Goal: Task Accomplishment & Management: Manage account settings

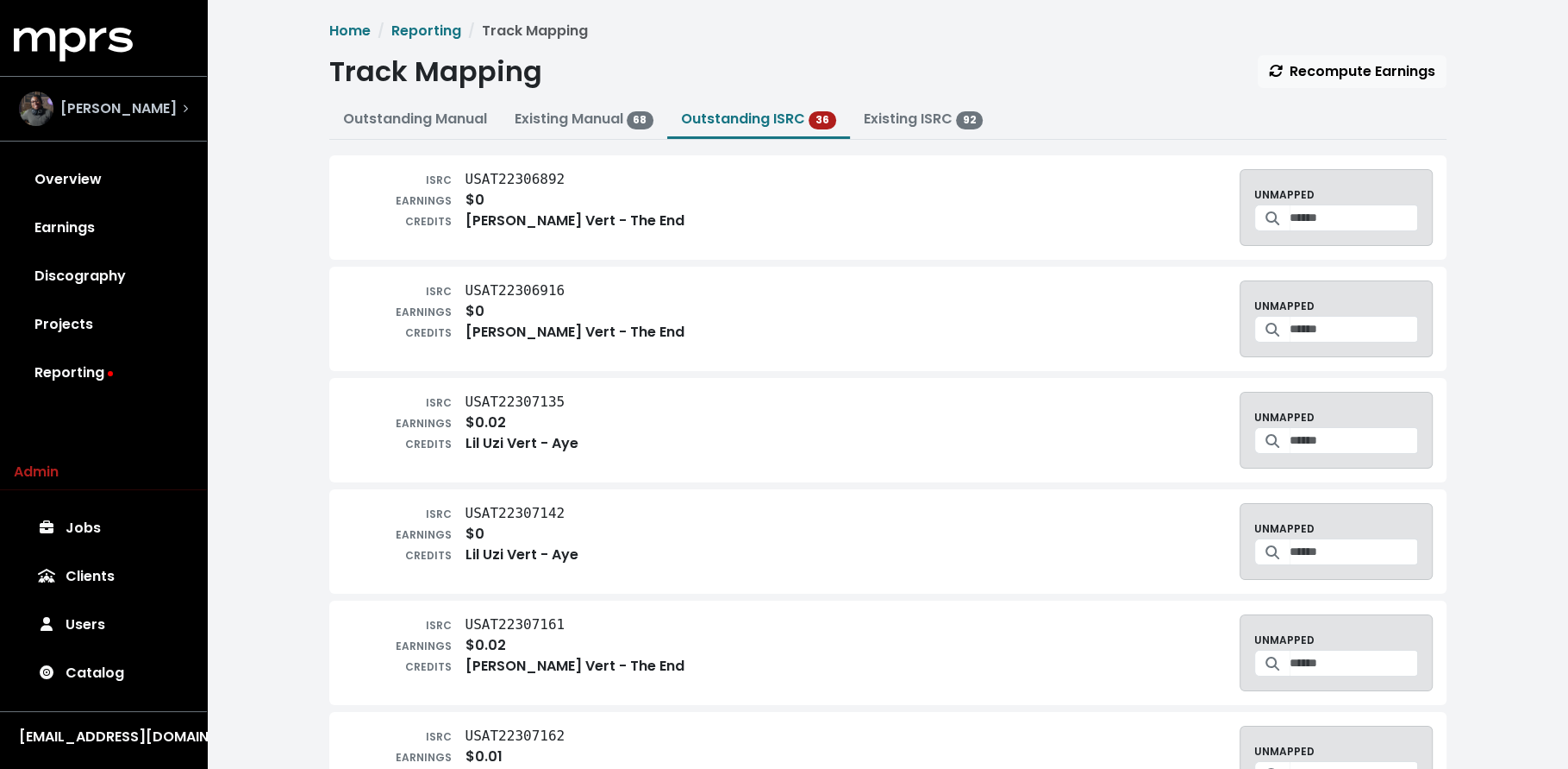
click at [110, 120] on div "Ben Thomas" at bounding box center [98, 109] width 158 height 34
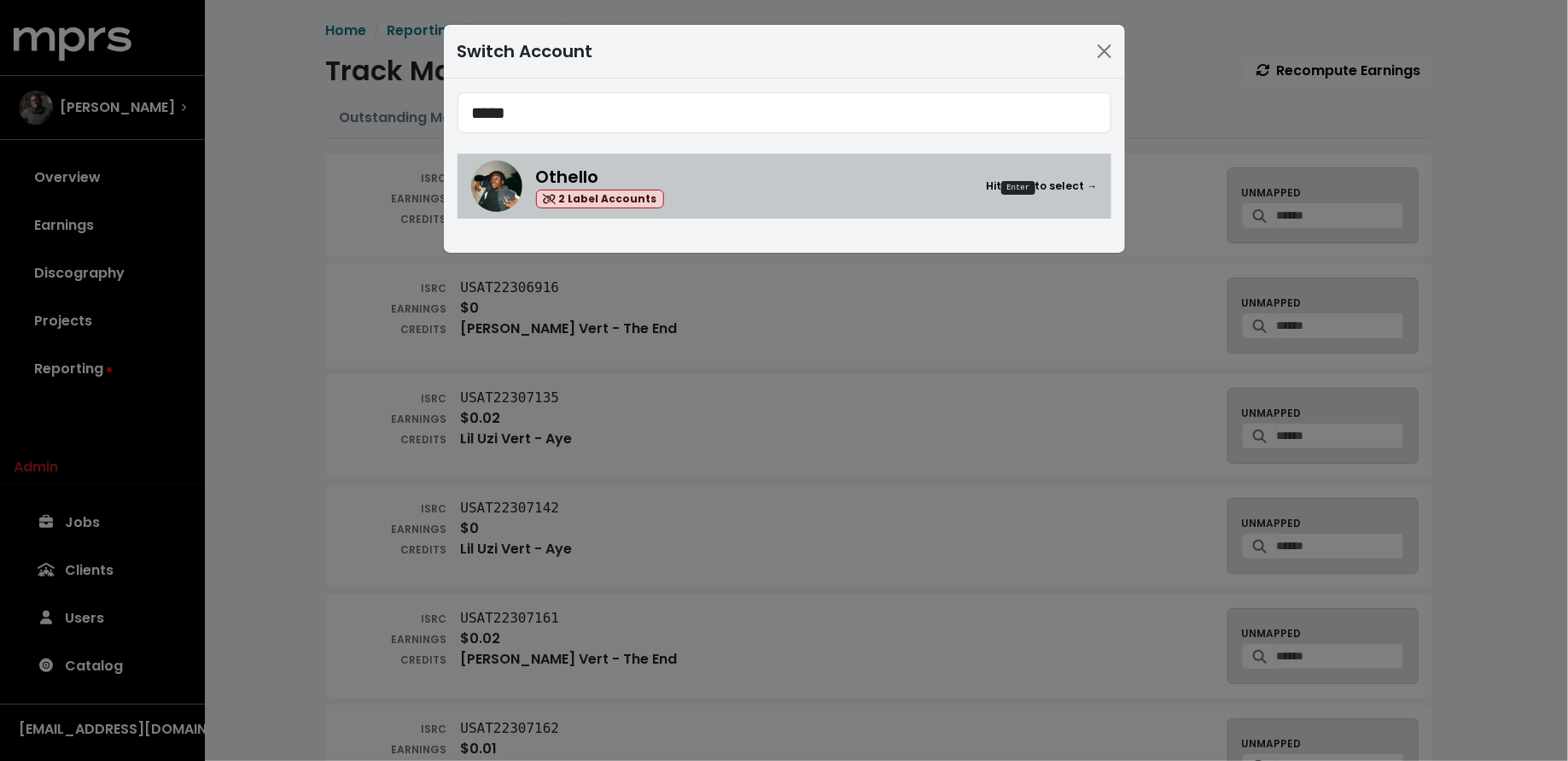
type input "*****"
click at [697, 196] on div "Othello 2 Label Accounts Hit Enter to select →" at bounding box center [816, 186] width 561 height 45
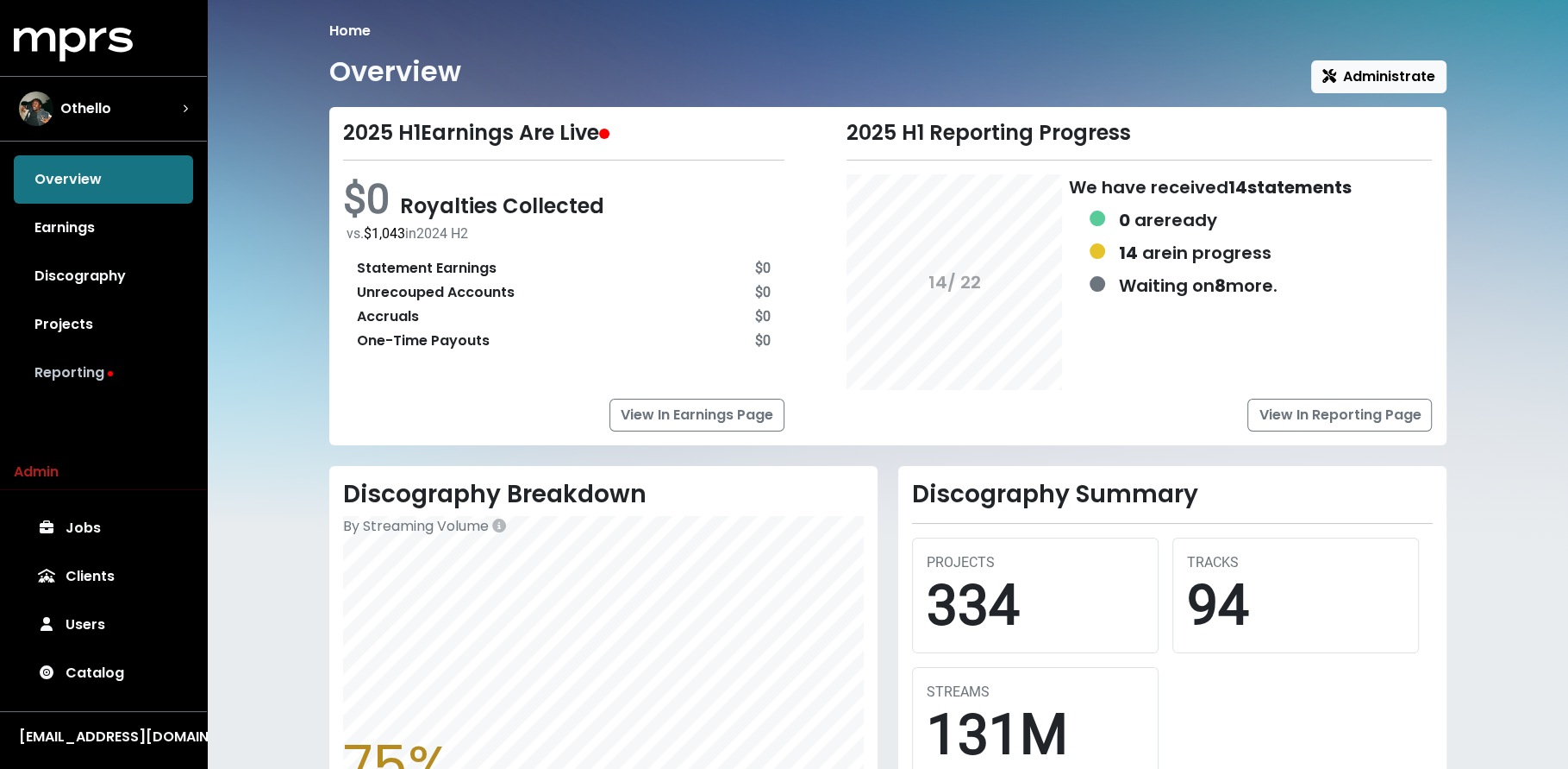
click at [73, 392] on link "Reporting" at bounding box center [103, 372] width 180 height 49
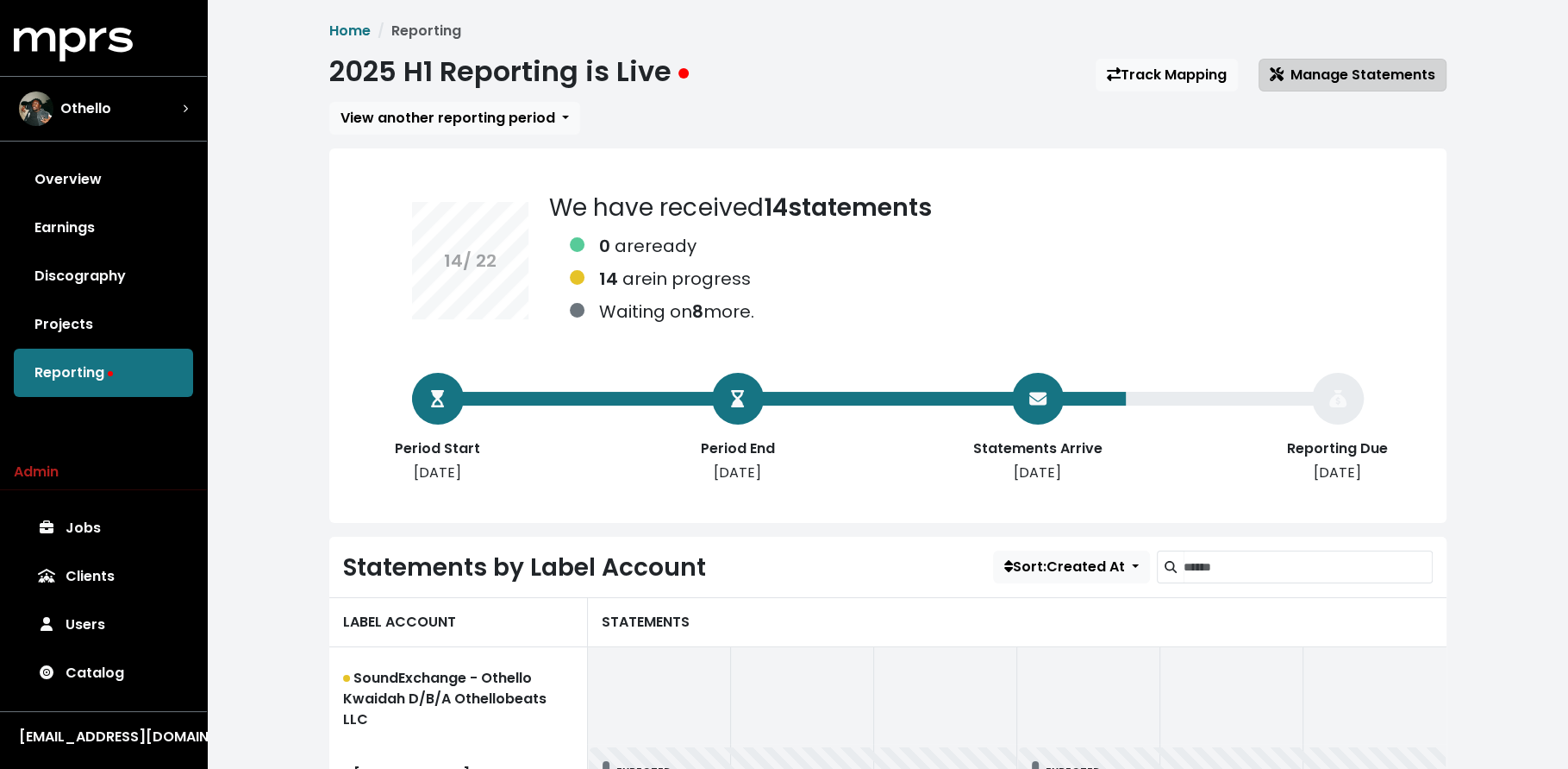
click at [1288, 77] on span "Manage Statements" at bounding box center [1352, 75] width 165 height 20
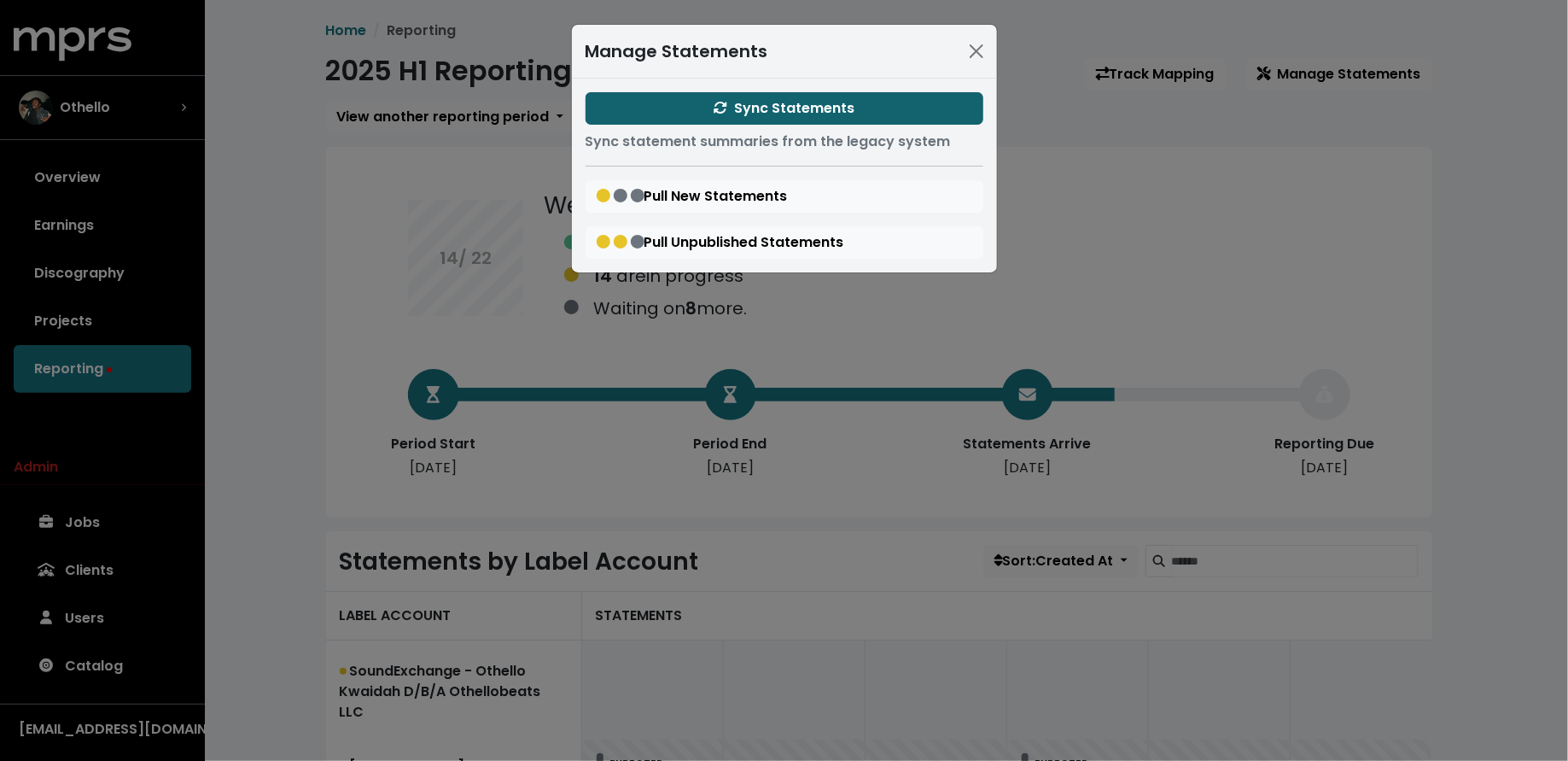
click at [890, 111] on button "Sync Statements" at bounding box center [784, 108] width 397 height 32
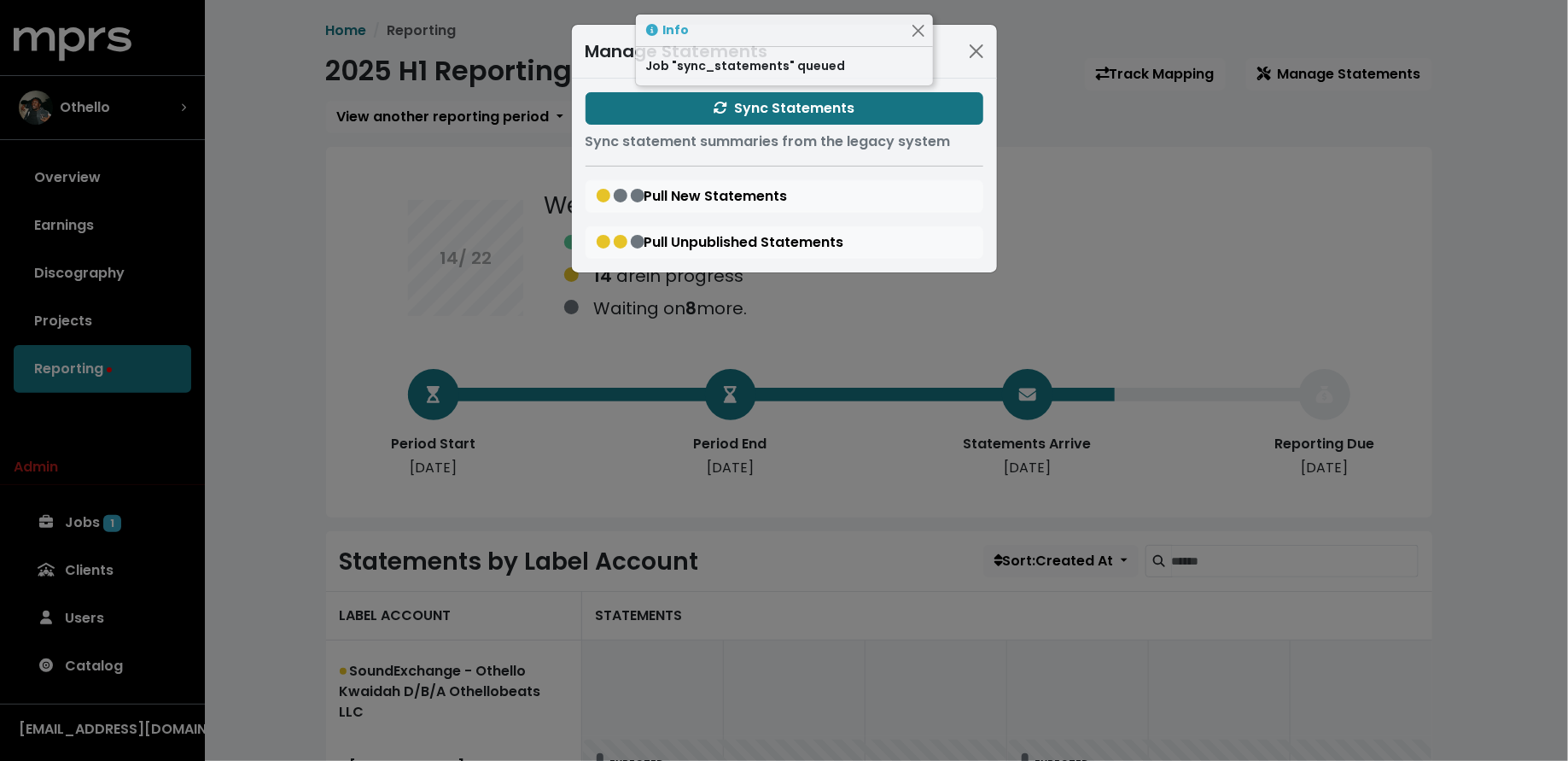
click at [329, 492] on div "Manage Statements Sync Statements Sync statement summaries from the legacy syst…" at bounding box center [784, 380] width 1568 height 761
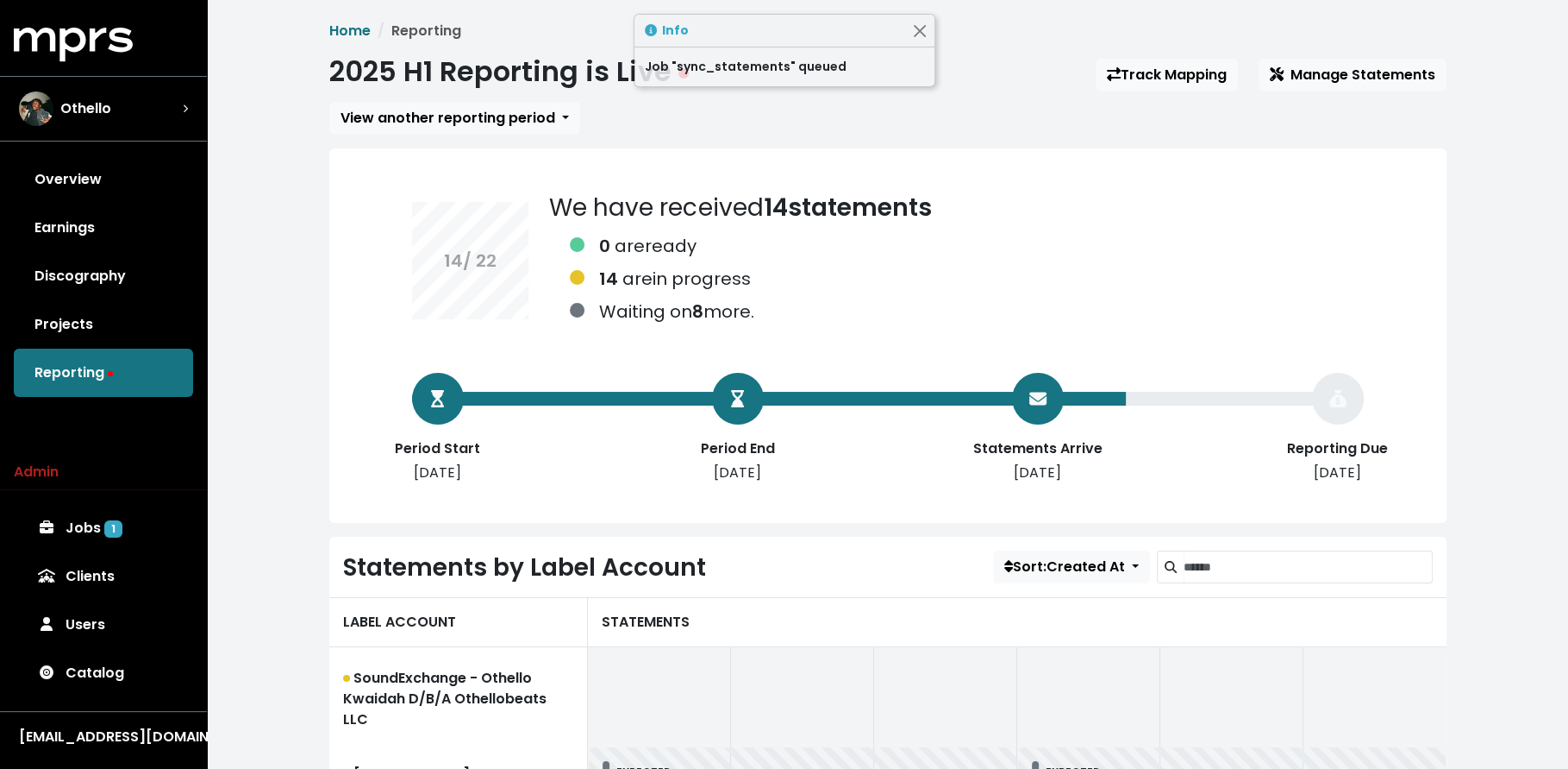
click at [195, 532] on div "Jobs 1 Clients Users Catalog" at bounding box center [103, 601] width 207 height 193
click at [155, 523] on link "Jobs 1" at bounding box center [103, 528] width 180 height 49
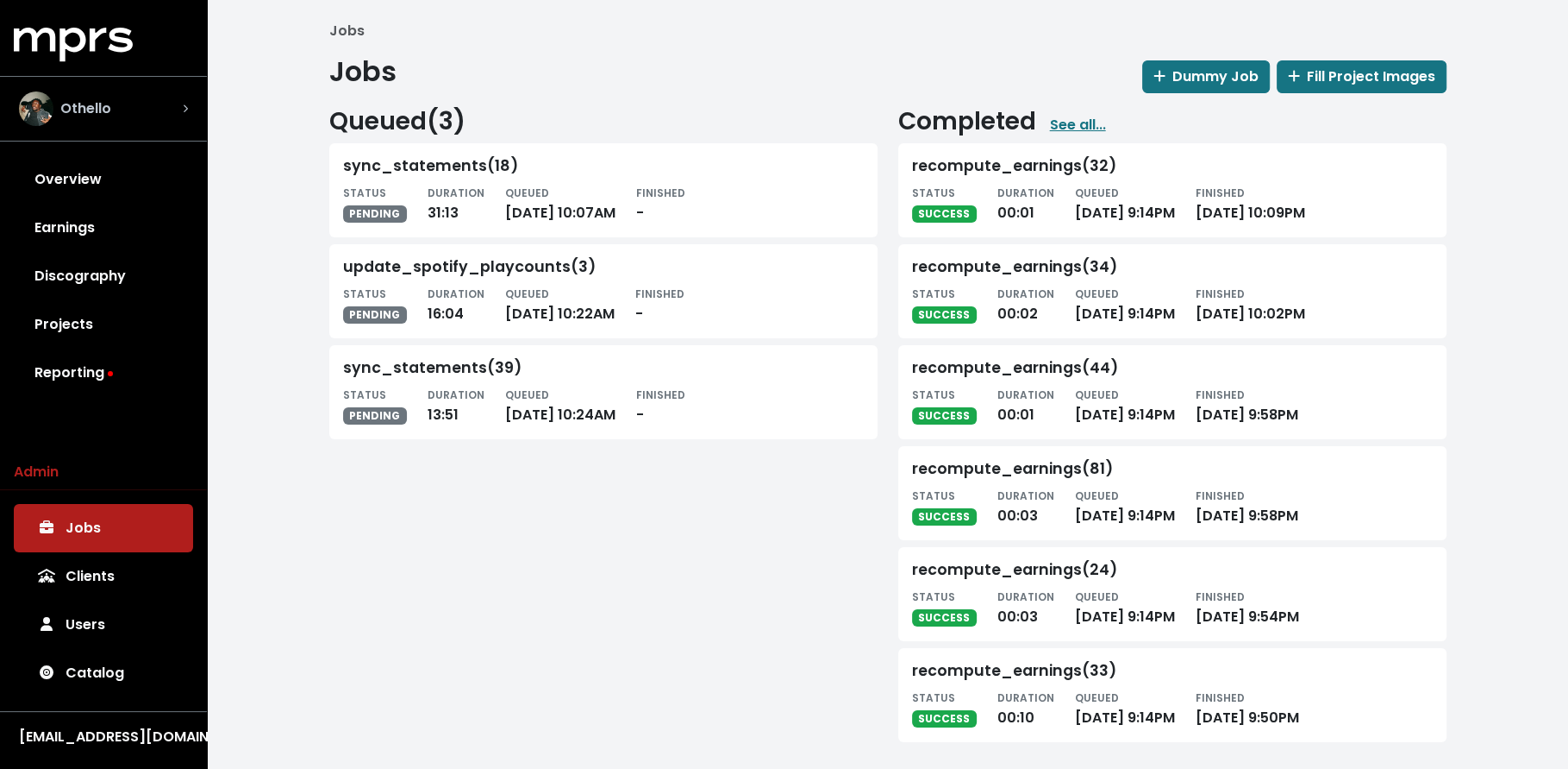
click at [67, 110] on span "Othello" at bounding box center [85, 109] width 51 height 21
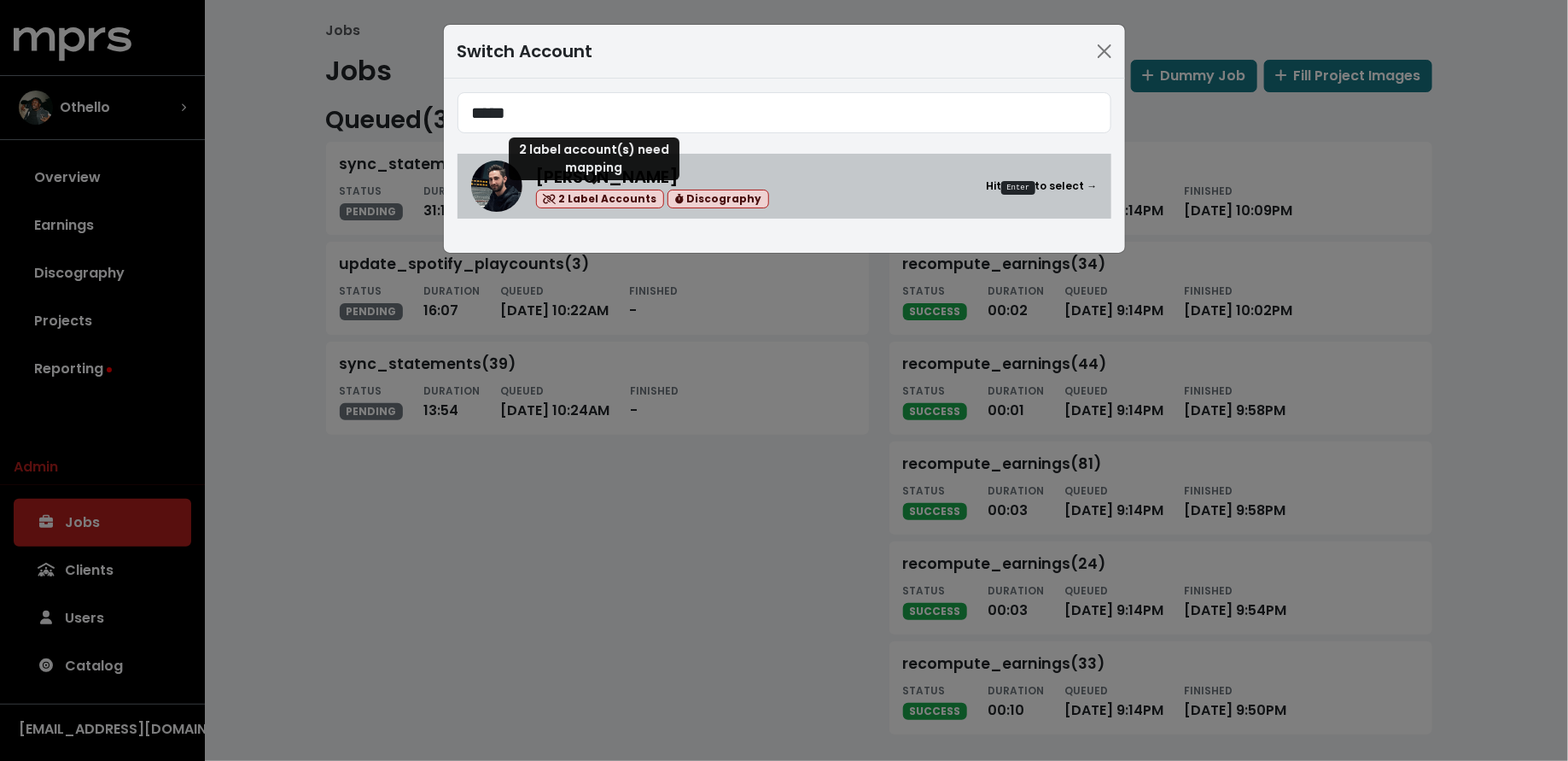
type input "*****"
click at [573, 190] on span "2 Label Accounts" at bounding box center [600, 199] width 129 height 20
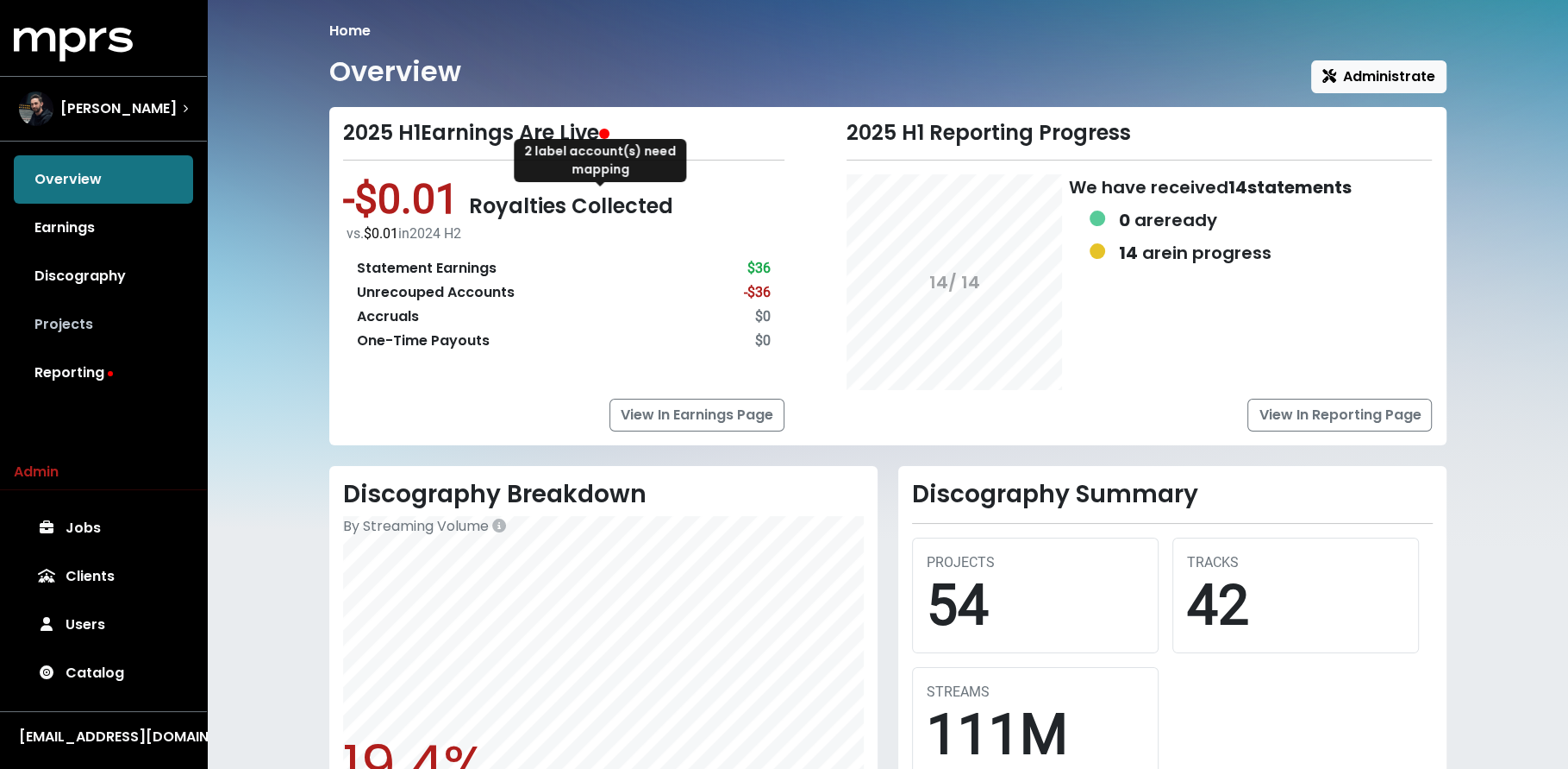
click at [99, 320] on link "Projects" at bounding box center [103, 324] width 180 height 49
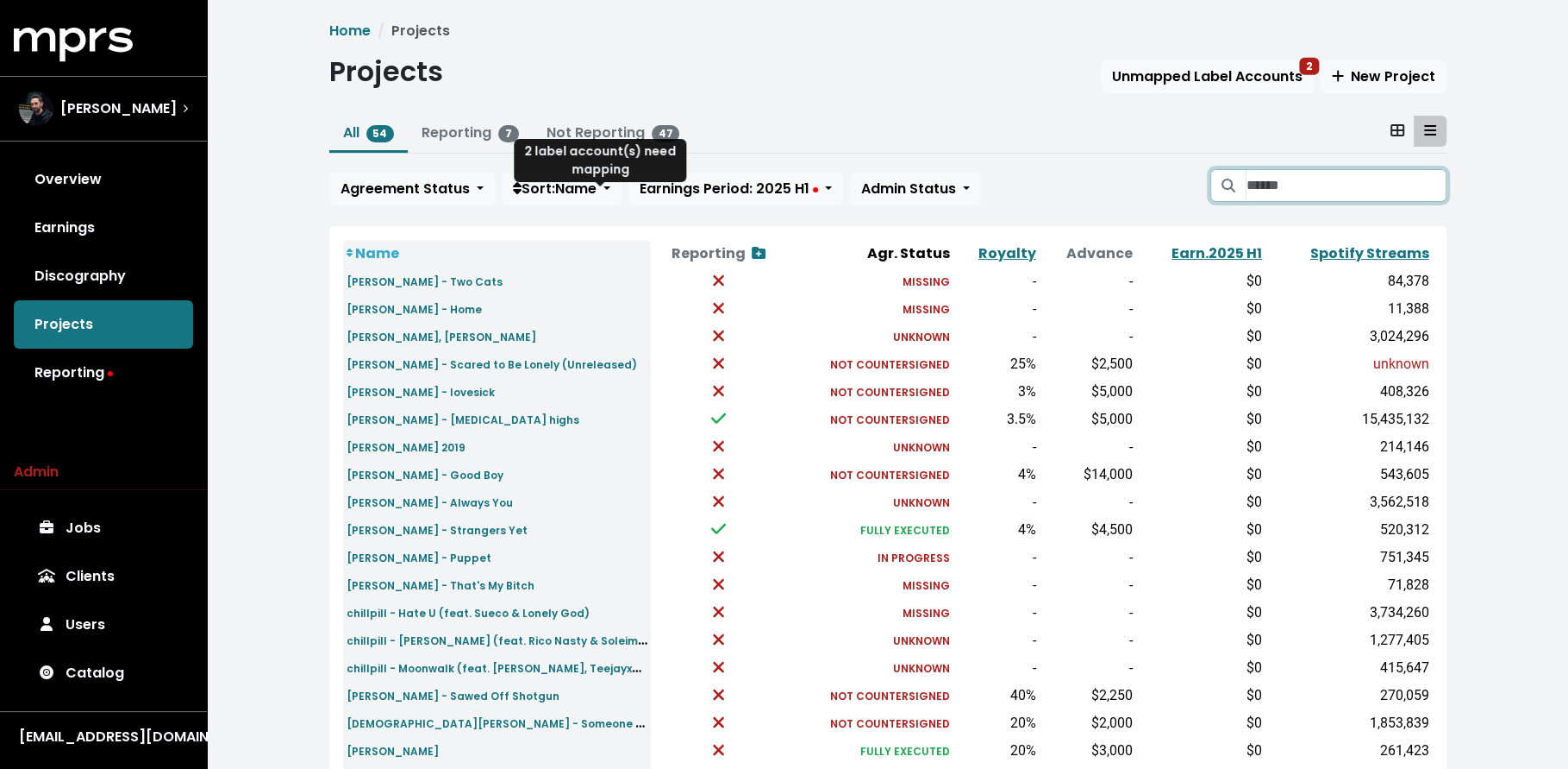
click at [1271, 192] on input "Search projects" at bounding box center [1345, 186] width 200 height 33
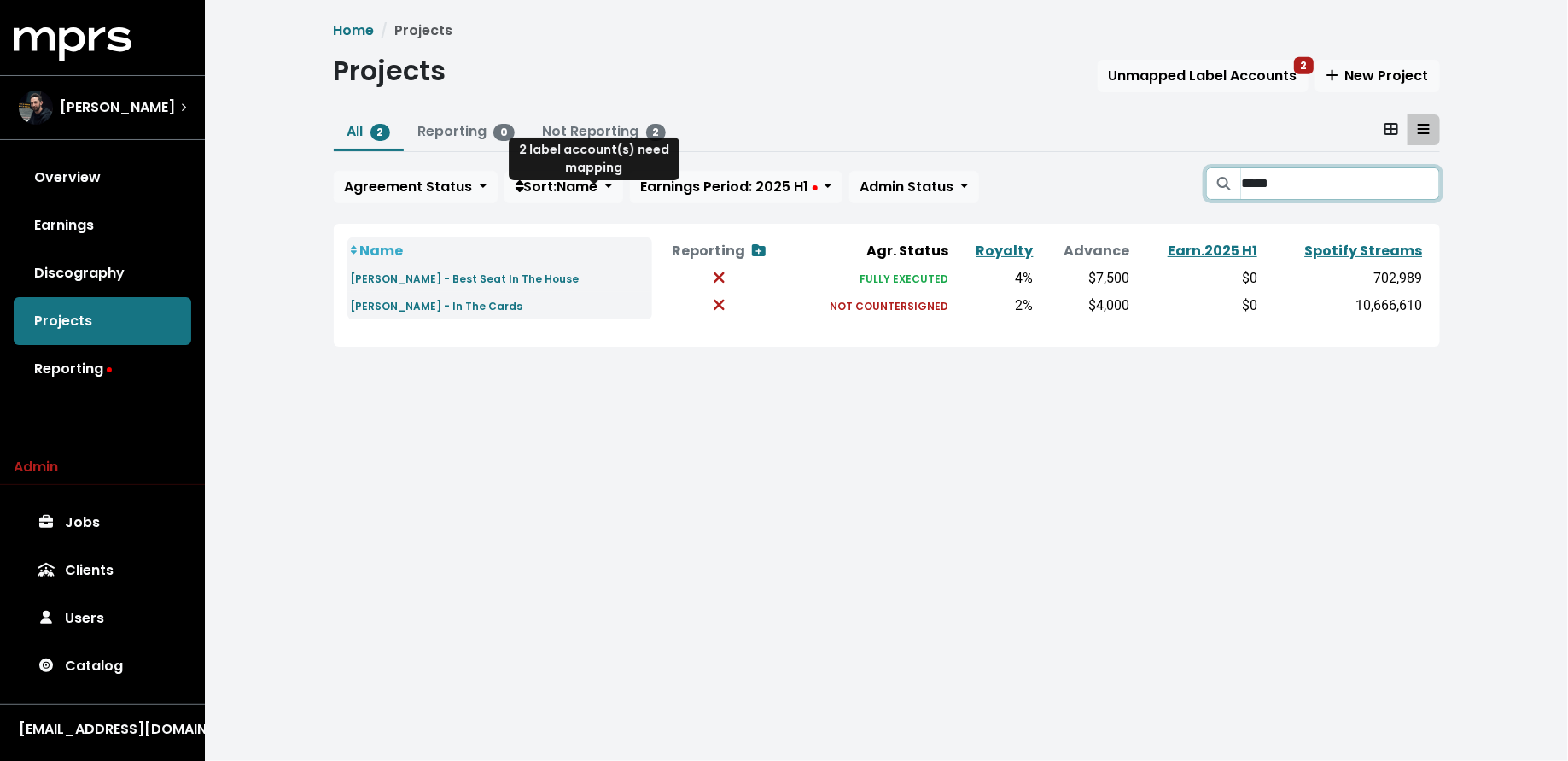
type input "*****"
click at [138, 115] on span "Jason Strong" at bounding box center [117, 108] width 115 height 21
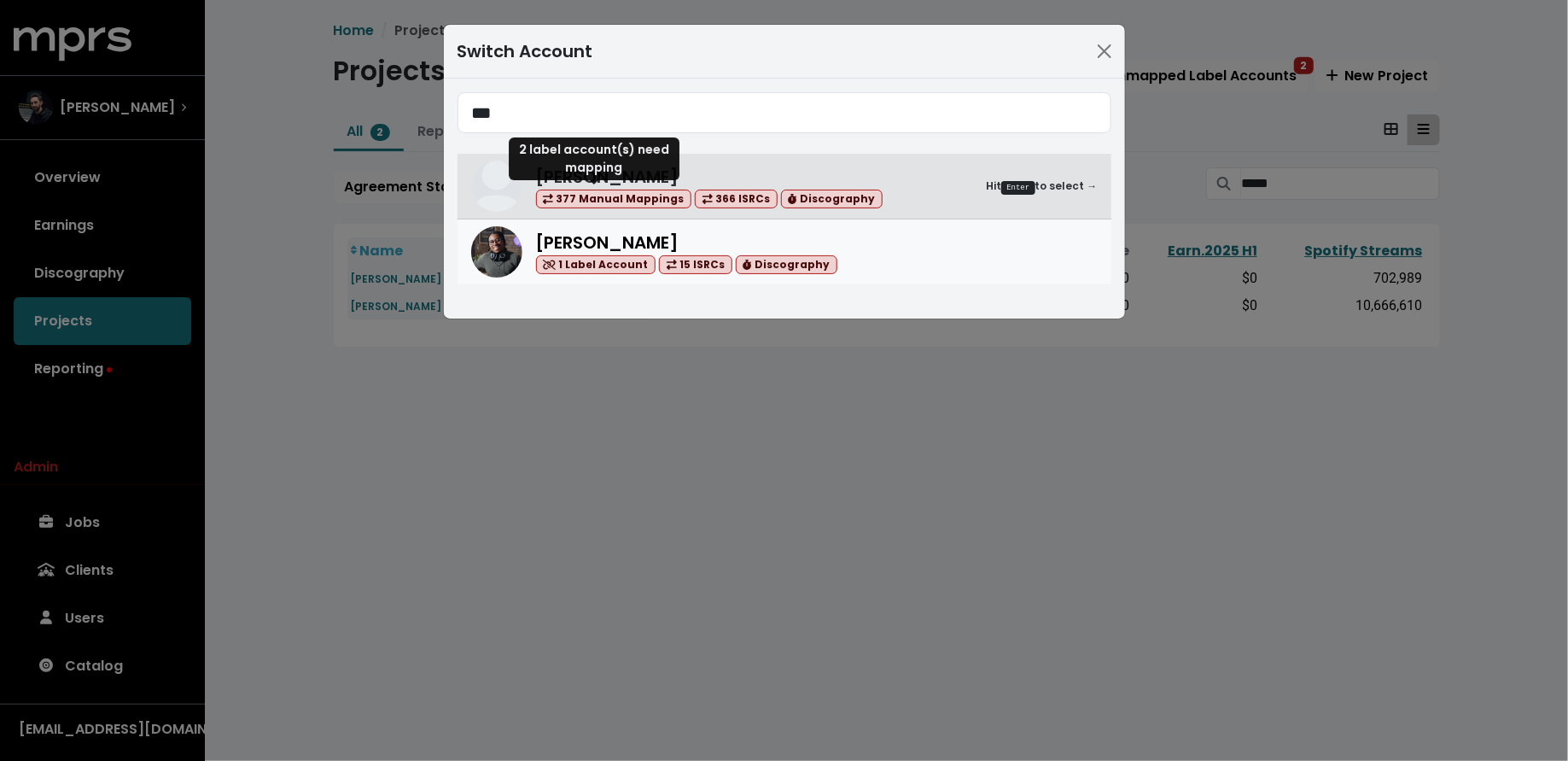
type input "***"
click at [954, 257] on div "Ben Thomas 1 Label Account 15 ISRCs Discography" at bounding box center [816, 253] width 561 height 45
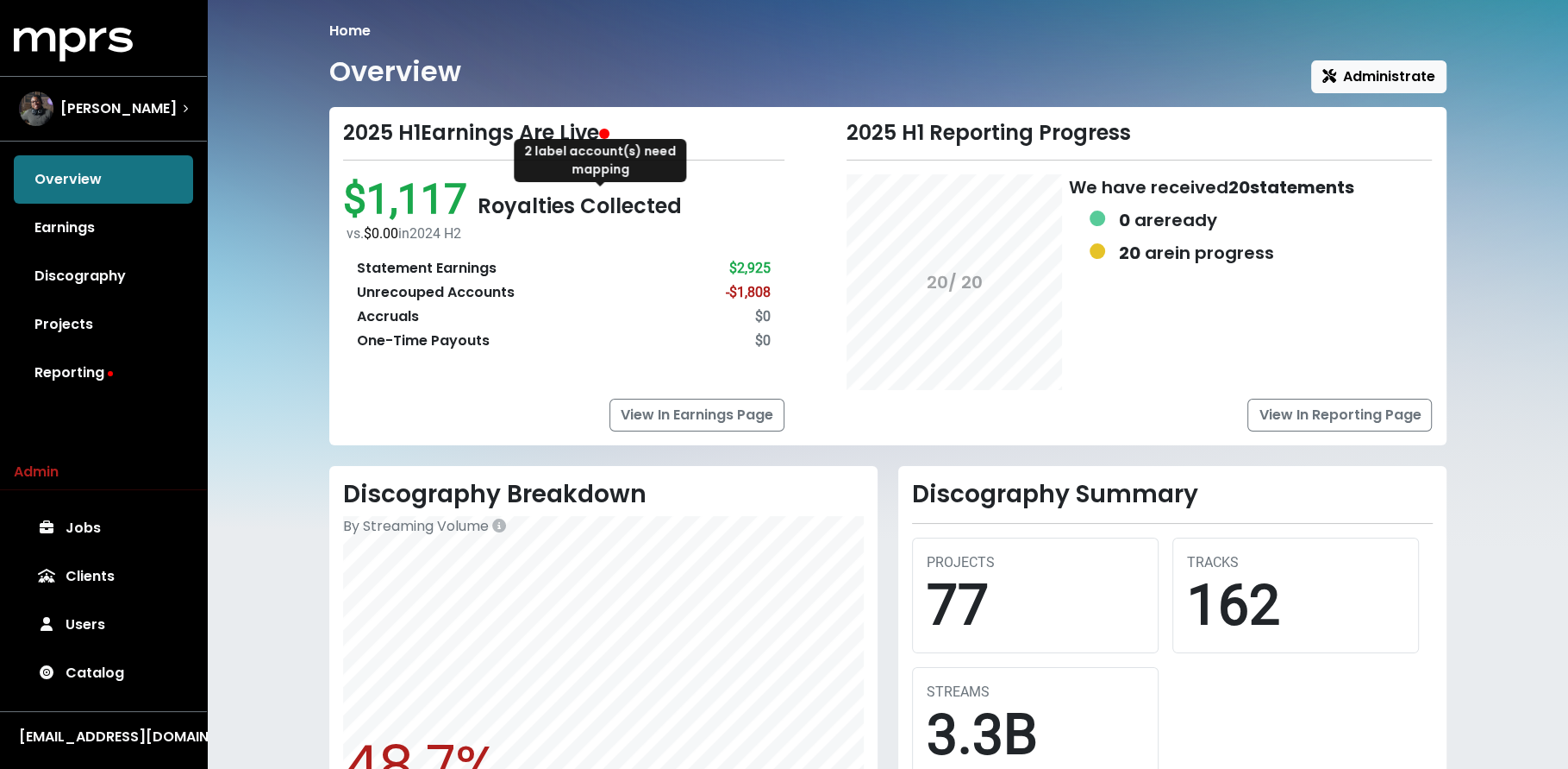
click at [632, 192] on span "Royalties Collected" at bounding box center [580, 206] width 205 height 29
drag, startPoint x: 618, startPoint y: 141, endPoint x: 627, endPoint y: 215, distance: 74.5
click at [617, 142] on div "2 label account(s) need mapping" at bounding box center [599, 160] width 172 height 43
click at [79, 394] on link "Reporting" at bounding box center [103, 372] width 180 height 49
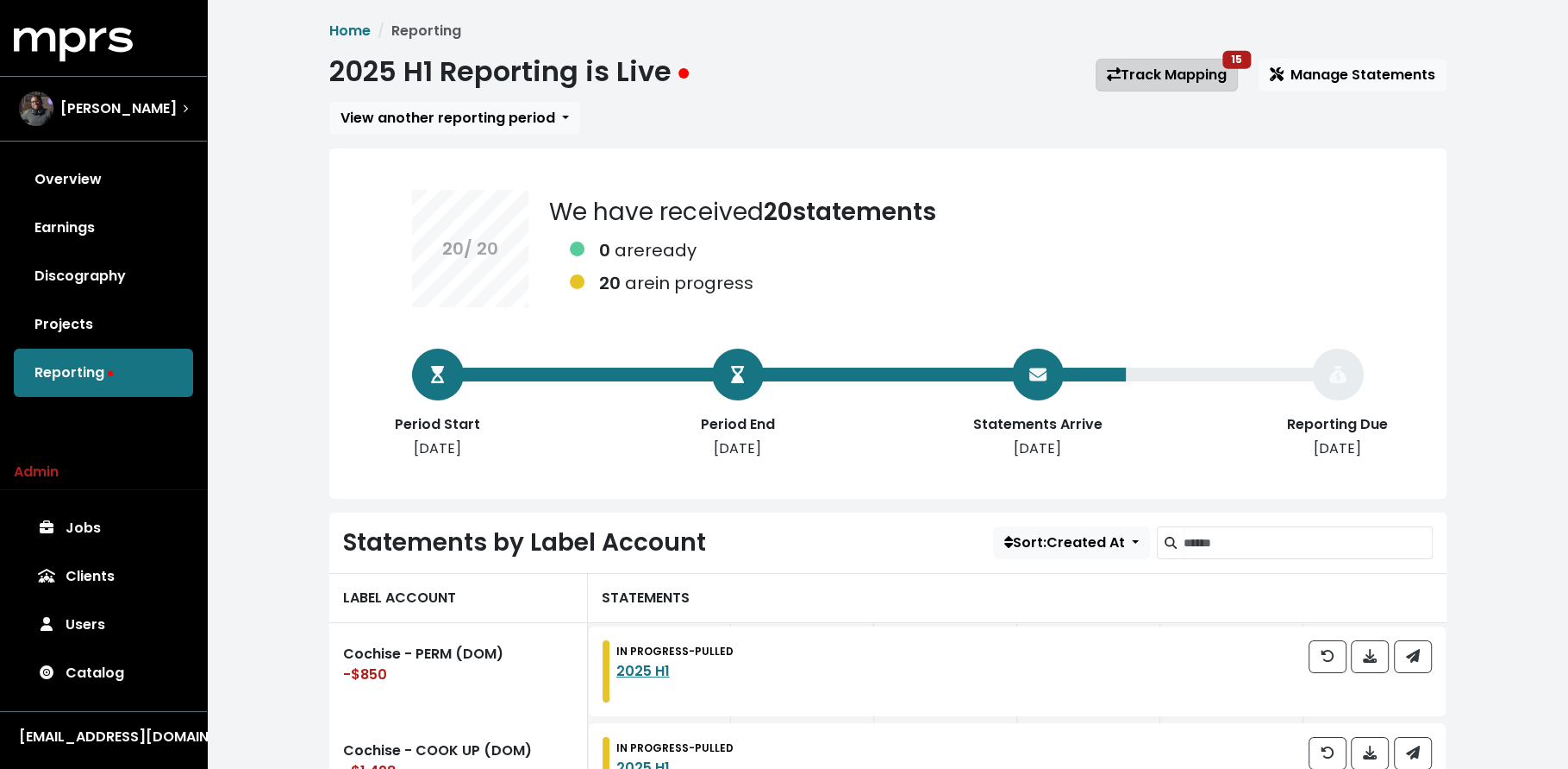
click at [1136, 82] on link "Track Mapping 15" at bounding box center [1166, 75] width 142 height 33
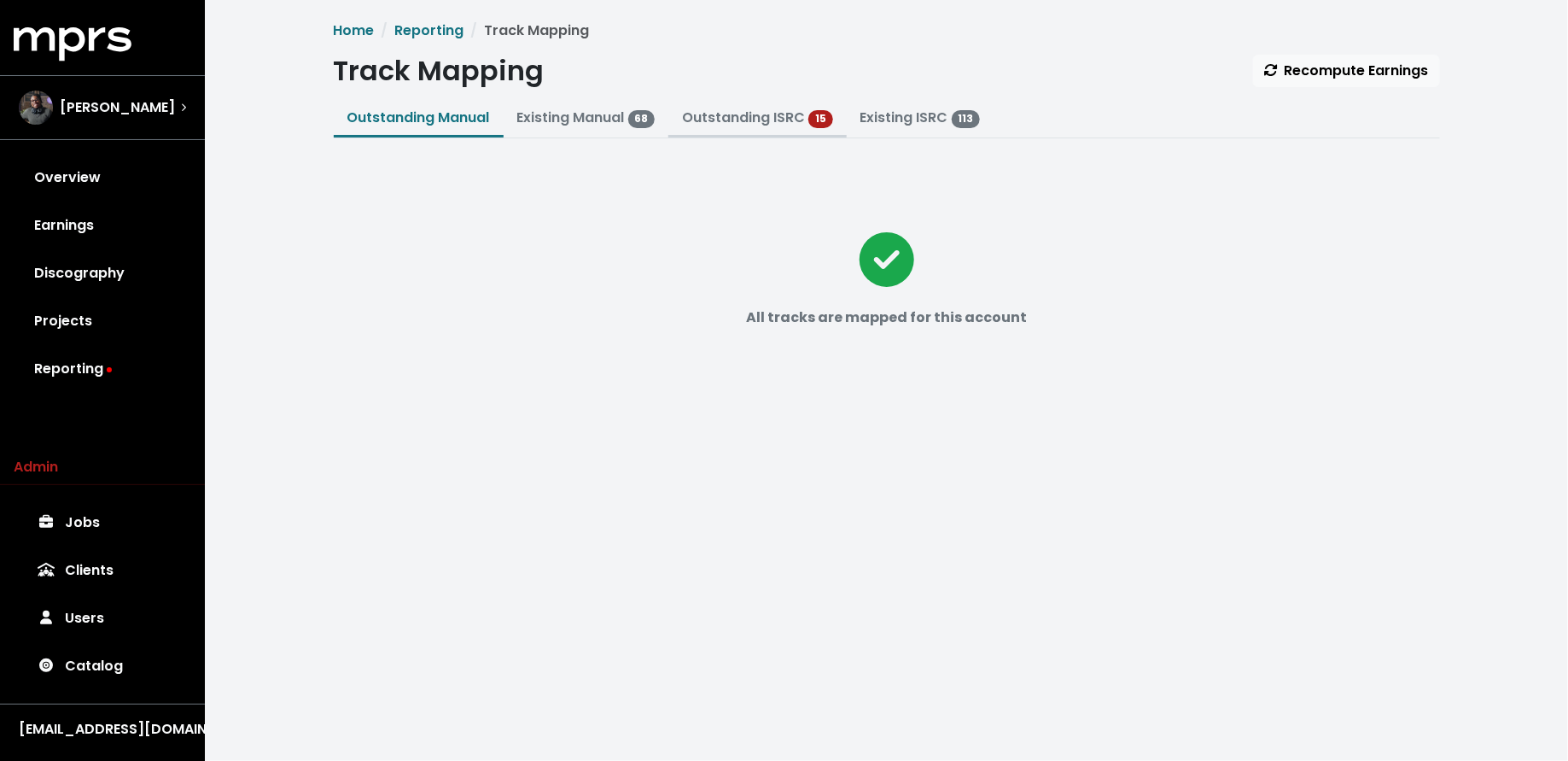
click at [757, 108] on link "Outstanding ISRC" at bounding box center [744, 117] width 123 height 20
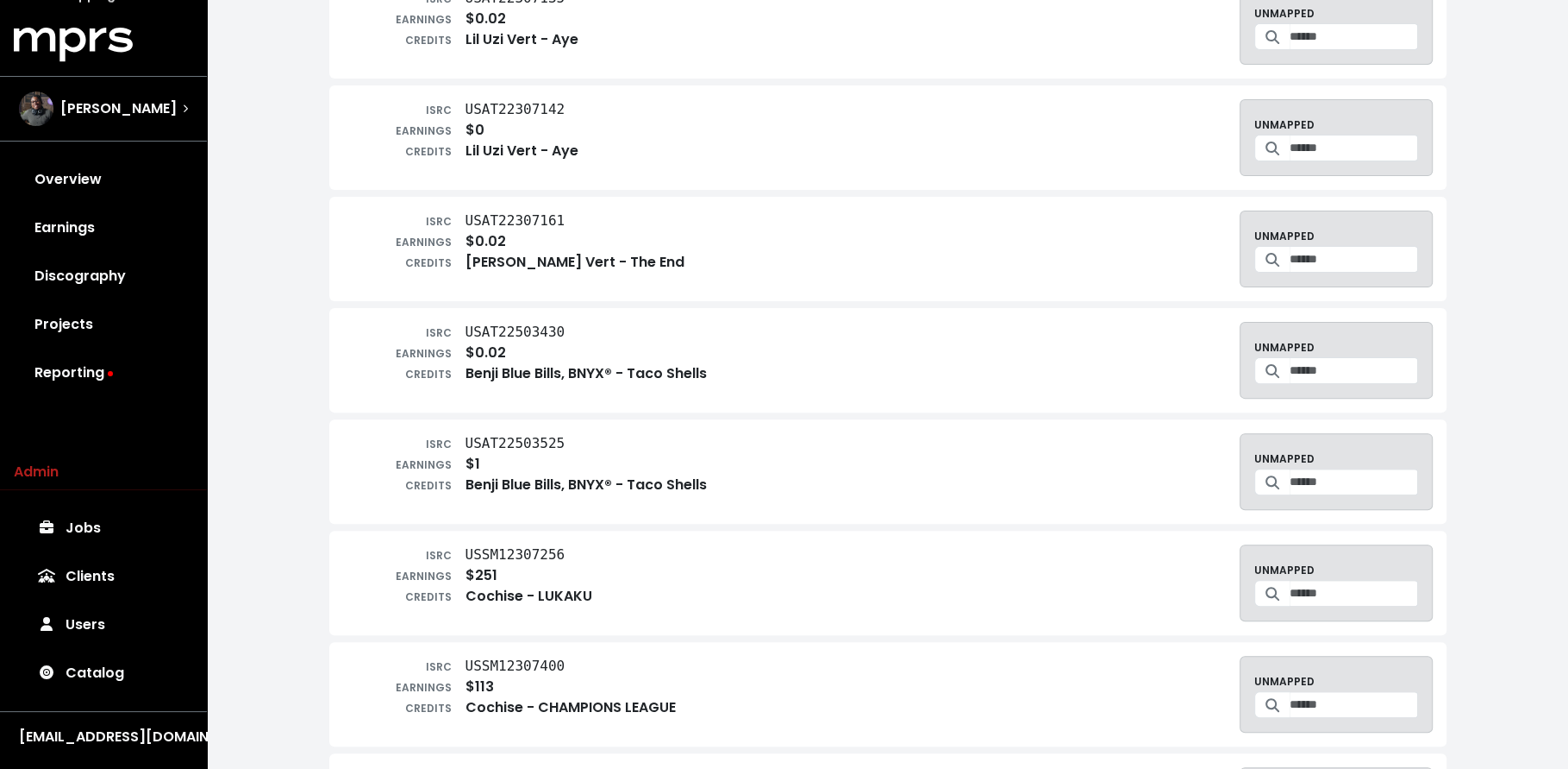
scroll to position [419, 0]
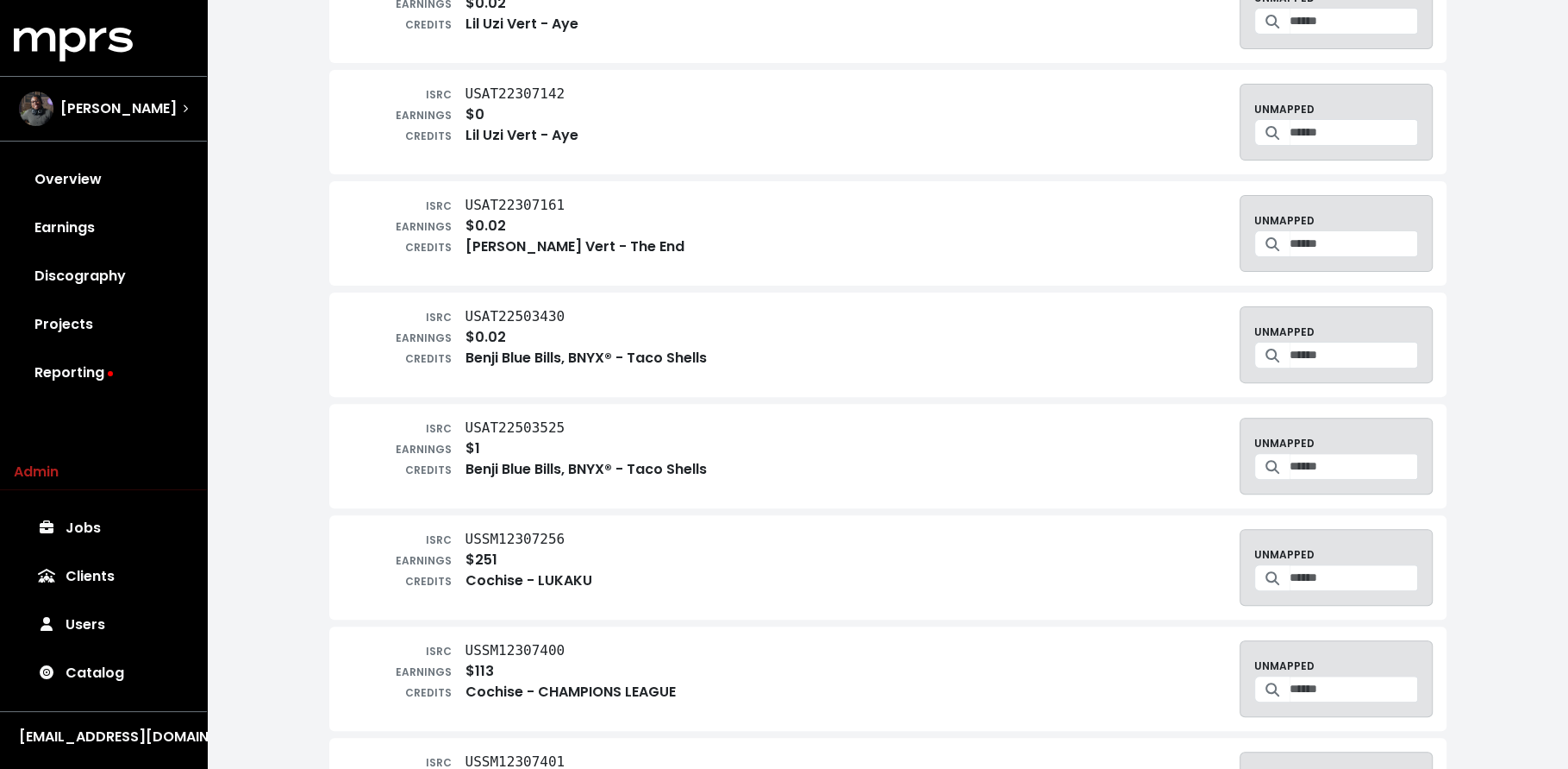
click at [1363, 341] on div at bounding box center [1336, 355] width 163 height 27
click at [1363, 347] on input "Search for a track to map to" at bounding box center [1354, 355] width 128 height 27
type input "**********"
click at [124, 313] on link "Projects" at bounding box center [103, 324] width 180 height 49
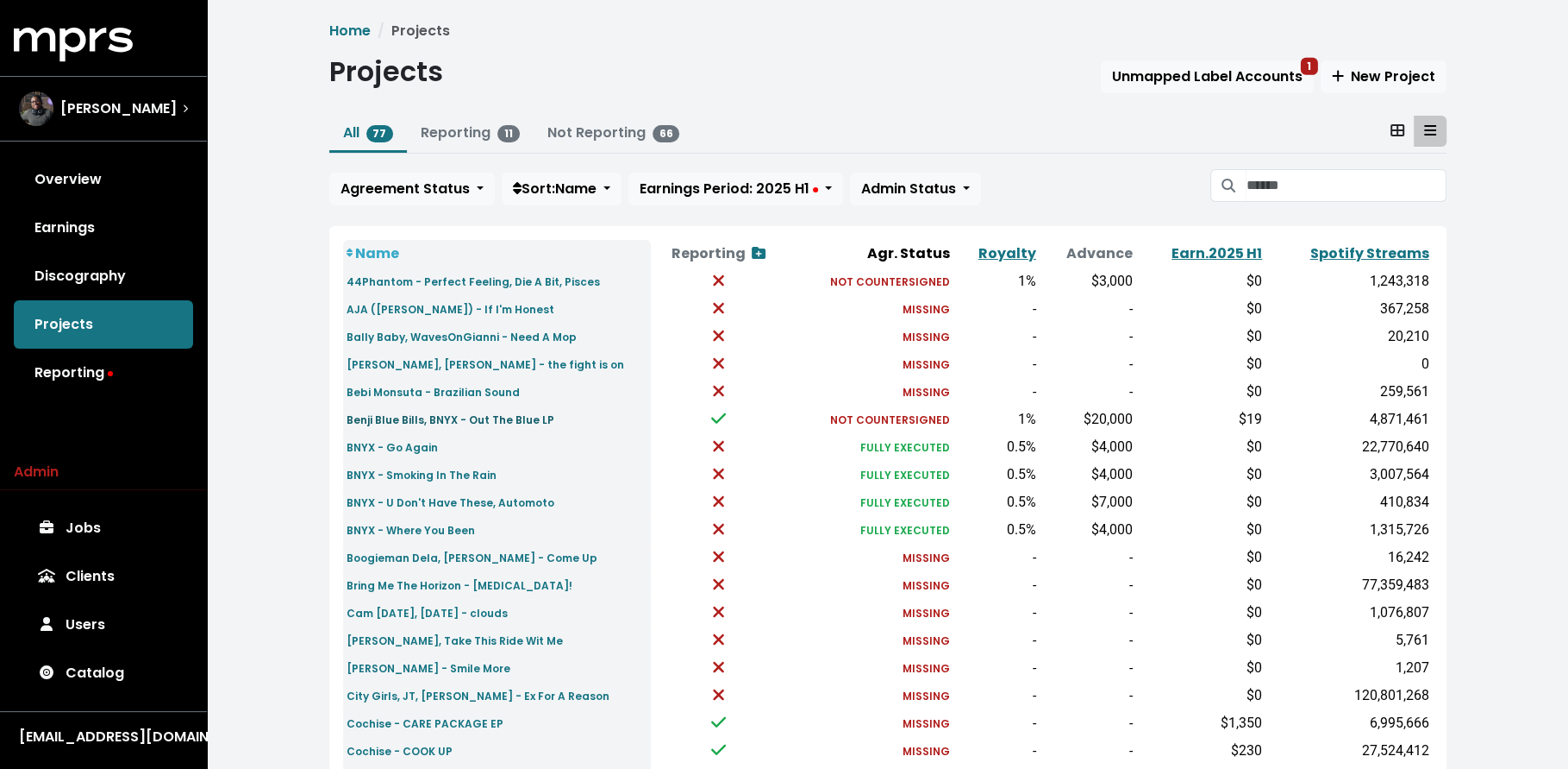
click at [510, 418] on small "Benji Blue Bills, BNYX - Out The Blue LP" at bounding box center [450, 419] width 207 height 14
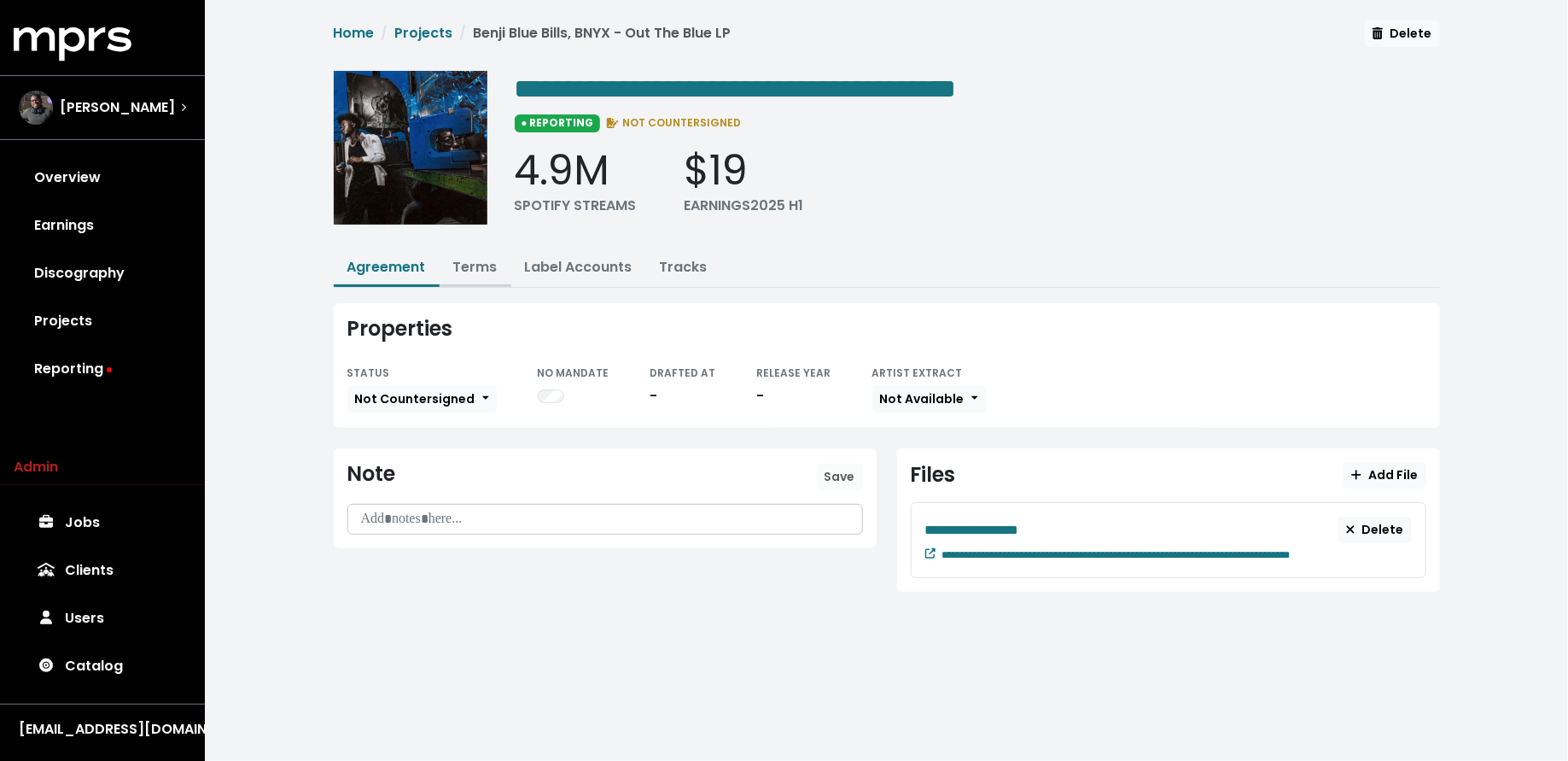
click at [480, 269] on link "Terms" at bounding box center [475, 266] width 44 height 20
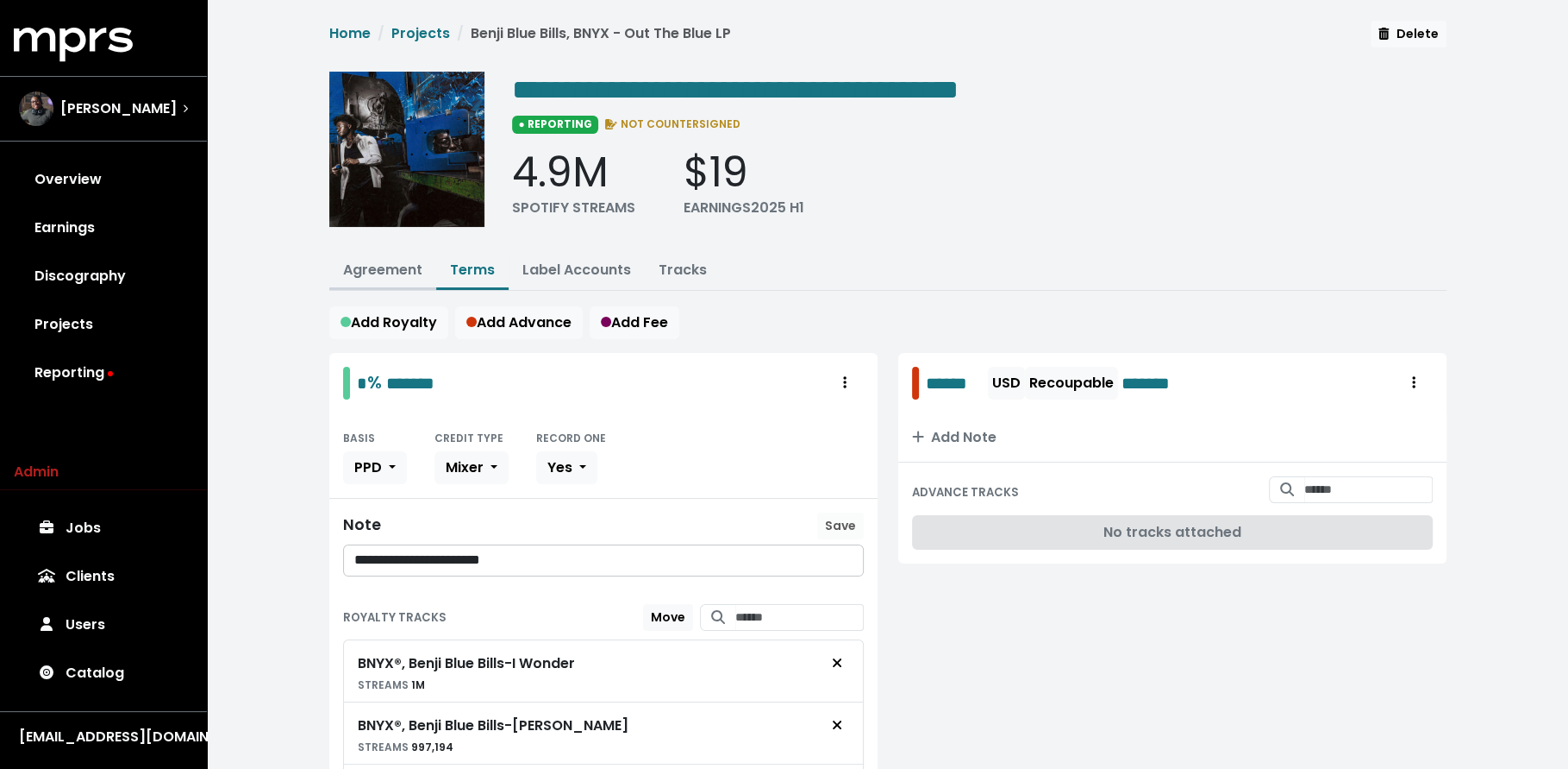
click at [413, 260] on link "Agreement" at bounding box center [382, 269] width 79 height 20
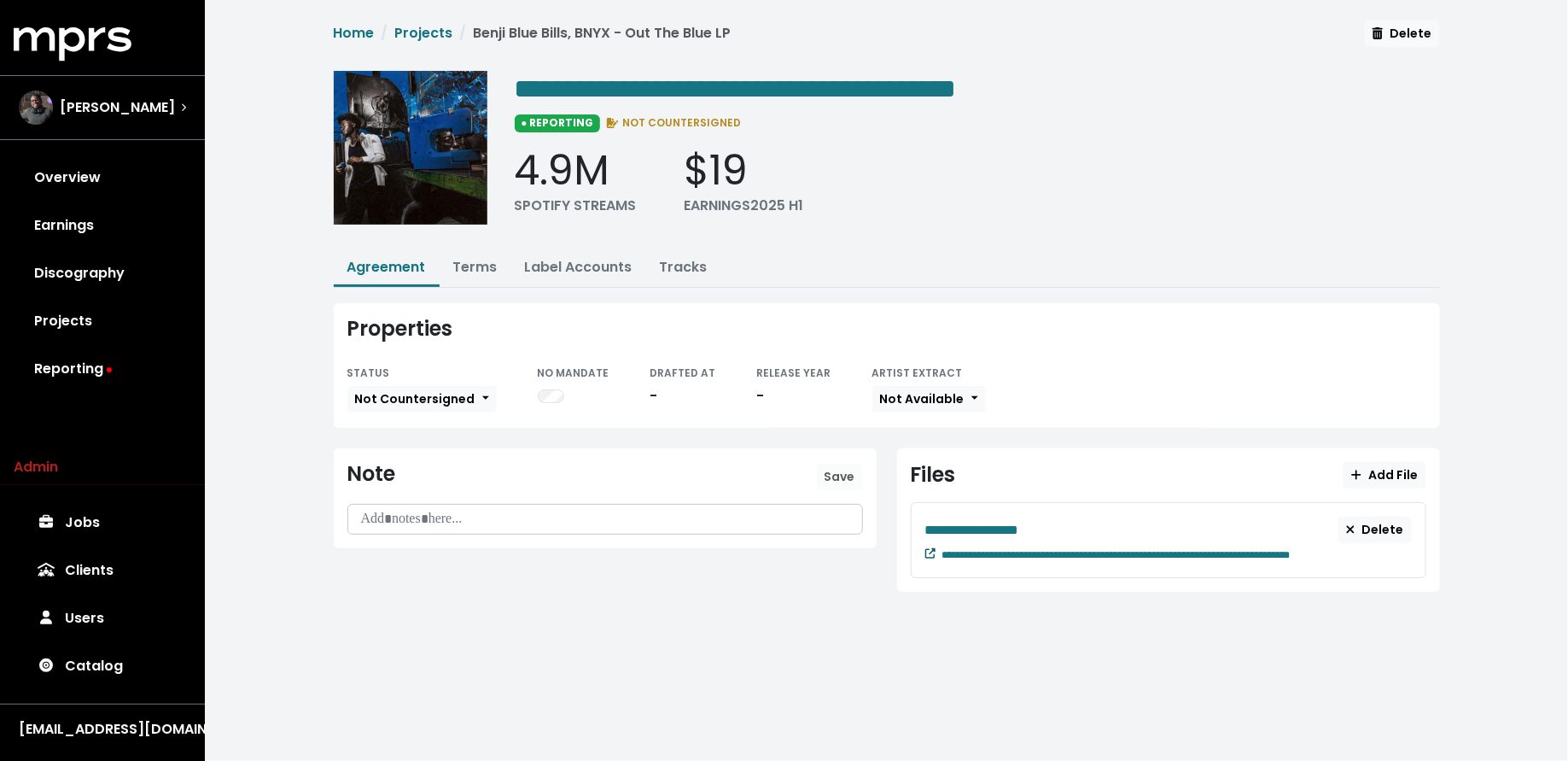
click at [929, 552] on icon at bounding box center [930, 553] width 10 height 10
click at [524, 88] on span "**********" at bounding box center [735, 88] width 442 height 27
click at [511, 82] on div "**********" at bounding box center [887, 153] width 1106 height 166
click at [543, 82] on span "**********" at bounding box center [741, 88] width 453 height 27
click at [536, 82] on span "**********" at bounding box center [741, 88] width 453 height 27
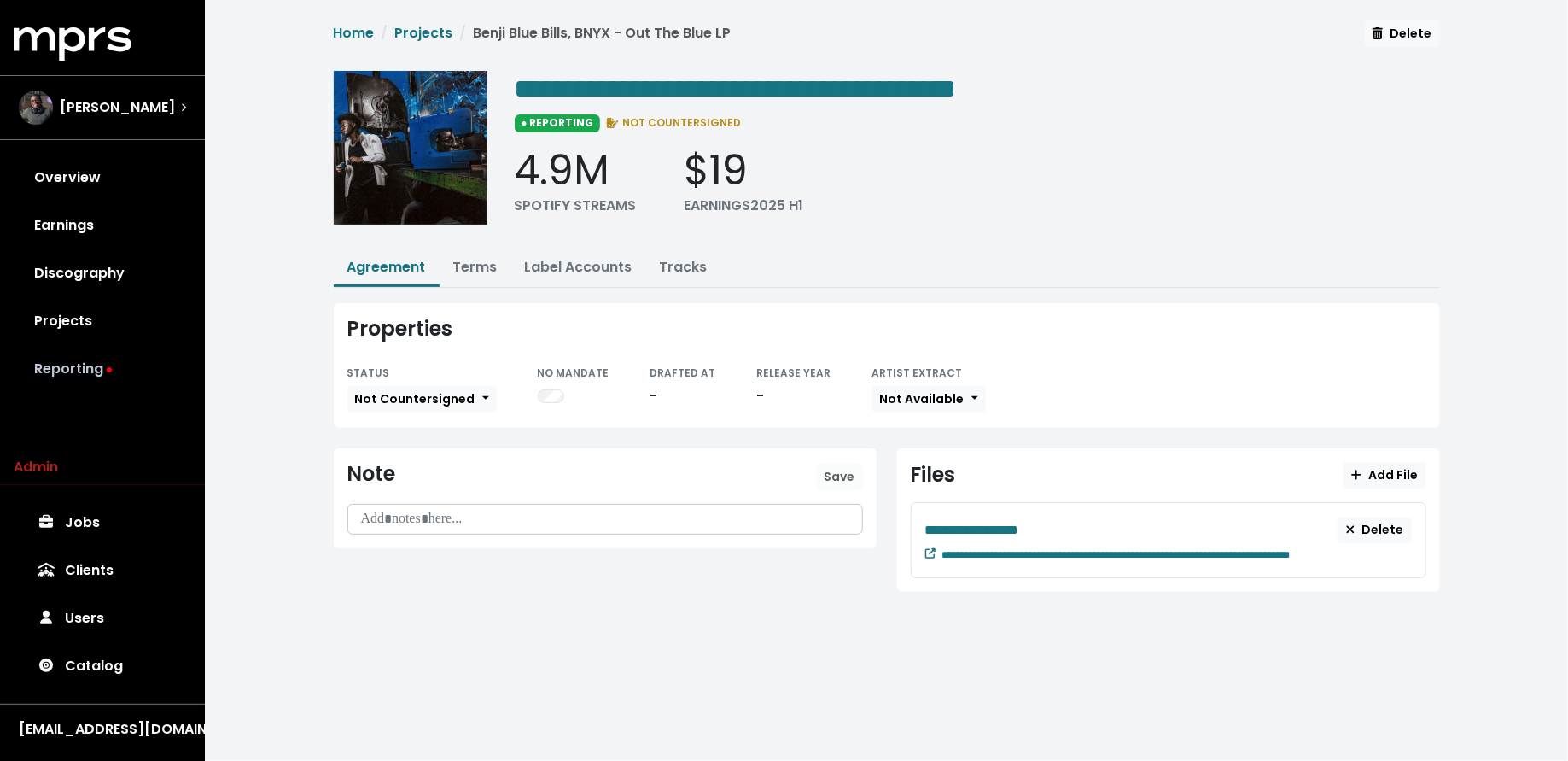
click at [85, 367] on link "Reporting" at bounding box center [102, 368] width 178 height 48
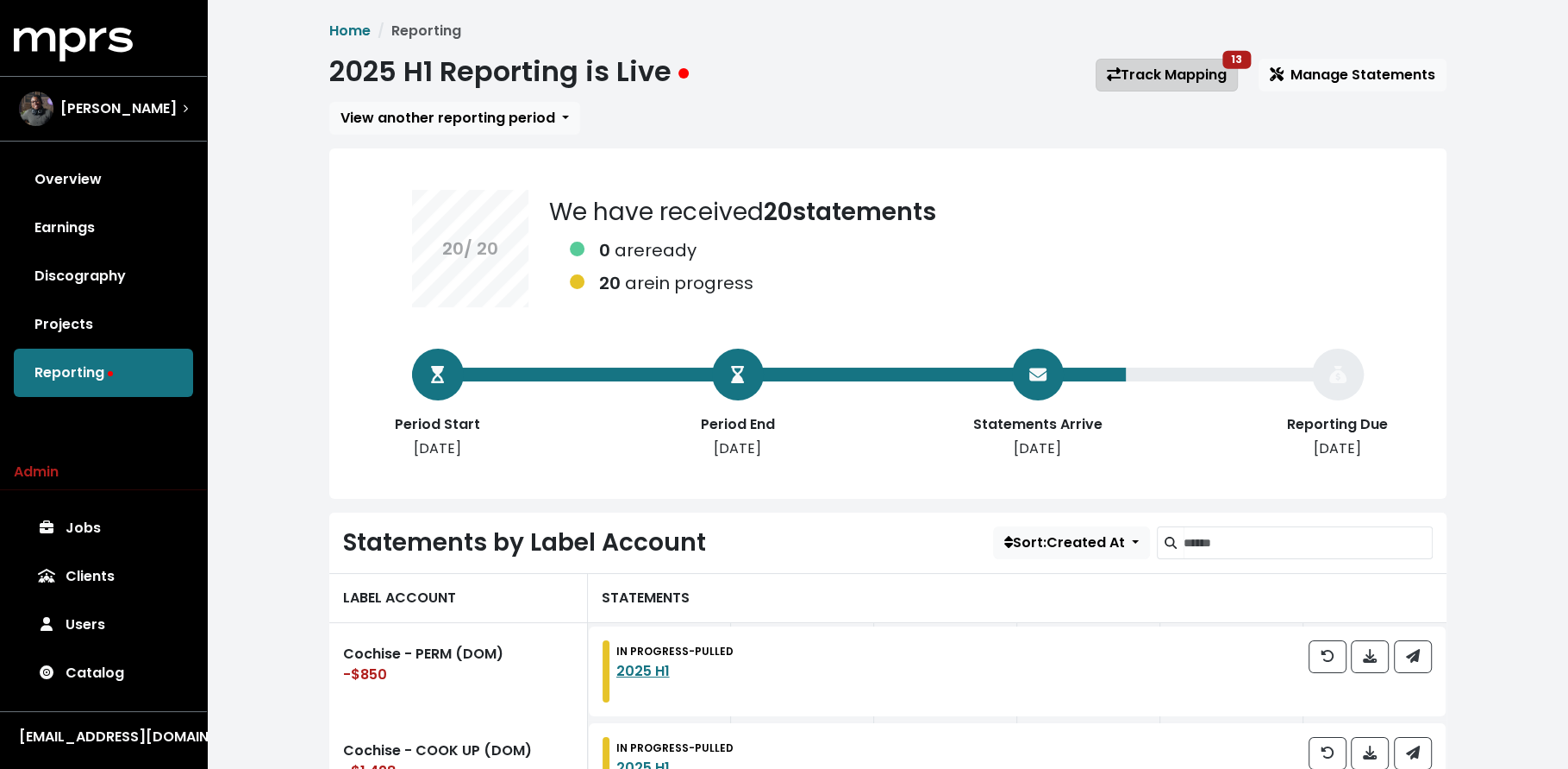
click at [1146, 77] on link "Track Mapping 13" at bounding box center [1166, 75] width 142 height 33
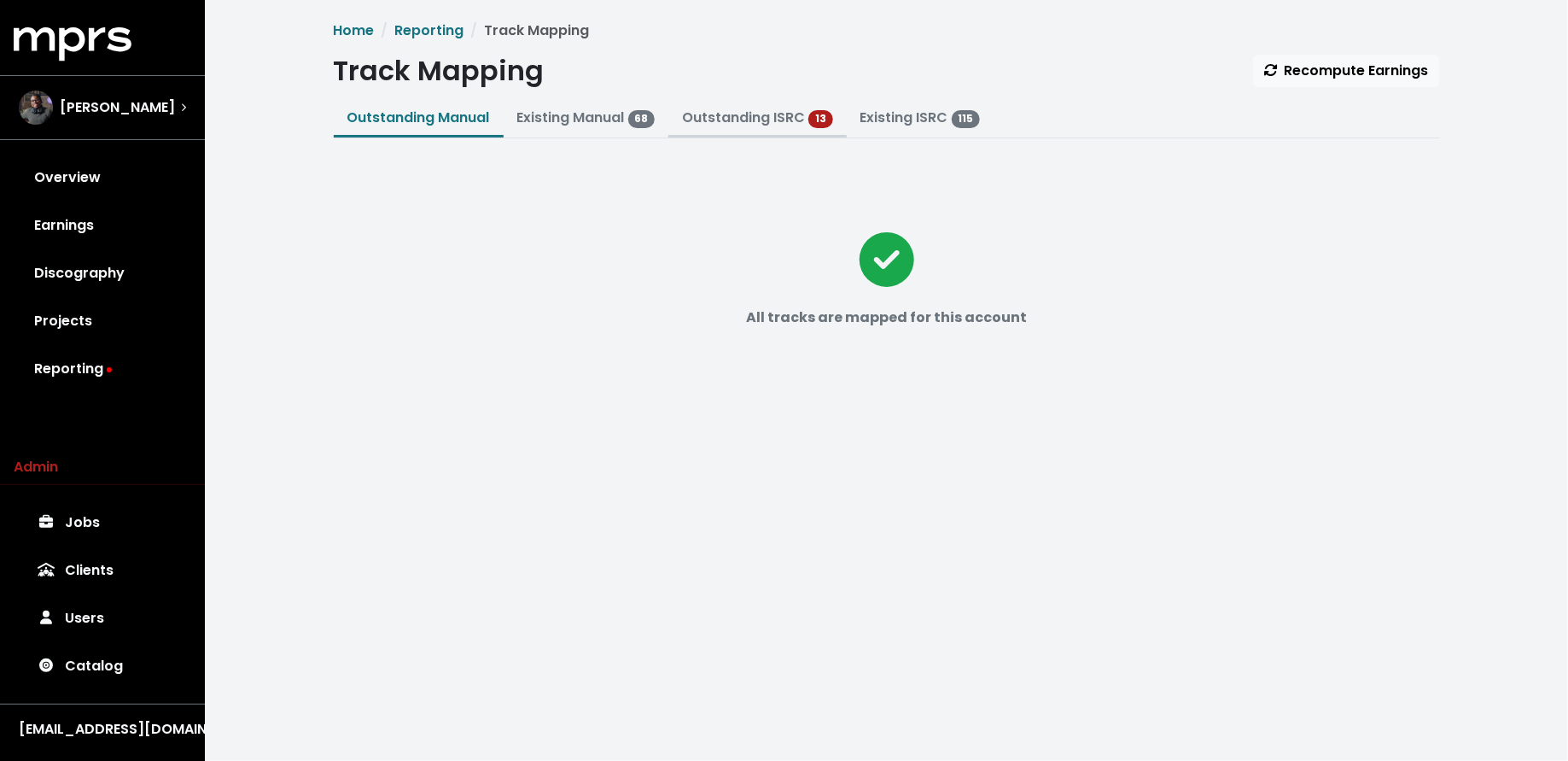
click at [716, 119] on link "Outstanding ISRC" at bounding box center [744, 117] width 123 height 20
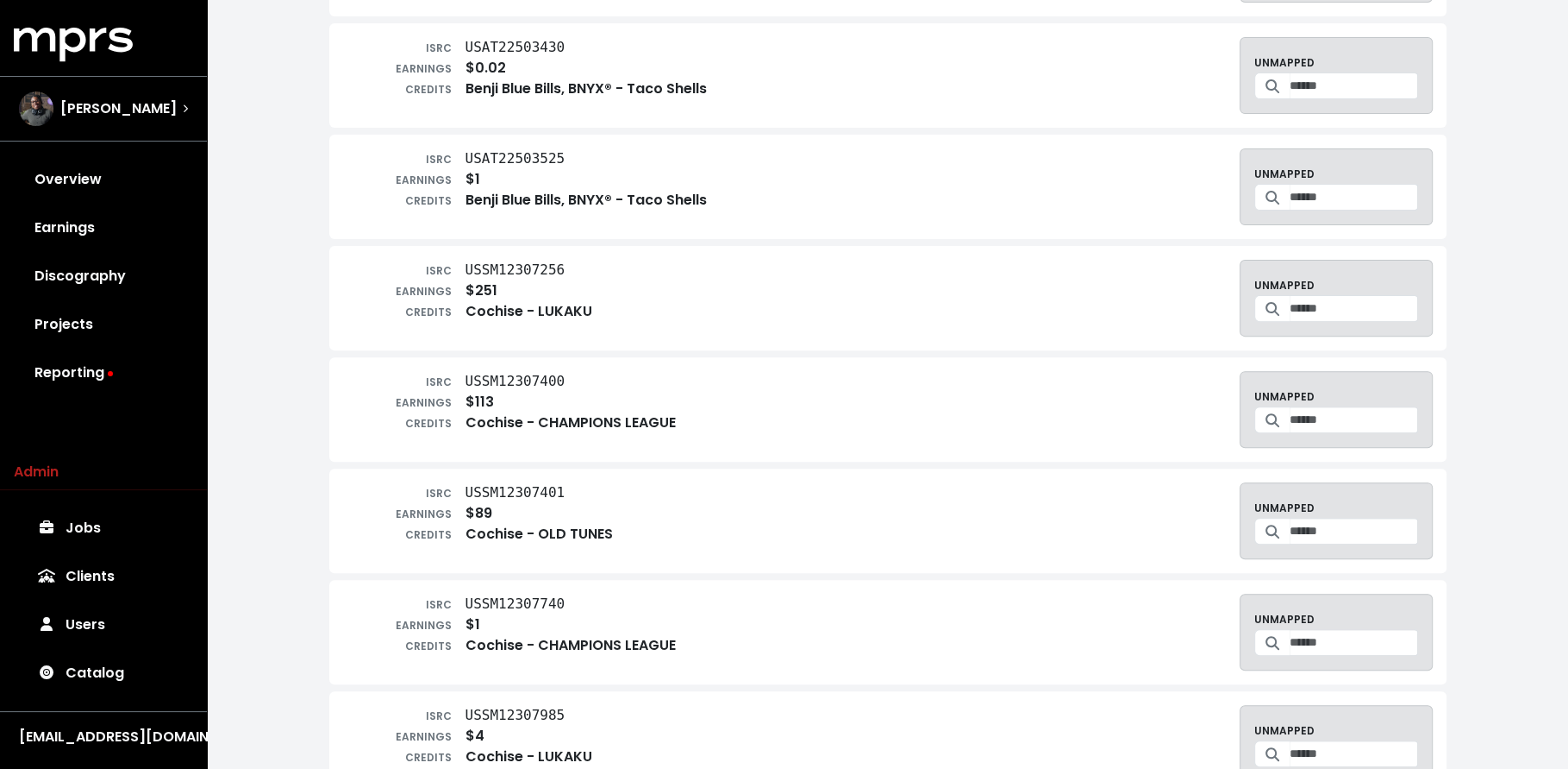
scroll to position [577, 0]
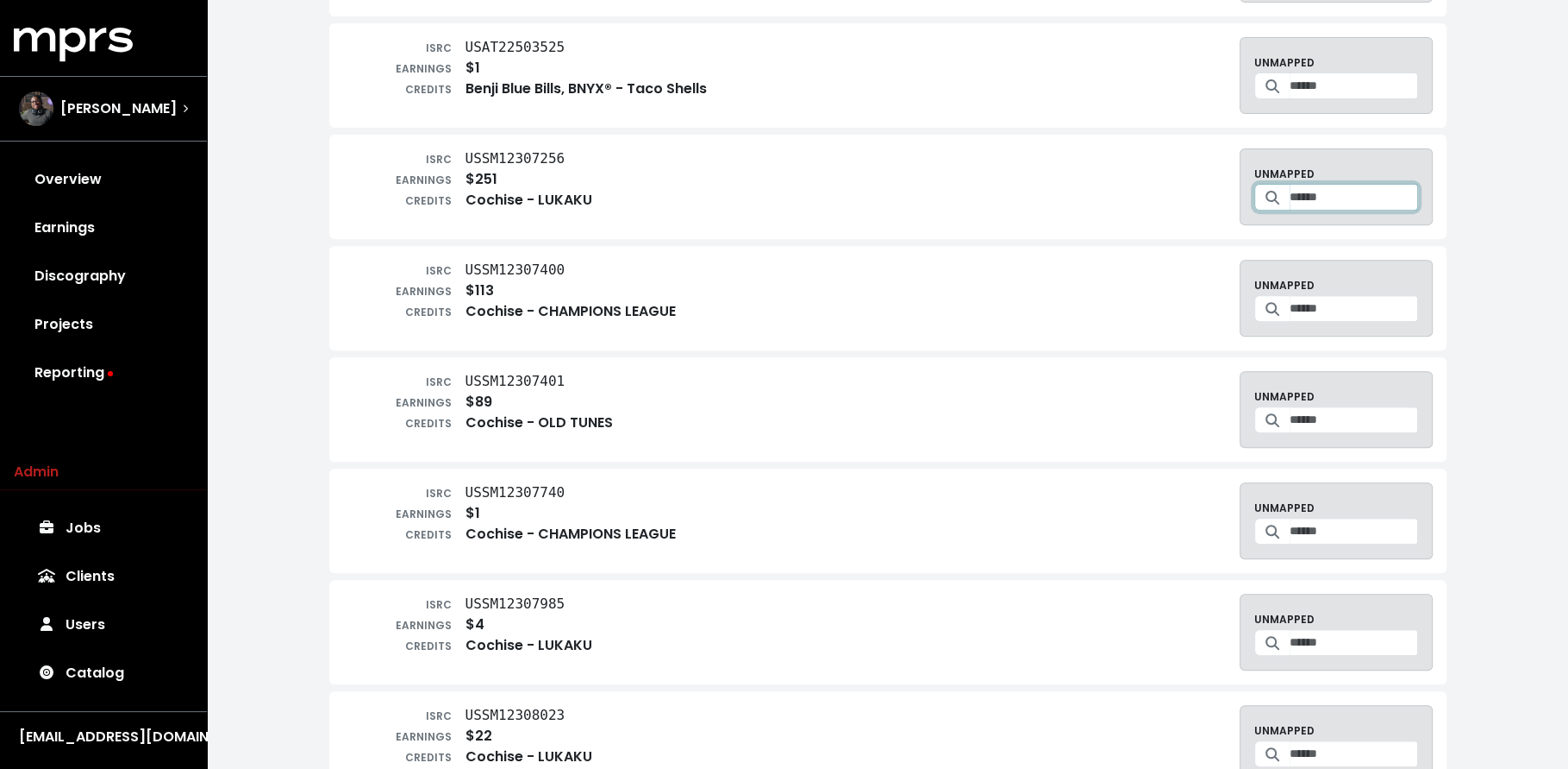
click at [1290, 195] on input "Search for a track to map to" at bounding box center [1354, 197] width 128 height 27
type input "******"
click at [1018, 291] on div "ISRC USSM12307400 EARNINGS $113 CREDITS Cochise - CHAMPIONS LEAGUE UNMAPPED" at bounding box center [888, 297] width 1090 height 77
click at [1290, 305] on input "Search for a track to map to" at bounding box center [1354, 308] width 128 height 27
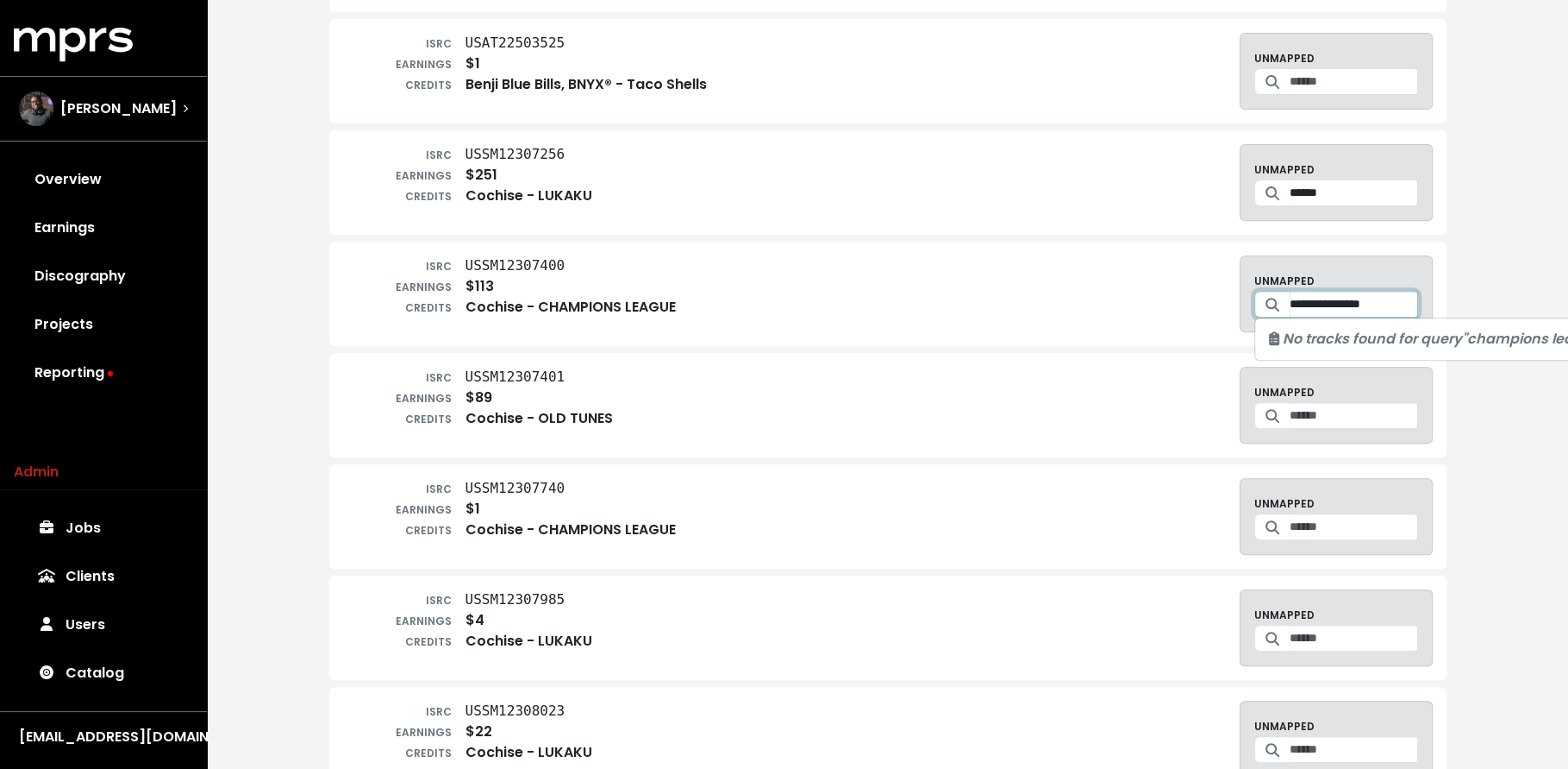
type input "**********"
click at [1315, 411] on input "Search for a track to map to" at bounding box center [1354, 415] width 128 height 27
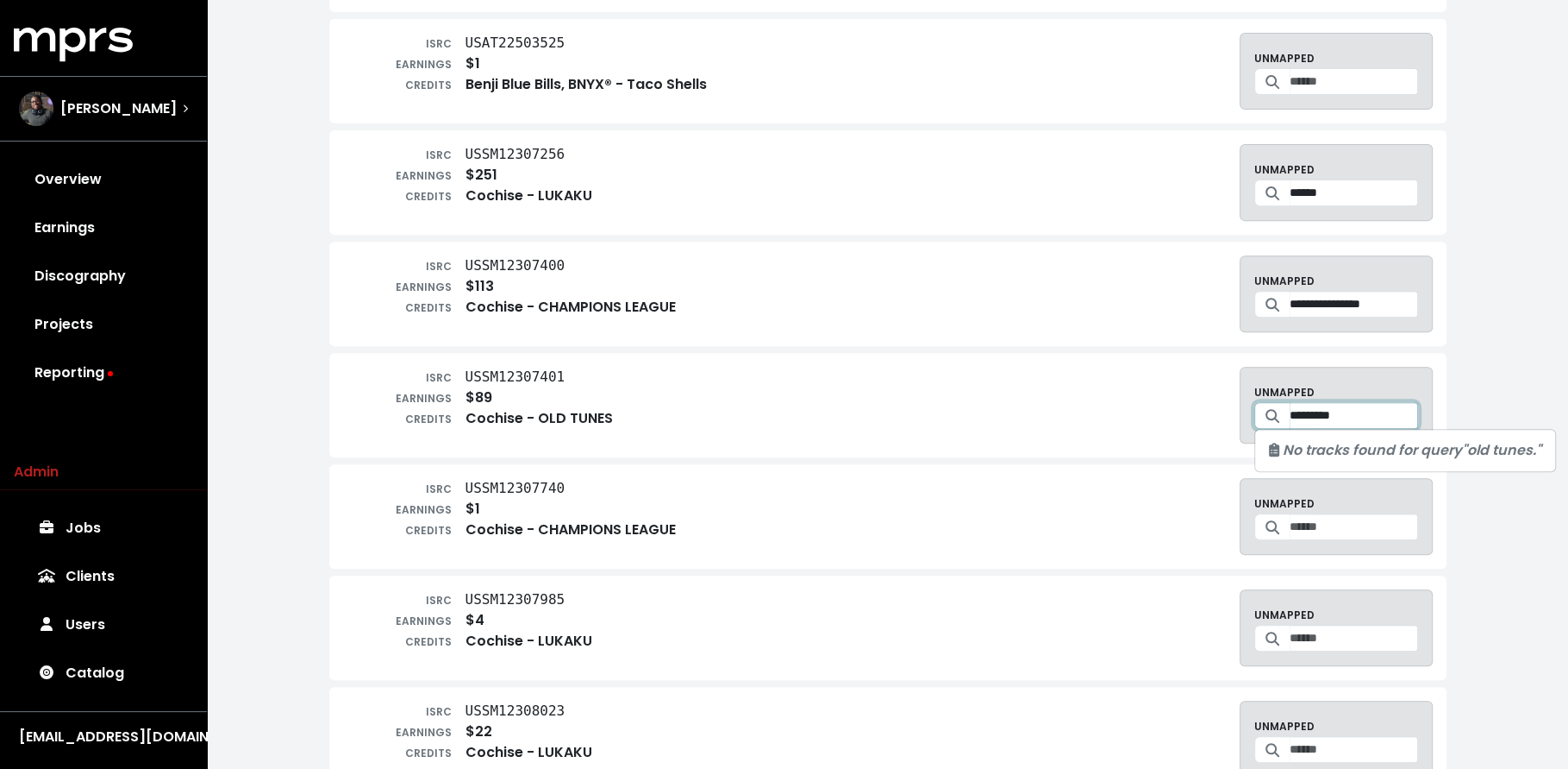
type input "*********"
click at [960, 369] on div "ISRC USSM12307401 EARNINGS $89 CREDITS Cochise - OLD TUNES UNMAPPED ********* N…" at bounding box center [888, 405] width 1090 height 77
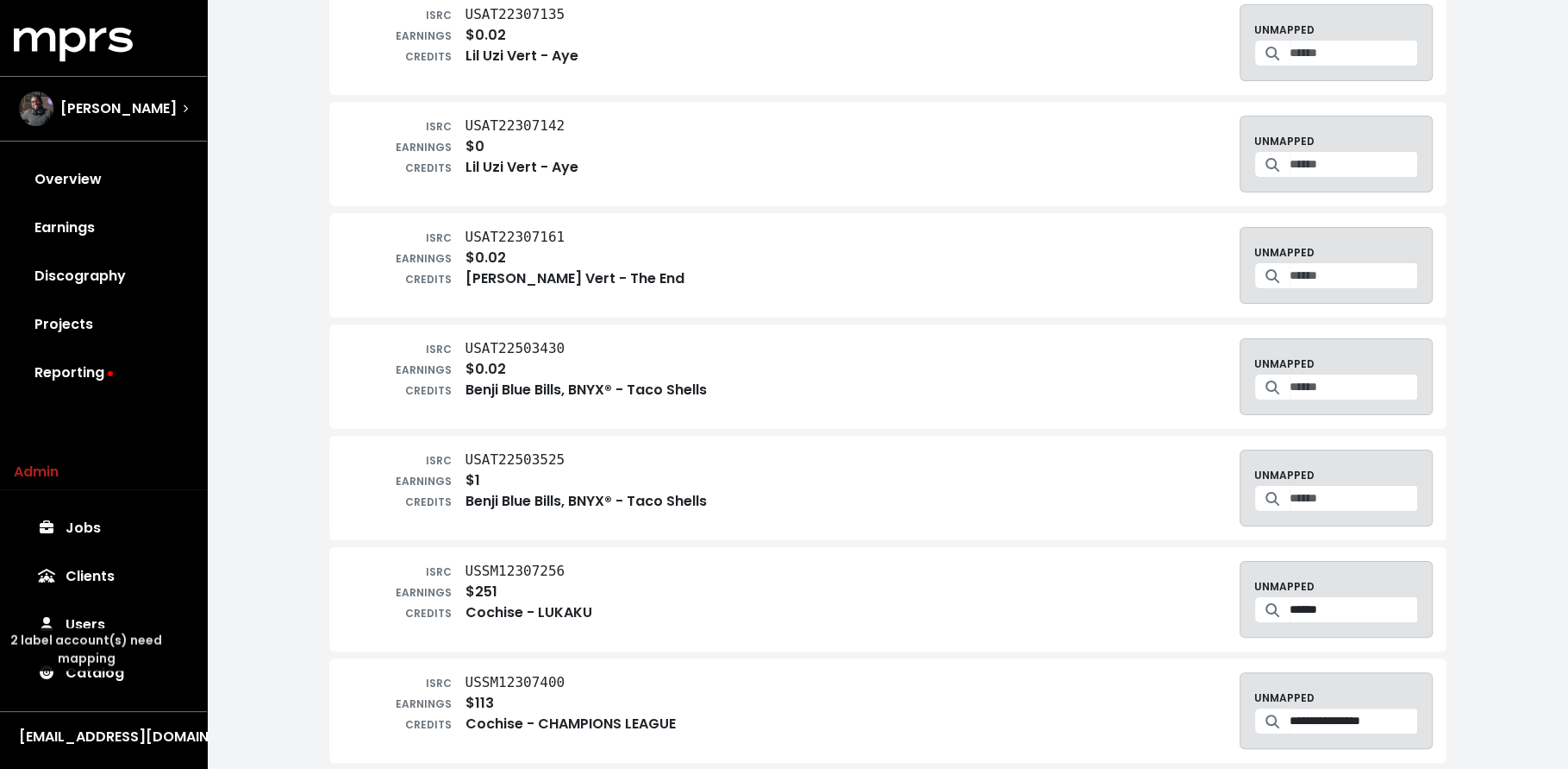
scroll to position [0, 0]
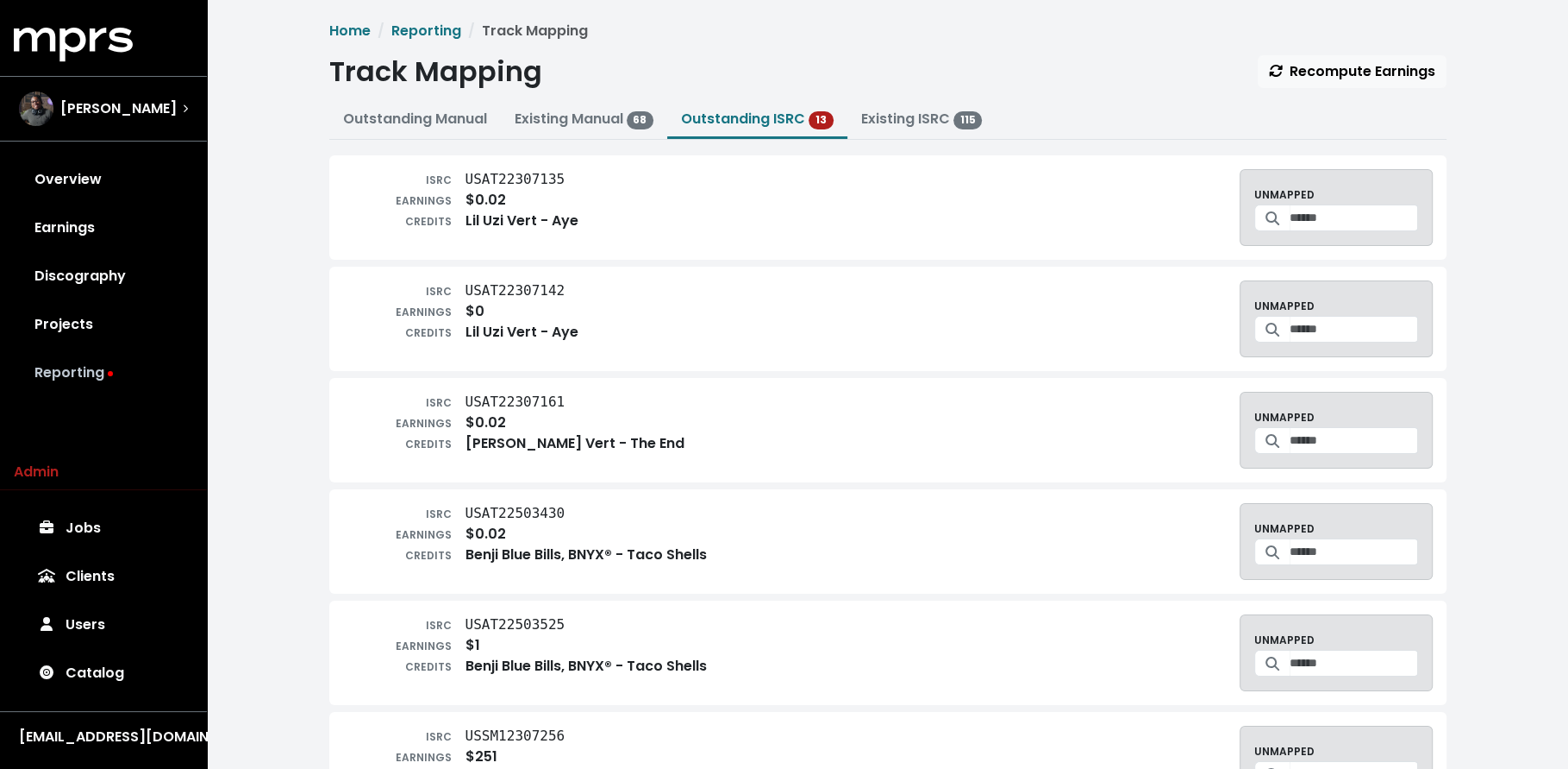
click at [110, 363] on link "Reporting" at bounding box center [103, 372] width 180 height 49
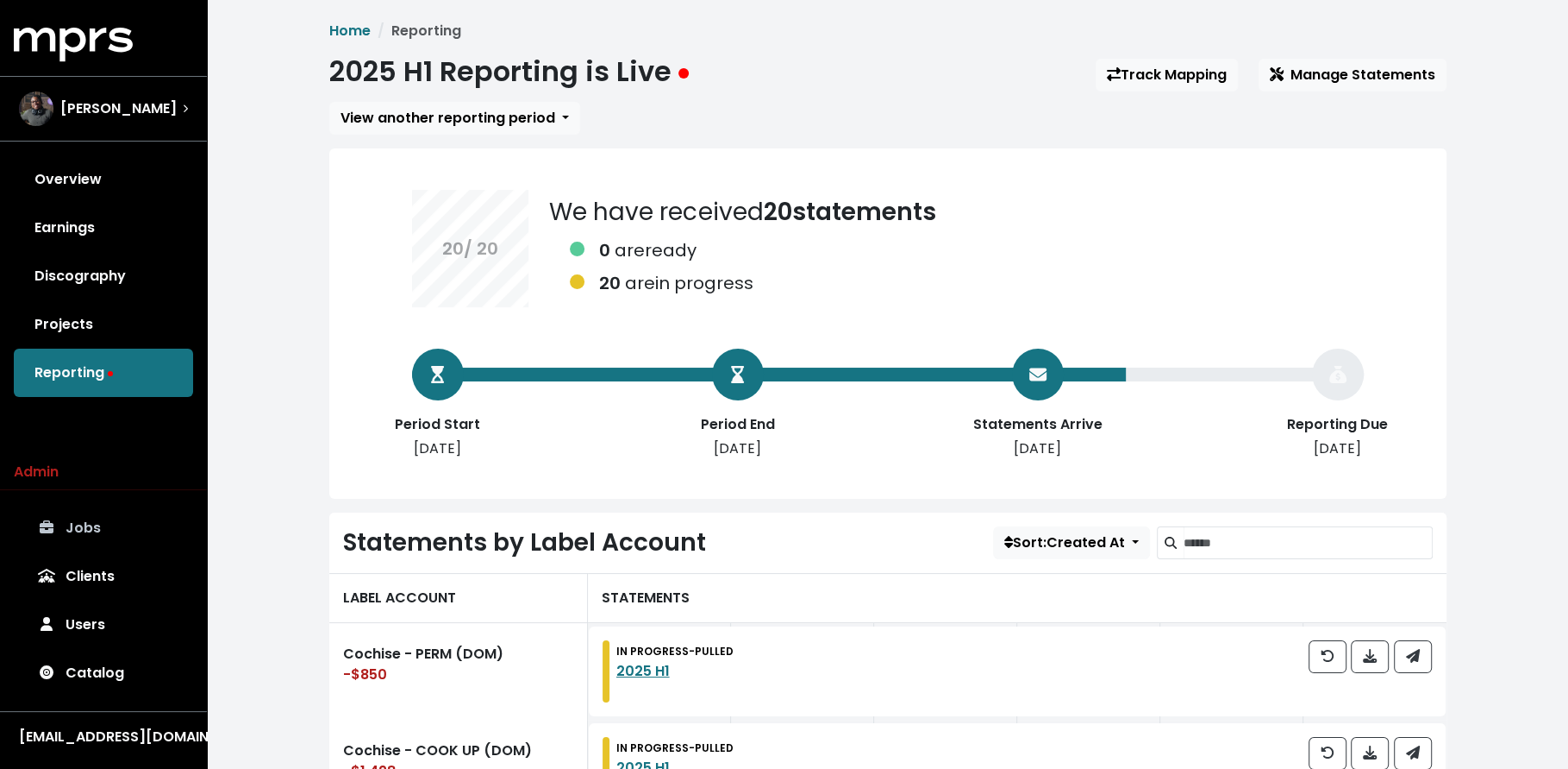
click at [135, 515] on link "Jobs" at bounding box center [103, 528] width 180 height 49
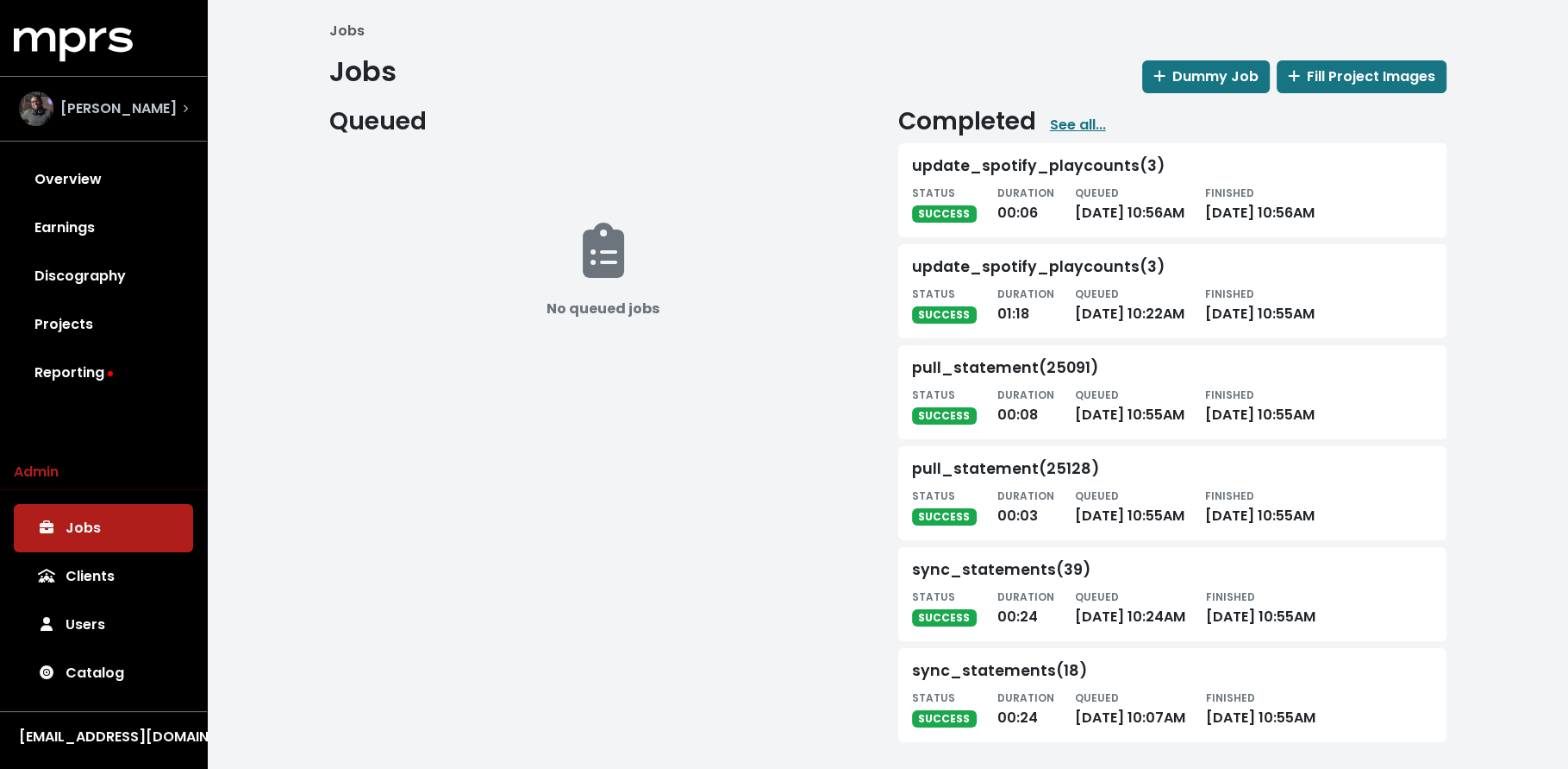
click at [139, 102] on span "Ben Thomas" at bounding box center [119, 109] width 117 height 21
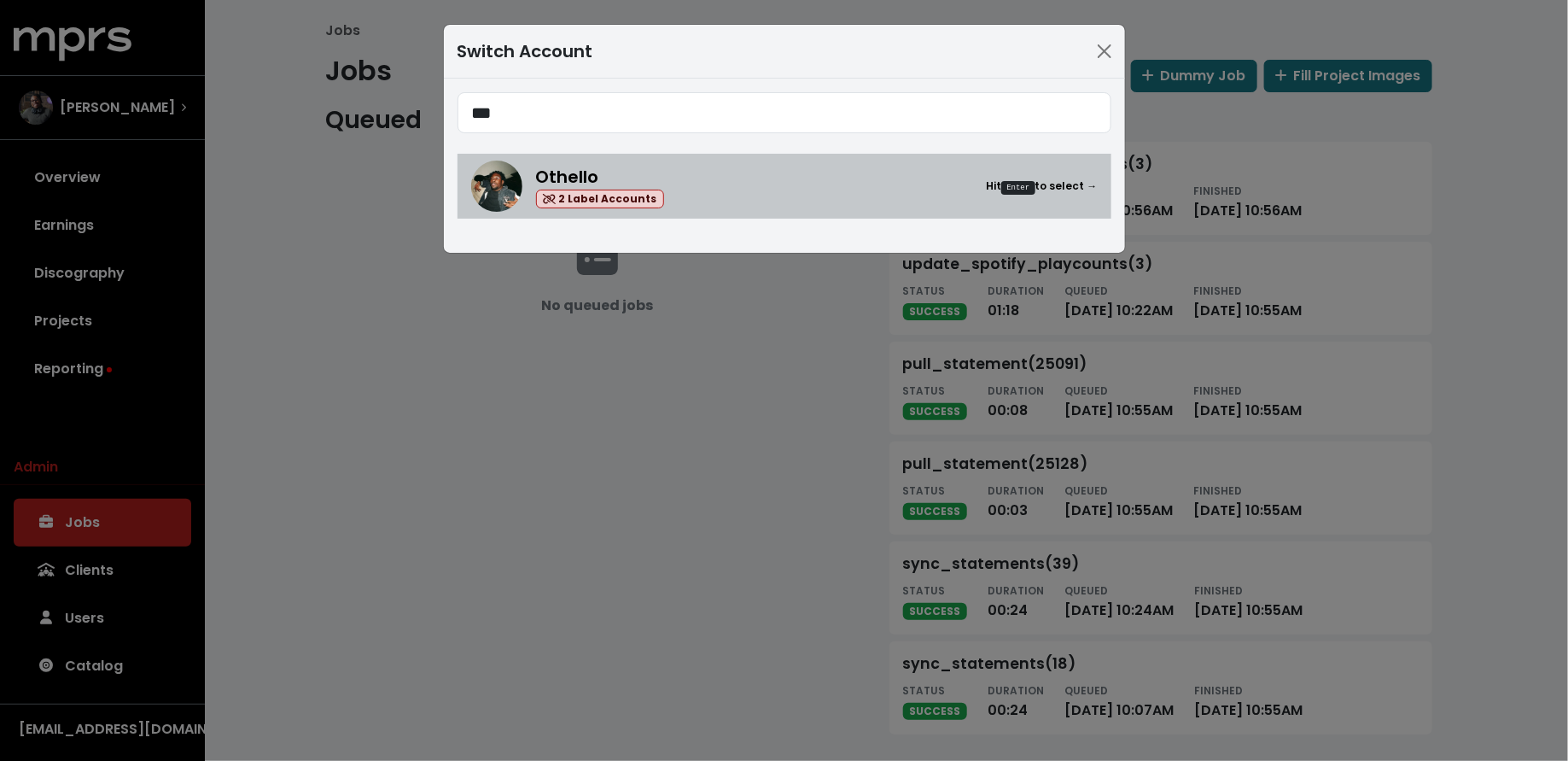
type input "***"
click at [656, 161] on div "Othello 2 Label Accounts Hit Enter to select →" at bounding box center [784, 186] width 626 height 51
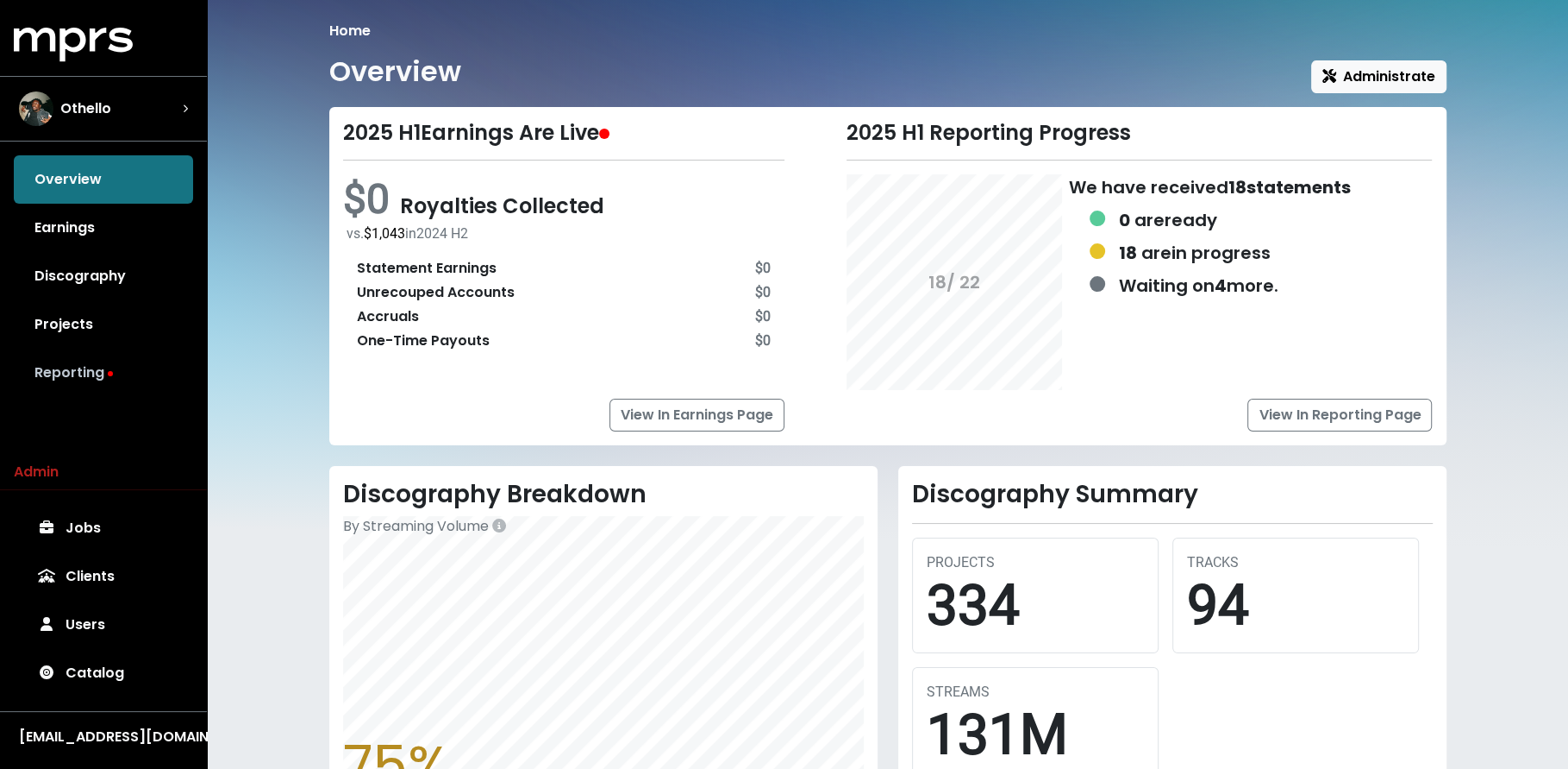
click at [132, 361] on link "Reporting" at bounding box center [103, 372] width 180 height 49
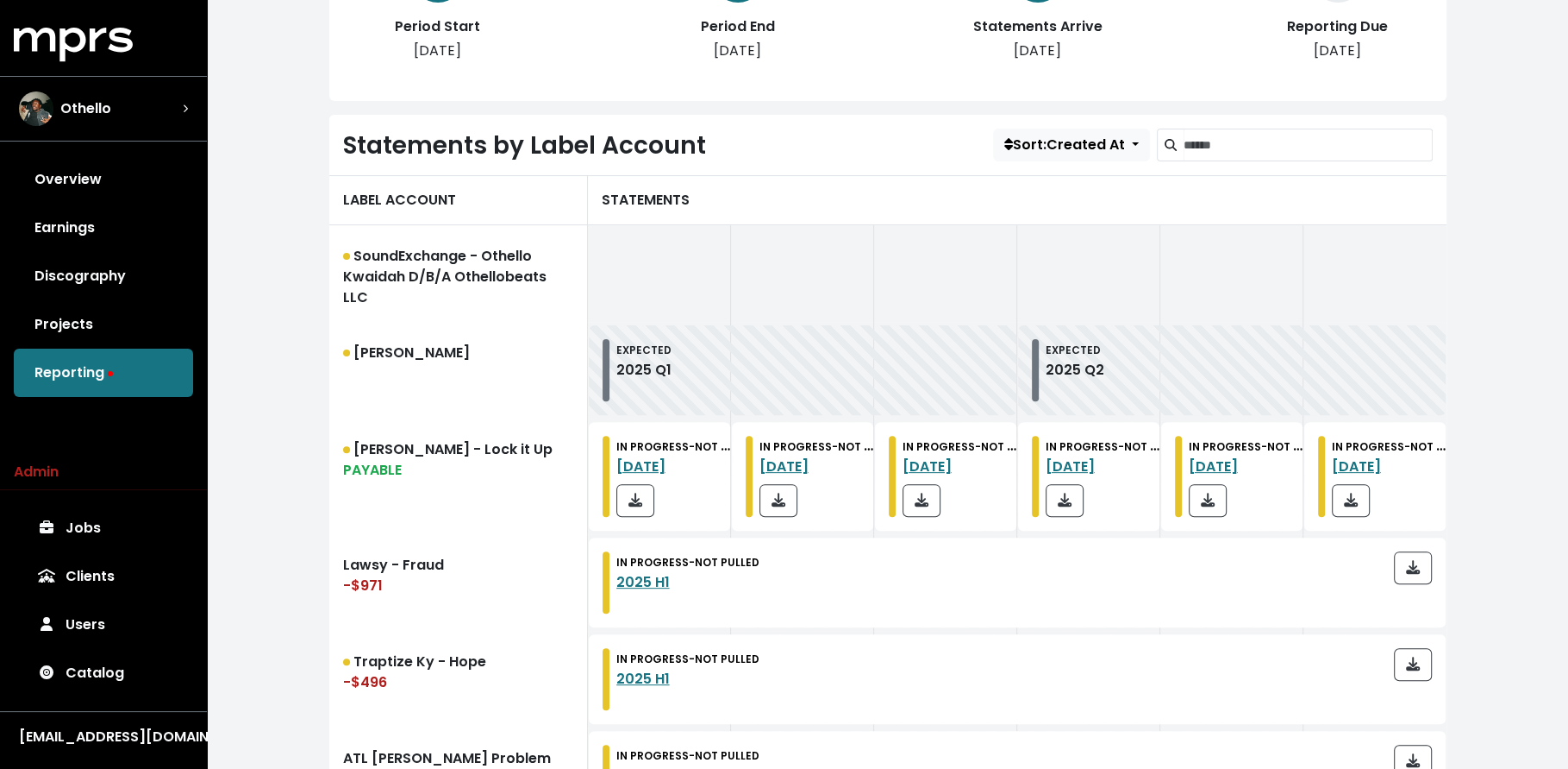
scroll to position [576, 0]
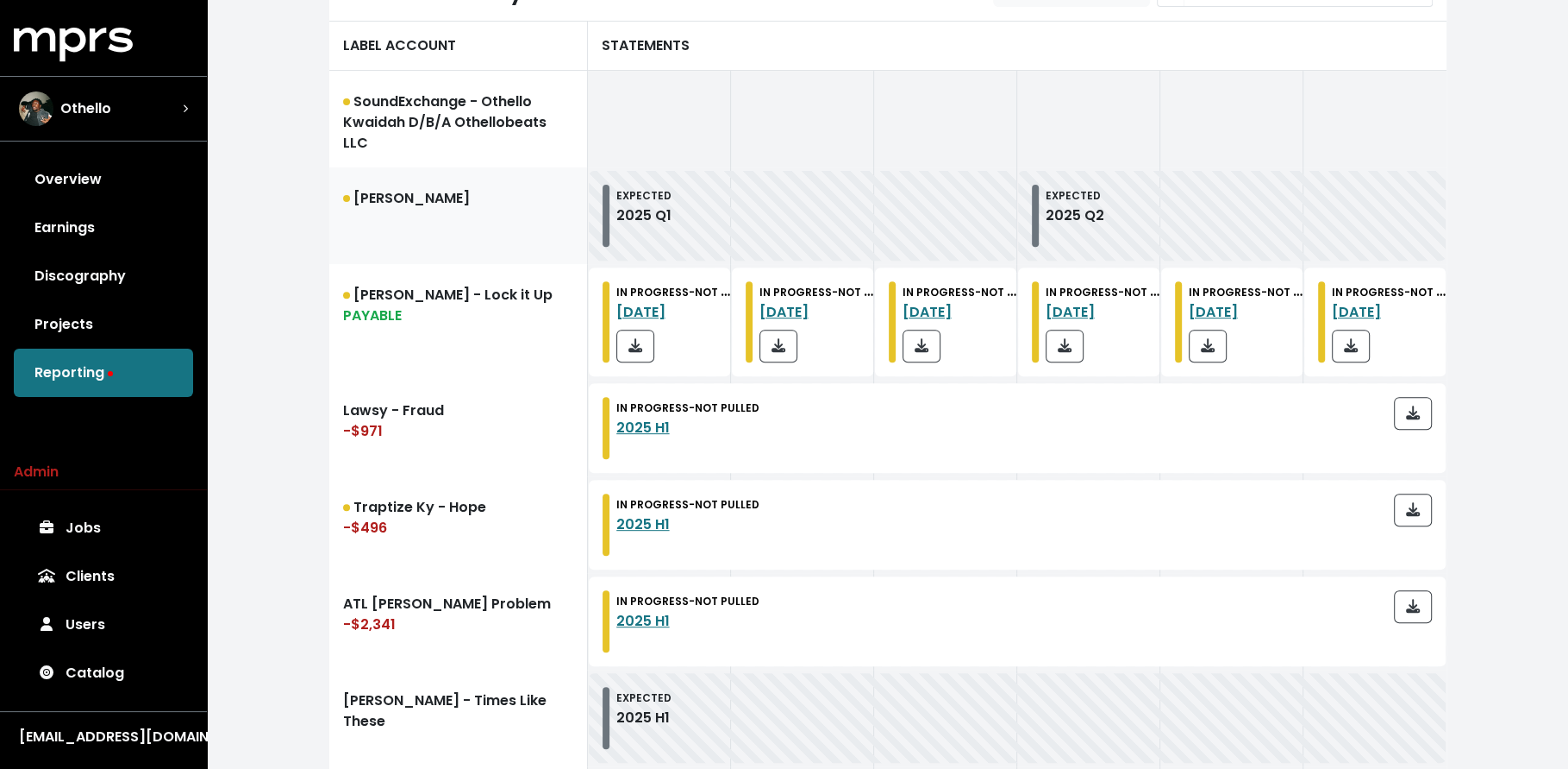
click at [434, 239] on link "Kelz - Sinner" at bounding box center [458, 215] width 259 height 97
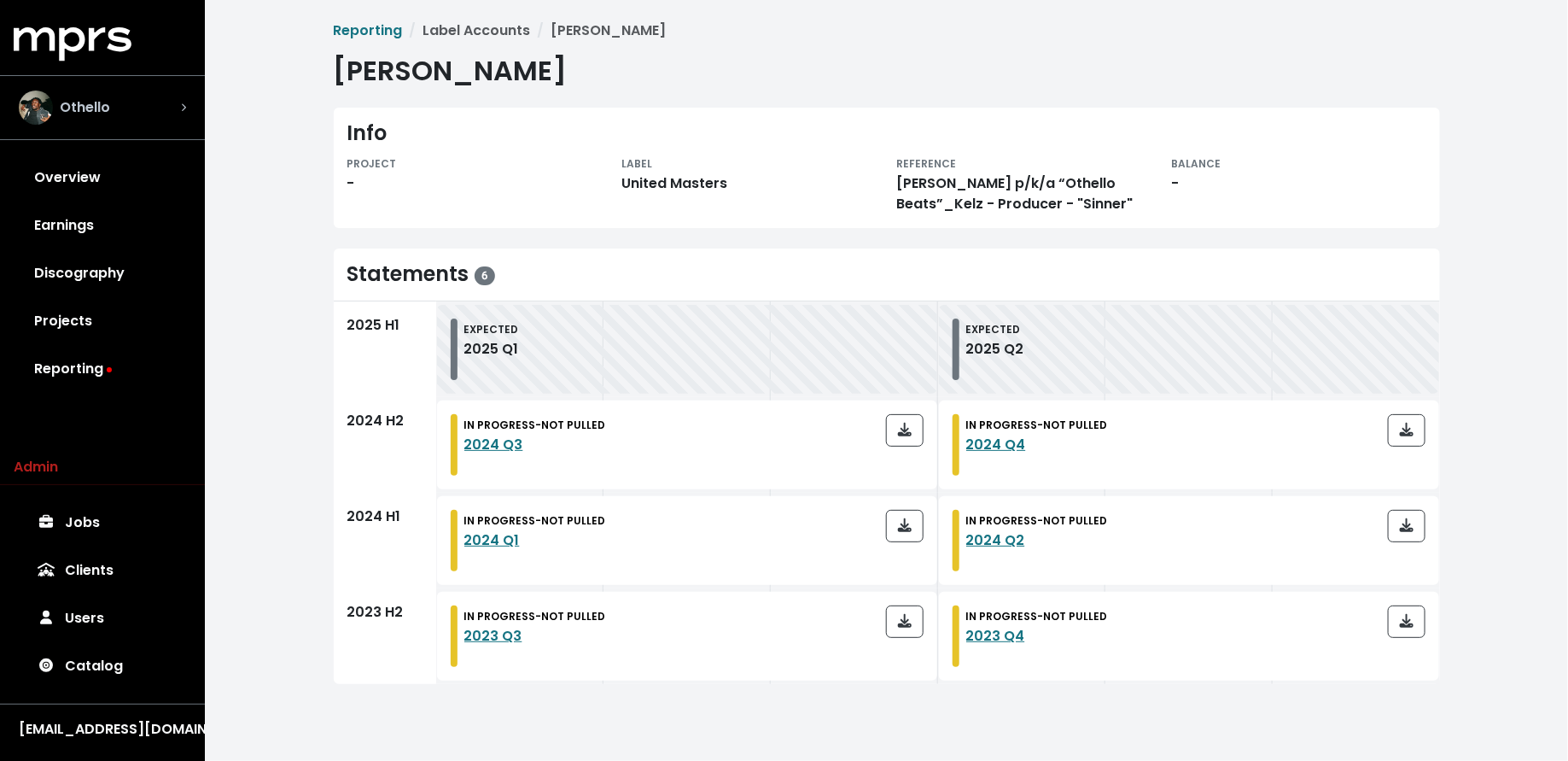
click at [187, 113] on div "Othello" at bounding box center [102, 107] width 195 height 62
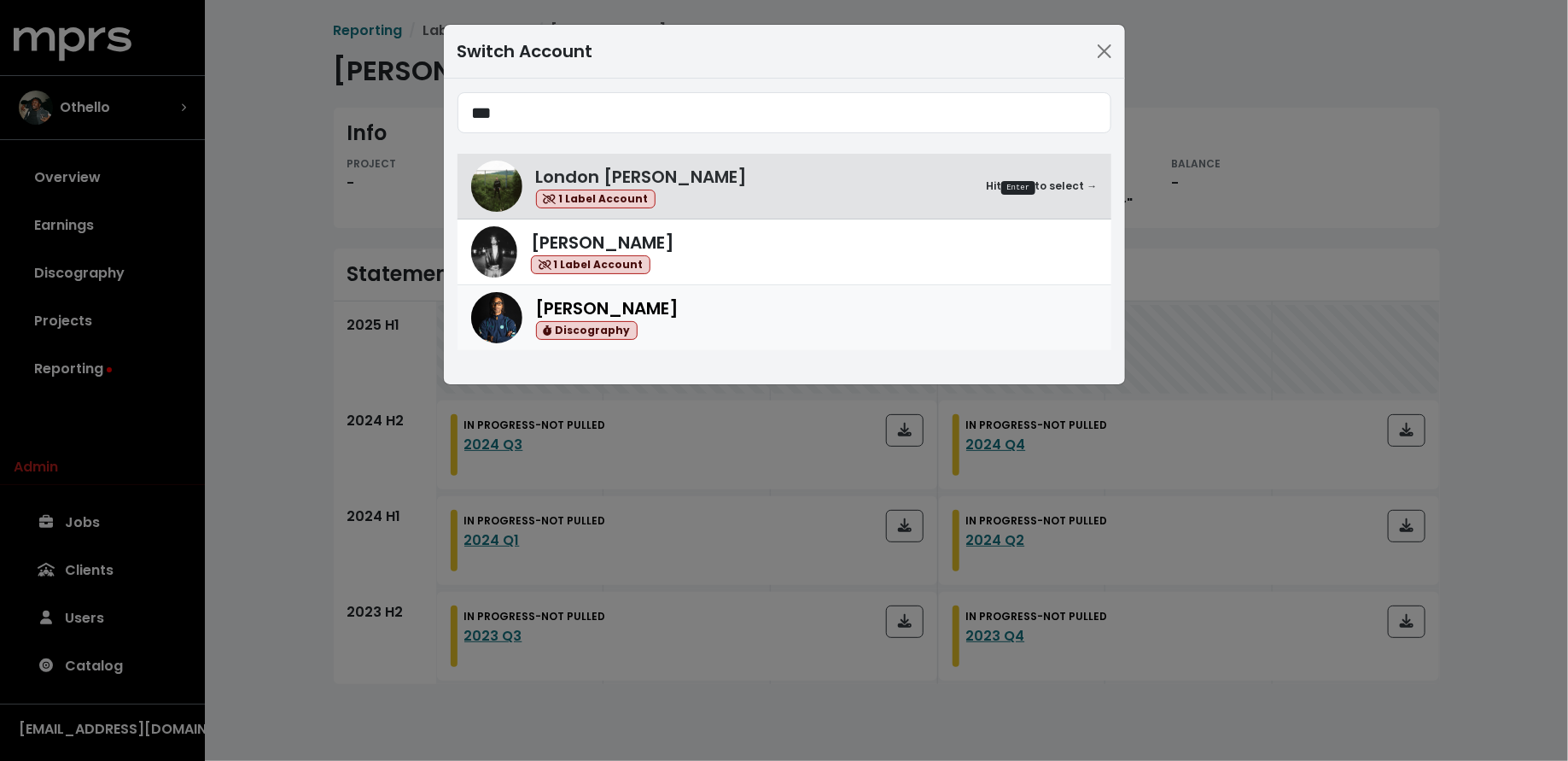
type input "***"
click at [733, 326] on div "Donnie Scantz Discography" at bounding box center [816, 318] width 561 height 45
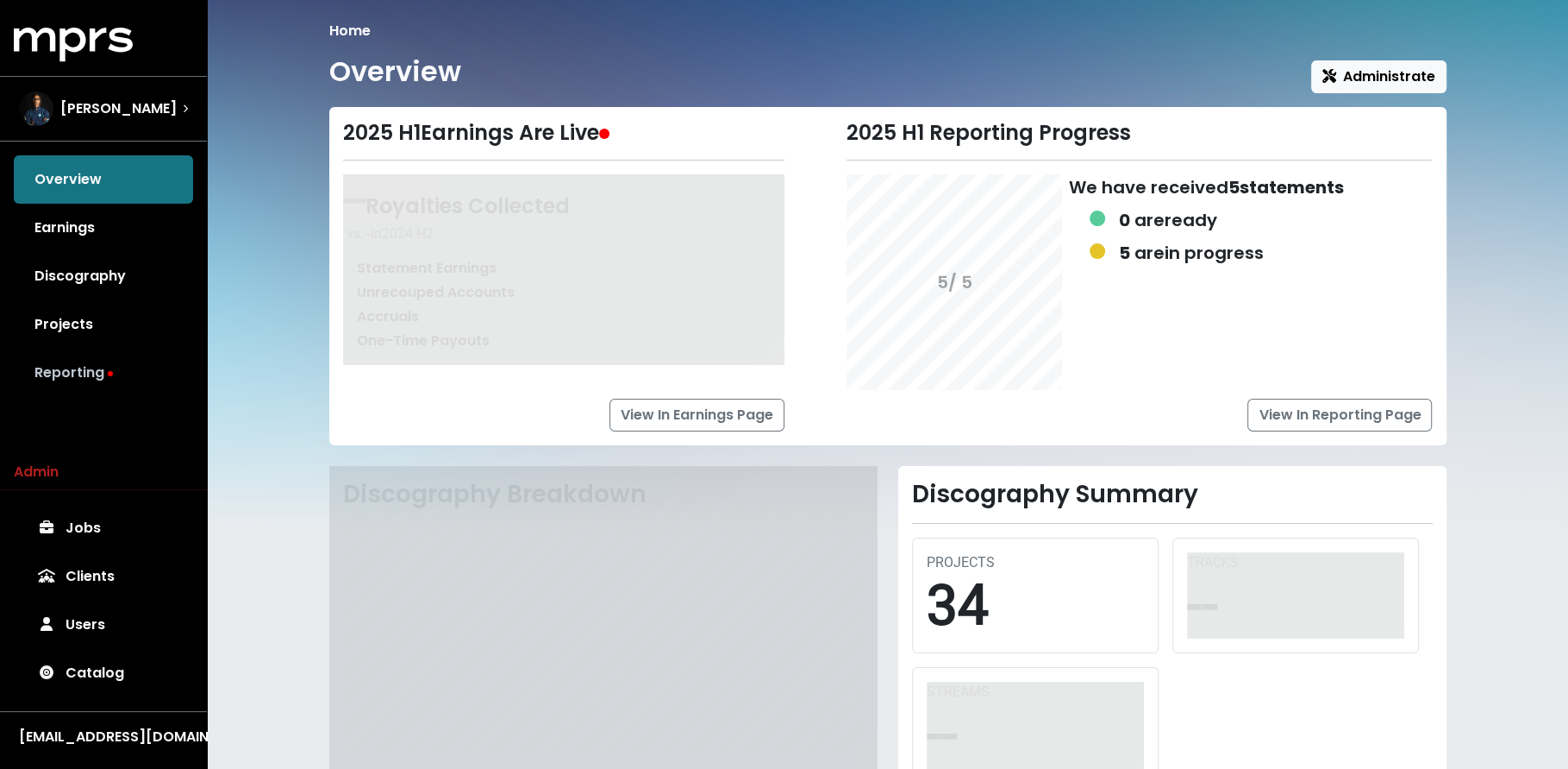
click at [122, 384] on link "Reporting" at bounding box center [103, 372] width 180 height 49
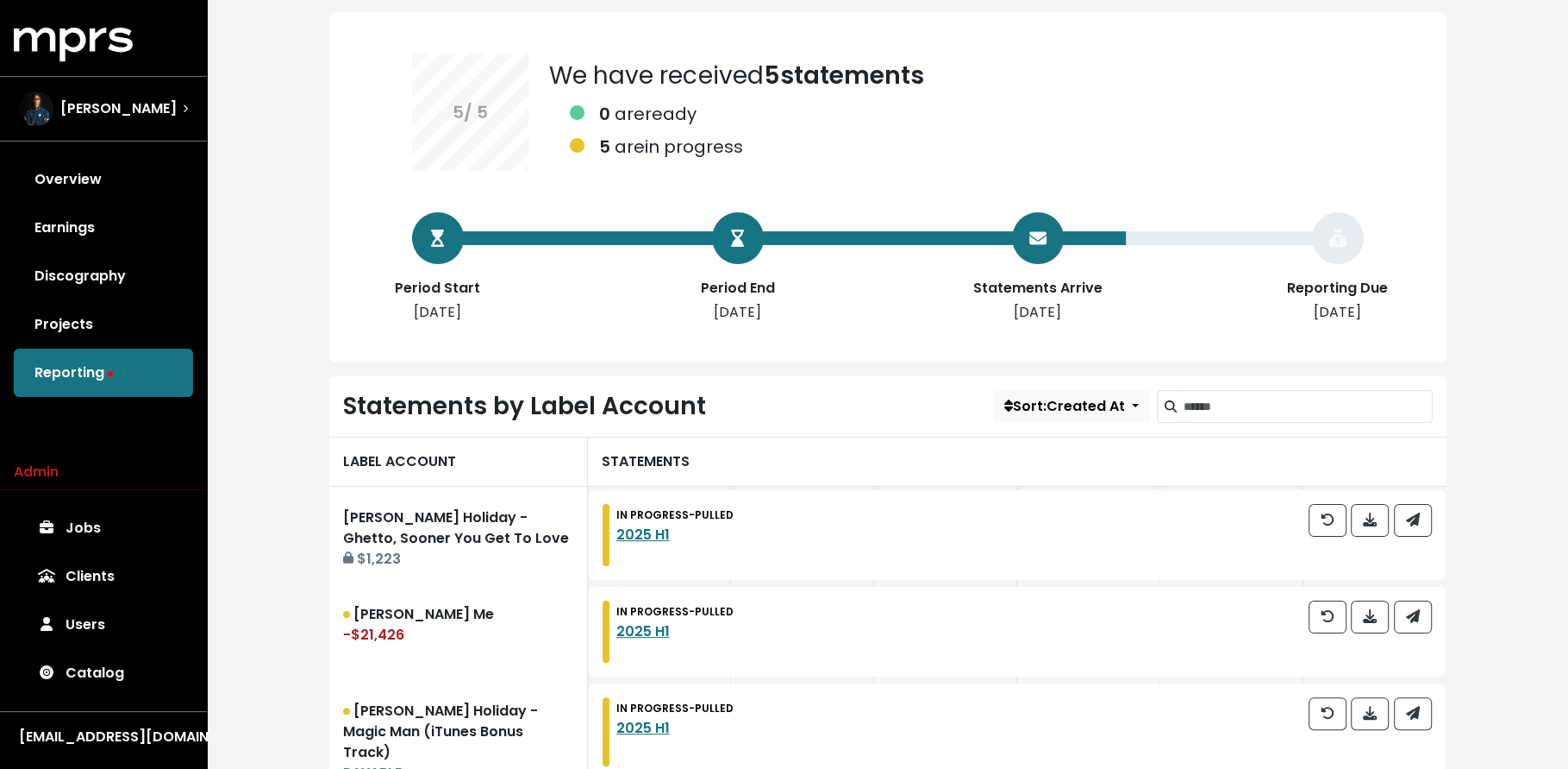
scroll to position [141, 0]
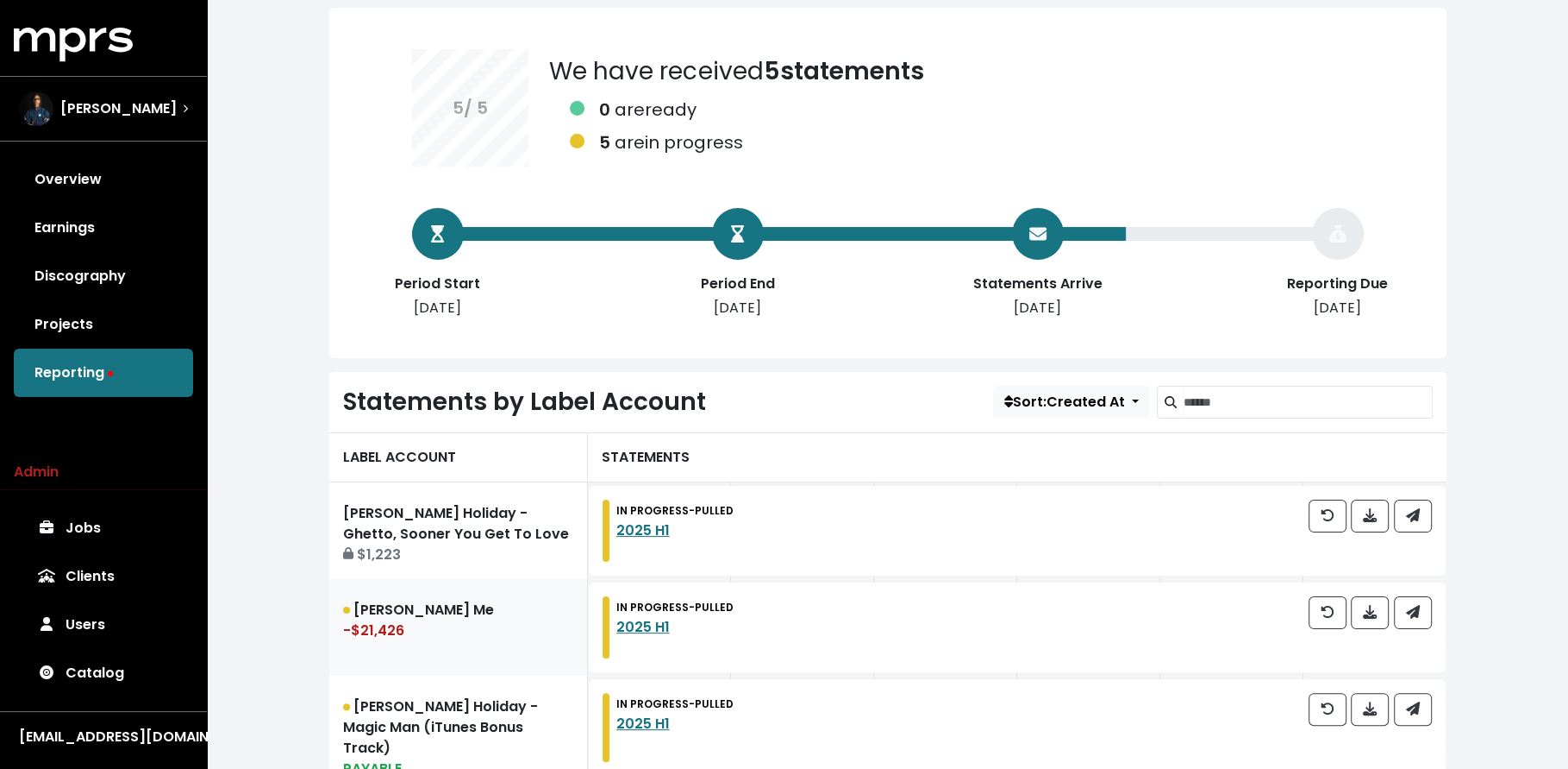
click at [545, 620] on div "-$21,426" at bounding box center [458, 630] width 230 height 21
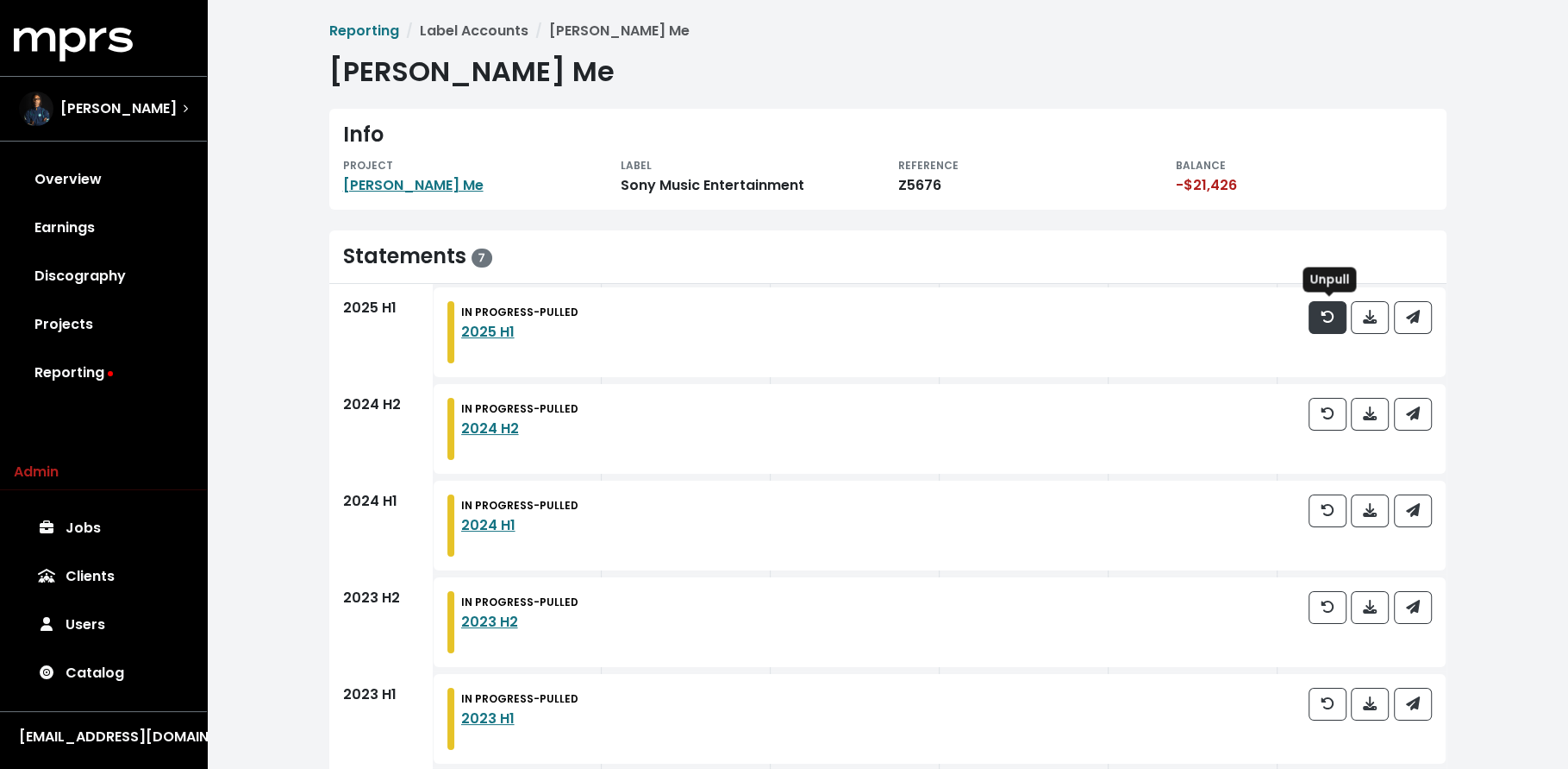
click at [1334, 316] on icon "button" at bounding box center [1328, 317] width 13 height 12
click at [1400, 316] on button "button" at bounding box center [1413, 318] width 38 height 33
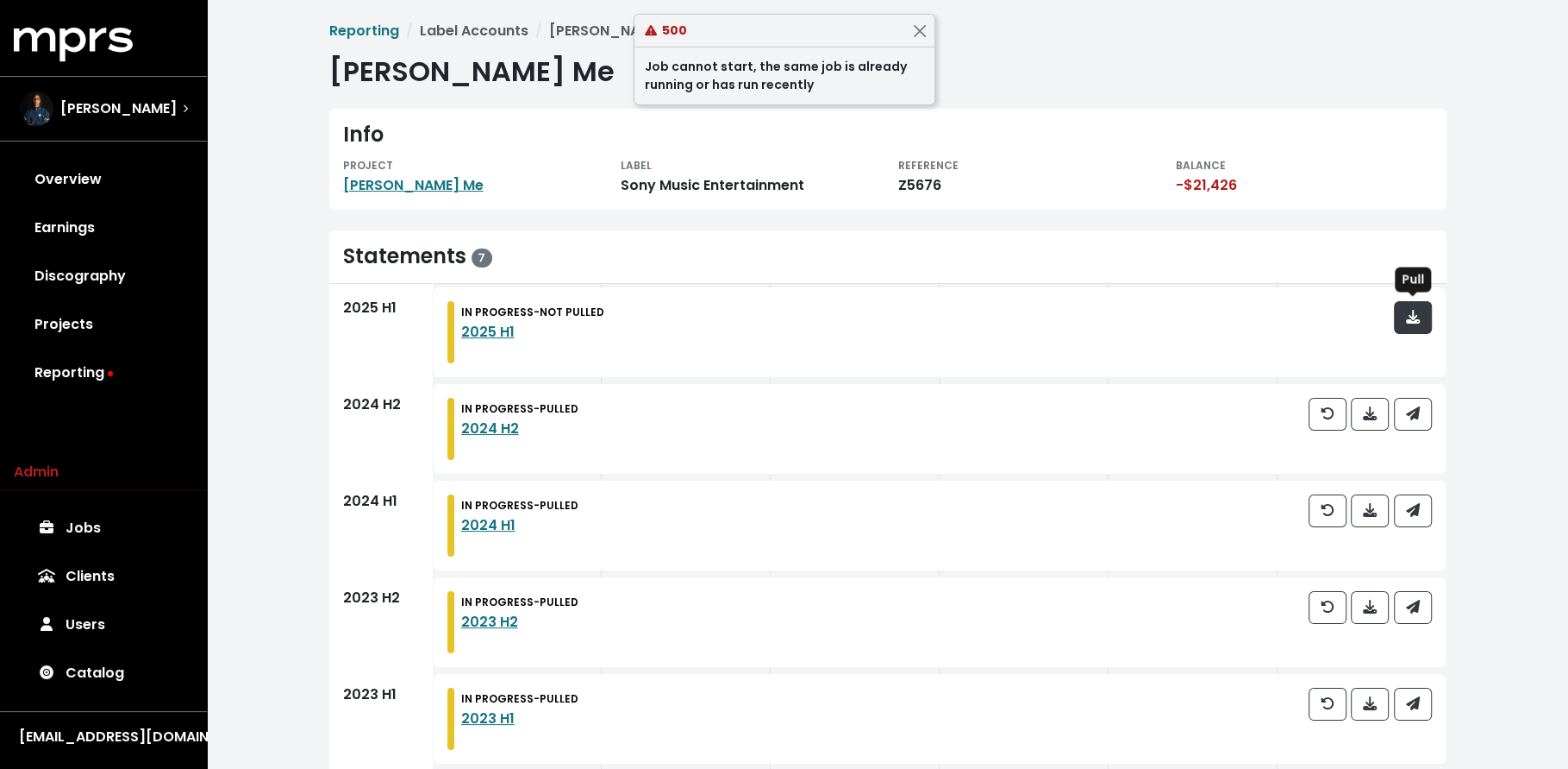
click at [1415, 322] on span "button" at bounding box center [1413, 317] width 13 height 20
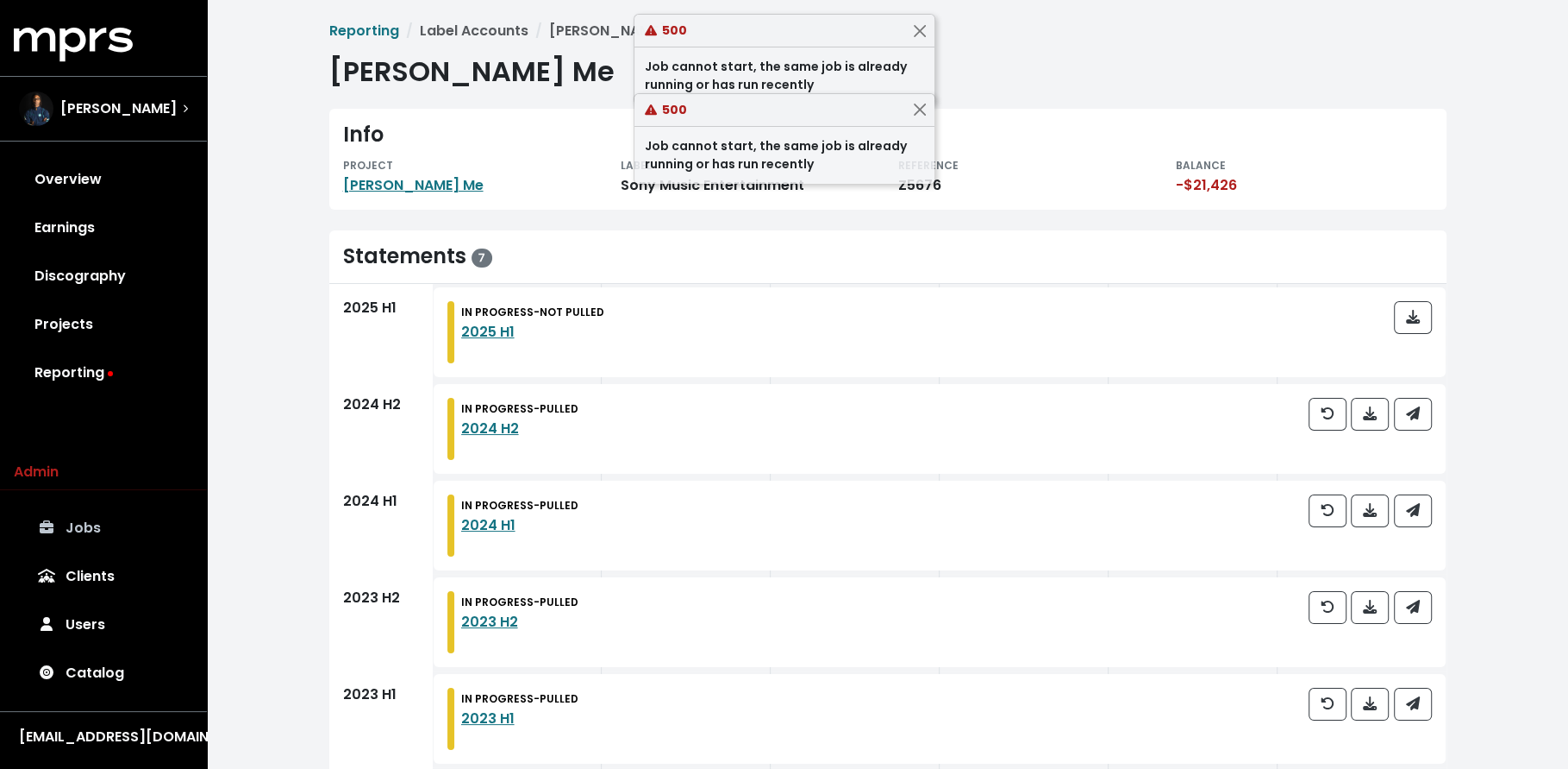
click at [51, 533] on icon at bounding box center [46, 527] width 13 height 13
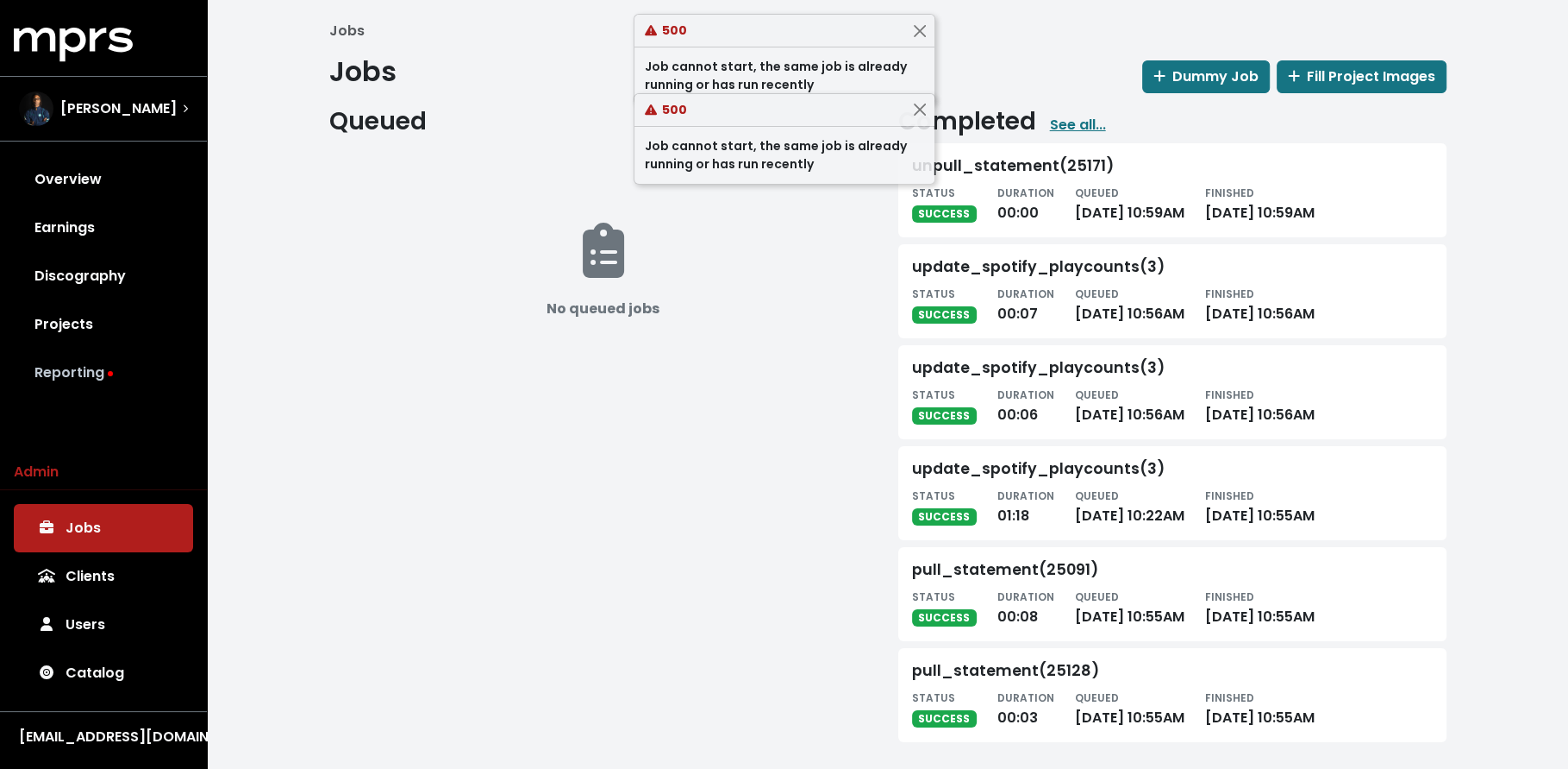
click at [87, 382] on link "Reporting" at bounding box center [103, 372] width 180 height 49
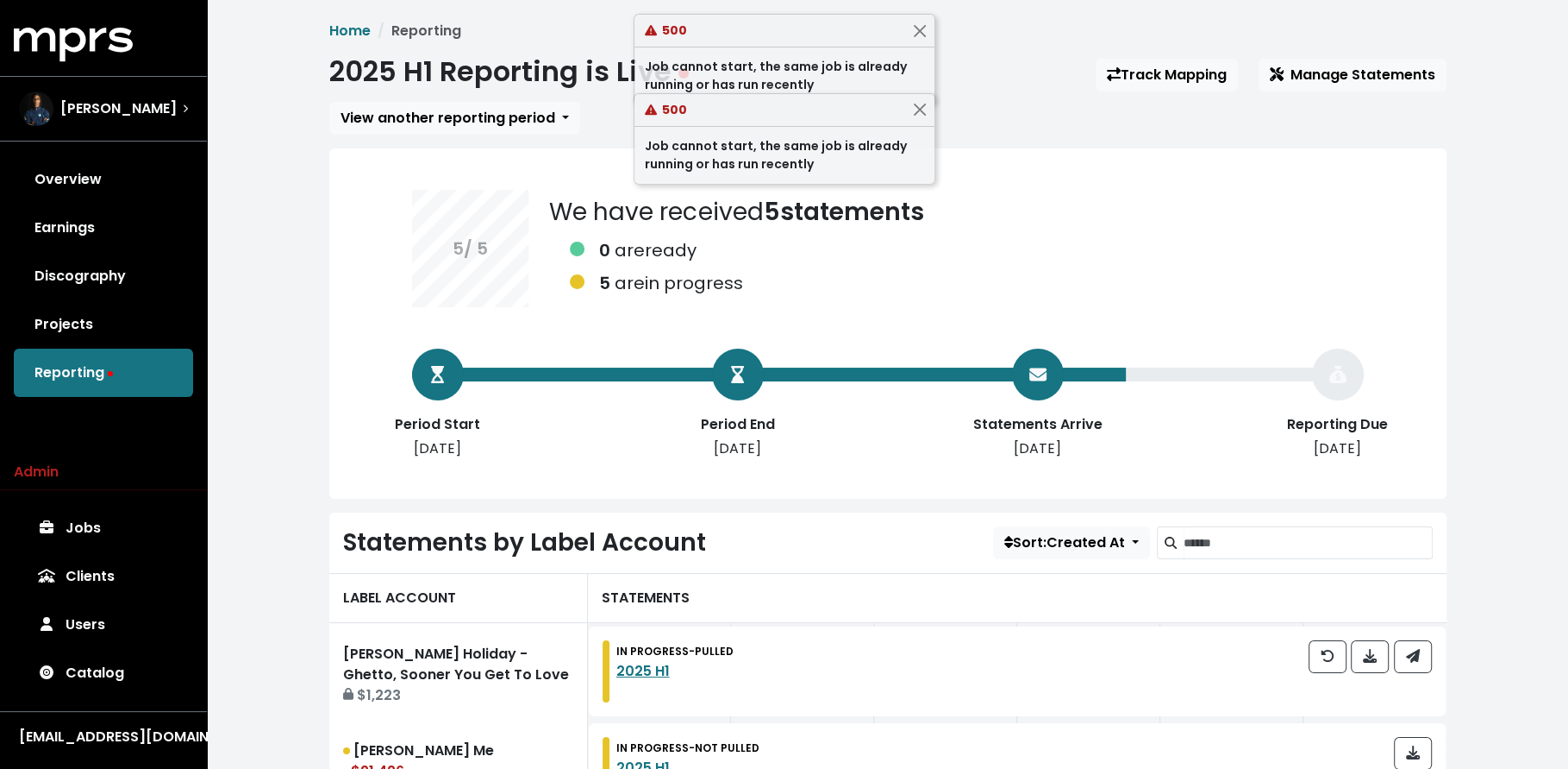
scroll to position [224, 0]
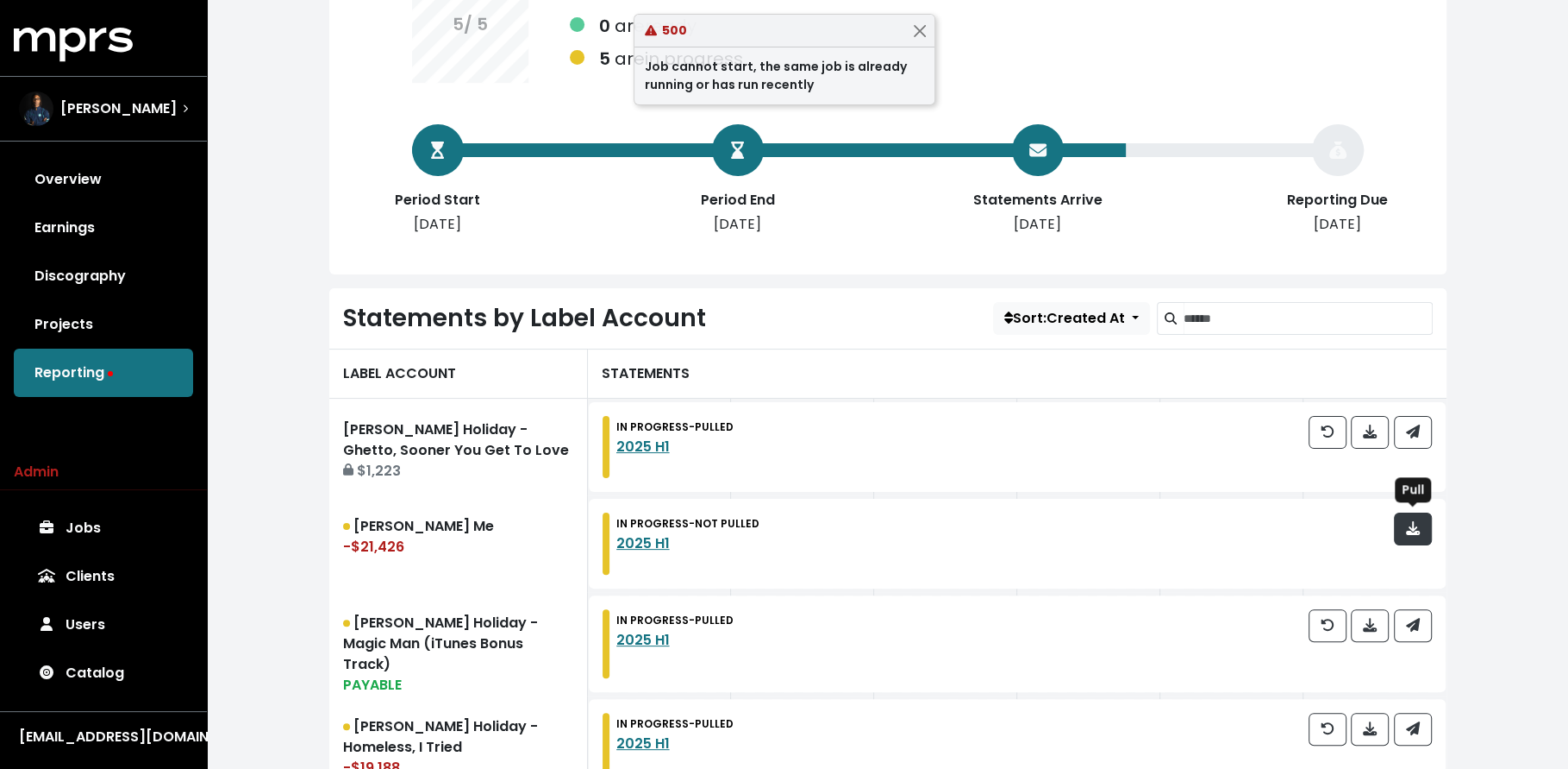
click at [1405, 522] on span "button" at bounding box center [1413, 529] width 15 height 21
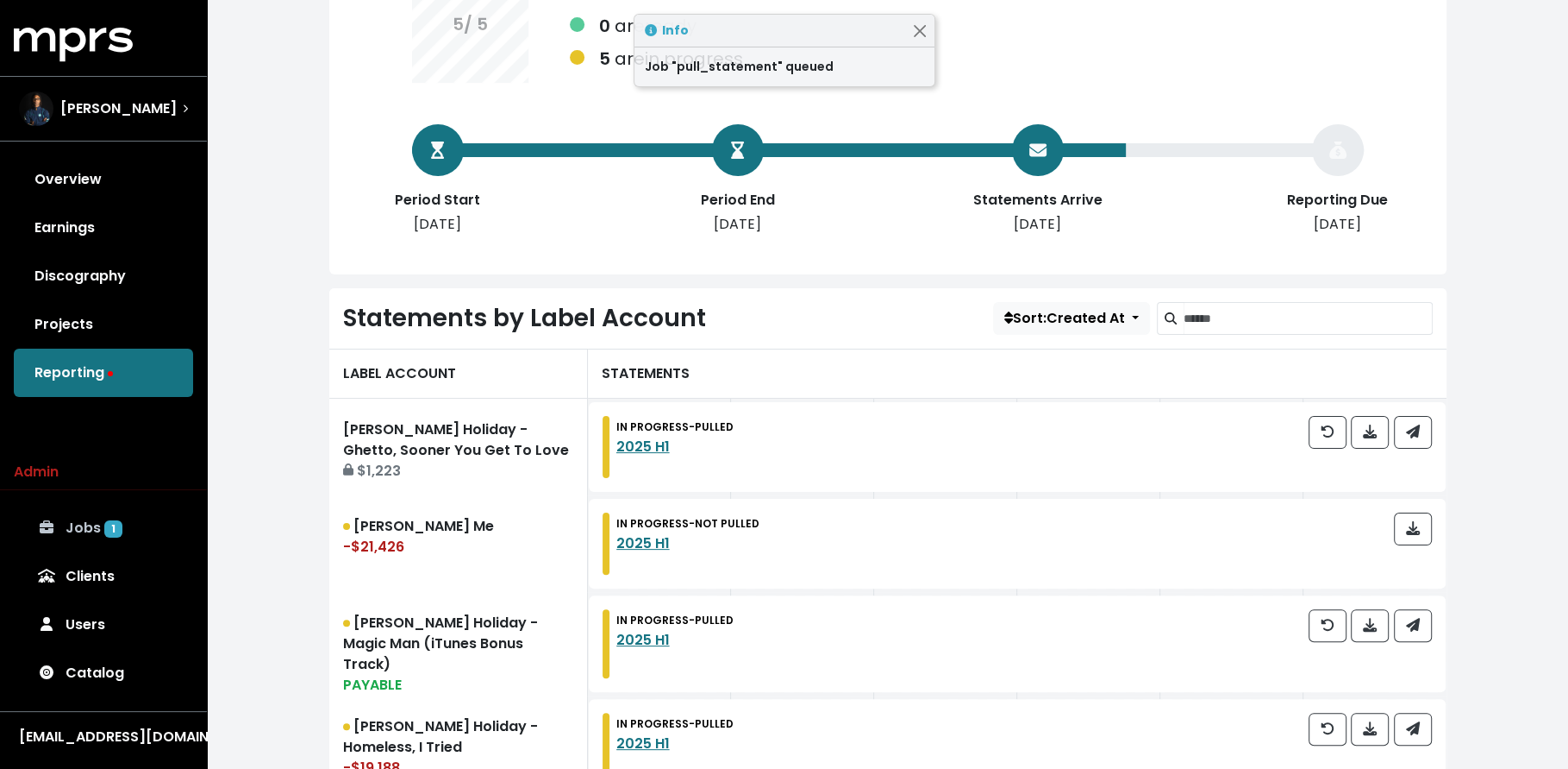
click at [154, 546] on link "Jobs 1" at bounding box center [103, 528] width 180 height 49
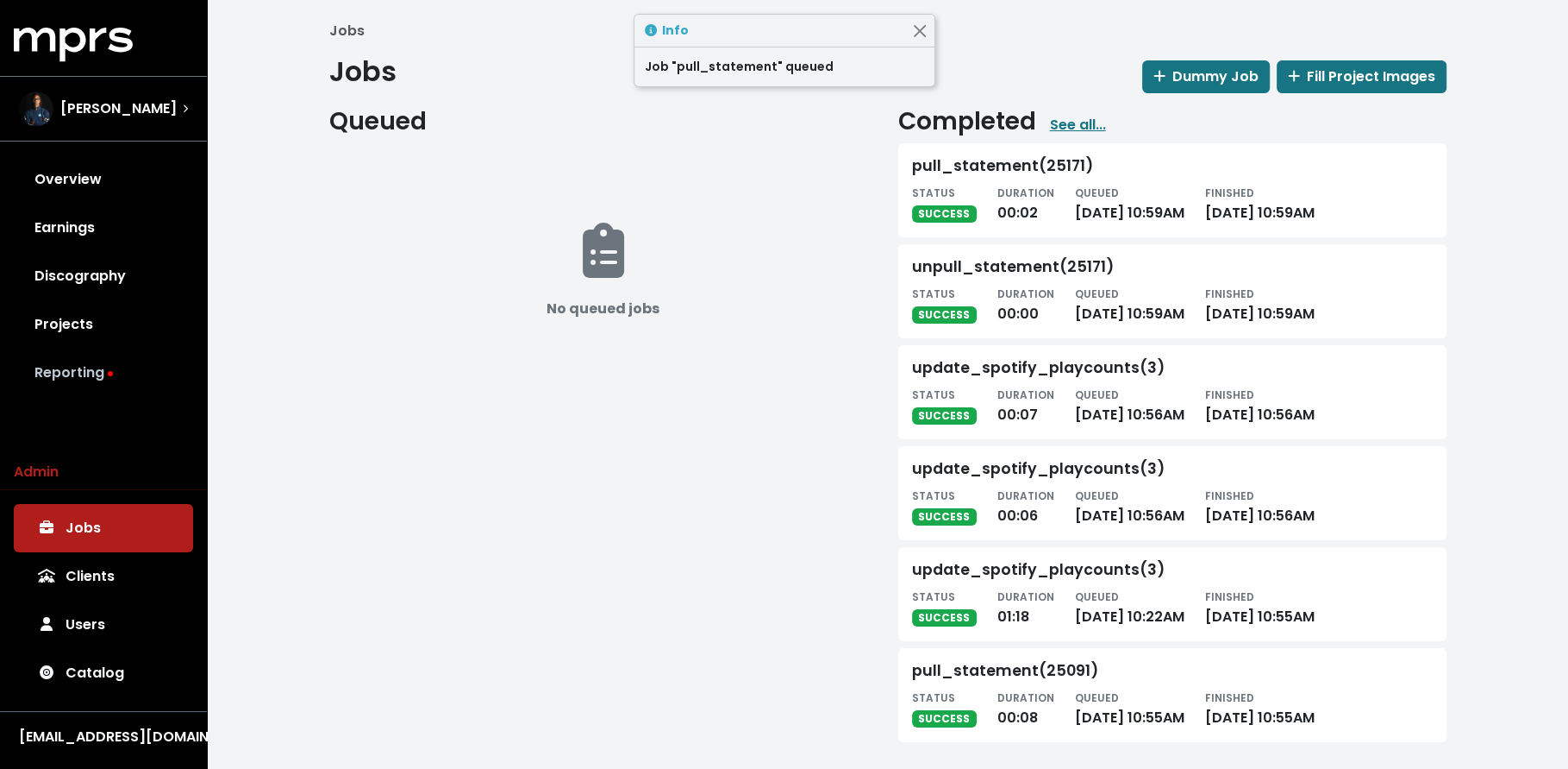
click at [122, 383] on link "Reporting" at bounding box center [103, 372] width 180 height 49
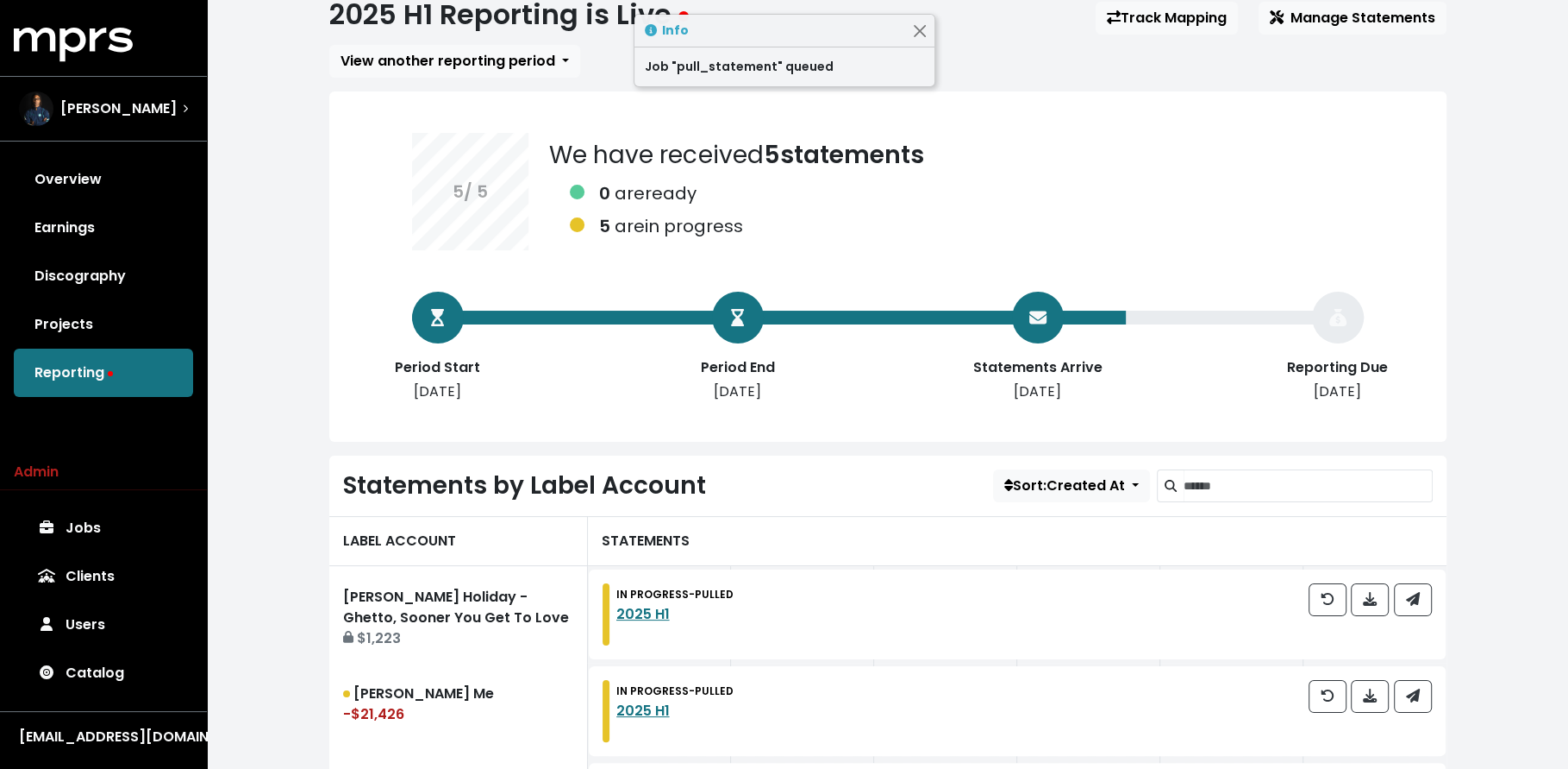
scroll to position [178, 0]
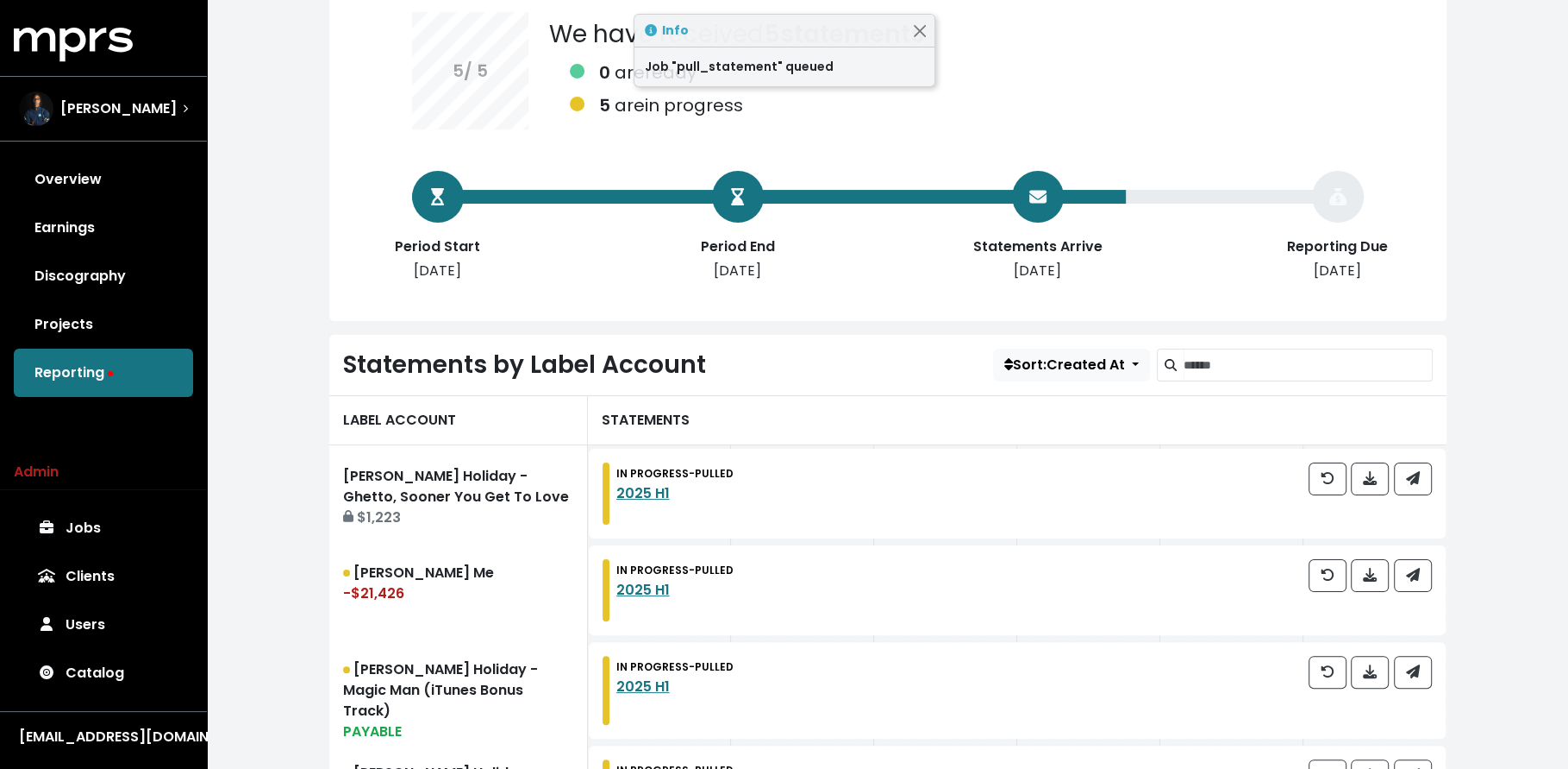
click at [460, 583] on div "-$21,426" at bounding box center [458, 594] width 230 height 21
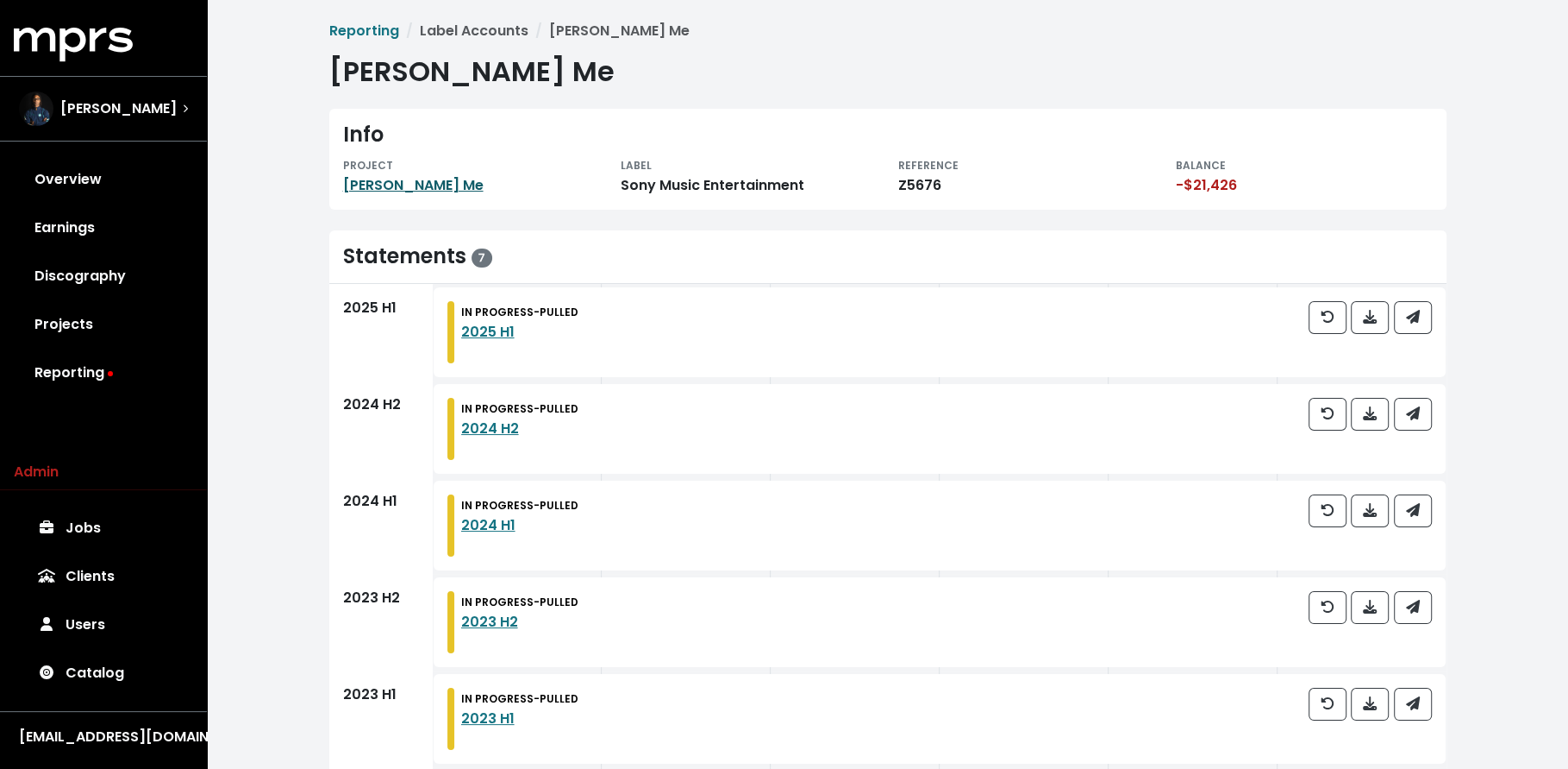
click at [446, 190] on link "Miguel - Teach Me" at bounding box center [413, 185] width 141 height 20
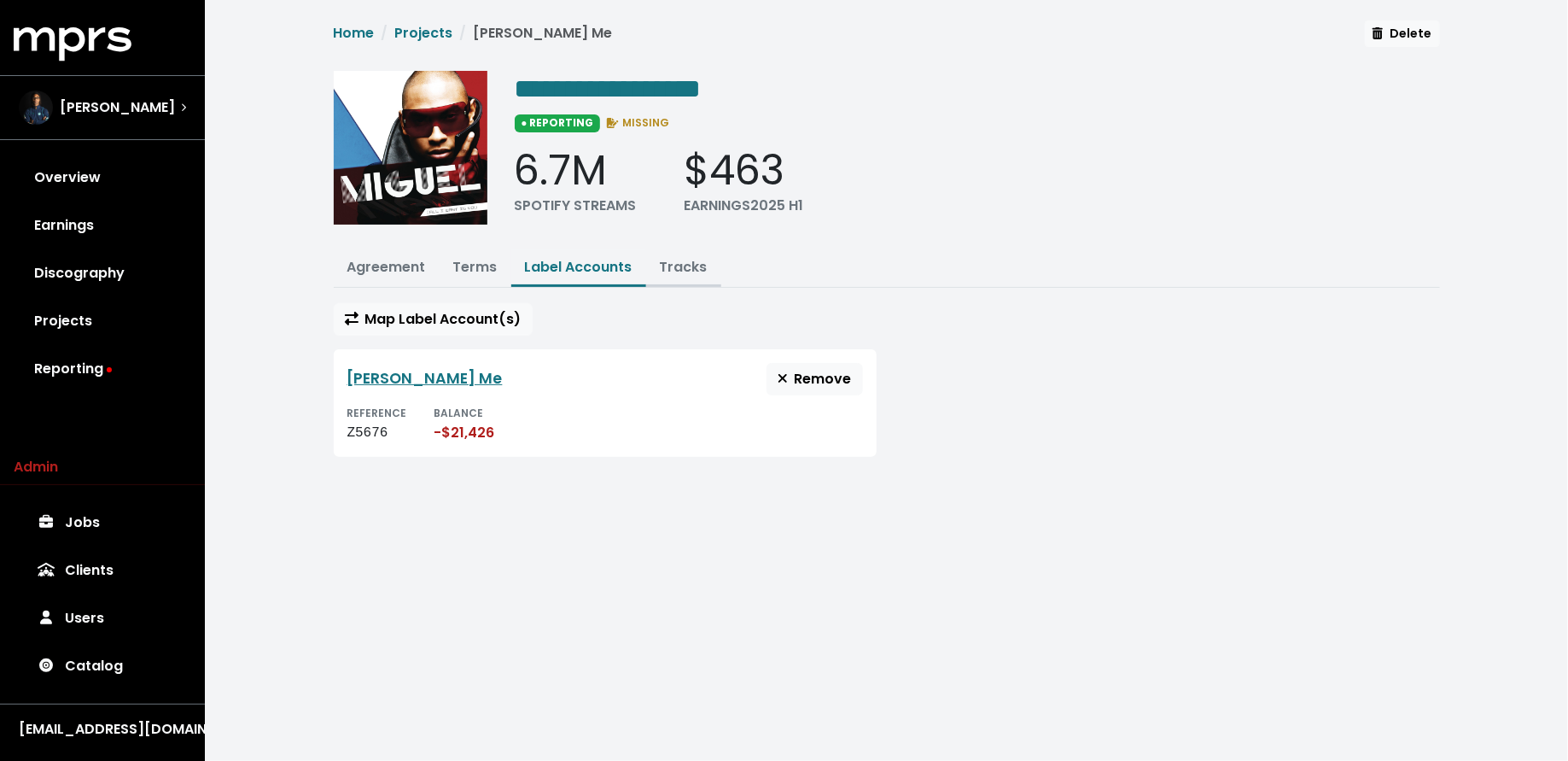
click at [689, 265] on link "Tracks" at bounding box center [683, 266] width 48 height 20
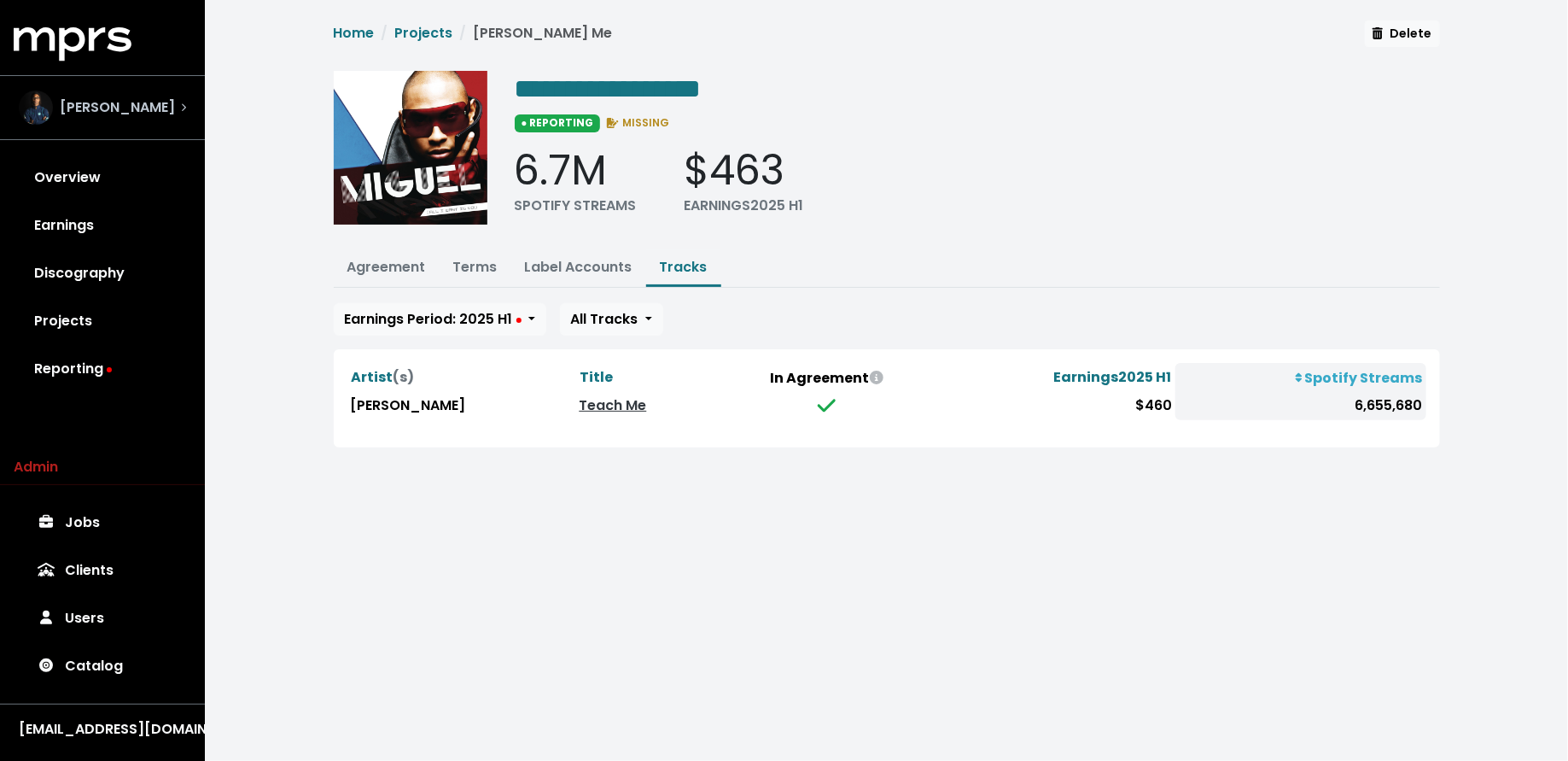
click at [95, 115] on span "Donnie Scantz" at bounding box center [117, 108] width 115 height 21
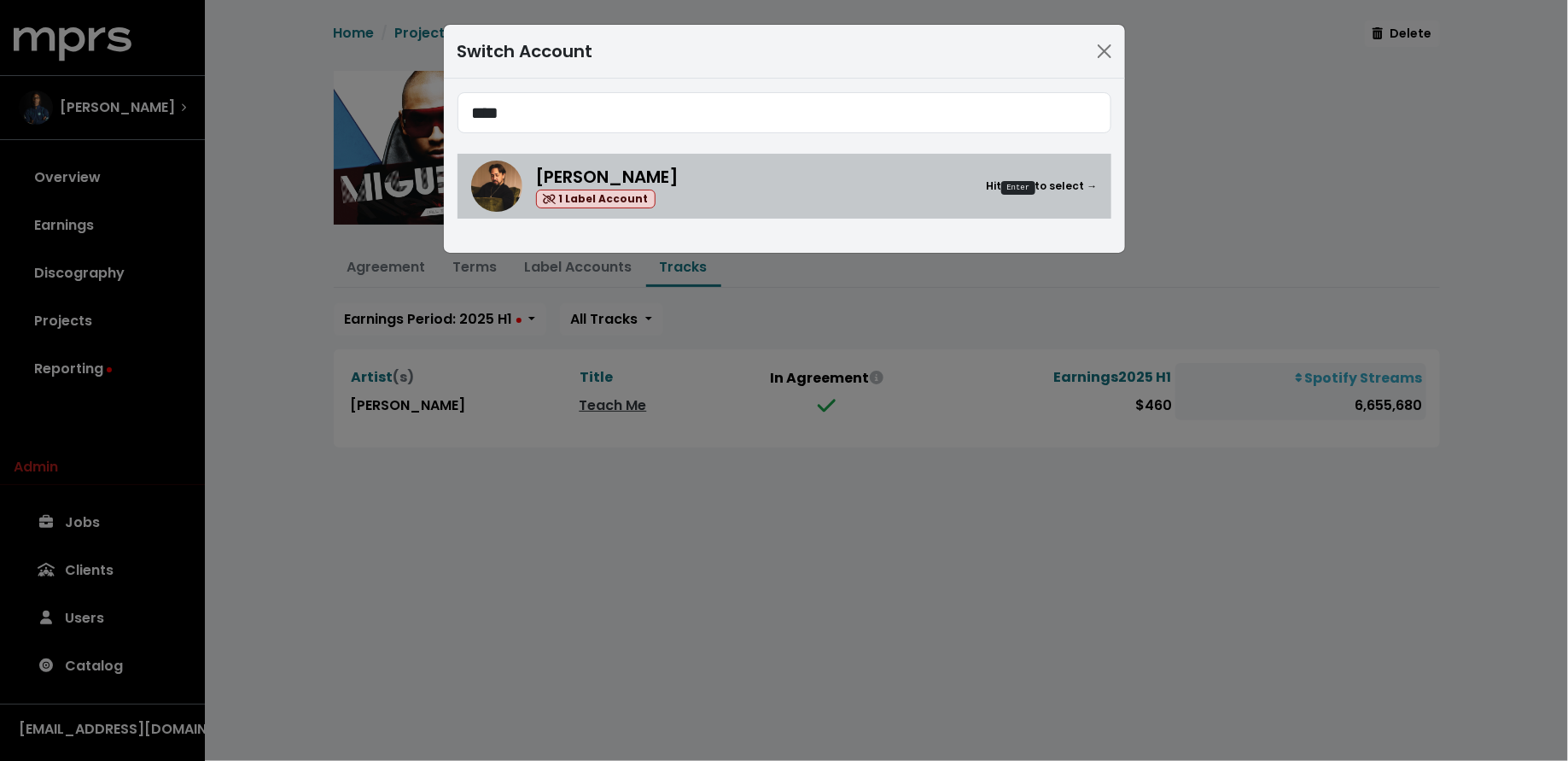
type input "****"
click at [884, 170] on div "Nate Fox 1 Label Account Hit Enter to select →" at bounding box center [816, 186] width 561 height 45
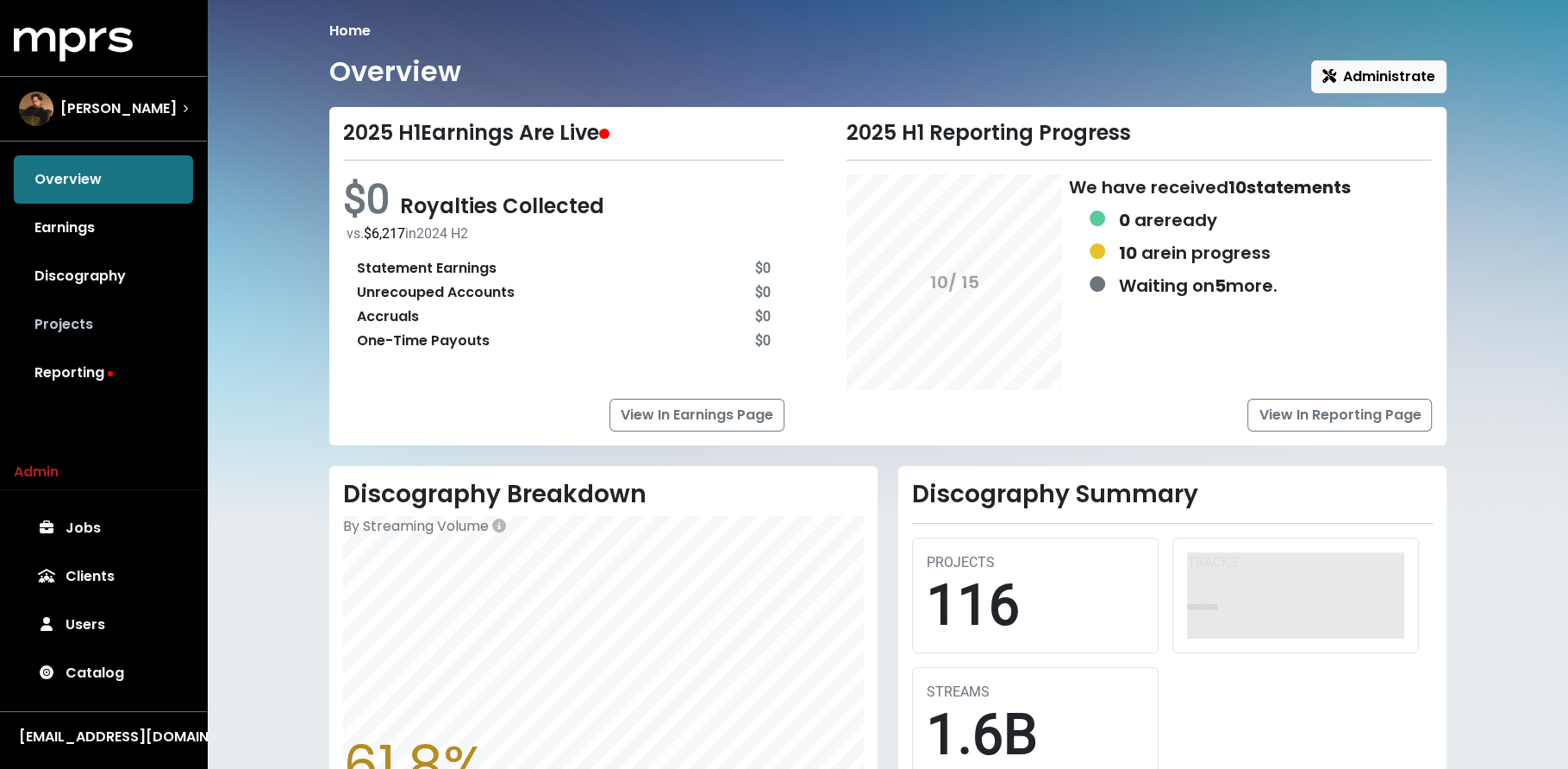
click at [57, 341] on link "Projects" at bounding box center [103, 324] width 180 height 49
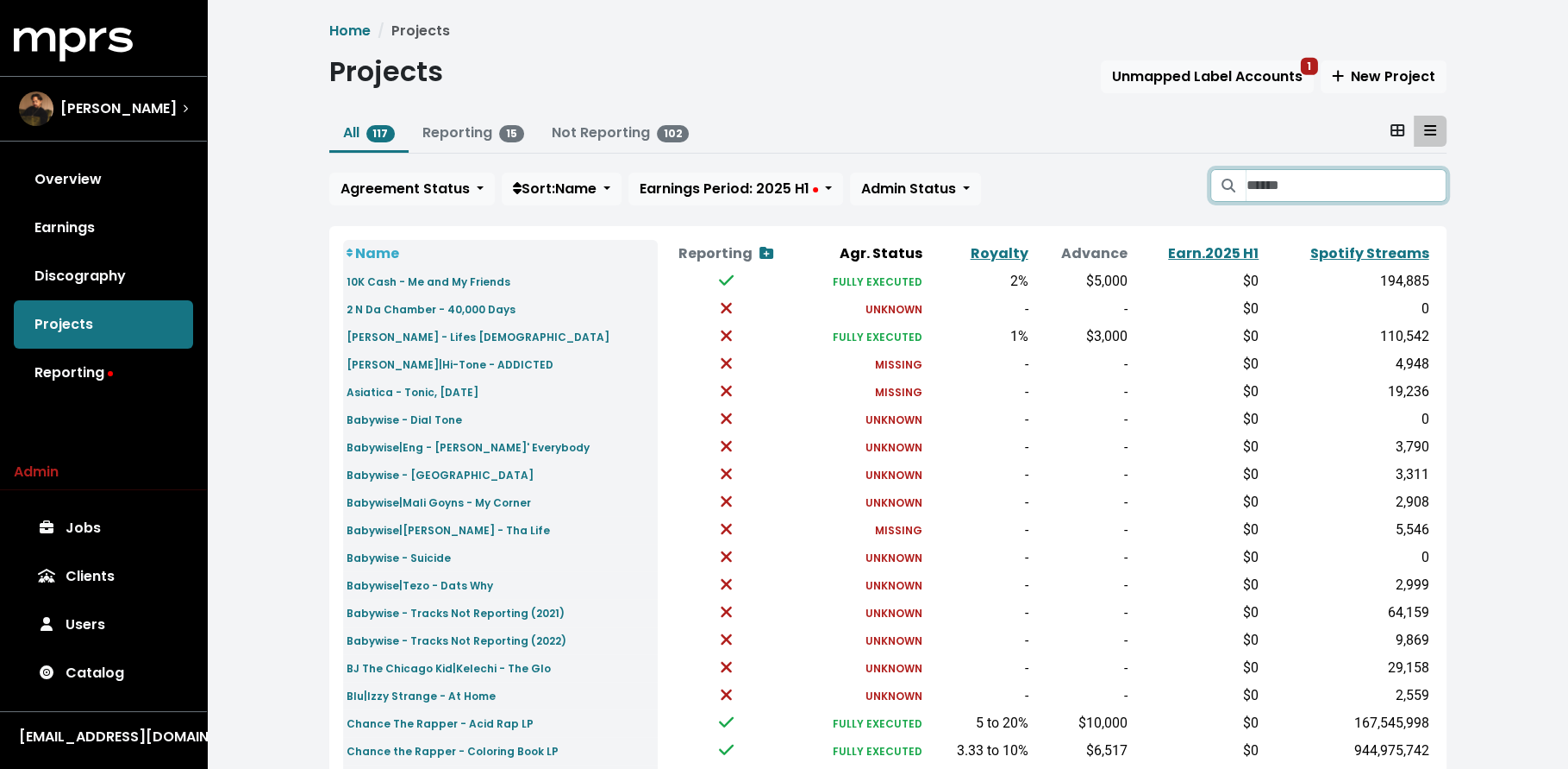
click at [1265, 188] on input "Search projects" at bounding box center [1345, 186] width 200 height 33
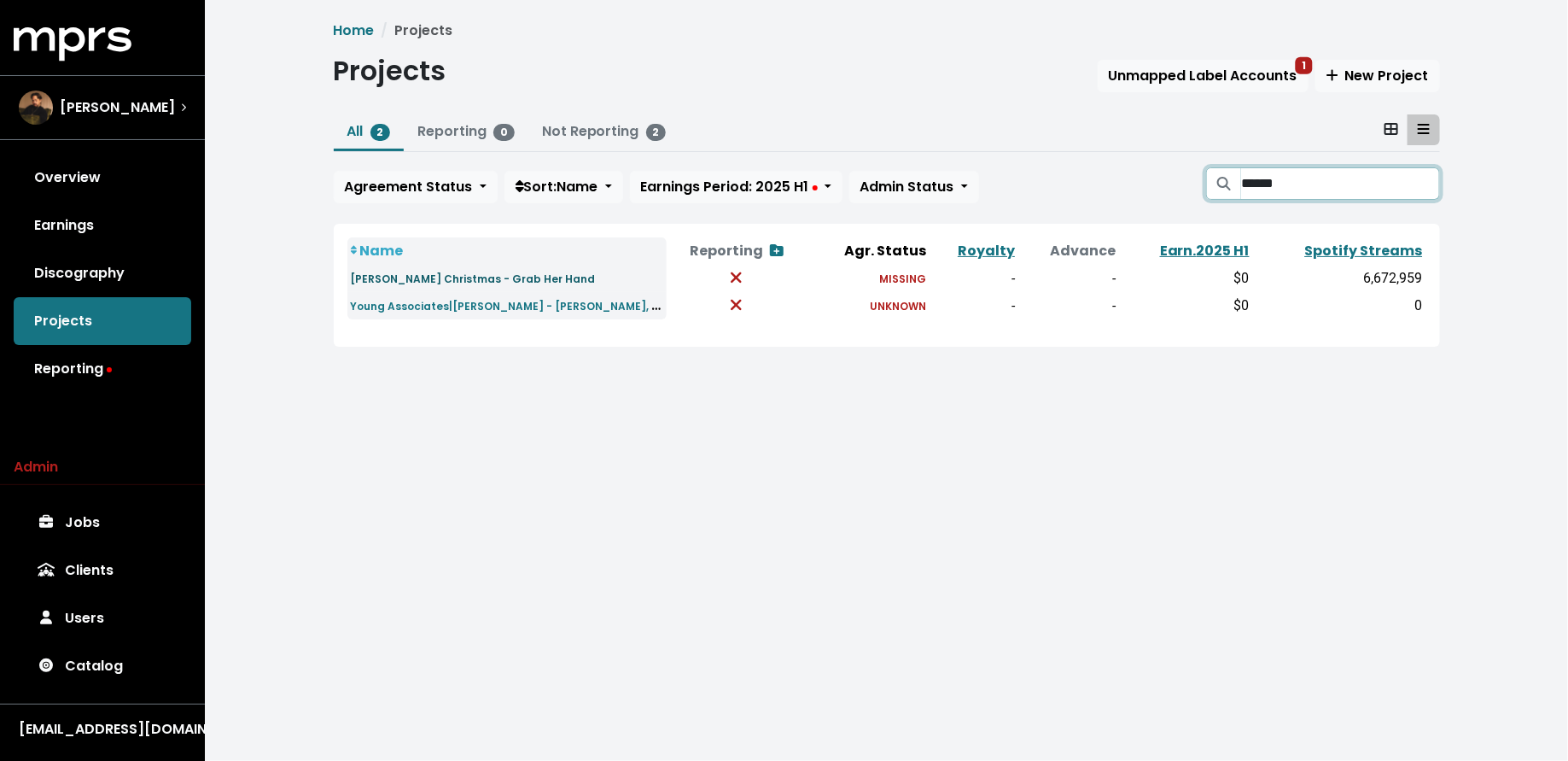
type input "******"
click at [458, 279] on small "Michael Christmas - Grab Her Hand" at bounding box center [473, 278] width 245 height 14
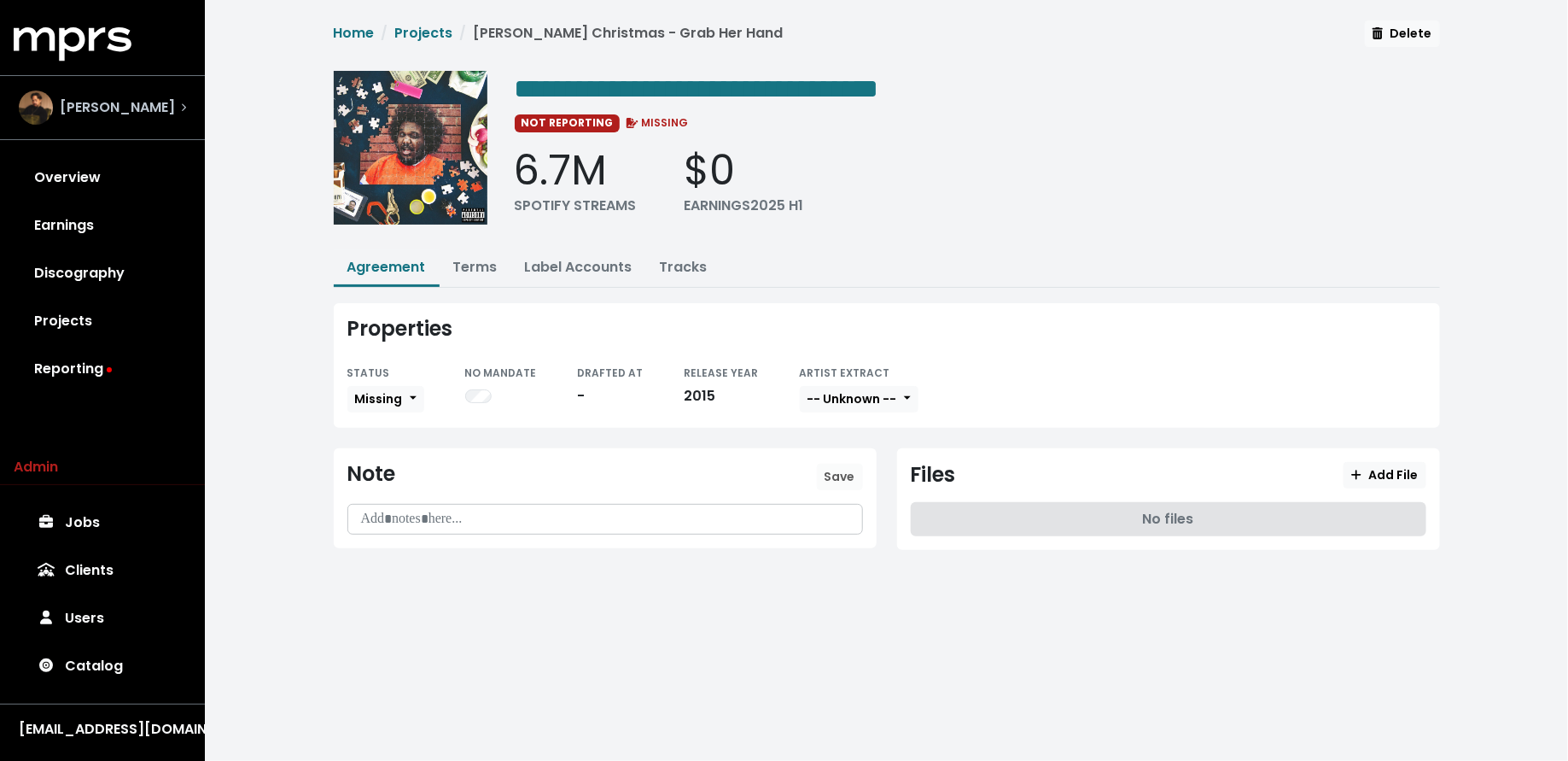
click at [173, 107] on div "Nate Fox" at bounding box center [102, 108] width 167 height 34
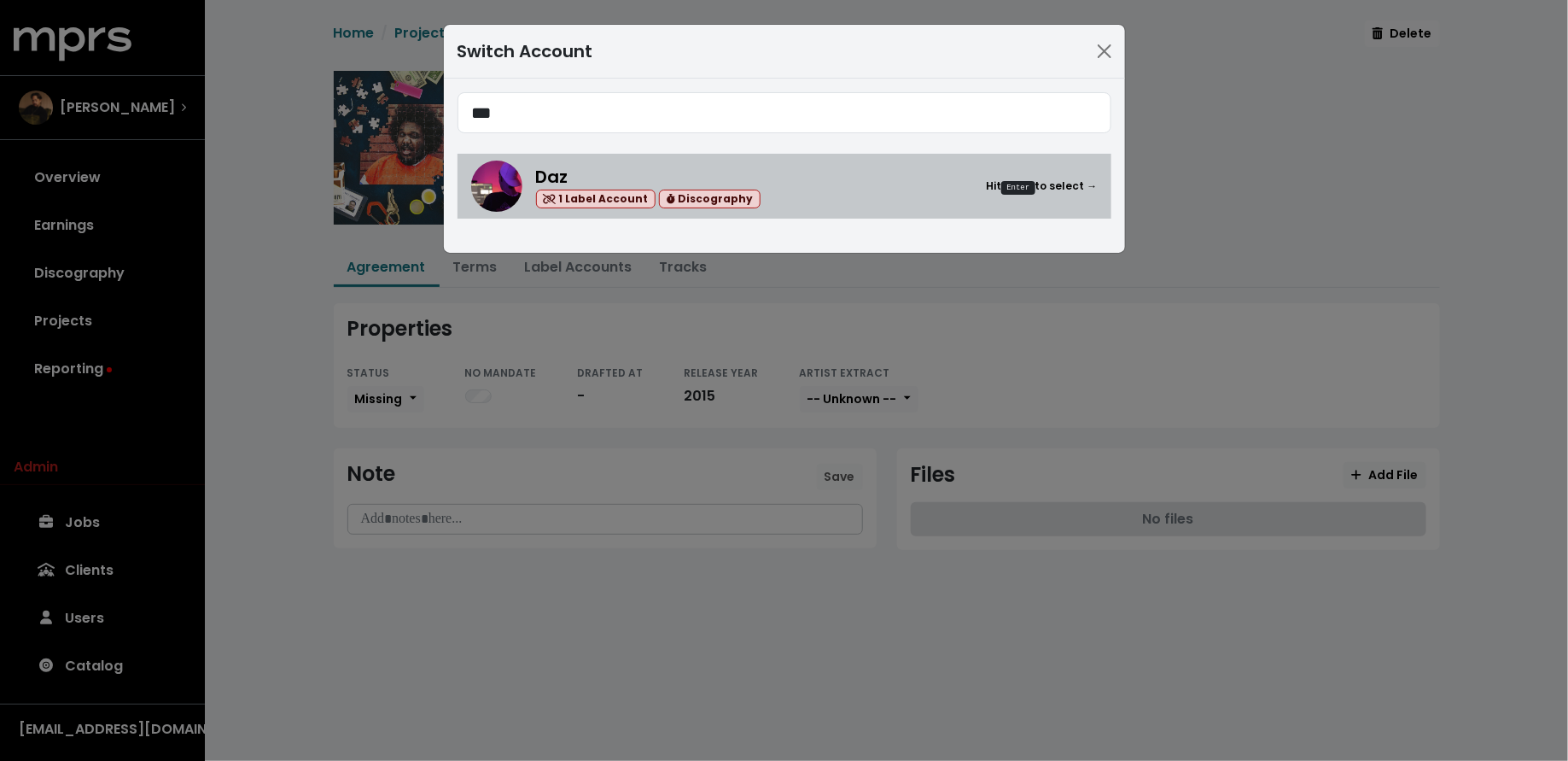
type input "***"
click at [864, 212] on link "Daz 1 Label Account Discography Hit Enter to select →" at bounding box center [784, 186] width 654 height 65
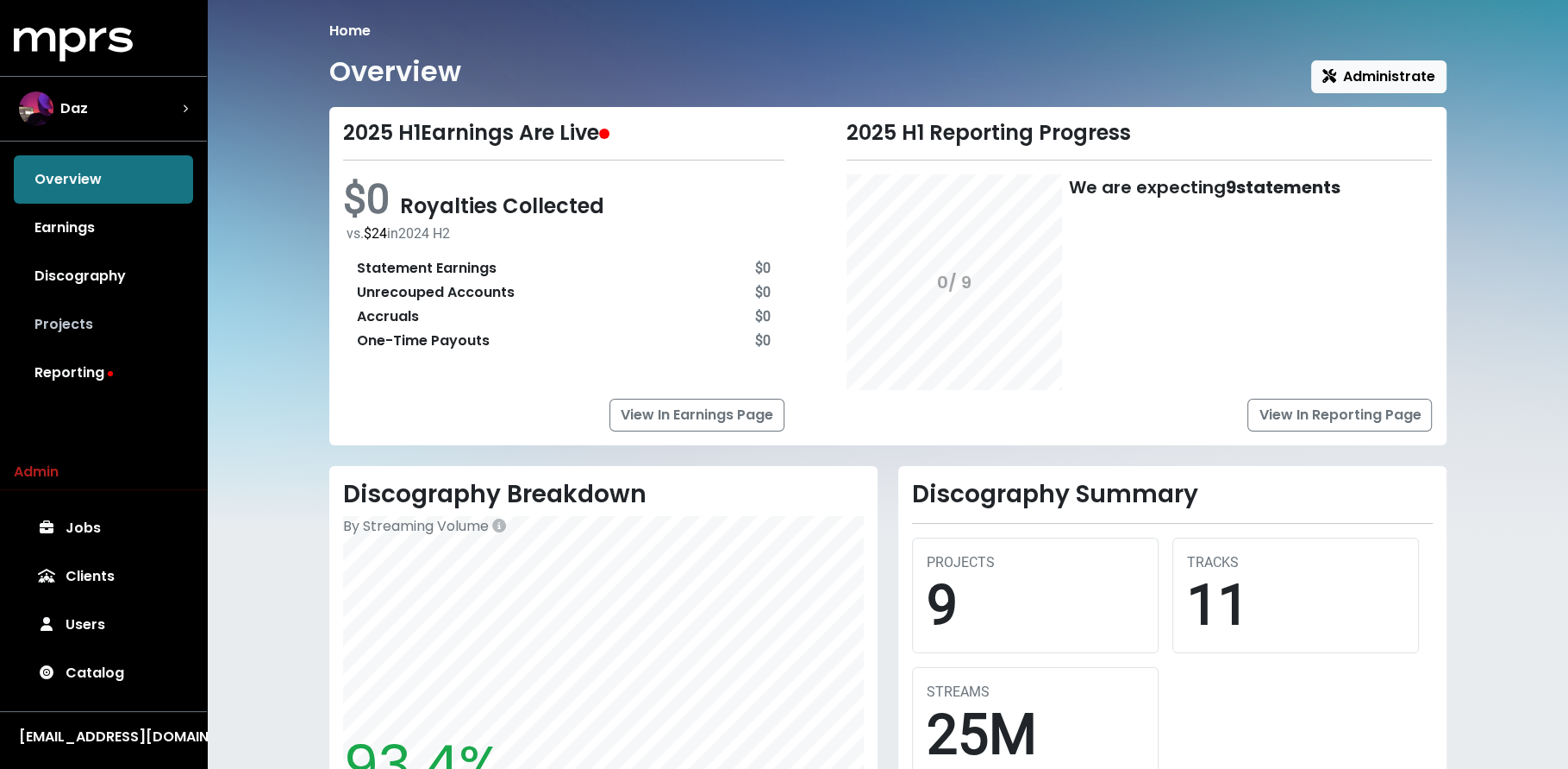
click at [132, 326] on link "Projects" at bounding box center [103, 324] width 180 height 49
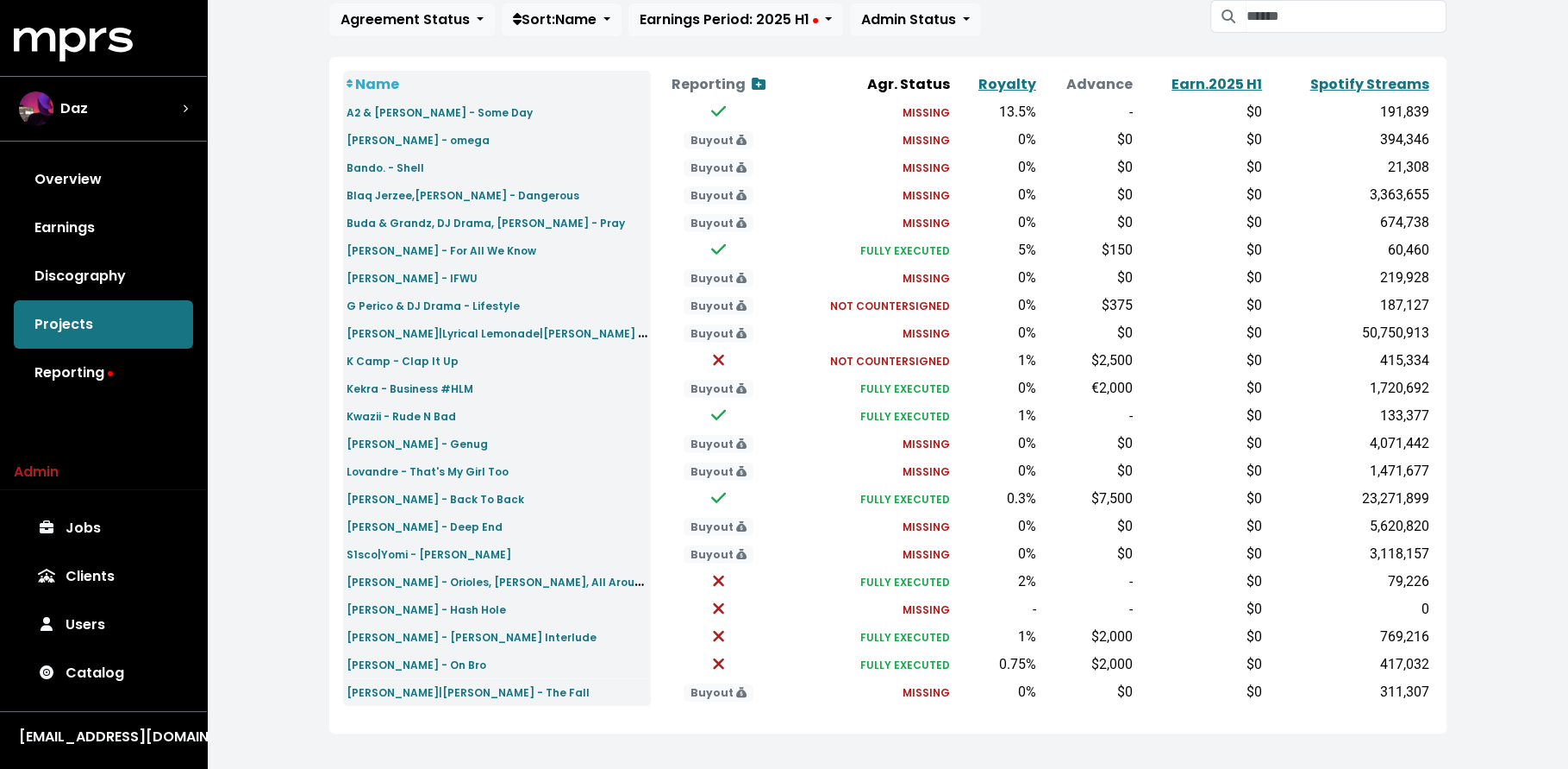
scroll to position [180, 0]
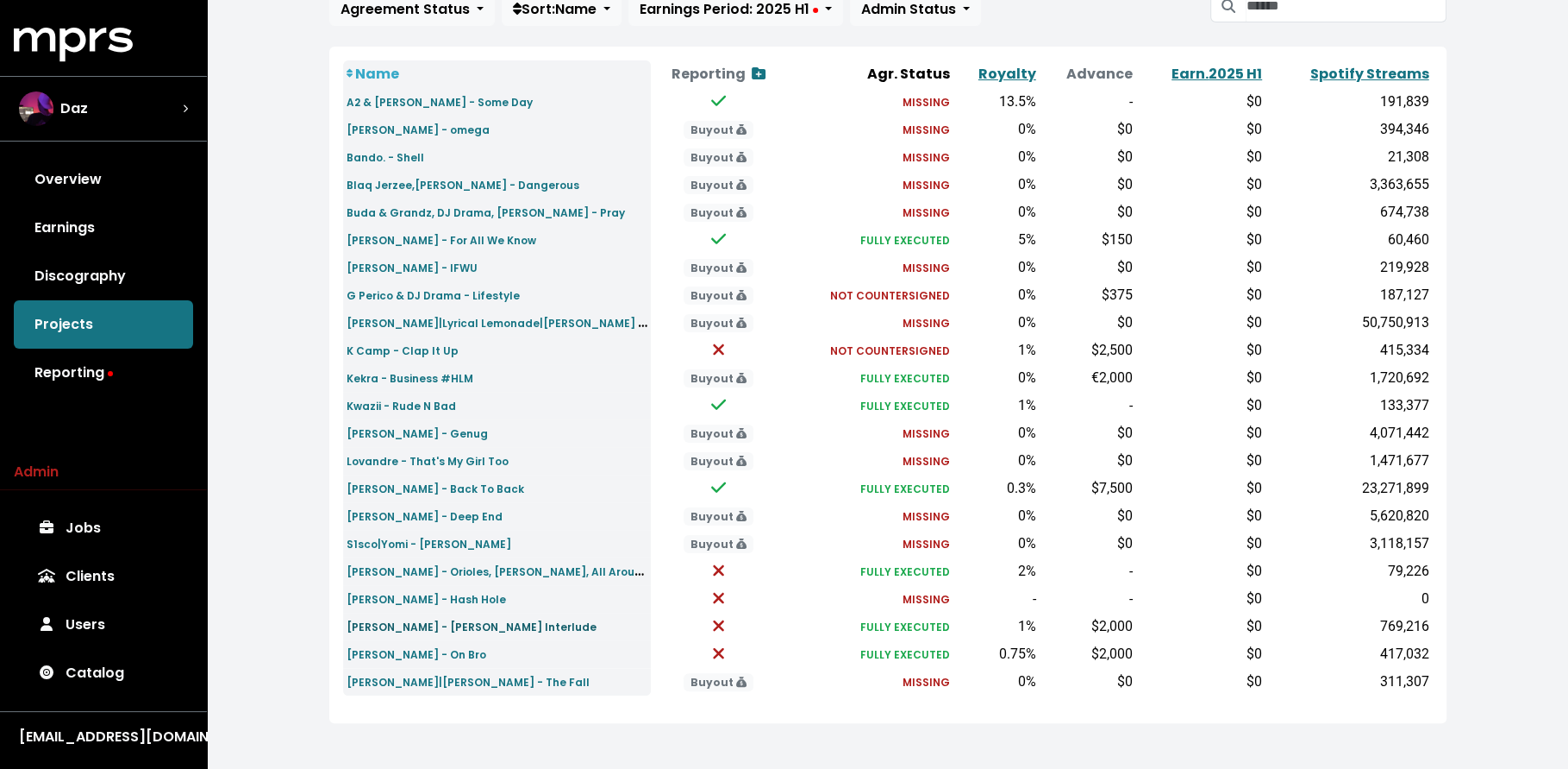
click at [464, 626] on small "Wiz Khalifa - Max B Interlude" at bounding box center [472, 626] width 250 height 14
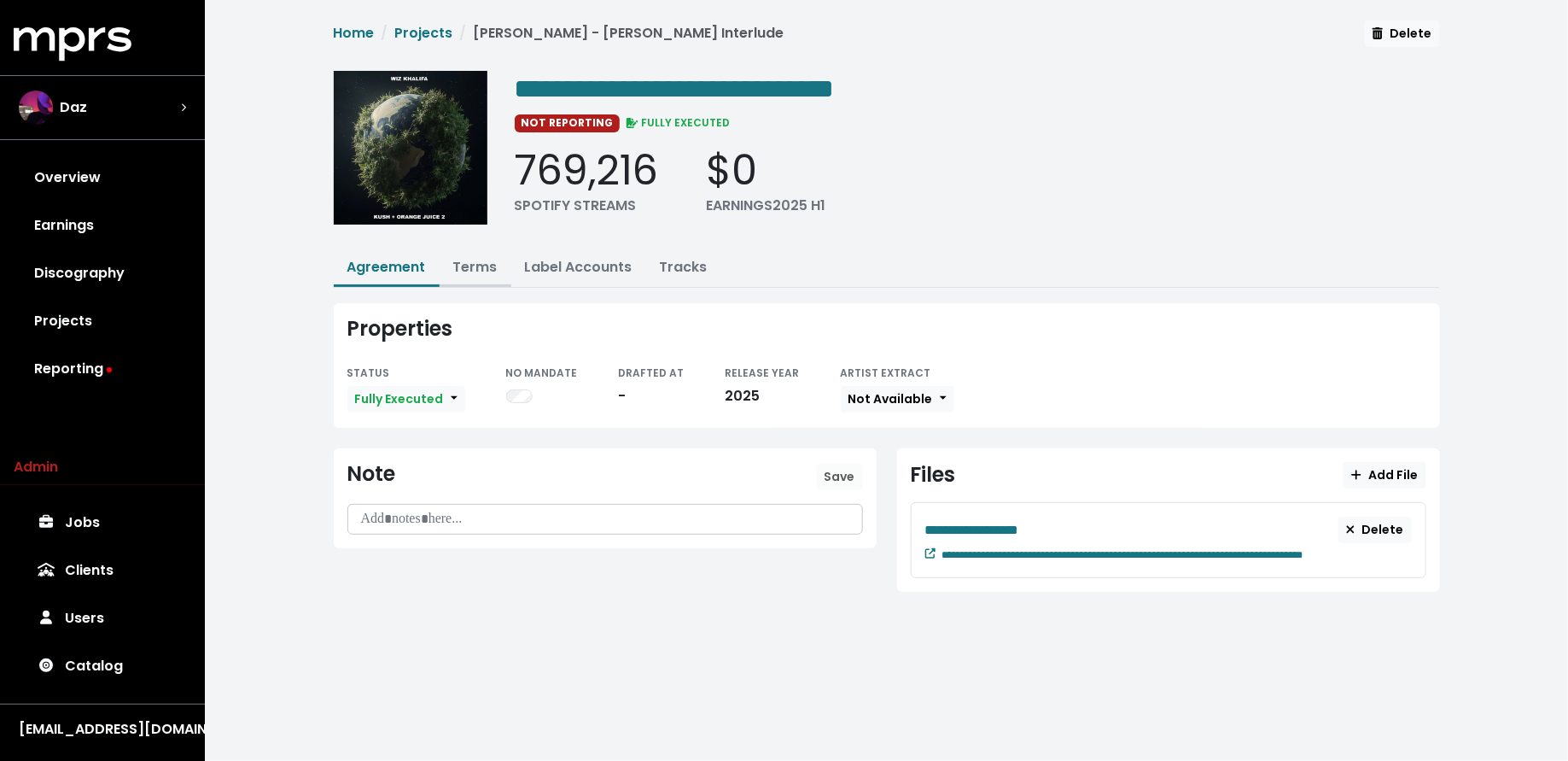
click at [499, 274] on button "Terms" at bounding box center [475, 268] width 72 height 37
click at [481, 265] on link "Terms" at bounding box center [475, 266] width 44 height 20
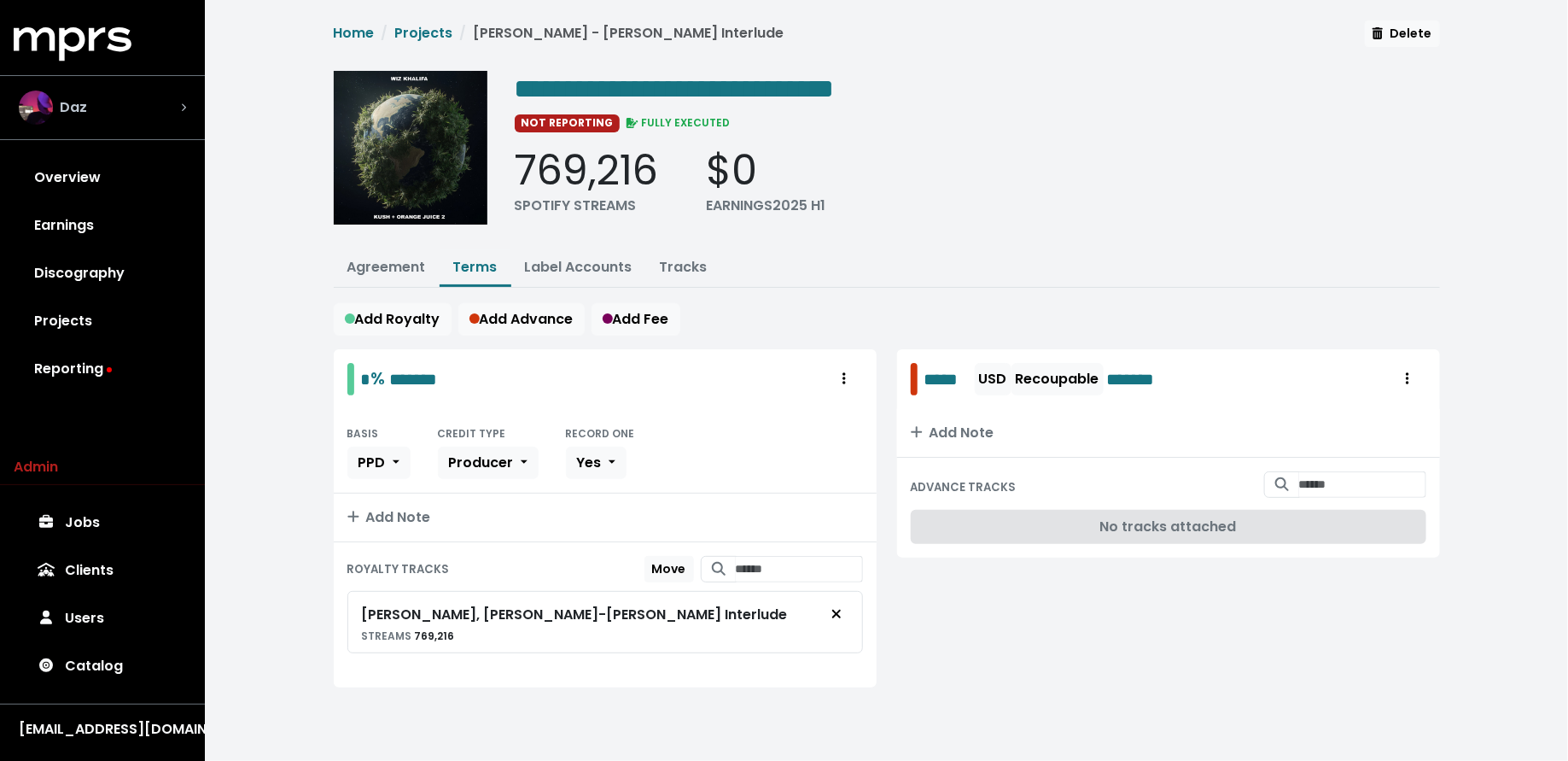
click at [190, 107] on div "Daz" at bounding box center [102, 107] width 195 height 62
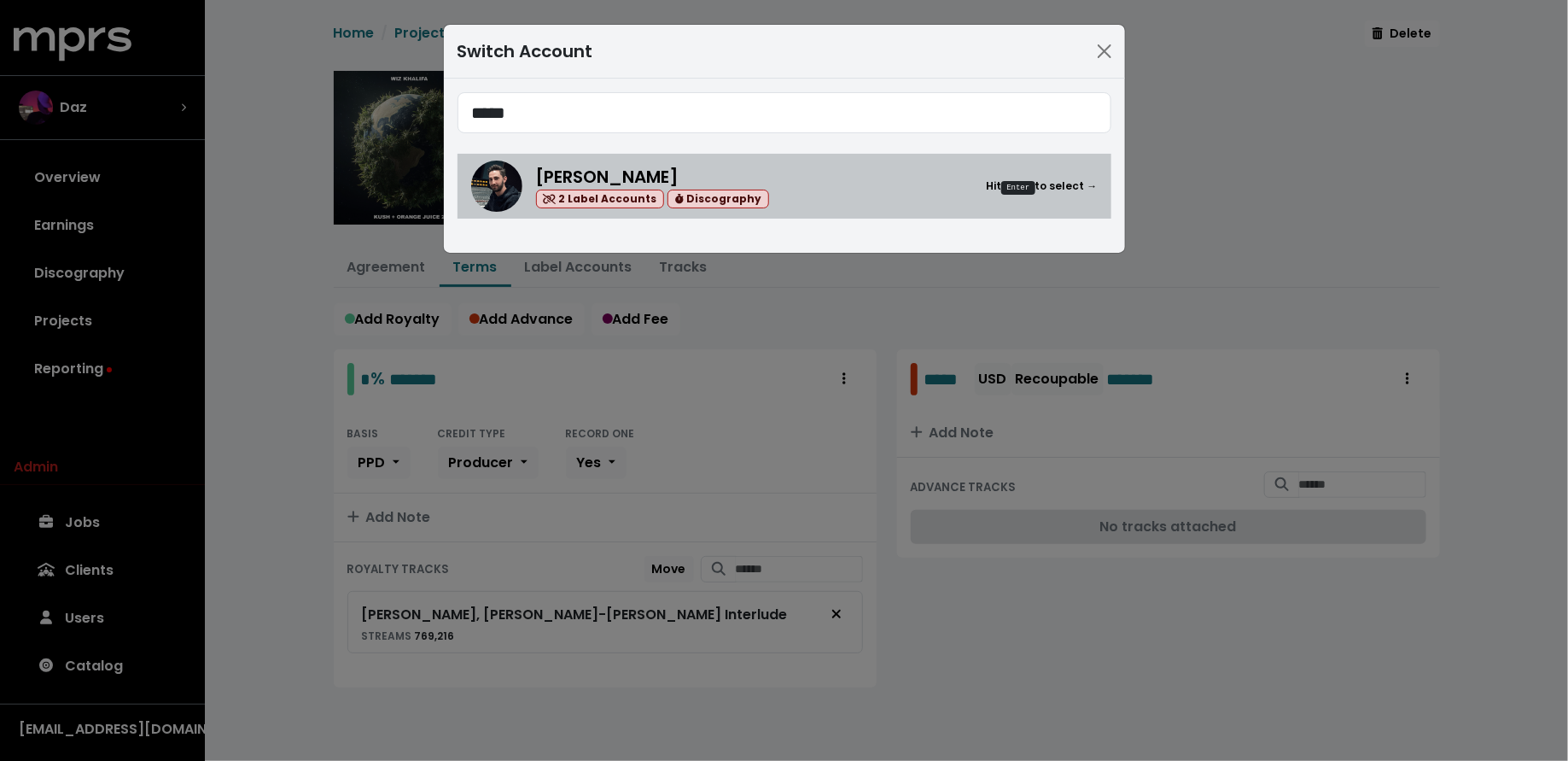
type input "*****"
click at [825, 168] on div "Jason Strong 2 Label Accounts Discography Hit Enter to select →" at bounding box center [816, 186] width 561 height 45
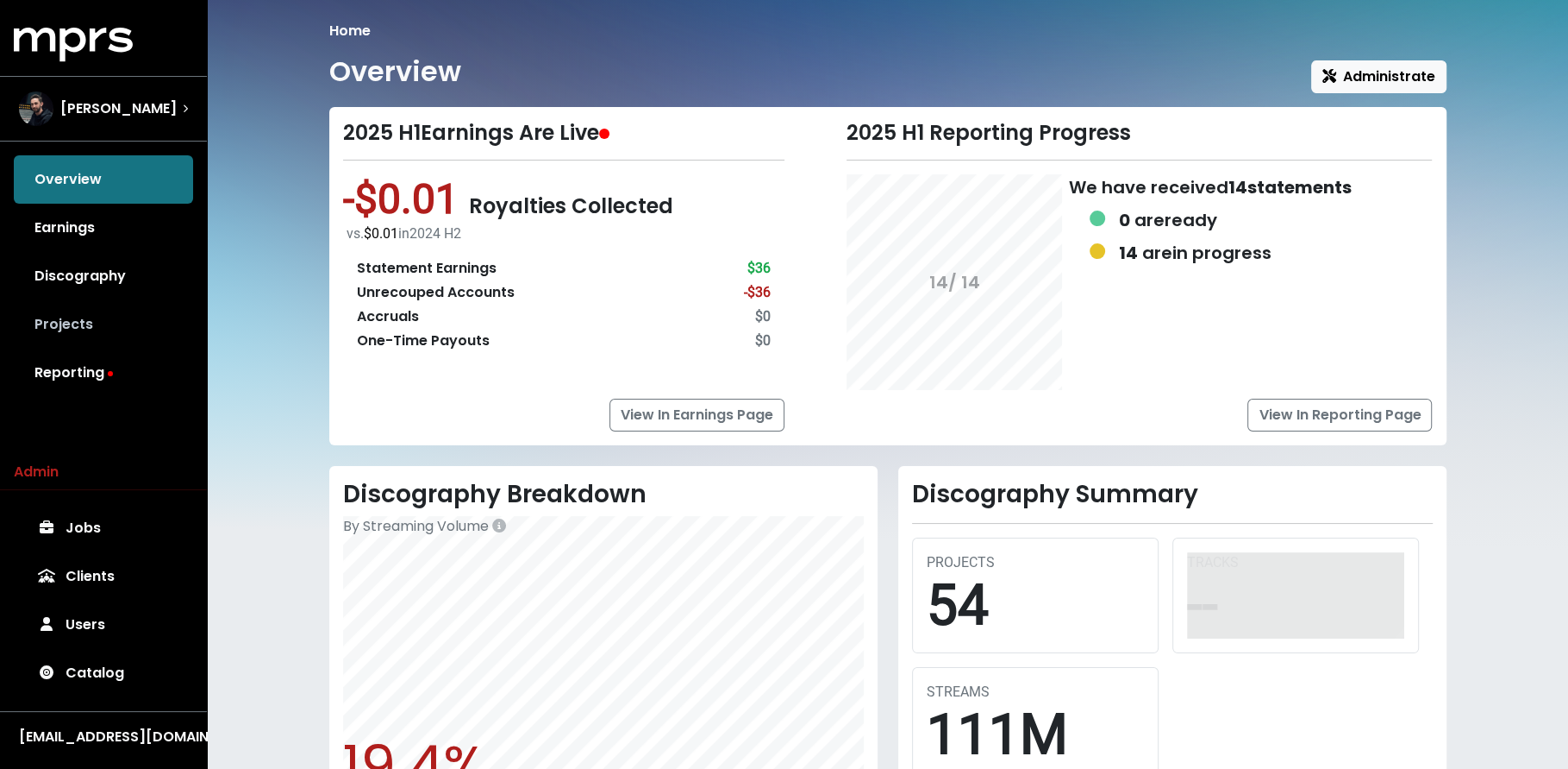
click at [141, 335] on link "Projects" at bounding box center [103, 324] width 180 height 49
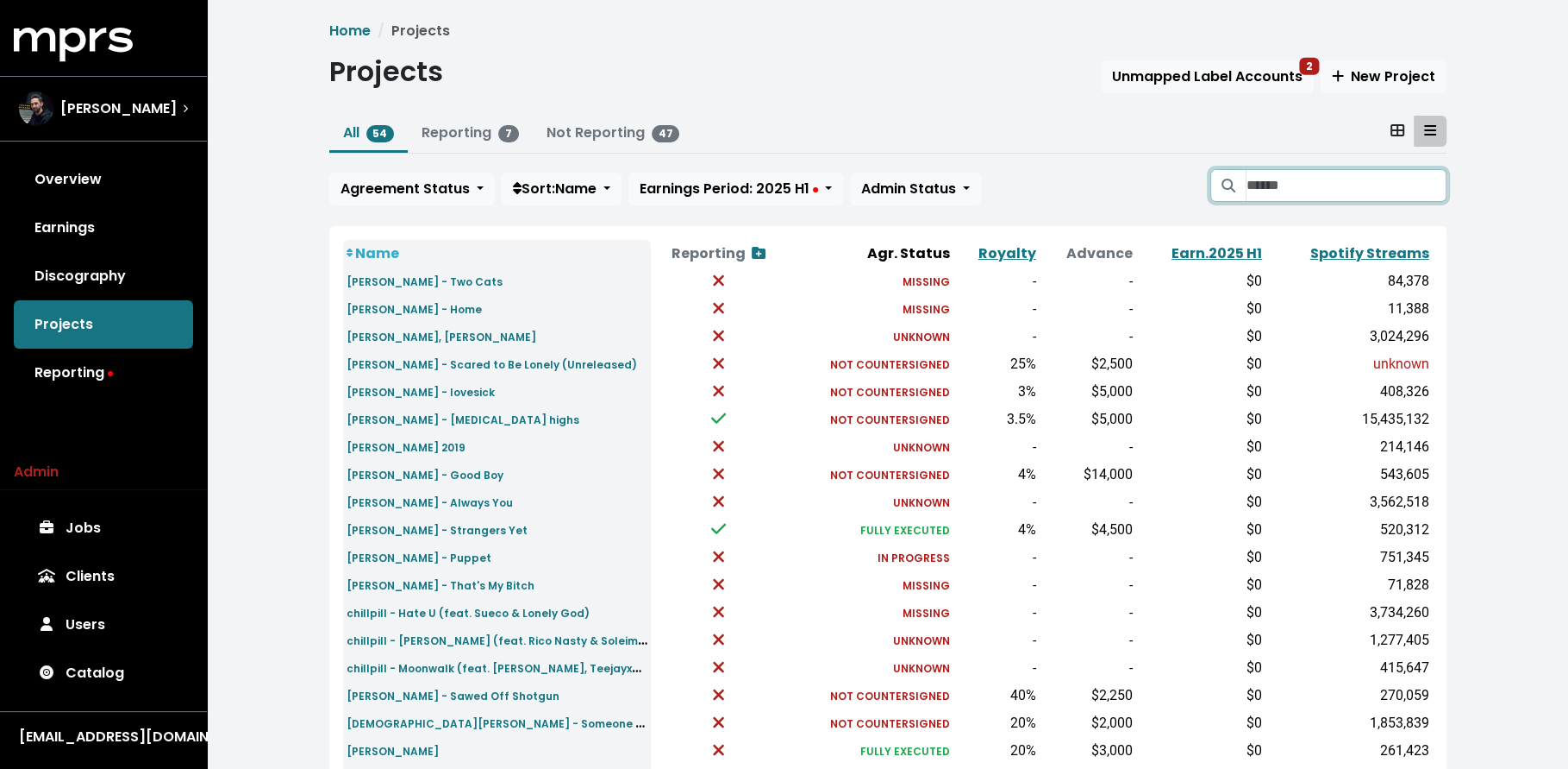
click at [1321, 185] on input "Search projects" at bounding box center [1345, 186] width 200 height 33
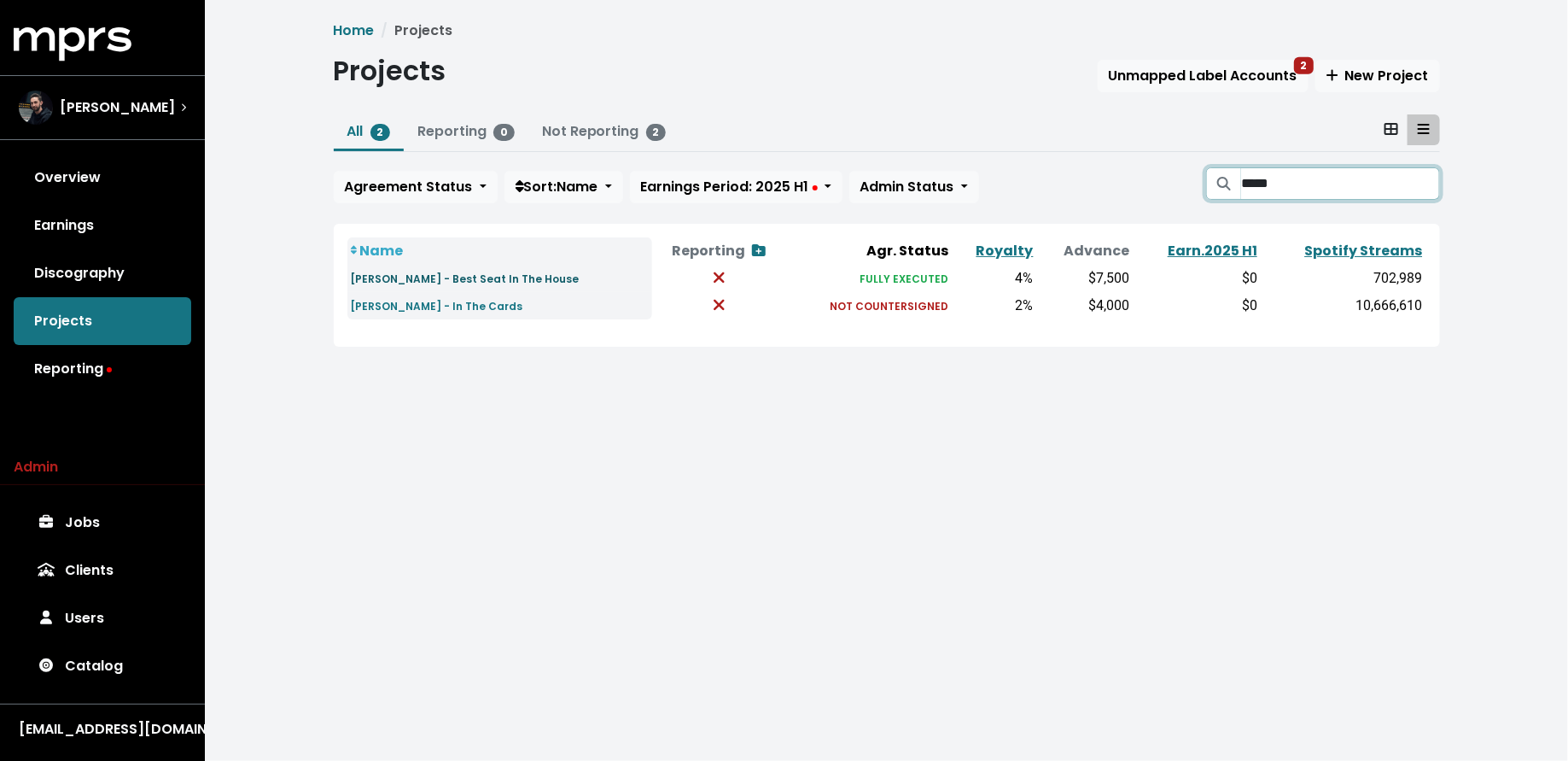
type input "*****"
click at [403, 279] on small "Jamie Miller - Best Seat In The House" at bounding box center [466, 278] width 229 height 14
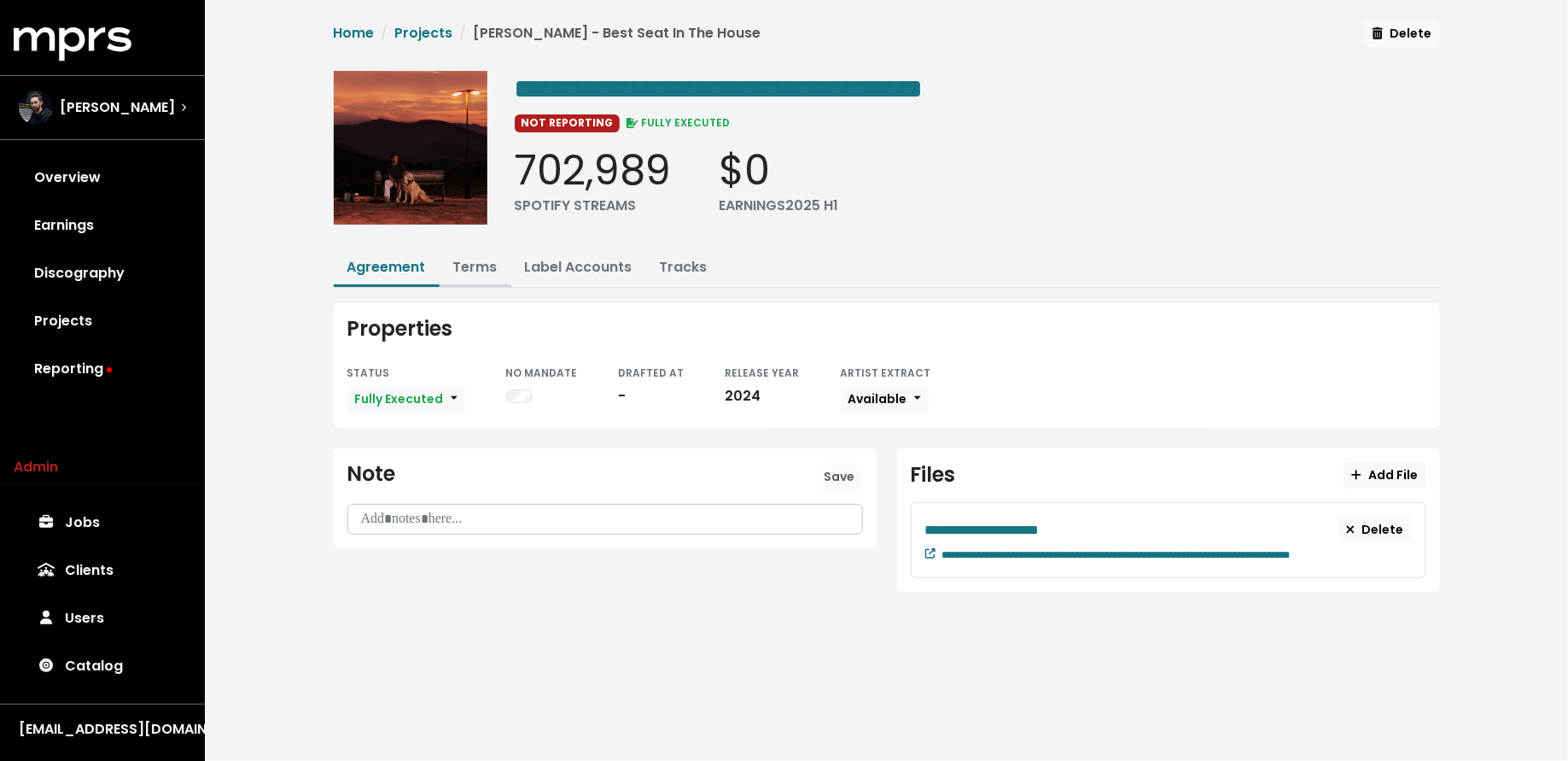
click at [465, 265] on link "Terms" at bounding box center [475, 266] width 44 height 20
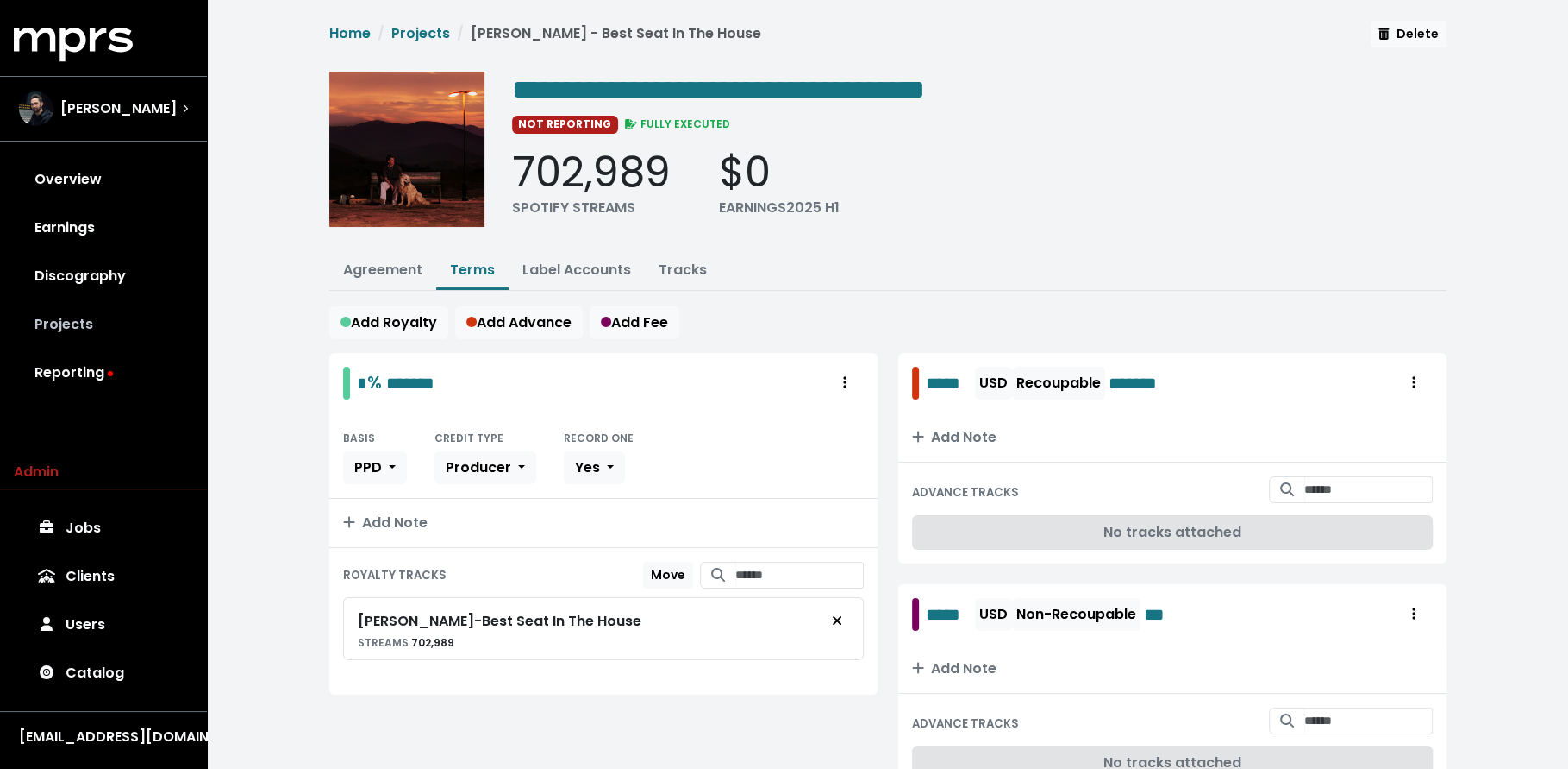
click at [139, 327] on link "Projects" at bounding box center [103, 324] width 180 height 49
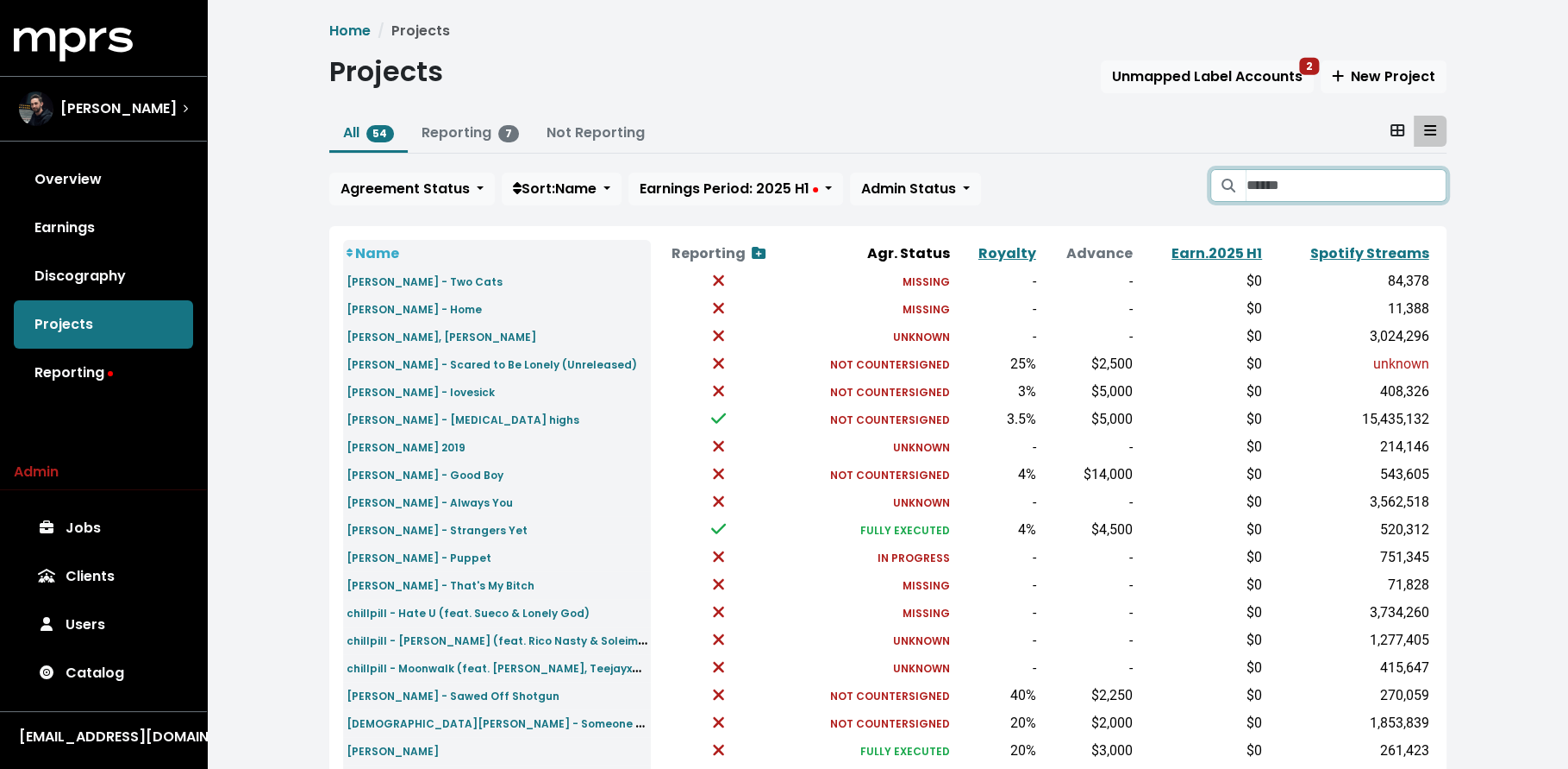
click at [1287, 181] on input "Search projects" at bounding box center [1345, 186] width 200 height 33
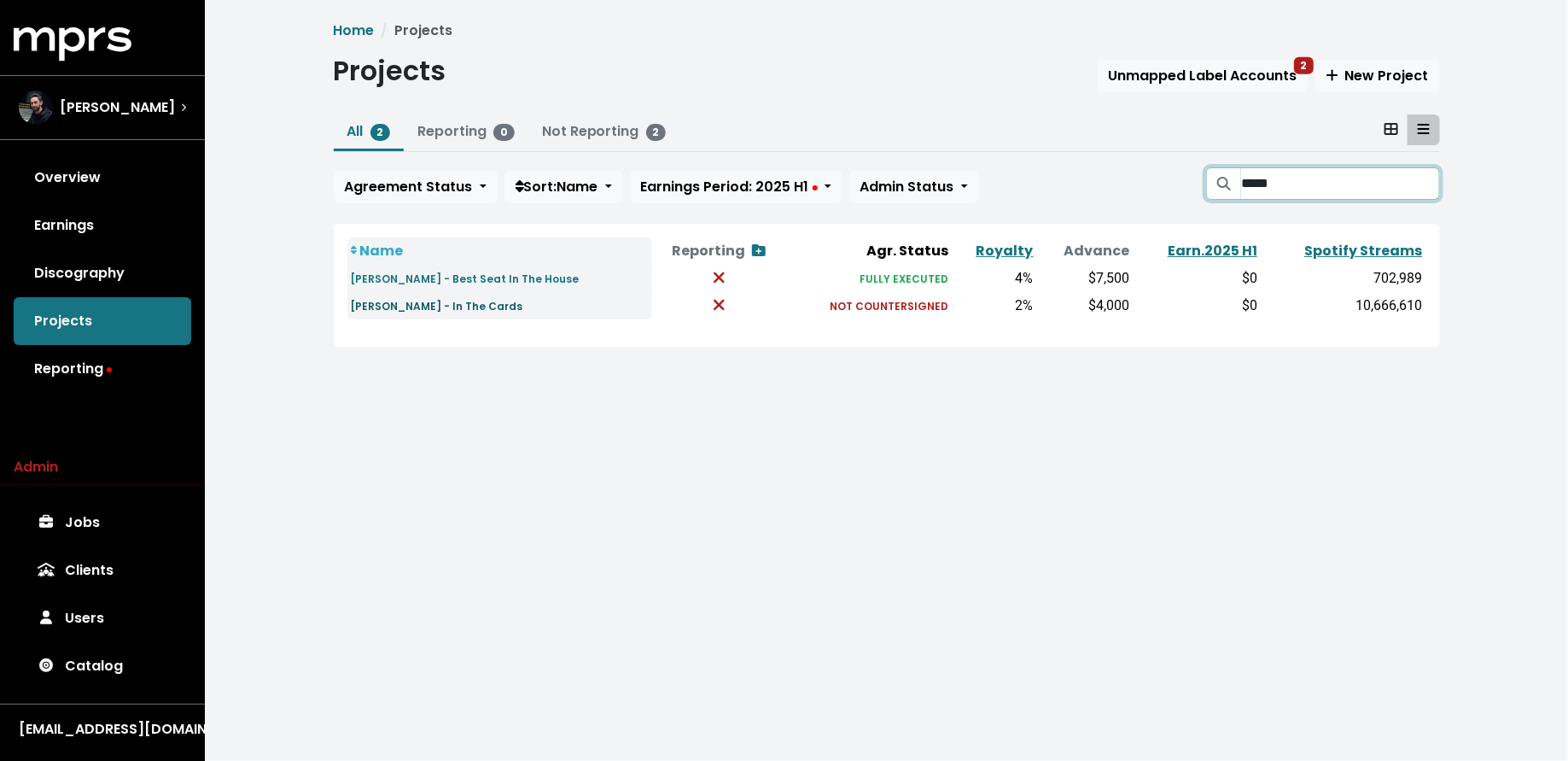
type input "*****"
click at [484, 303] on small "Jamie Miller - In The Cards" at bounding box center [437, 306] width 172 height 14
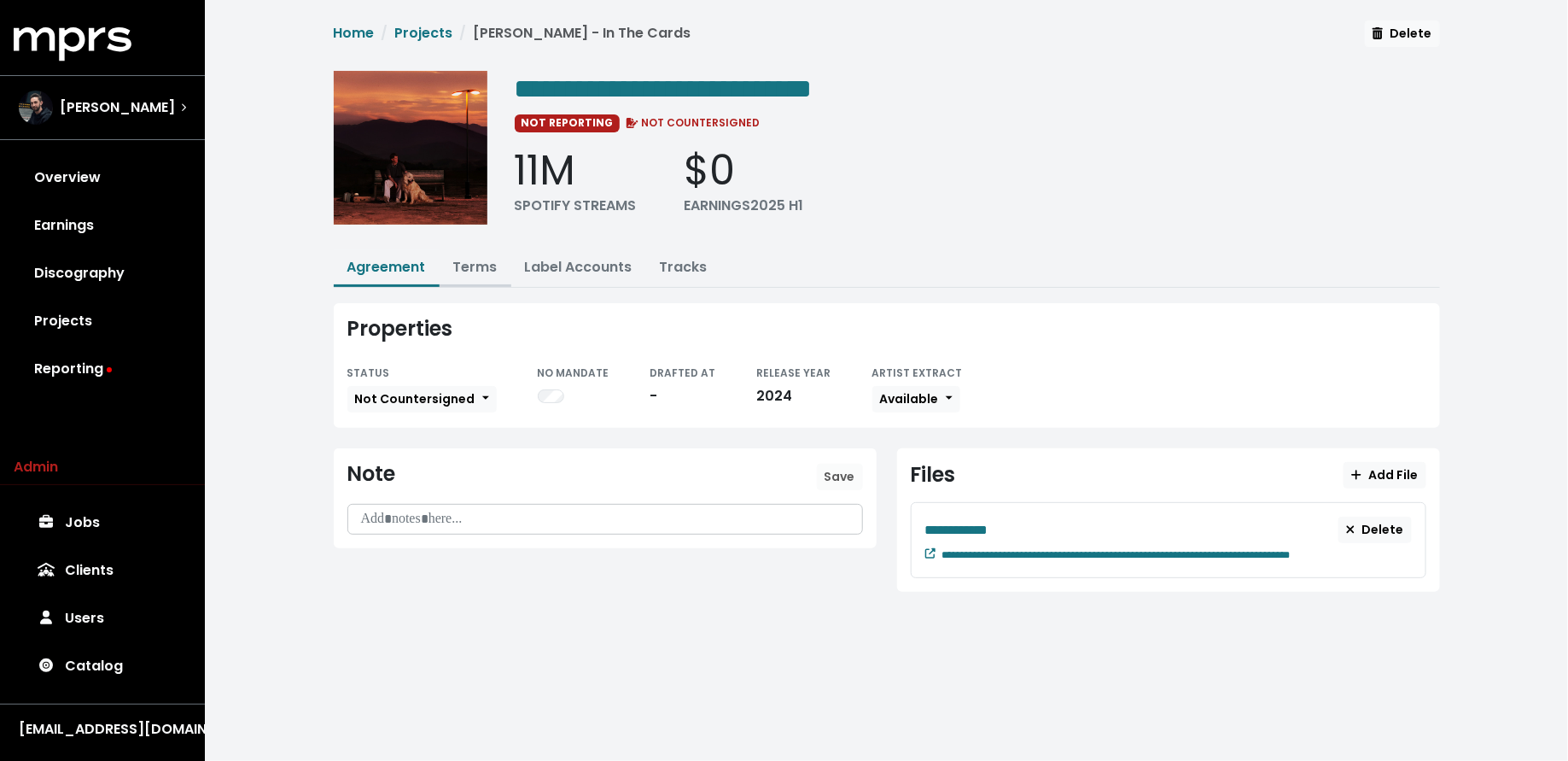
click at [469, 266] on link "Terms" at bounding box center [475, 266] width 44 height 20
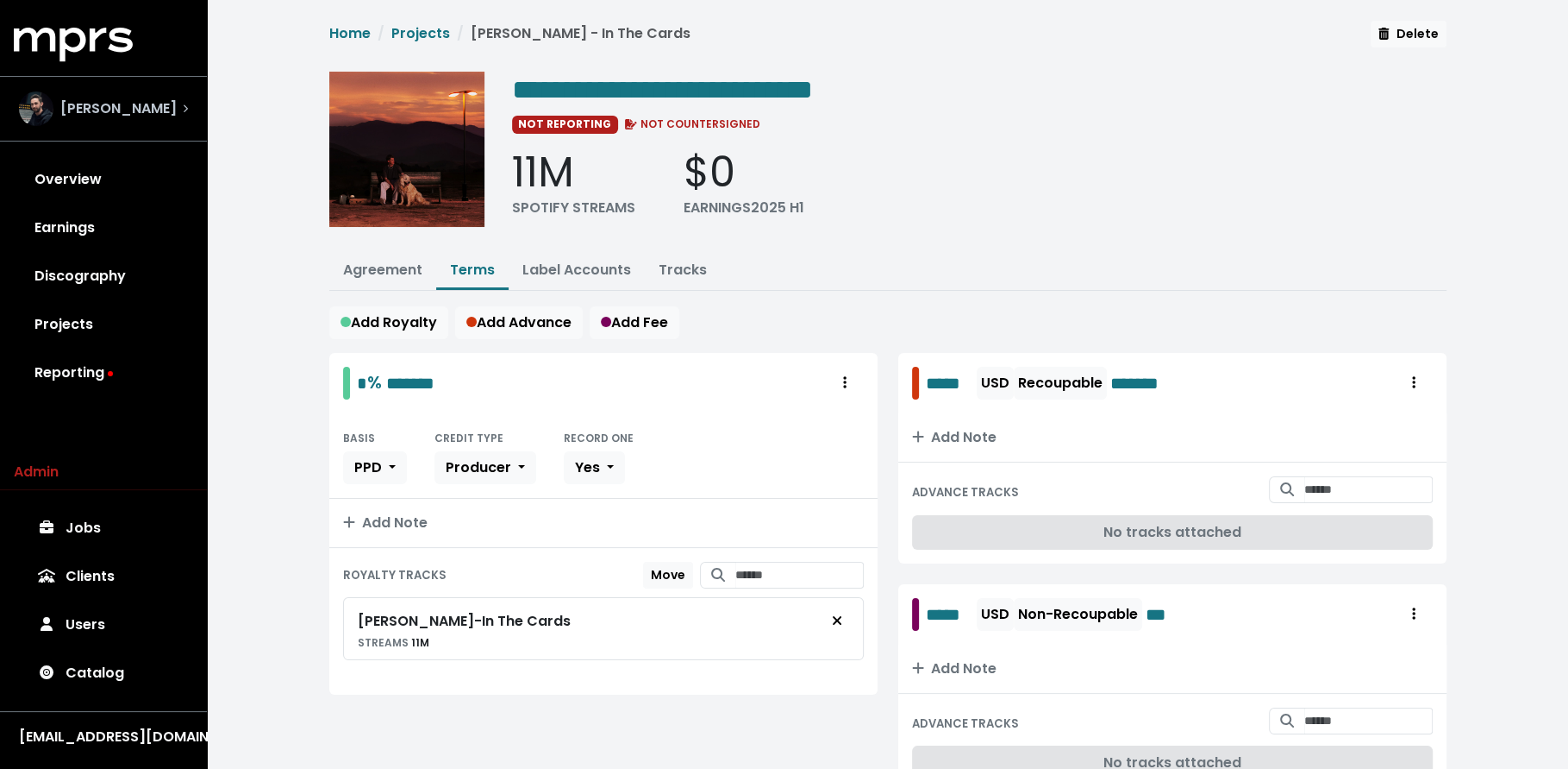
click at [137, 117] on span "Jason Strong" at bounding box center [119, 109] width 117 height 21
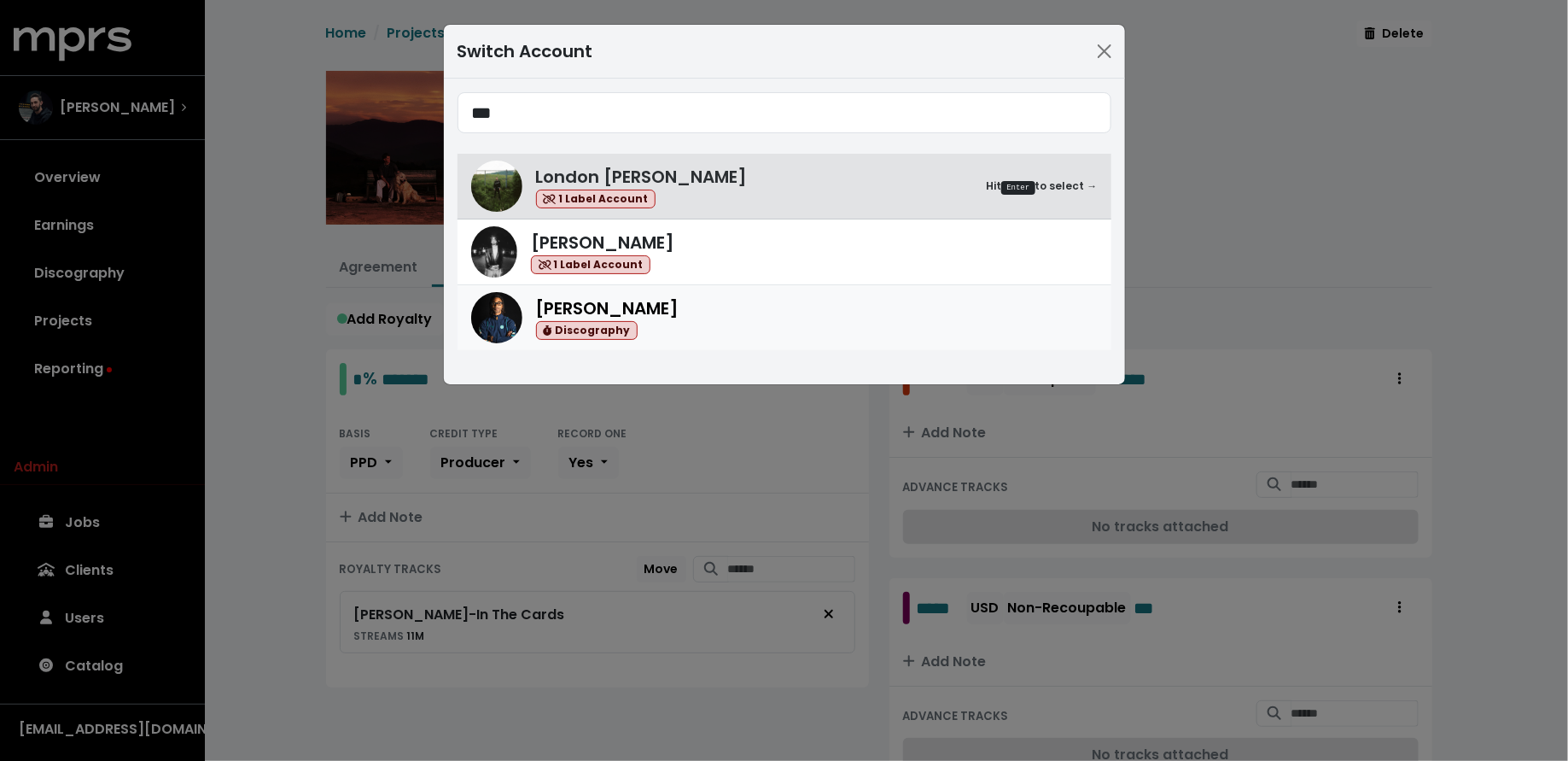
type input "***"
click at [734, 329] on div "Donnie Scantz Discography" at bounding box center [816, 318] width 561 height 45
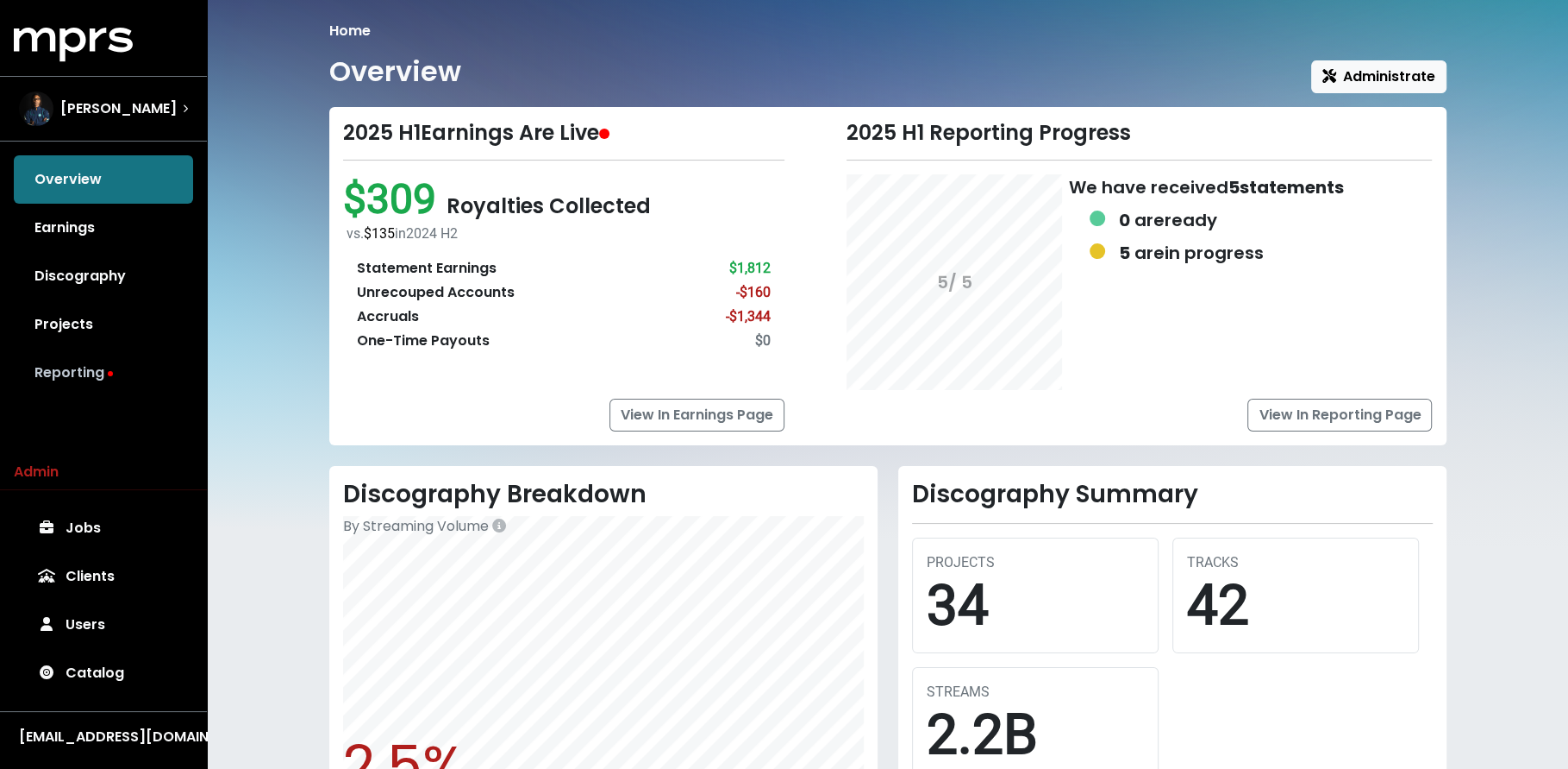
click at [124, 375] on link "Reporting" at bounding box center [103, 372] width 180 height 49
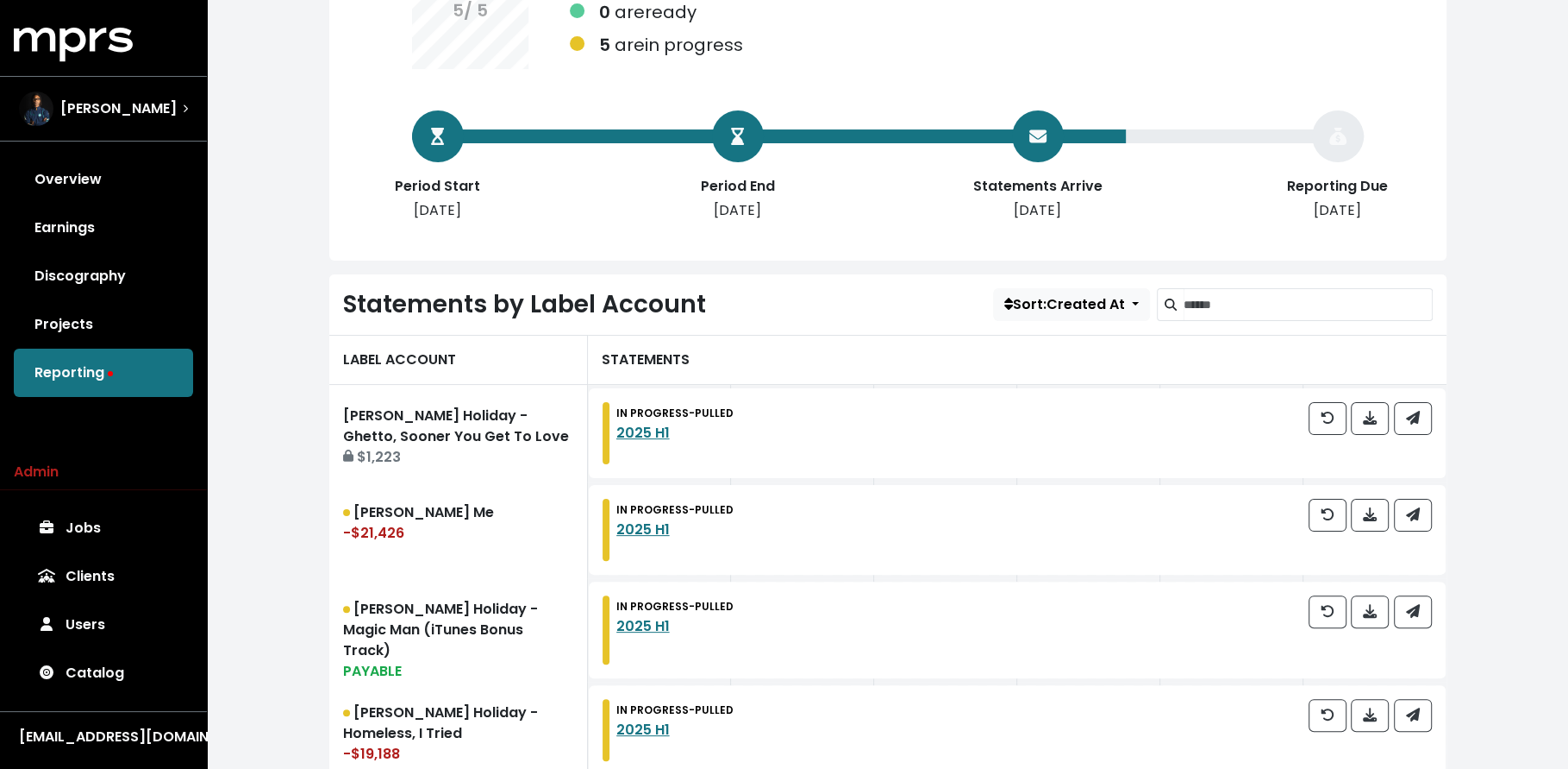
scroll to position [239, 0]
click at [1334, 513] on icon "button" at bounding box center [1328, 513] width 13 height 12
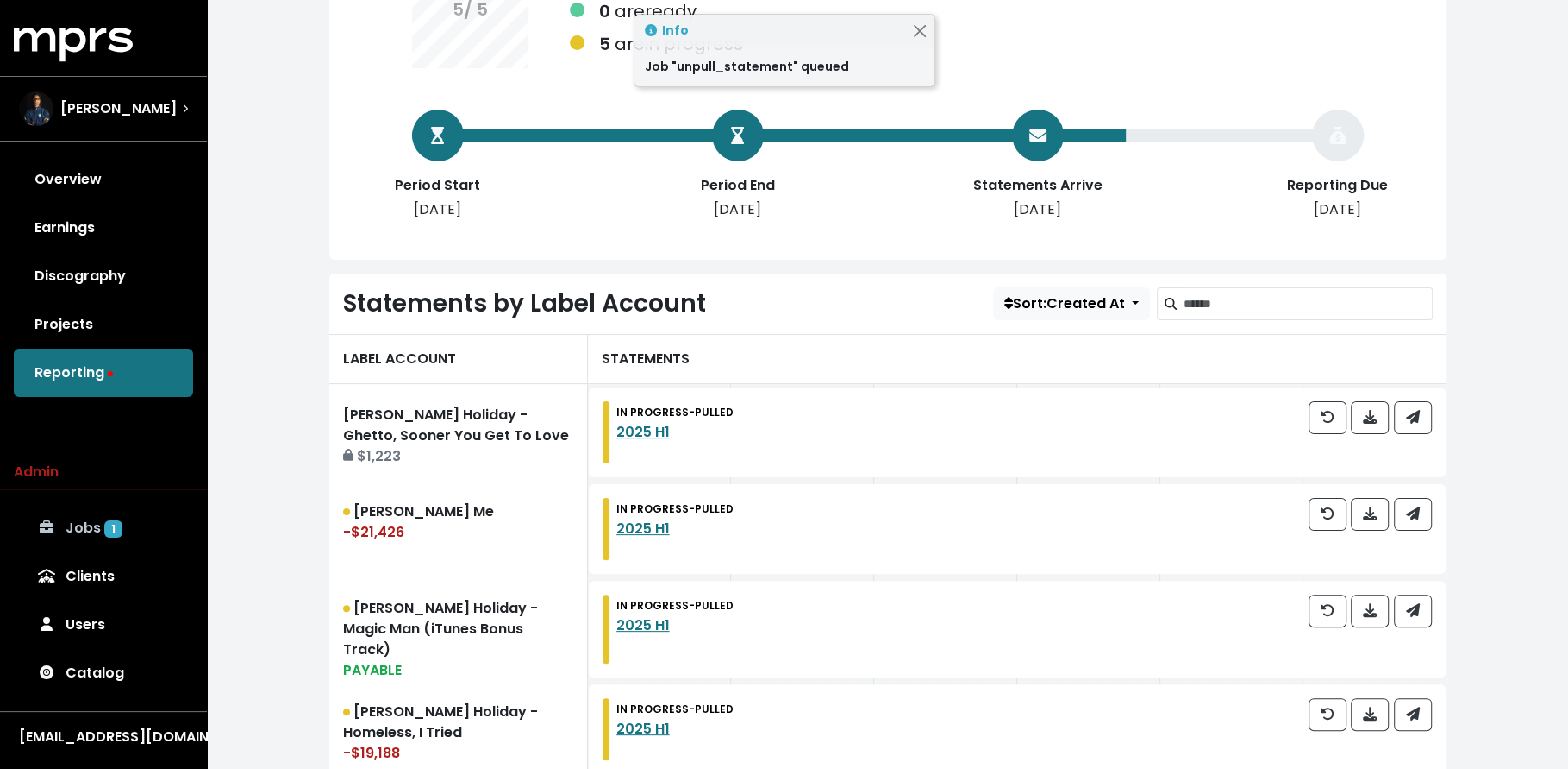
click at [131, 514] on link "Jobs 1" at bounding box center [103, 528] width 180 height 49
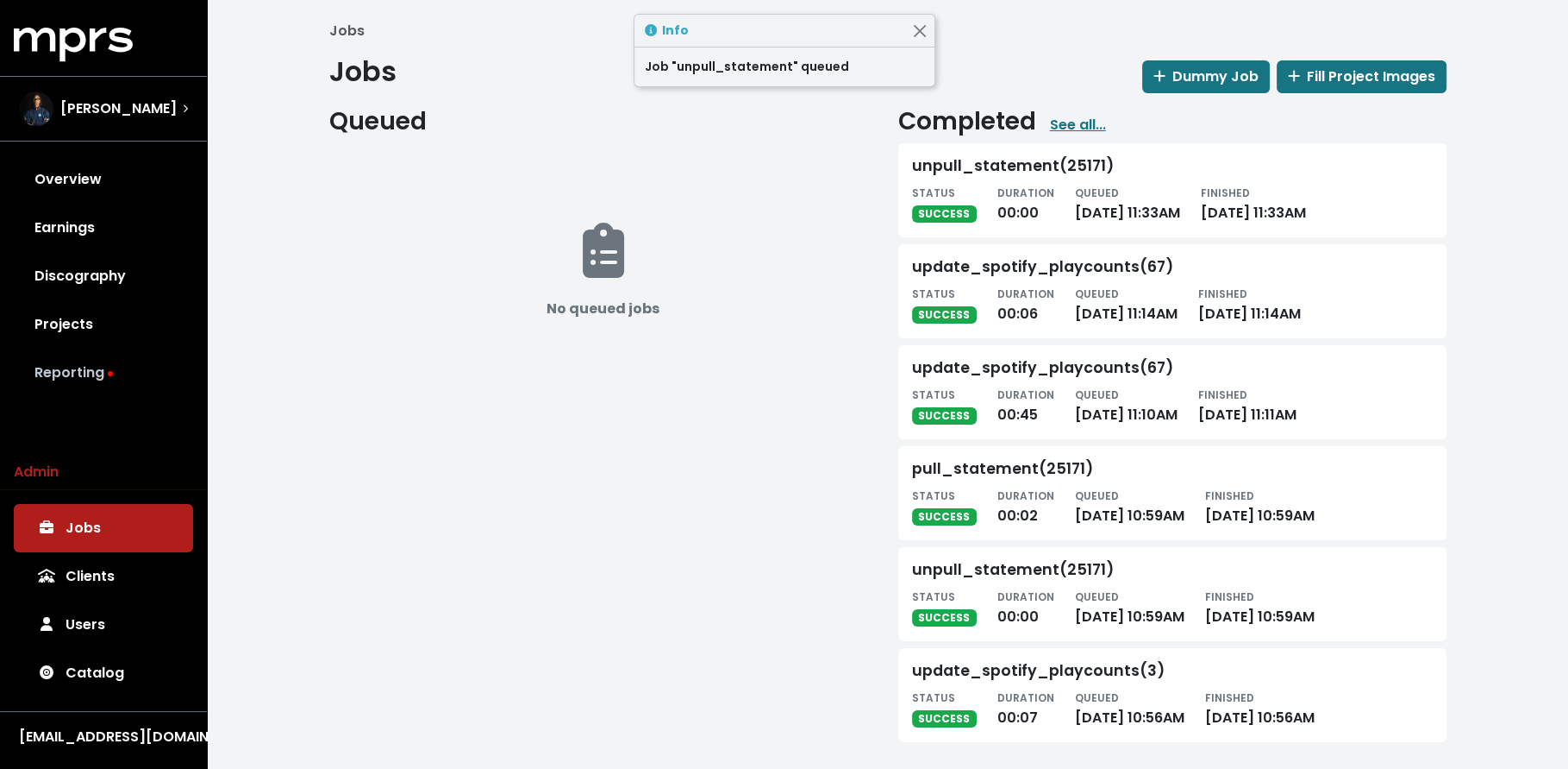
click at [119, 384] on link "Reporting" at bounding box center [103, 372] width 180 height 49
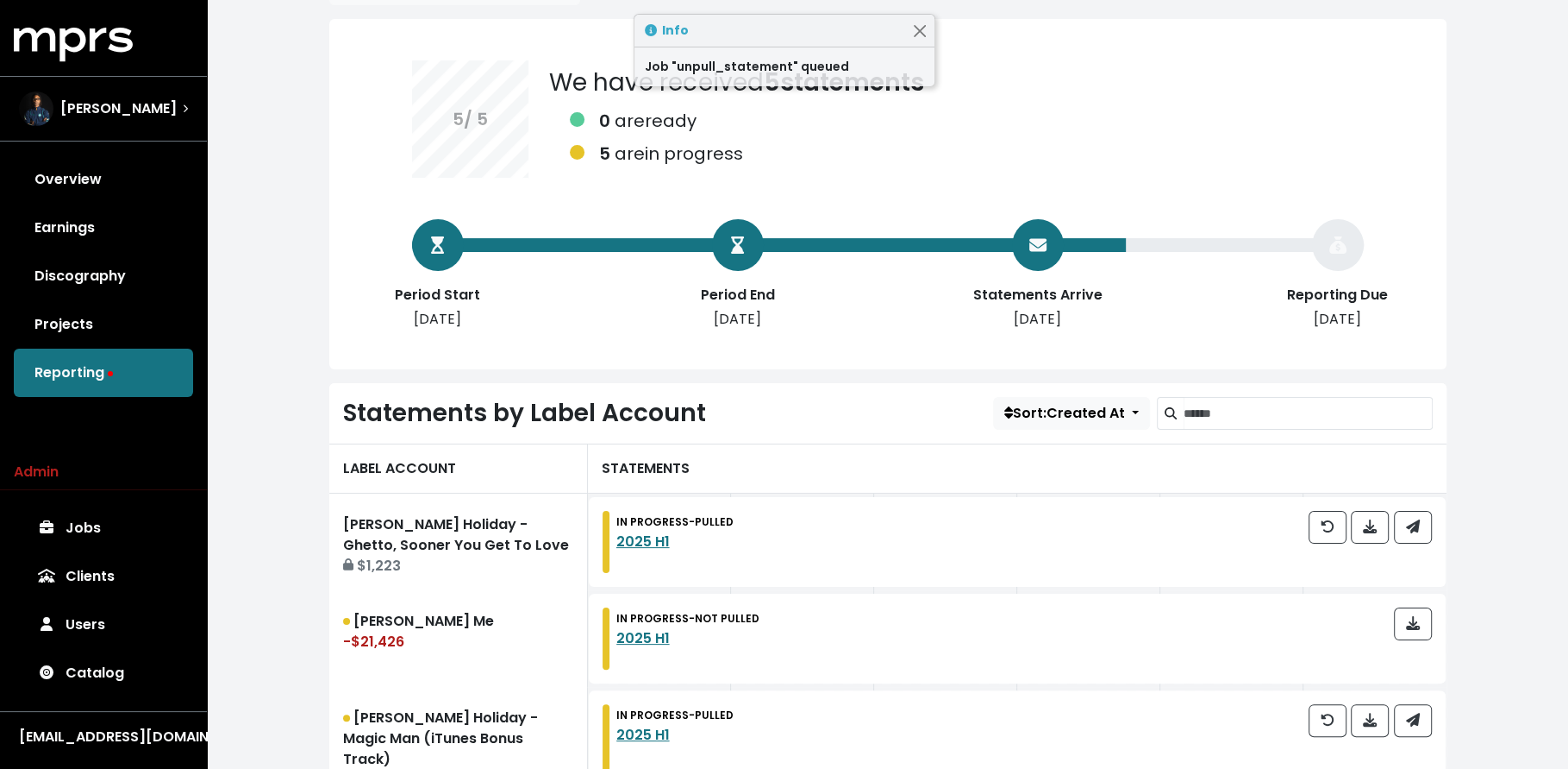
scroll to position [131, 0]
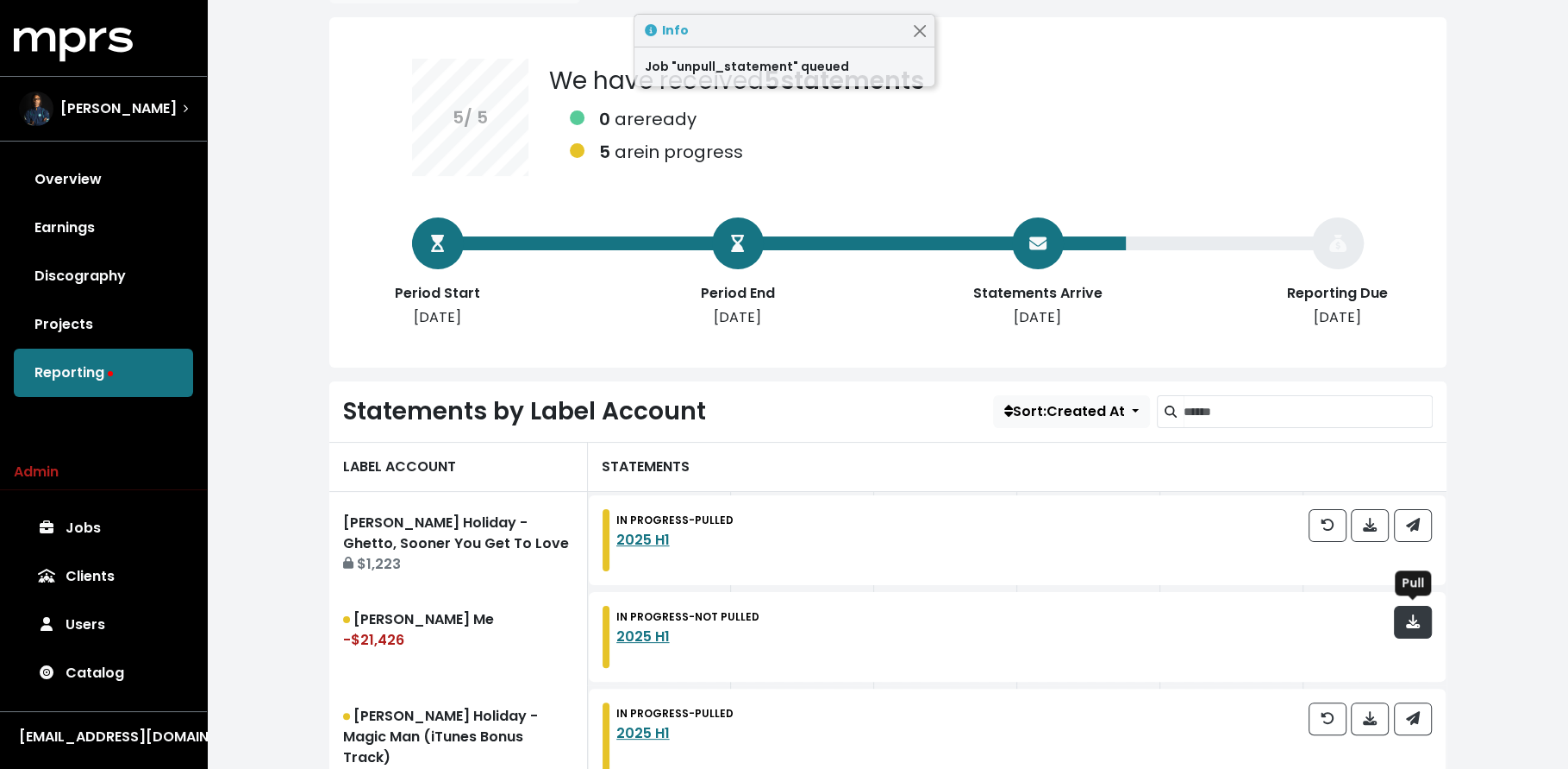
click at [1408, 619] on icon "button" at bounding box center [1413, 621] width 13 height 13
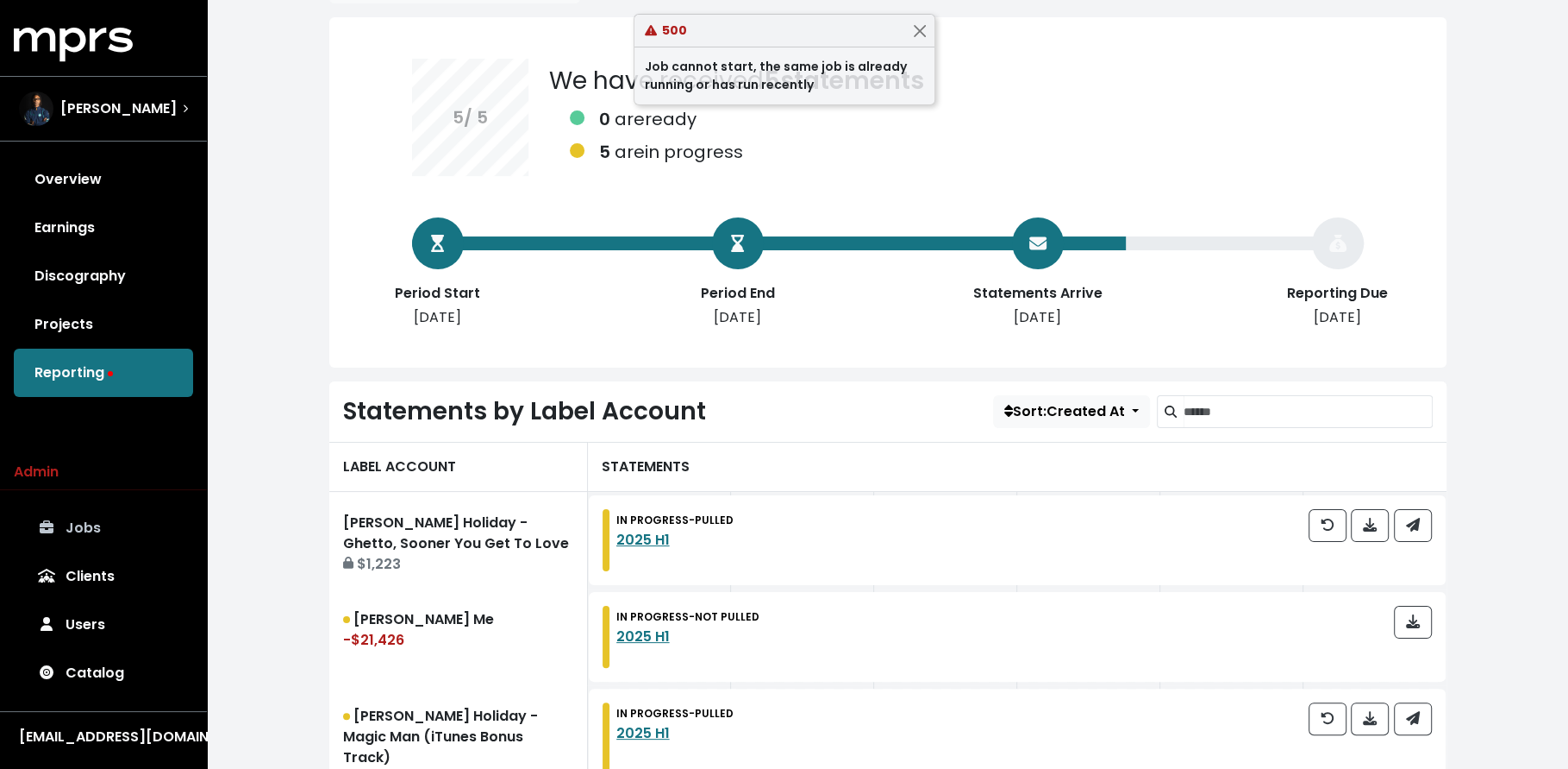
click at [141, 539] on link "Jobs" at bounding box center [103, 528] width 180 height 49
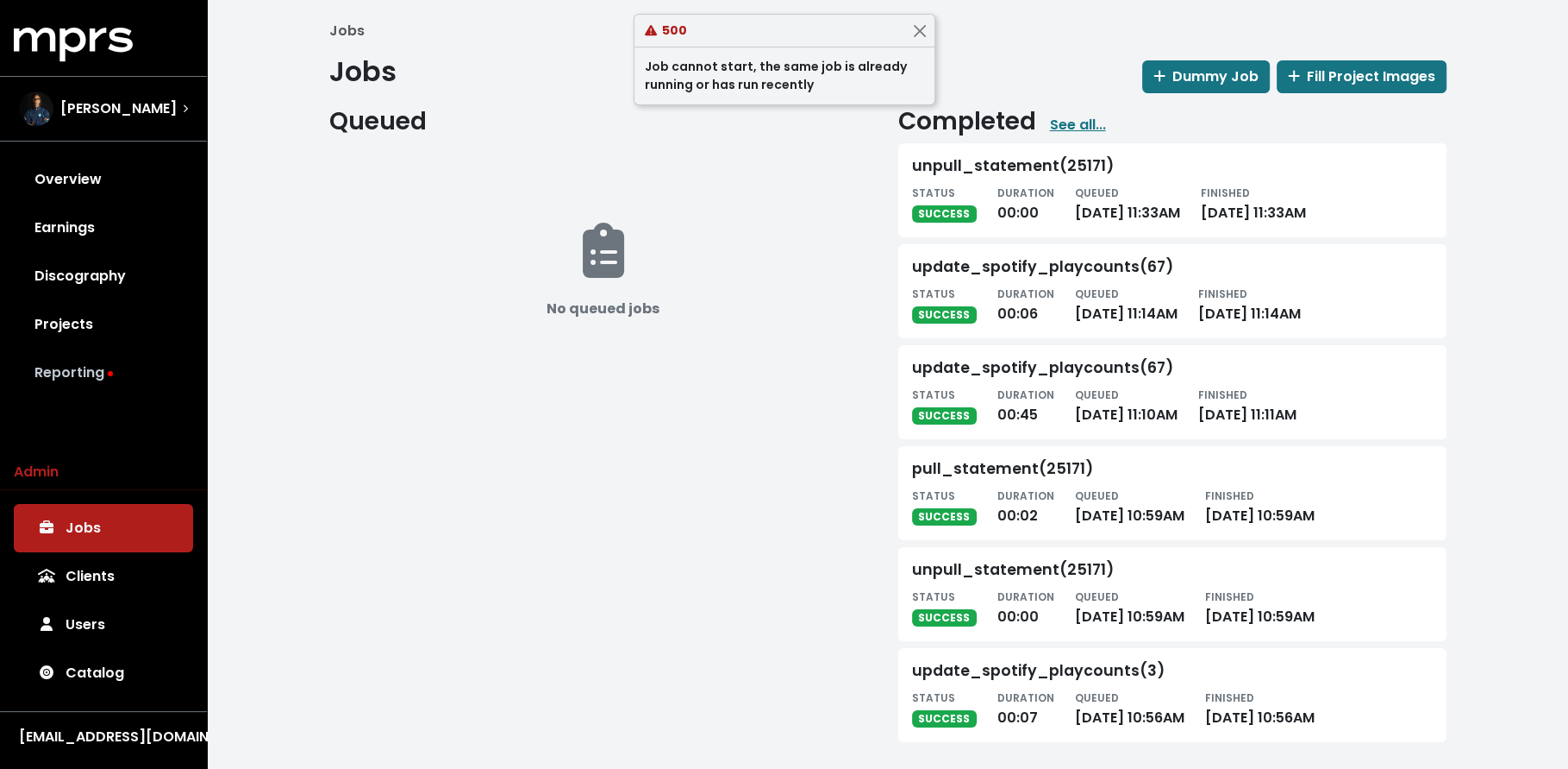
click at [159, 361] on link "Reporting" at bounding box center [103, 372] width 180 height 49
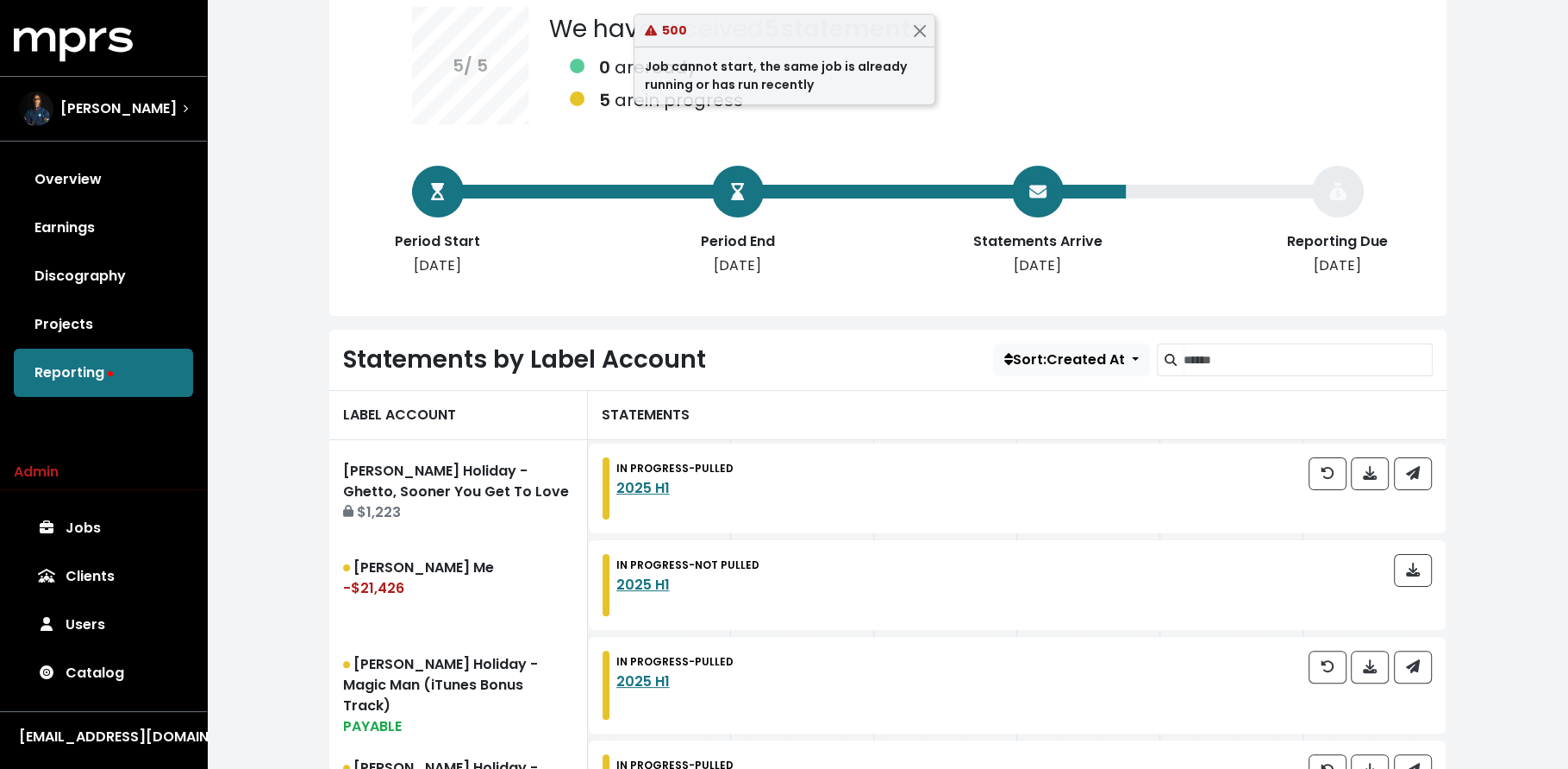
scroll to position [184, 0]
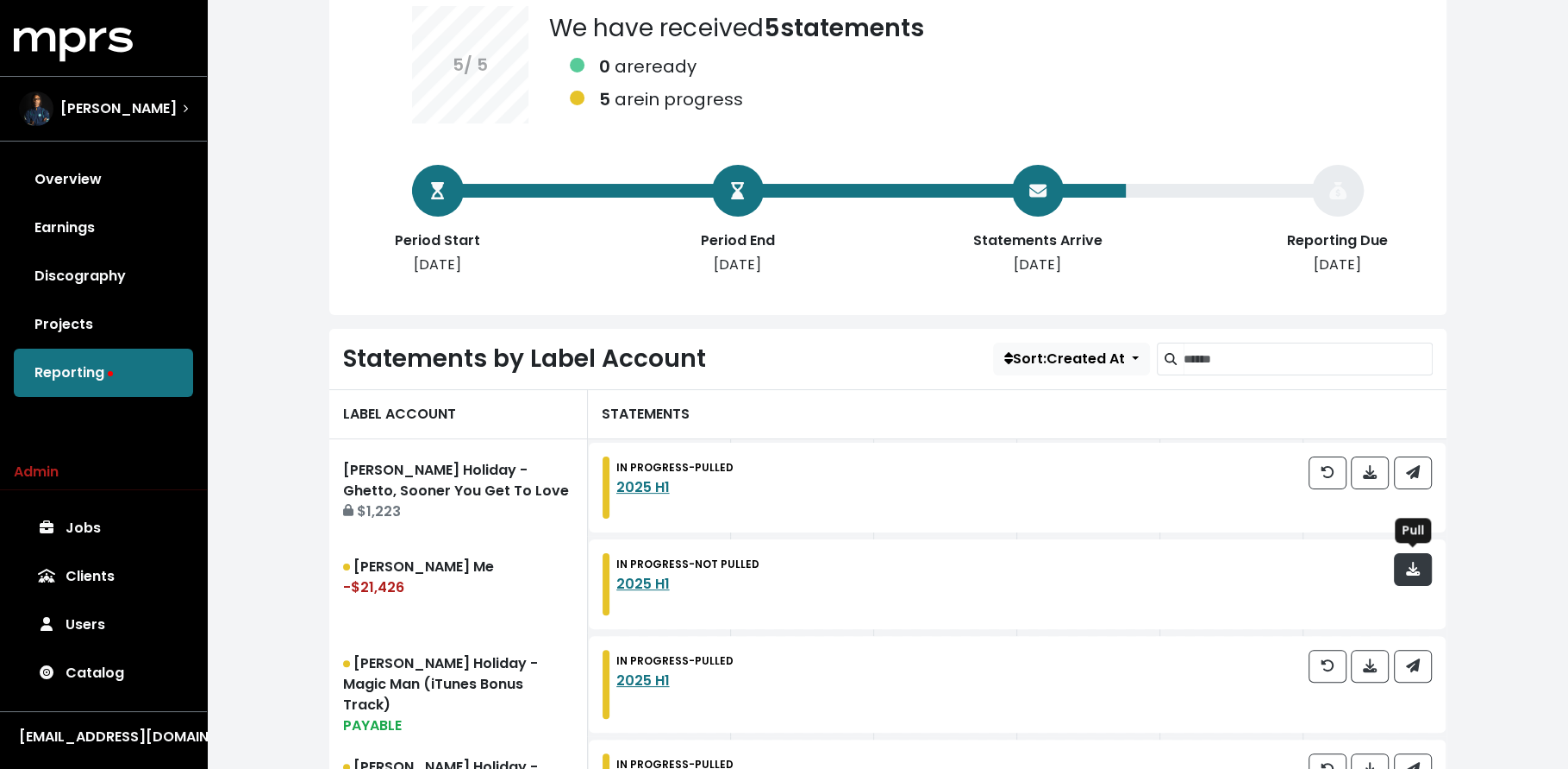
click at [1408, 580] on button "button" at bounding box center [1413, 569] width 38 height 33
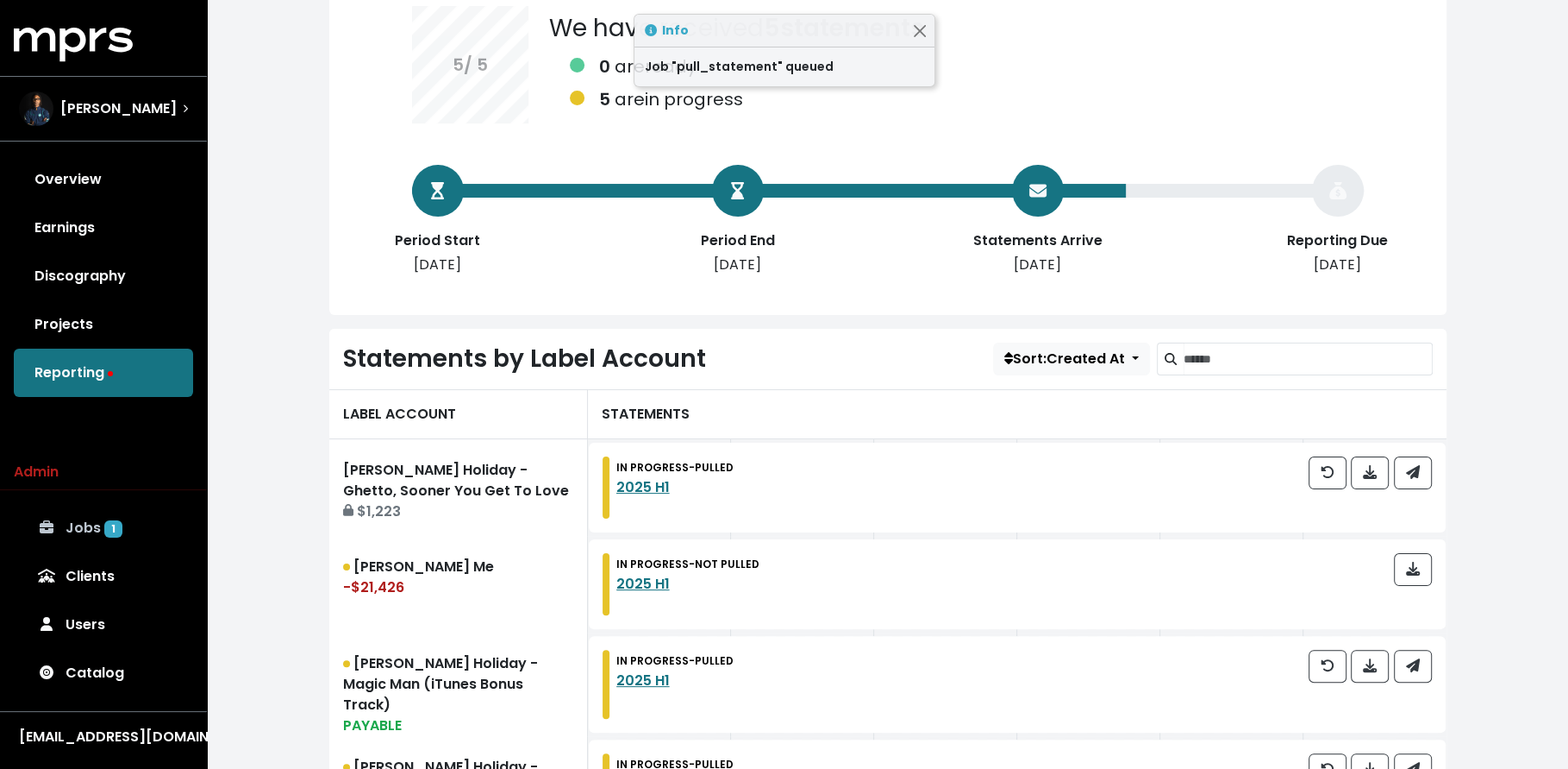
click at [157, 522] on link "Jobs 1" at bounding box center [103, 528] width 180 height 49
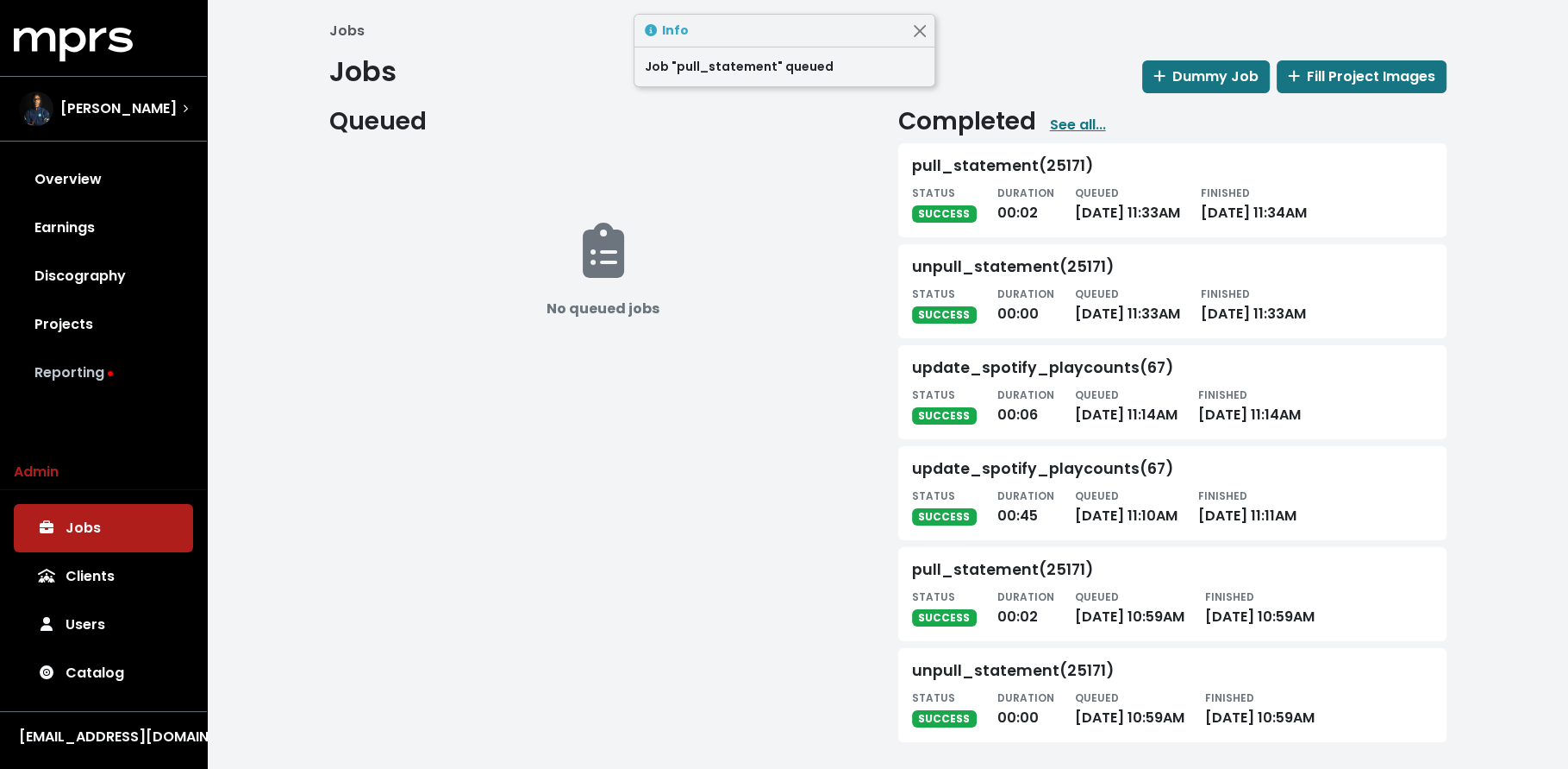
click at [145, 381] on link "Reporting" at bounding box center [103, 372] width 180 height 49
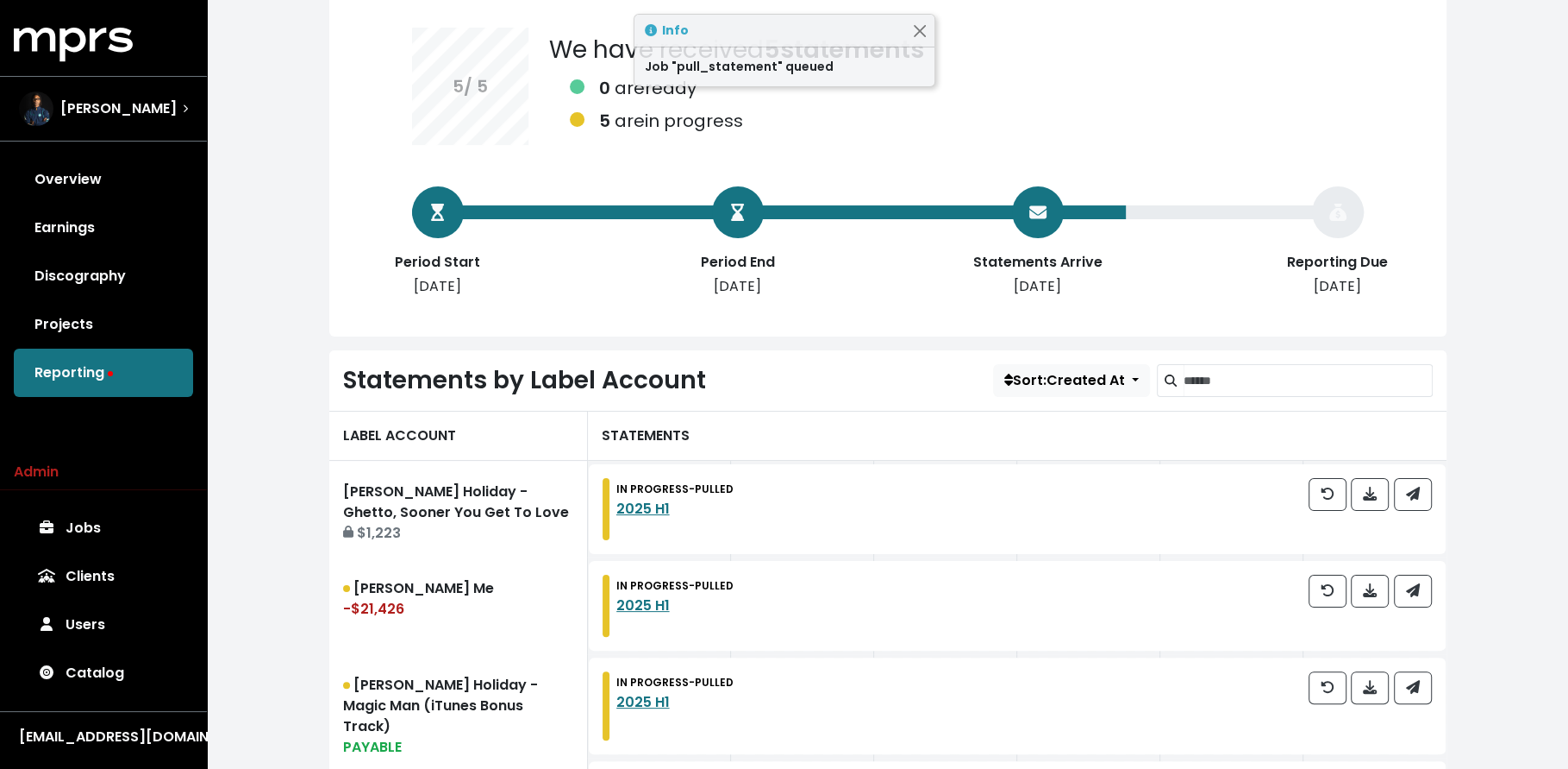
scroll to position [232, 0]
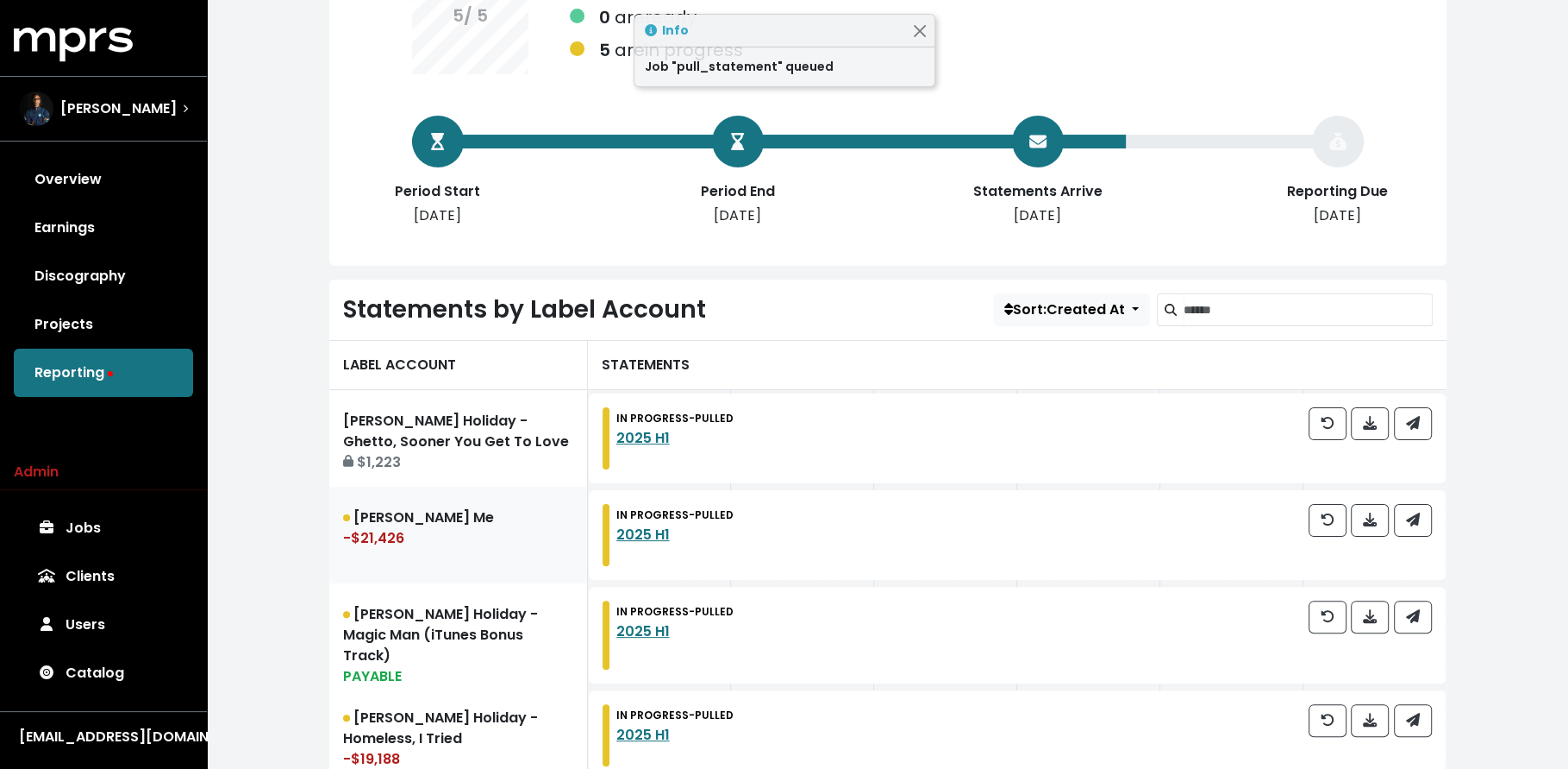
click at [435, 530] on div "-$21,426" at bounding box center [458, 538] width 230 height 21
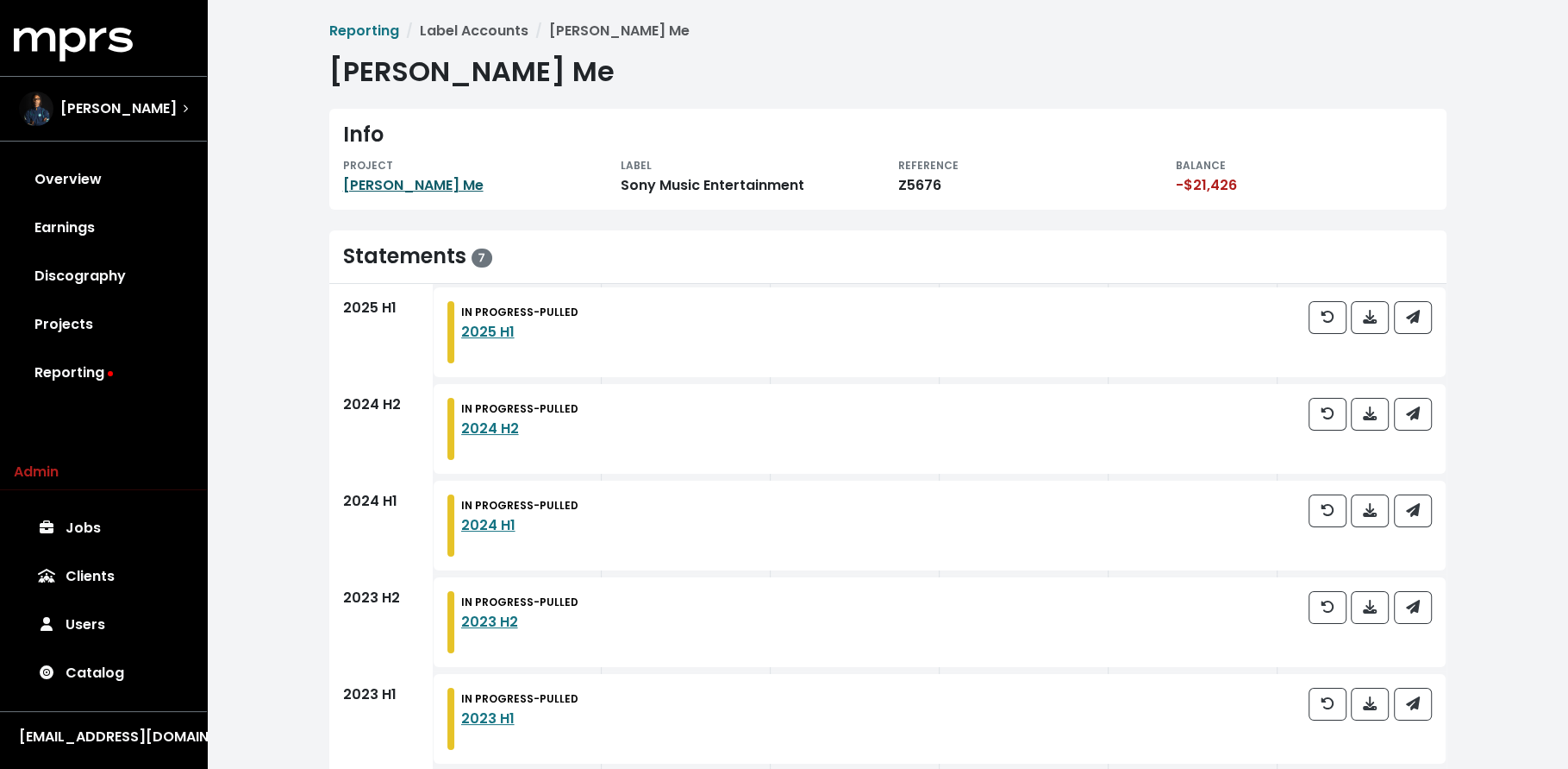
click at [407, 187] on link "[PERSON_NAME] Me" at bounding box center [413, 185] width 141 height 20
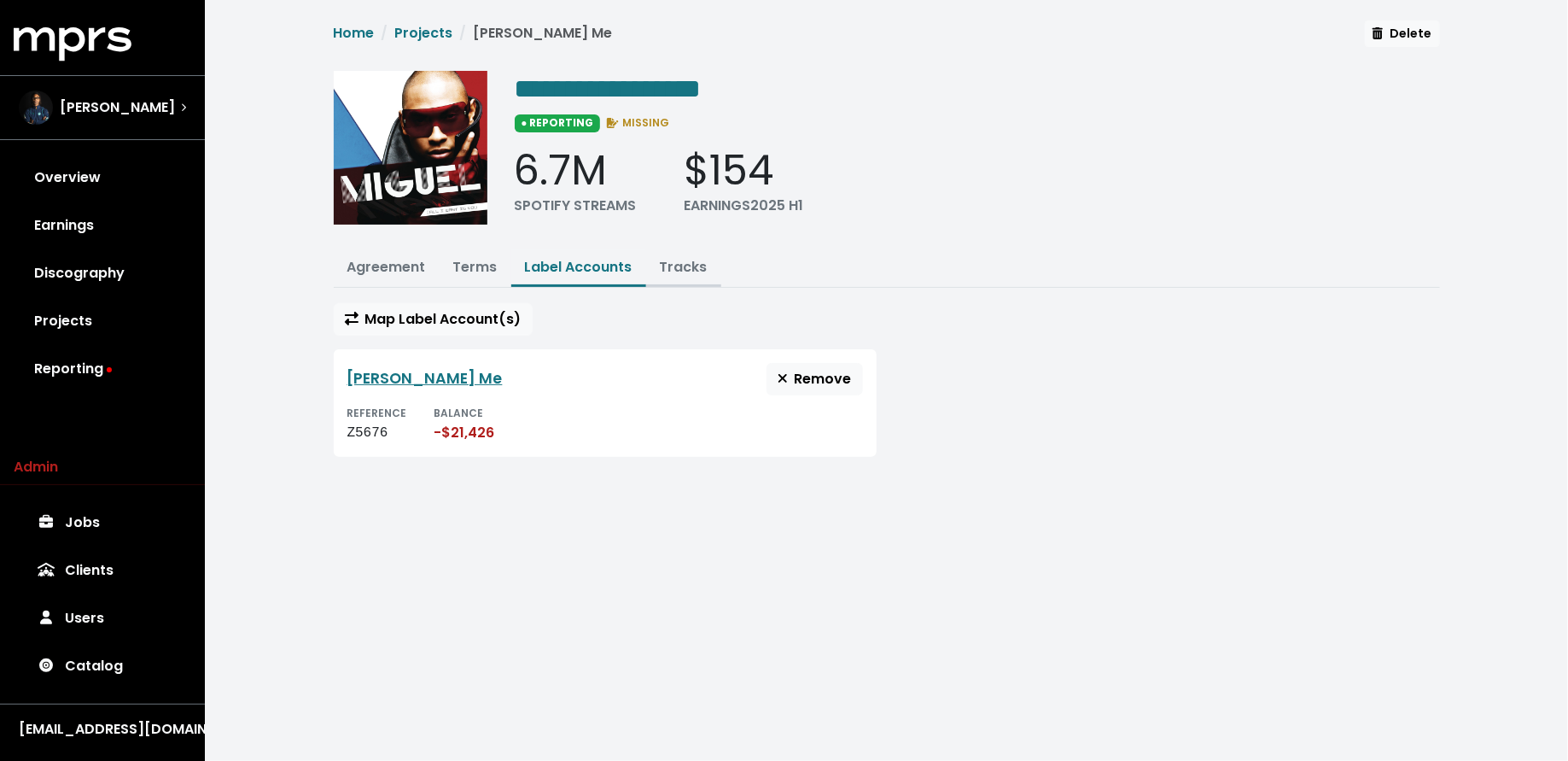
click at [706, 265] on button "Tracks" at bounding box center [683, 268] width 75 height 37
click at [674, 267] on link "Tracks" at bounding box center [683, 266] width 48 height 20
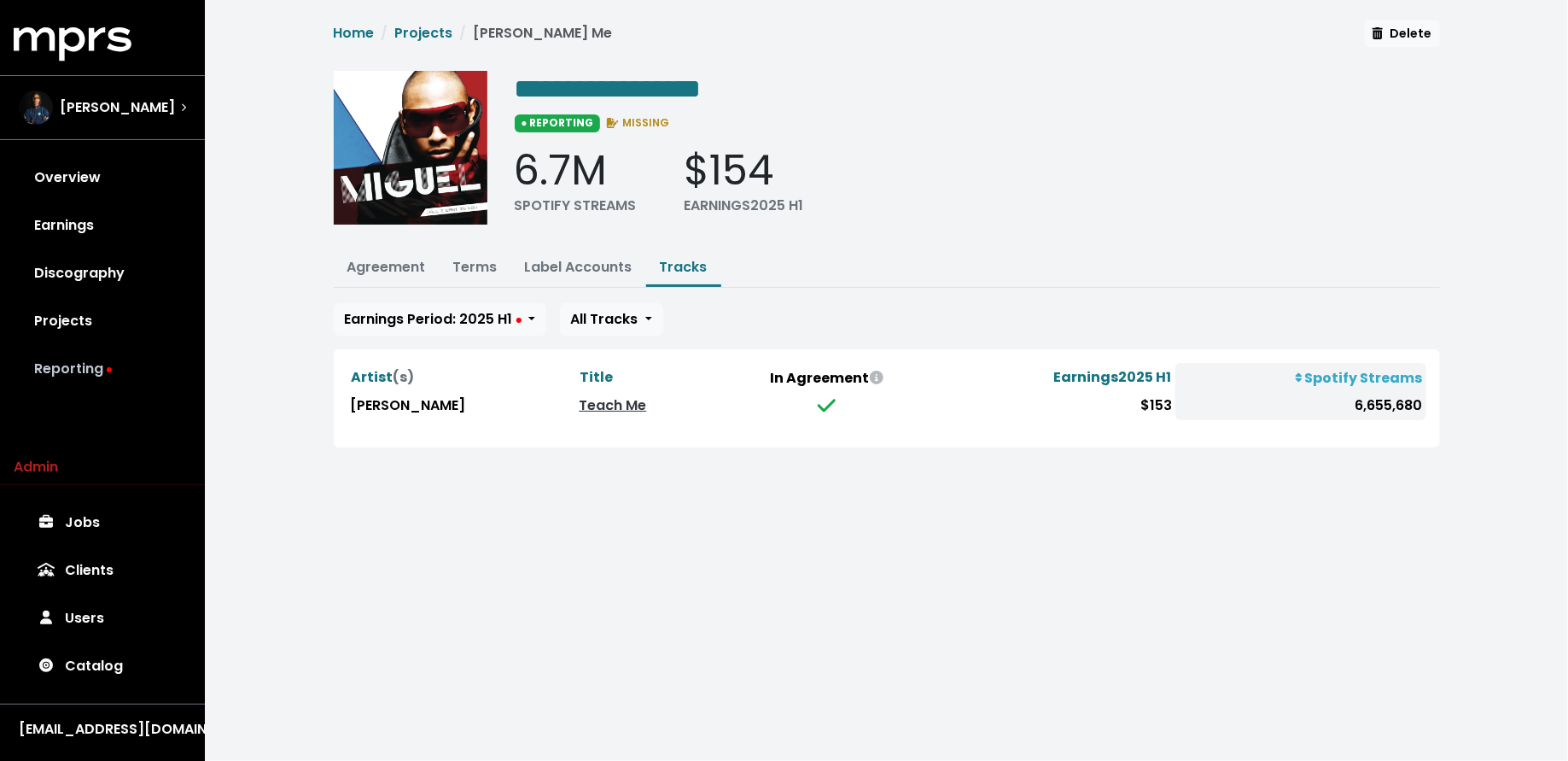
click at [133, 385] on link "Reporting" at bounding box center [102, 368] width 178 height 48
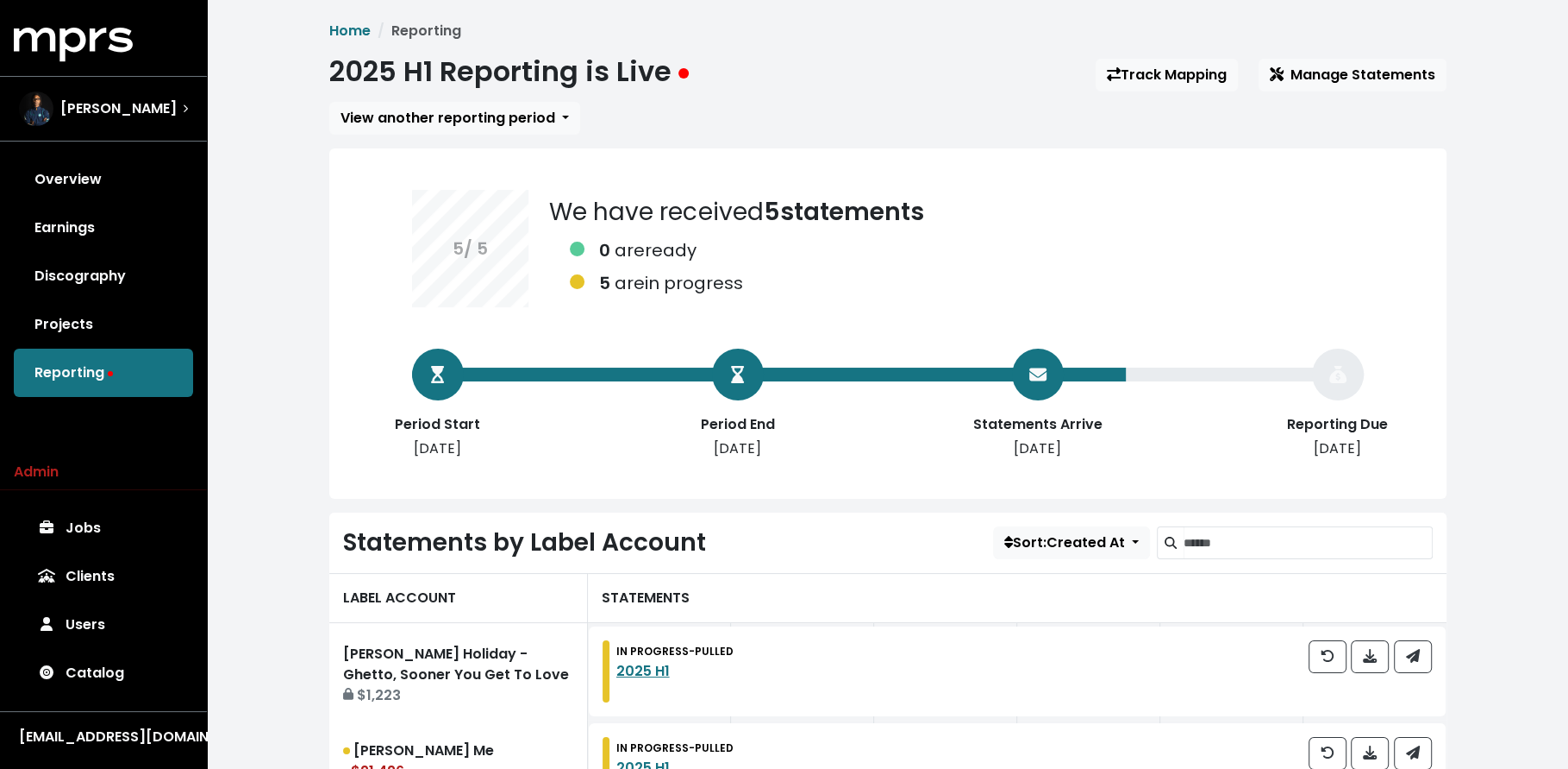
scroll to position [192, 0]
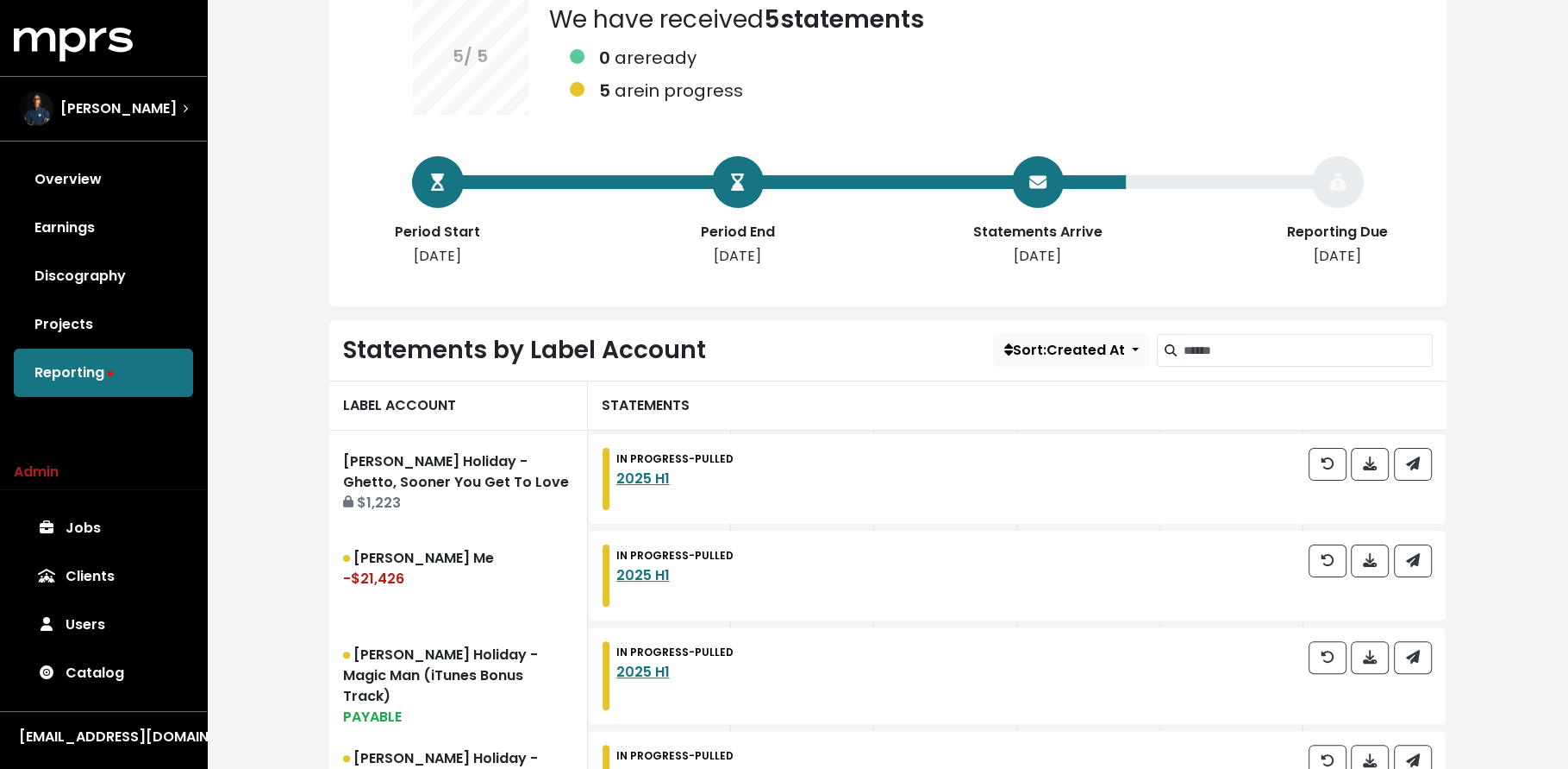
click at [518, 572] on div "-$21,426" at bounding box center [458, 579] width 230 height 21
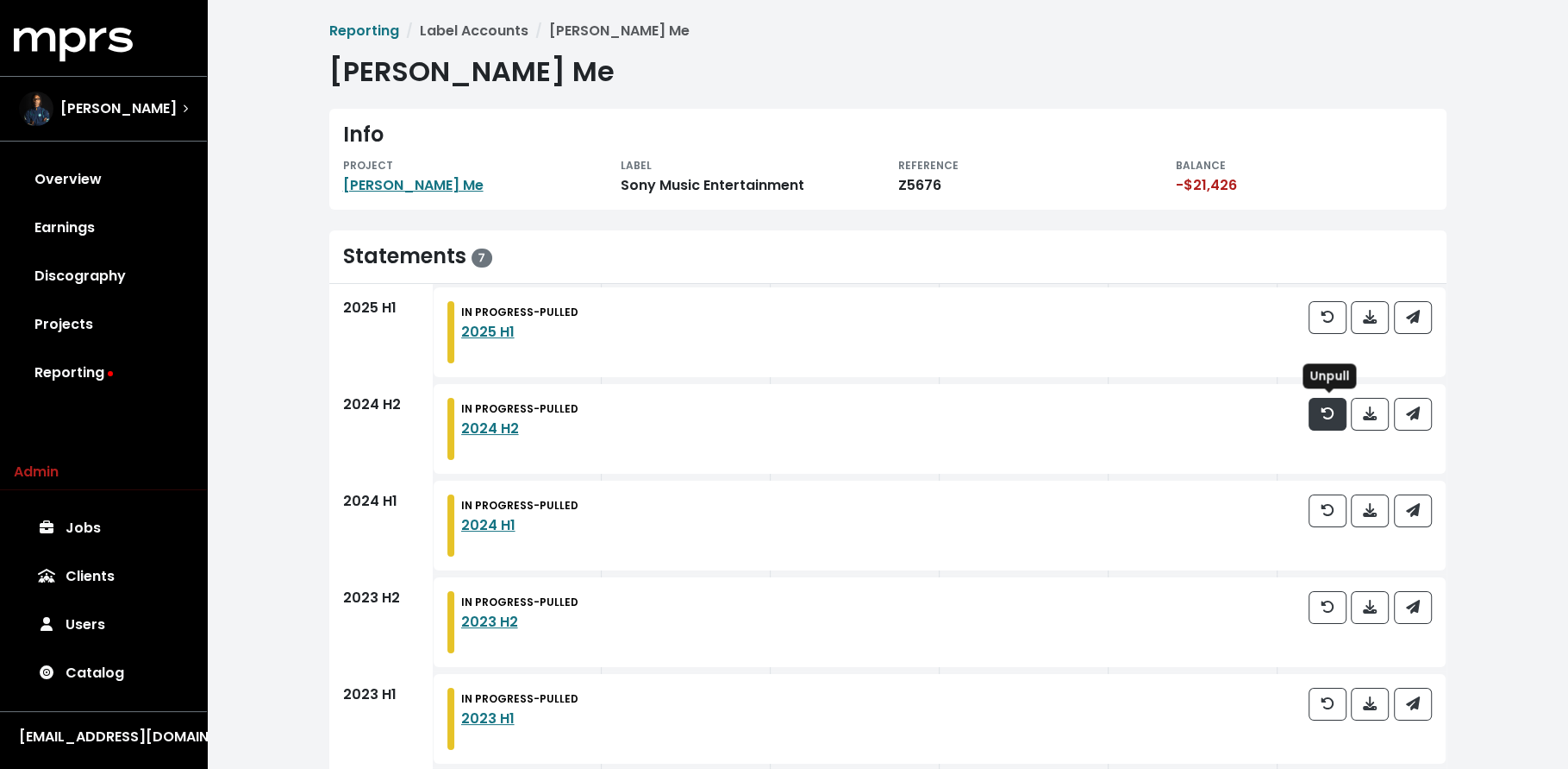
click at [1330, 420] on span "button" at bounding box center [1328, 413] width 13 height 20
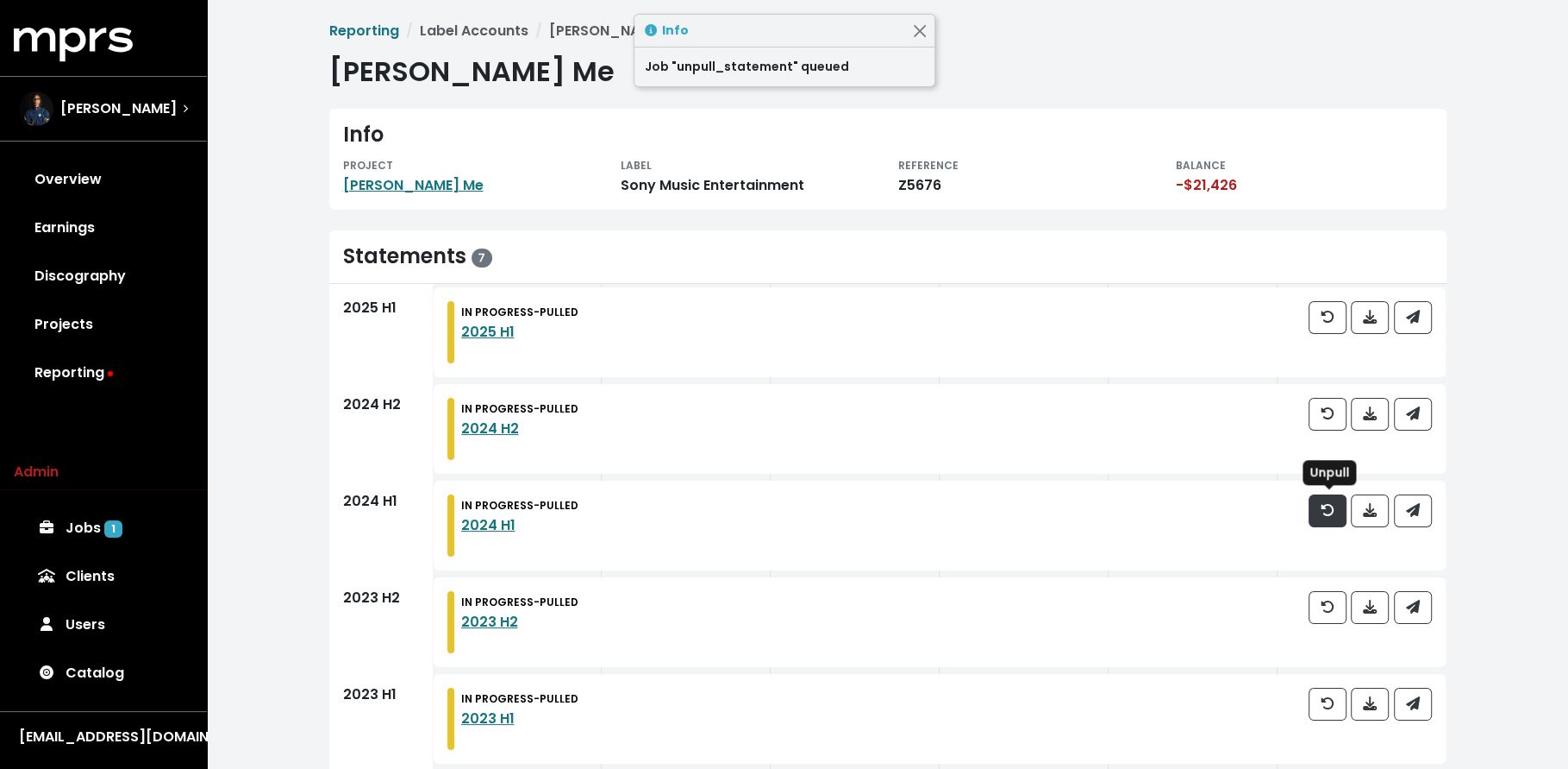
click at [1332, 513] on icon "button" at bounding box center [1328, 510] width 13 height 12
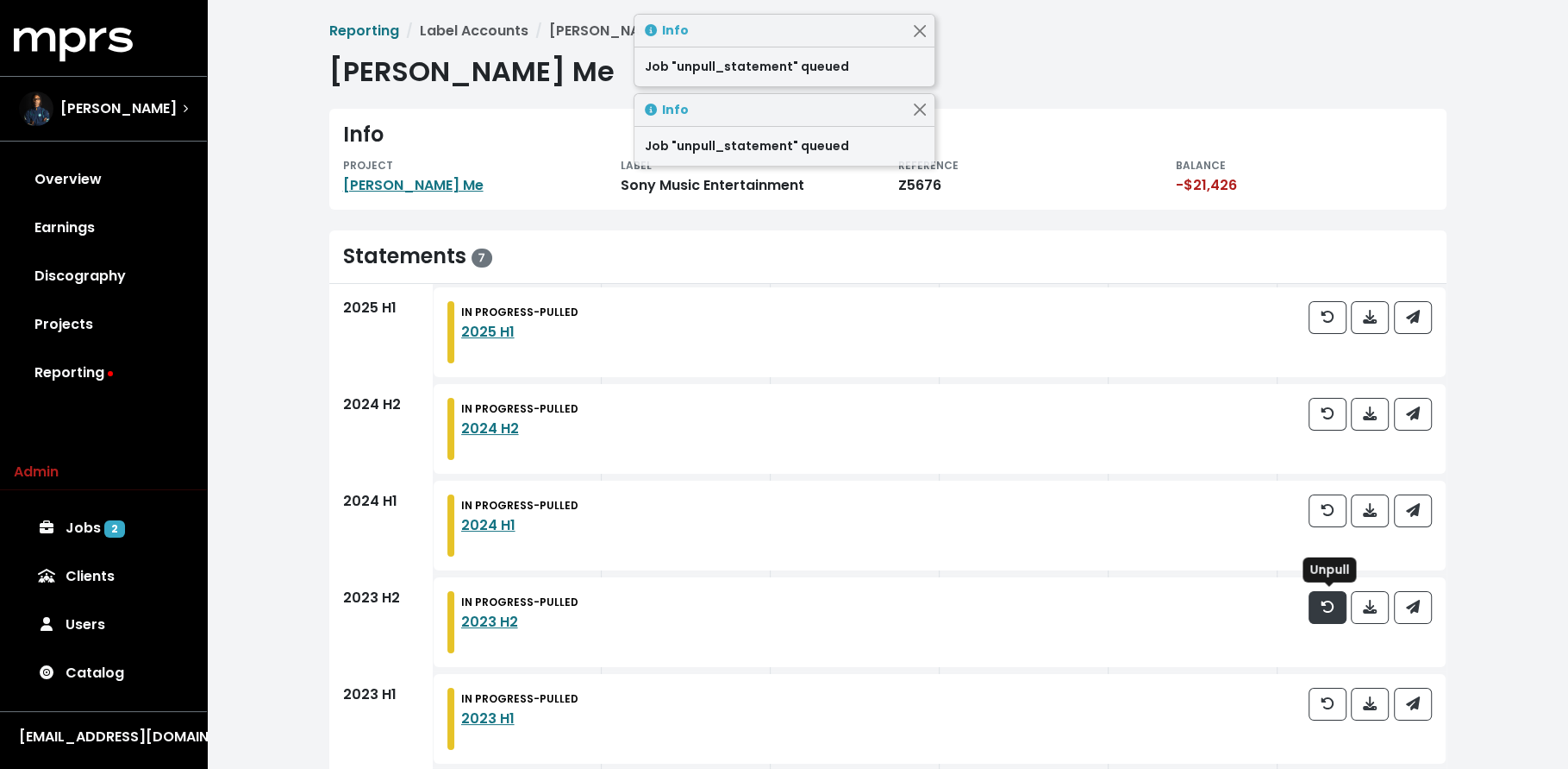
click at [1326, 603] on icon "button" at bounding box center [1328, 606] width 13 height 12
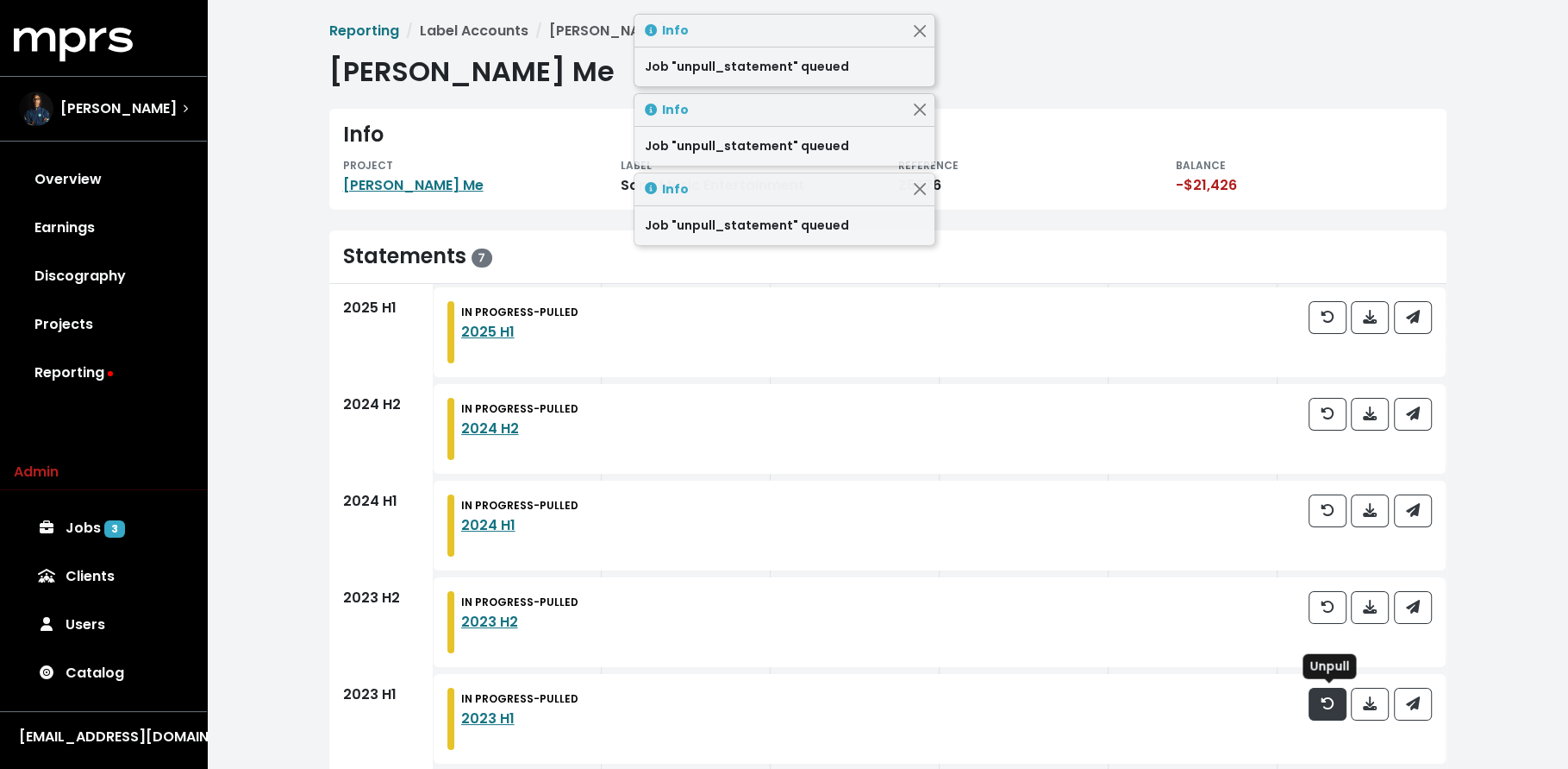
click at [1335, 713] on span "button" at bounding box center [1328, 704] width 15 height 21
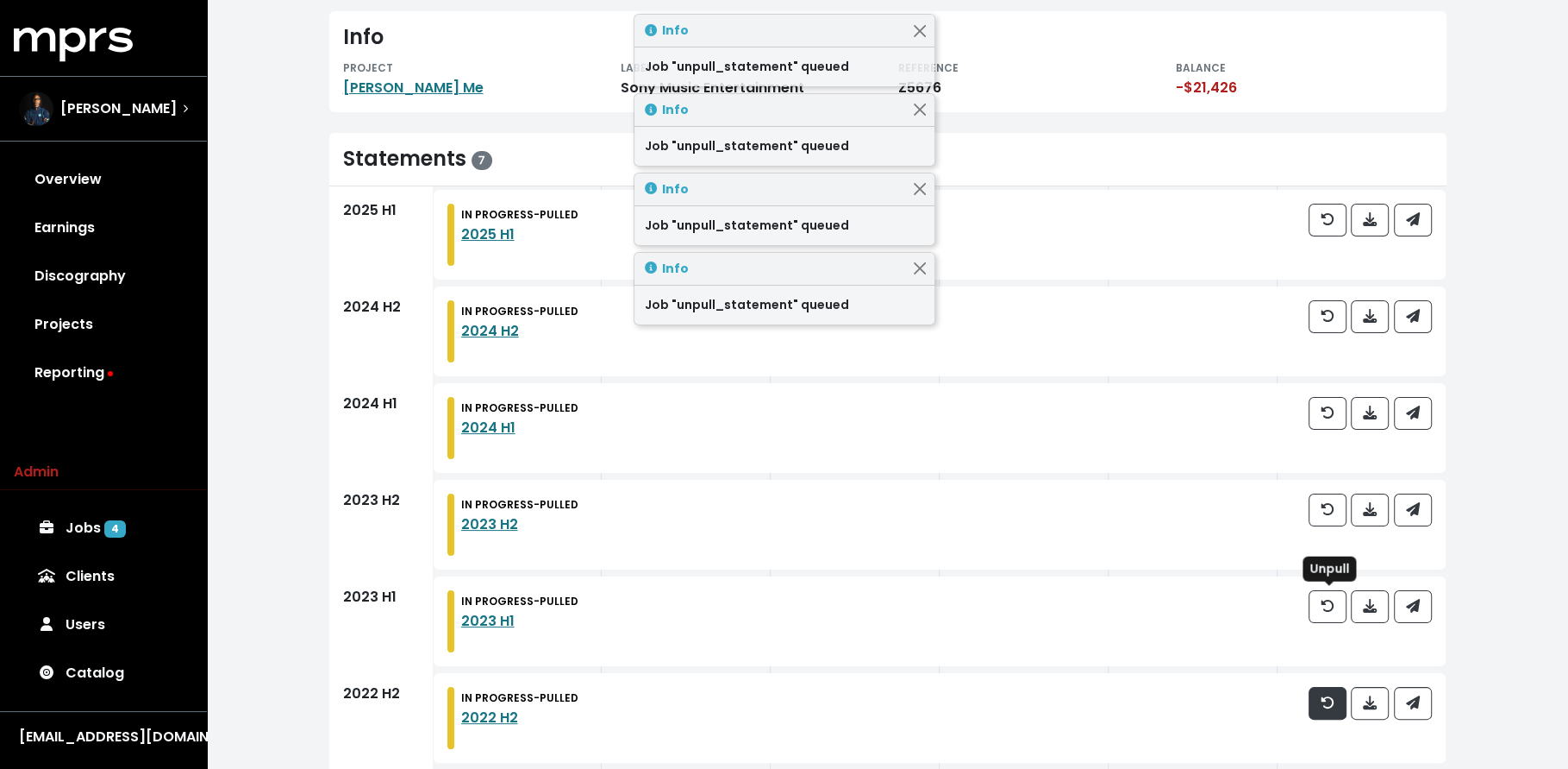
click at [1330, 695] on icon "button" at bounding box center [1328, 702] width 13 height 13
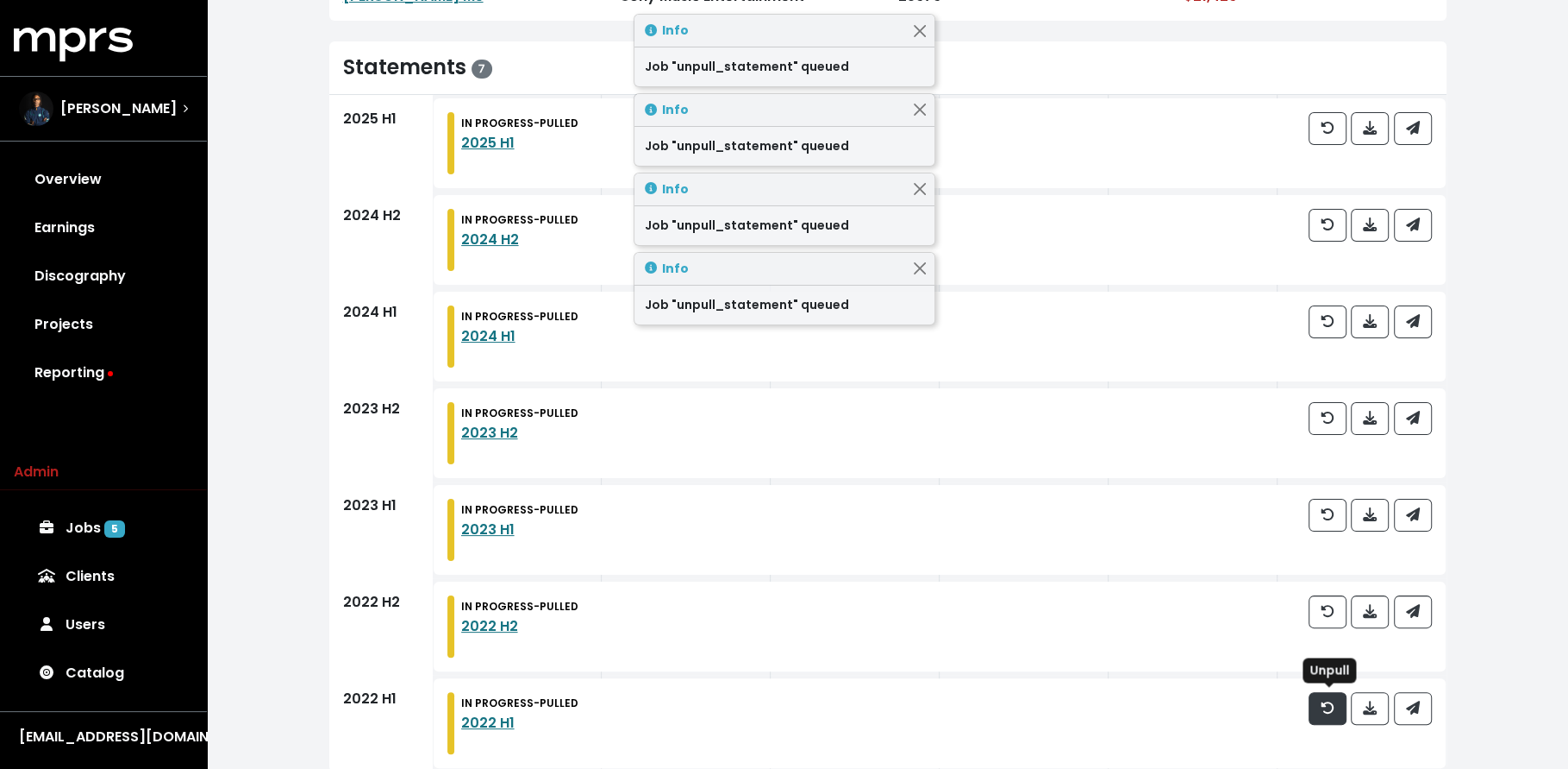
click at [1330, 706] on icon "button" at bounding box center [1328, 707] width 13 height 13
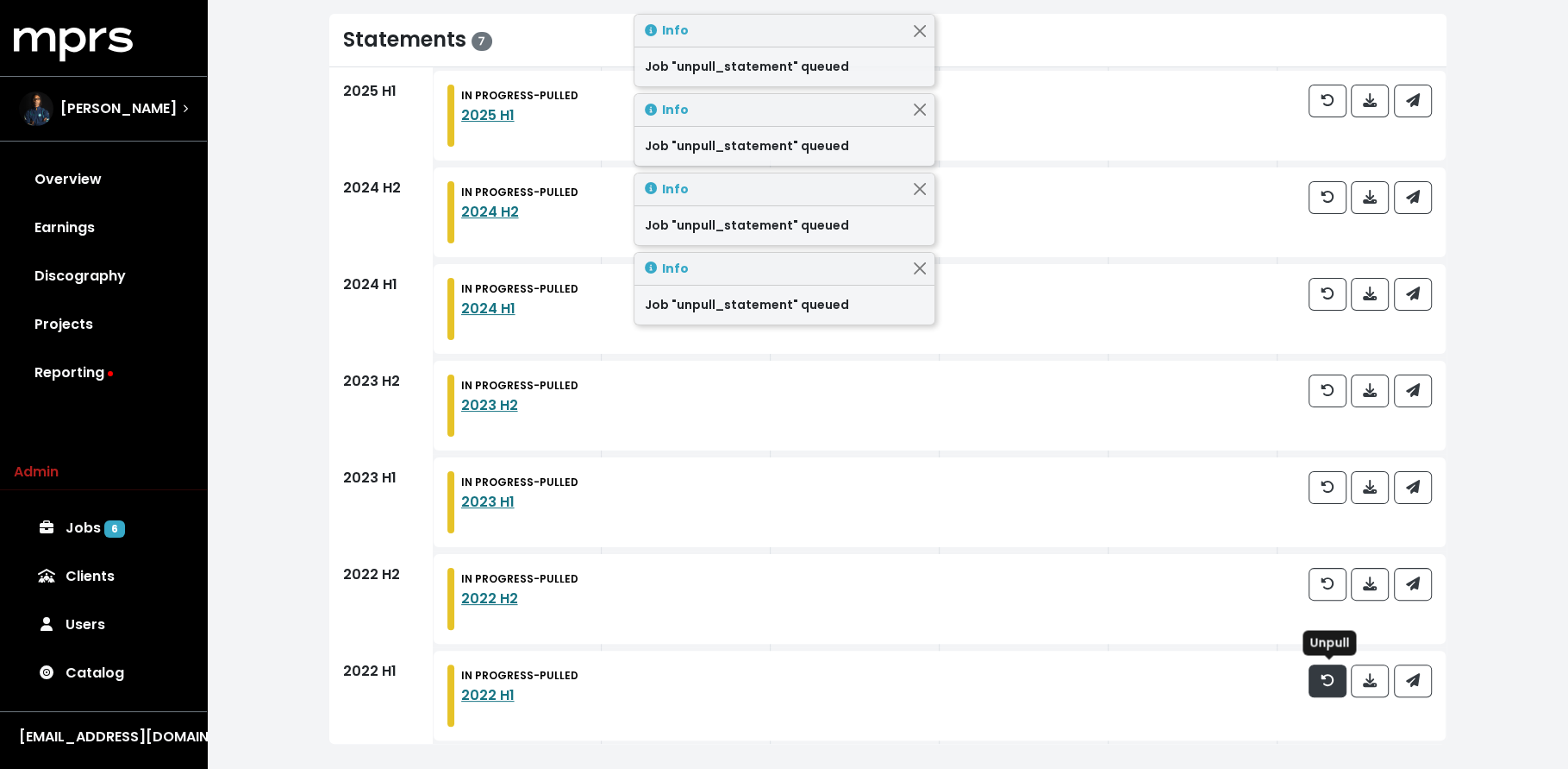
scroll to position [218, 0]
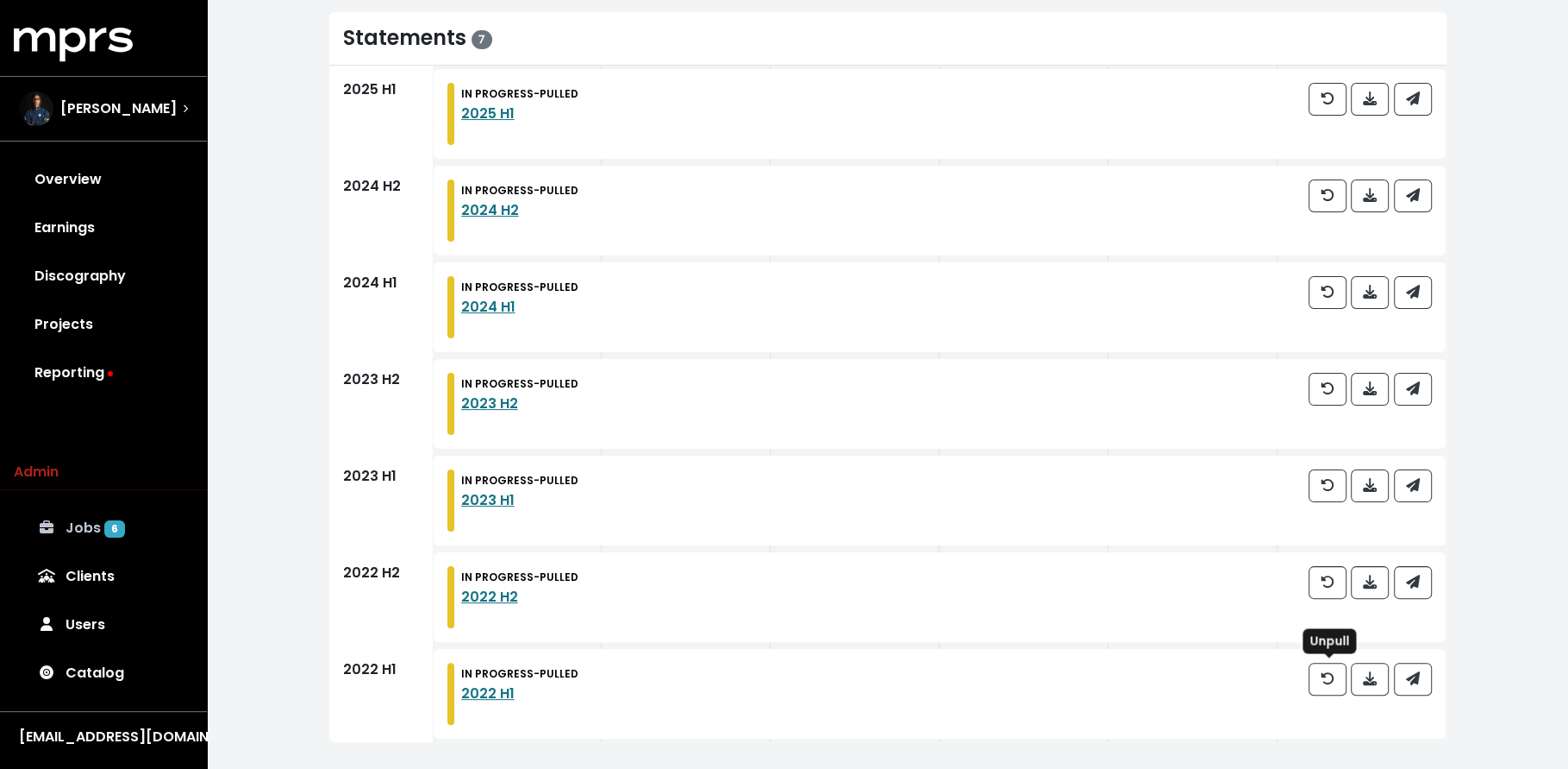
click at [180, 533] on link "Jobs 6" at bounding box center [103, 528] width 180 height 49
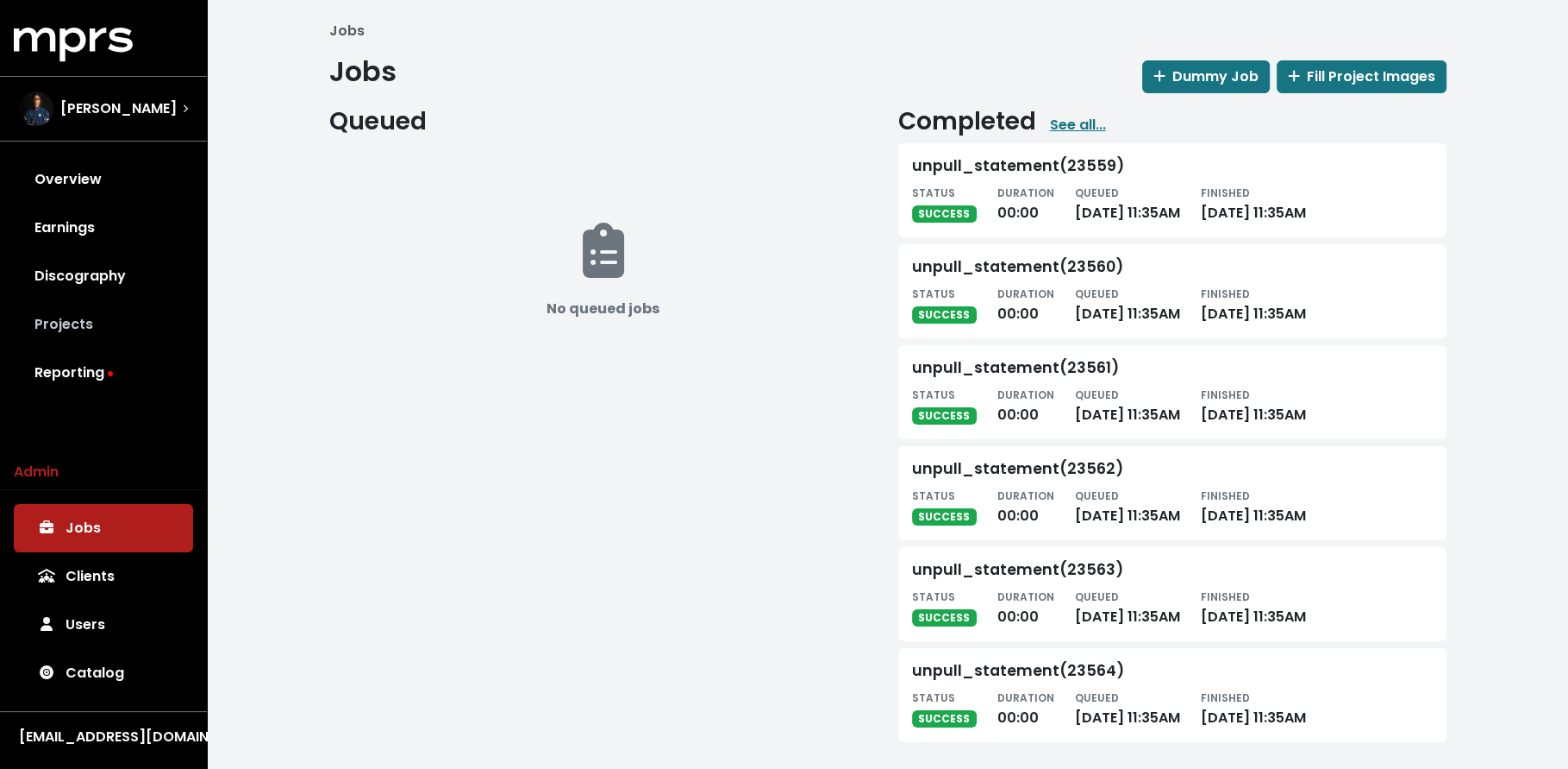
click at [99, 339] on link "Projects" at bounding box center [103, 324] width 180 height 49
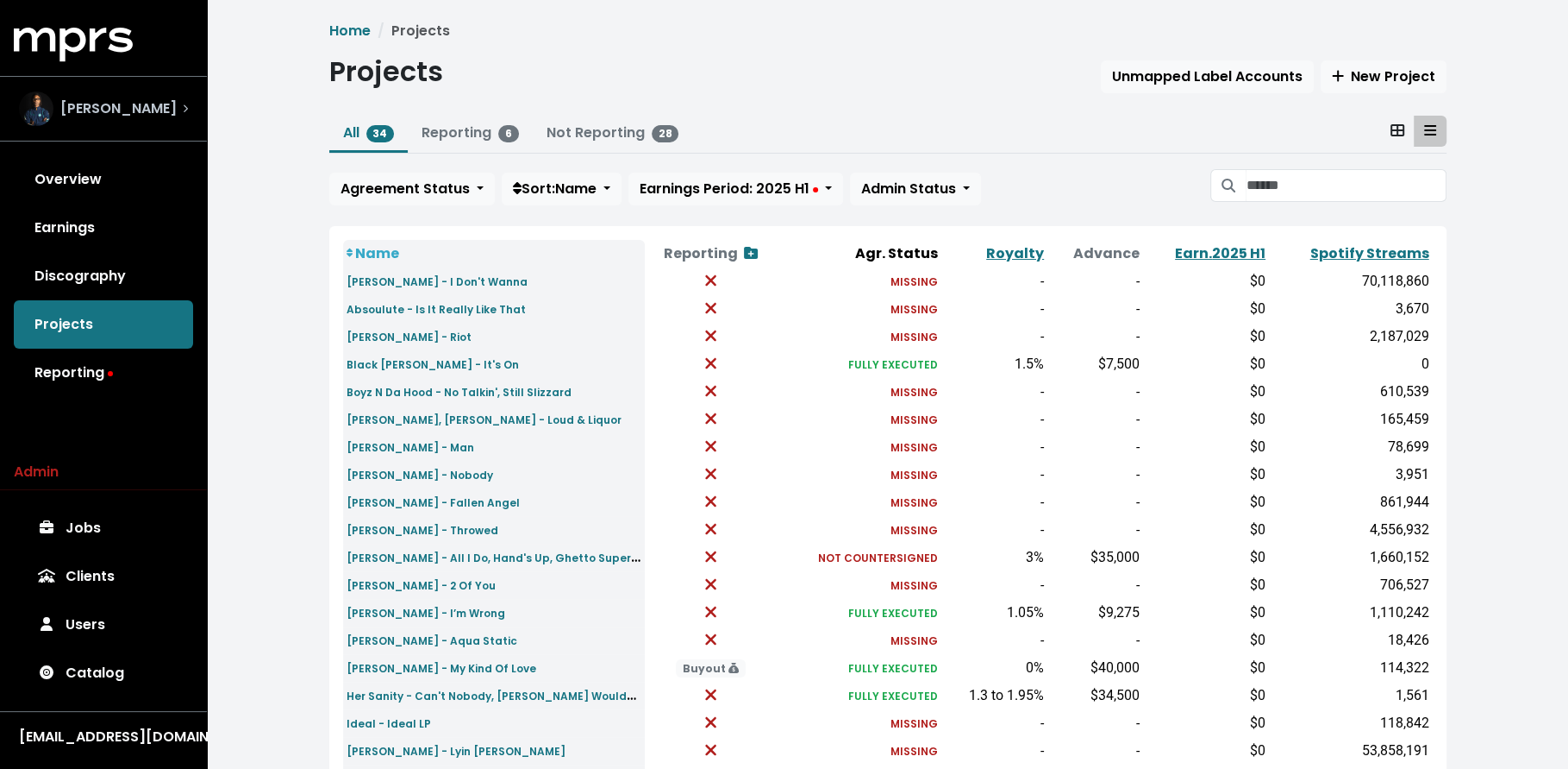
click at [163, 119] on div "[PERSON_NAME]" at bounding box center [103, 109] width 169 height 34
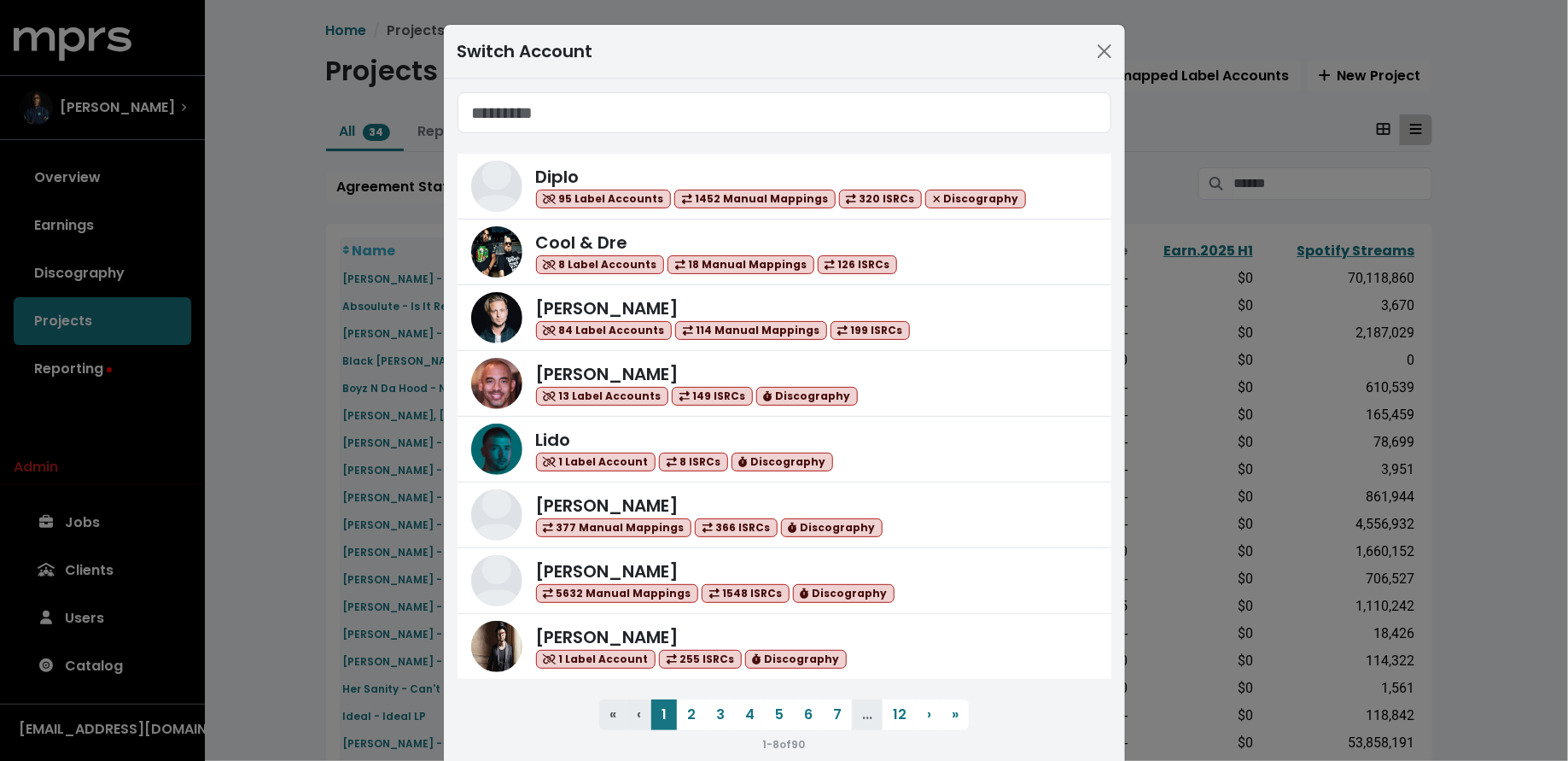
click at [241, 288] on div "Switch Account Diplo 95 Label Accounts 1452 Manual Mappings 320 ISRCs Discograp…" at bounding box center [784, 380] width 1568 height 761
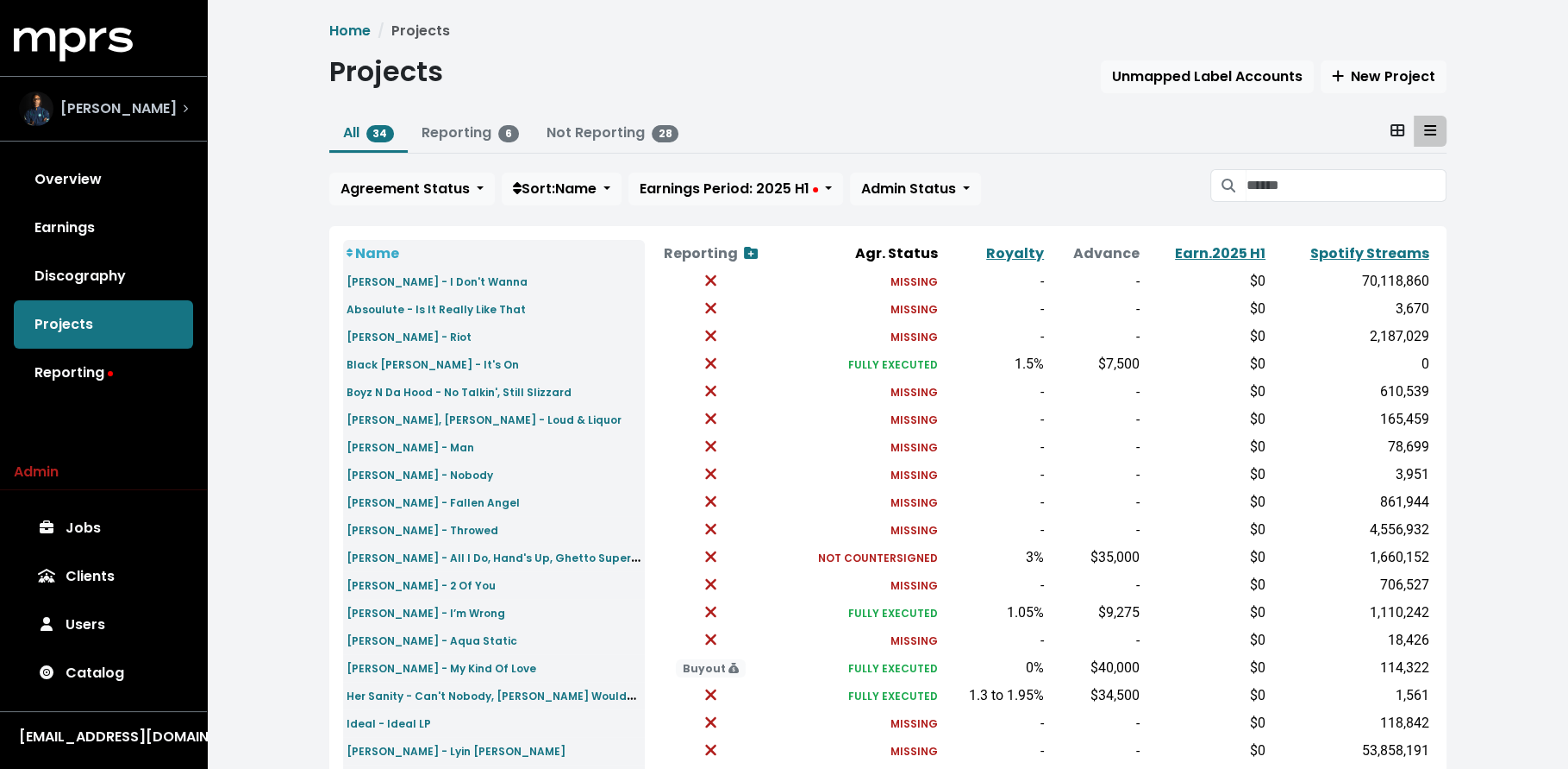
click at [162, 108] on div "[PERSON_NAME]" at bounding box center [103, 109] width 169 height 34
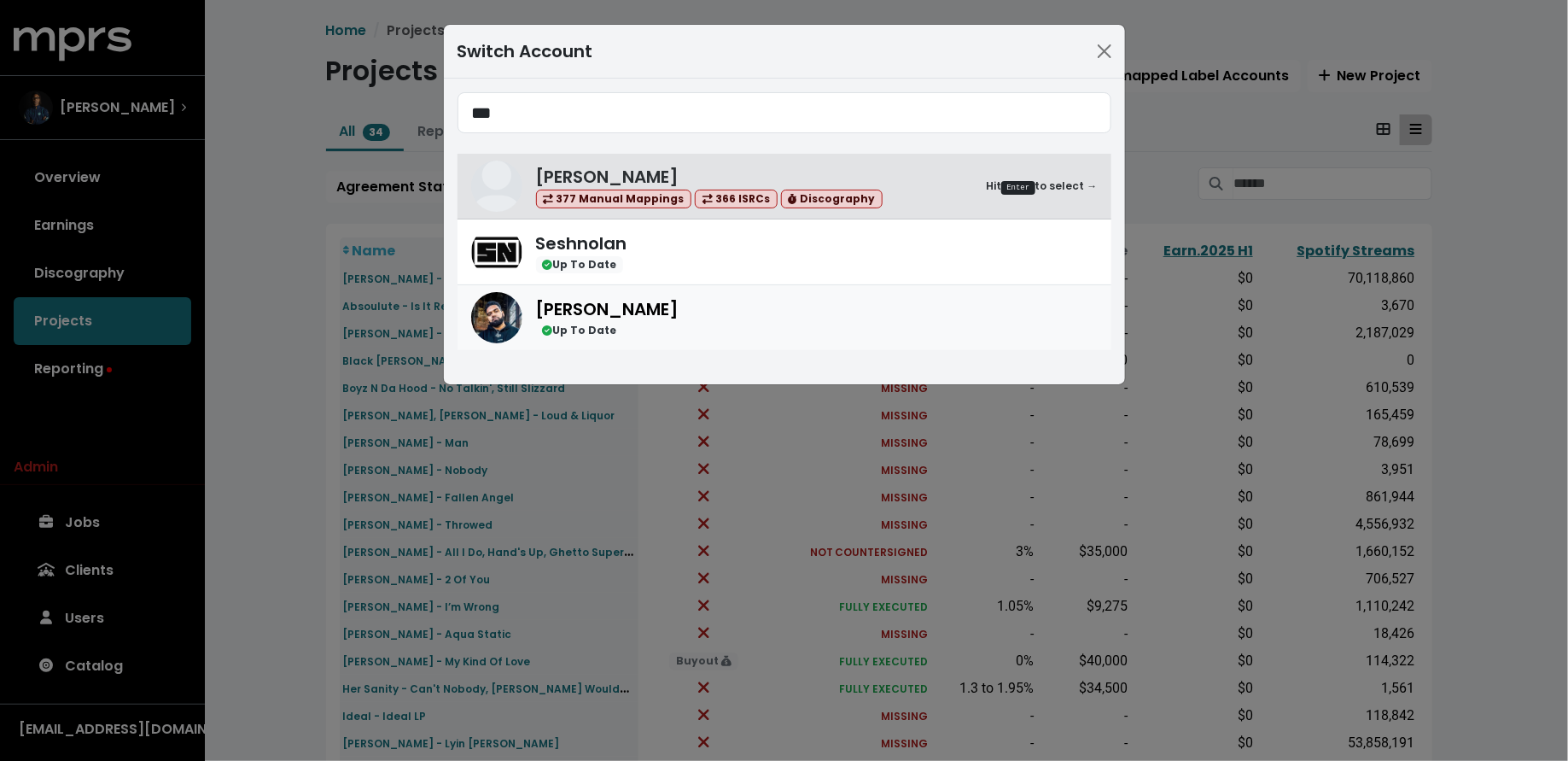
type input "***"
click at [692, 326] on div "Yung Lan Up To Date" at bounding box center [816, 318] width 561 height 44
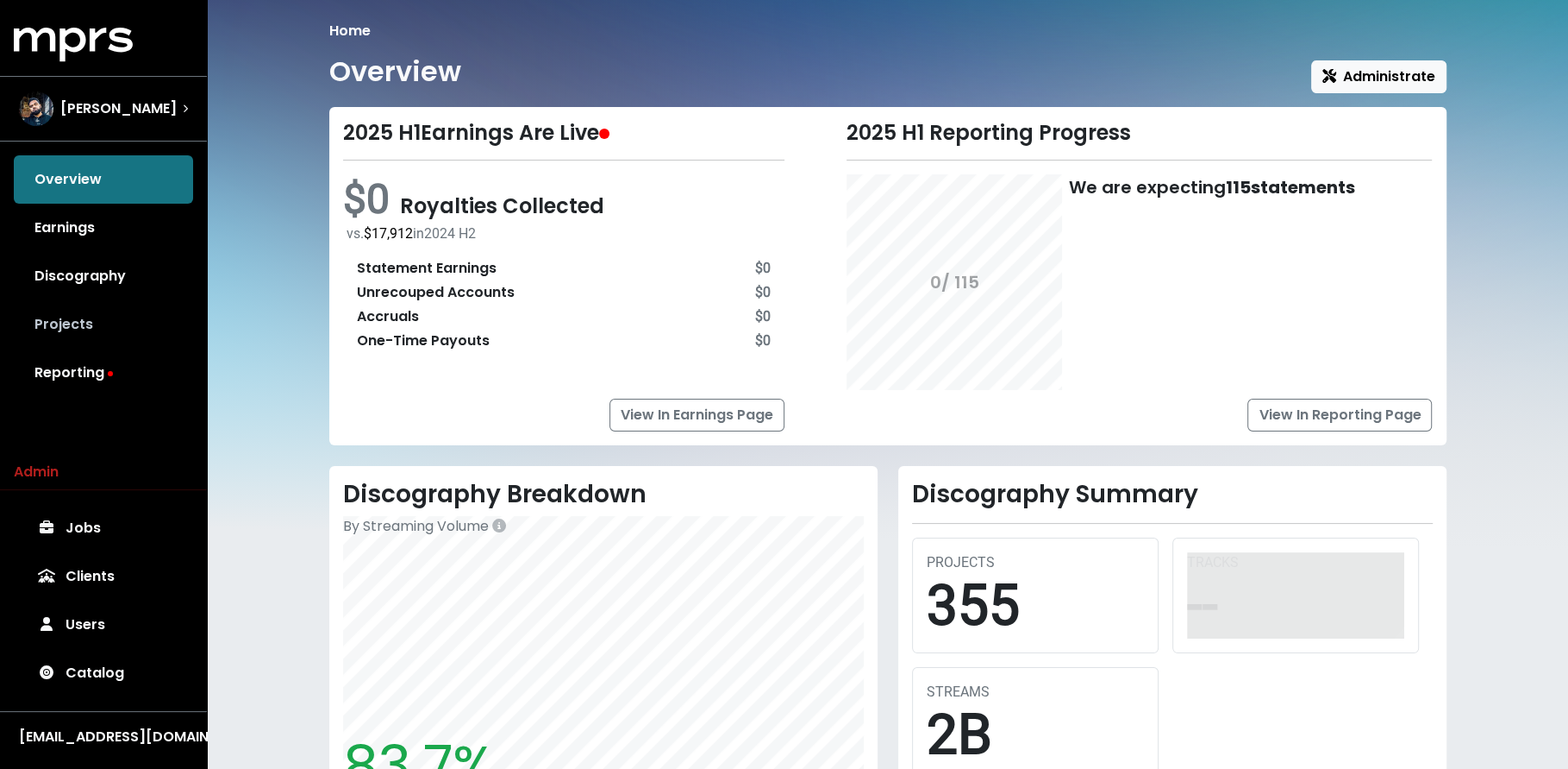
click at [122, 323] on link "Projects" at bounding box center [103, 324] width 180 height 49
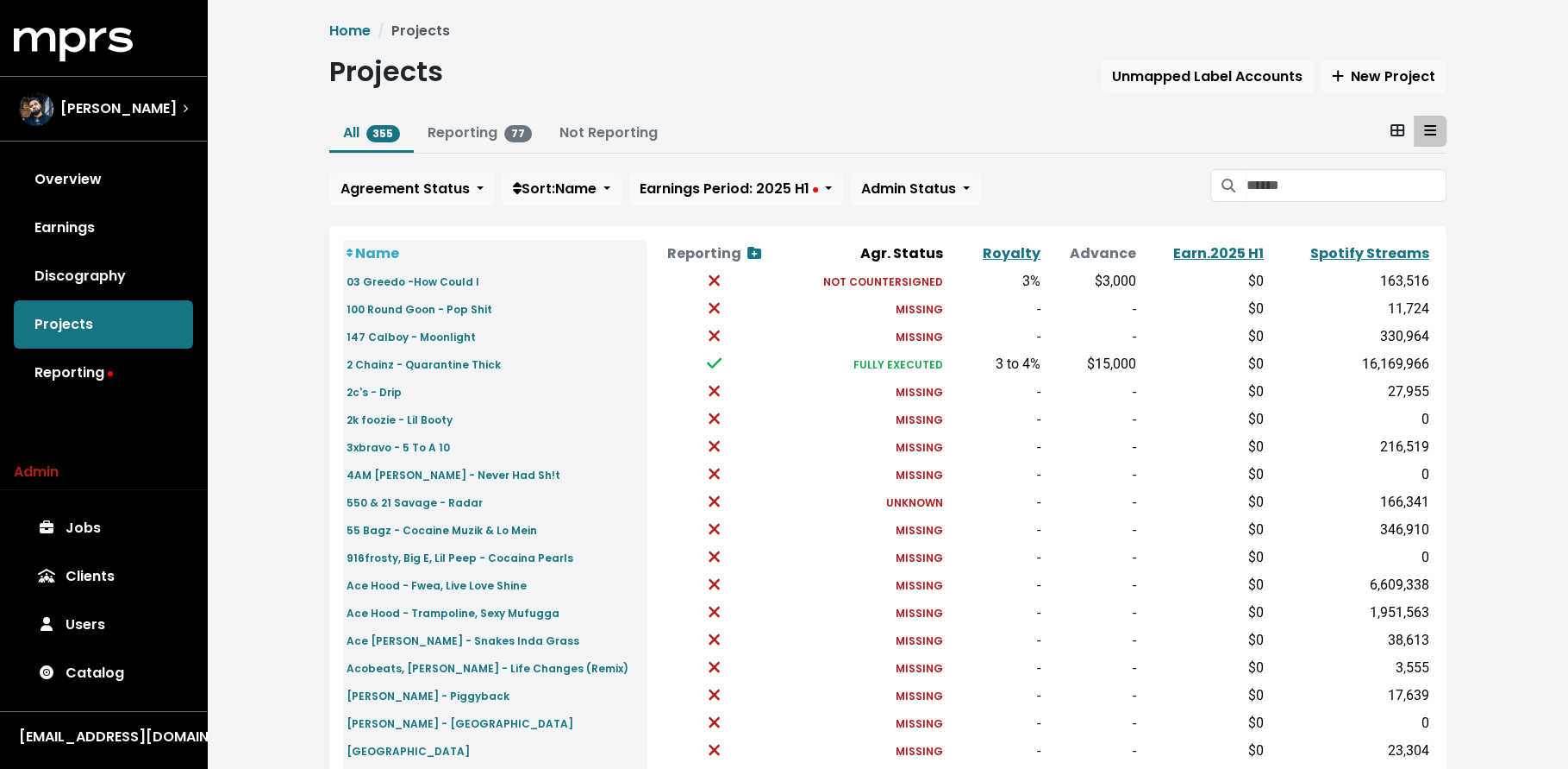
click at [1109, 251] on th "Advance" at bounding box center [1092, 253] width 96 height 28
click at [471, 198] on button "Agreement Status" at bounding box center [411, 188] width 165 height 33
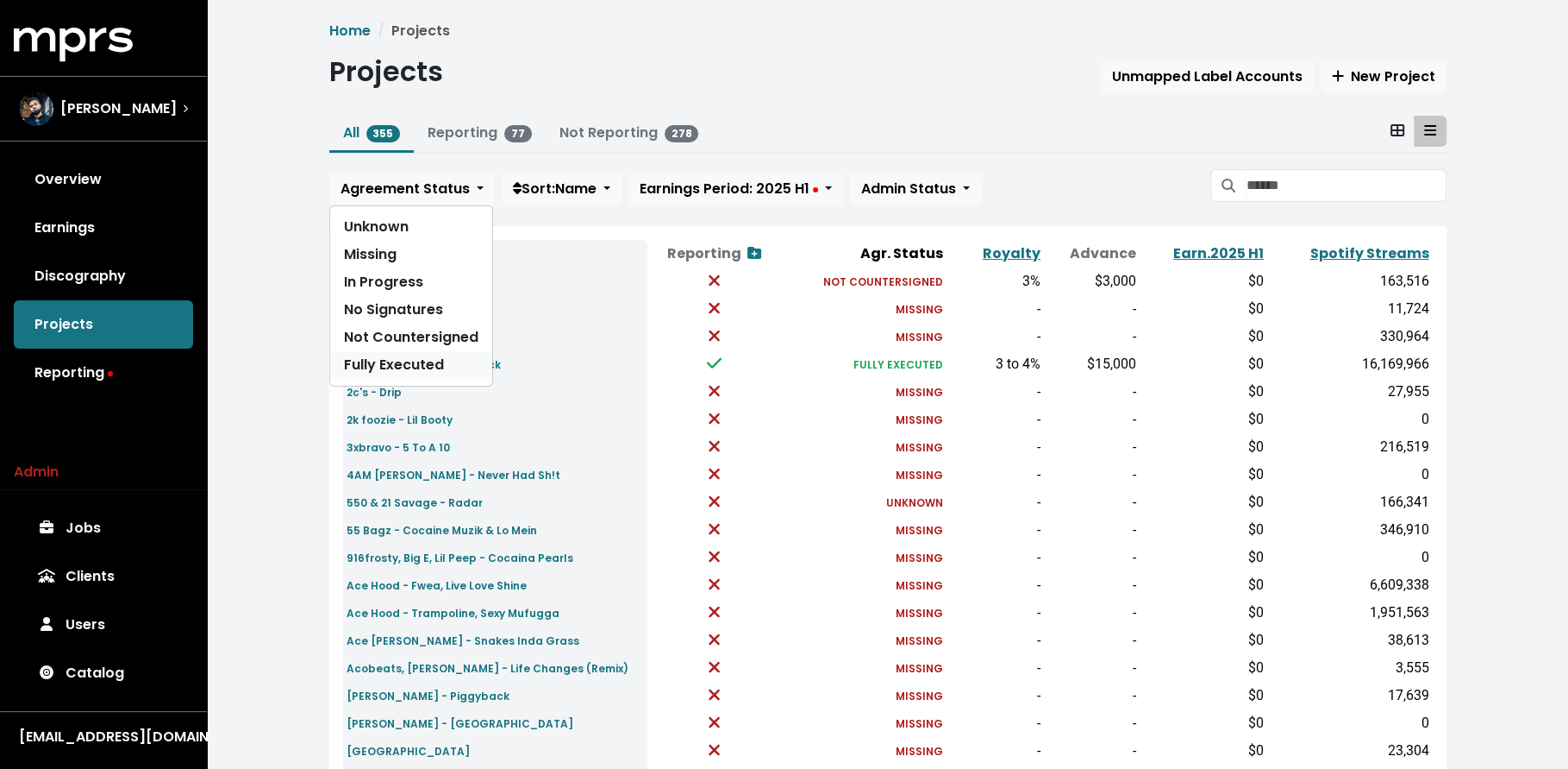
click at [448, 367] on link "Fully Executed" at bounding box center [411, 364] width 163 height 28
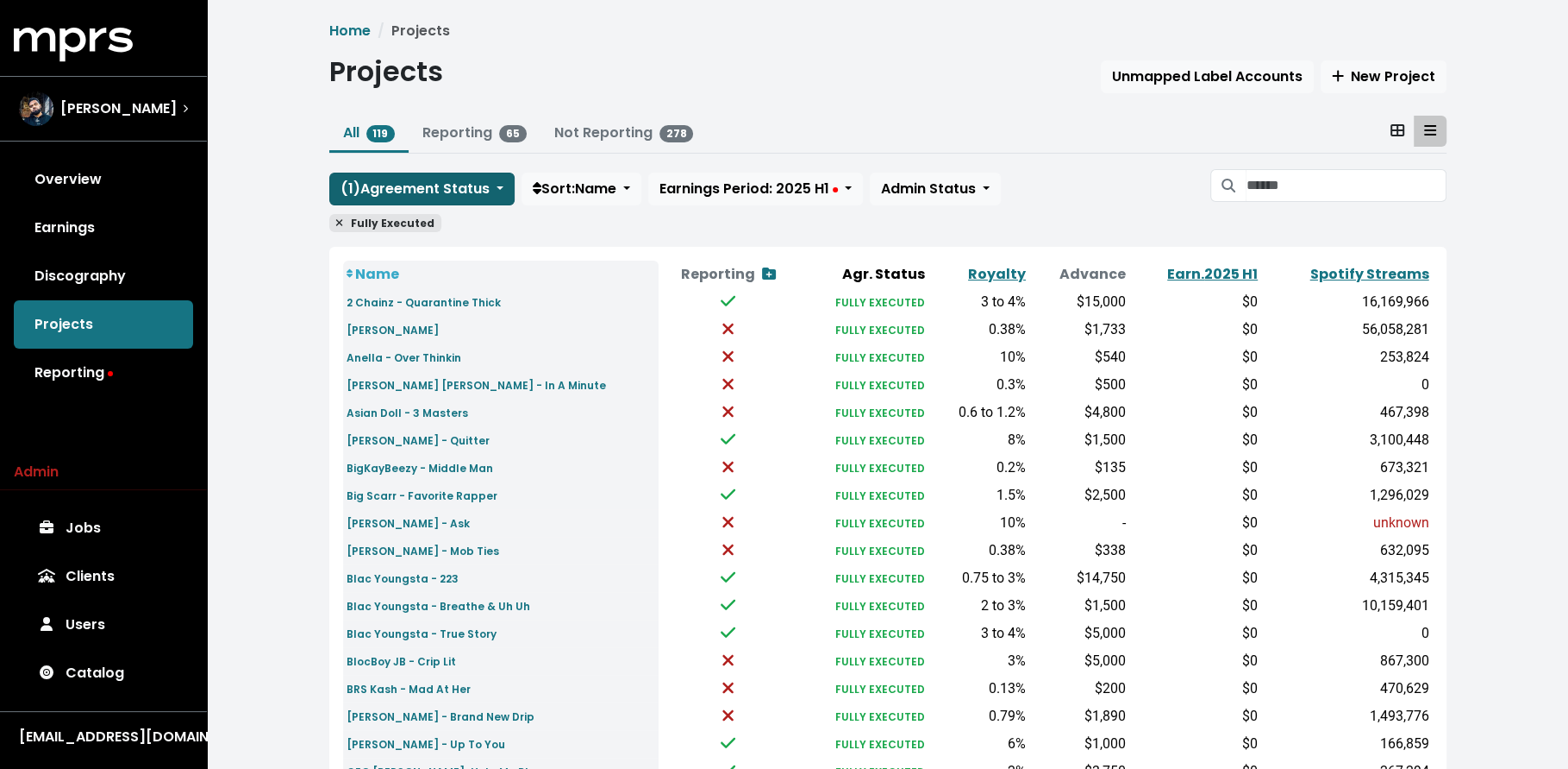
click at [440, 180] on span "( 1 ) Agreement Status" at bounding box center [415, 188] width 149 height 20
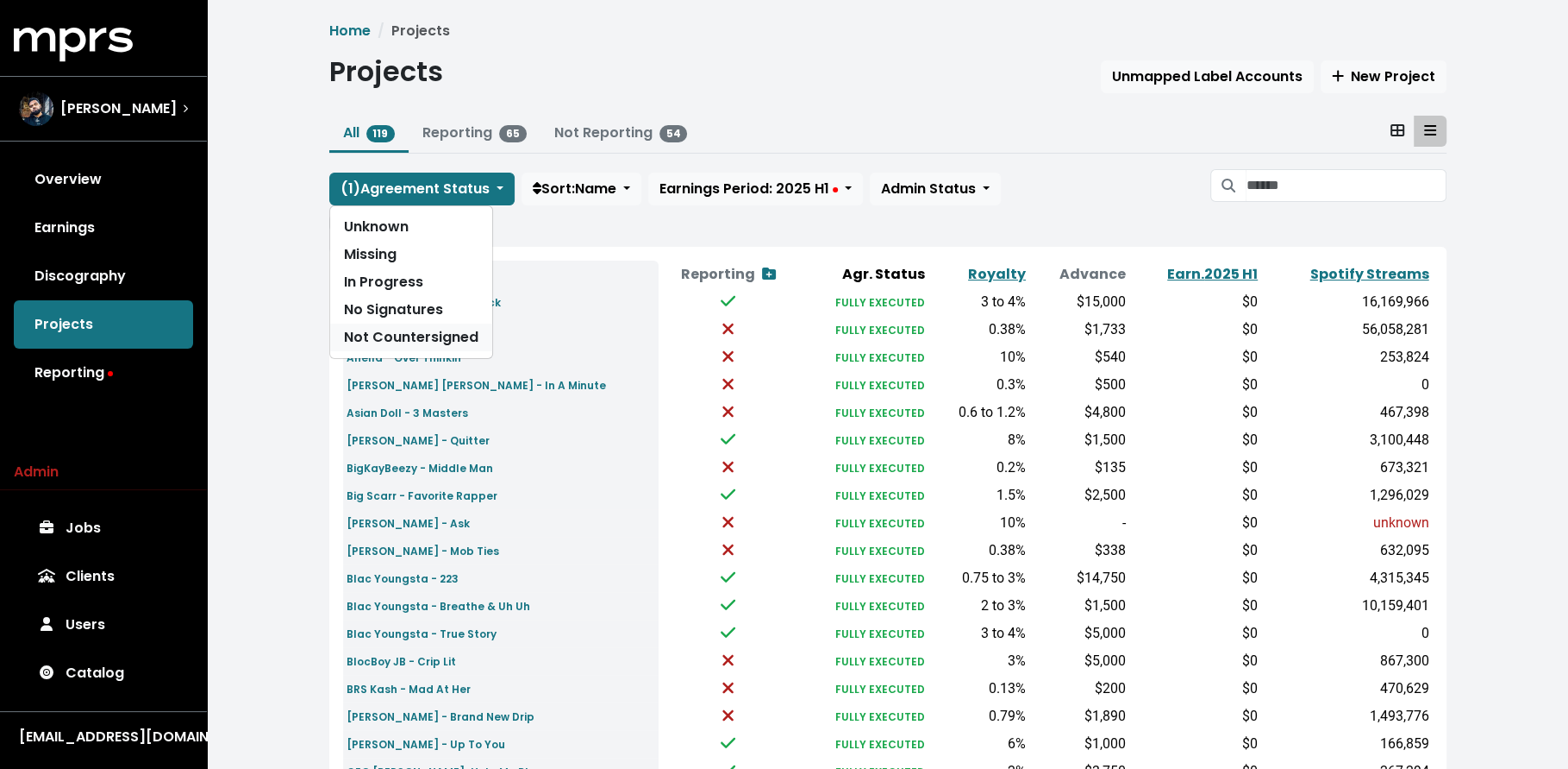
click at [435, 331] on link "Not Countersigned" at bounding box center [411, 337] width 163 height 28
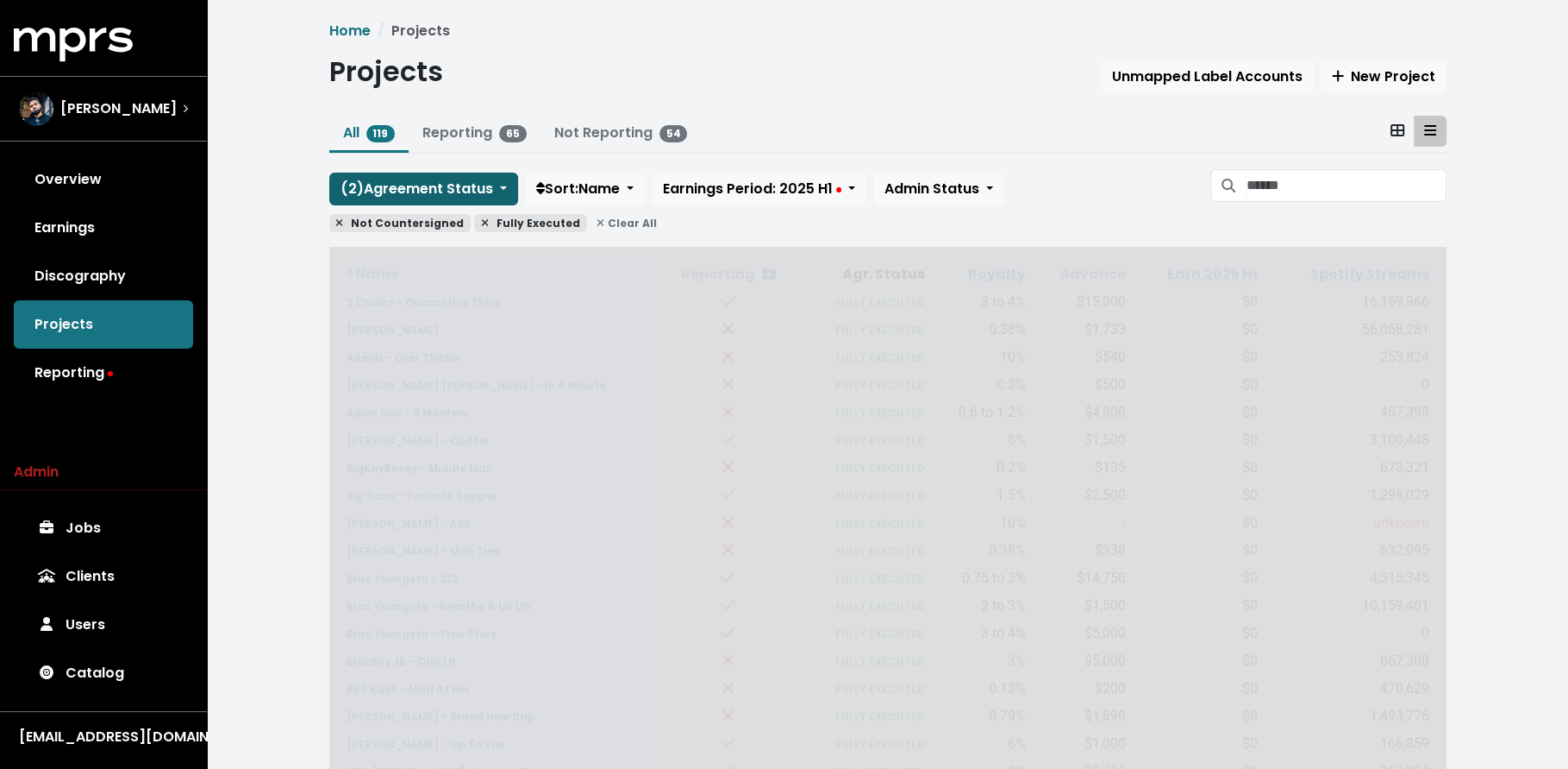
click at [445, 186] on span "( 2 ) Agreement Status" at bounding box center [417, 188] width 153 height 20
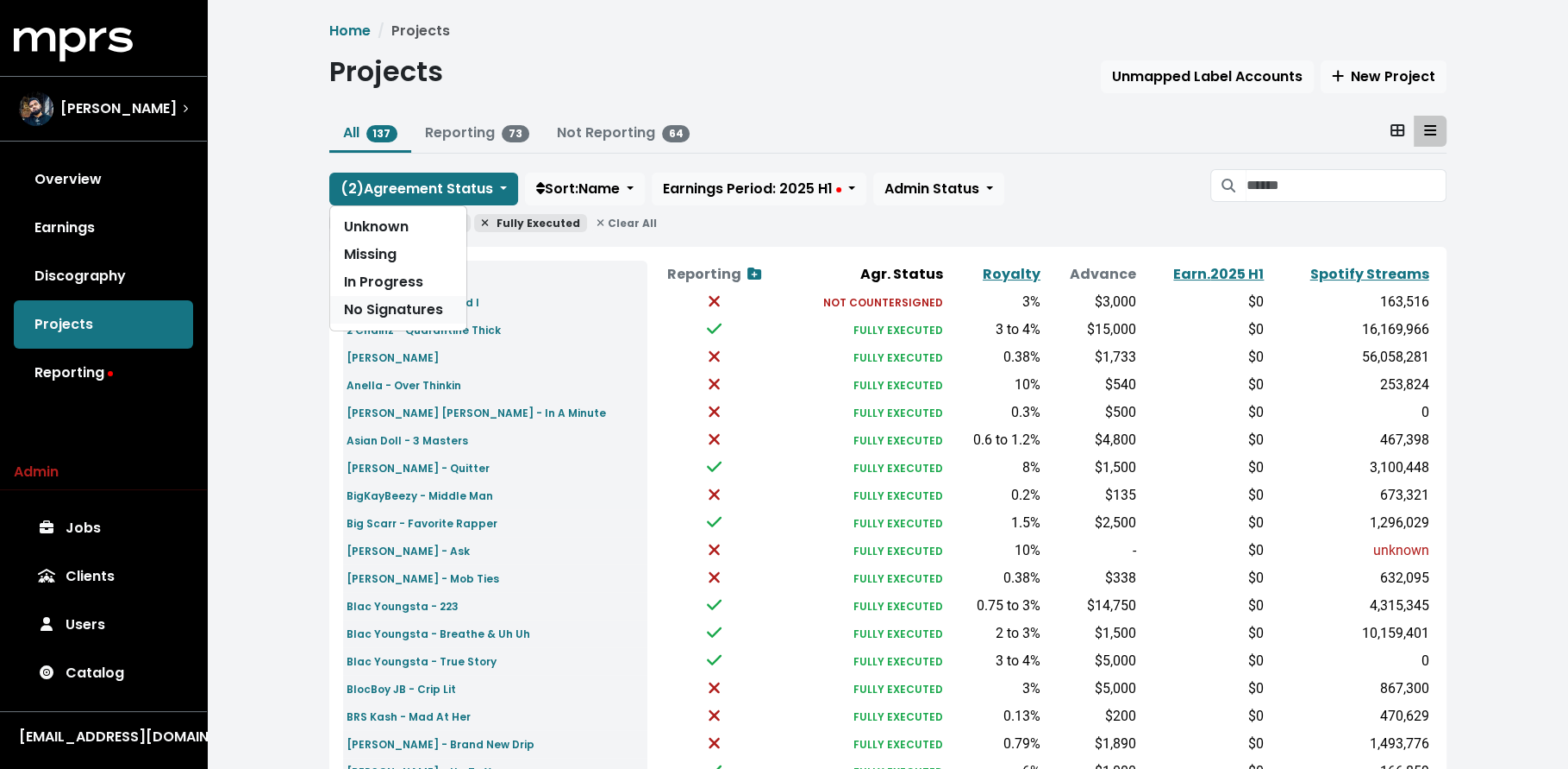
click at [444, 303] on link "No Signatures" at bounding box center [398, 309] width 136 height 28
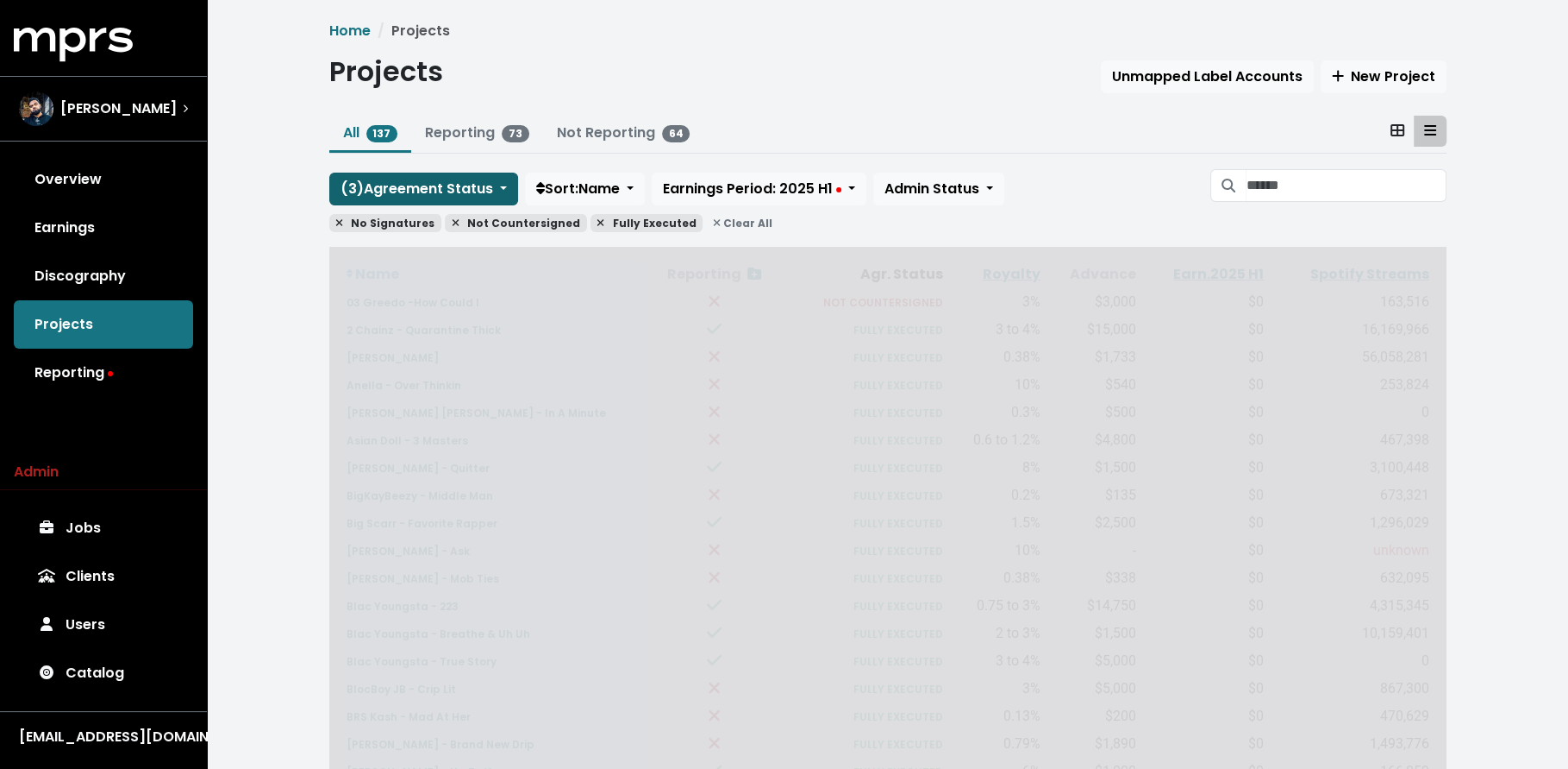
click at [448, 197] on span "( 3 ) Agreement Status" at bounding box center [417, 188] width 153 height 20
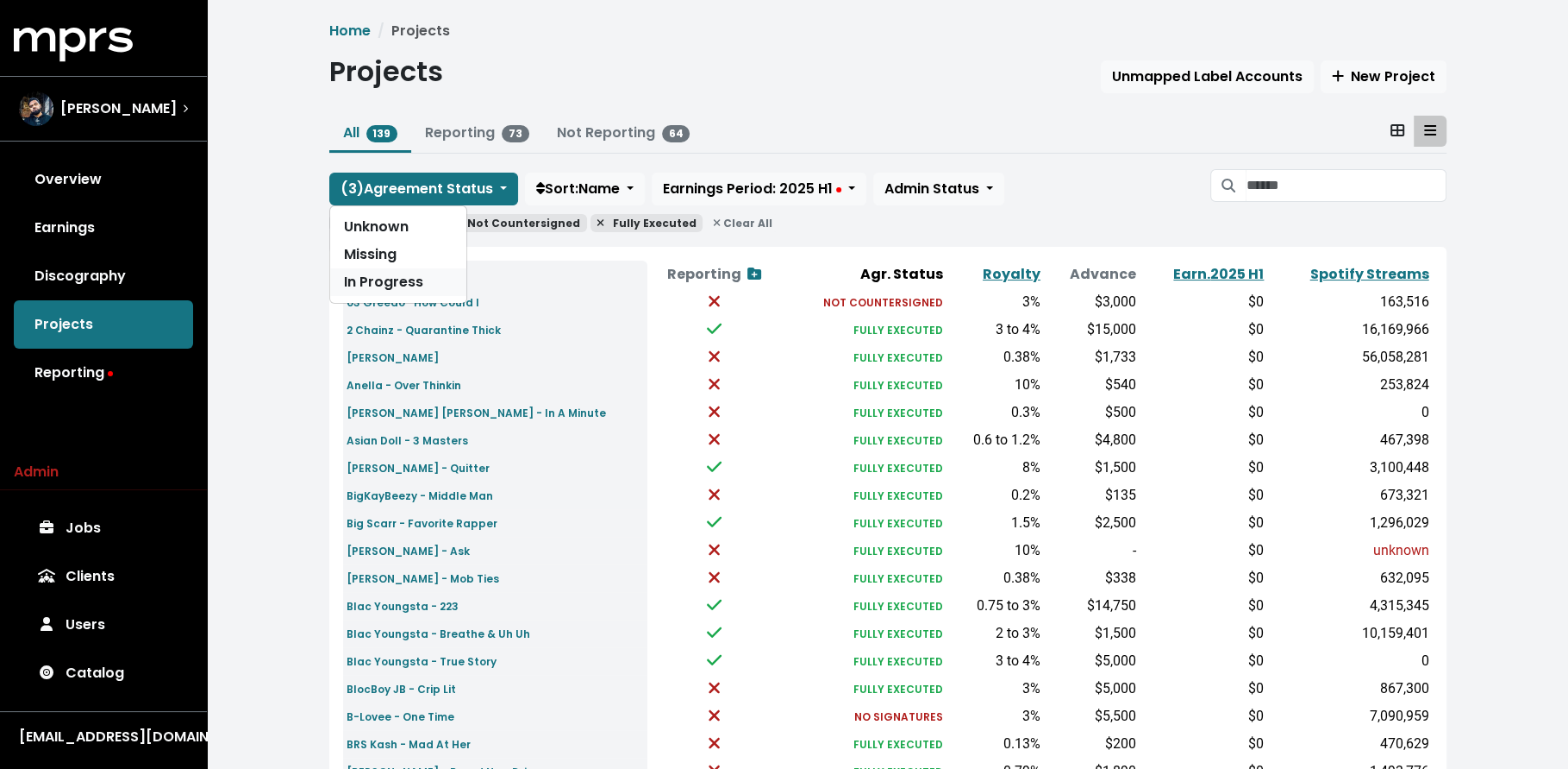
click at [445, 280] on link "In Progress" at bounding box center [398, 281] width 136 height 28
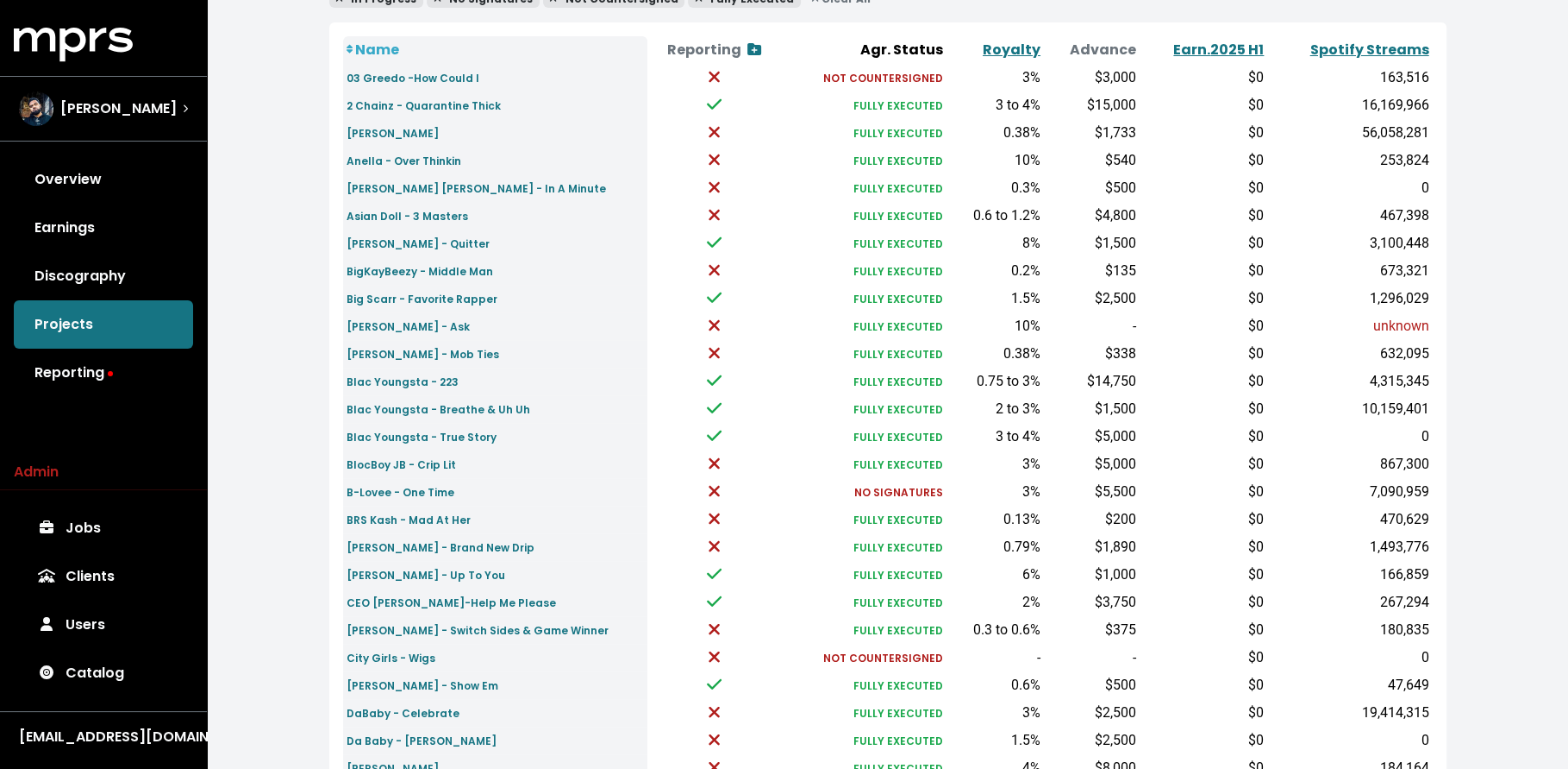
scroll to position [273, 0]
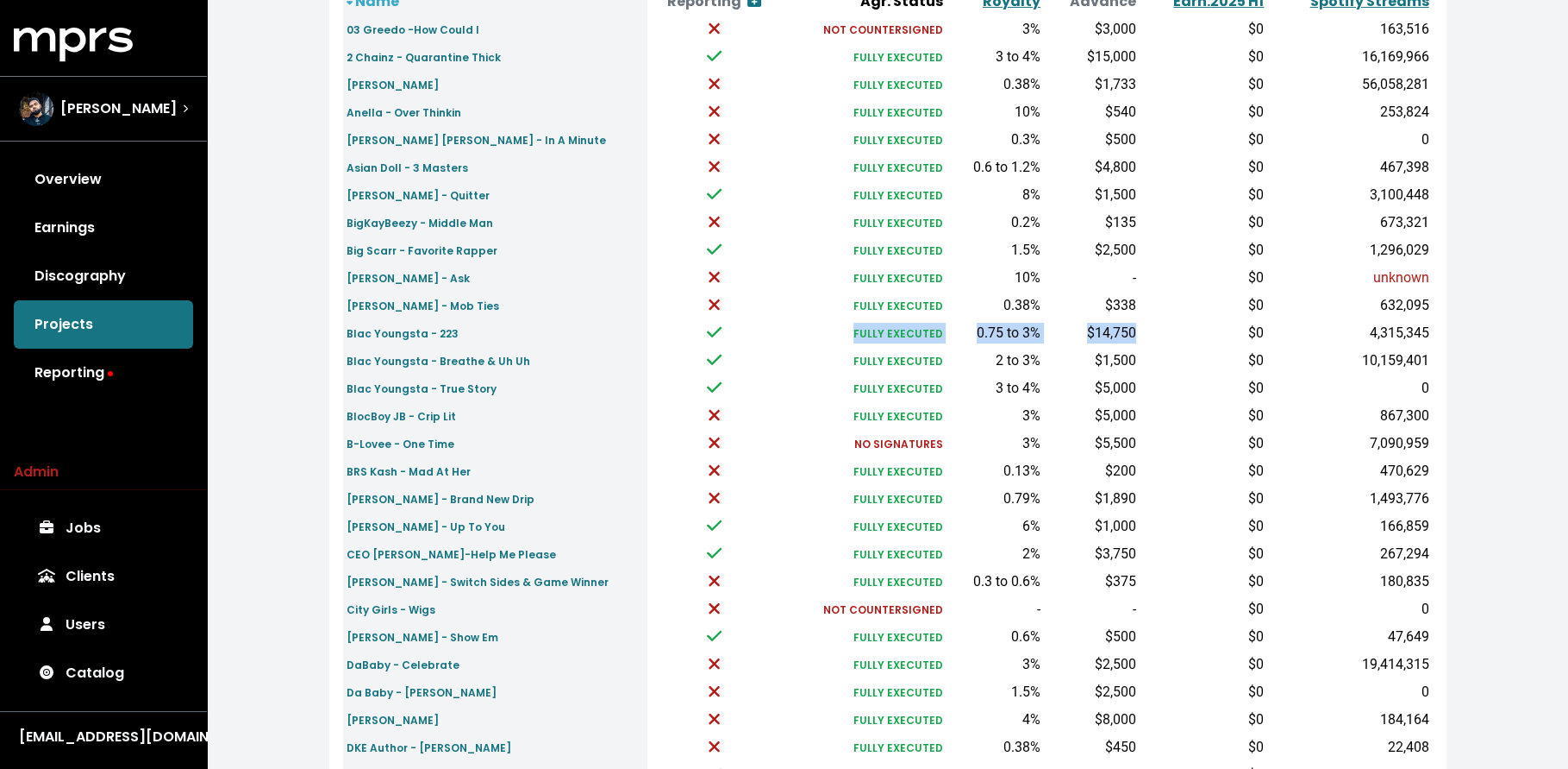
drag, startPoint x: 1133, startPoint y: 329, endPoint x: 691, endPoint y: 326, distance: 442.0
click at [691, 326] on tr "Blac Youngsta - 223 FULLY EXECUTED 0.75 to 3% $14,750 $0 4,315,345" at bounding box center [888, 333] width 1090 height 28
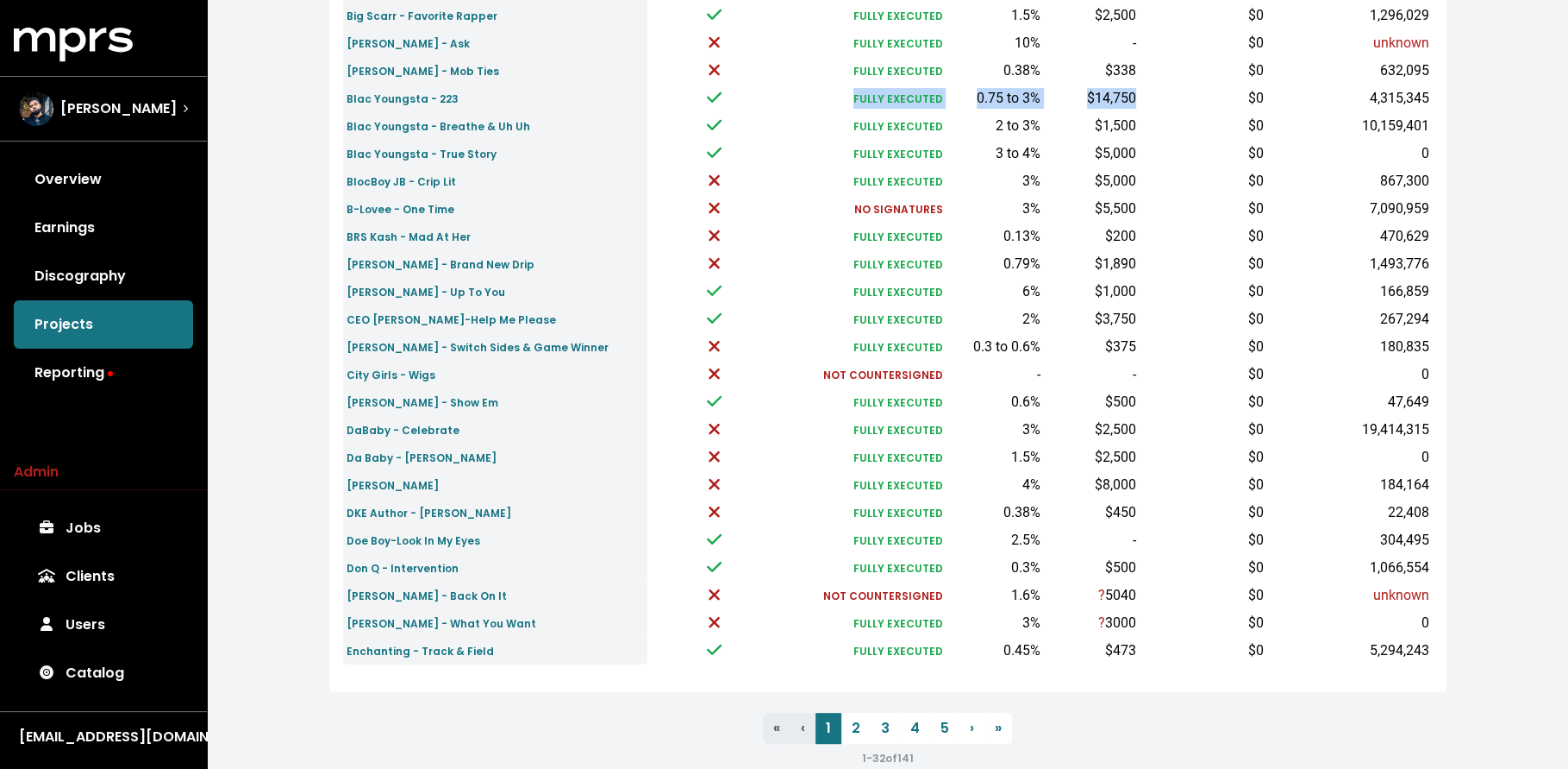
scroll to position [536, 0]
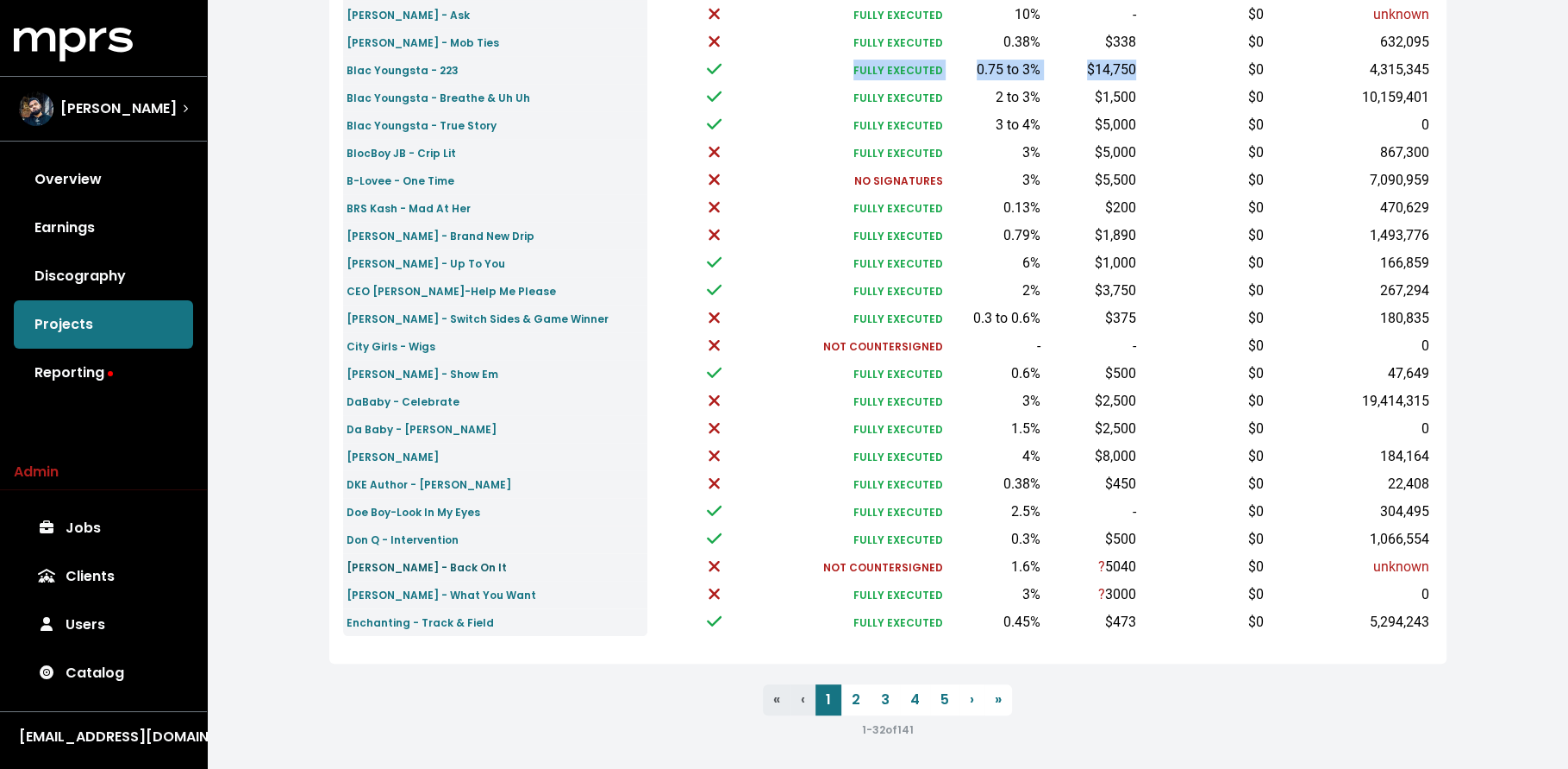
click at [458, 563] on small "Drew Green - Back On It" at bounding box center [427, 566] width 161 height 14
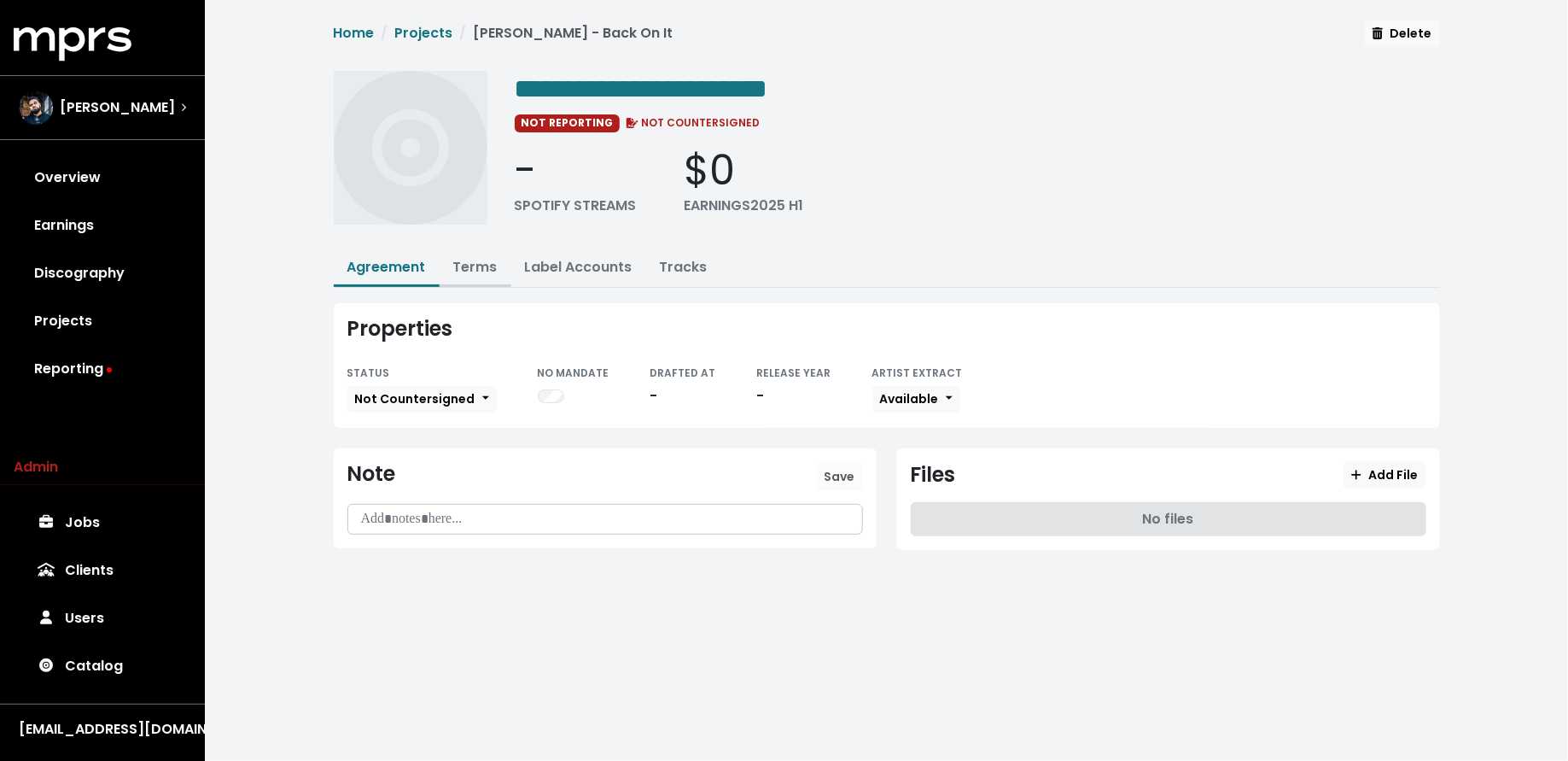
click at [468, 264] on link "Terms" at bounding box center [475, 266] width 44 height 20
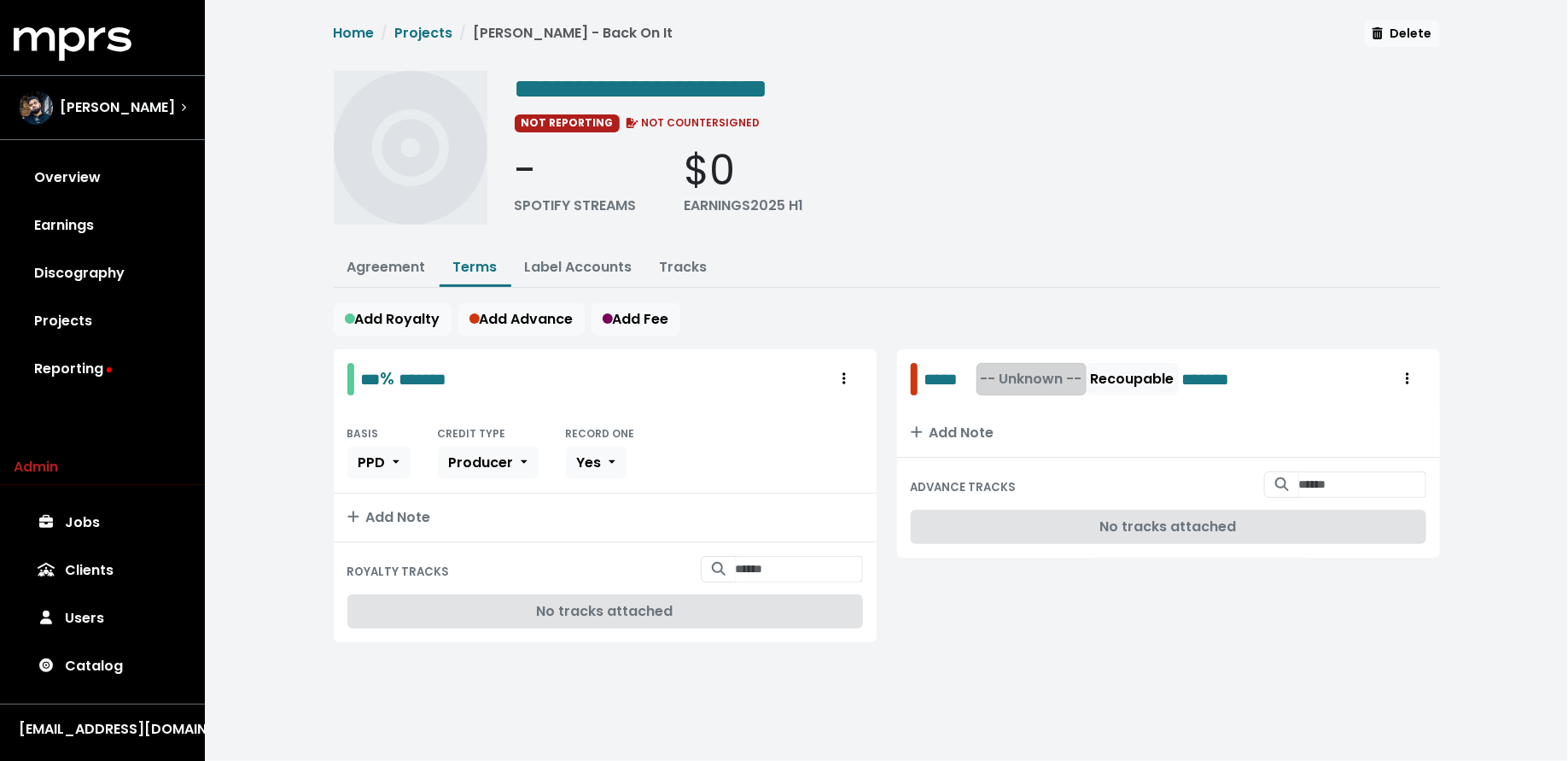
click at [1050, 363] on button "-- Unknown --" at bounding box center [1031, 379] width 110 height 32
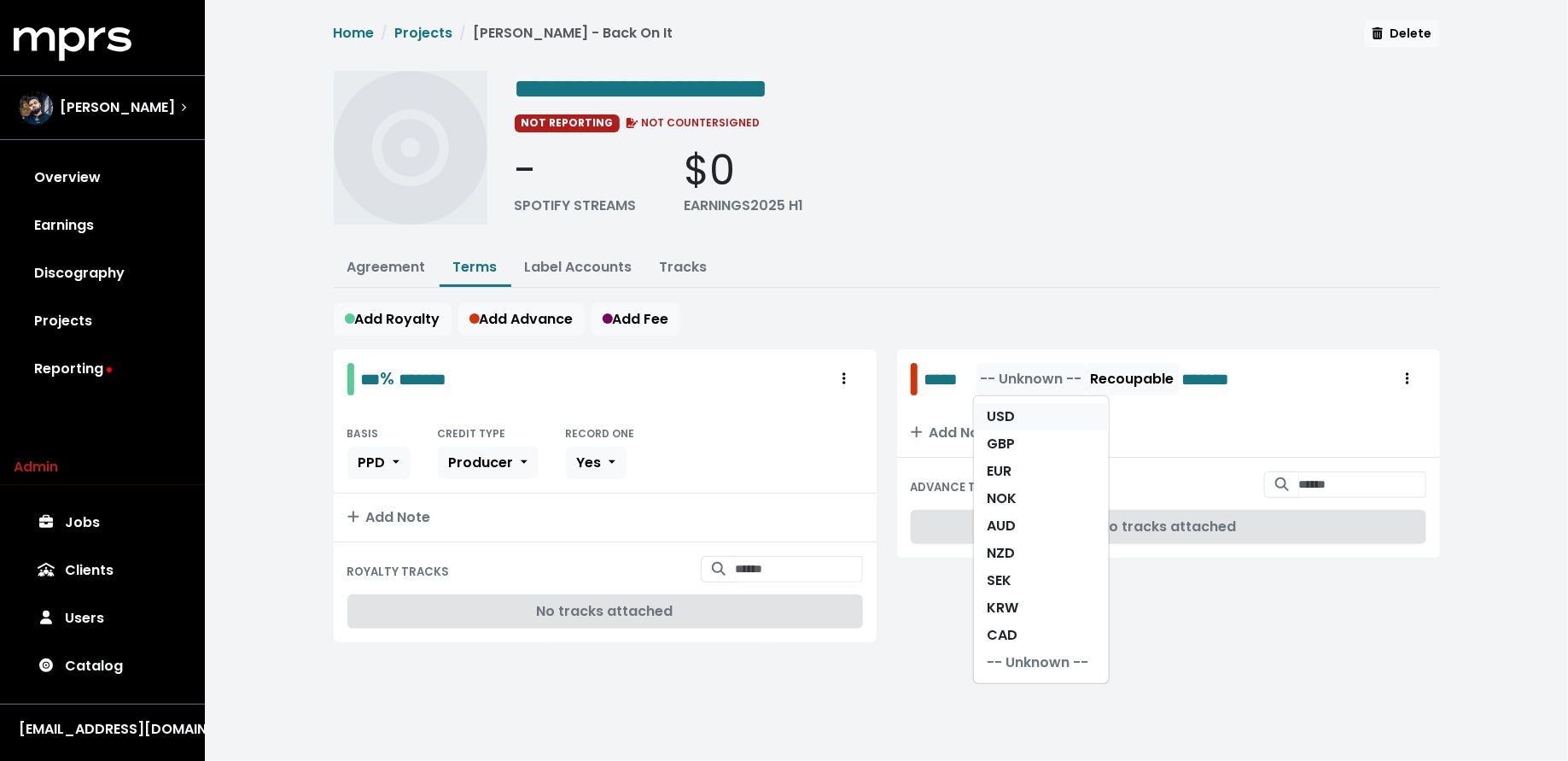
click at [1044, 403] on link "USD" at bounding box center [1041, 416] width 134 height 27
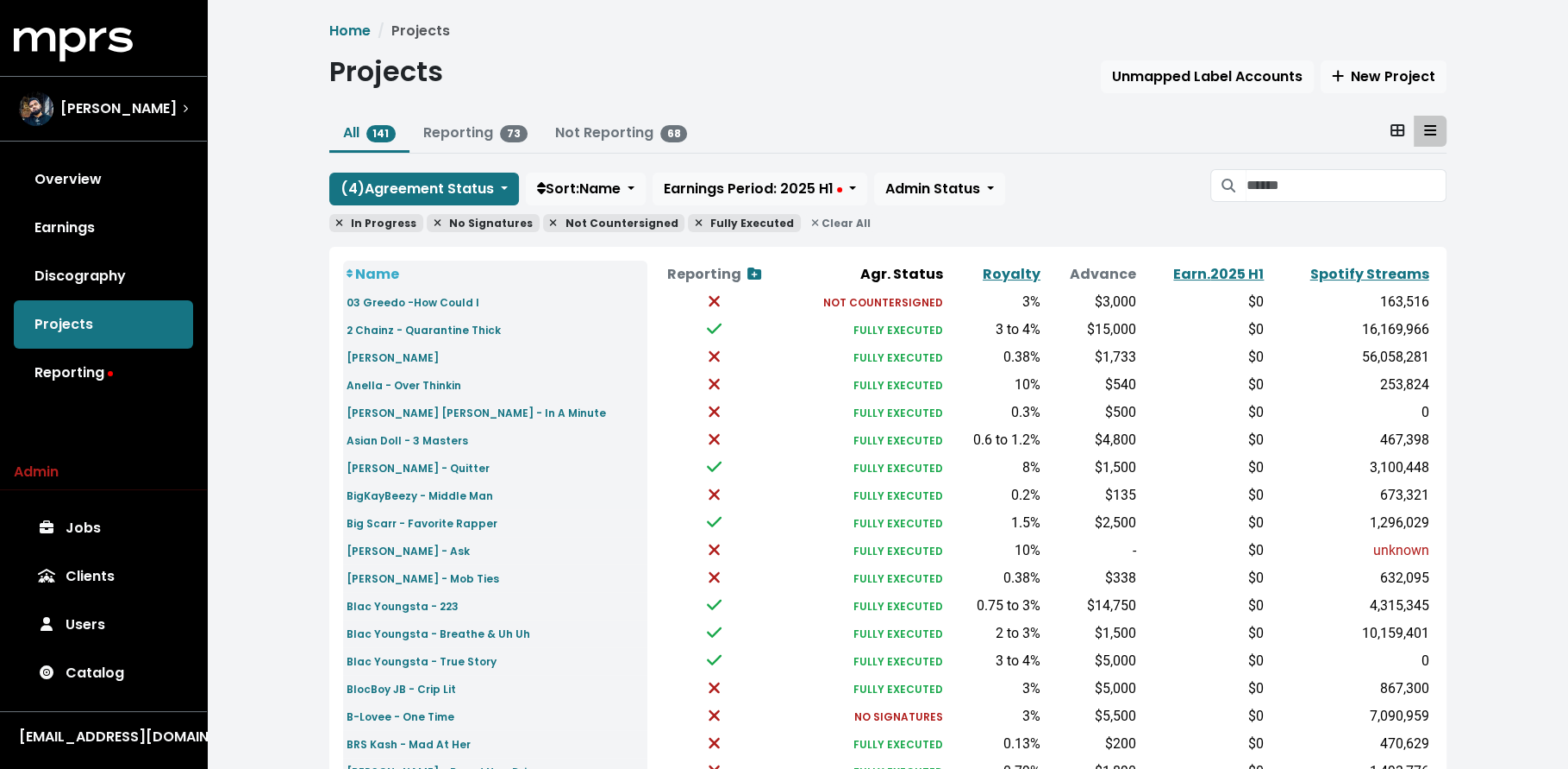
scroll to position [538, 0]
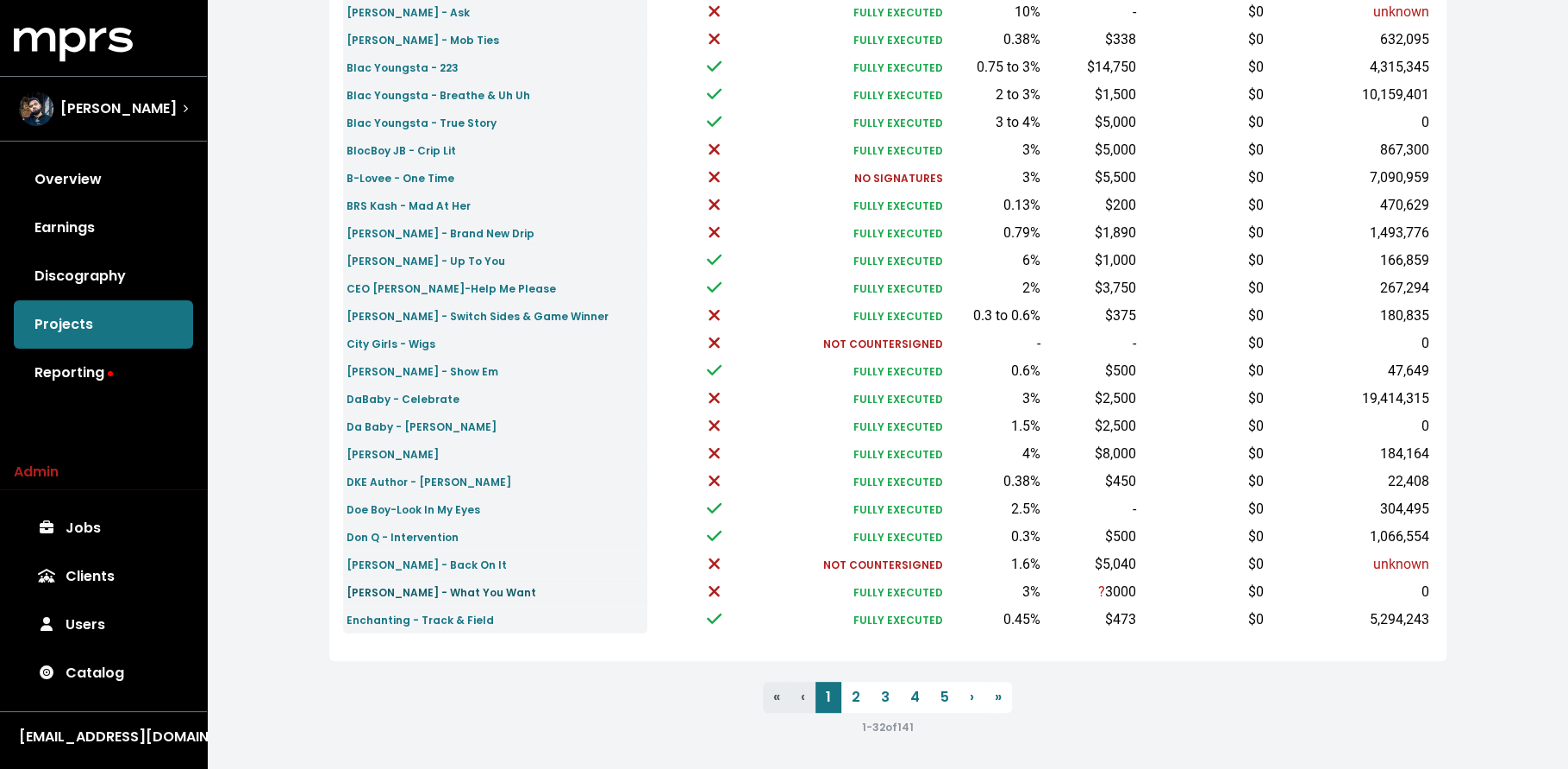
click at [450, 594] on small "D. Savage - What You Want" at bounding box center [442, 591] width 189 height 14
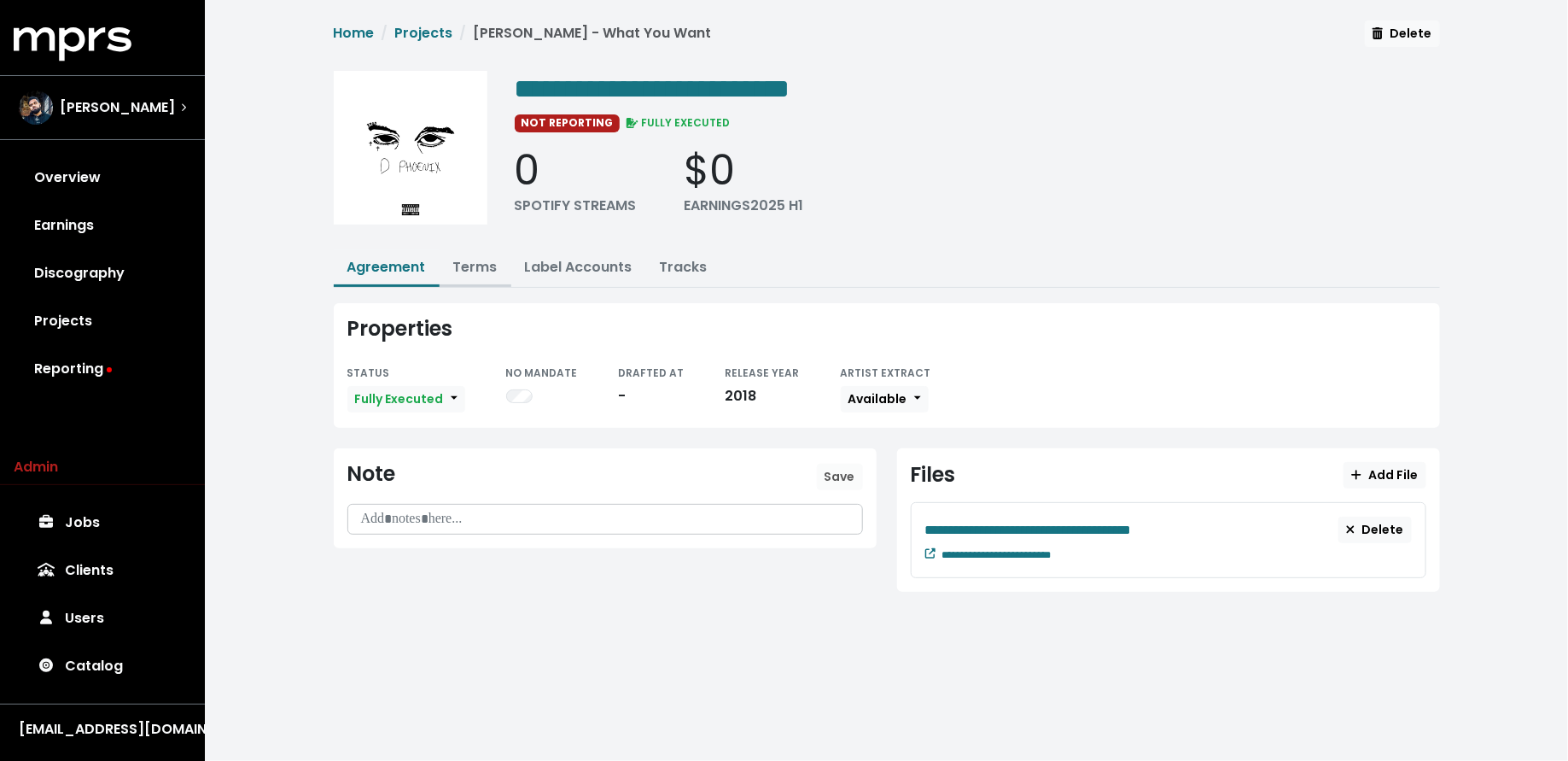
click at [471, 265] on link "Terms" at bounding box center [475, 266] width 44 height 20
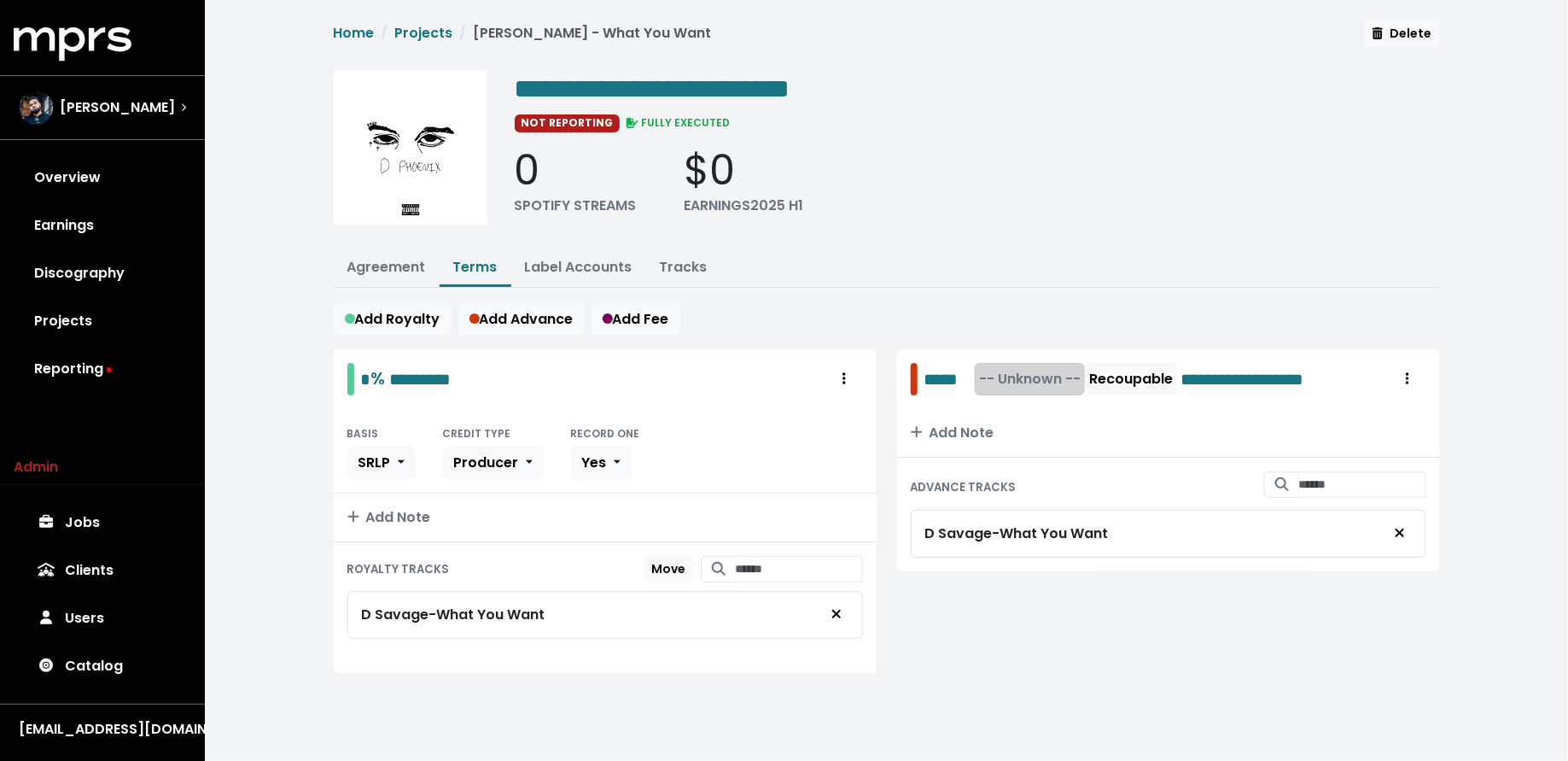
click at [1013, 374] on span "-- Unknown --" at bounding box center [1029, 379] width 101 height 20
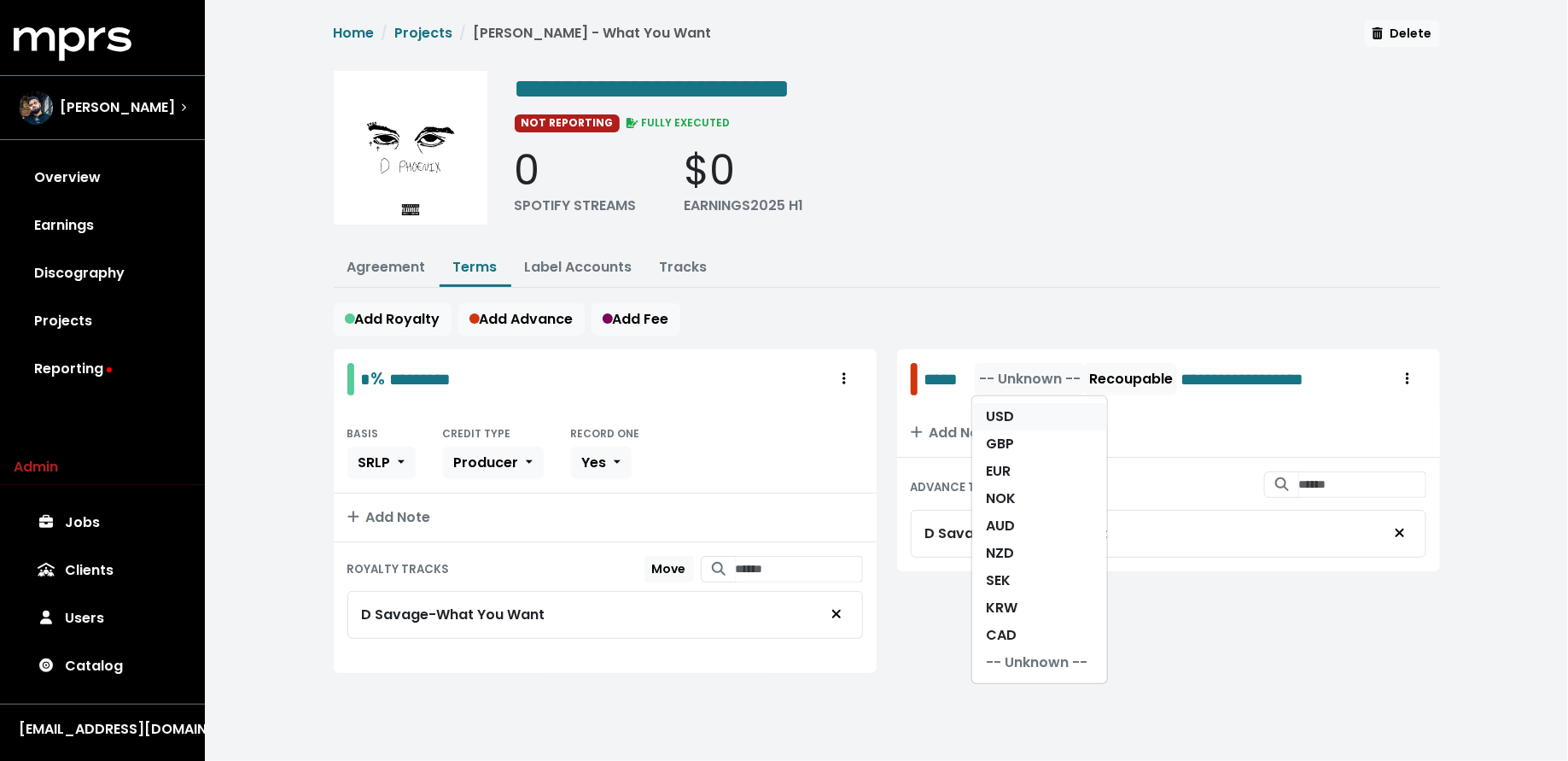
click at [1020, 414] on link "USD" at bounding box center [1039, 416] width 134 height 27
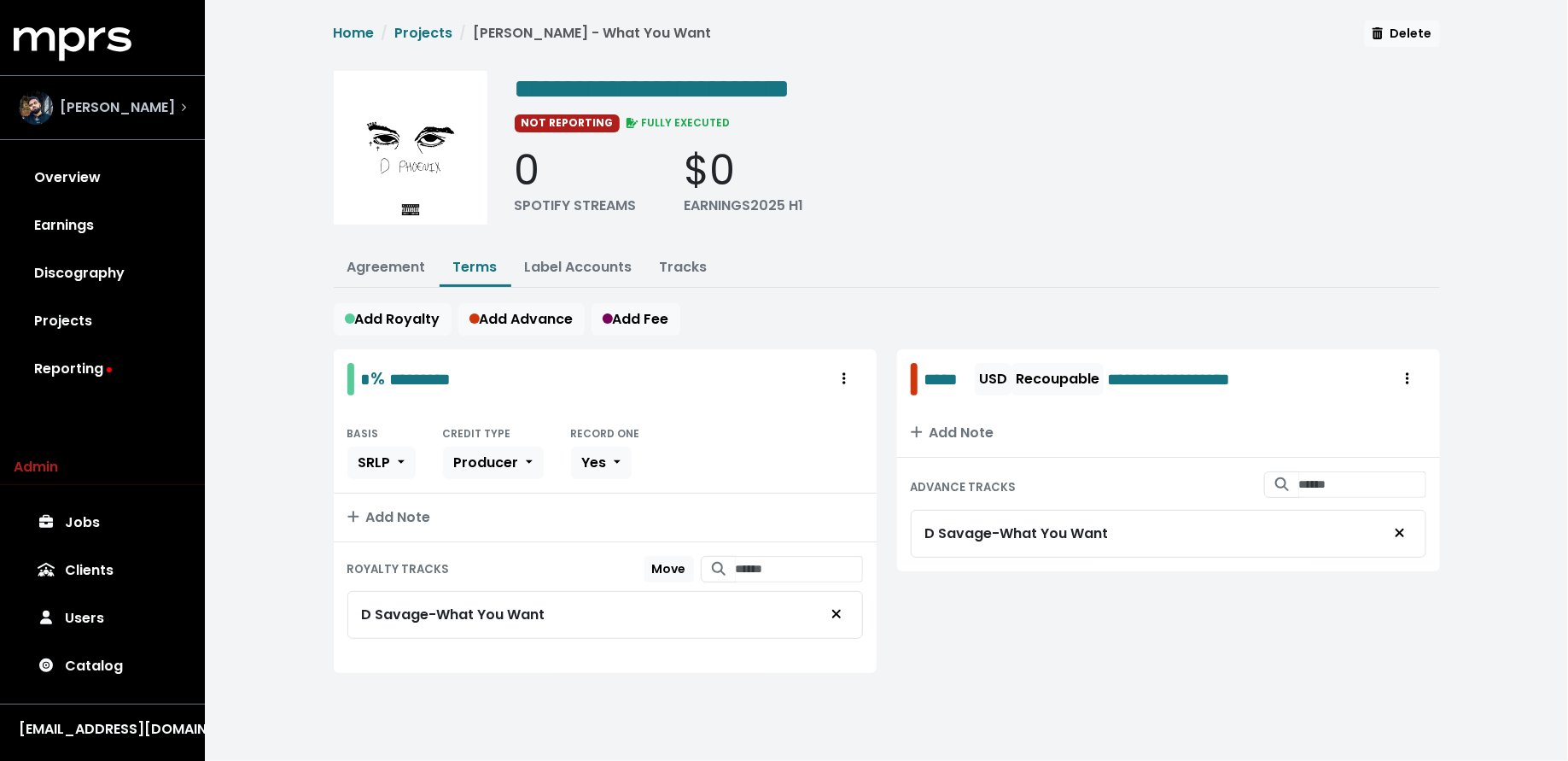
click at [100, 109] on span "Yung Lan" at bounding box center [117, 108] width 115 height 21
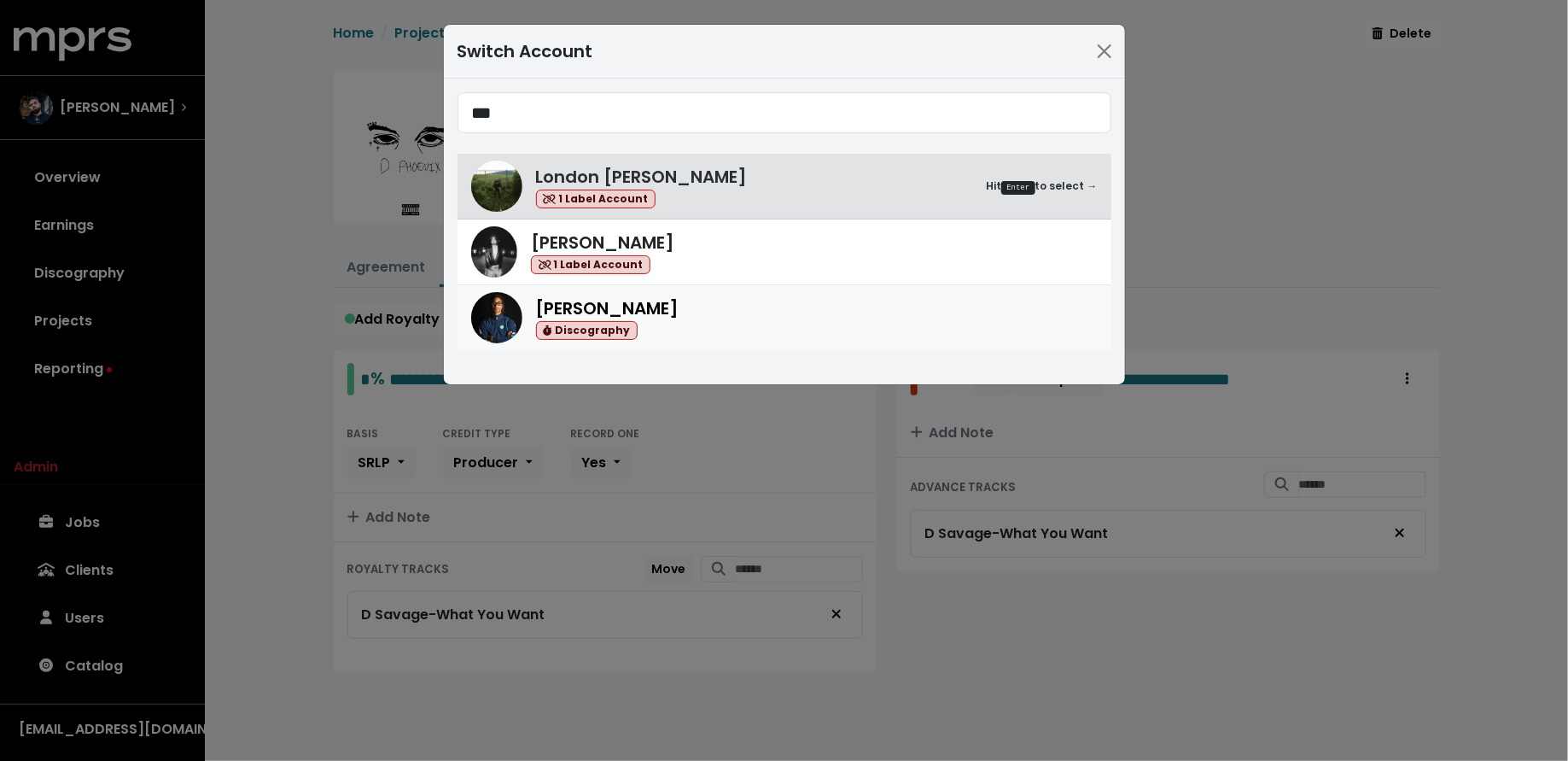
type input "***"
click at [738, 327] on div "Donnie Scantz Discography" at bounding box center [816, 318] width 561 height 45
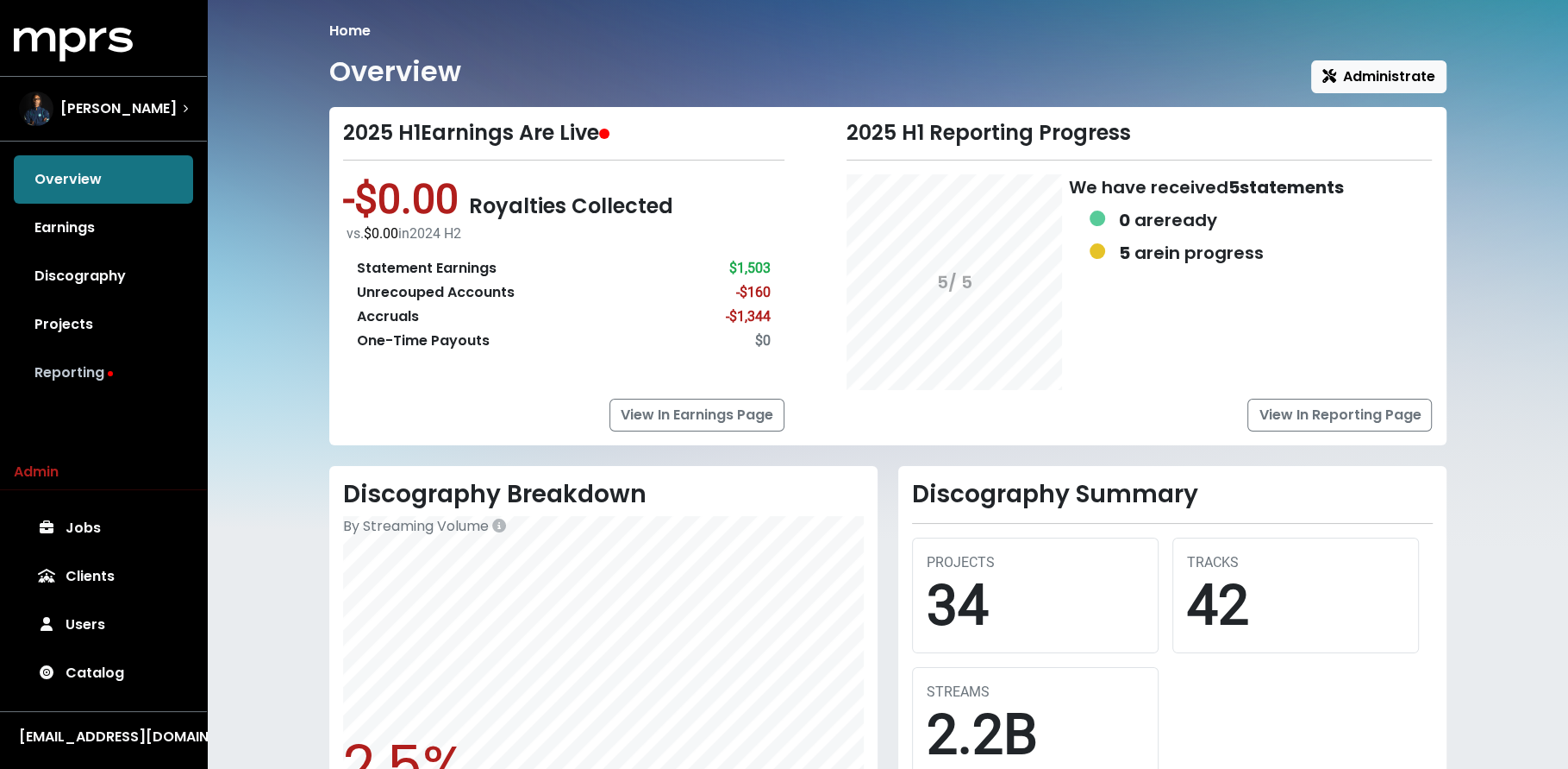
click at [170, 377] on link "Reporting" at bounding box center [103, 372] width 180 height 49
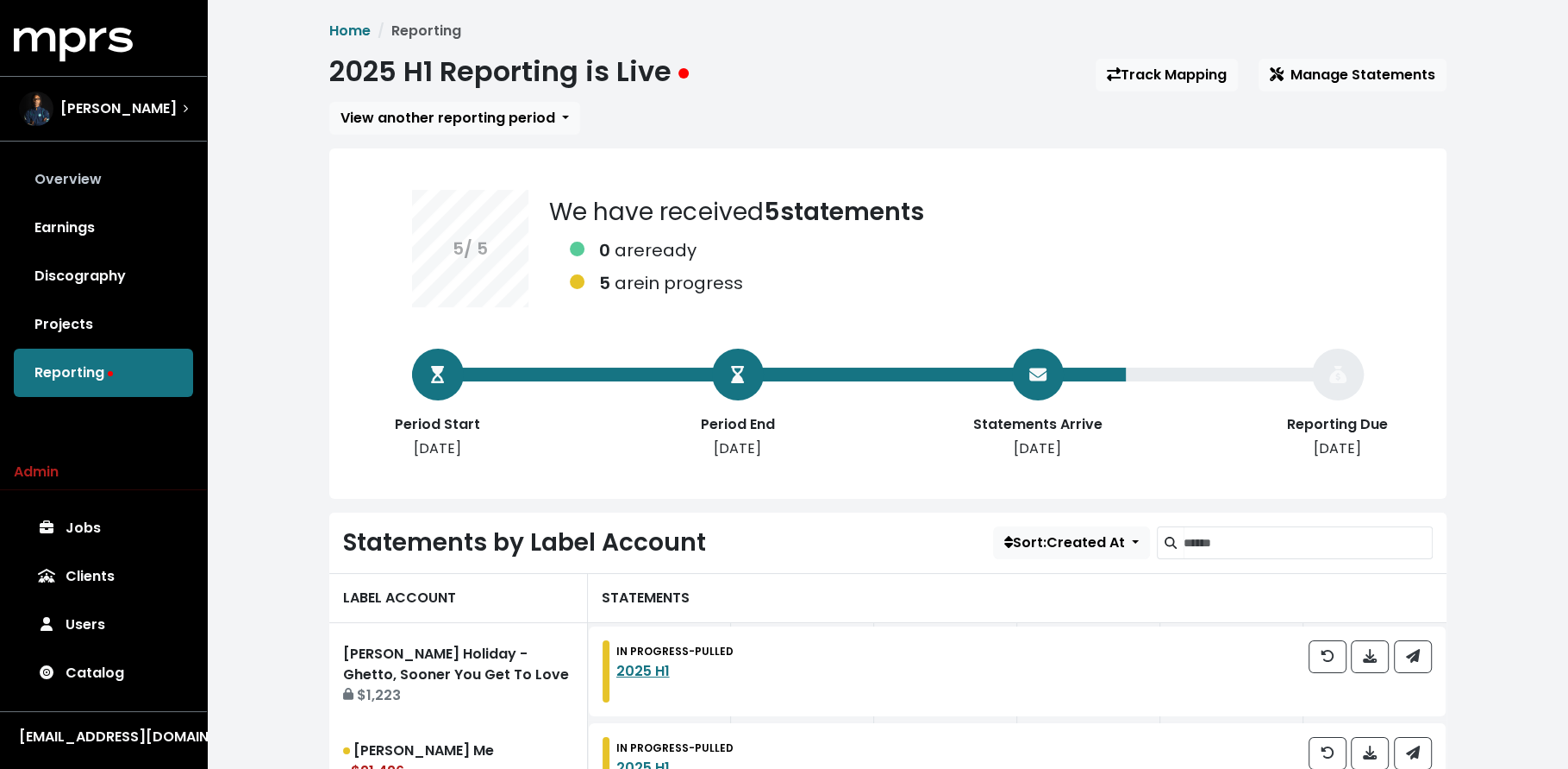
click at [128, 169] on link "Overview" at bounding box center [103, 179] width 180 height 49
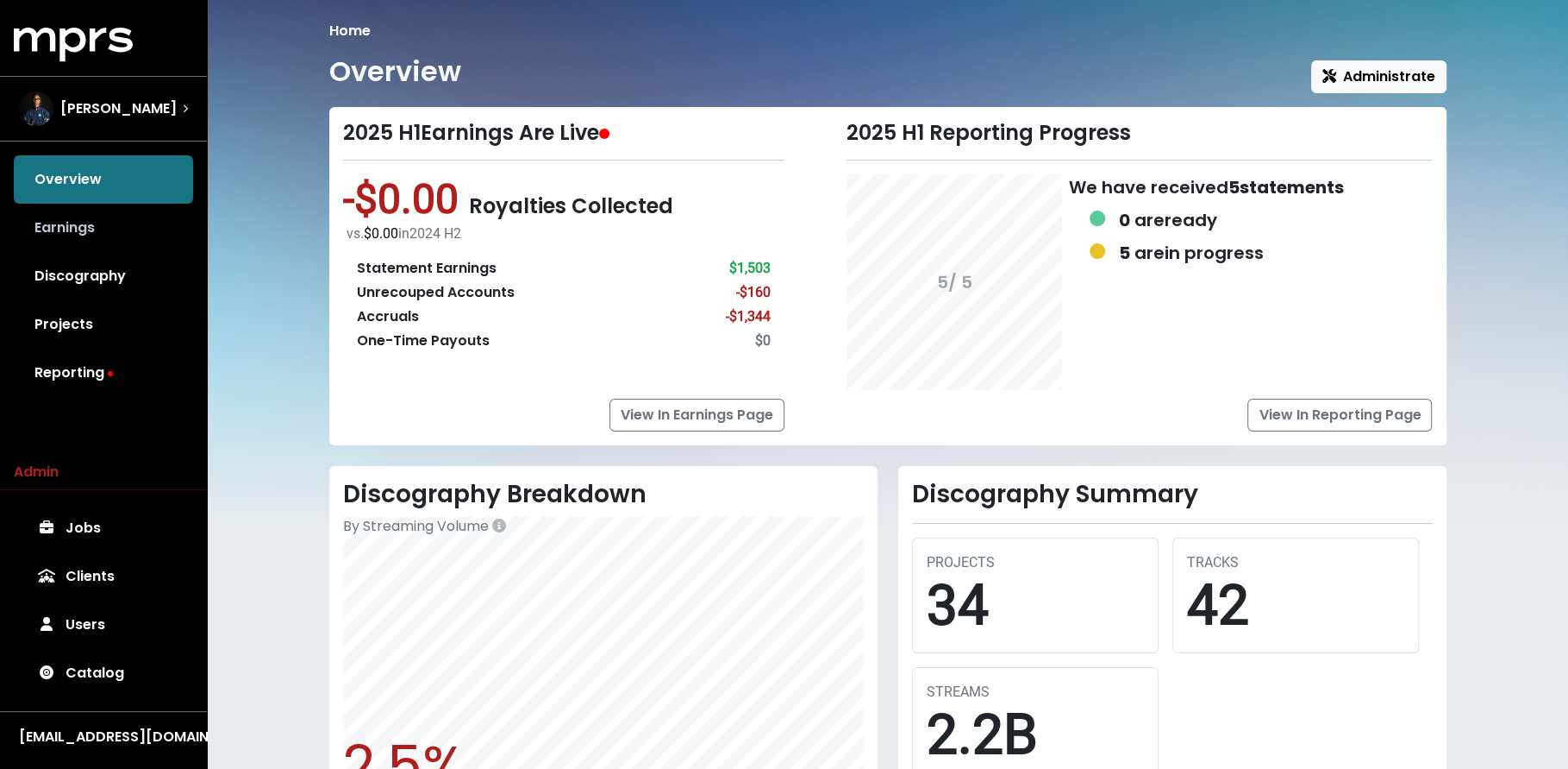
click at [98, 229] on link "Earnings" at bounding box center [103, 228] width 180 height 49
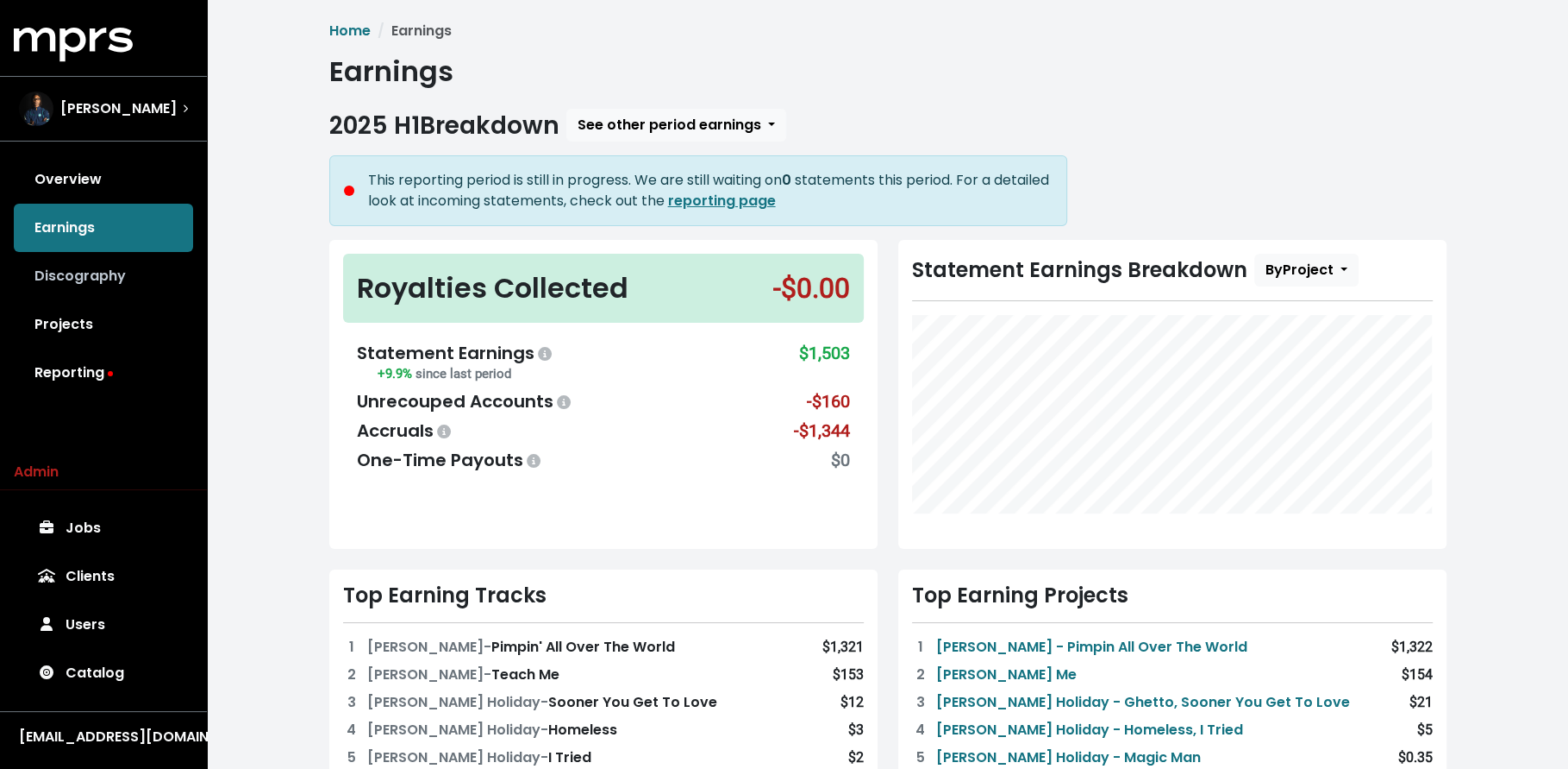
click at [108, 280] on link "Discography" at bounding box center [103, 275] width 180 height 49
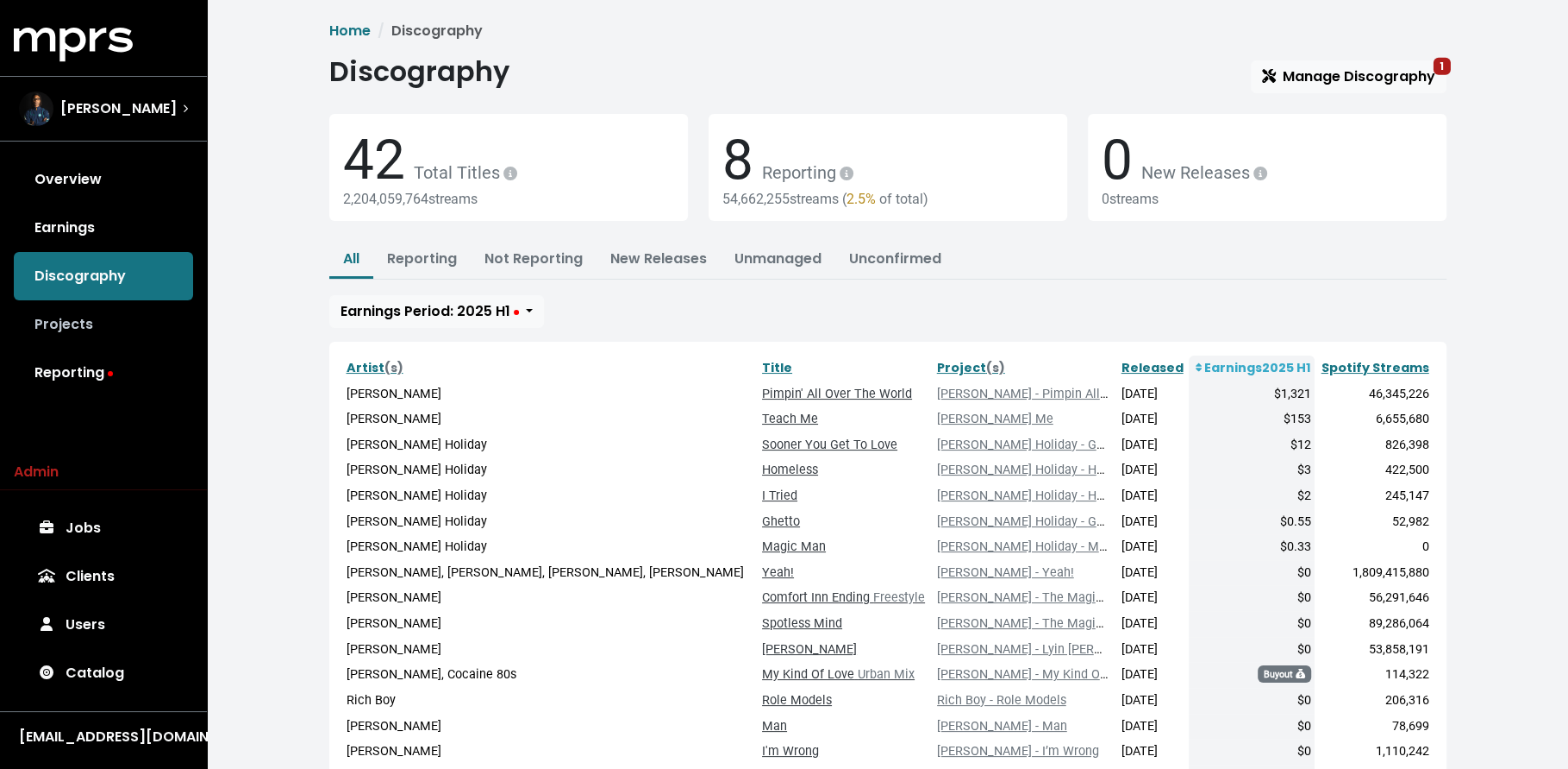
click at [109, 329] on link "Projects" at bounding box center [103, 324] width 180 height 49
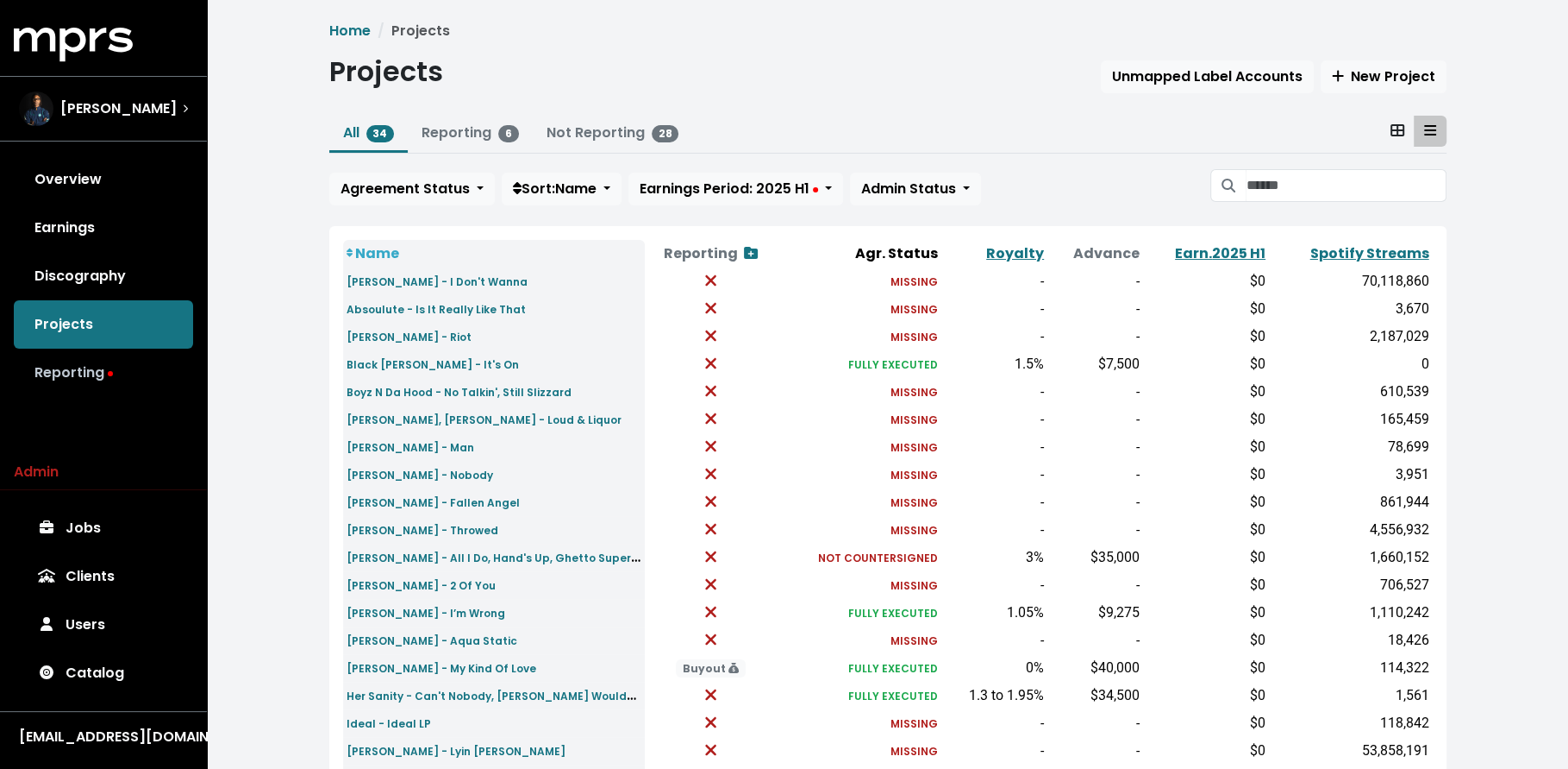
click at [110, 373] on icon at bounding box center [110, 373] width 5 height 5
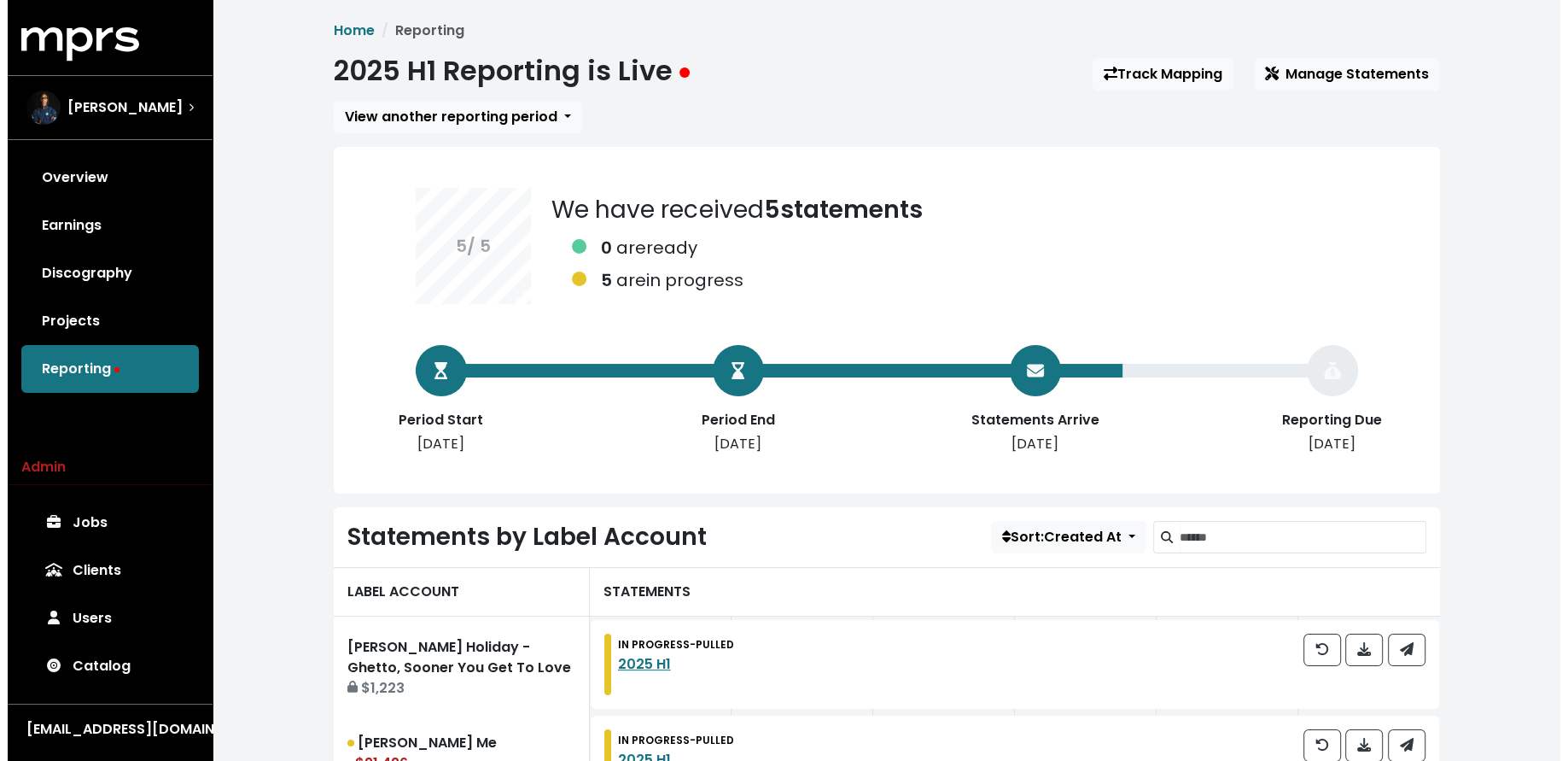
scroll to position [400, 0]
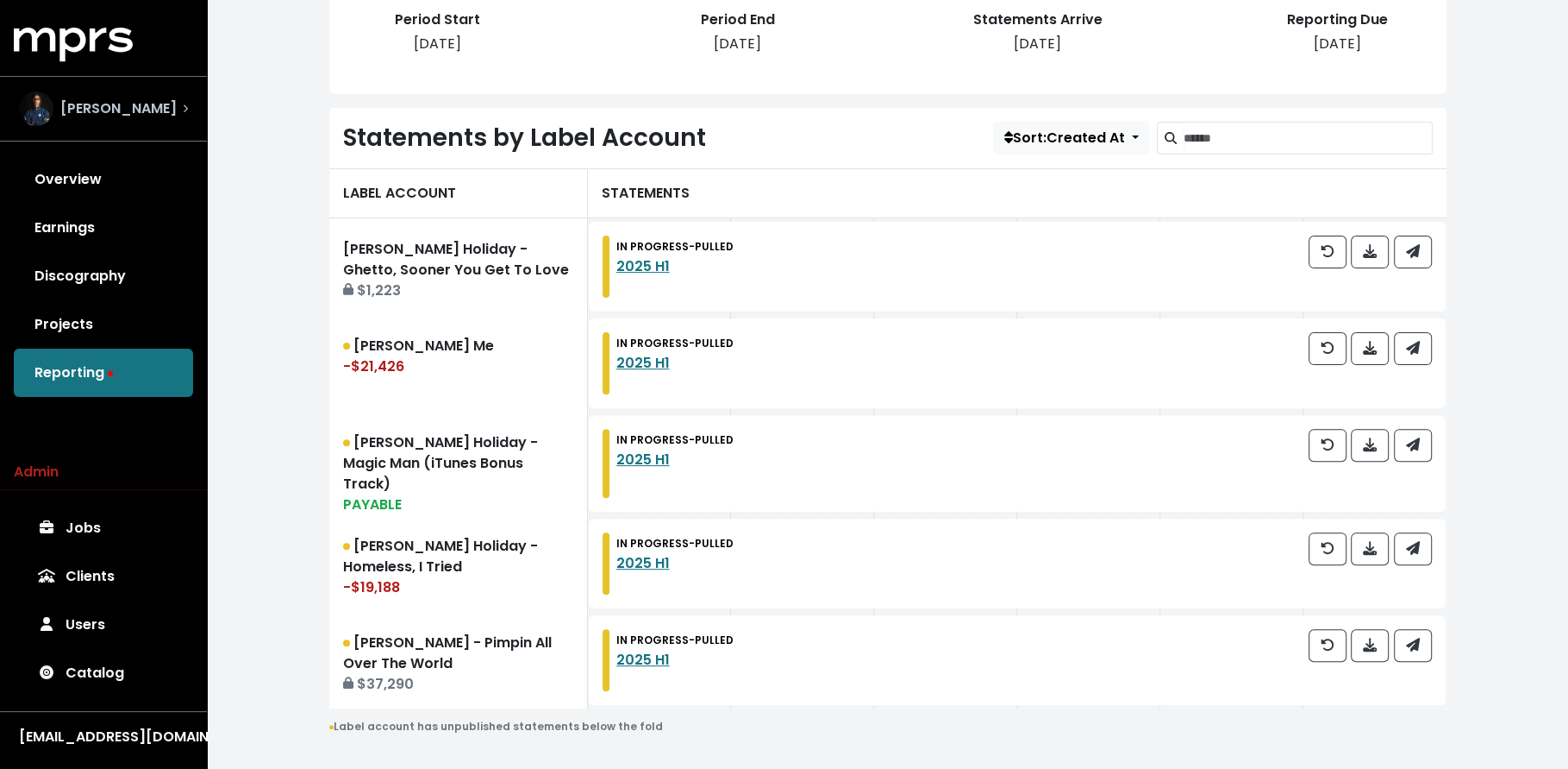
click at [125, 102] on span "[PERSON_NAME]" at bounding box center [119, 109] width 117 height 21
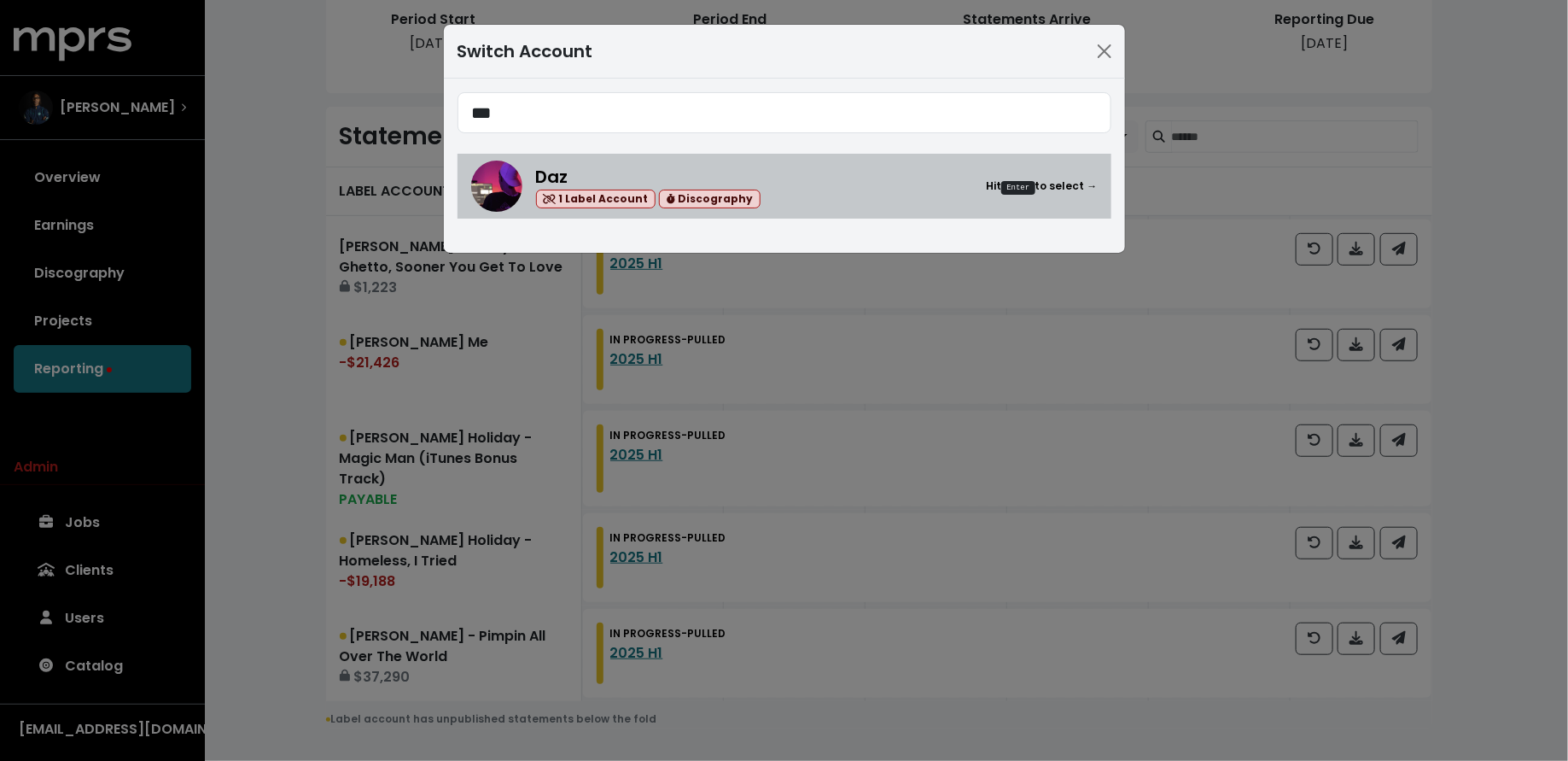
type input "***"
click at [646, 178] on div "Daz 1 Label Account Discography" at bounding box center [648, 186] width 225 height 45
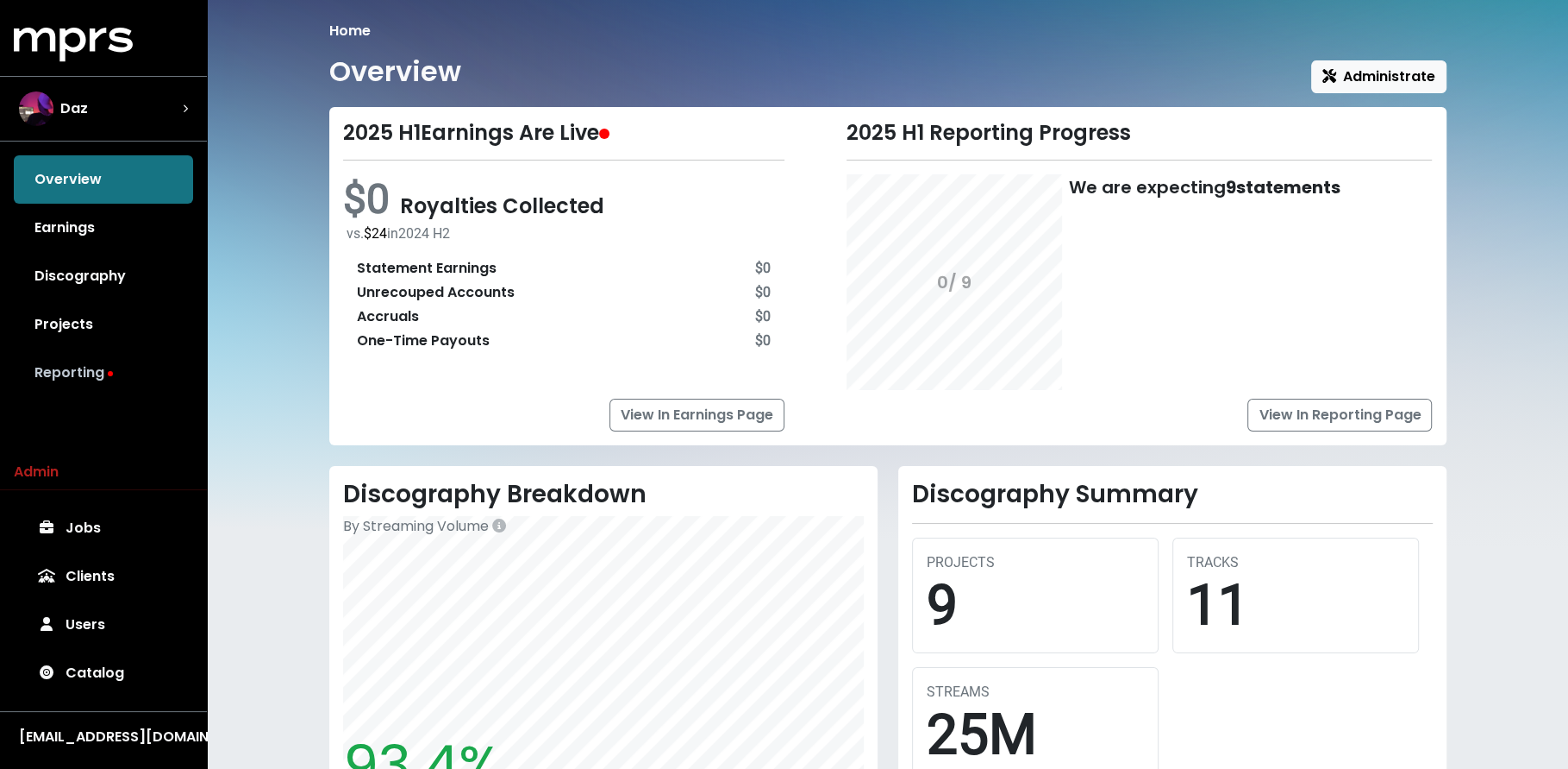
click at [133, 374] on link "Reporting" at bounding box center [103, 372] width 180 height 49
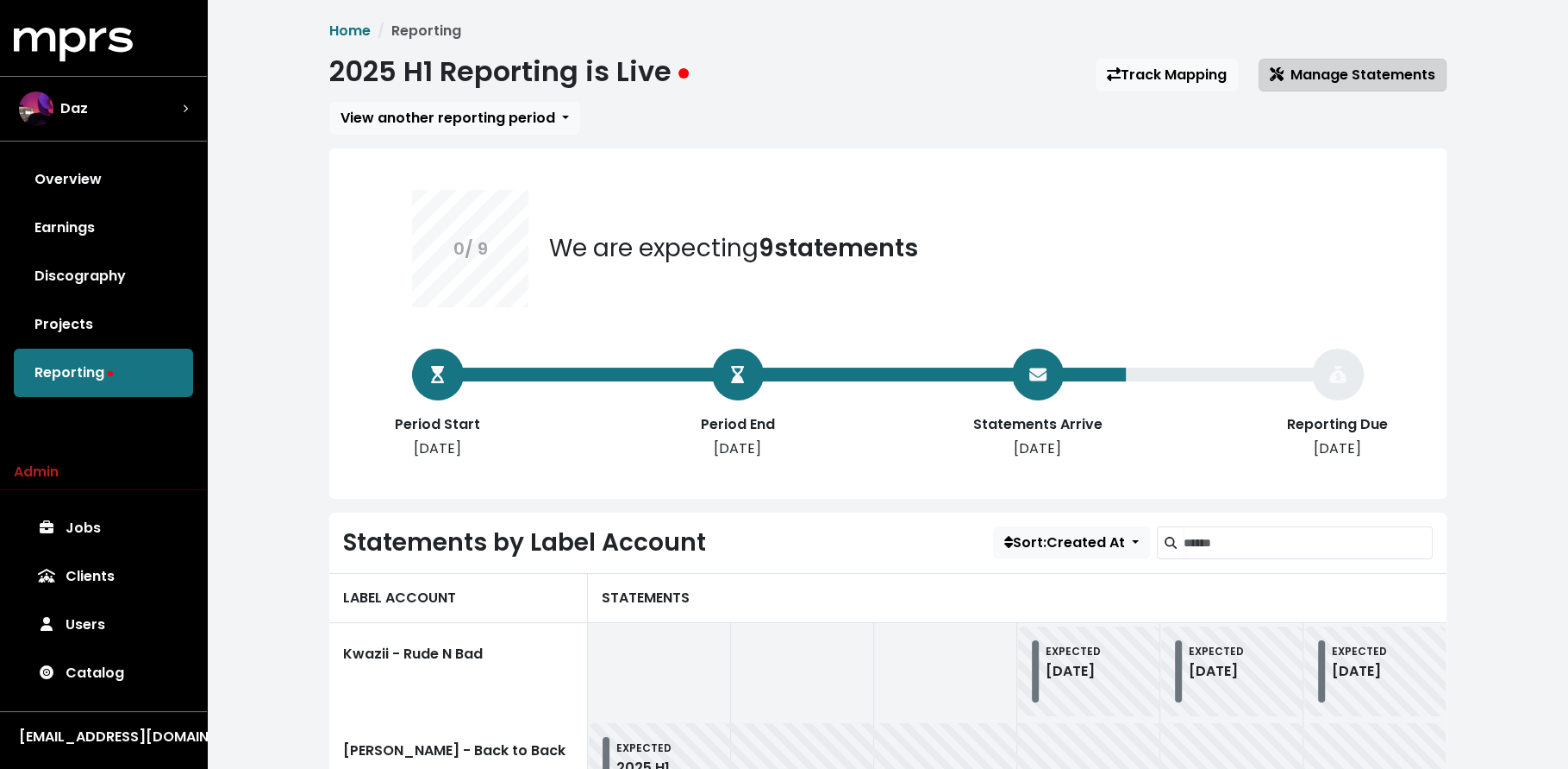
click at [1309, 66] on span "Manage Statements" at bounding box center [1352, 75] width 165 height 20
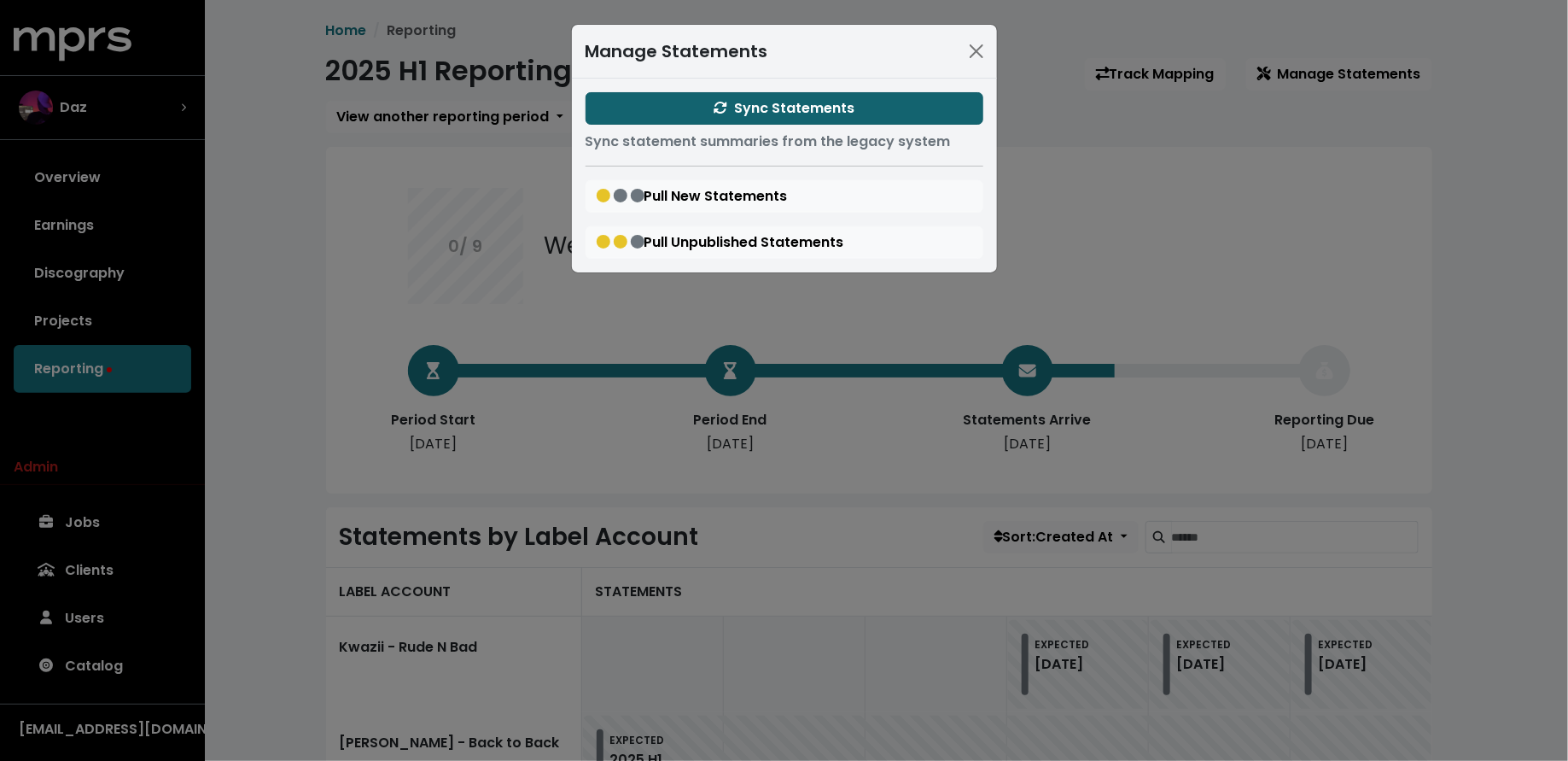
click at [795, 107] on span "Sync Statements" at bounding box center [784, 108] width 141 height 20
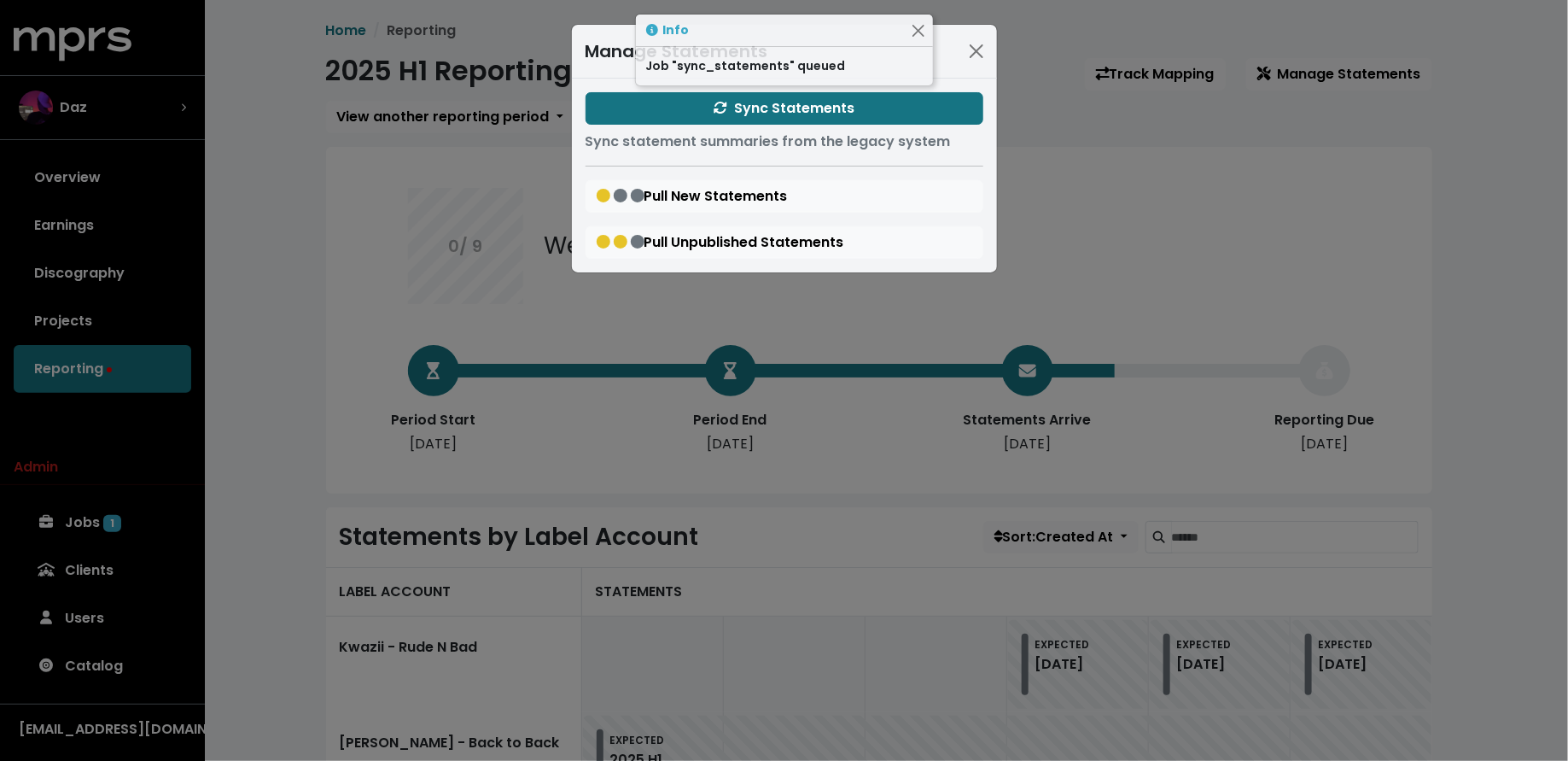
click at [278, 379] on div "Manage Statements Sync Statements Sync statement summaries from the legacy syst…" at bounding box center [784, 380] width 1568 height 761
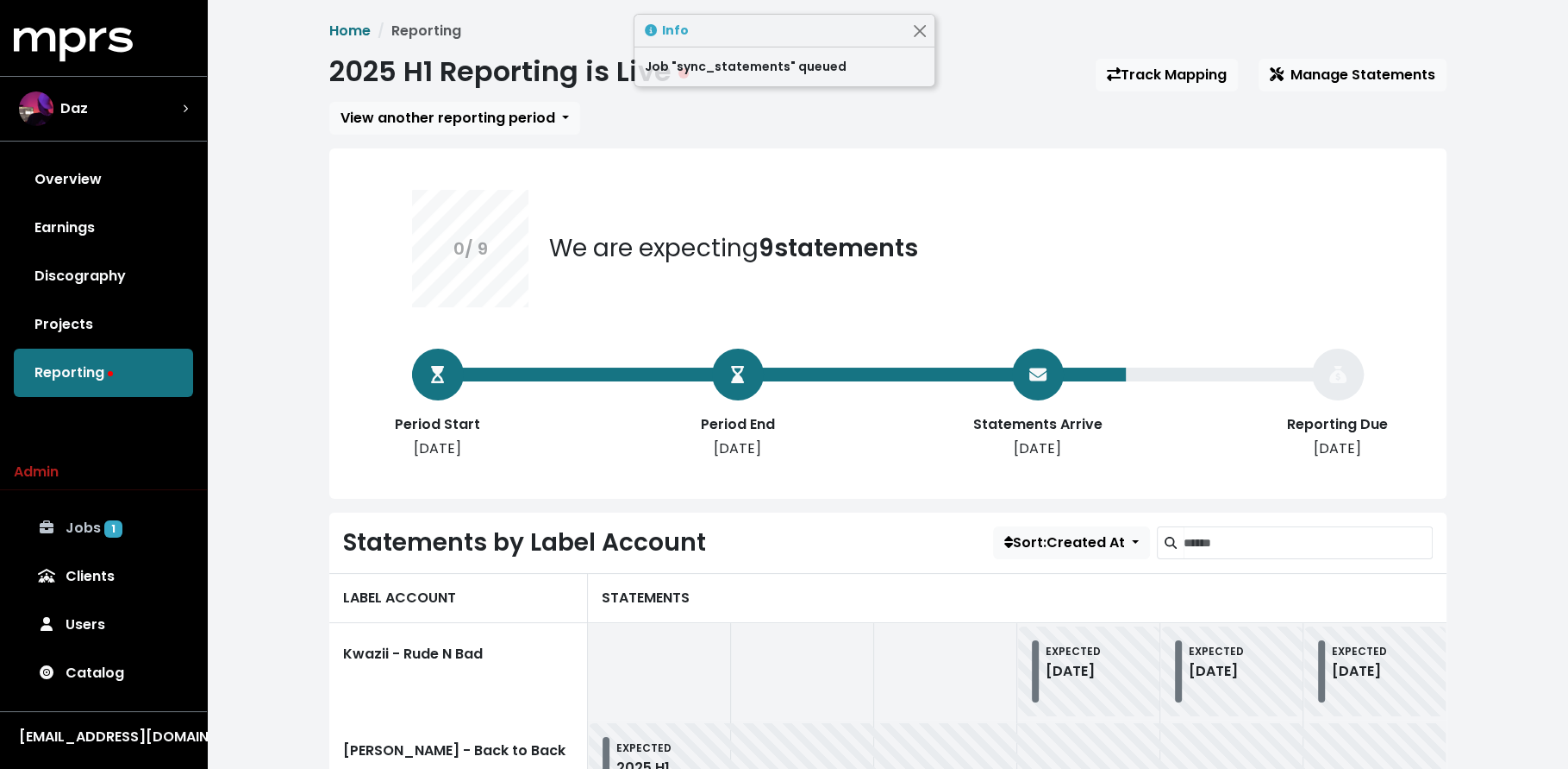
click at [167, 521] on link "Jobs 1" at bounding box center [103, 528] width 180 height 49
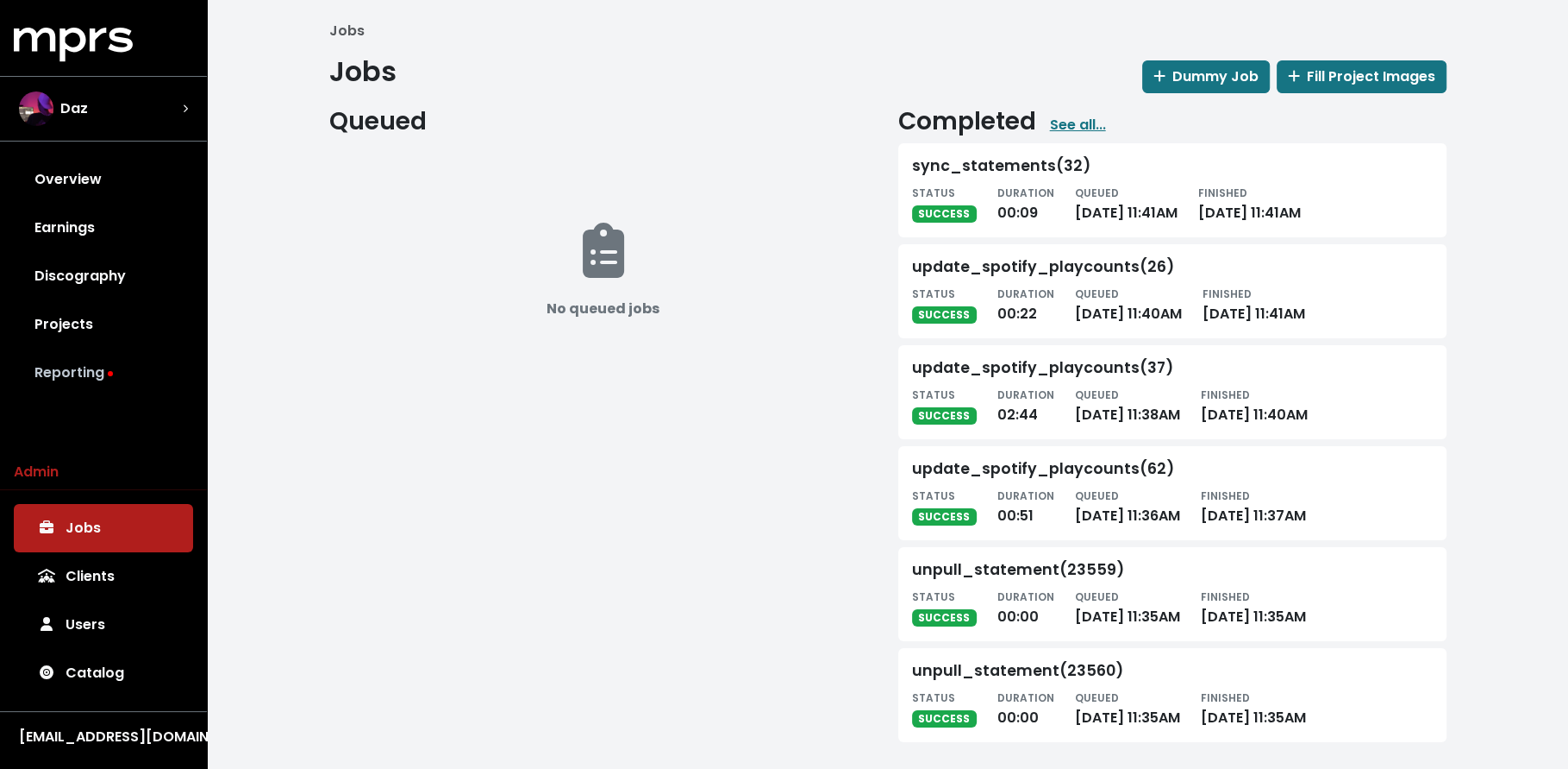
click at [137, 369] on link "Reporting" at bounding box center [103, 372] width 180 height 49
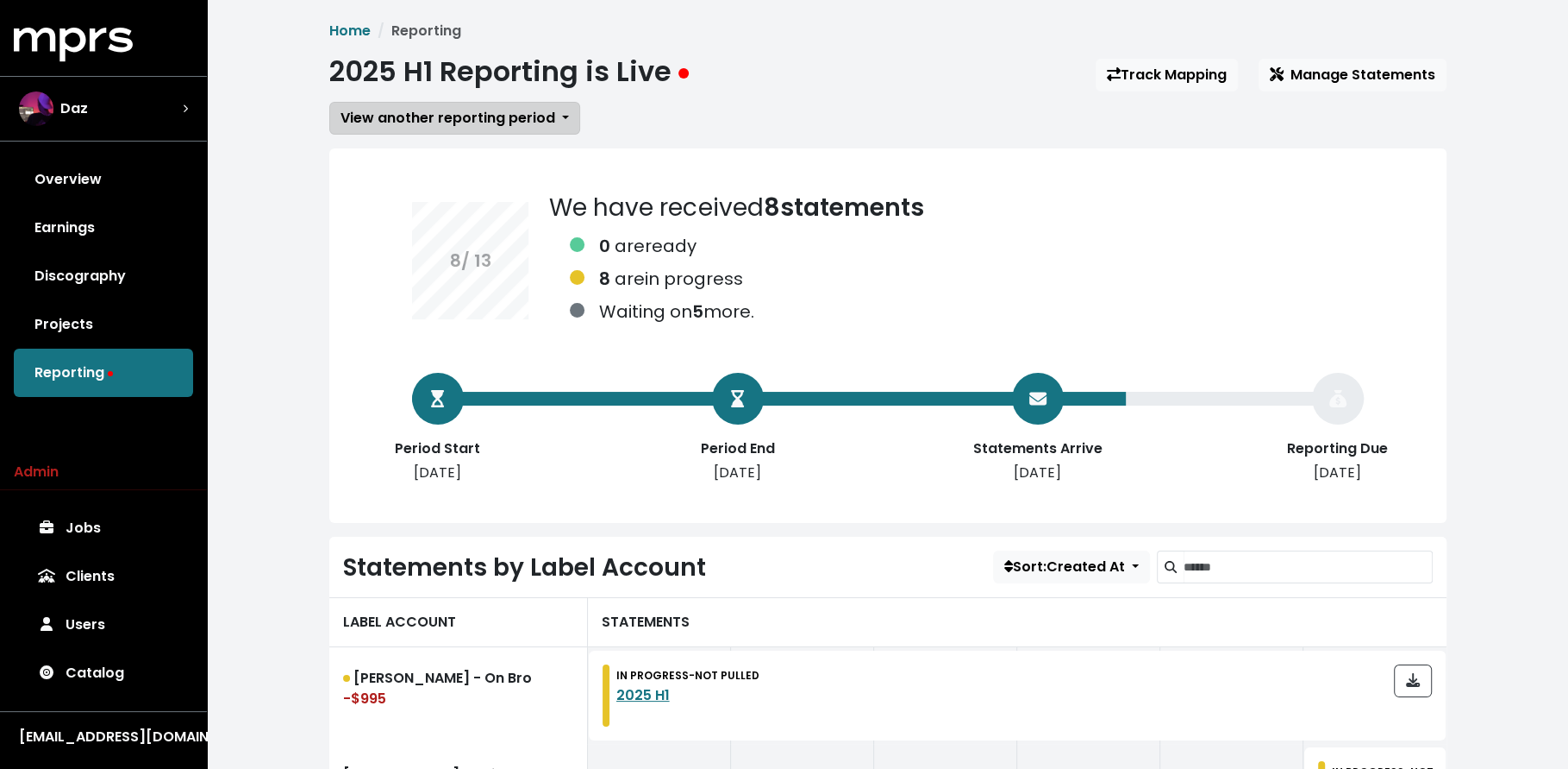
click at [433, 119] on span "View another reporting period" at bounding box center [447, 118] width 215 height 20
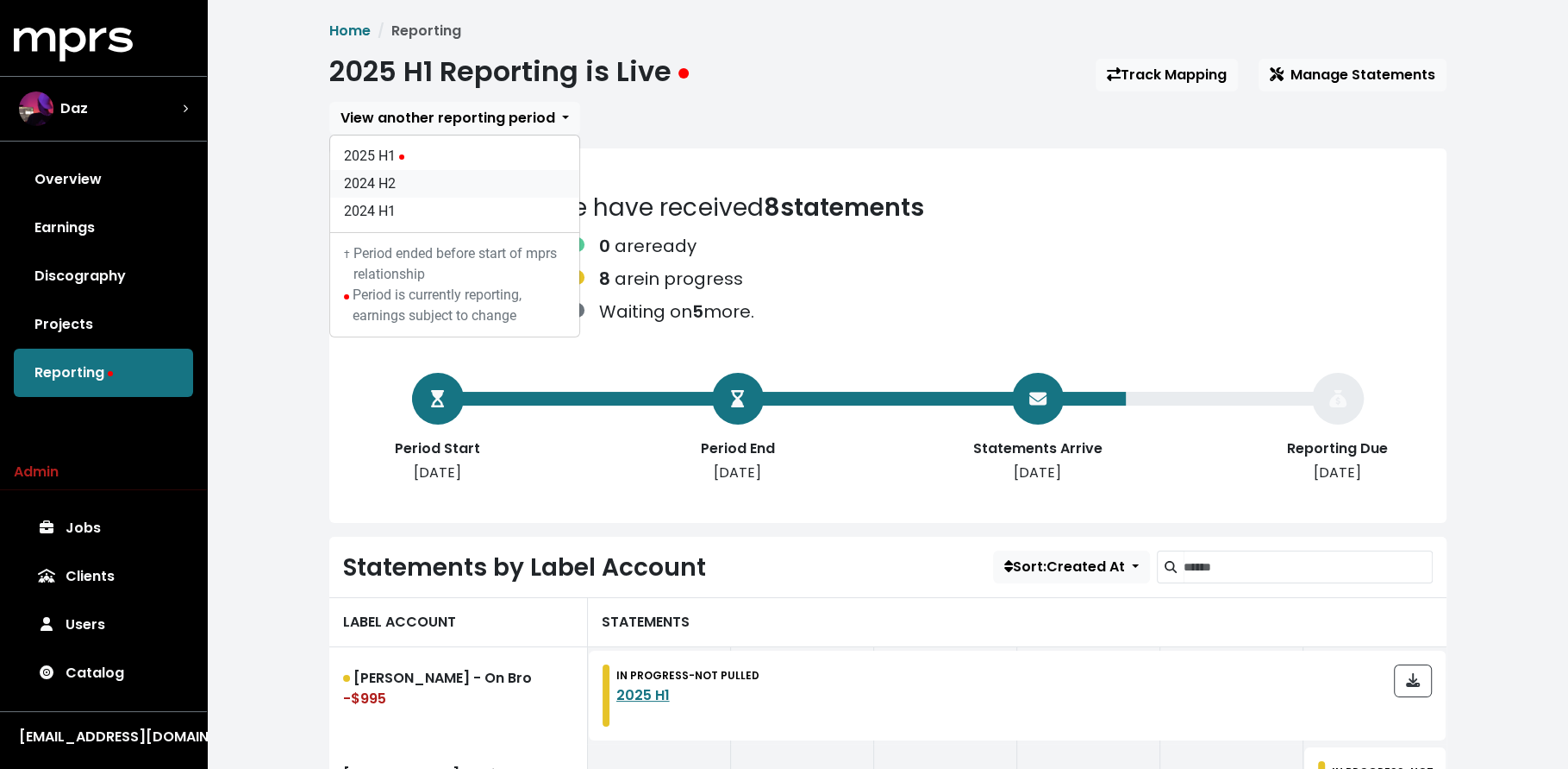
click at [429, 179] on link "2024 H2" at bounding box center [454, 184] width 250 height 28
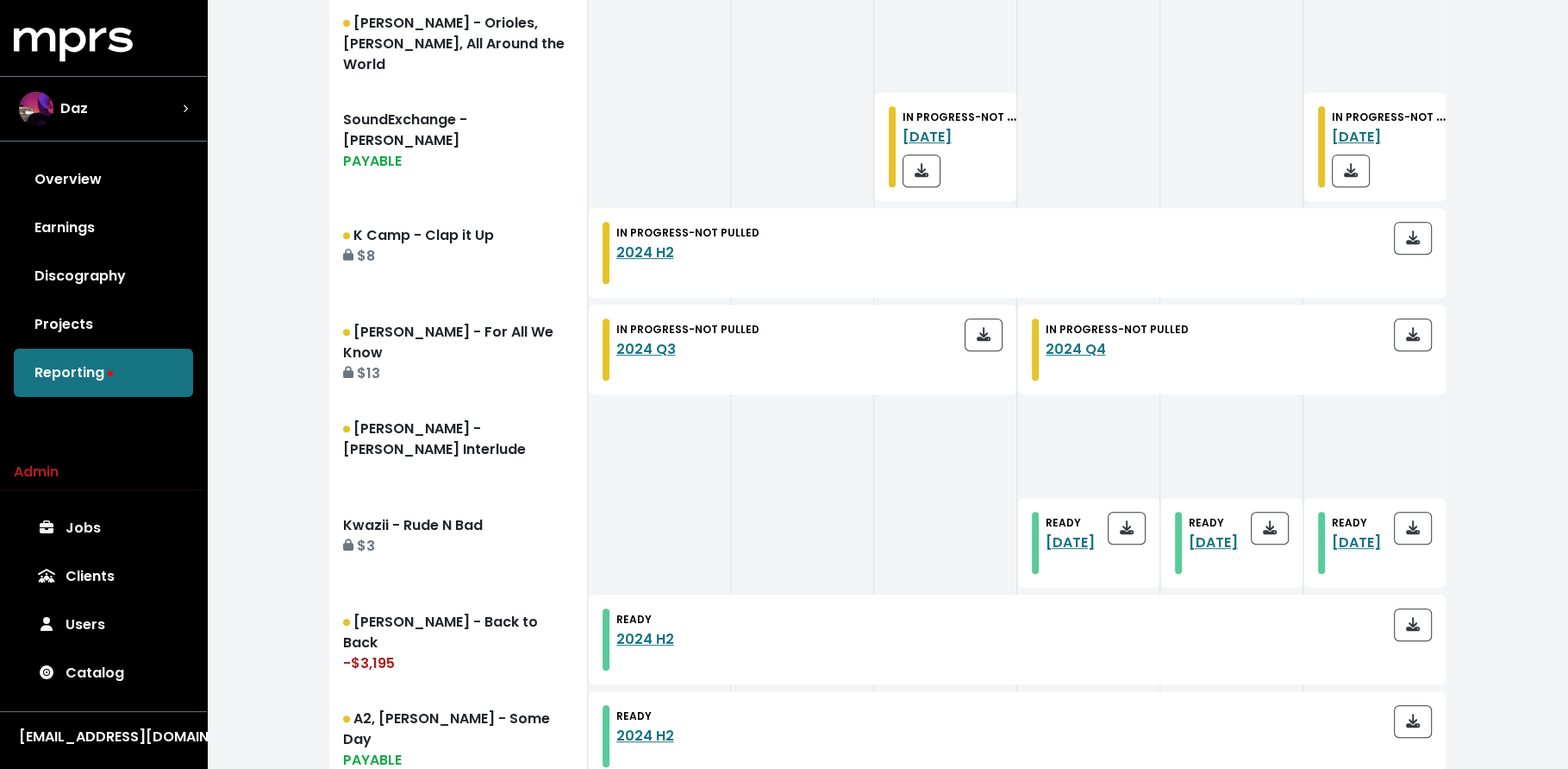
scroll to position [726, 0]
click at [402, 367] on link "Courtney Bell - For All We Know $13" at bounding box center [458, 350] width 259 height 97
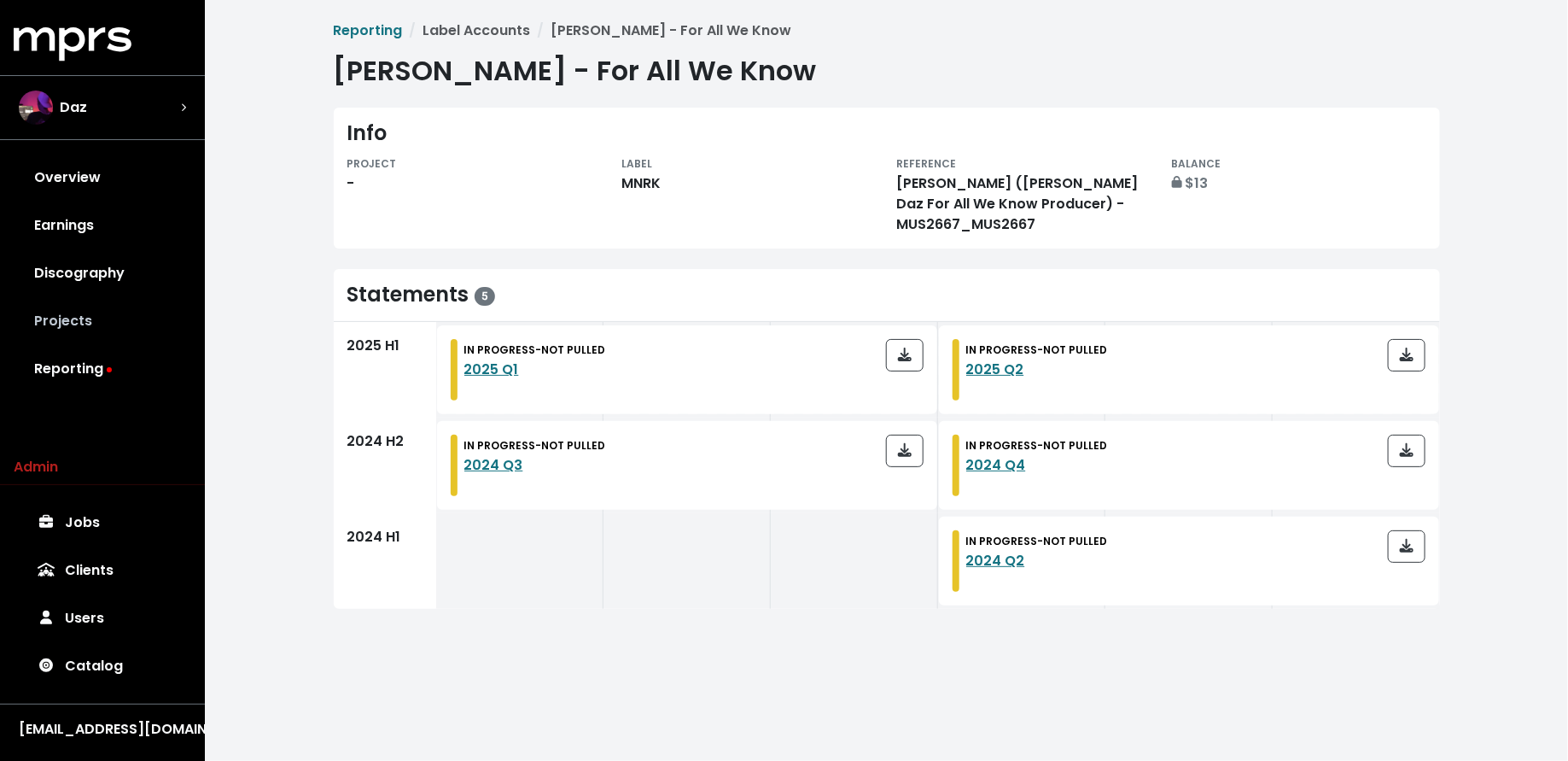
click at [131, 312] on link "Projects" at bounding box center [102, 321] width 178 height 48
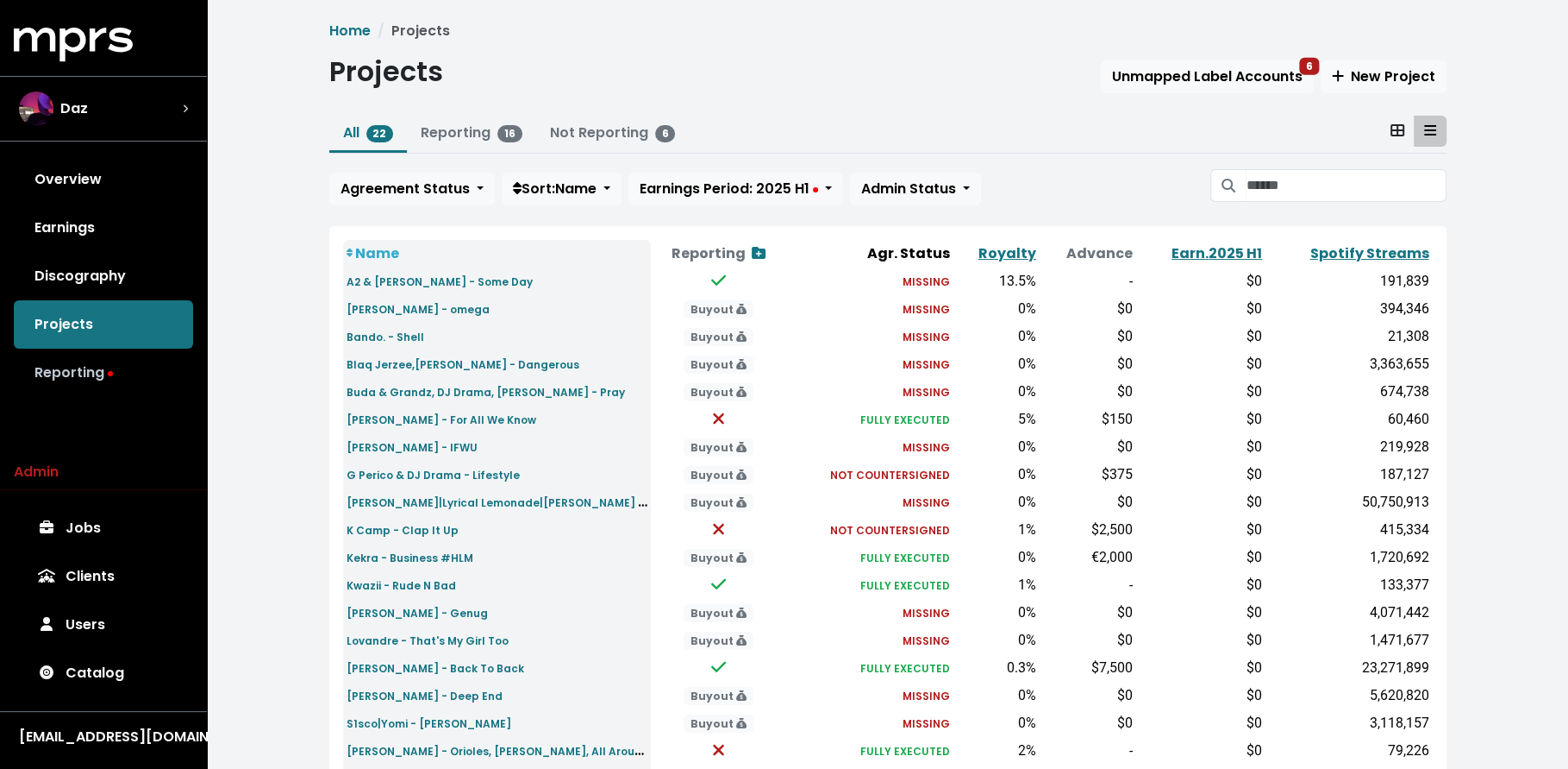
click at [115, 383] on link "Reporting" at bounding box center [103, 372] width 180 height 49
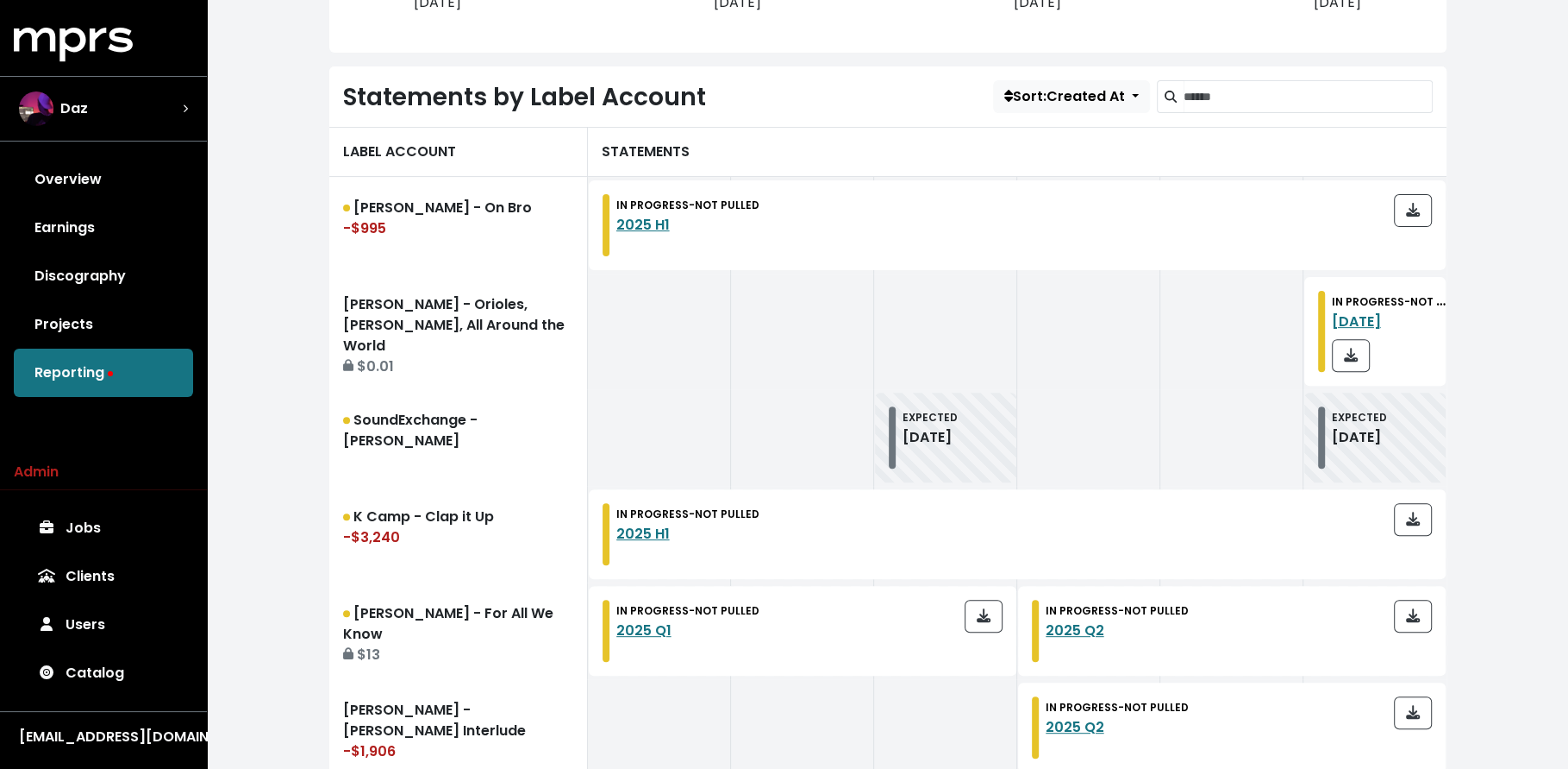
scroll to position [861, 0]
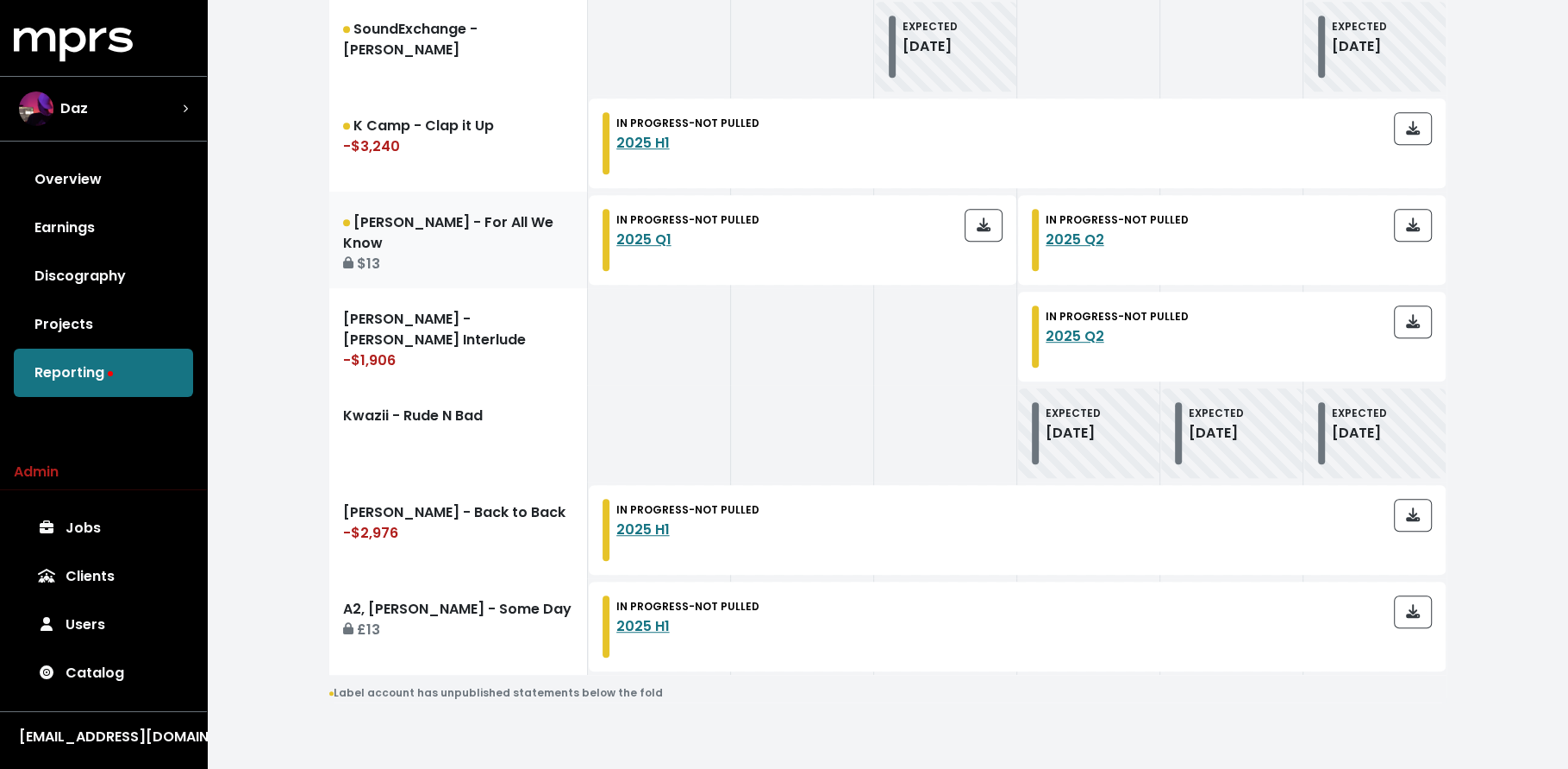
click at [453, 253] on div "$13" at bounding box center [458, 264] width 230 height 21
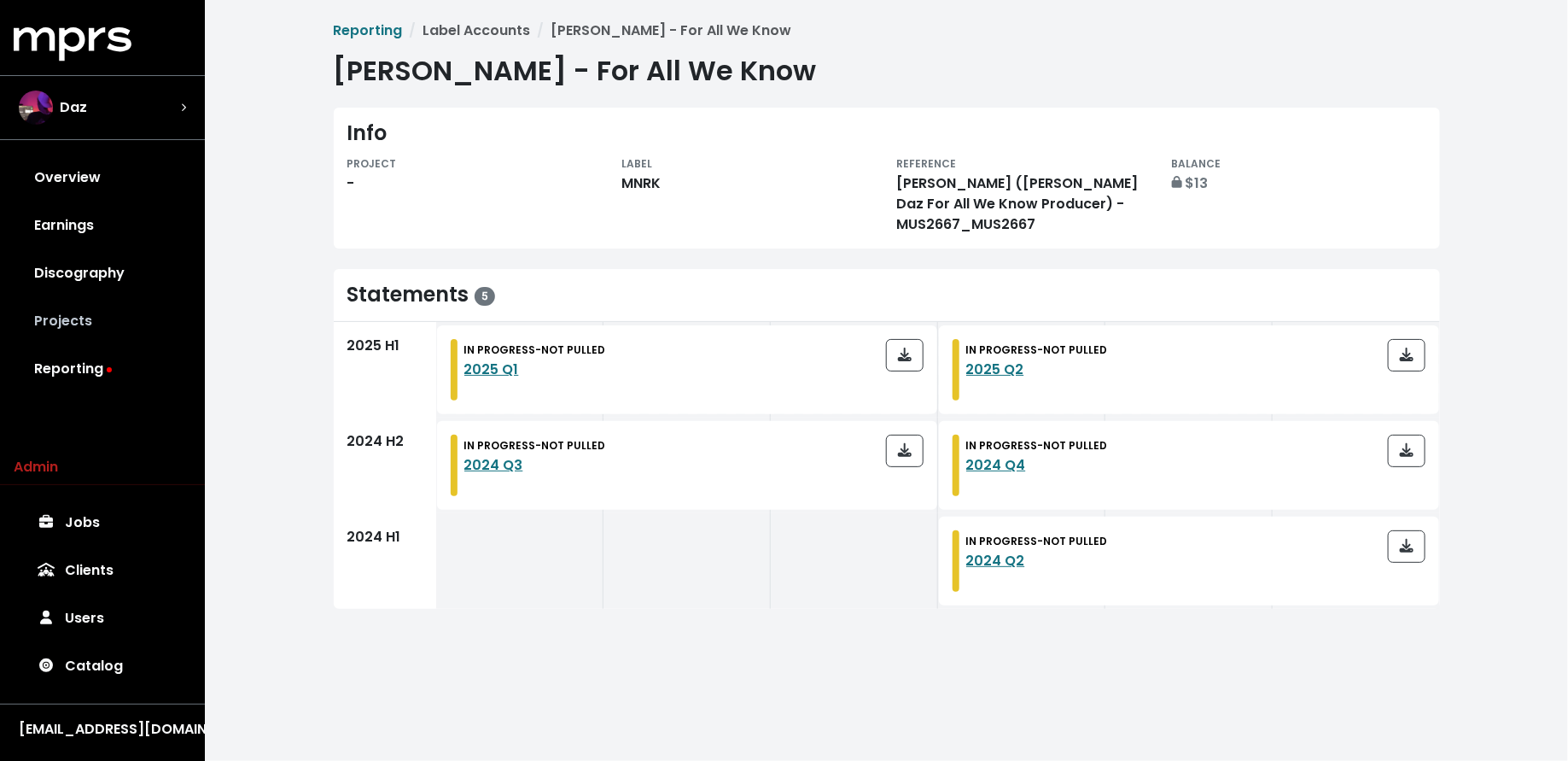
click at [160, 313] on link "Projects" at bounding box center [102, 321] width 178 height 48
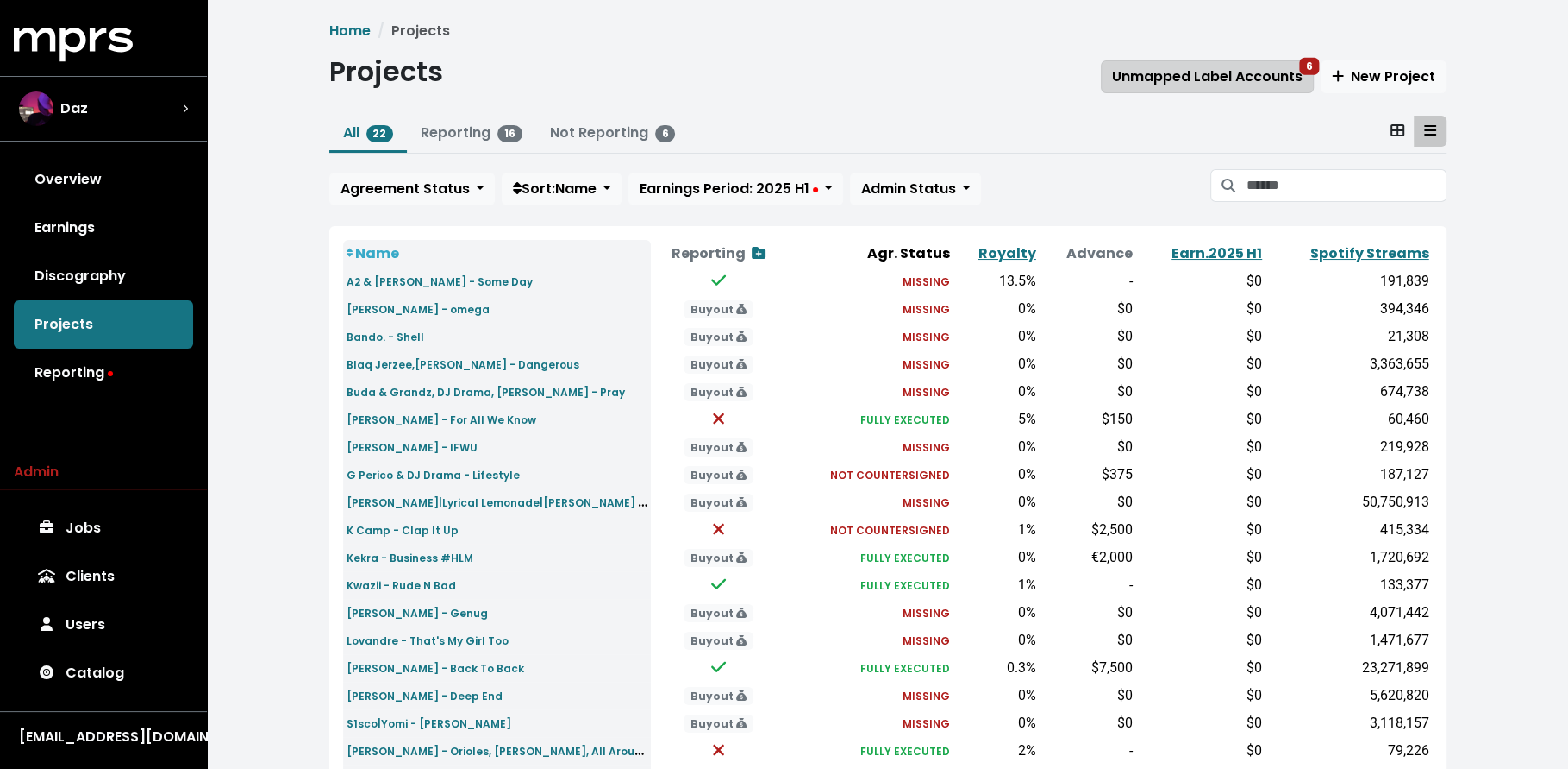
click at [1177, 89] on button "Unmapped Label Accounts 6" at bounding box center [1208, 77] width 213 height 33
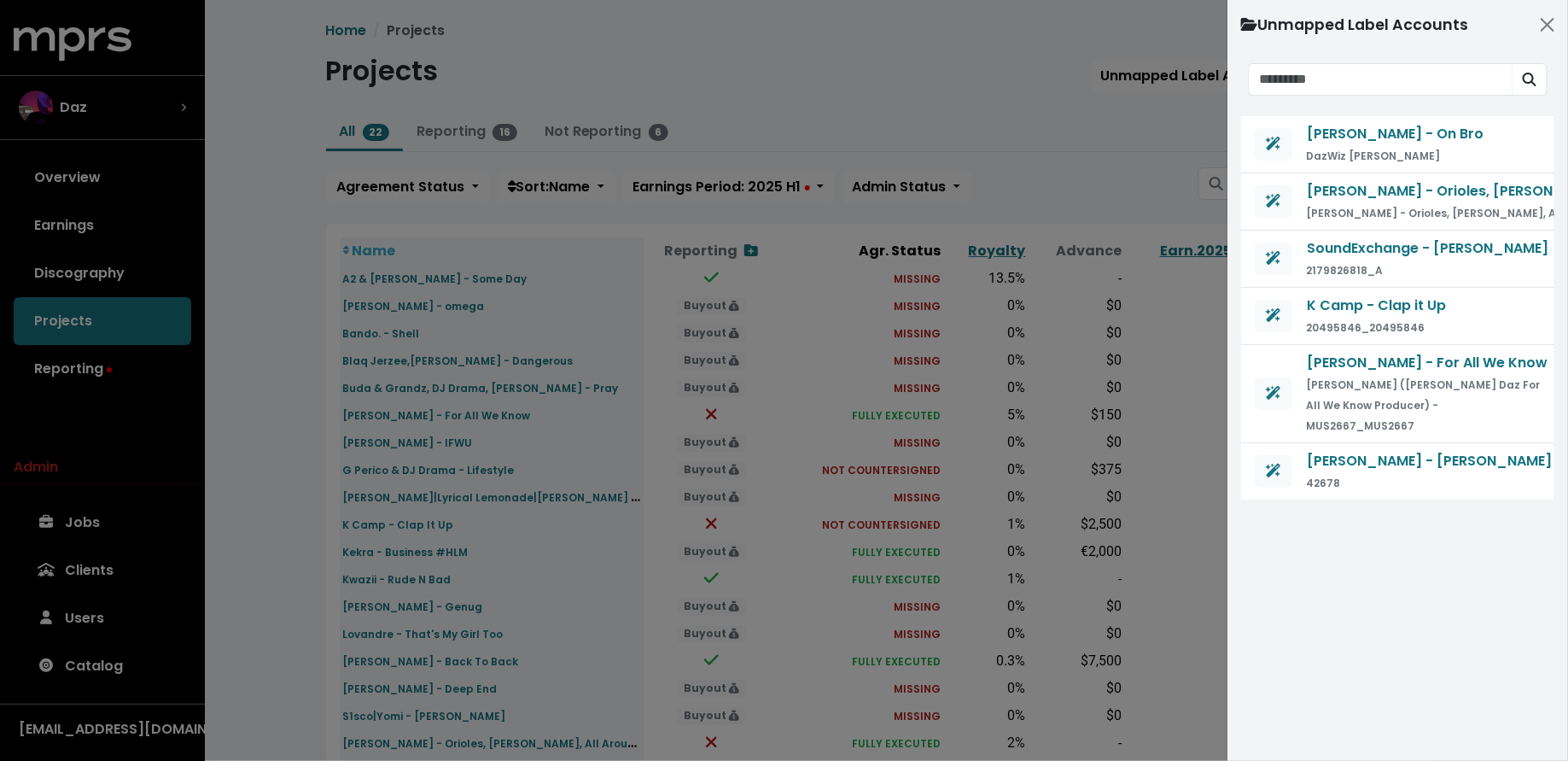
click at [1065, 123] on div at bounding box center [784, 380] width 1568 height 761
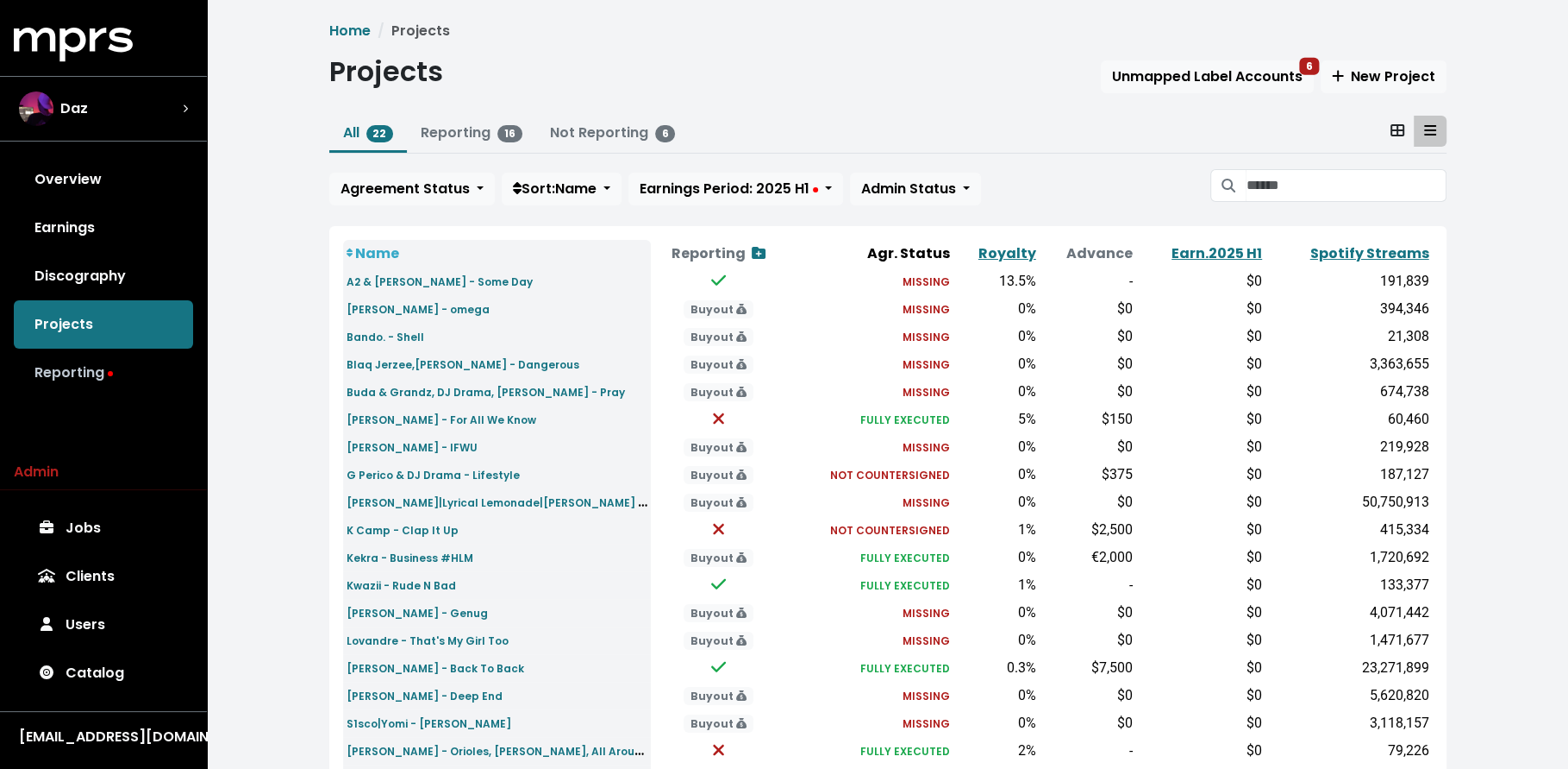
click at [108, 373] on icon at bounding box center [110, 373] width 5 height 5
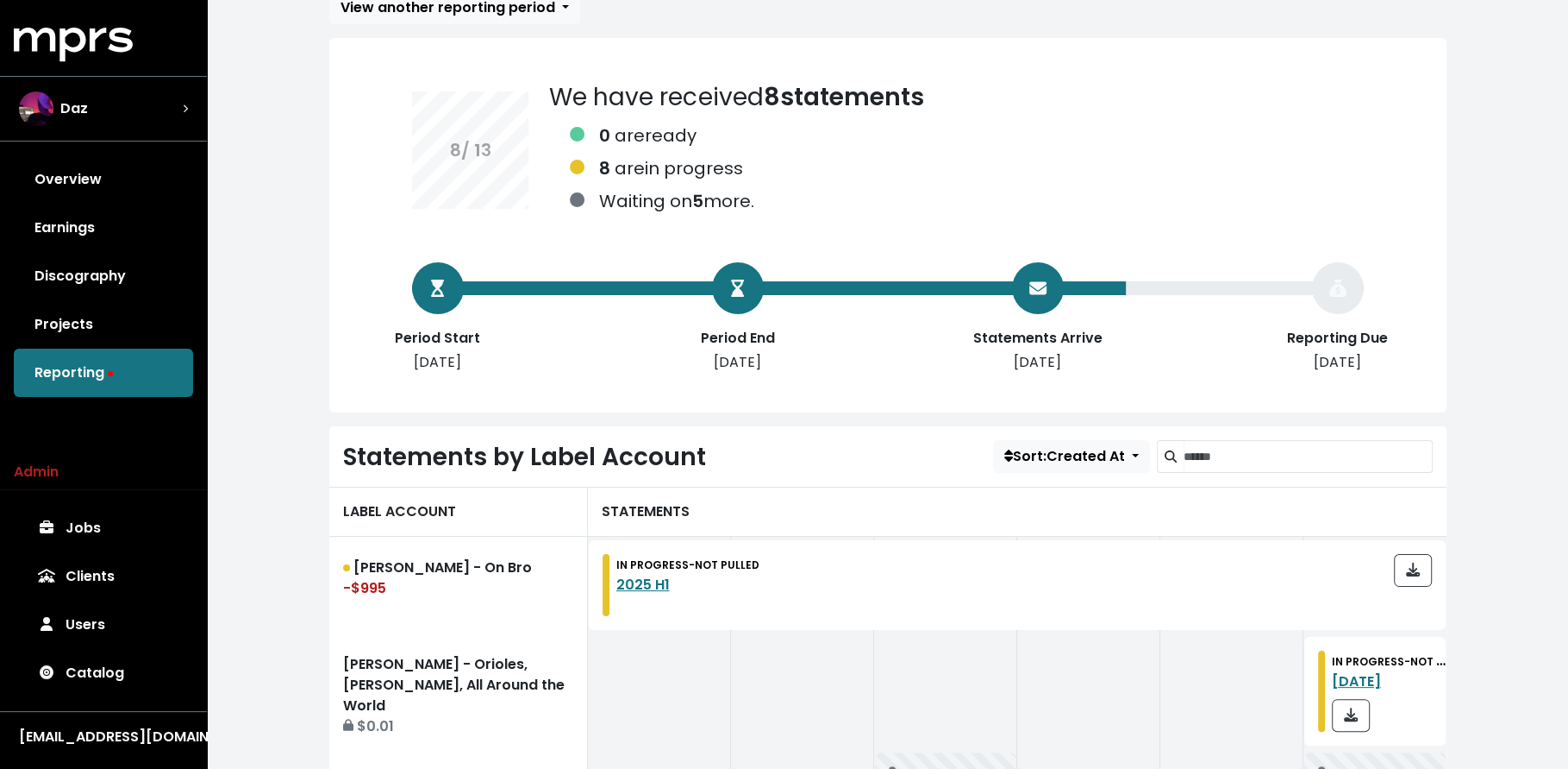
scroll to position [861, 0]
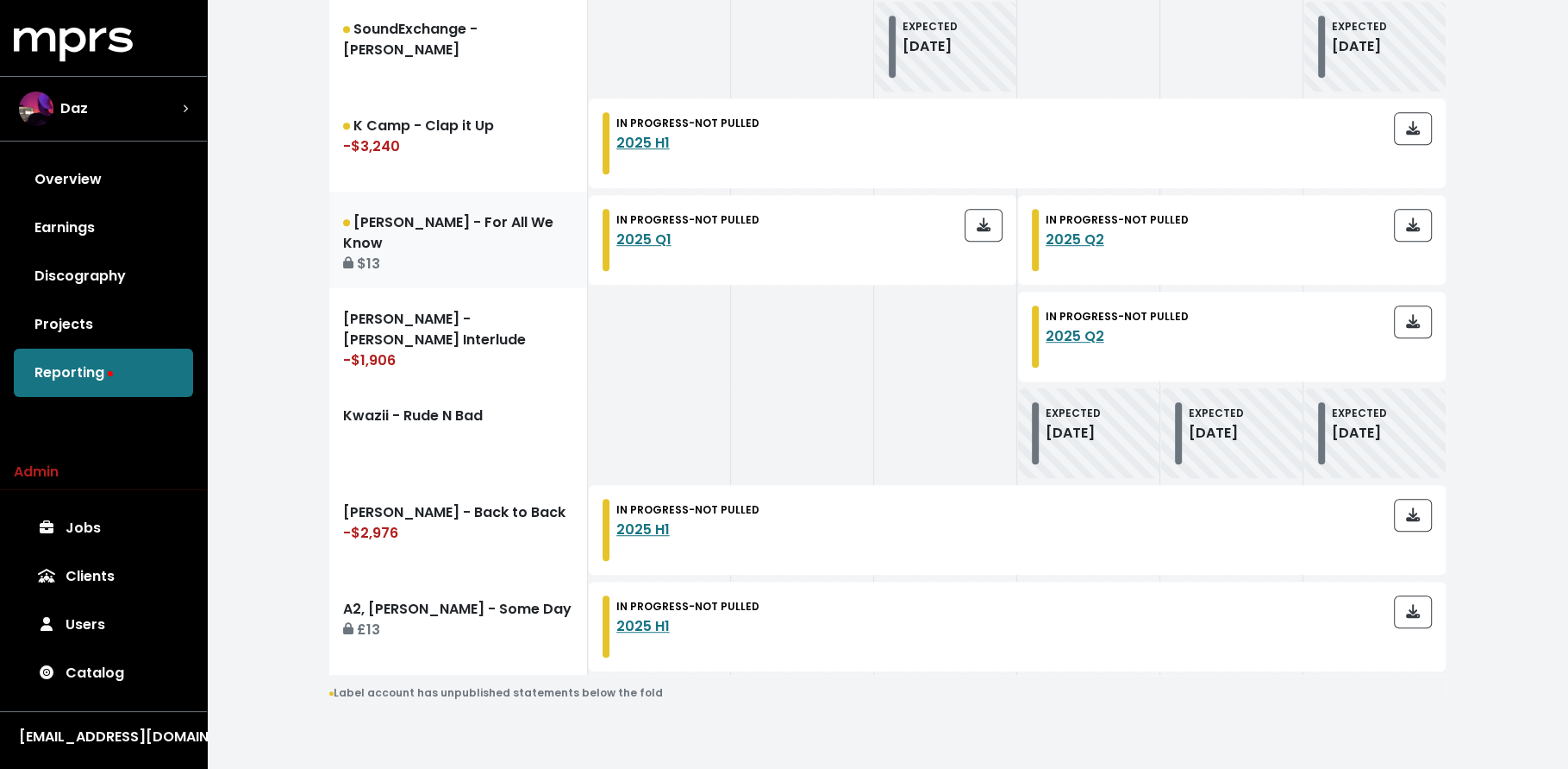
click at [479, 253] on div "$13" at bounding box center [458, 264] width 230 height 21
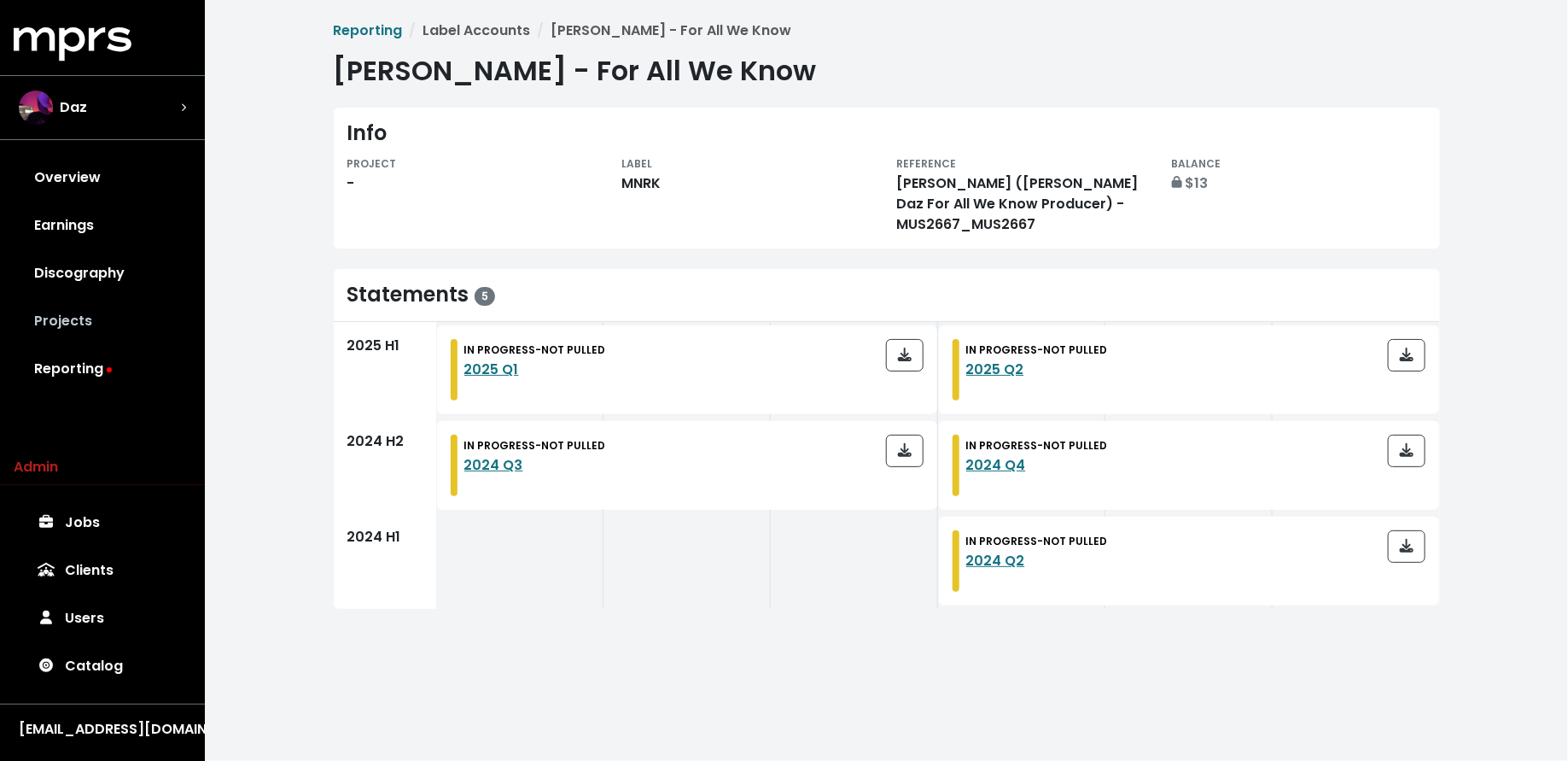
click at [74, 313] on link "Projects" at bounding box center [102, 321] width 178 height 48
click at [126, 311] on link "Projects" at bounding box center [102, 321] width 178 height 48
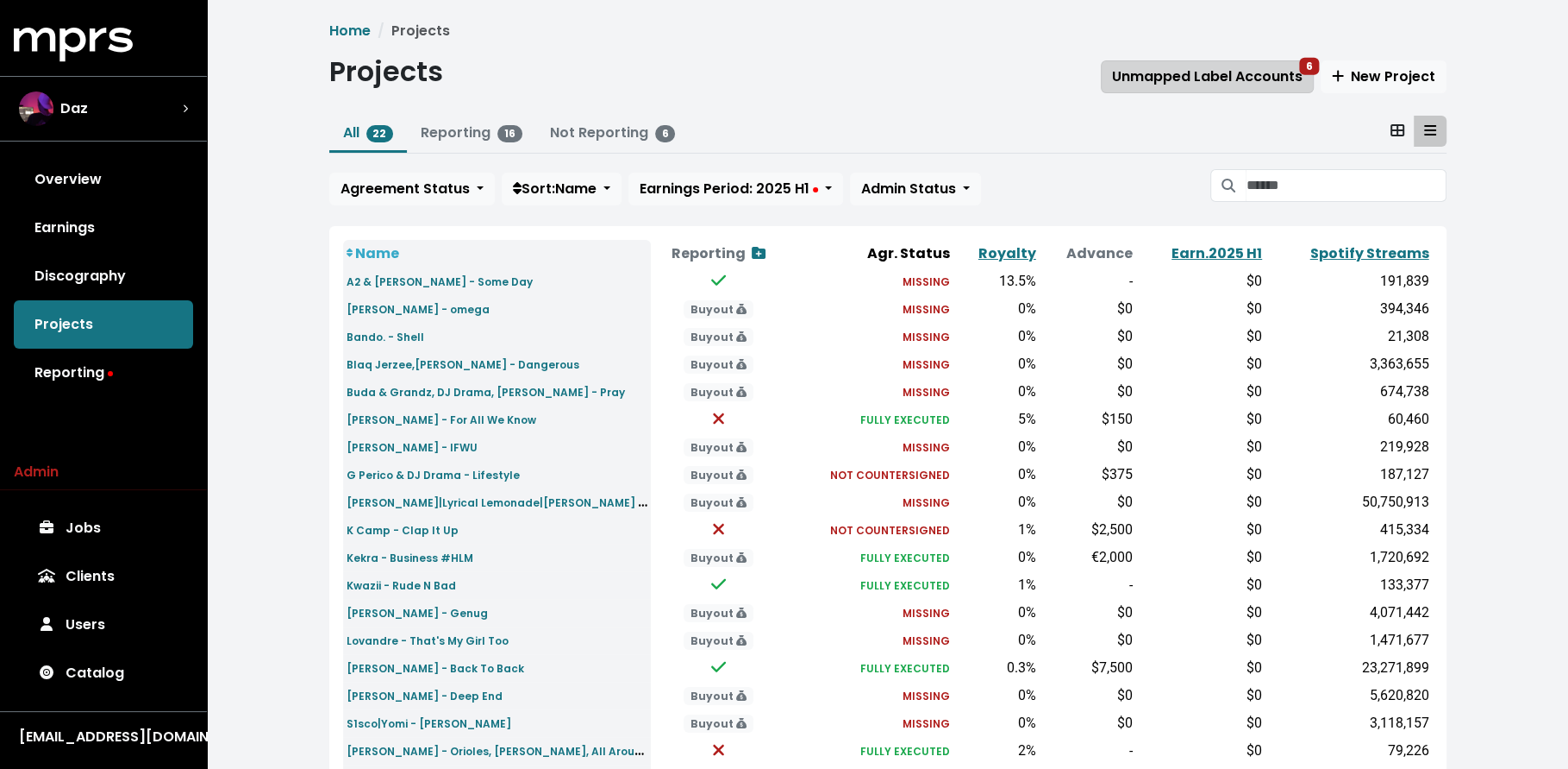
click at [1225, 81] on span "Unmapped Label Accounts 6" at bounding box center [1207, 76] width 190 height 20
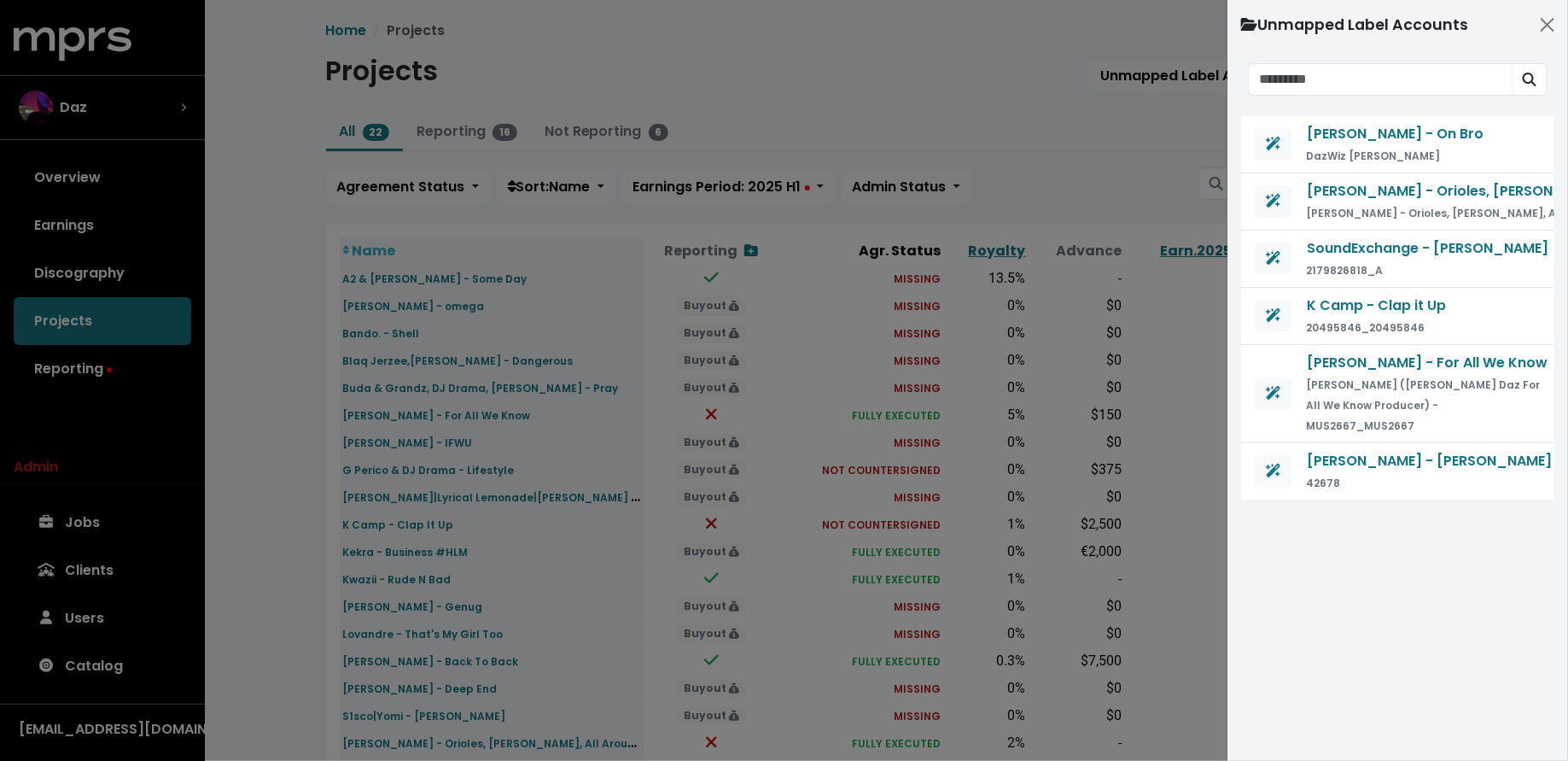
click at [74, 362] on div at bounding box center [784, 380] width 1568 height 761
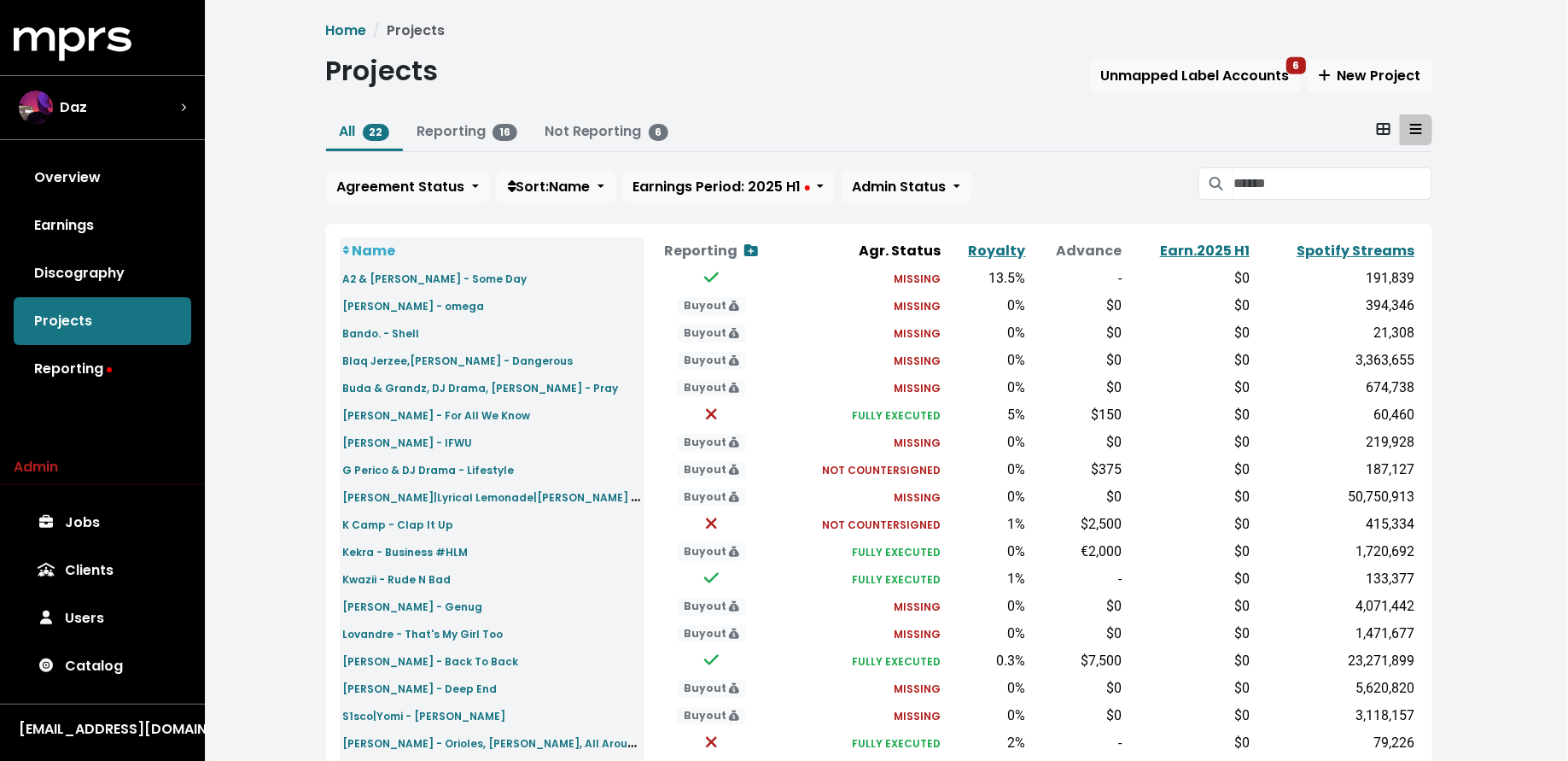
click at [84, 375] on div at bounding box center [784, 380] width 1568 height 761
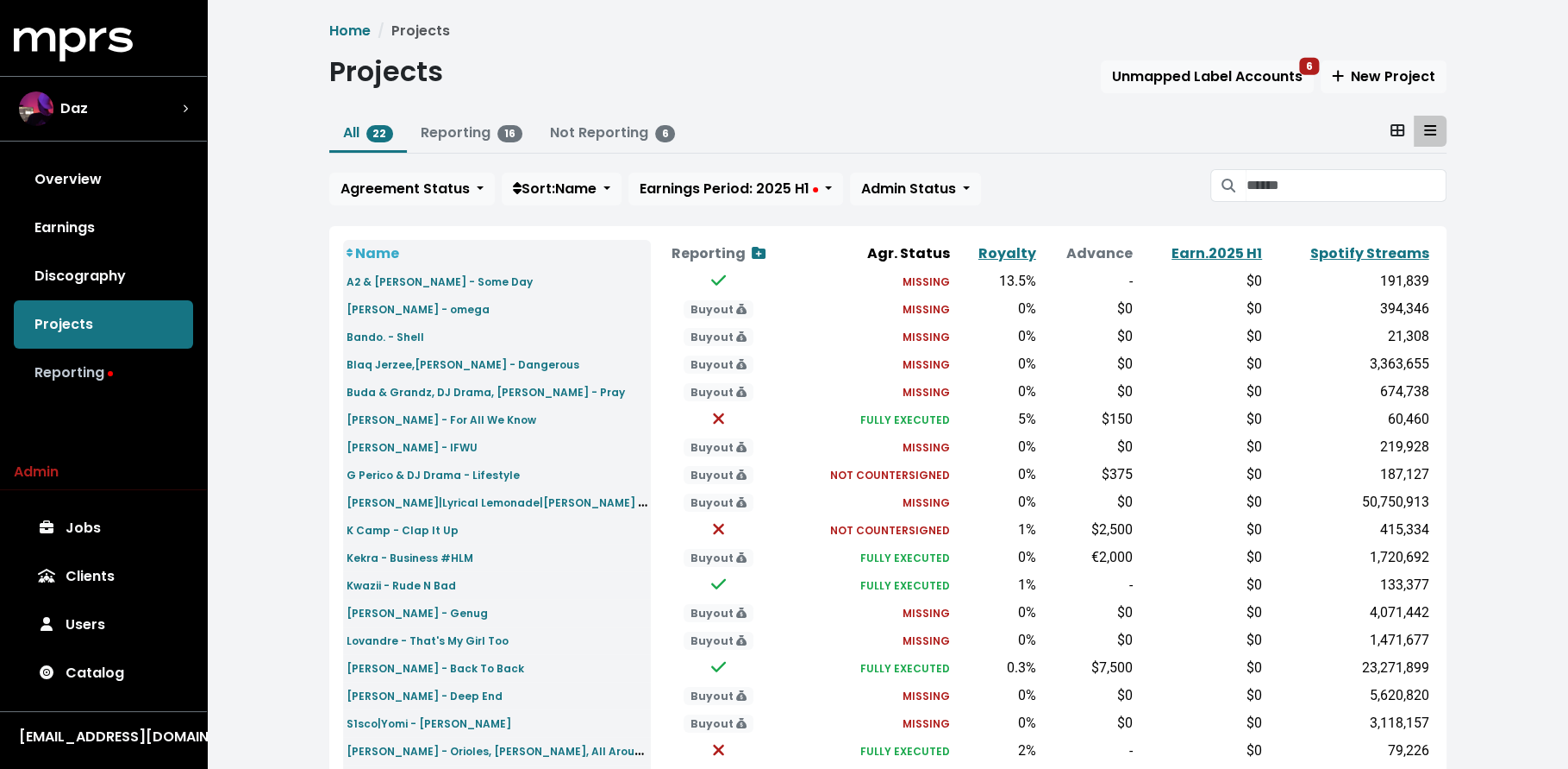
click at [88, 378] on link "Reporting" at bounding box center [103, 372] width 180 height 49
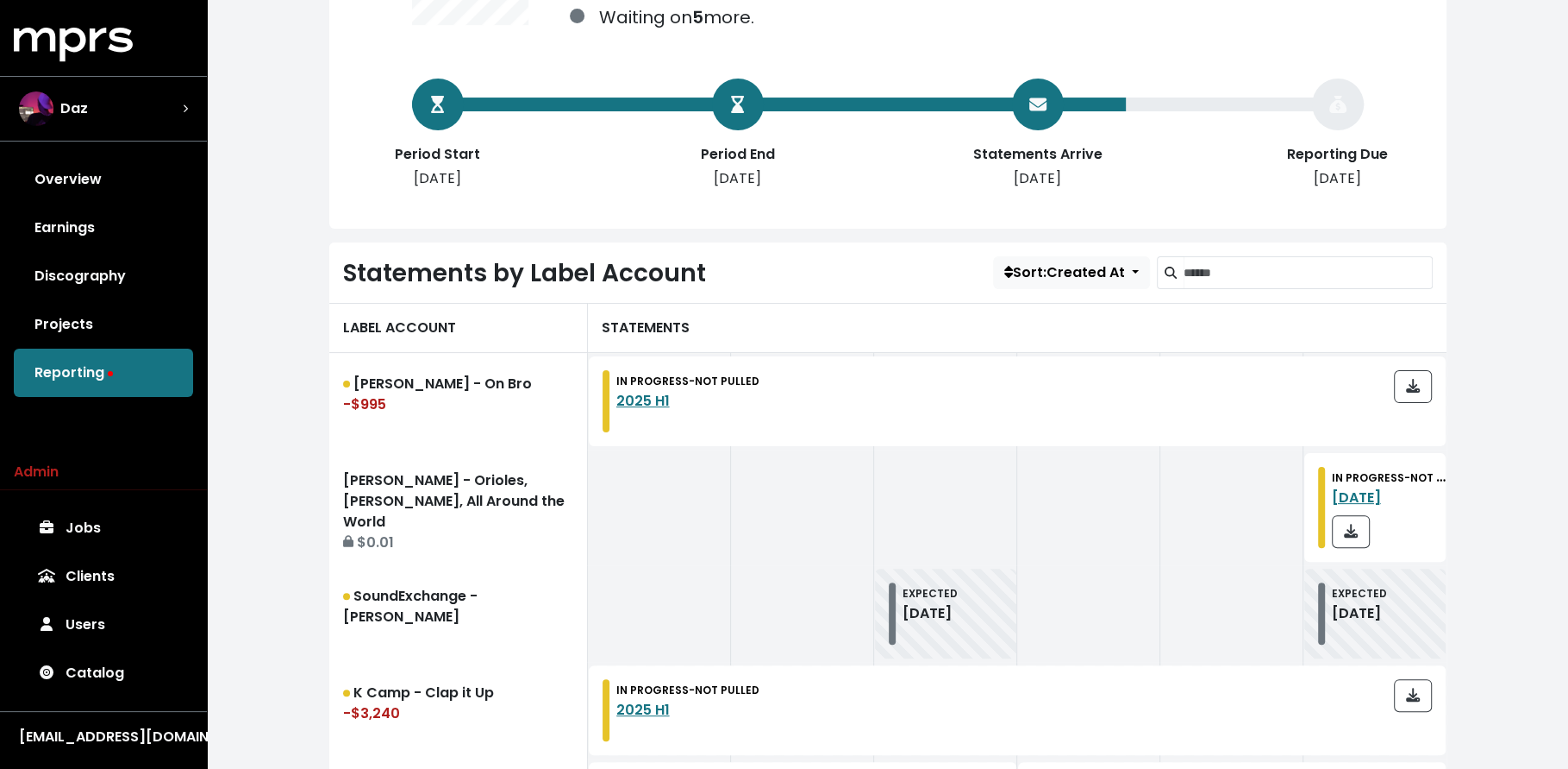
scroll to position [519, 0]
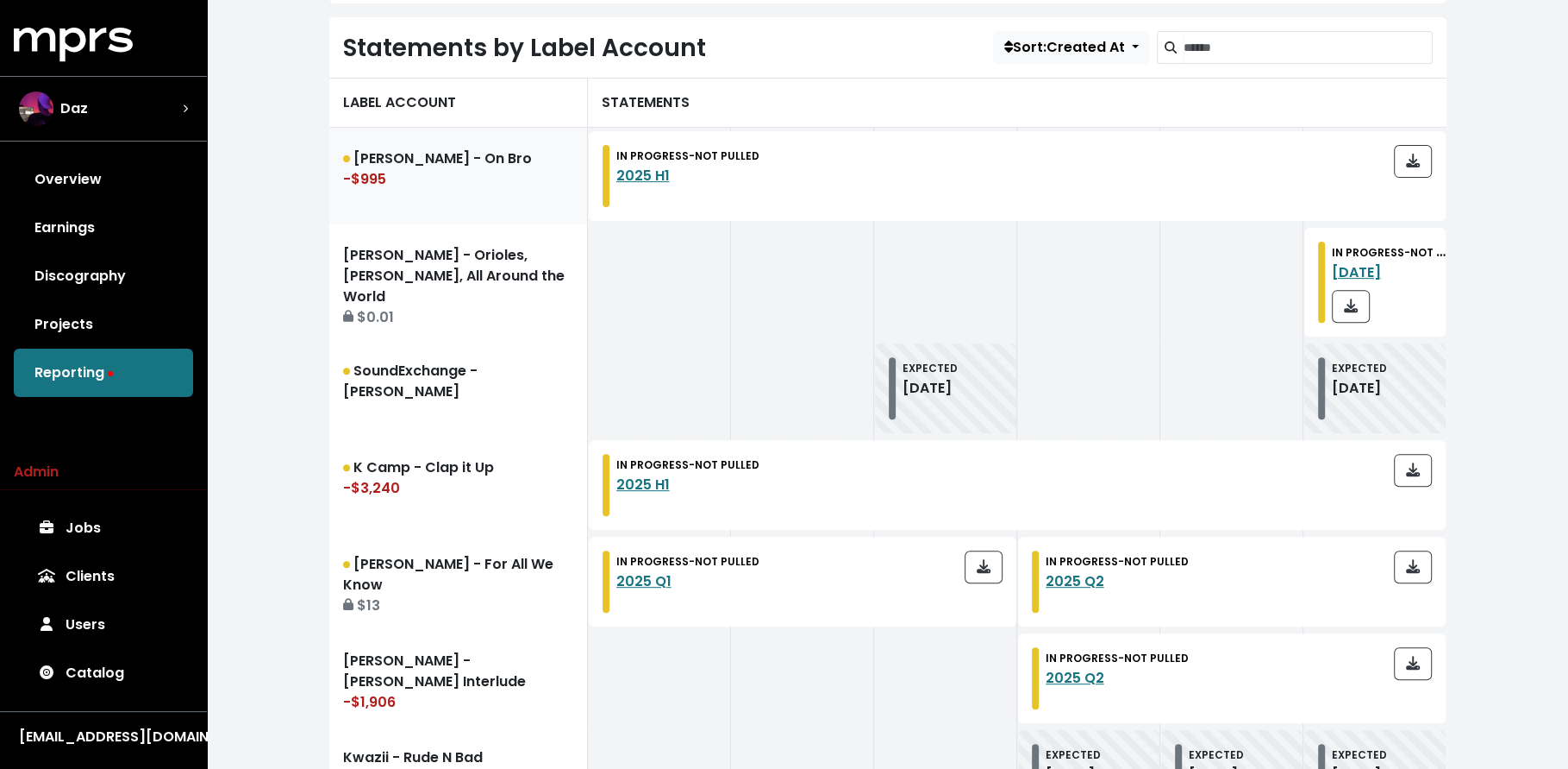
click at [481, 164] on link "Wiz Khalifa - On Bro -$995" at bounding box center [458, 175] width 259 height 97
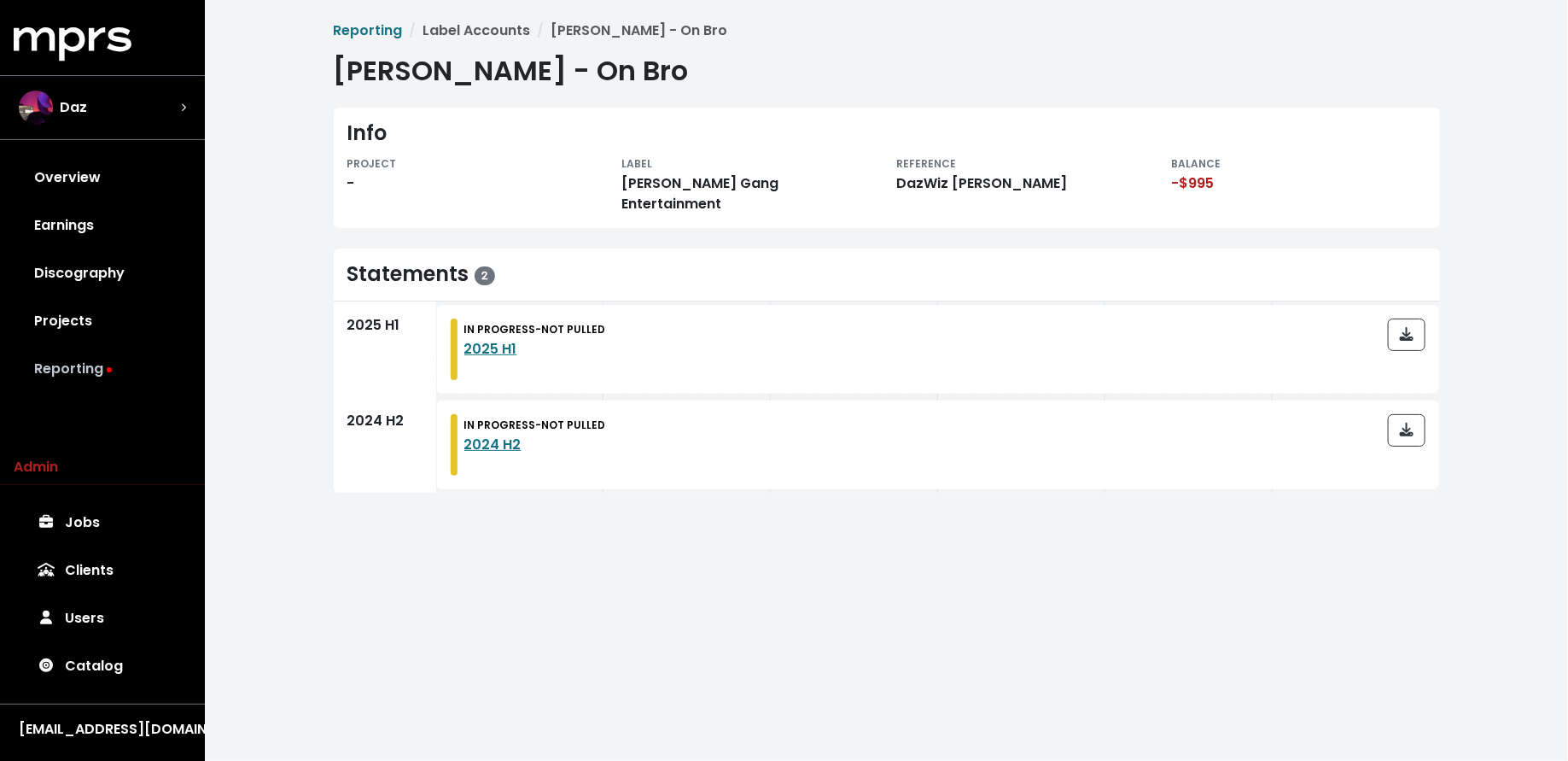
click at [113, 369] on link "Reporting" at bounding box center [102, 368] width 178 height 48
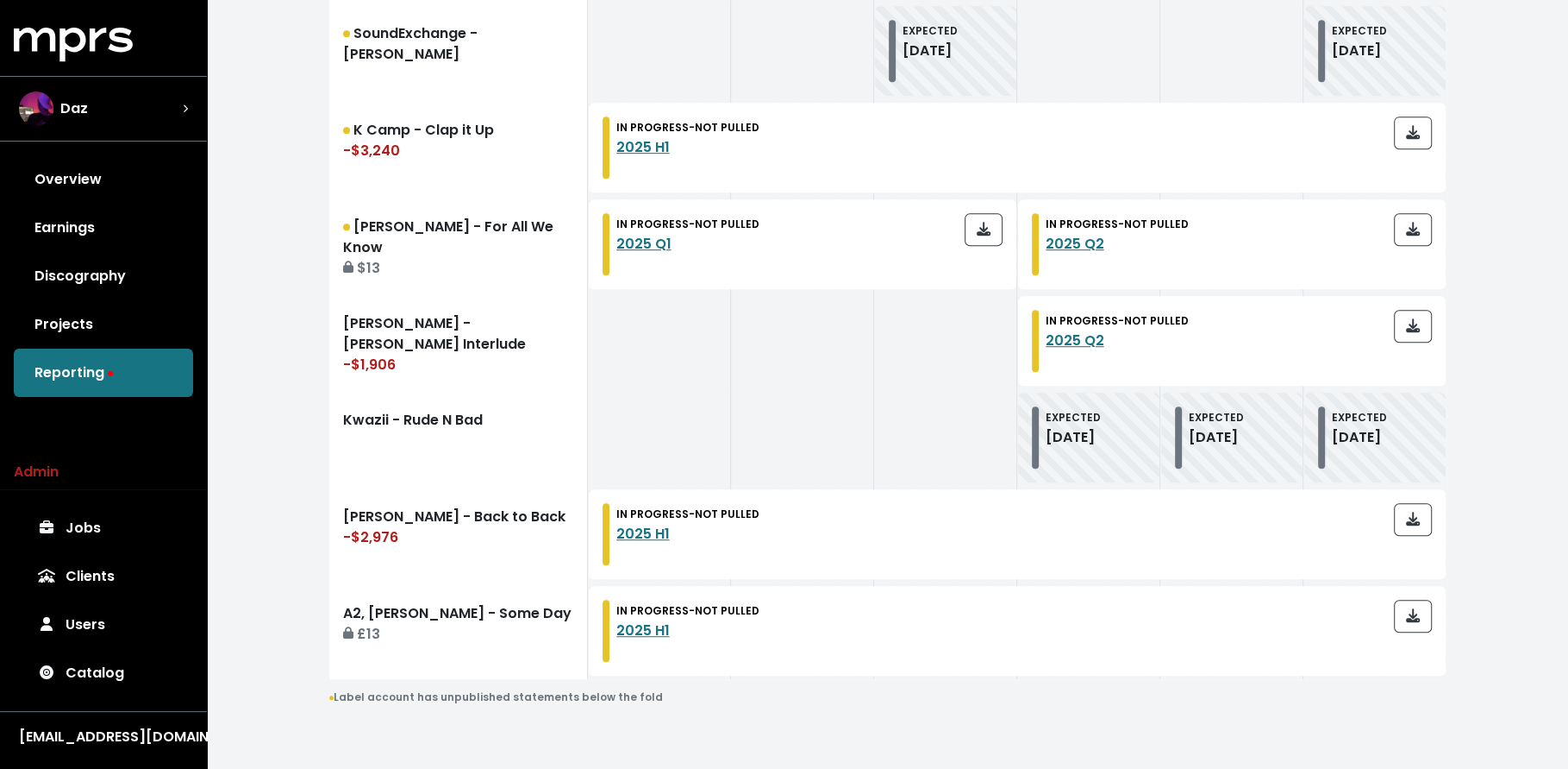
scroll to position [856, 0]
click at [403, 446] on link "Kwazii - Rude N Bad" at bounding box center [458, 437] width 259 height 97
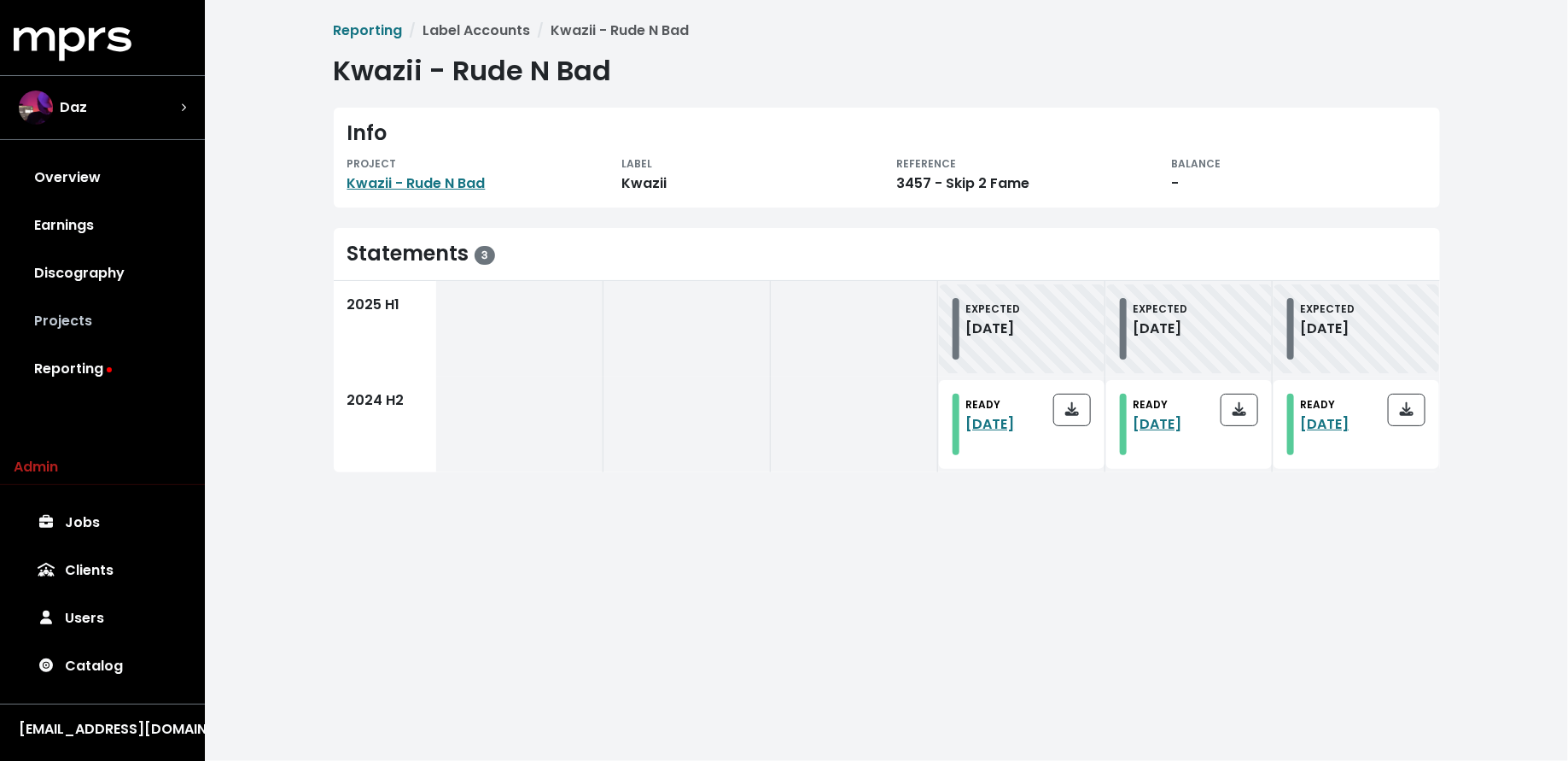
click at [162, 308] on link "Projects" at bounding box center [102, 321] width 178 height 48
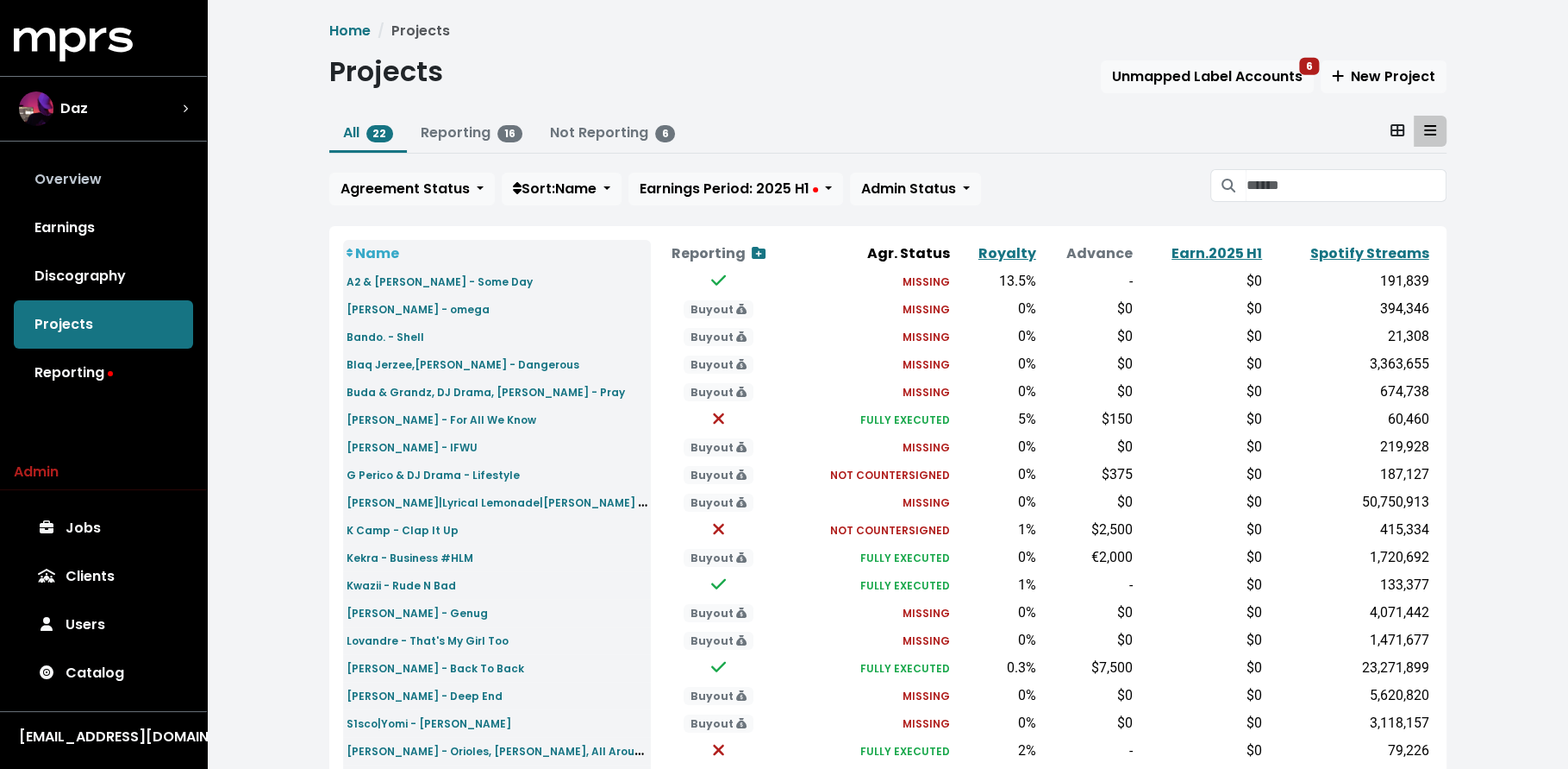
click at [85, 183] on link "Overview" at bounding box center [103, 179] width 180 height 49
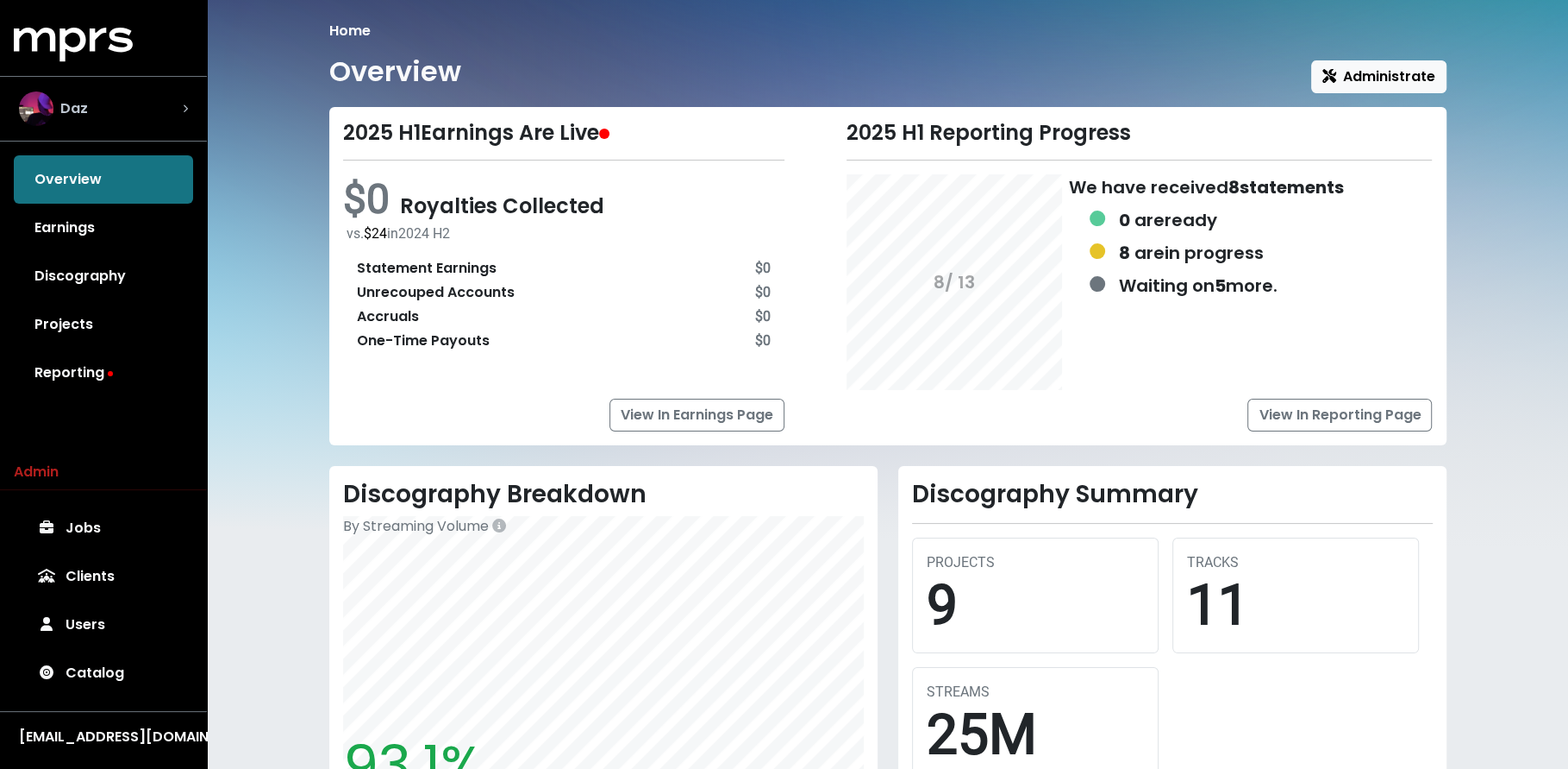
click at [121, 125] on div "Daz" at bounding box center [103, 109] width 169 height 34
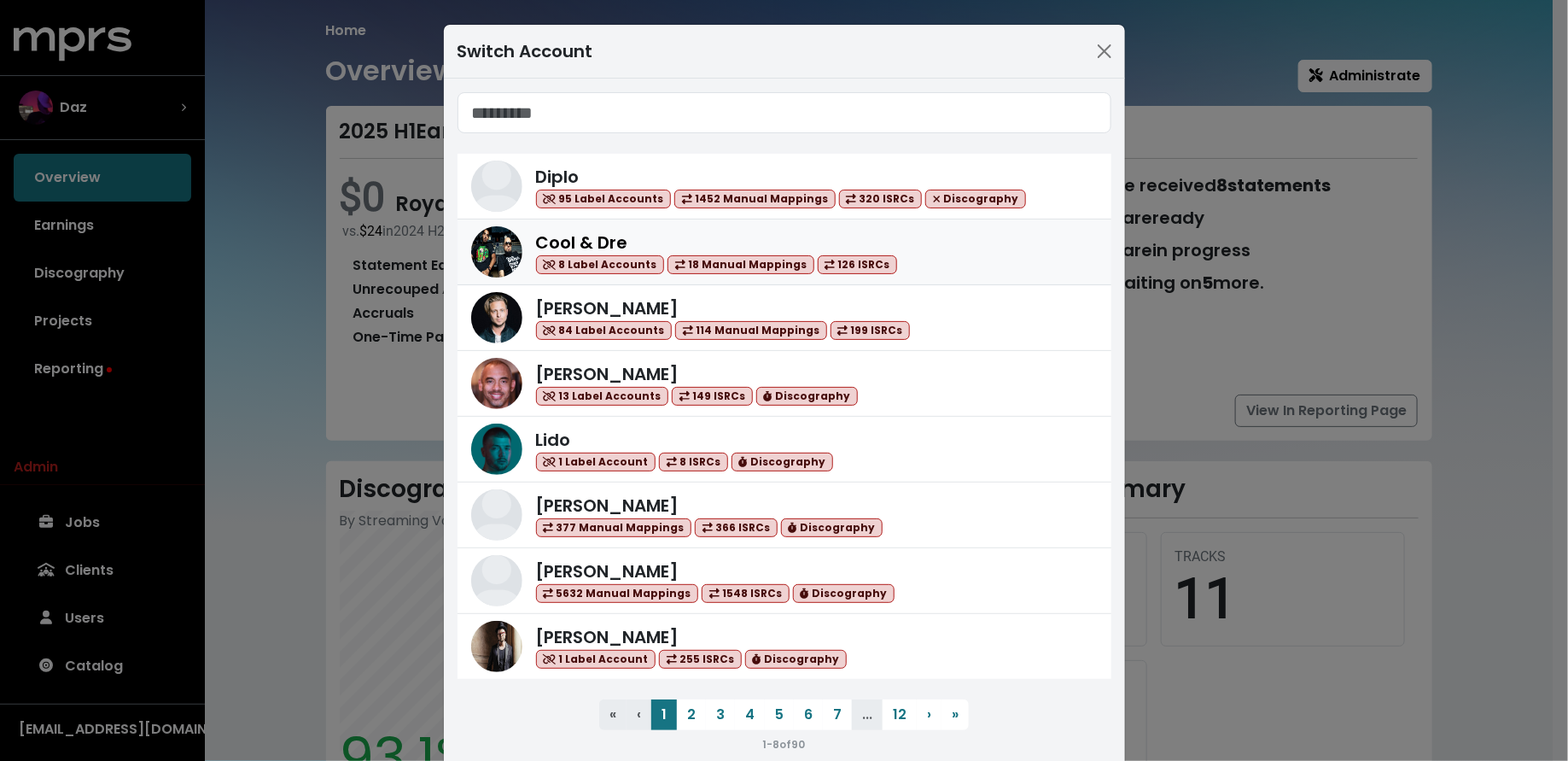
click at [890, 266] on div "Cool & Dre 8 Label Accounts 18 Manual Mappings 126 ISRCs" at bounding box center [816, 253] width 561 height 45
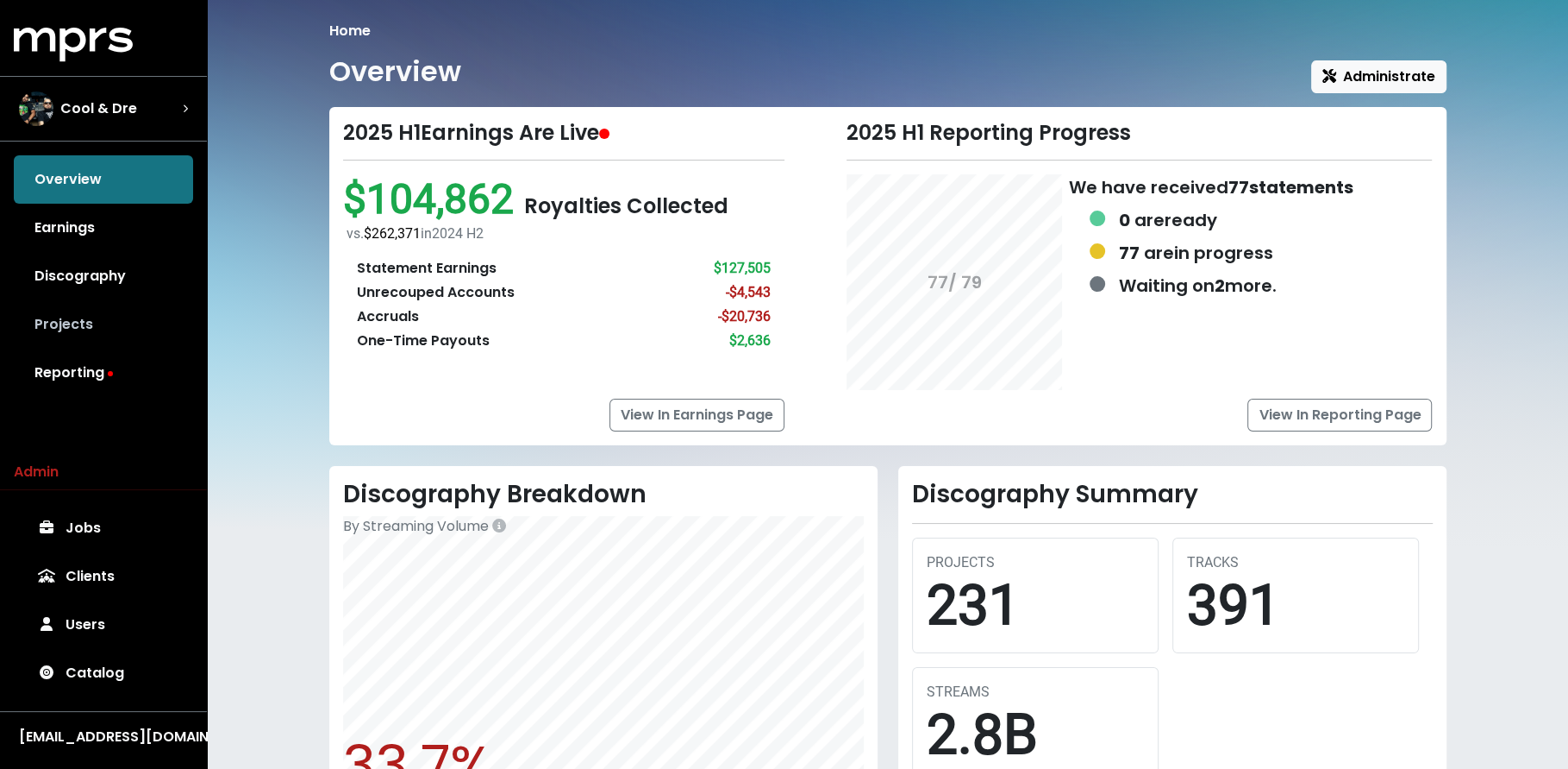
click at [134, 310] on link "Projects" at bounding box center [103, 324] width 180 height 49
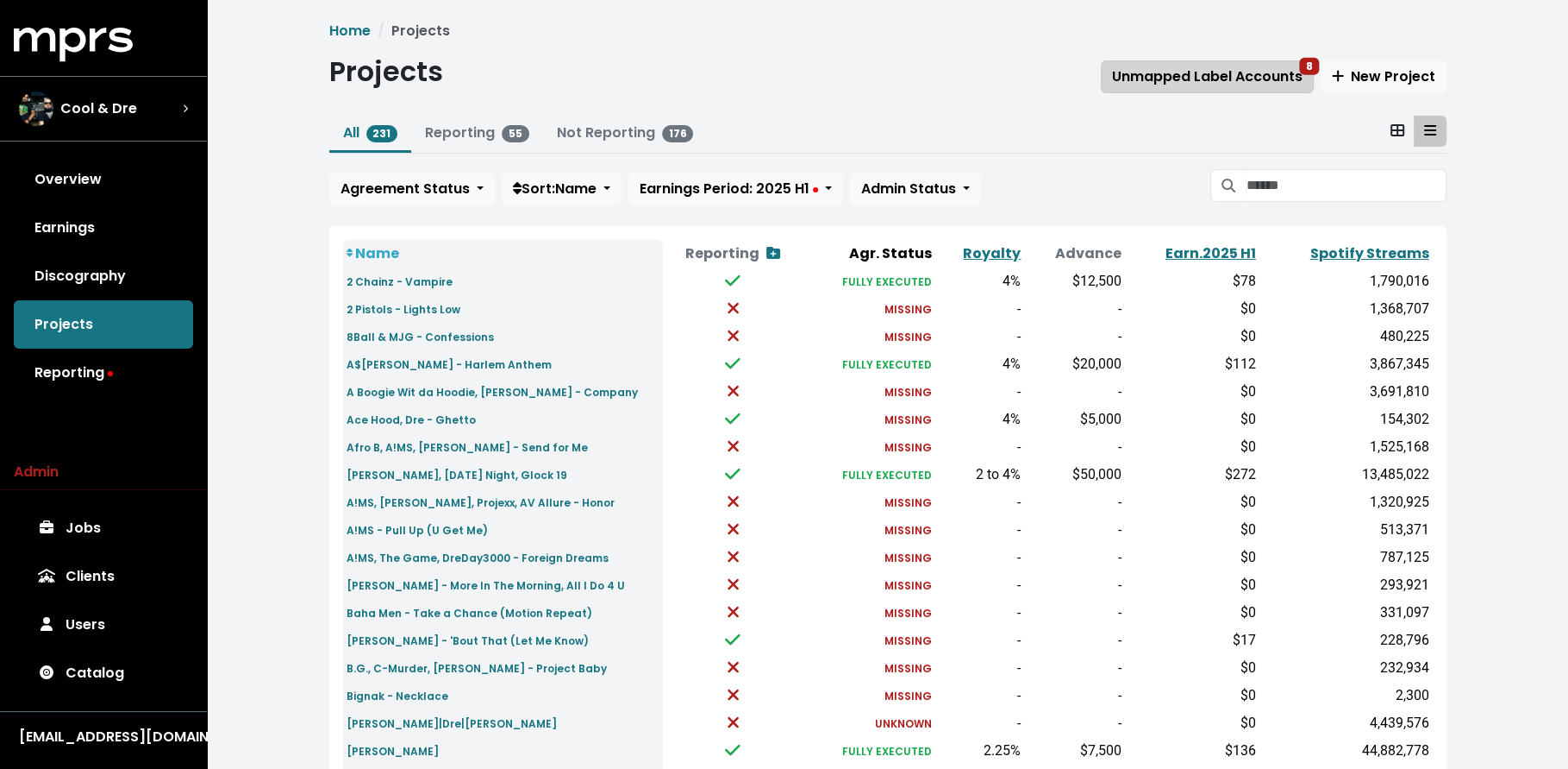
click at [1194, 69] on span "Unmapped Label Accounts 8" at bounding box center [1207, 76] width 190 height 20
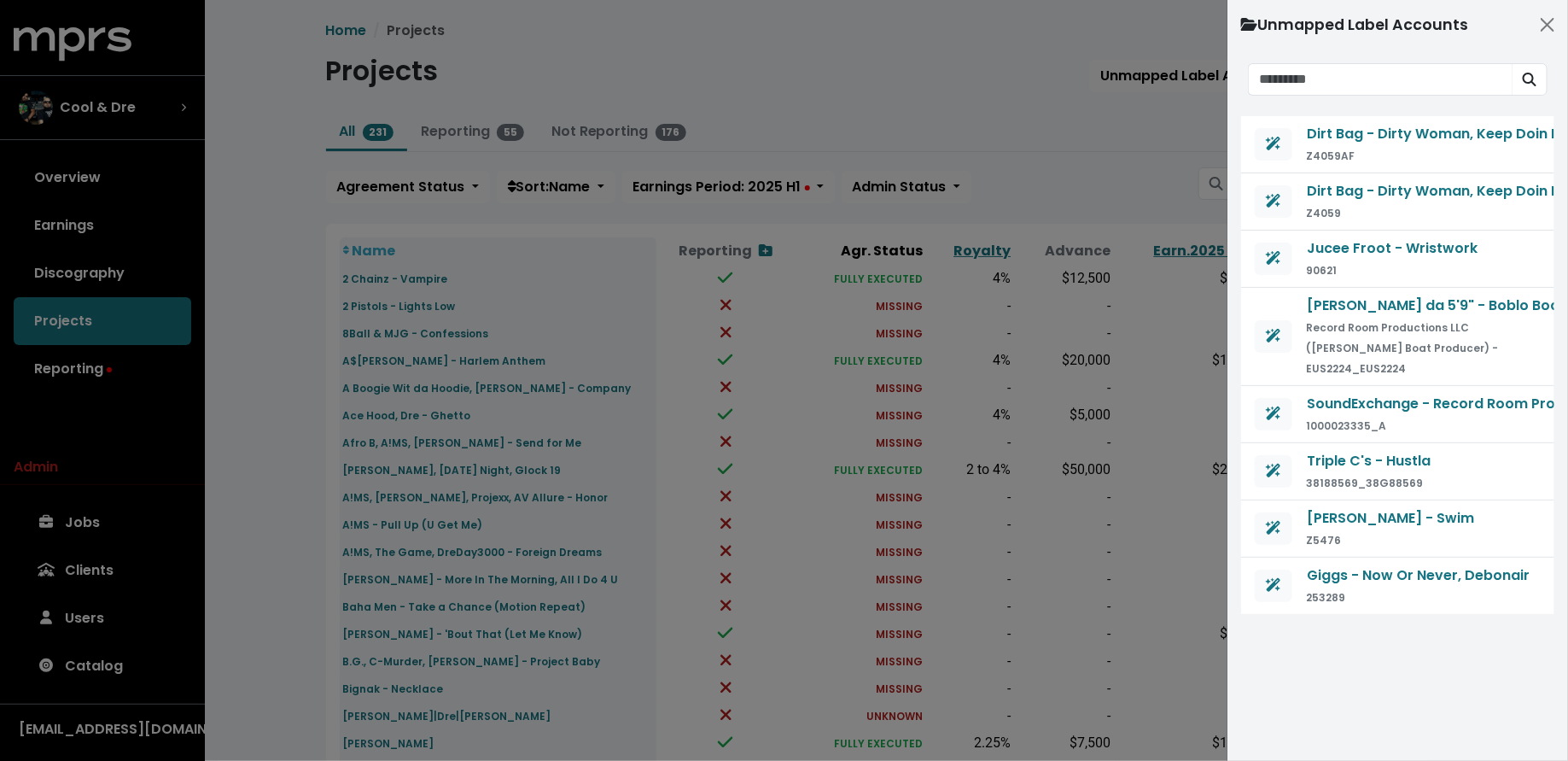
click at [1130, 155] on div at bounding box center [784, 380] width 1568 height 761
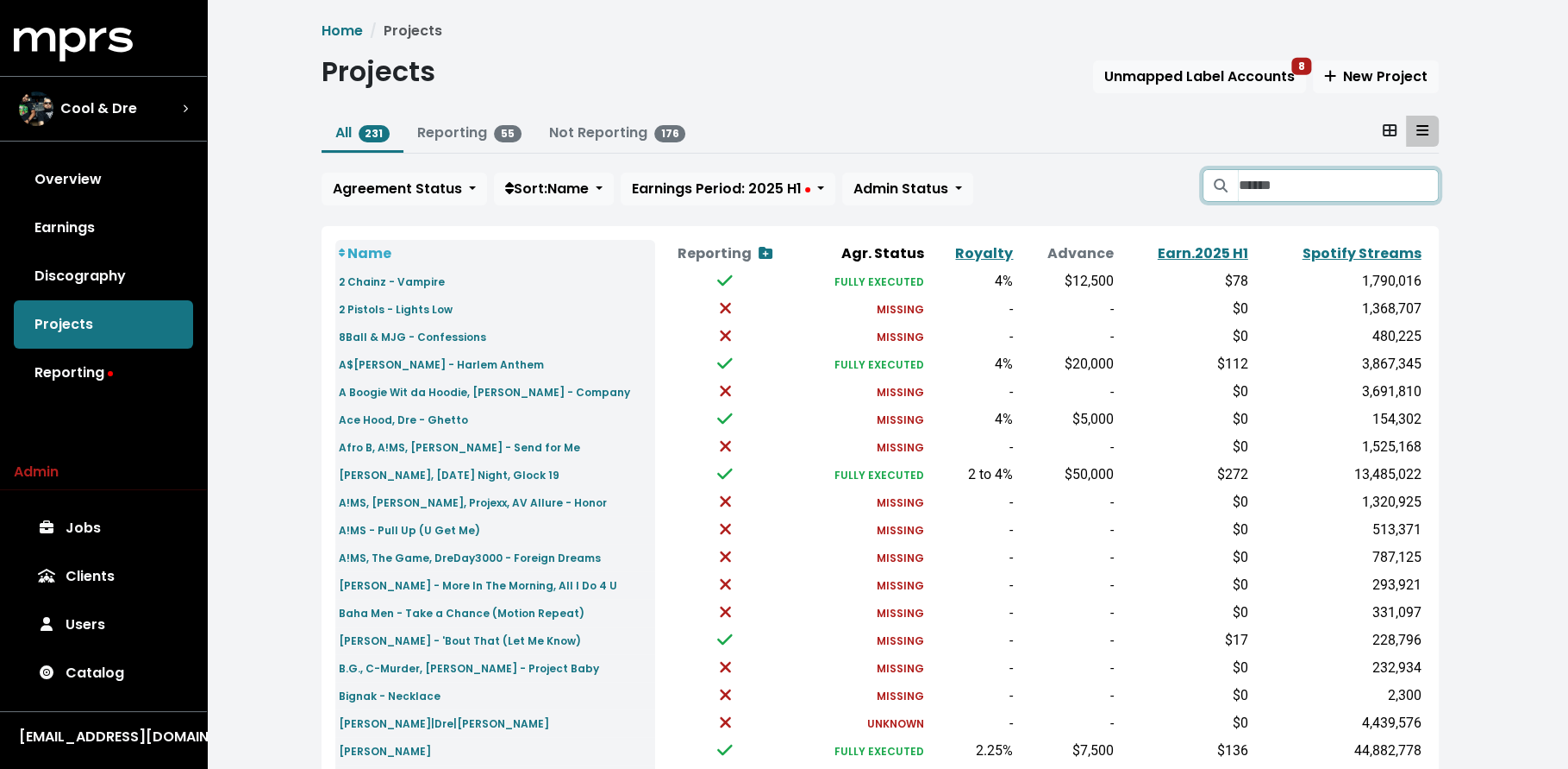
click at [1300, 181] on input "Search projects" at bounding box center [1338, 186] width 200 height 33
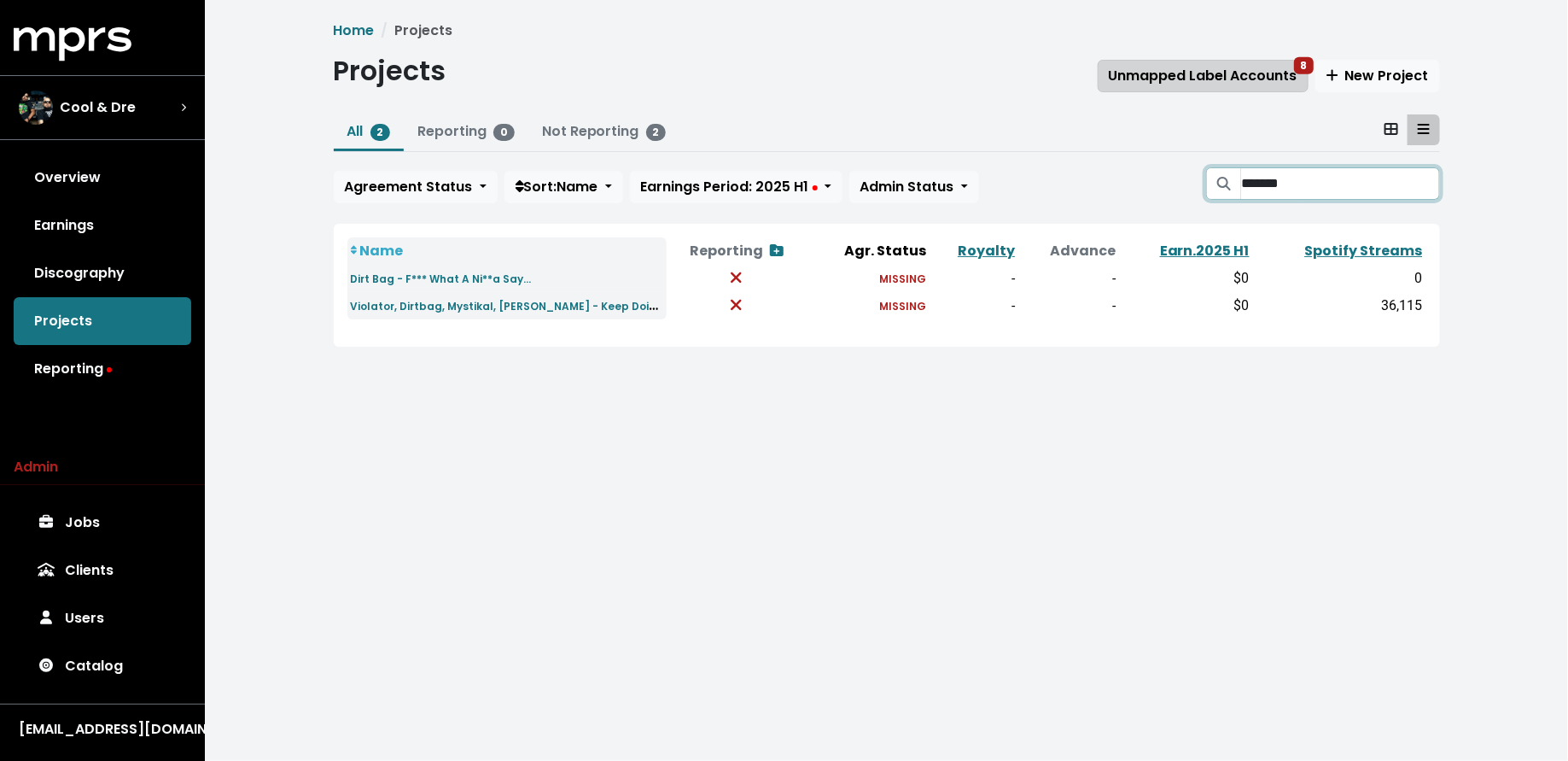
type input "*******"
click at [1127, 75] on span "Unmapped Label Accounts 8" at bounding box center [1202, 75] width 188 height 20
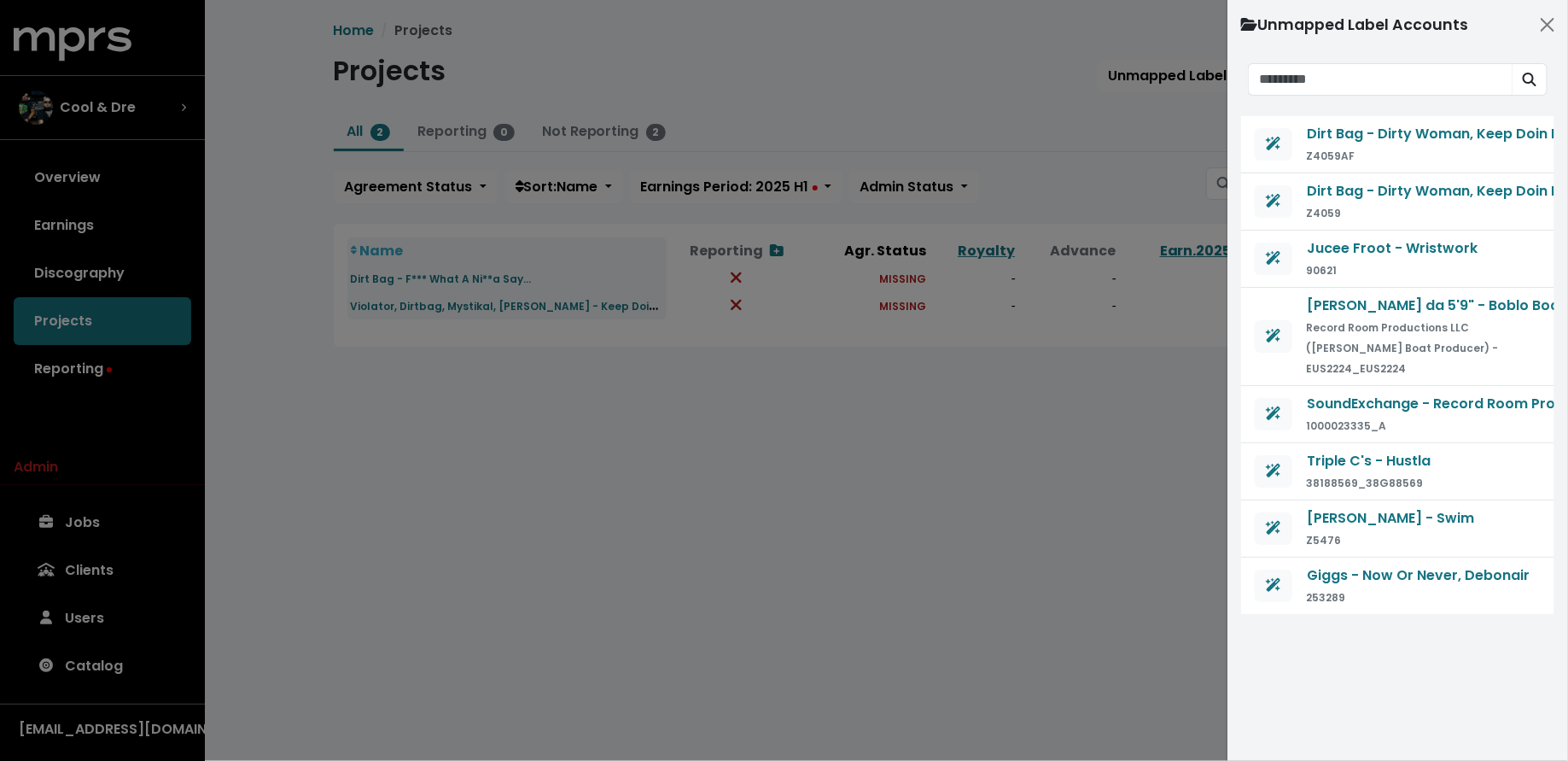
click at [608, 308] on div at bounding box center [784, 380] width 1568 height 761
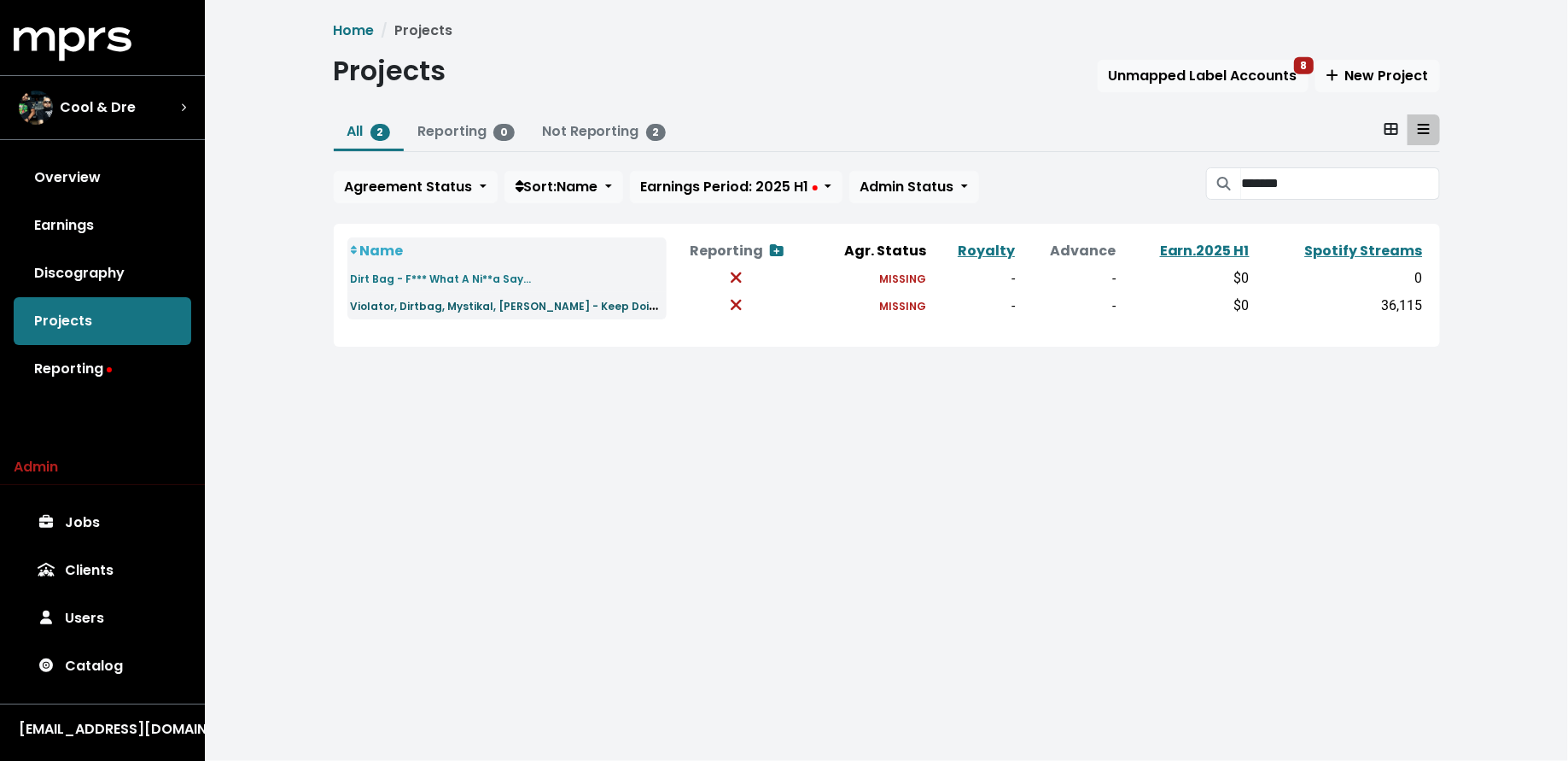
click at [584, 307] on small "Violator, Dirtbag, Mystikal, Busta Rhymes - Keep Doin' It" at bounding box center [510, 305] width 319 height 20
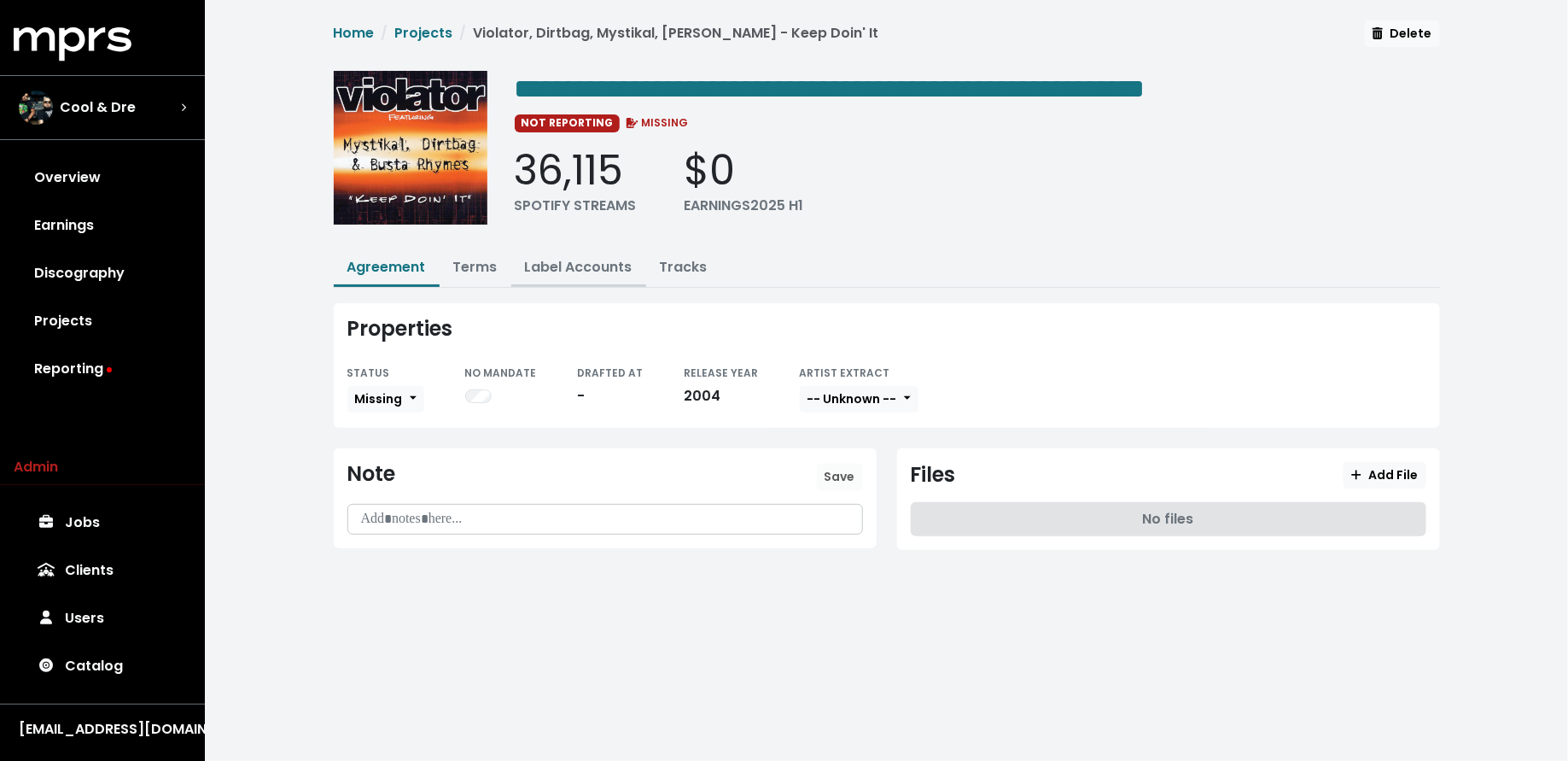
click at [551, 270] on link "Label Accounts" at bounding box center [579, 266] width 108 height 20
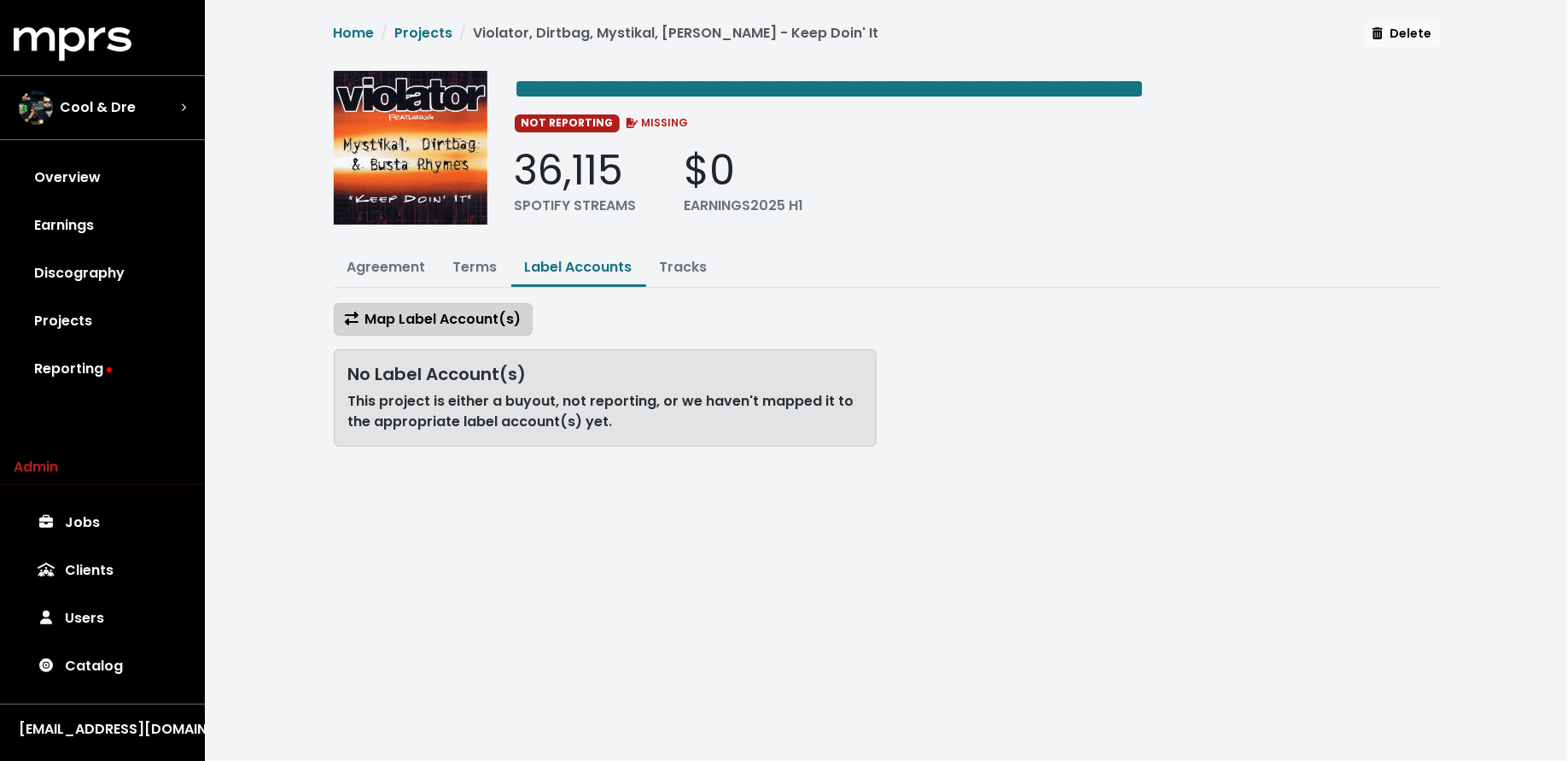
click at [493, 312] on span "Map Label Account(s)" at bounding box center [432, 318] width 177 height 20
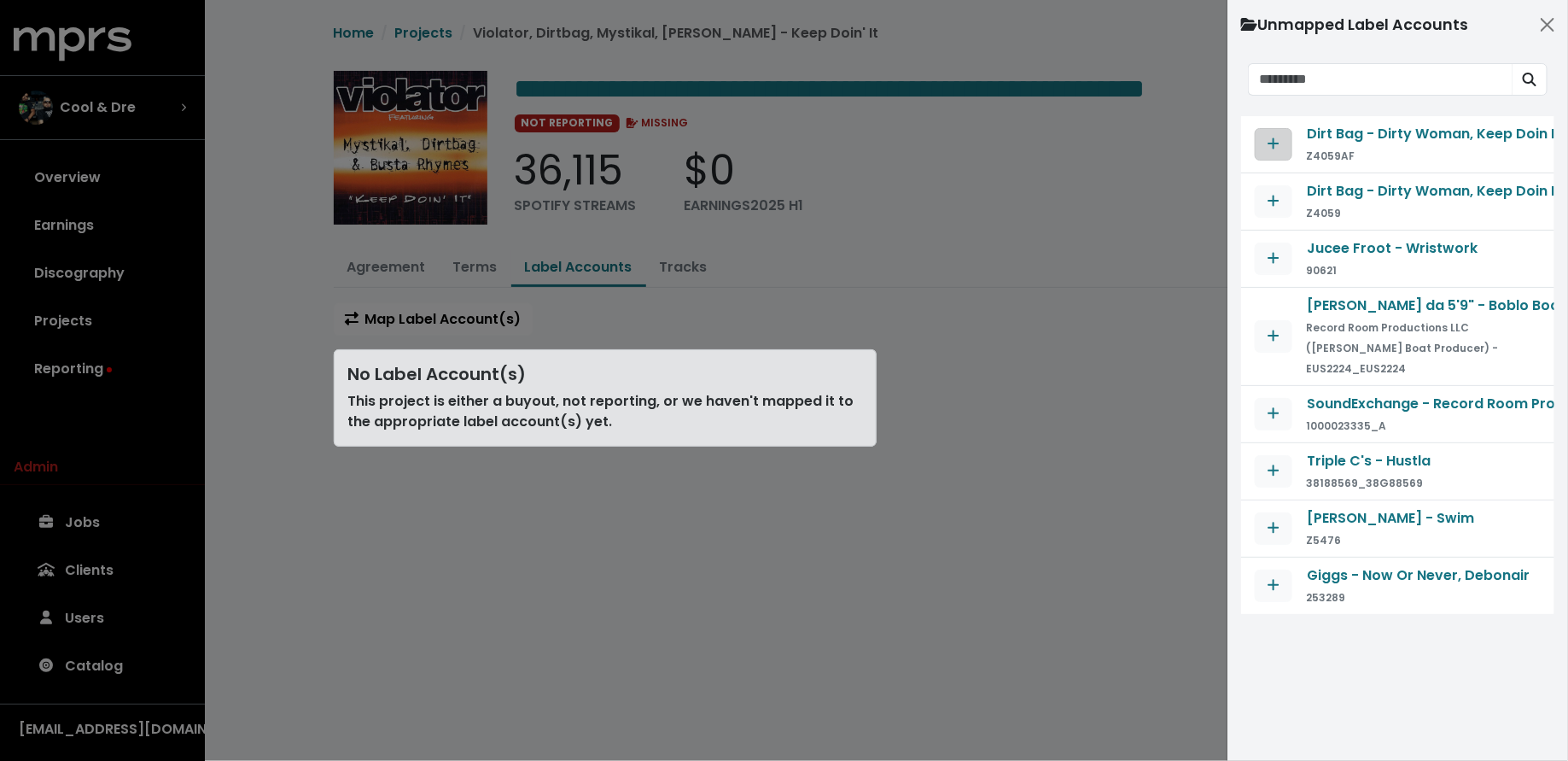
click at [1277, 150] on span "Map contract to selected agreement" at bounding box center [1273, 144] width 12 height 20
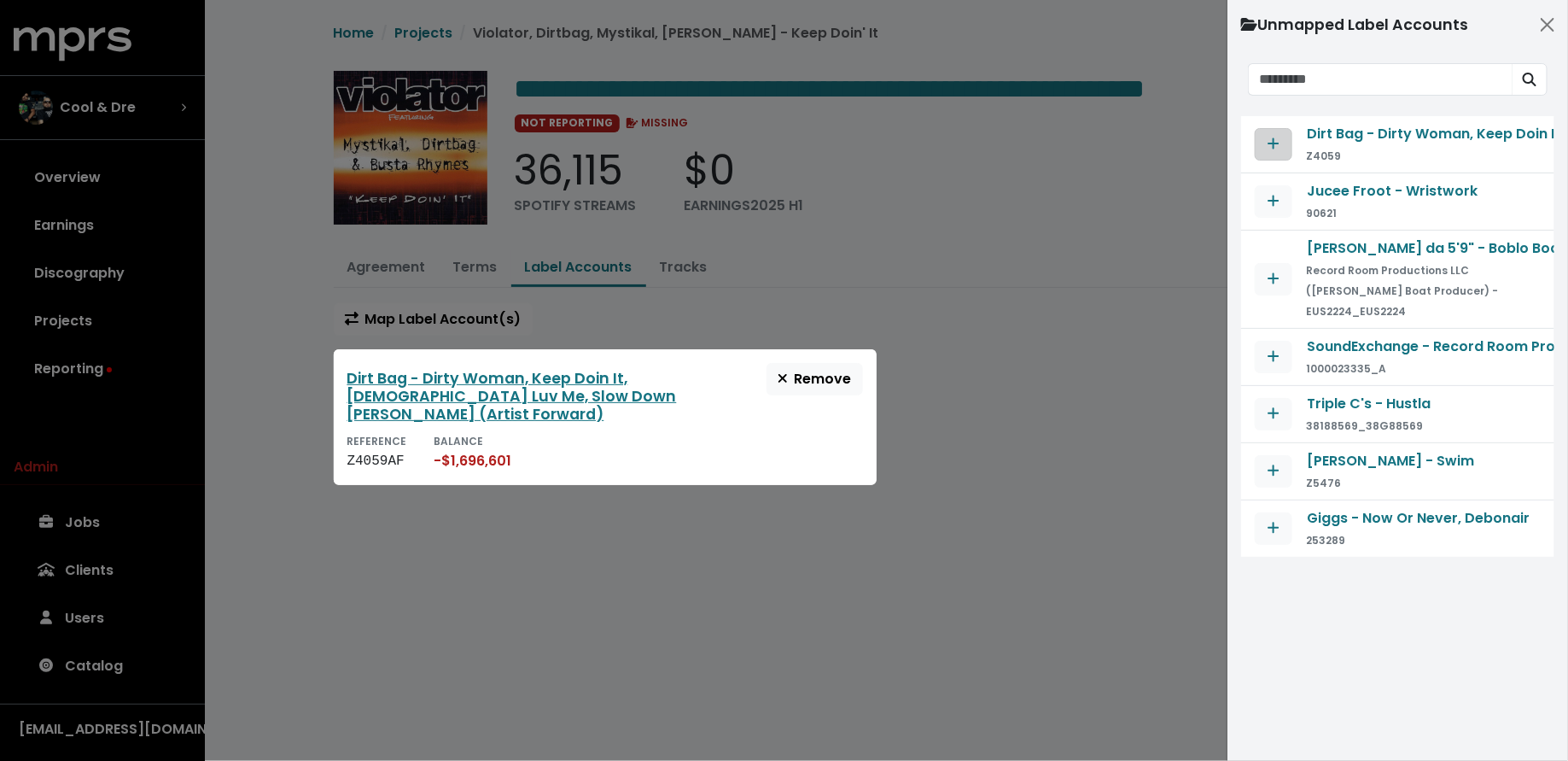
click at [1277, 144] on icon "Map contract to selected agreement" at bounding box center [1273, 143] width 12 height 13
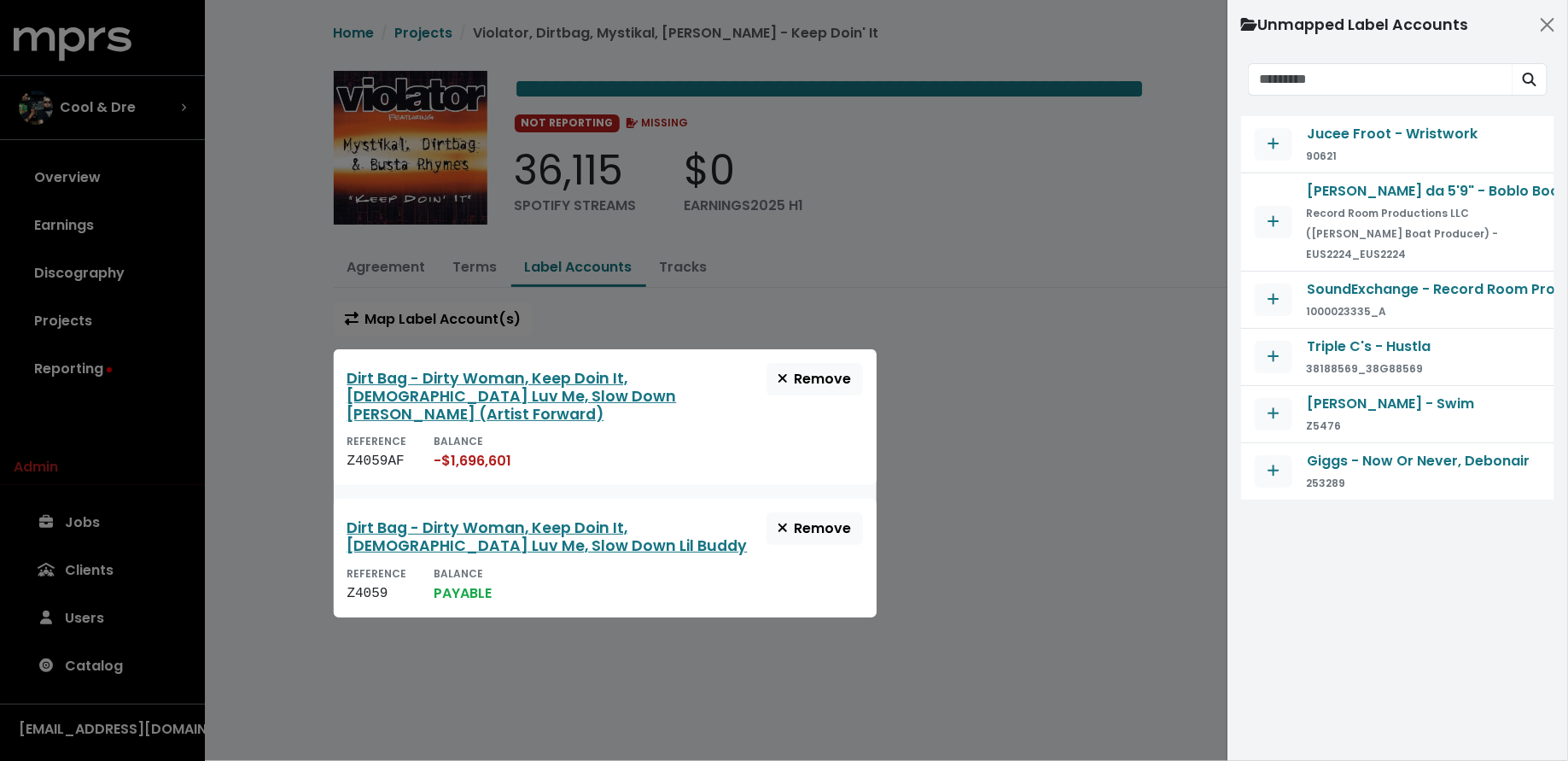
click at [935, 421] on div at bounding box center [784, 380] width 1568 height 761
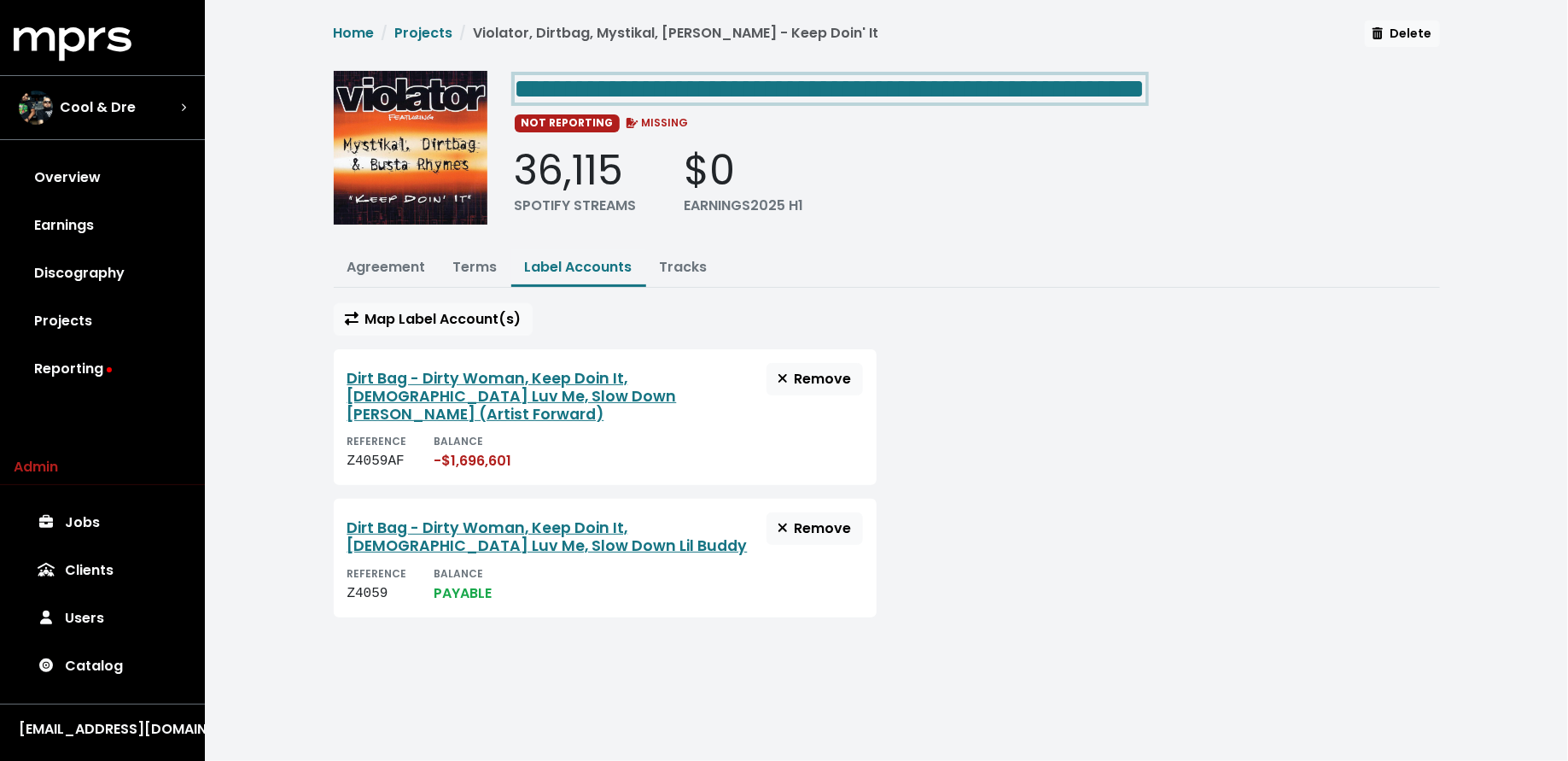
click at [711, 91] on span "**********" at bounding box center [830, 88] width 630 height 27
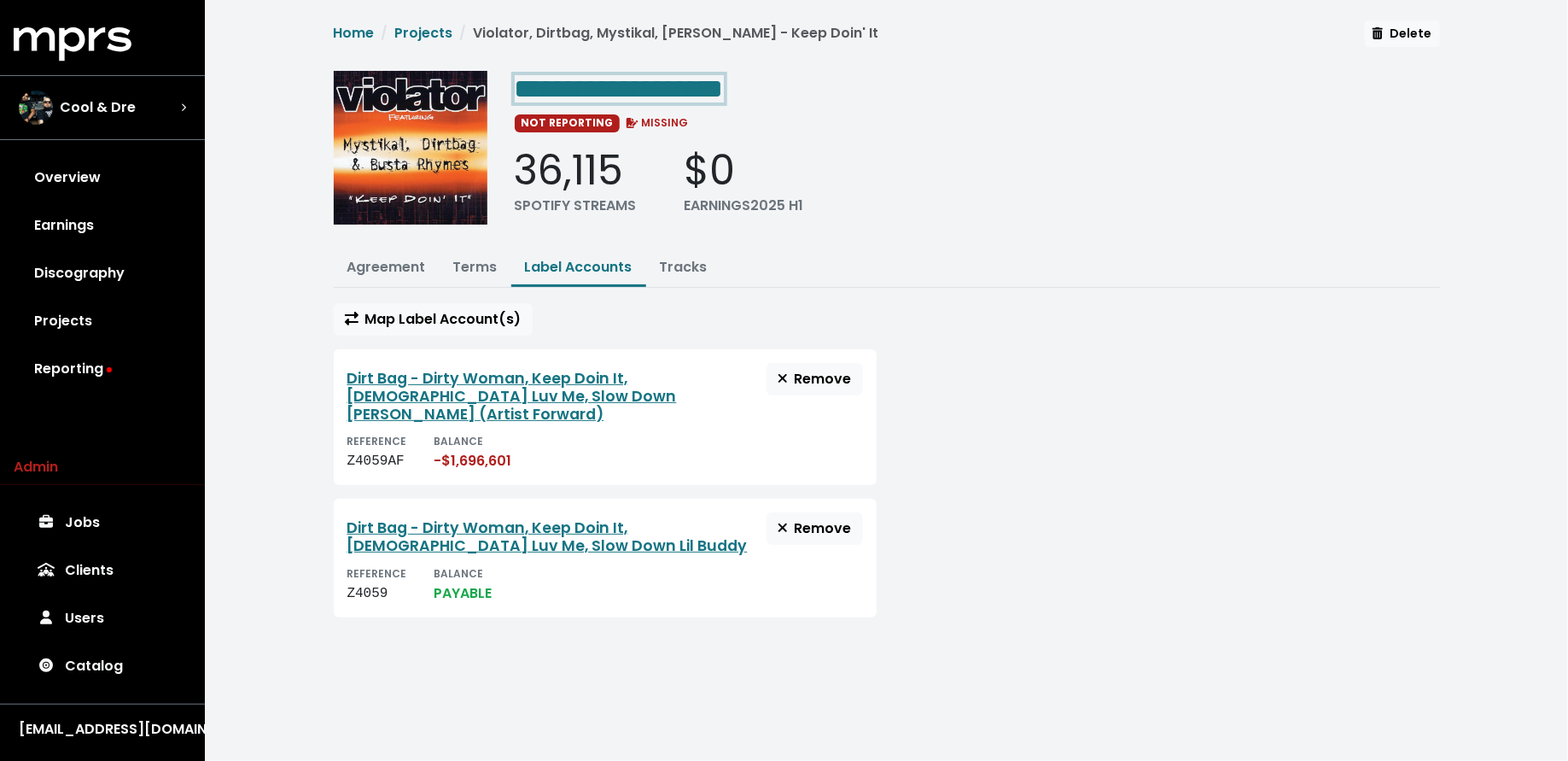
click at [661, 80] on span "**********" at bounding box center [619, 88] width 209 height 27
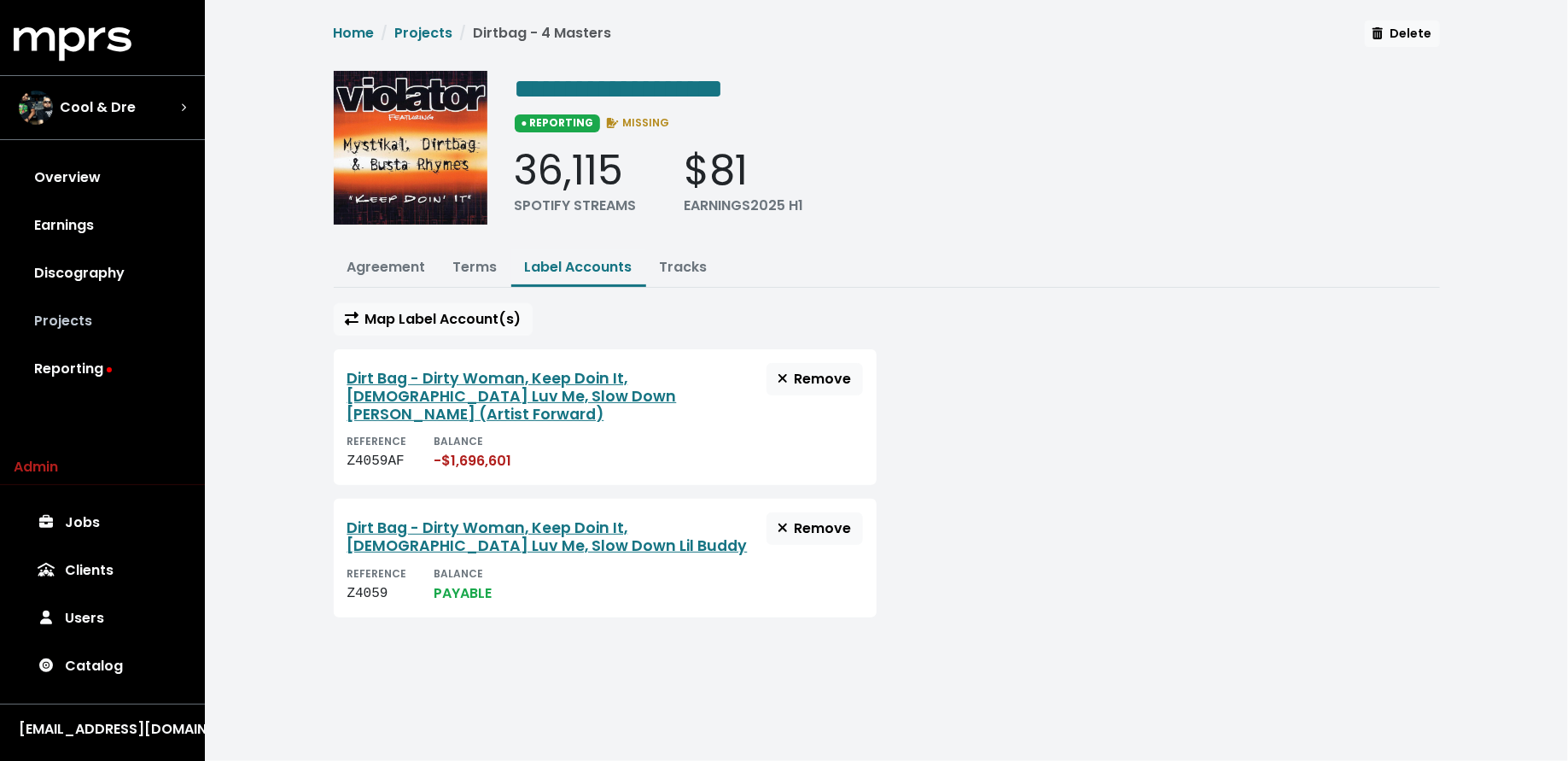
click at [90, 332] on link "Projects" at bounding box center [102, 321] width 178 height 48
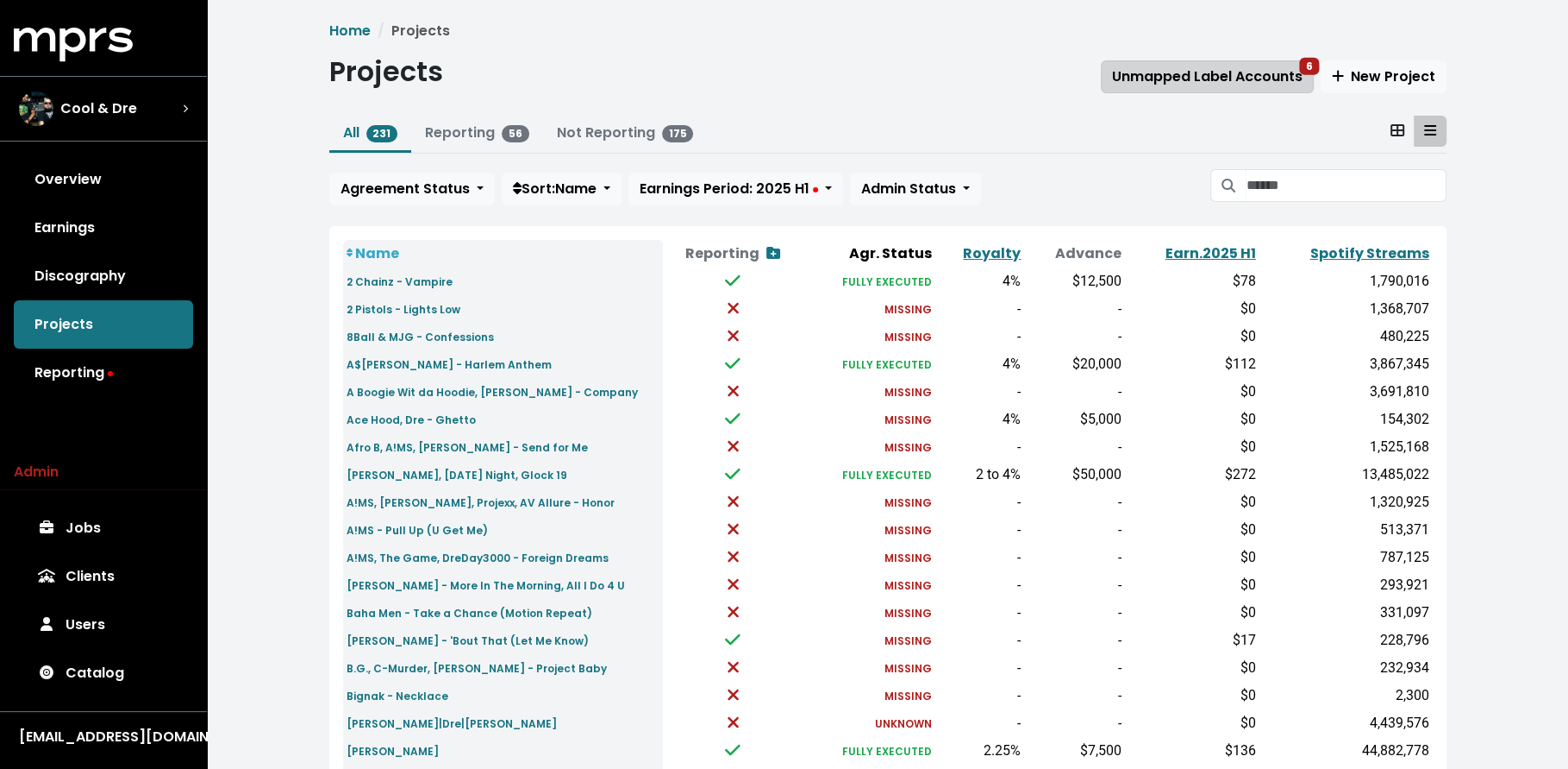
click at [1239, 84] on span "Unmapped Label Accounts 6" at bounding box center [1207, 76] width 190 height 20
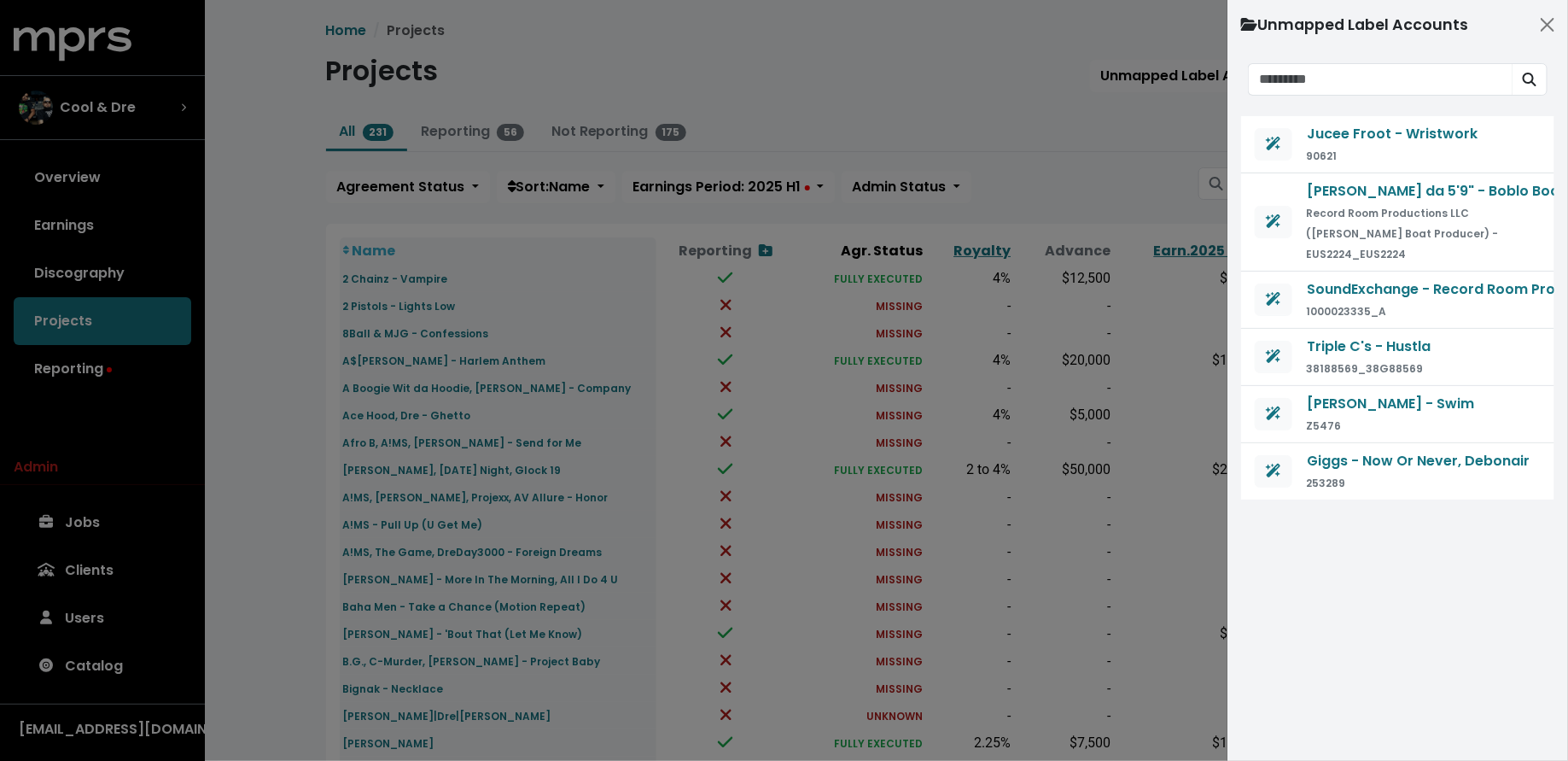
click at [1076, 163] on div at bounding box center [784, 380] width 1568 height 761
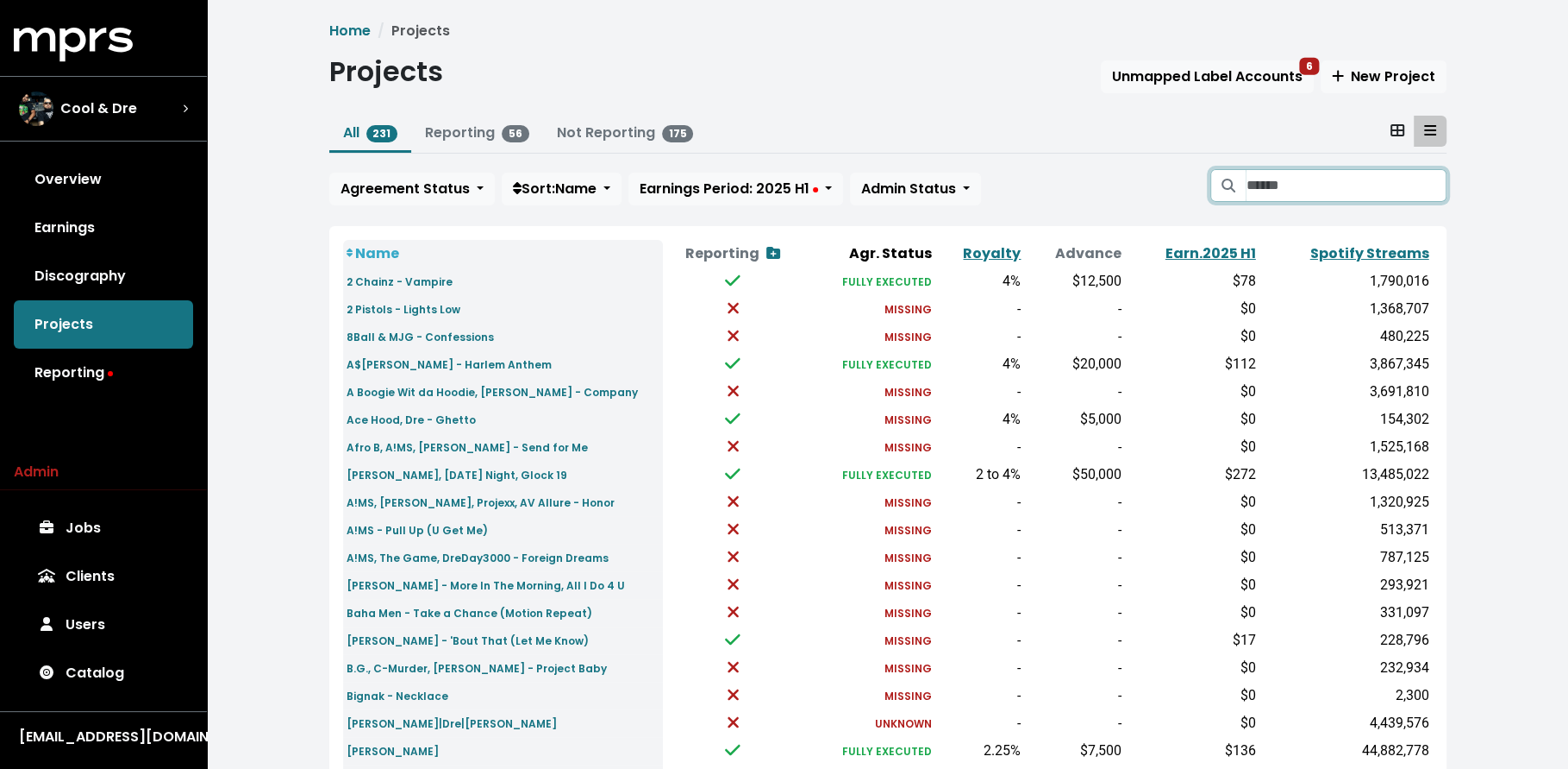
click at [1269, 186] on input "Search projects" at bounding box center [1345, 186] width 200 height 33
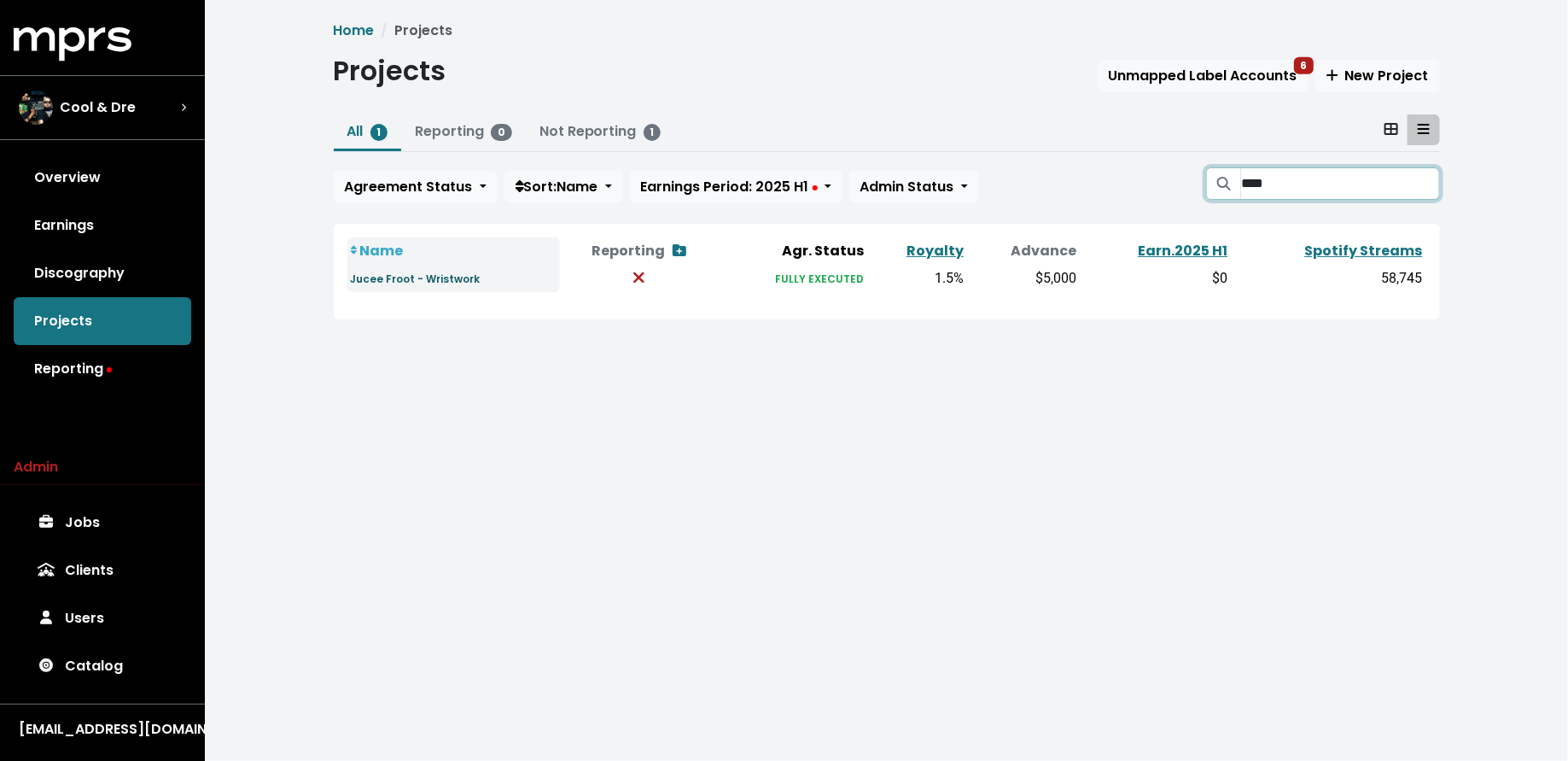
type input "****"
click at [398, 274] on small "Jucee Froot - Wristwork" at bounding box center [415, 278] width 130 height 14
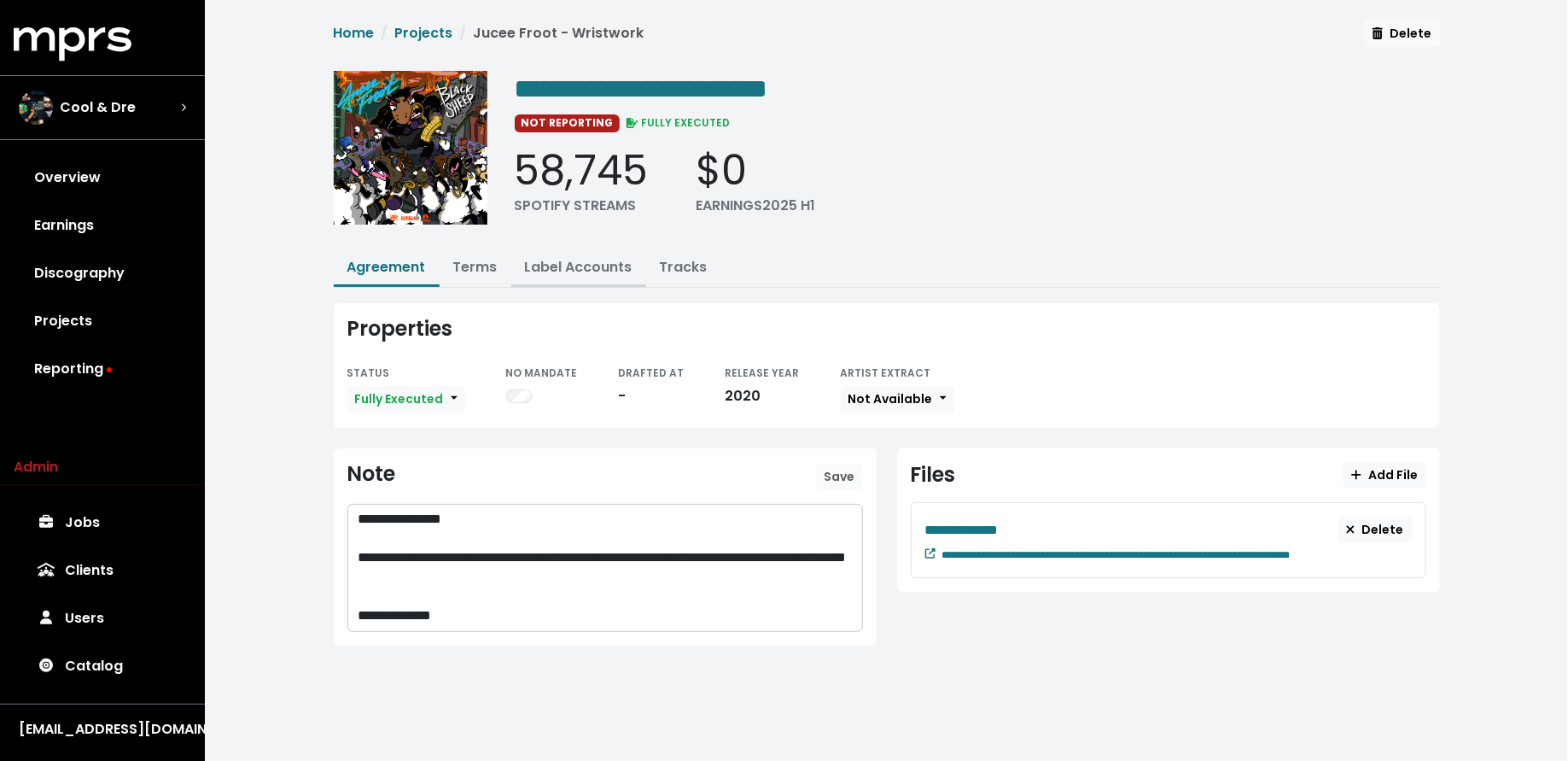
click at [562, 254] on button "Label Accounts" at bounding box center [578, 268] width 134 height 37
click at [563, 259] on link "Label Accounts" at bounding box center [579, 266] width 108 height 20
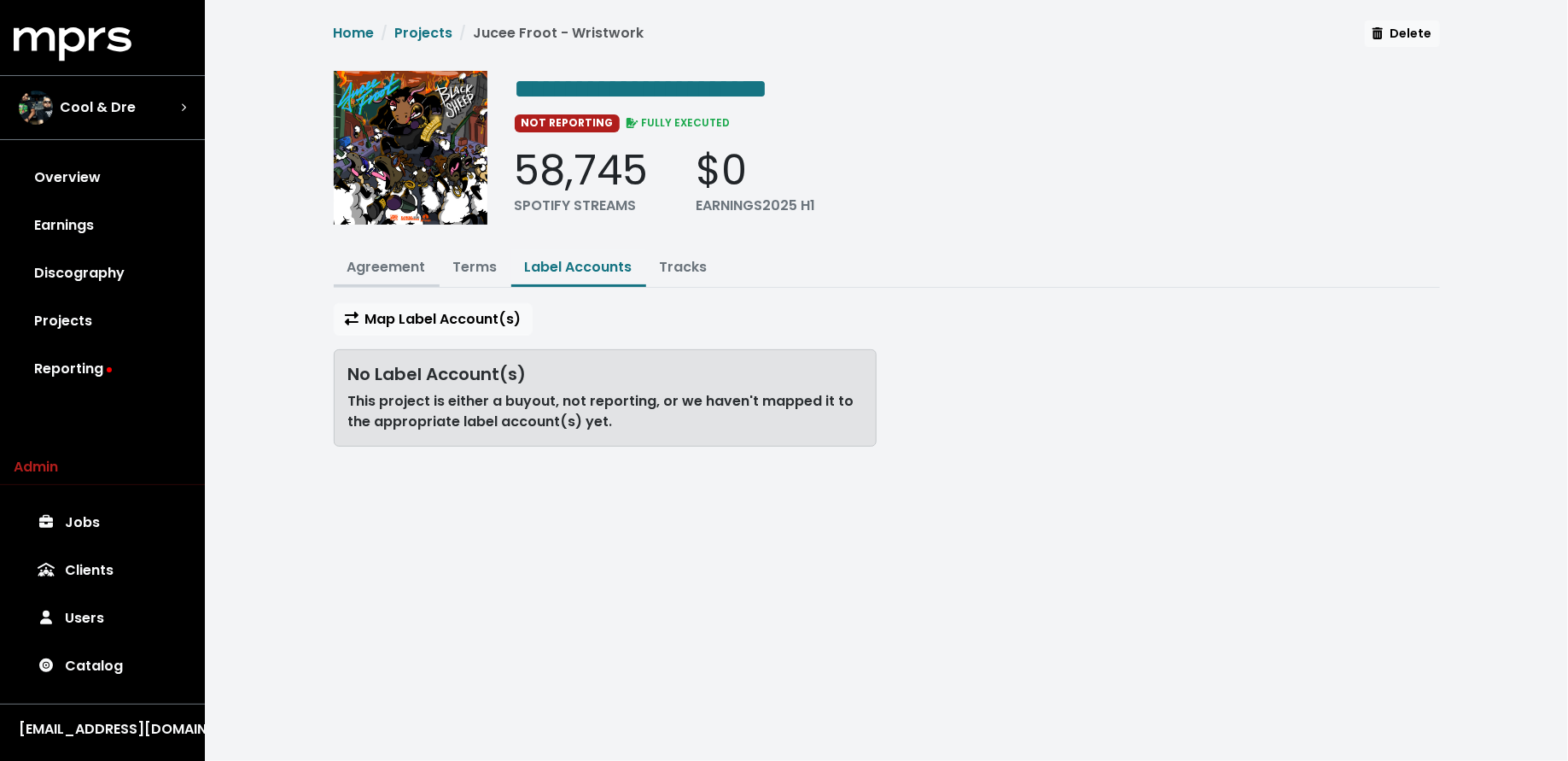
click at [373, 261] on link "Agreement" at bounding box center [386, 266] width 79 height 20
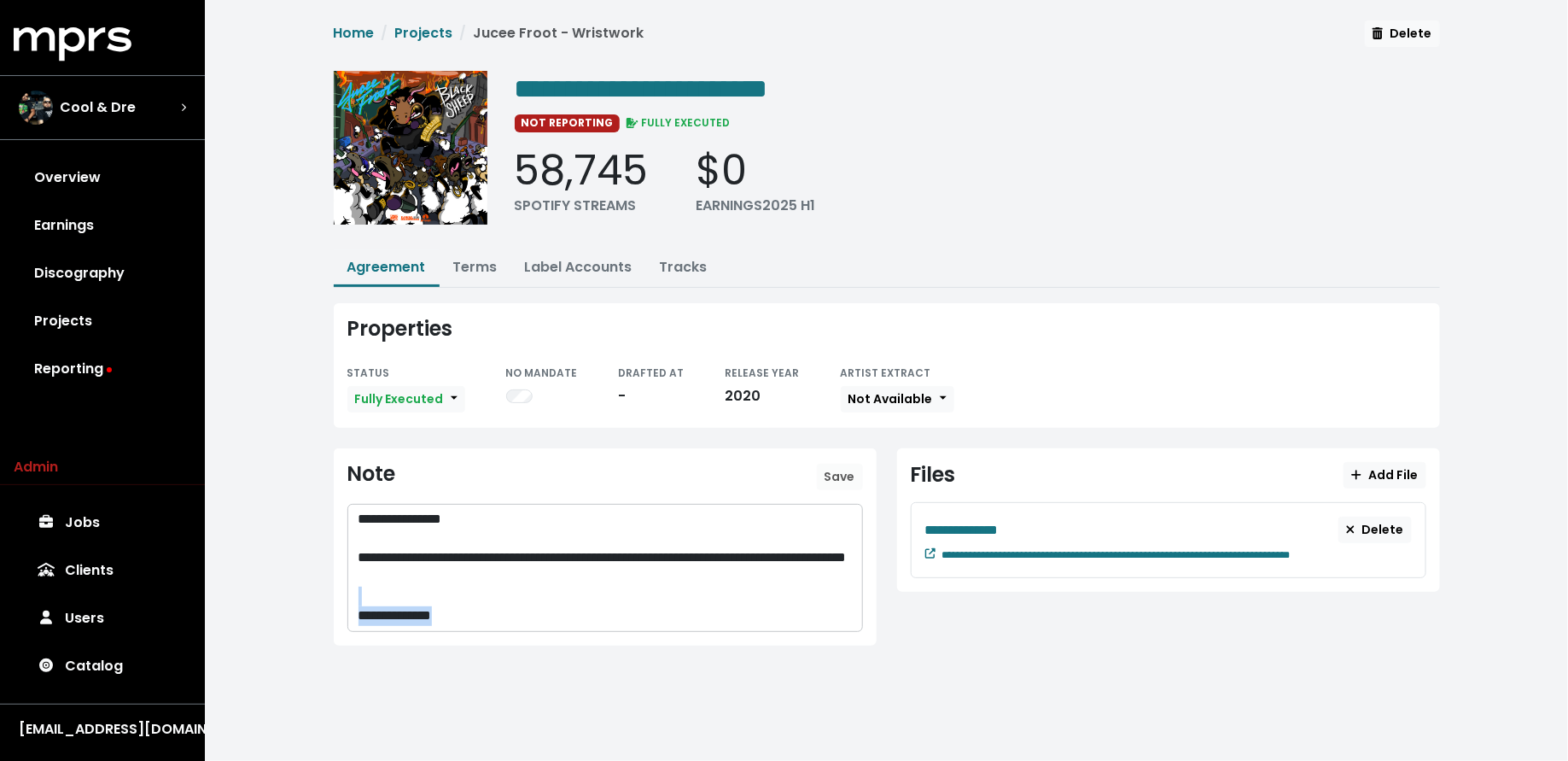
drag, startPoint x: 474, startPoint y: 614, endPoint x: 347, endPoint y: 593, distance: 128.7
click at [348, 593] on div "**********" at bounding box center [605, 567] width 514 height 126
click at [831, 480] on span "Save" at bounding box center [839, 476] width 30 height 17
click at [565, 270] on link "Label Accounts" at bounding box center [579, 266] width 108 height 20
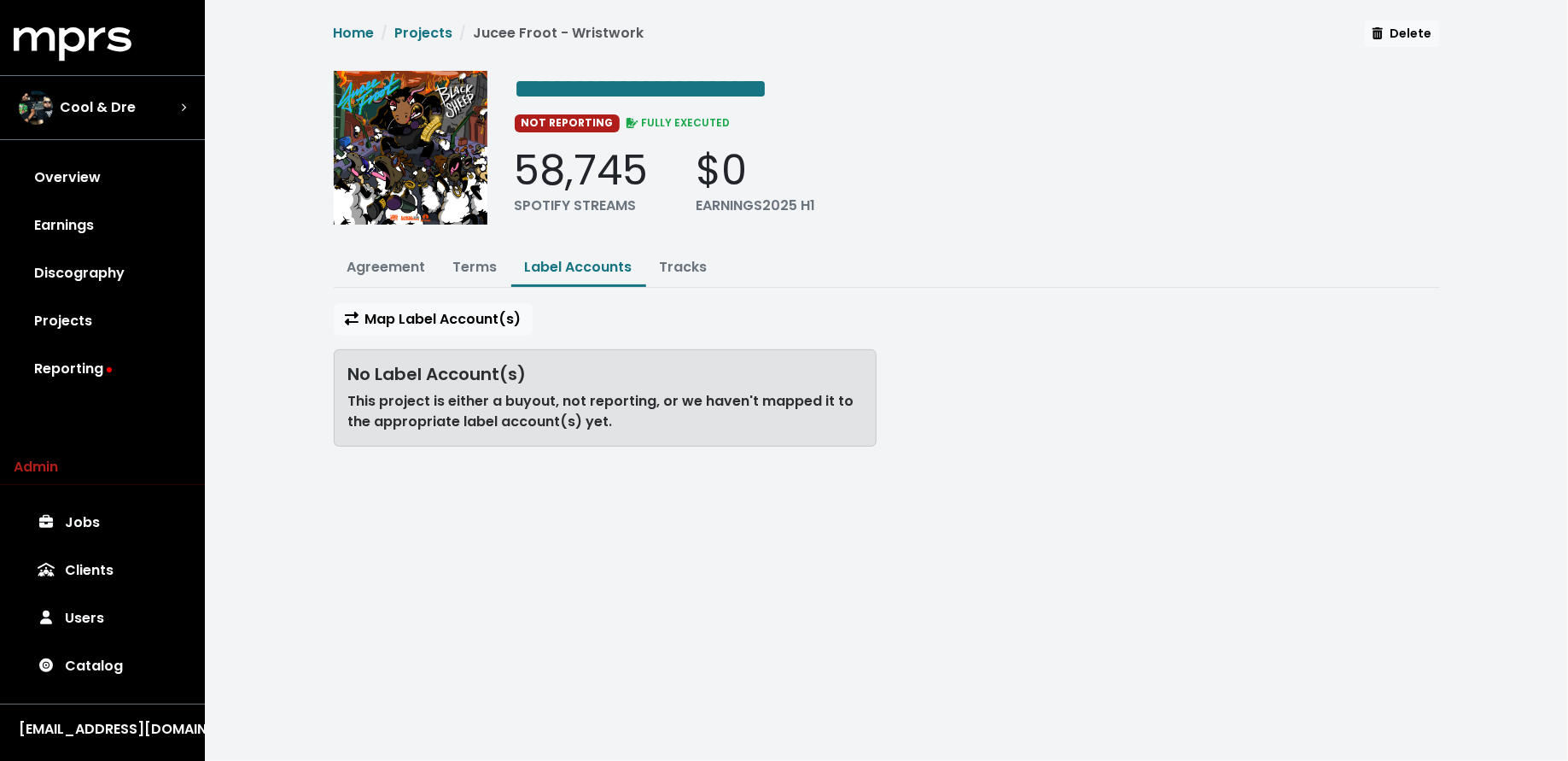
click at [441, 349] on div "No Label Account(s) This project is either a buyout, not reporting, or we haven…" at bounding box center [606, 398] width 543 height 97
click at [448, 312] on span "Map Label Account(s)" at bounding box center [432, 318] width 177 height 20
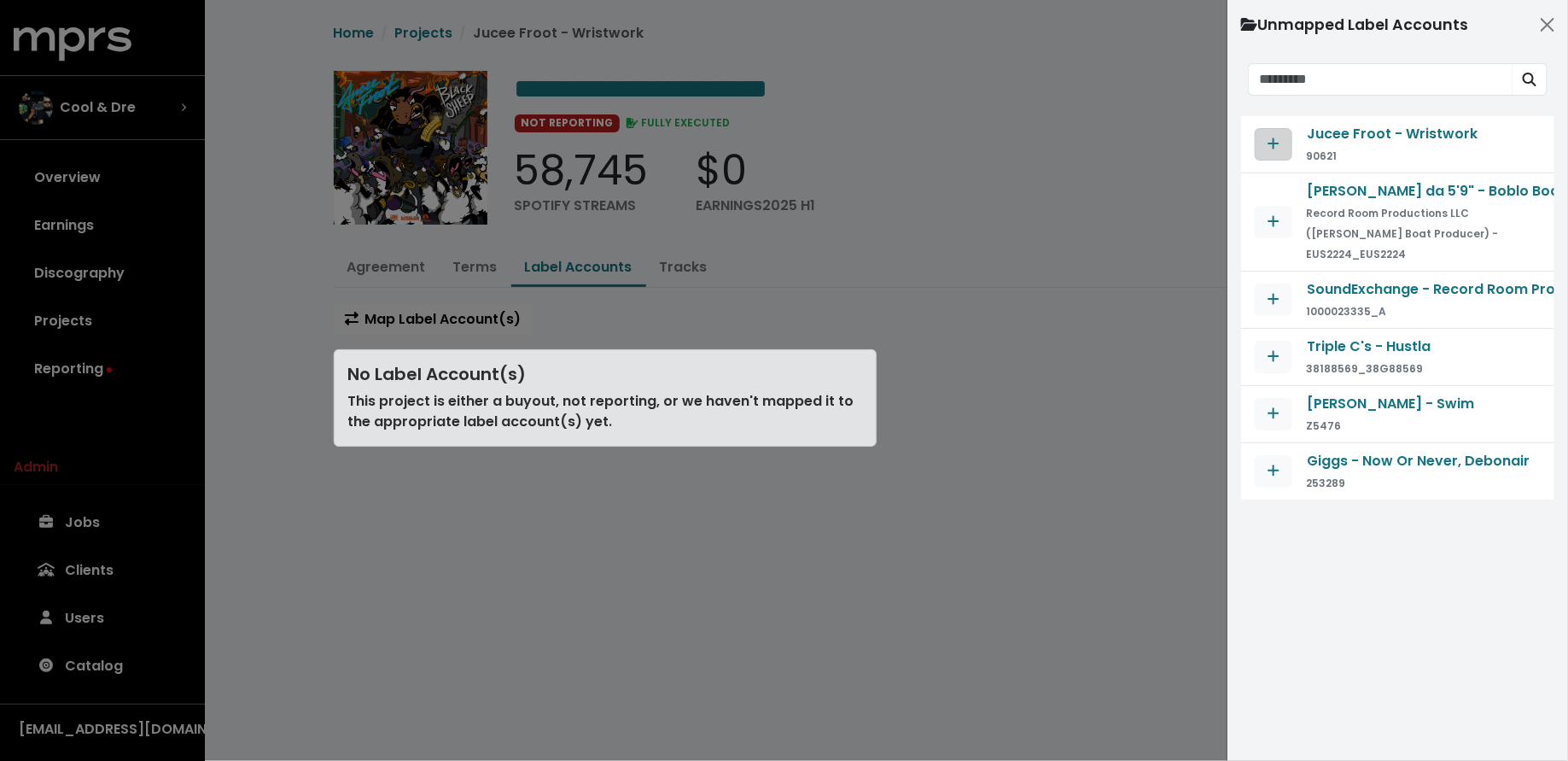
click at [1291, 138] on button "Map contract to selected agreement" at bounding box center [1274, 144] width 38 height 32
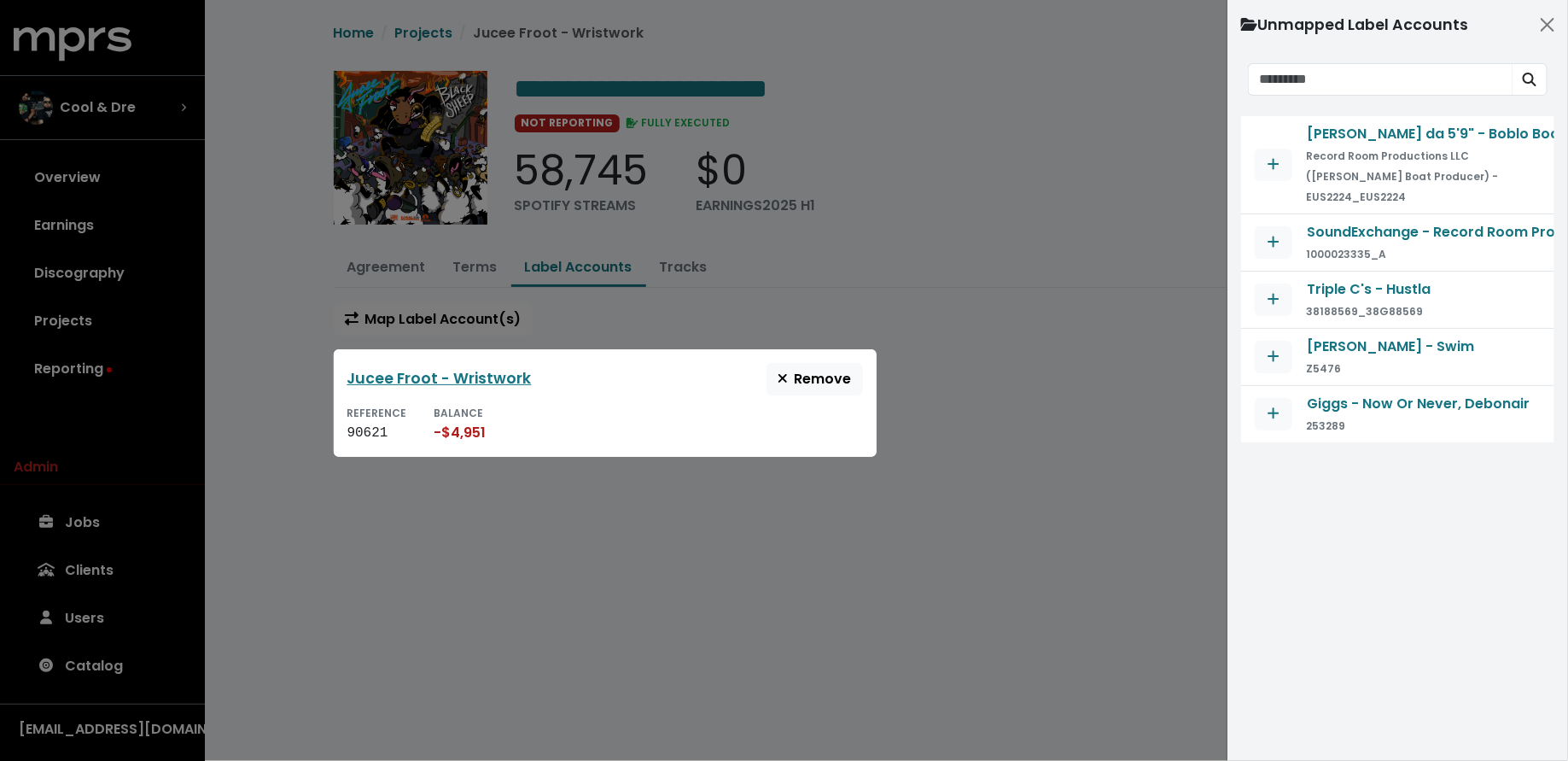
click at [925, 396] on div at bounding box center [784, 380] width 1568 height 761
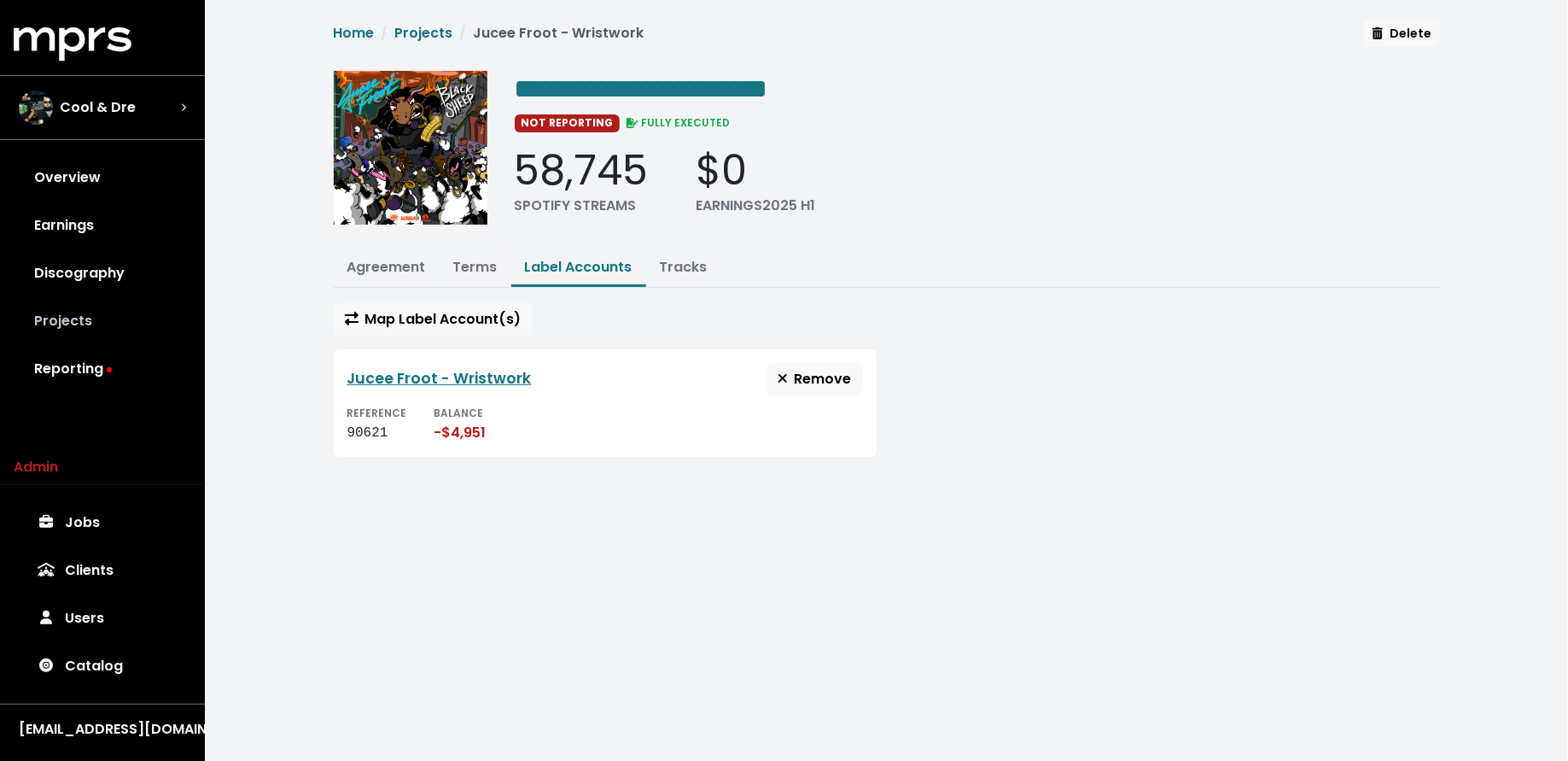
click at [156, 321] on link "Projects" at bounding box center [102, 321] width 178 height 48
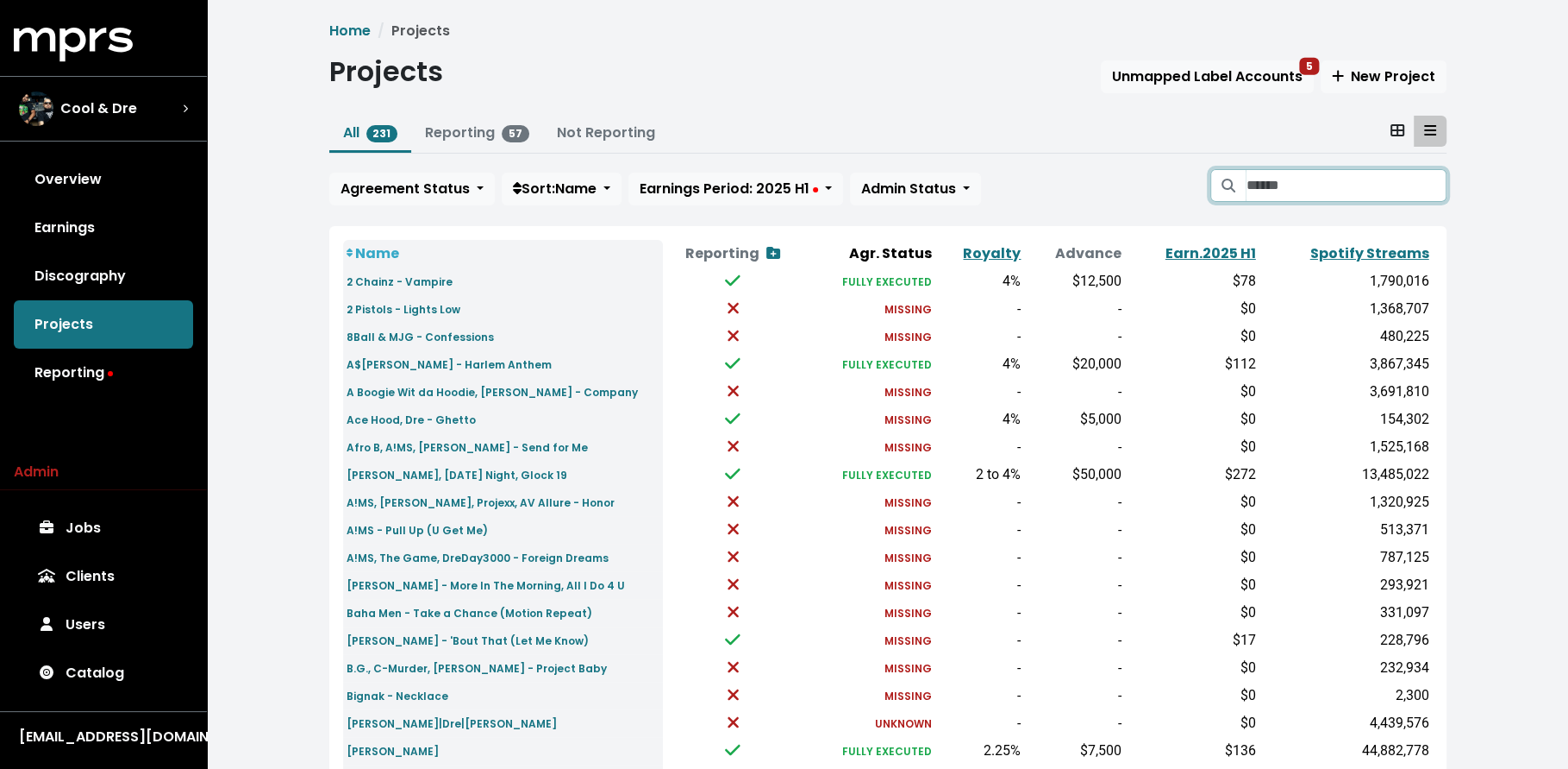
click at [1354, 188] on input "Search projects" at bounding box center [1345, 186] width 200 height 33
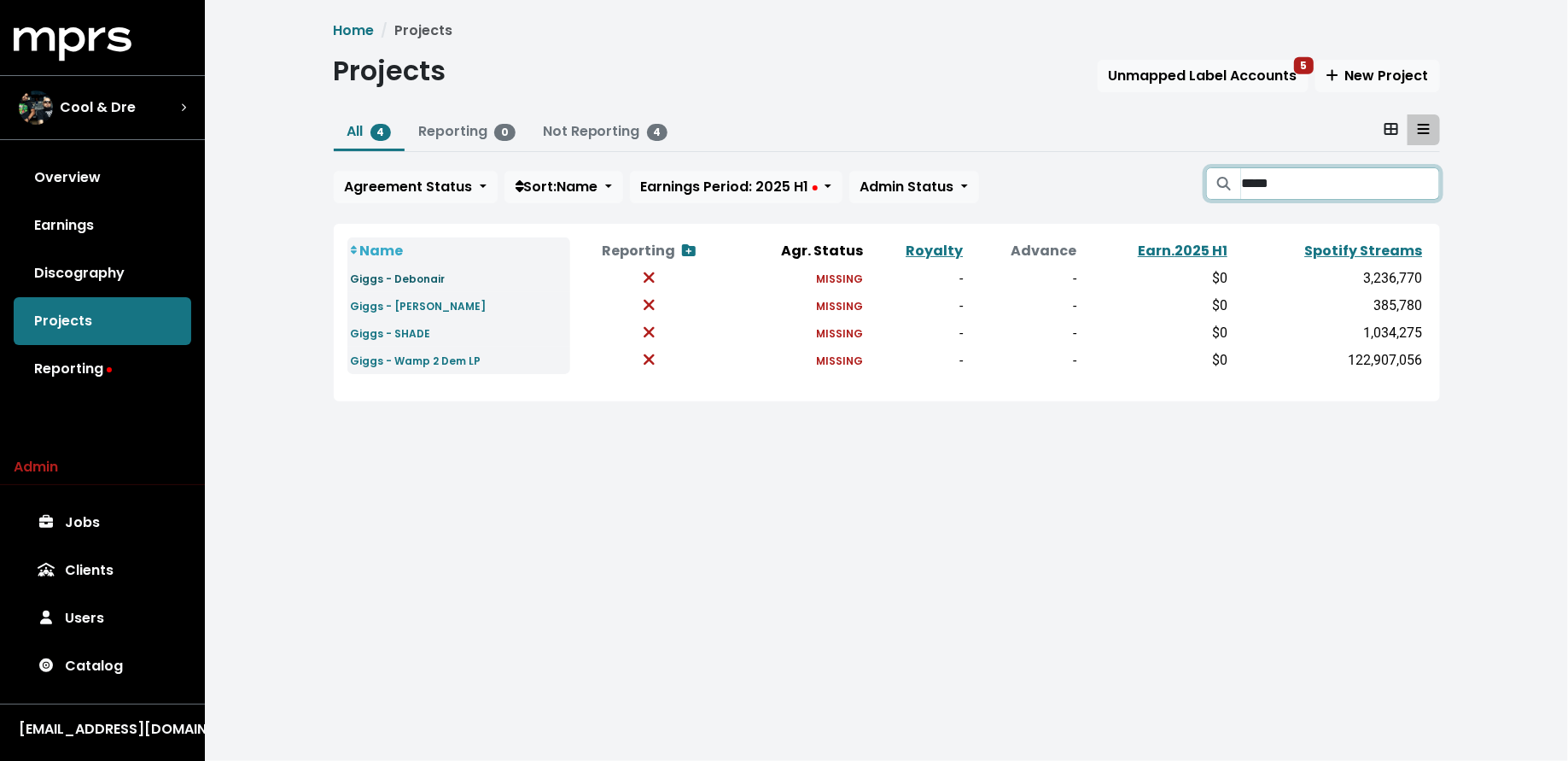
type input "*****"
click at [407, 270] on link "Giggs - Debonair" at bounding box center [398, 277] width 95 height 20
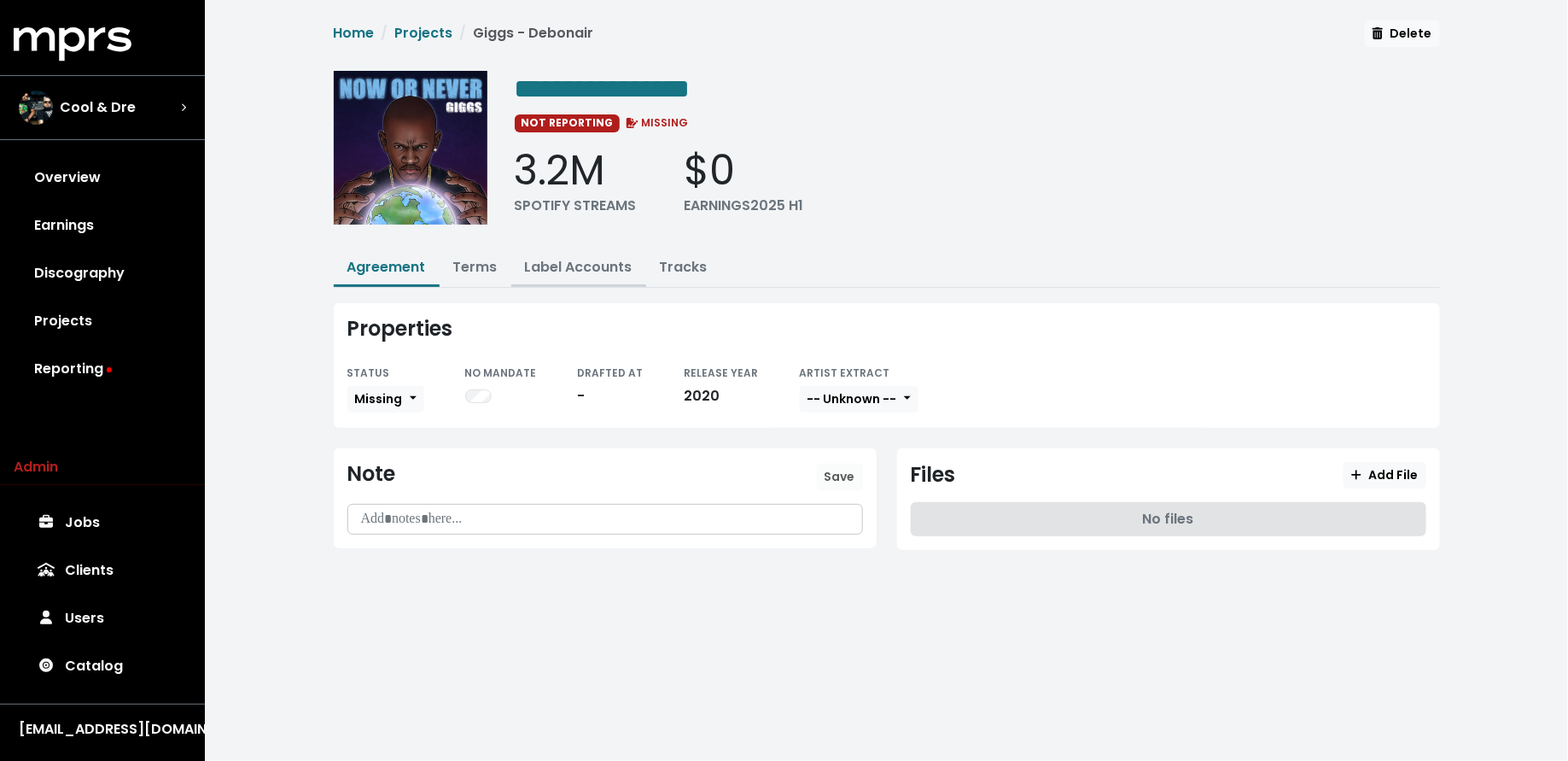
click at [555, 258] on link "Label Accounts" at bounding box center [579, 266] width 108 height 20
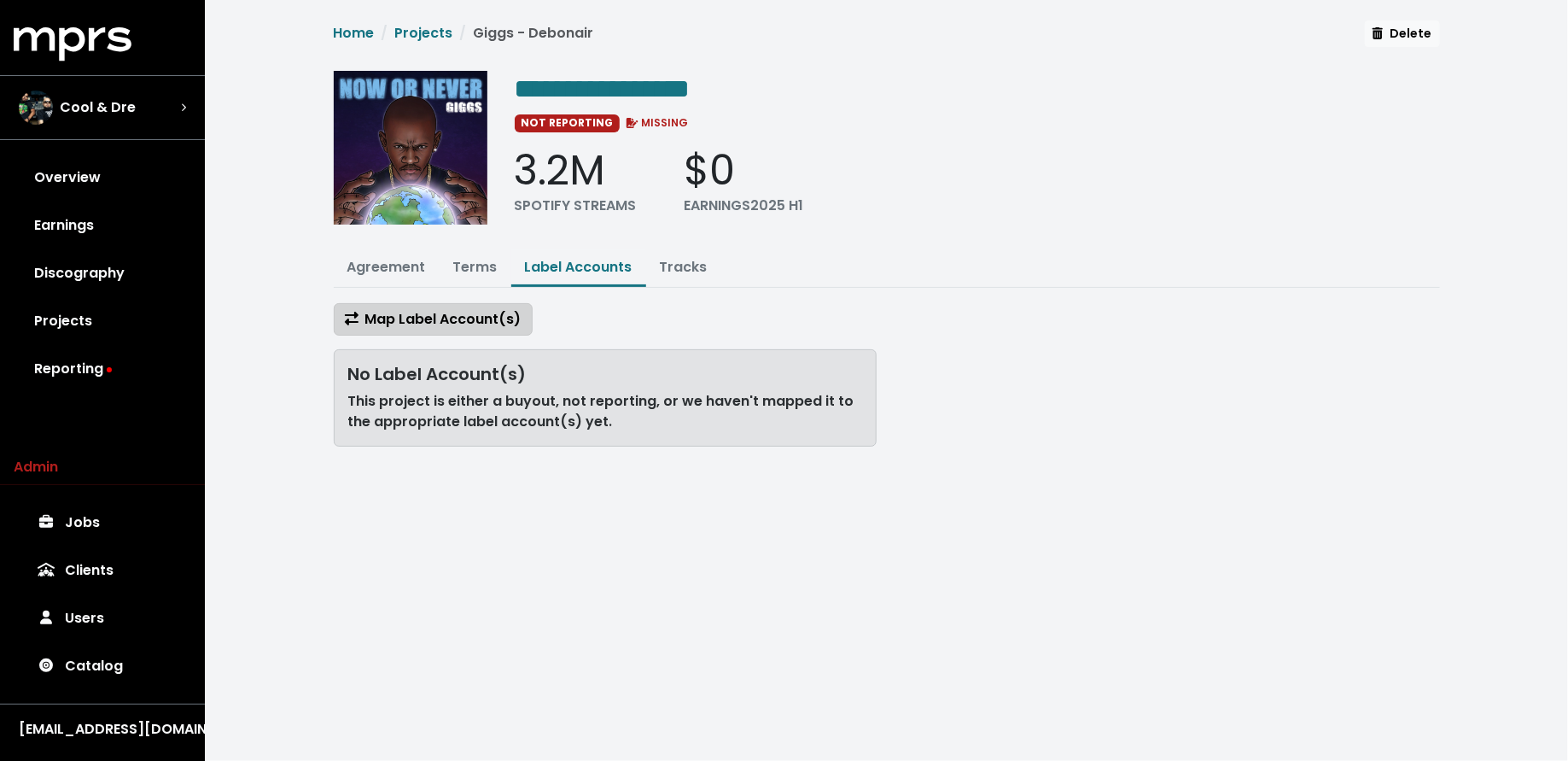
click at [445, 324] on span "Map Label Account(s)" at bounding box center [432, 318] width 177 height 20
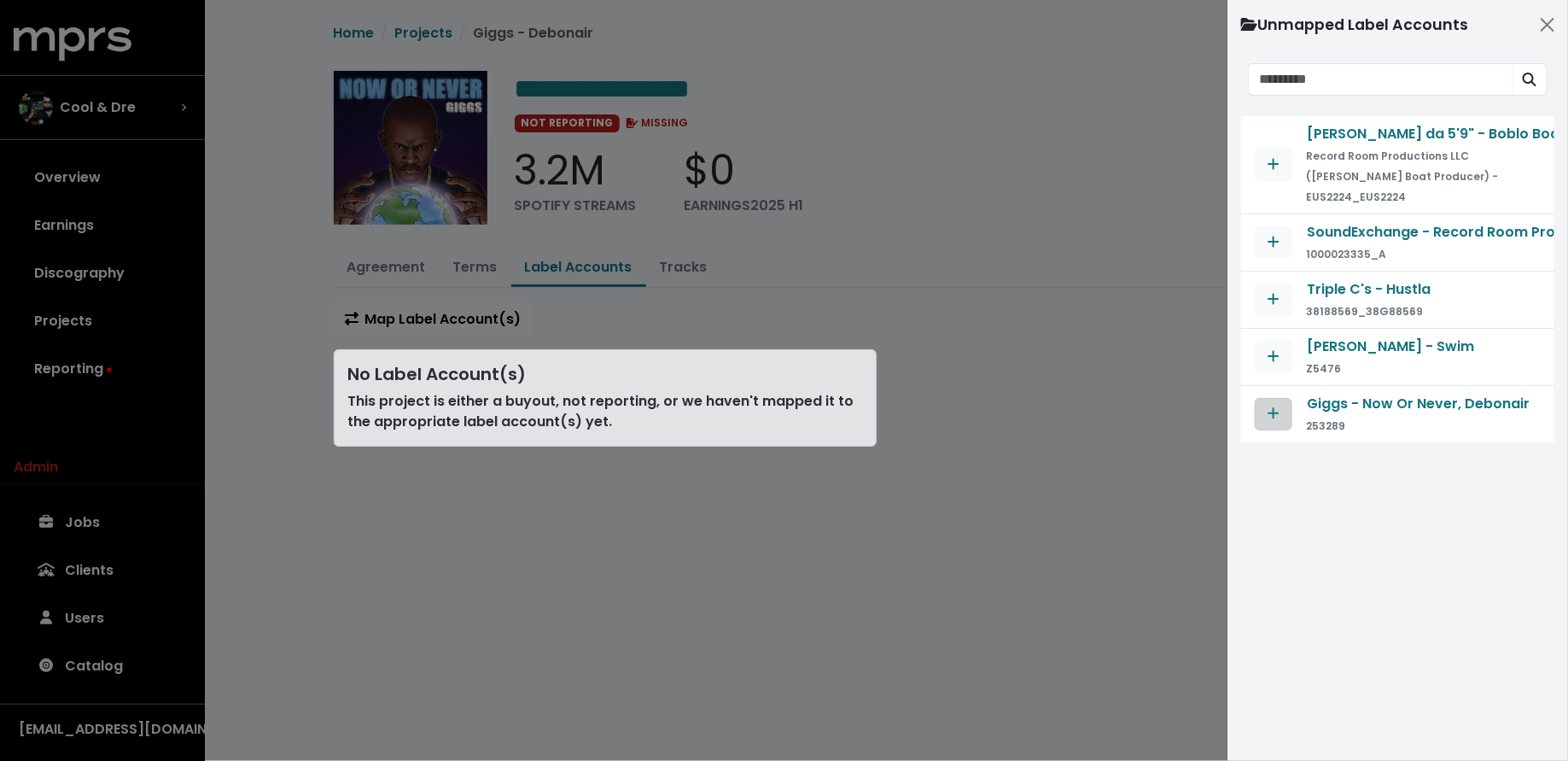
click at [1277, 406] on icon "Map contract to selected agreement" at bounding box center [1273, 413] width 12 height 13
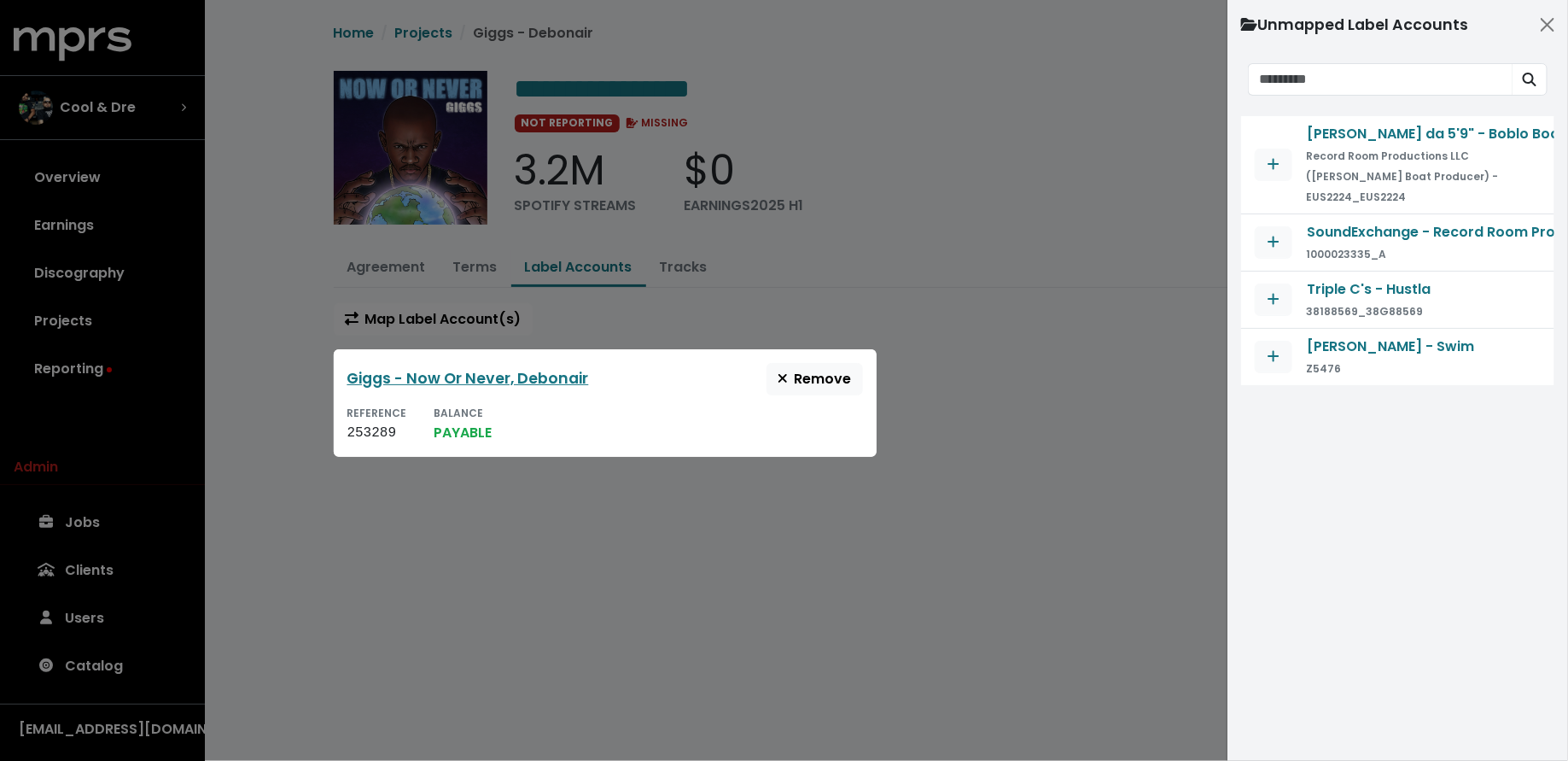
click at [920, 487] on div at bounding box center [784, 380] width 1568 height 761
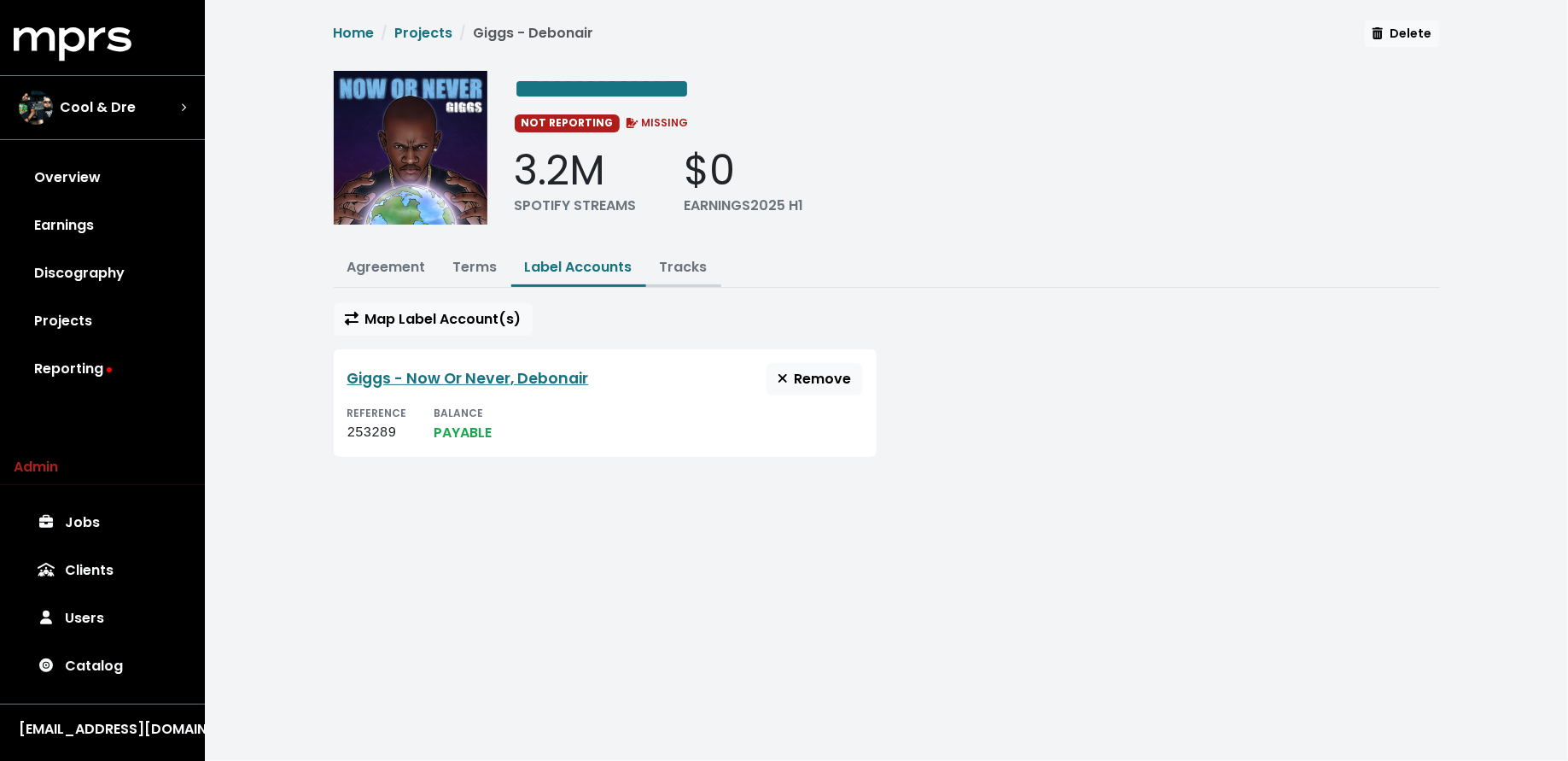
click at [708, 263] on button "Tracks" at bounding box center [683, 268] width 75 height 37
click at [674, 265] on link "Tracks" at bounding box center [683, 266] width 48 height 20
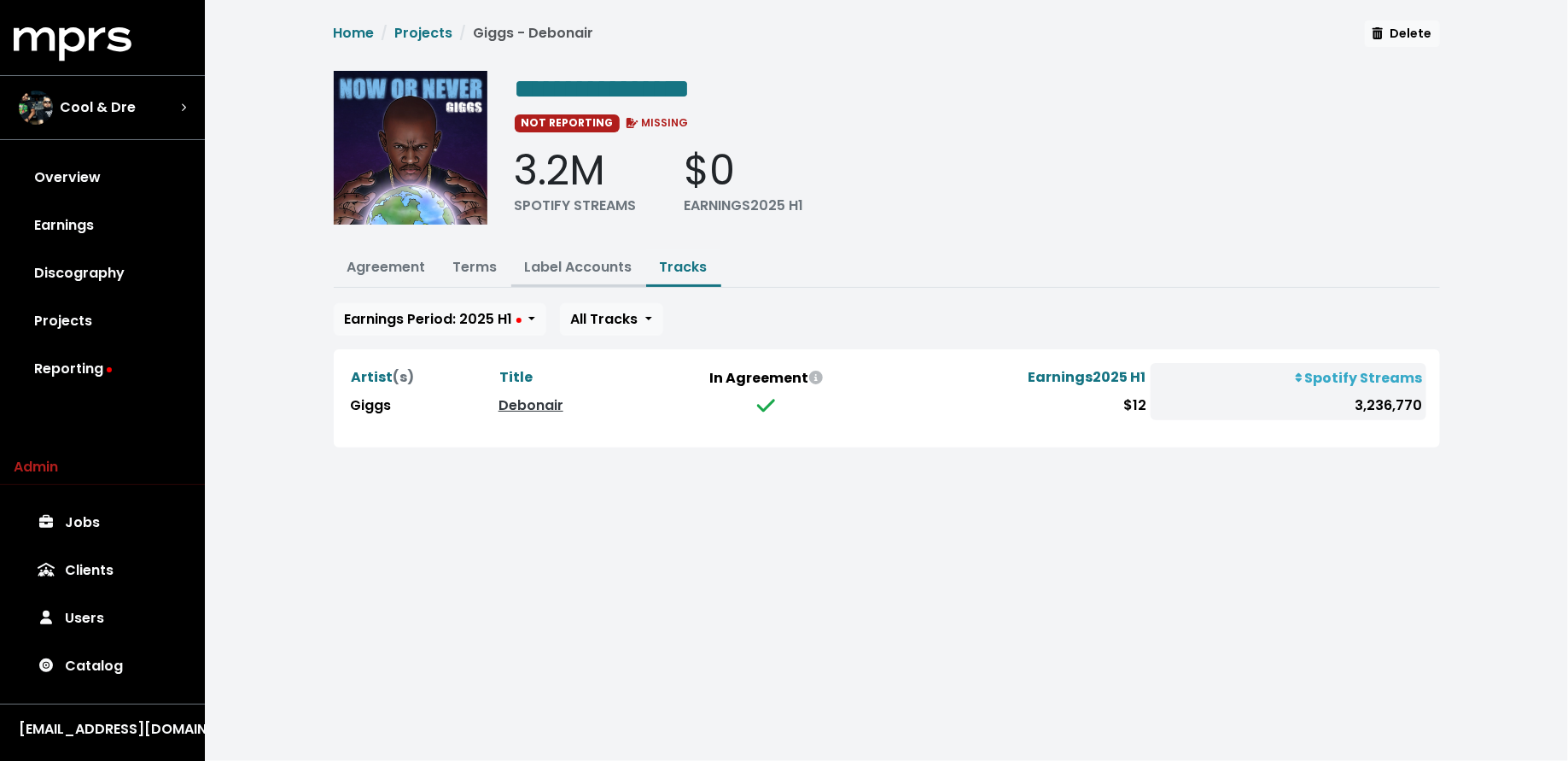
click at [604, 274] on button "Label Accounts" at bounding box center [578, 268] width 134 height 37
click at [584, 257] on link "Label Accounts" at bounding box center [579, 266] width 108 height 20
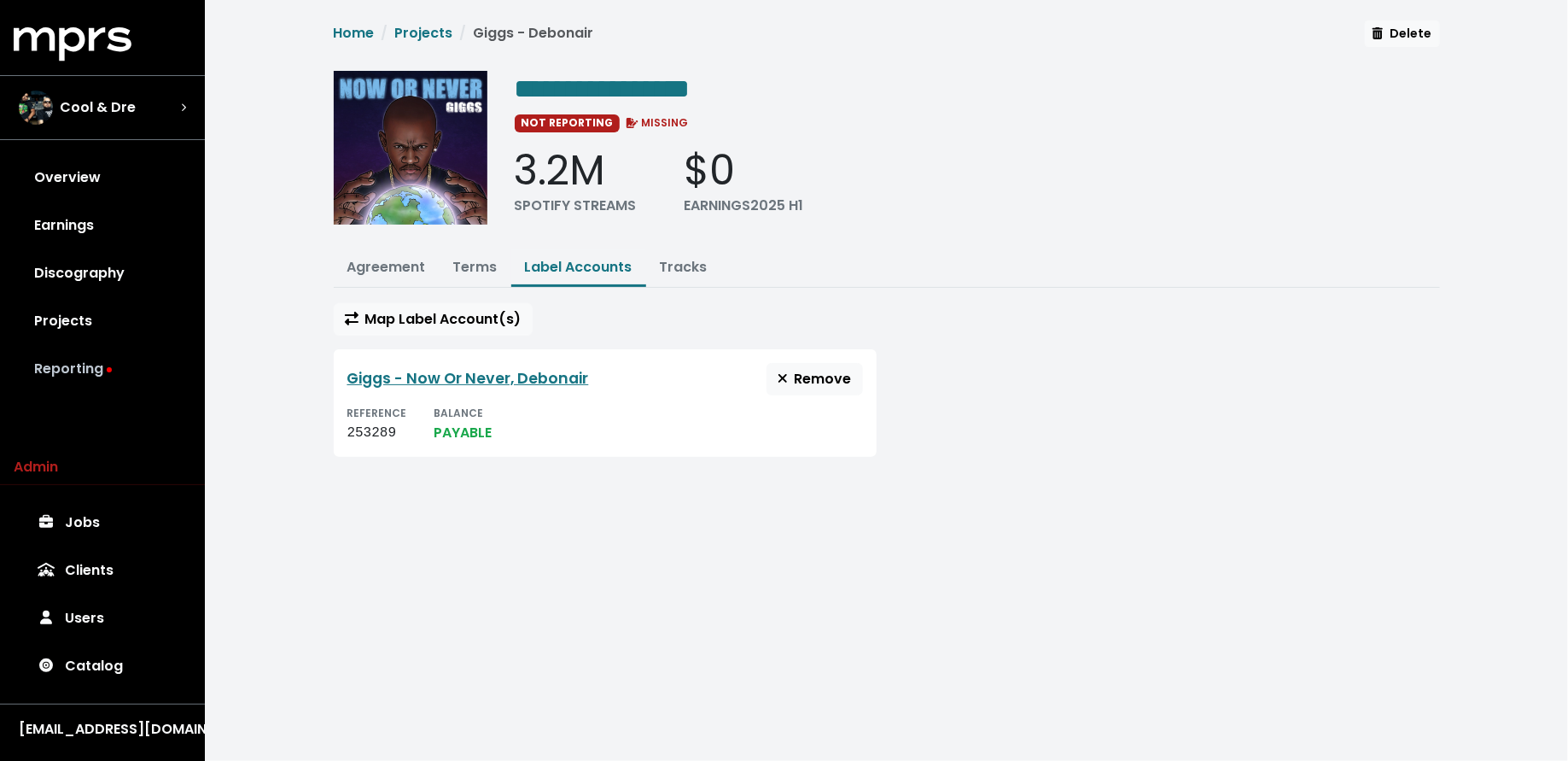
click at [83, 378] on link "Reporting" at bounding box center [102, 368] width 178 height 48
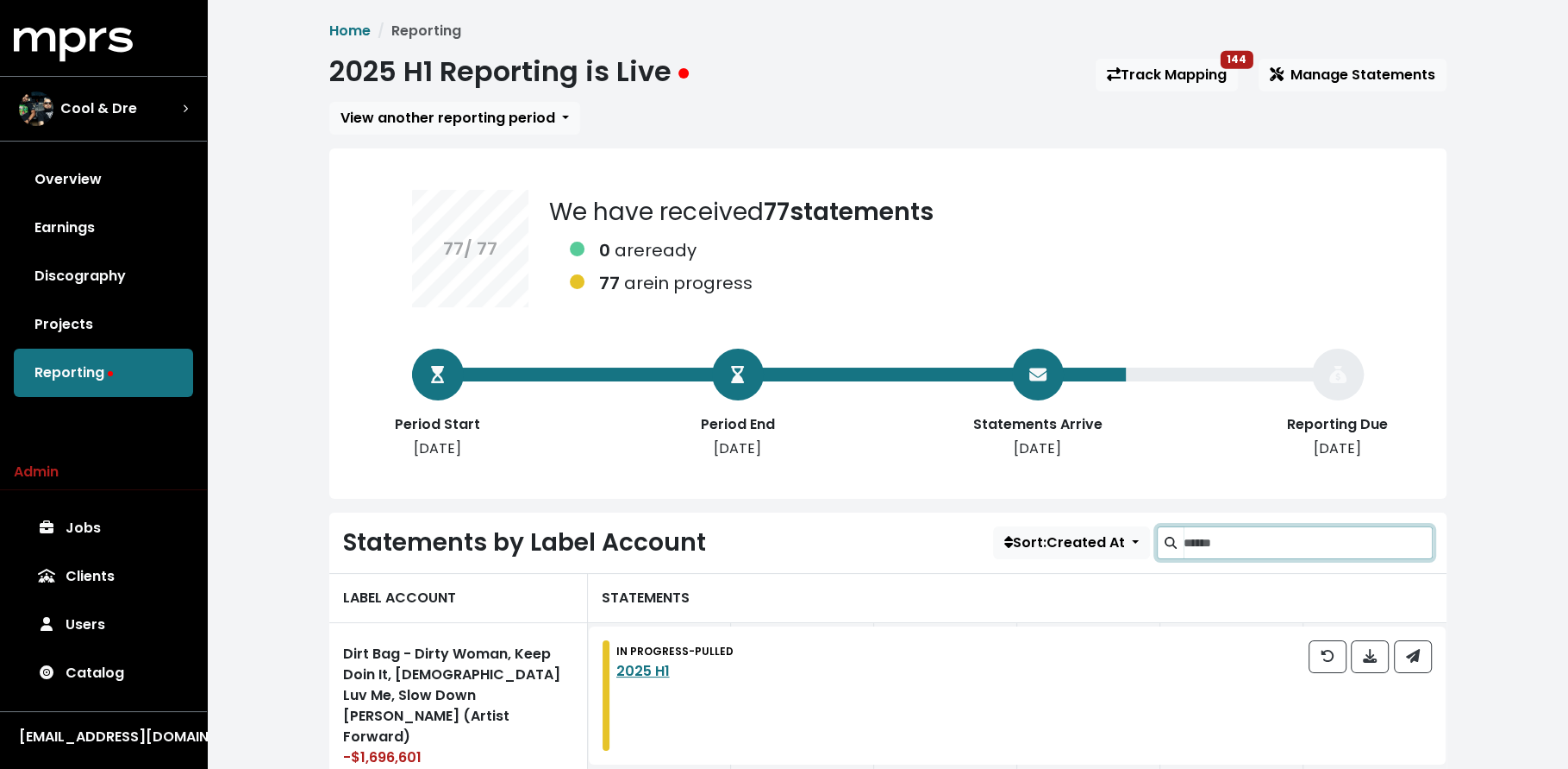
click at [1255, 548] on input "Search label accounts" at bounding box center [1308, 542] width 250 height 33
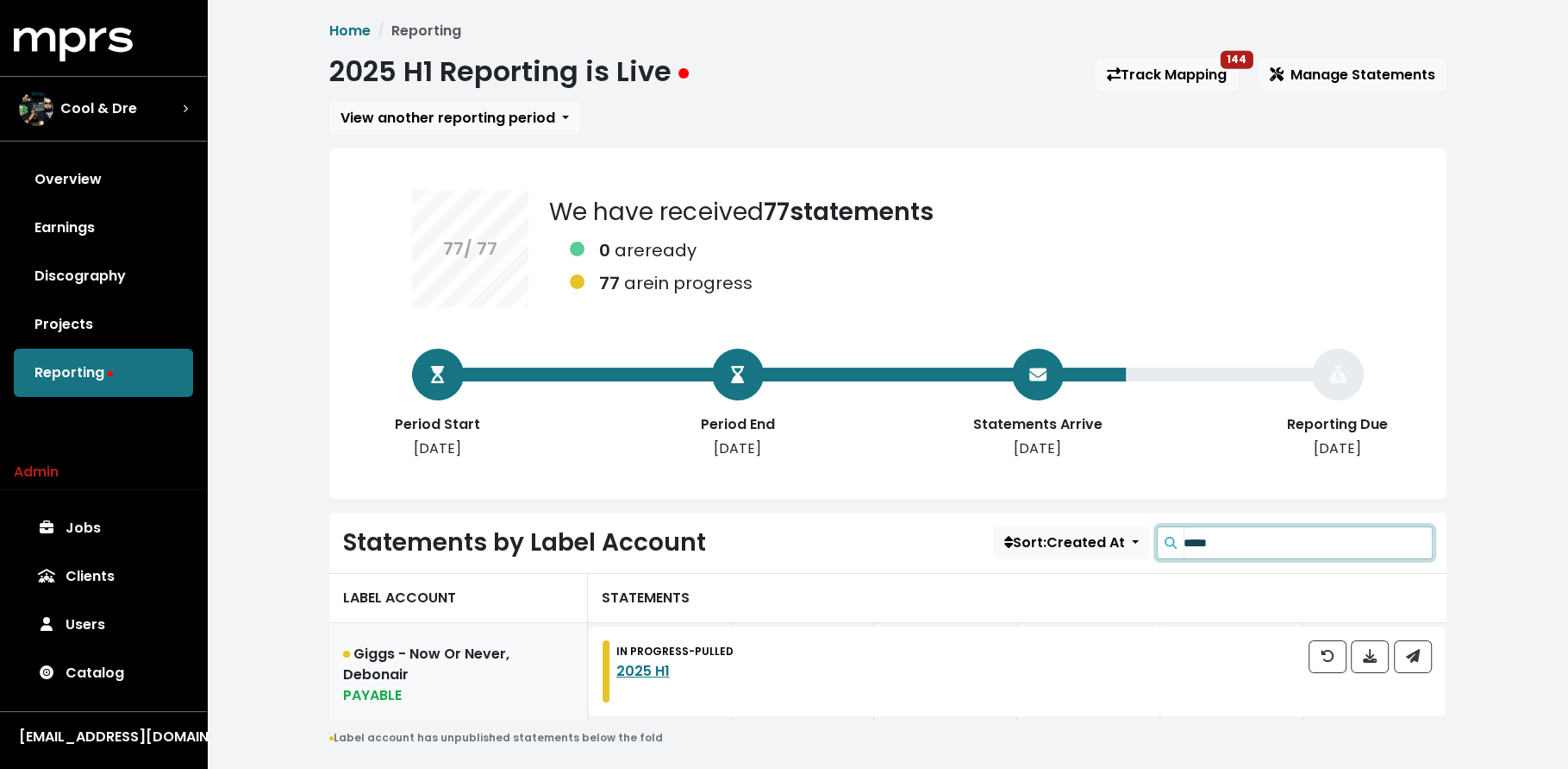
type input "*****"
click at [522, 642] on link "Giggs - Now Or Never, Debonair PAYABLE" at bounding box center [458, 670] width 259 height 97
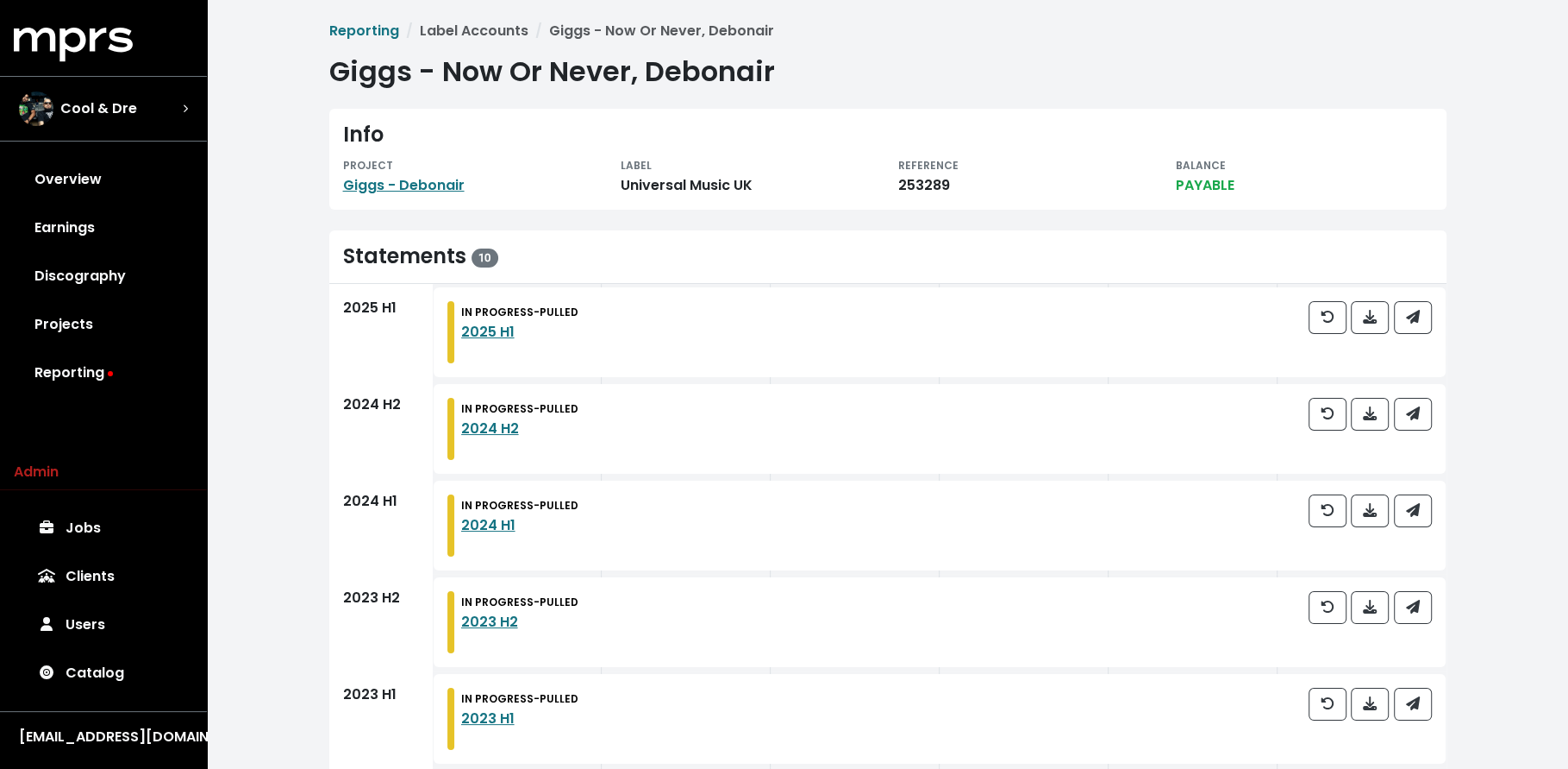
click at [357, 343] on div "2025 H1" at bounding box center [381, 332] width 103 height 97
click at [129, 374] on link "Reporting" at bounding box center [103, 372] width 180 height 49
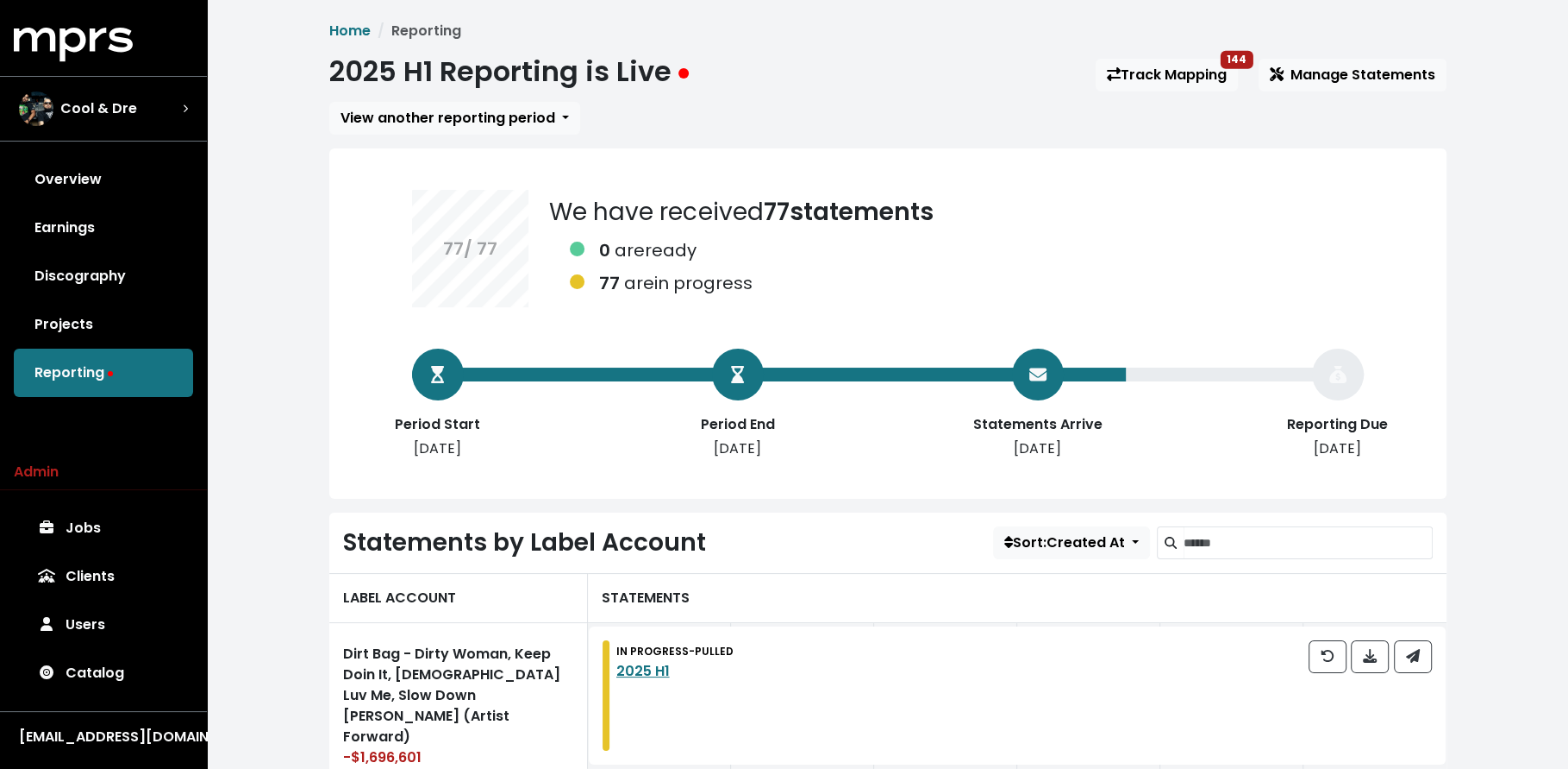
click at [1150, 83] on link "Track Mapping 144" at bounding box center [1166, 75] width 142 height 33
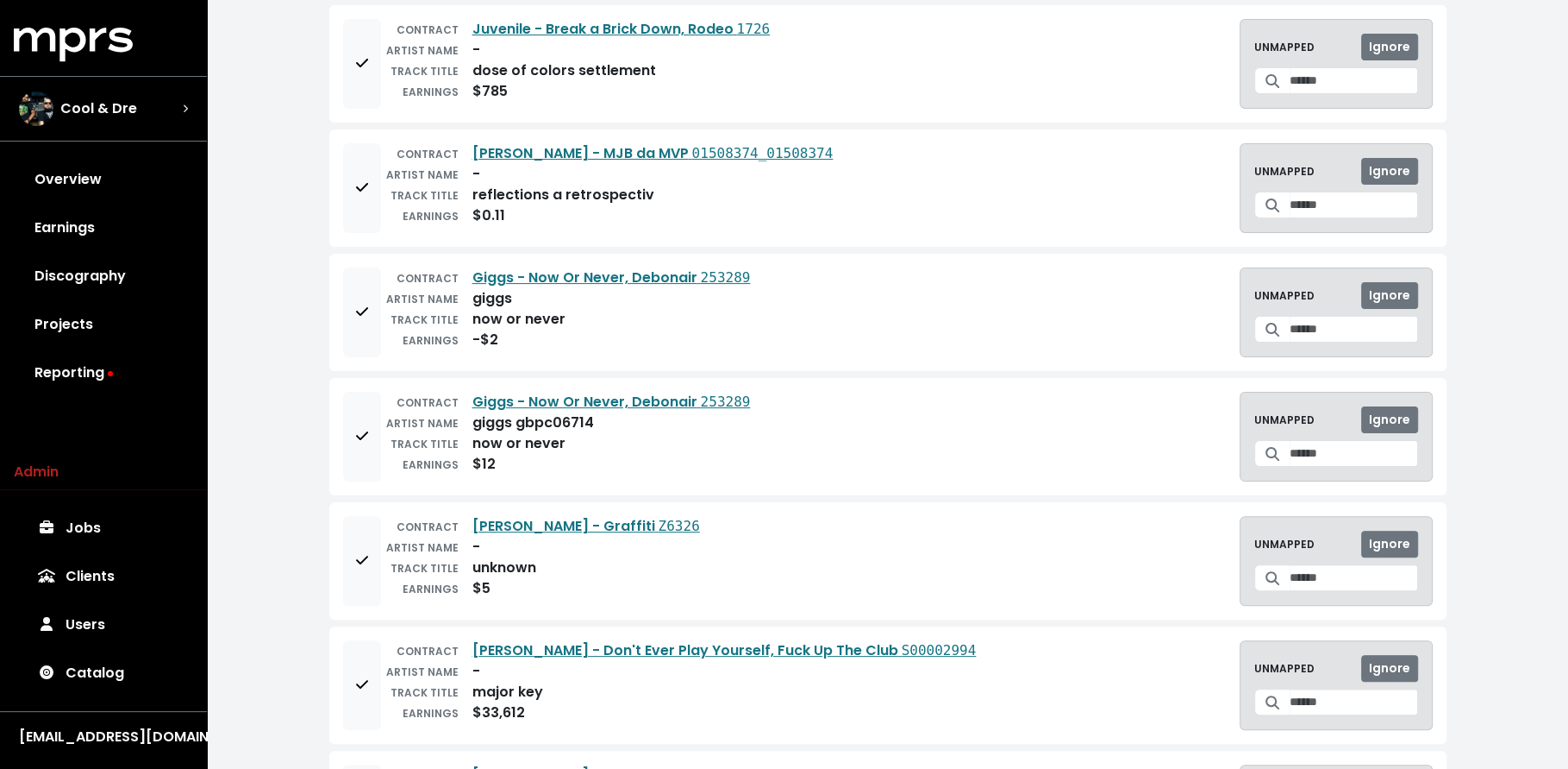
scroll to position [277, 0]
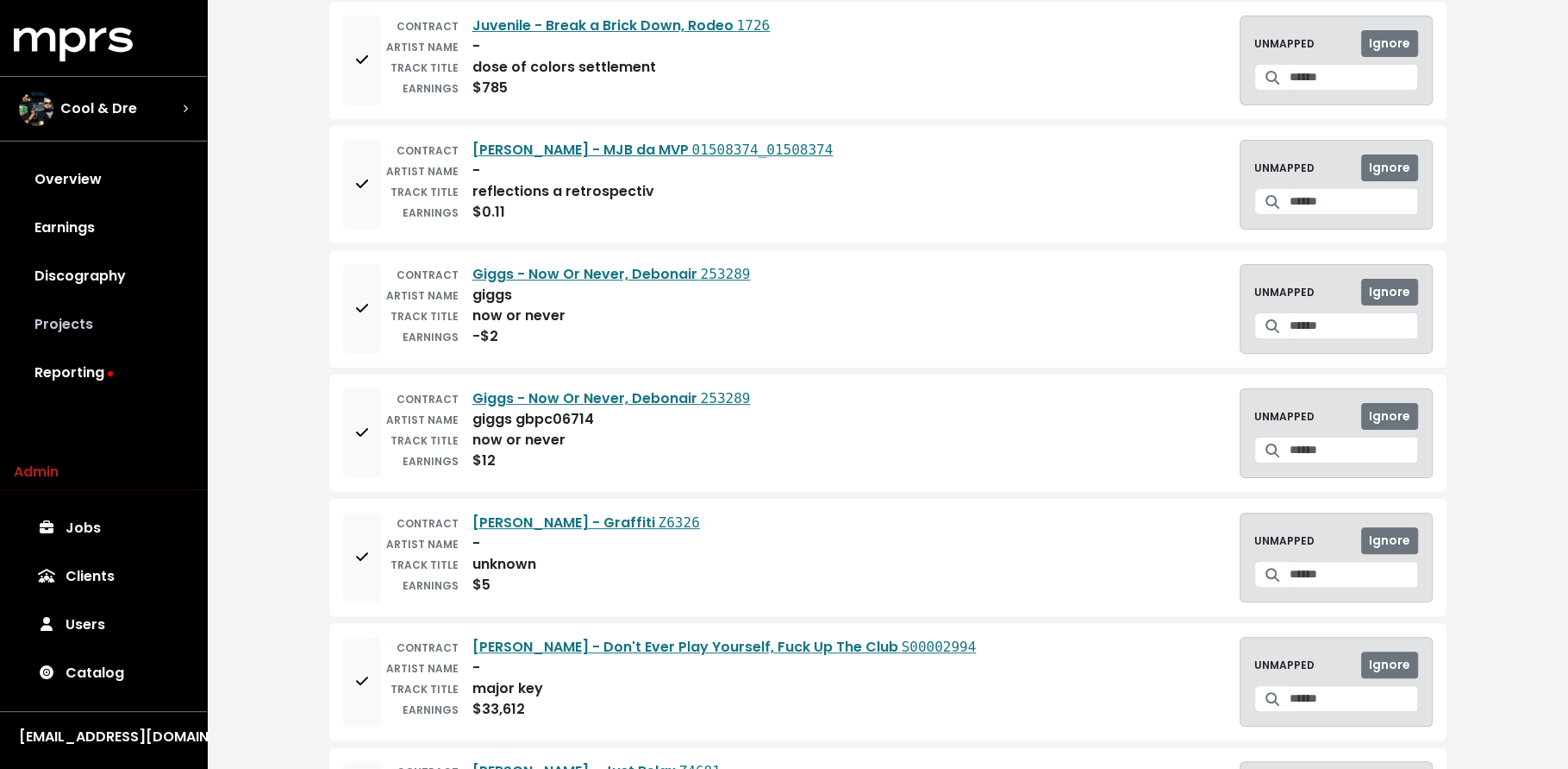
click at [76, 340] on link "Projects" at bounding box center [103, 324] width 180 height 49
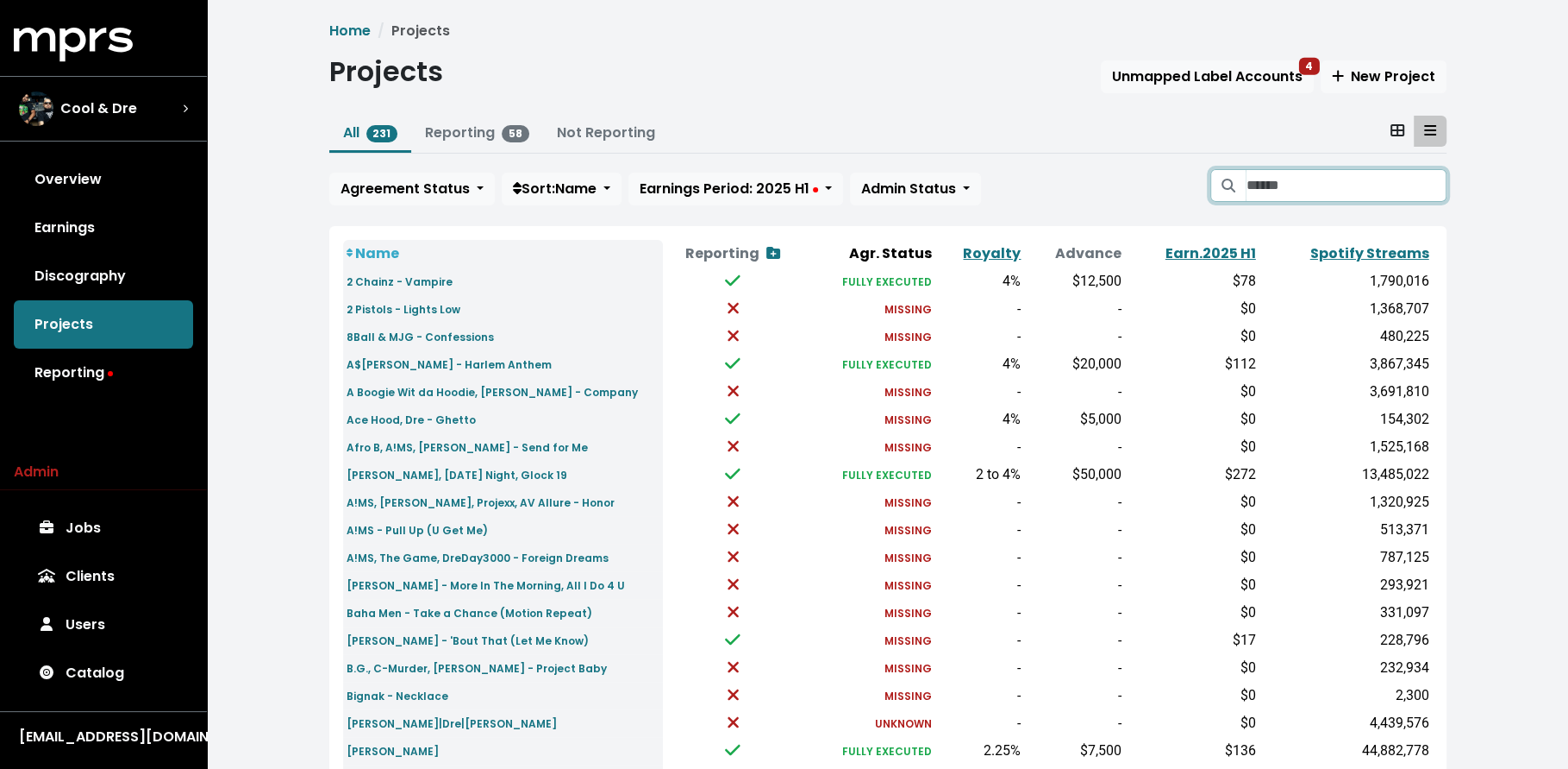
click at [1368, 189] on input "Search projects" at bounding box center [1345, 186] width 200 height 33
type input "*"
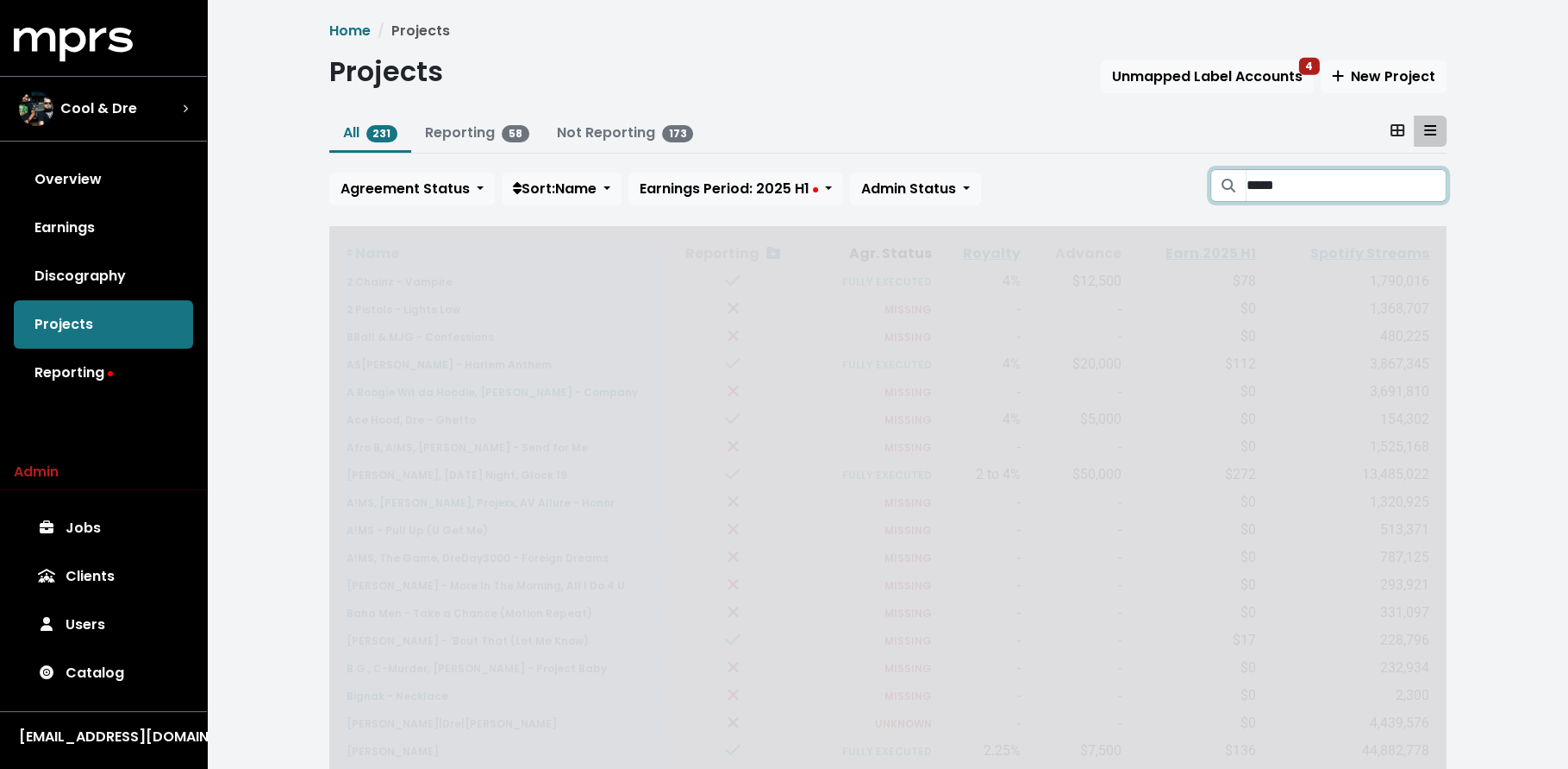
type input "*****"
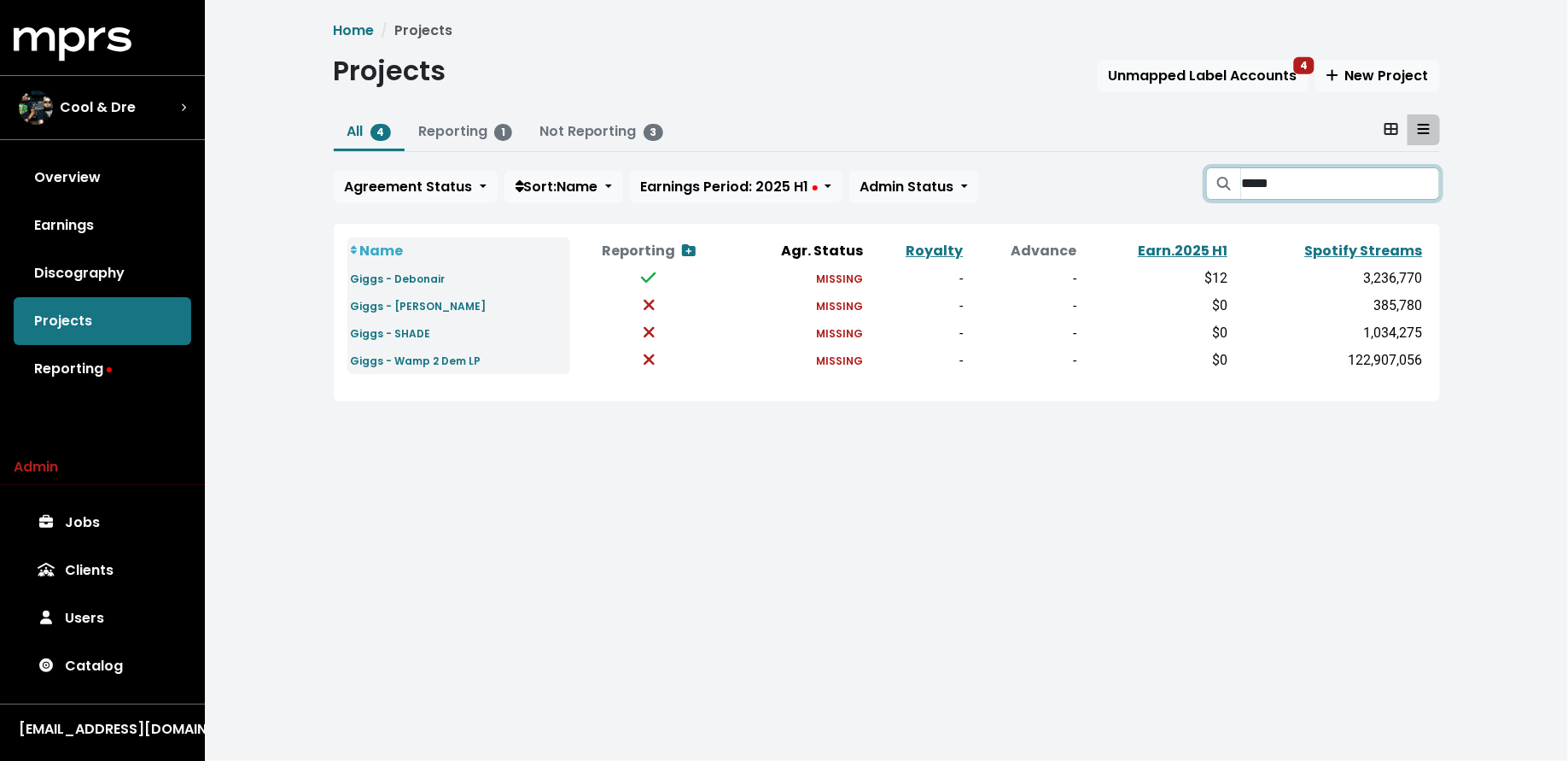
click at [1420, 186] on input "*****" at bounding box center [1339, 184] width 198 height 32
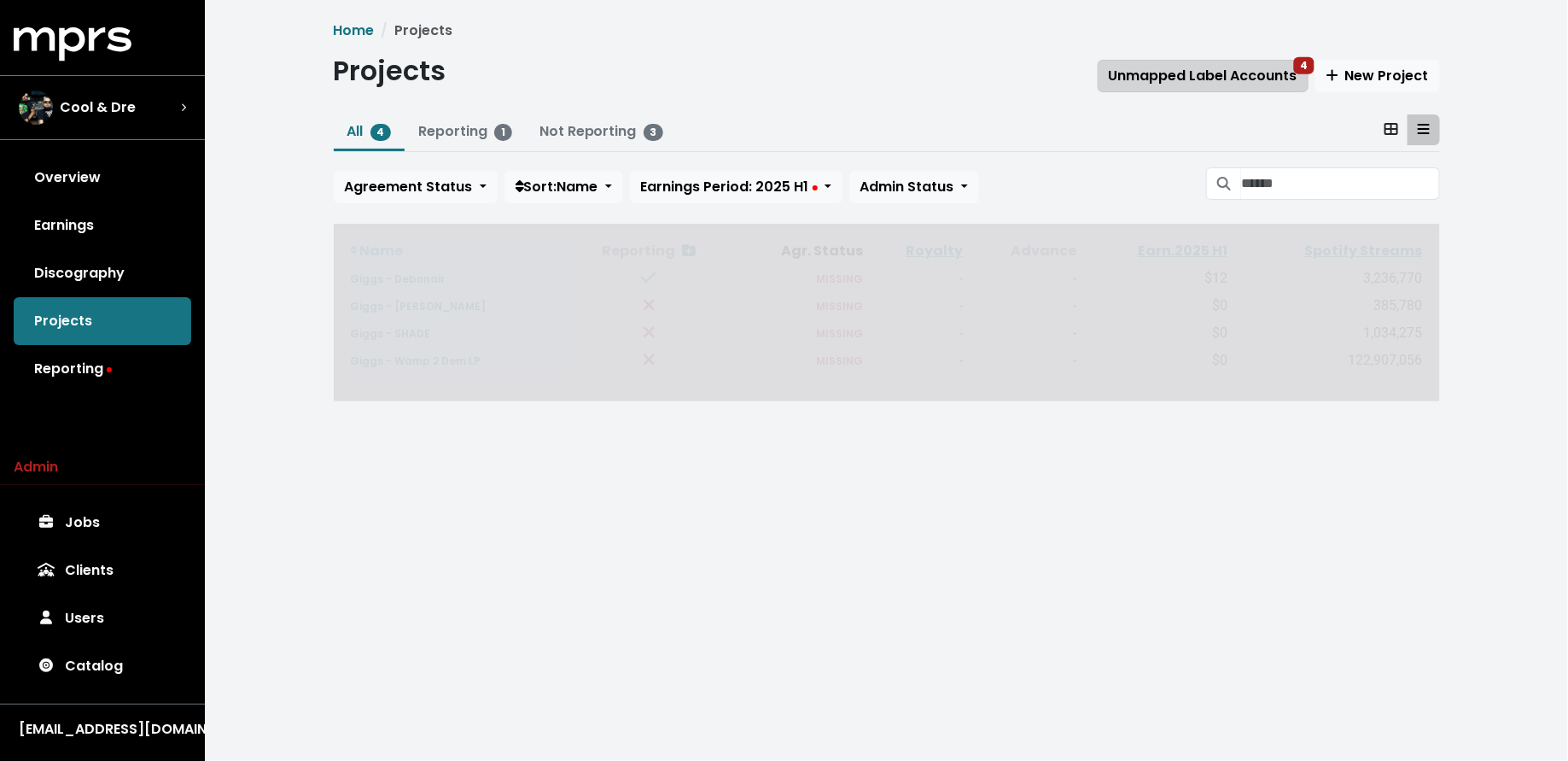
click at [1154, 72] on span "Unmapped Label Accounts 4" at bounding box center [1202, 75] width 188 height 20
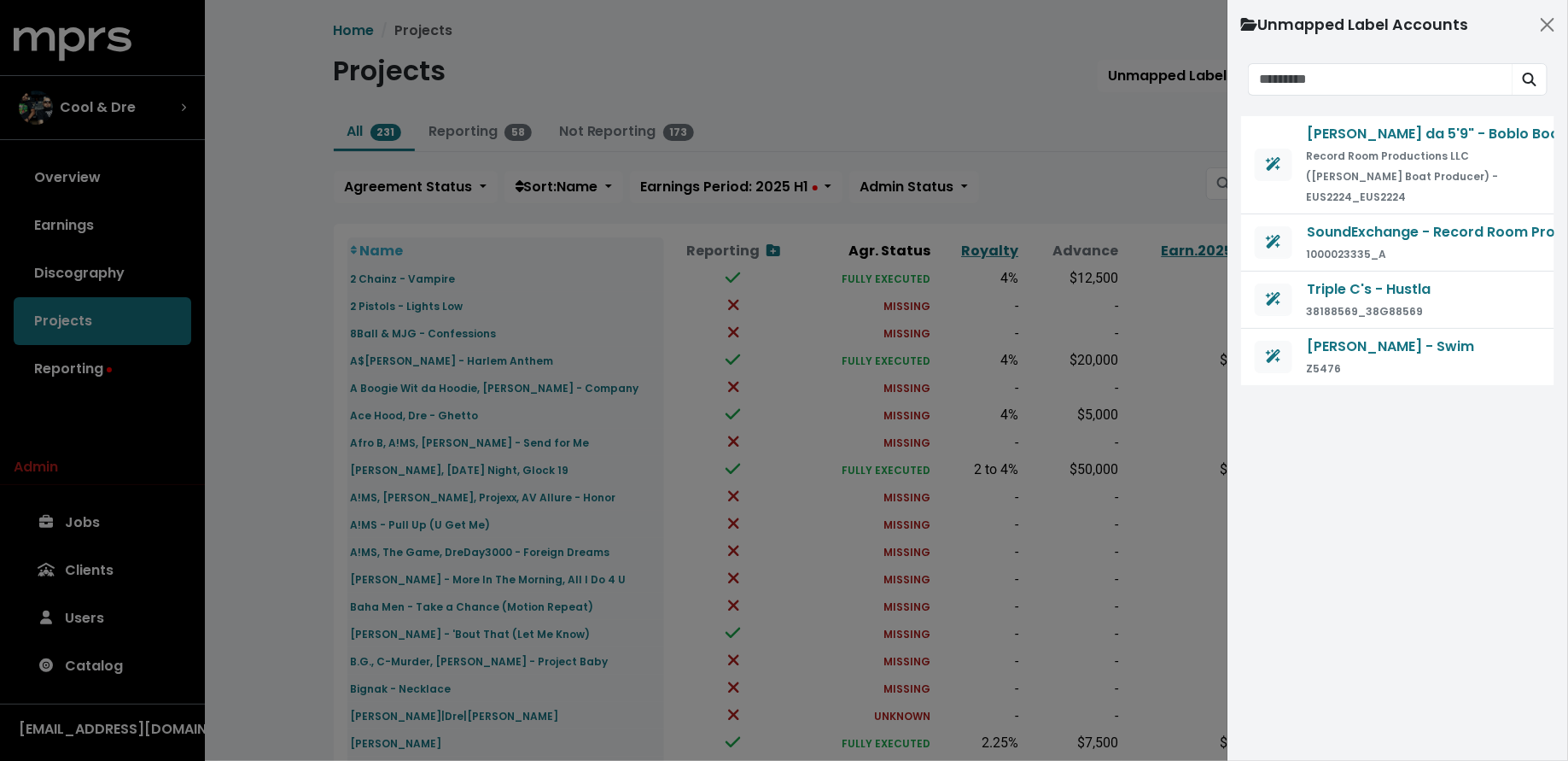
click at [1014, 113] on div at bounding box center [784, 380] width 1568 height 761
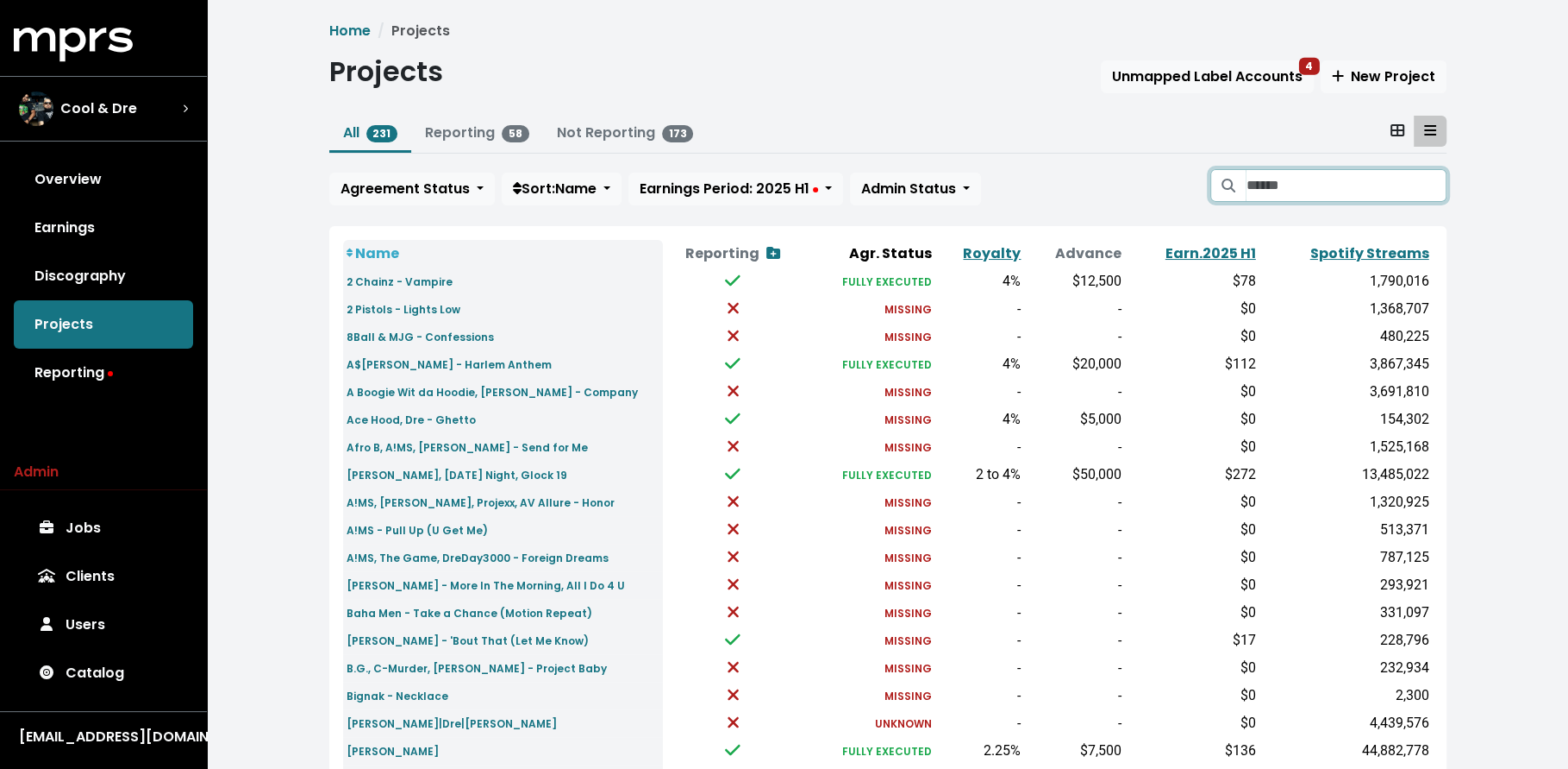
click at [1301, 180] on input "Search projects" at bounding box center [1345, 186] width 200 height 33
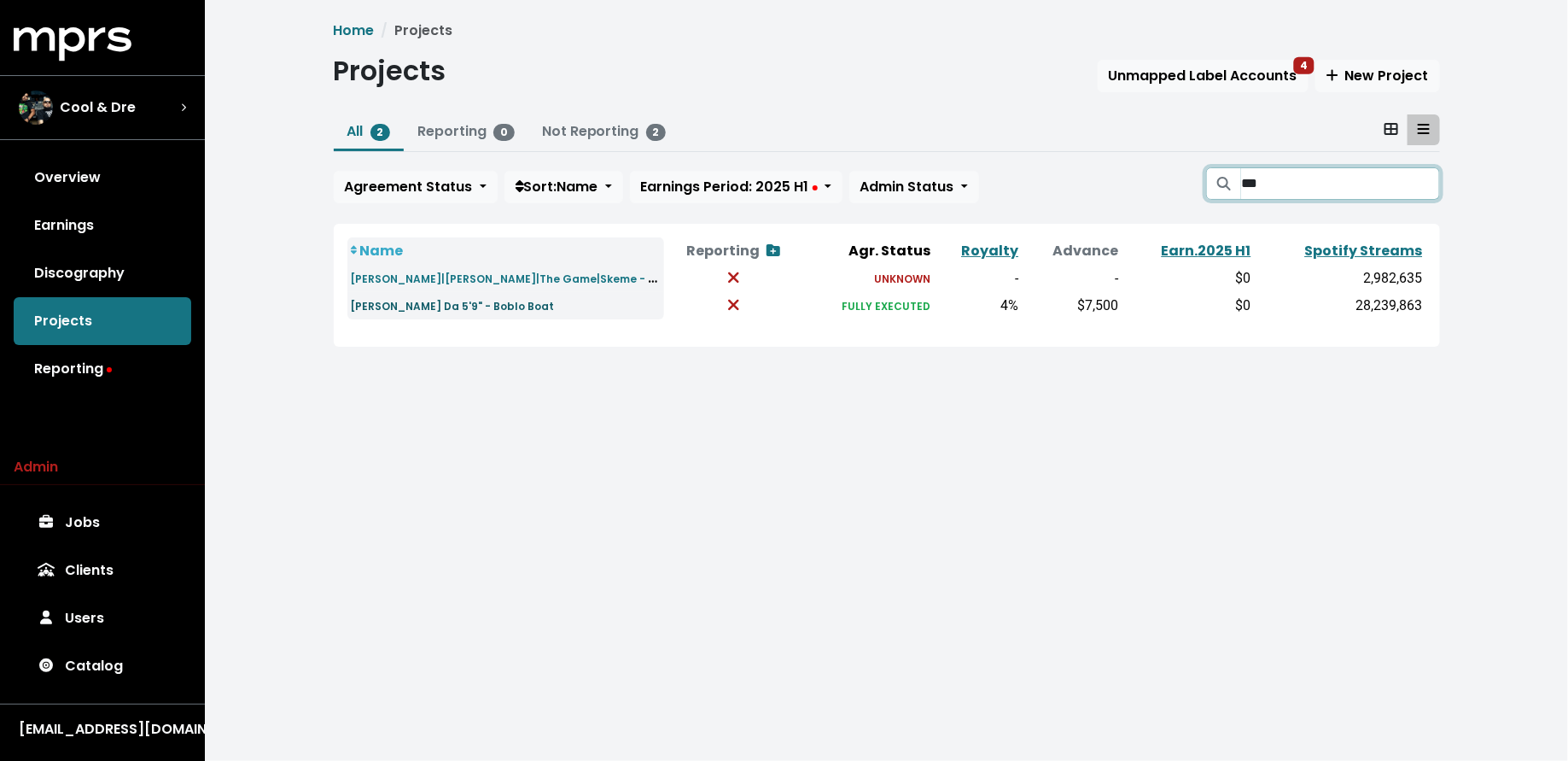
type input "***"
click at [452, 311] on small "[PERSON_NAME] Da 5'9" - Boblo Boat" at bounding box center [453, 306] width 204 height 14
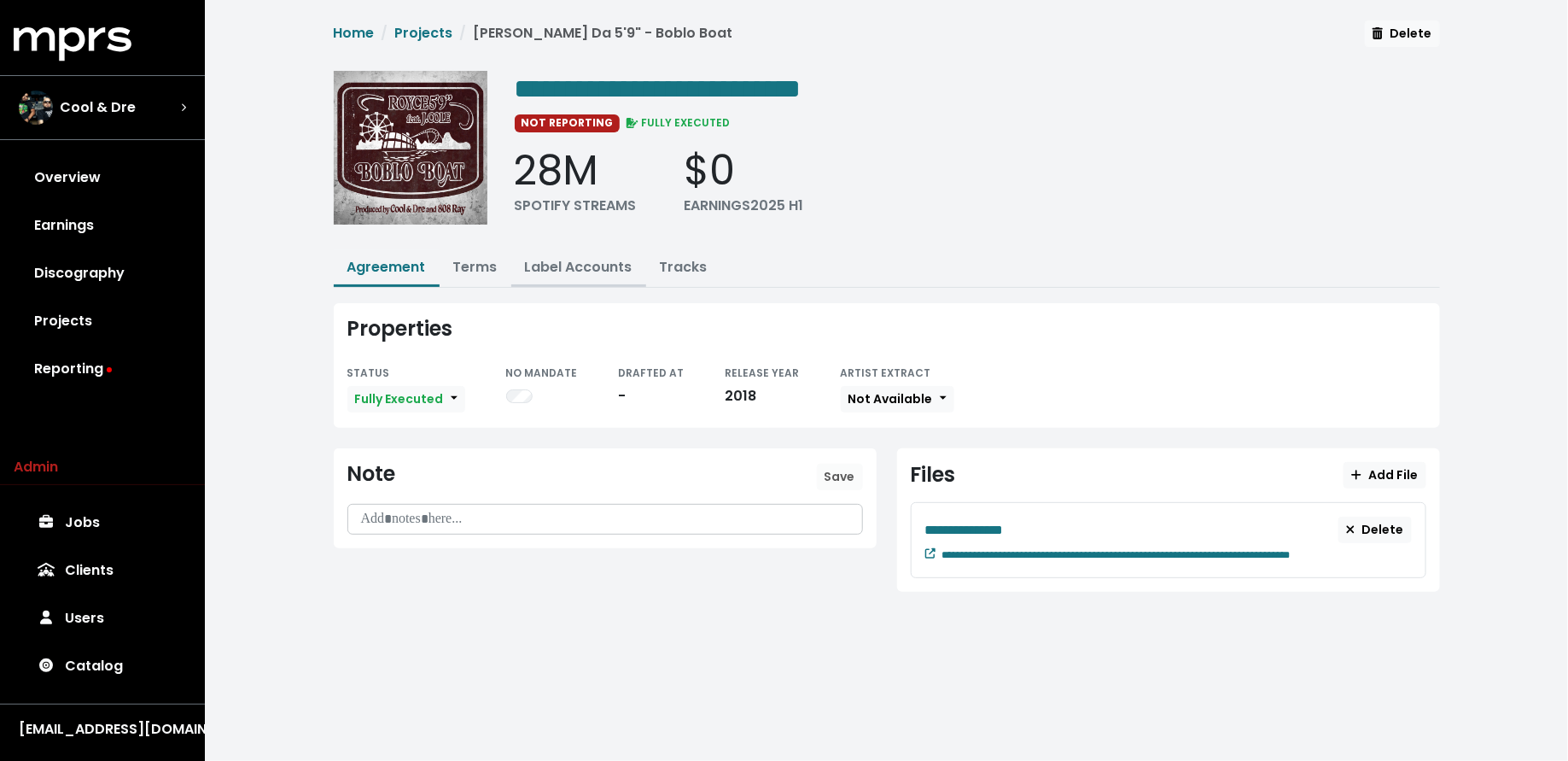
click at [560, 274] on button "Label Accounts" at bounding box center [578, 268] width 134 height 37
click at [591, 252] on button "Label Accounts" at bounding box center [578, 268] width 134 height 37
click at [588, 267] on link "Label Accounts" at bounding box center [579, 266] width 108 height 20
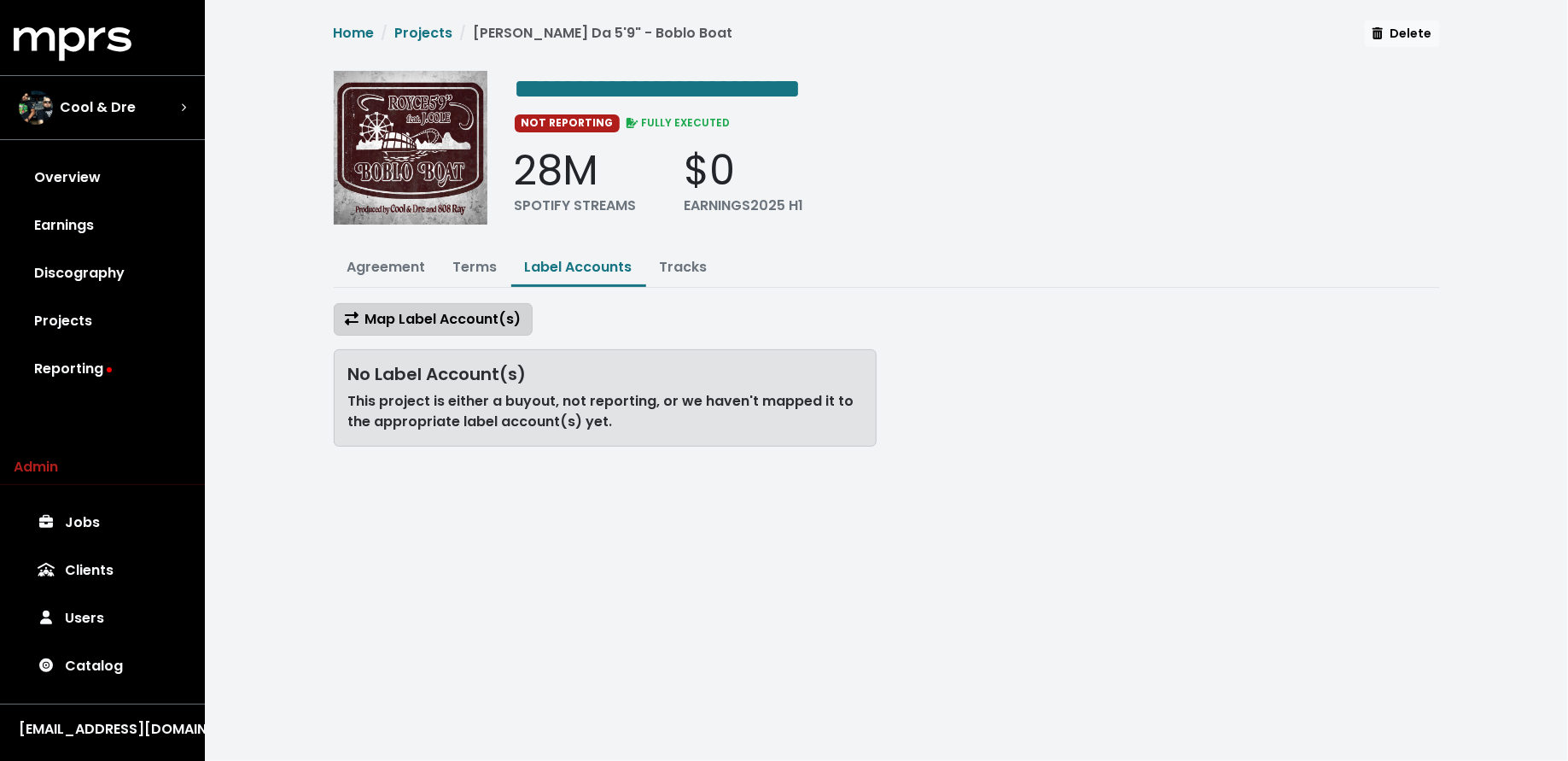
click at [464, 309] on span "Map Label Account(s)" at bounding box center [432, 318] width 177 height 20
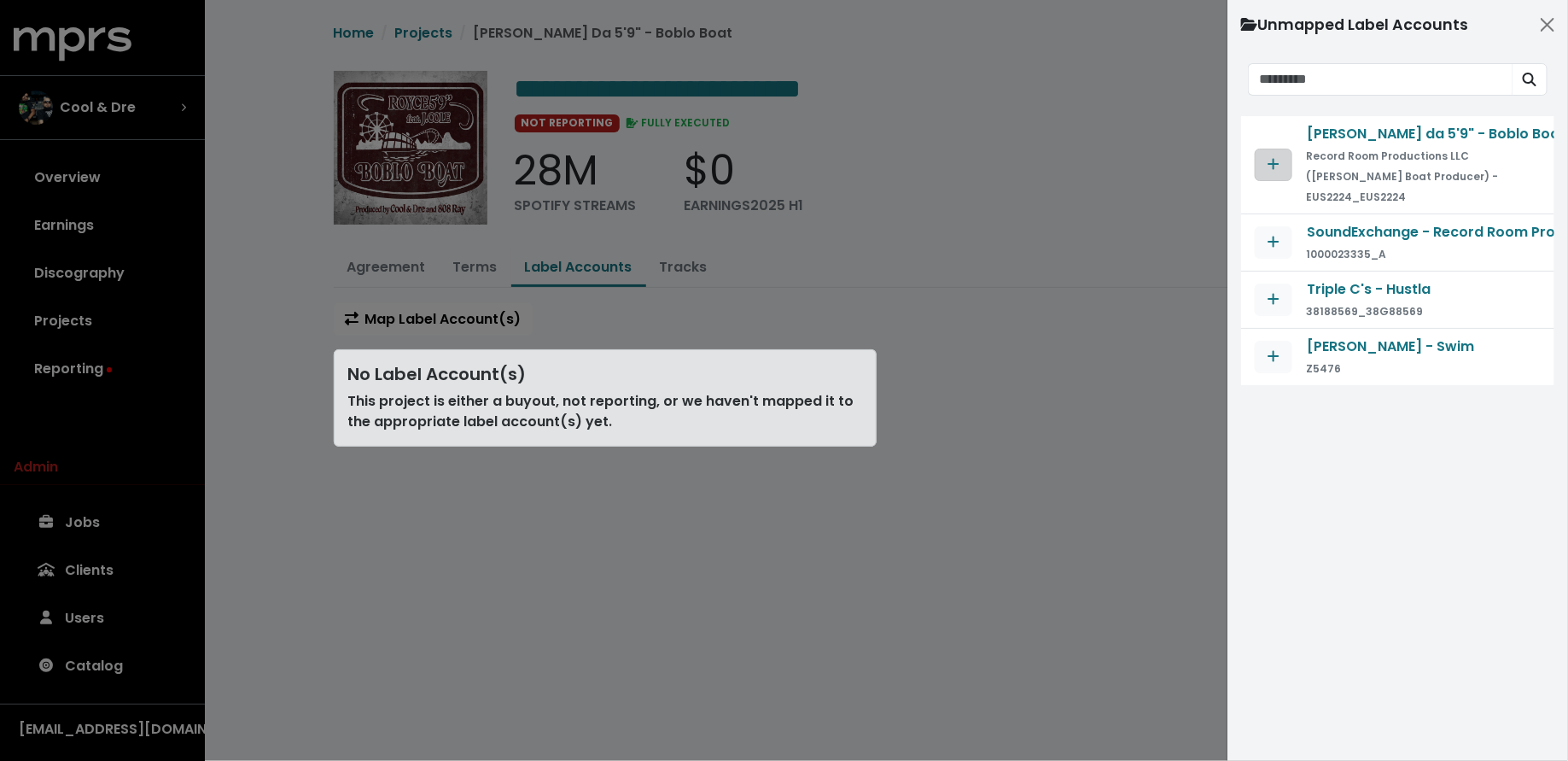
click at [1268, 157] on icon "Map contract to selected agreement" at bounding box center [1273, 164] width 12 height 13
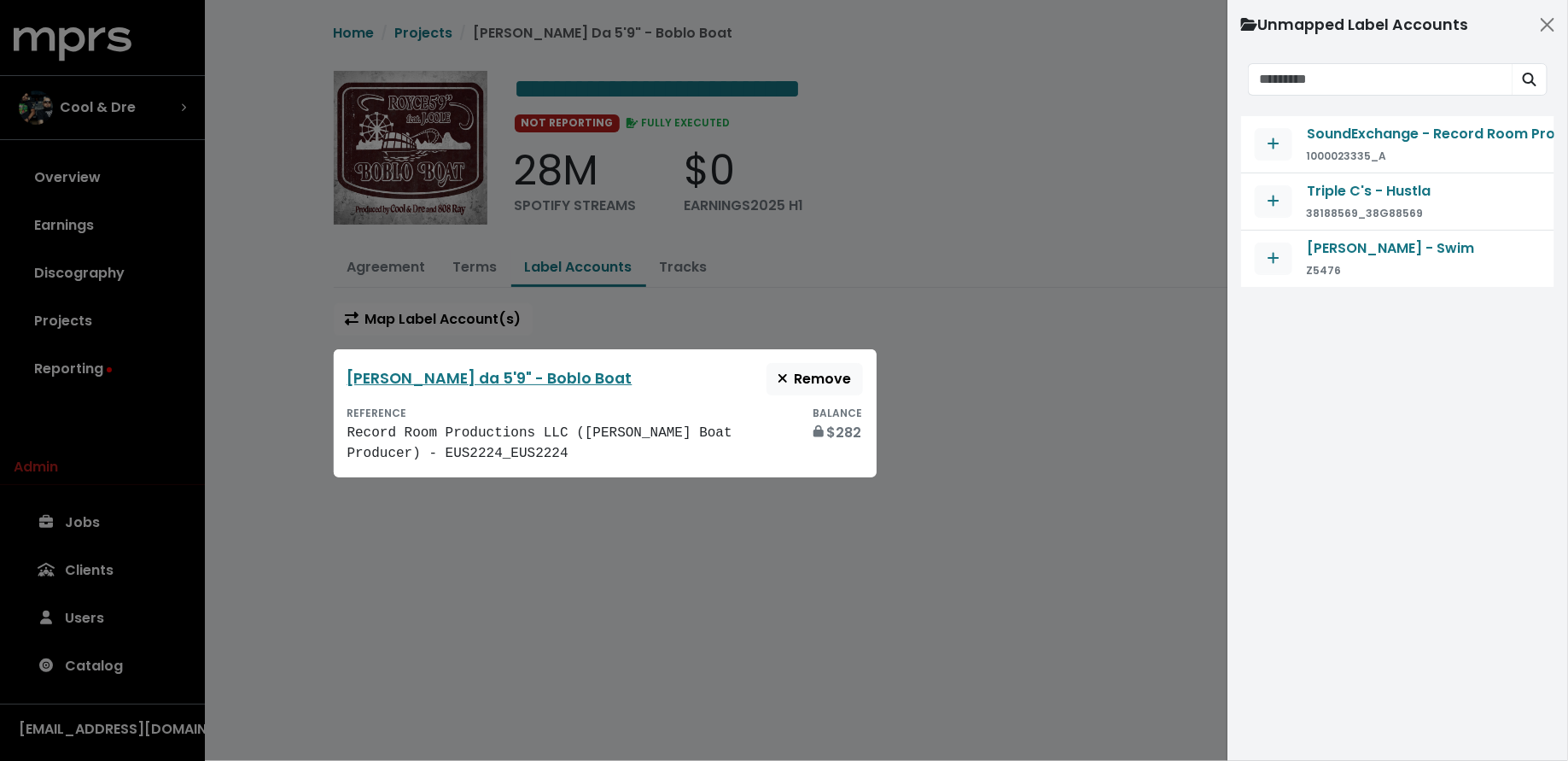
click at [609, 356] on div "Royce da 5'9" - Boblo Boat Remove REFERENCE Record Room Productions LLC (Royce …" at bounding box center [606, 413] width 543 height 128
click at [502, 375] on link "[PERSON_NAME] da 5'9" - Boblo Boat" at bounding box center [489, 379] width 285 height 21
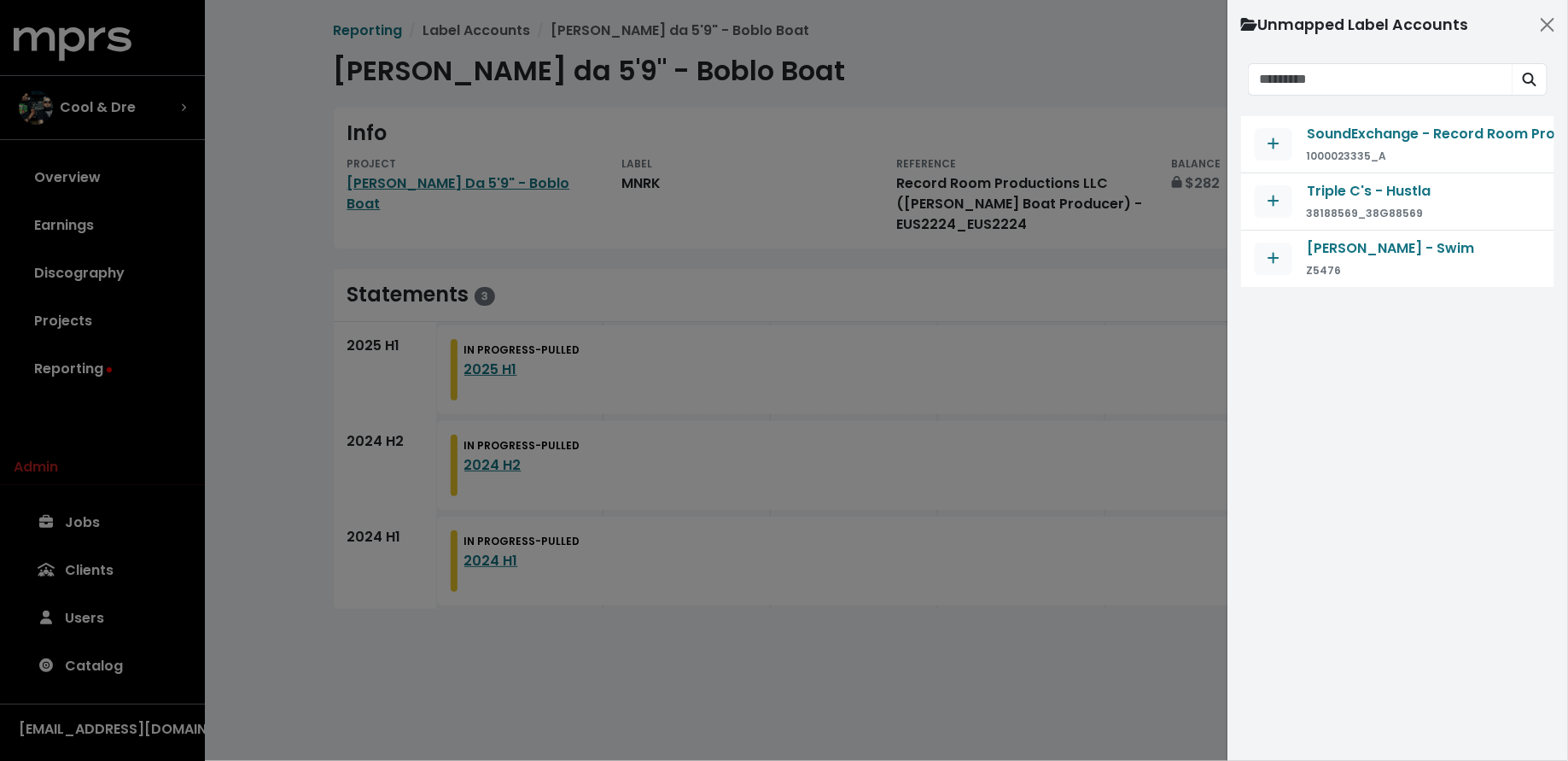
click at [483, 698] on div at bounding box center [784, 380] width 1568 height 761
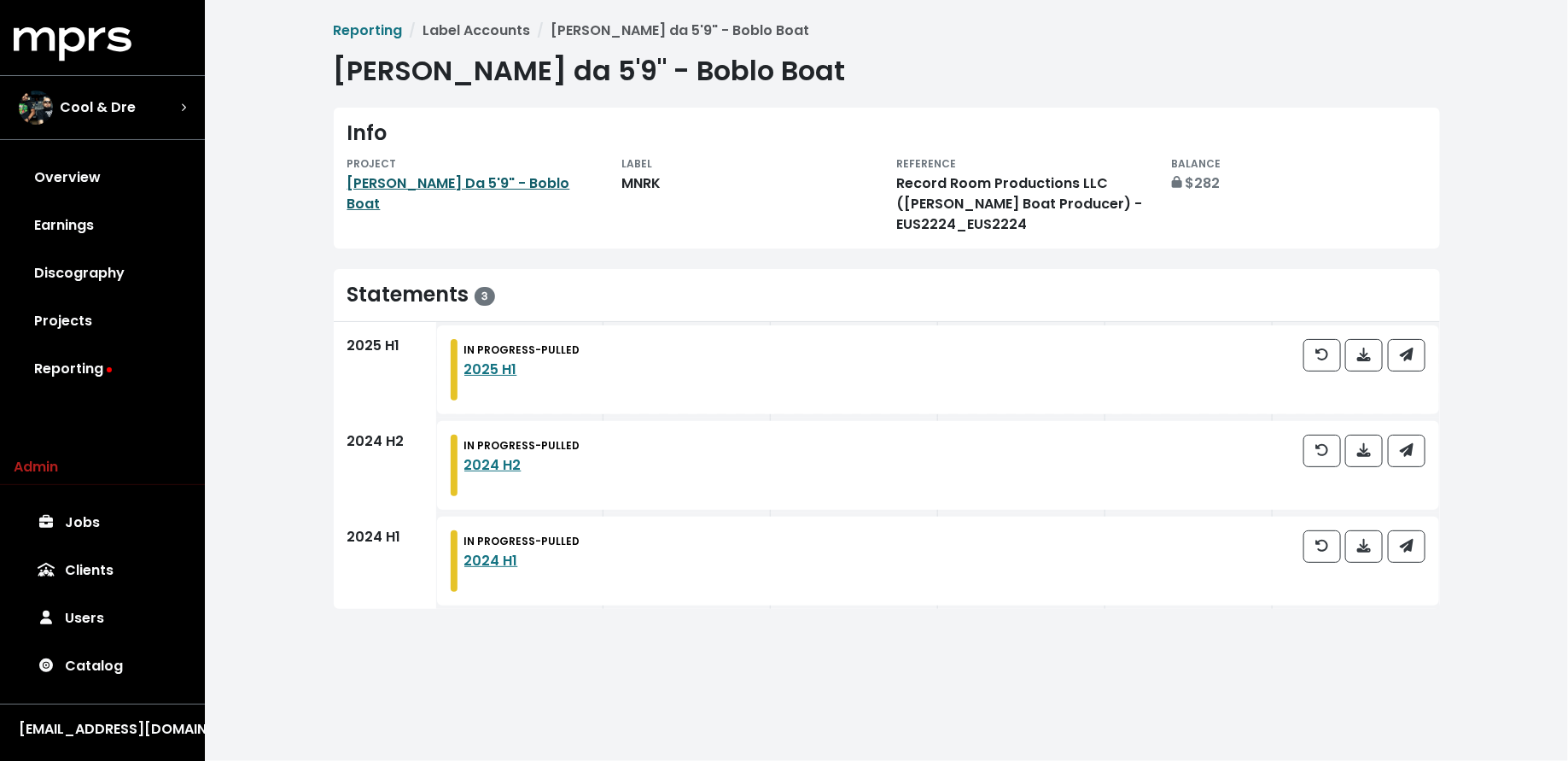
click at [406, 173] on link "[PERSON_NAME] Da 5'9" - Boblo Boat" at bounding box center [458, 193] width 222 height 40
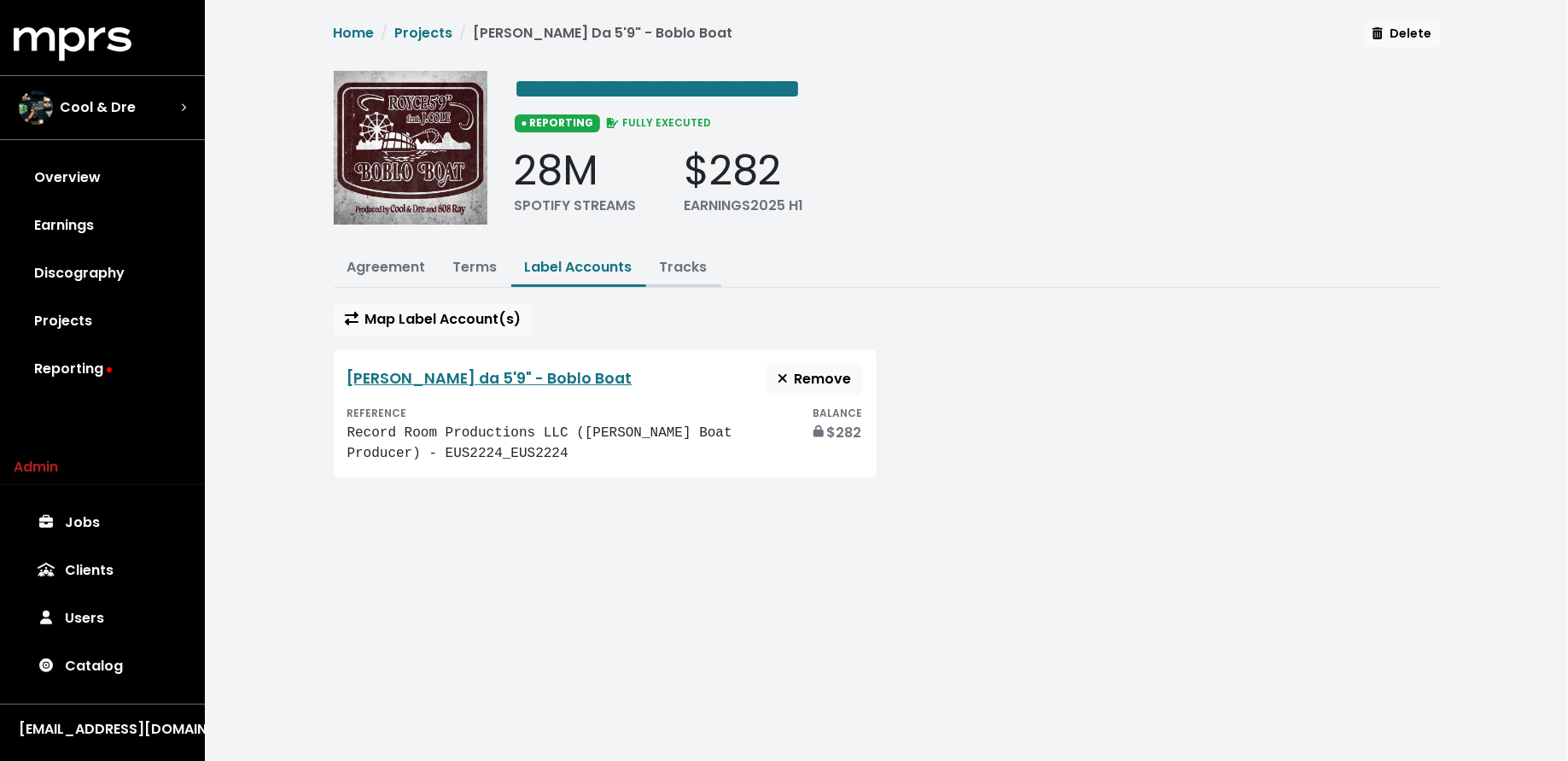
click at [682, 267] on link "Tracks" at bounding box center [683, 266] width 48 height 20
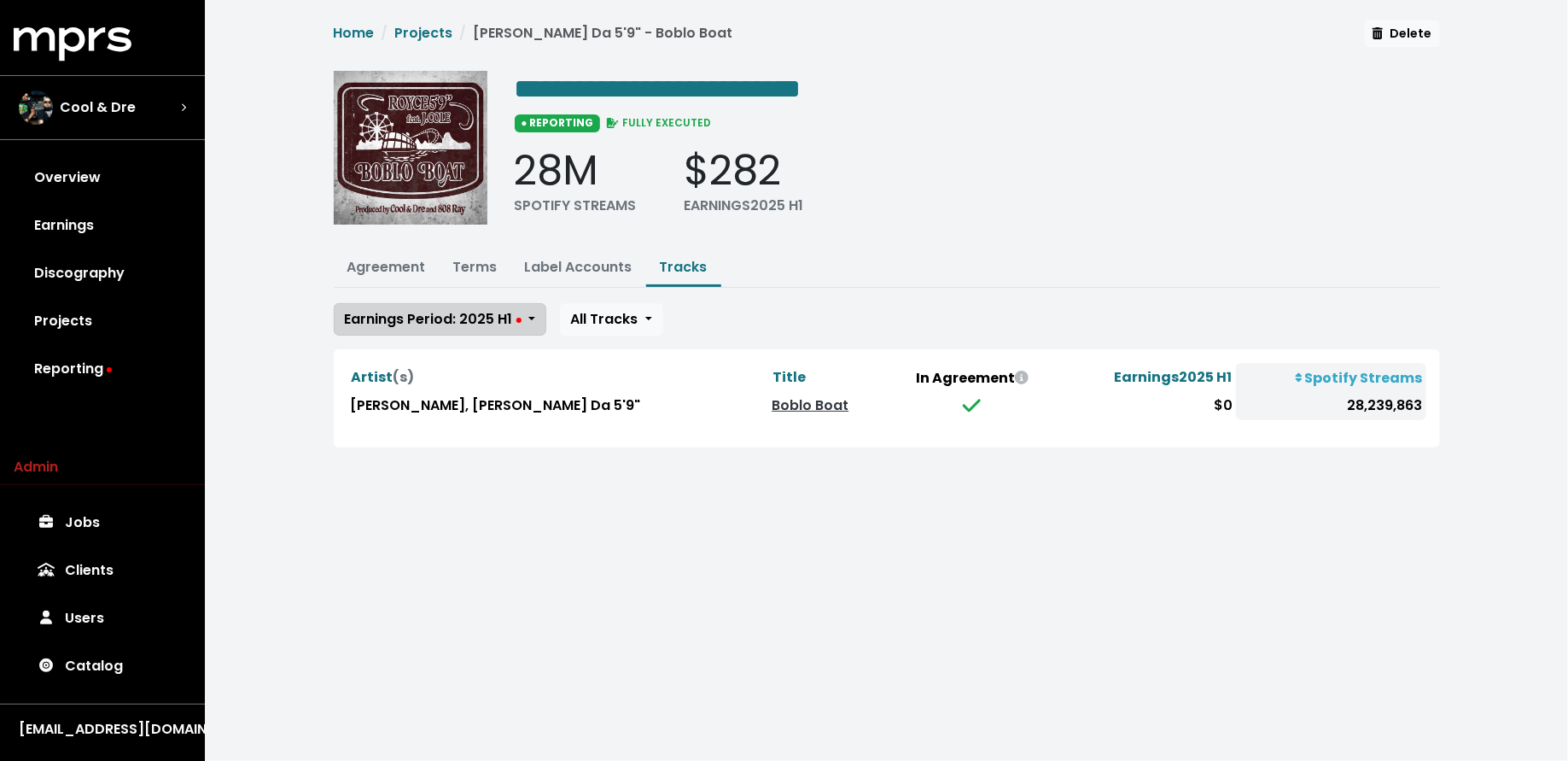
click at [456, 314] on span "Earnings Period: 2025 H1" at bounding box center [432, 318] width 177 height 20
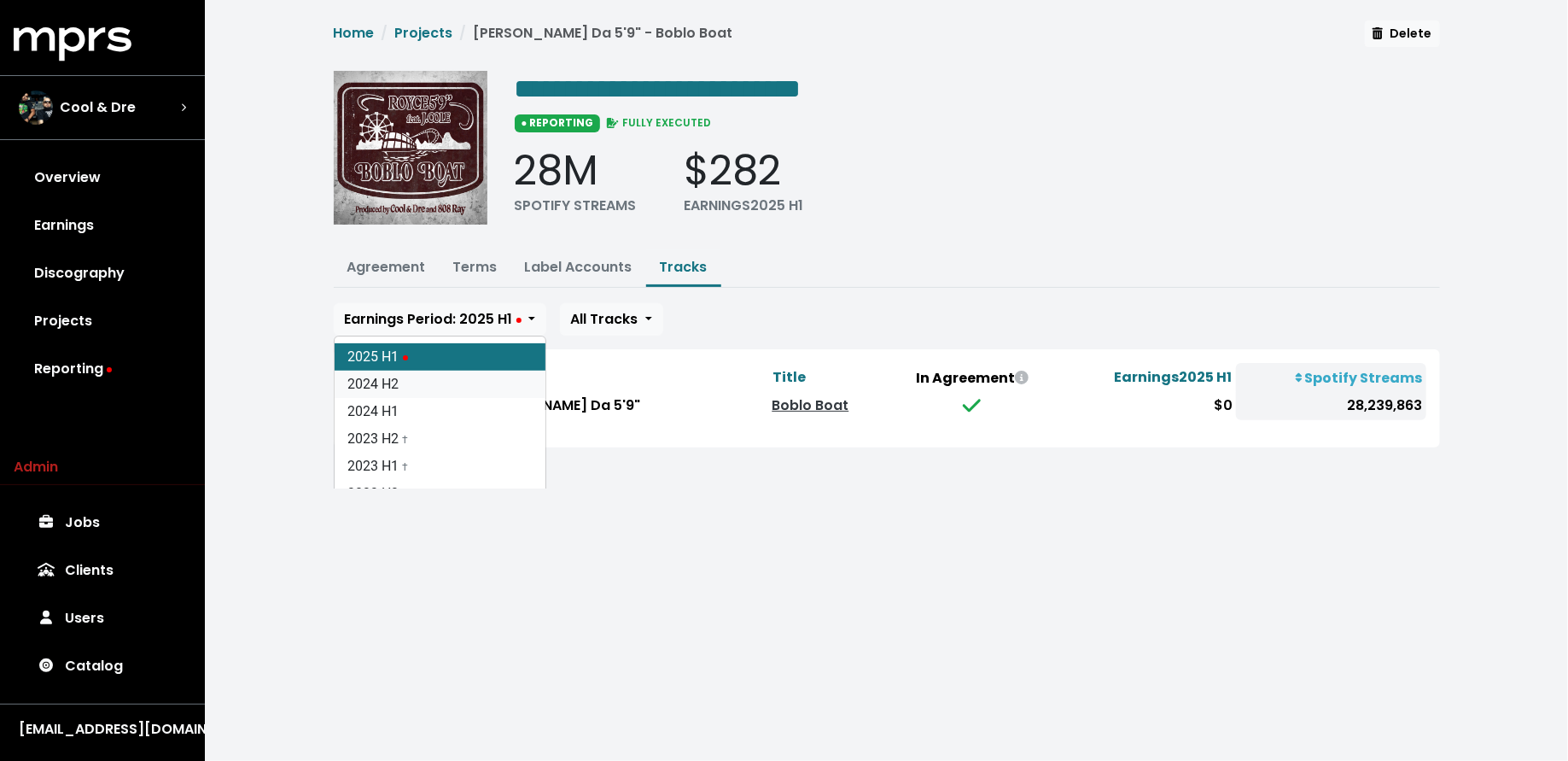
click at [454, 375] on link "2024 H2" at bounding box center [440, 383] width 211 height 27
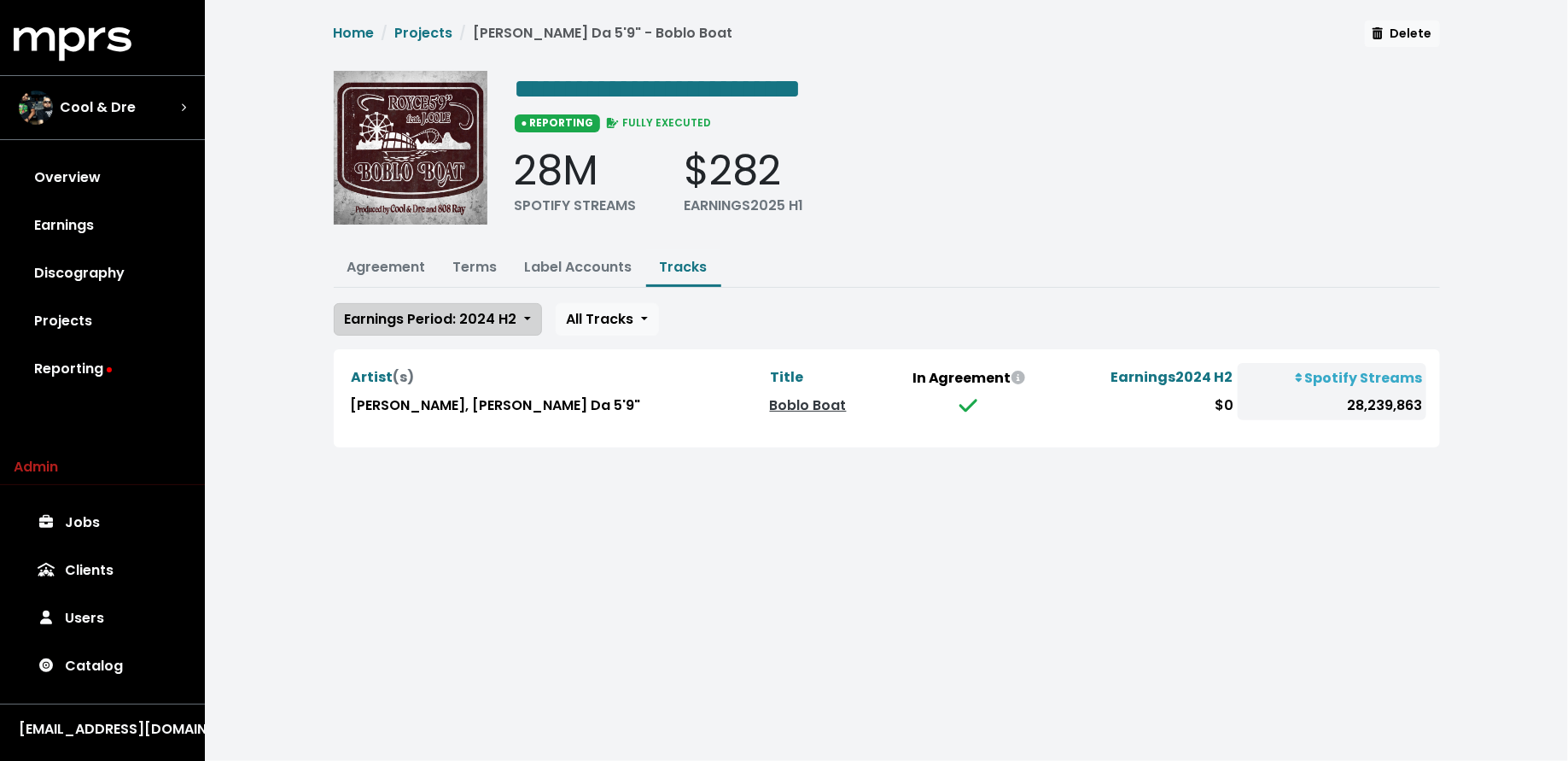
click at [468, 319] on span "Earnings Period: 2024 H2" at bounding box center [431, 318] width 172 height 20
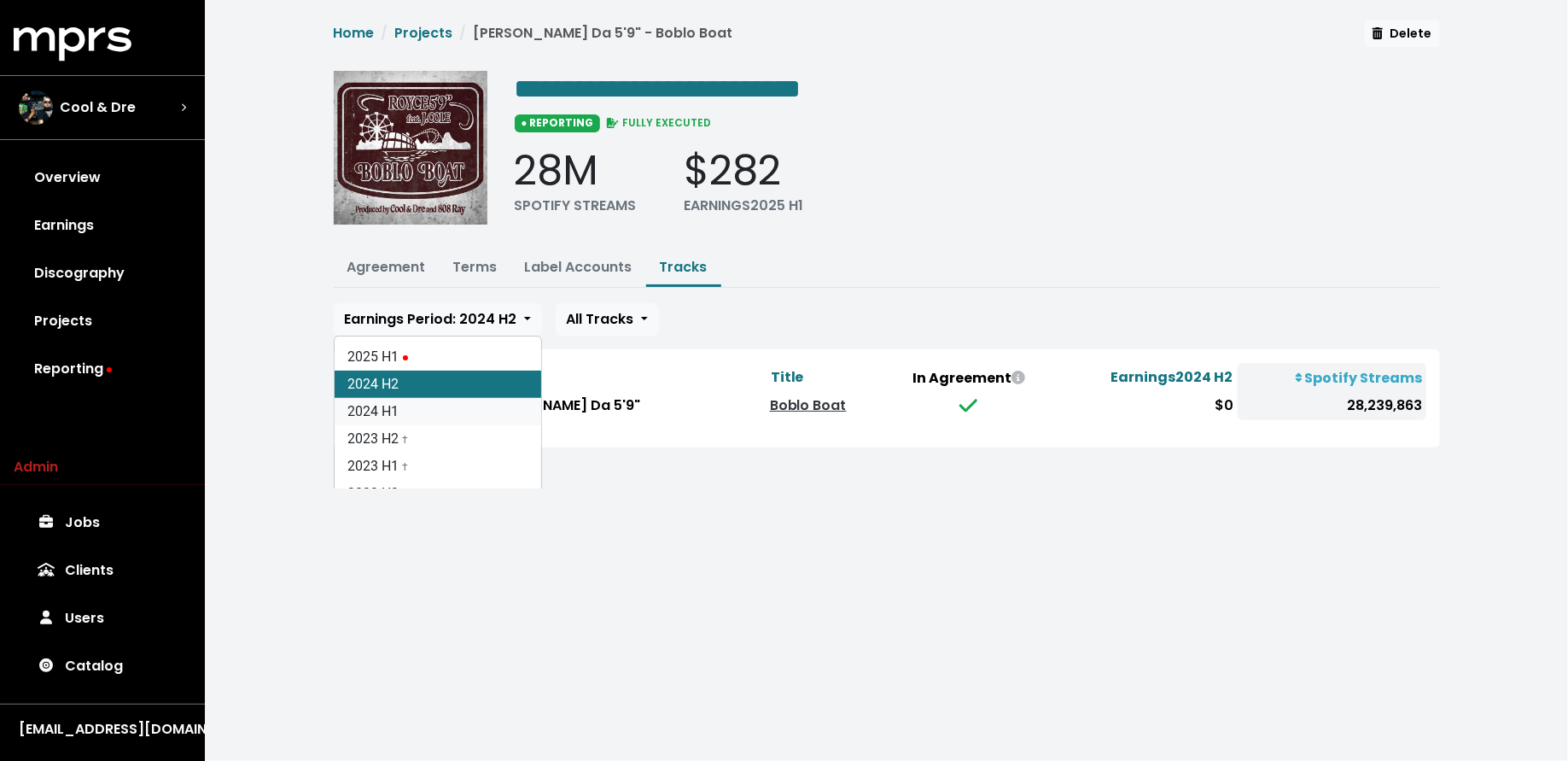
click at [453, 415] on link "2024 H1" at bounding box center [438, 411] width 206 height 27
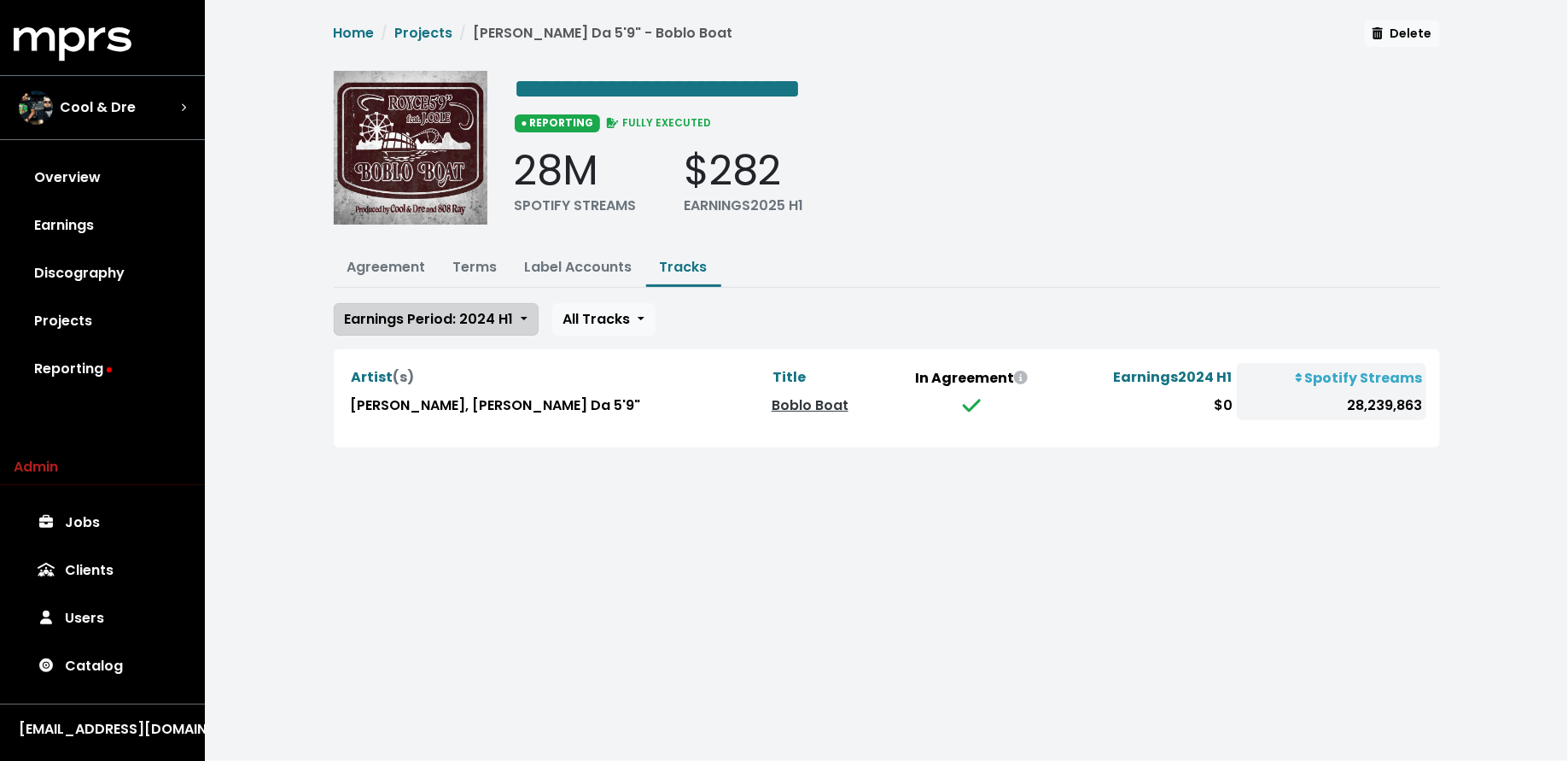
click at [462, 309] on span "Earnings Period: 2024 H1" at bounding box center [429, 318] width 169 height 20
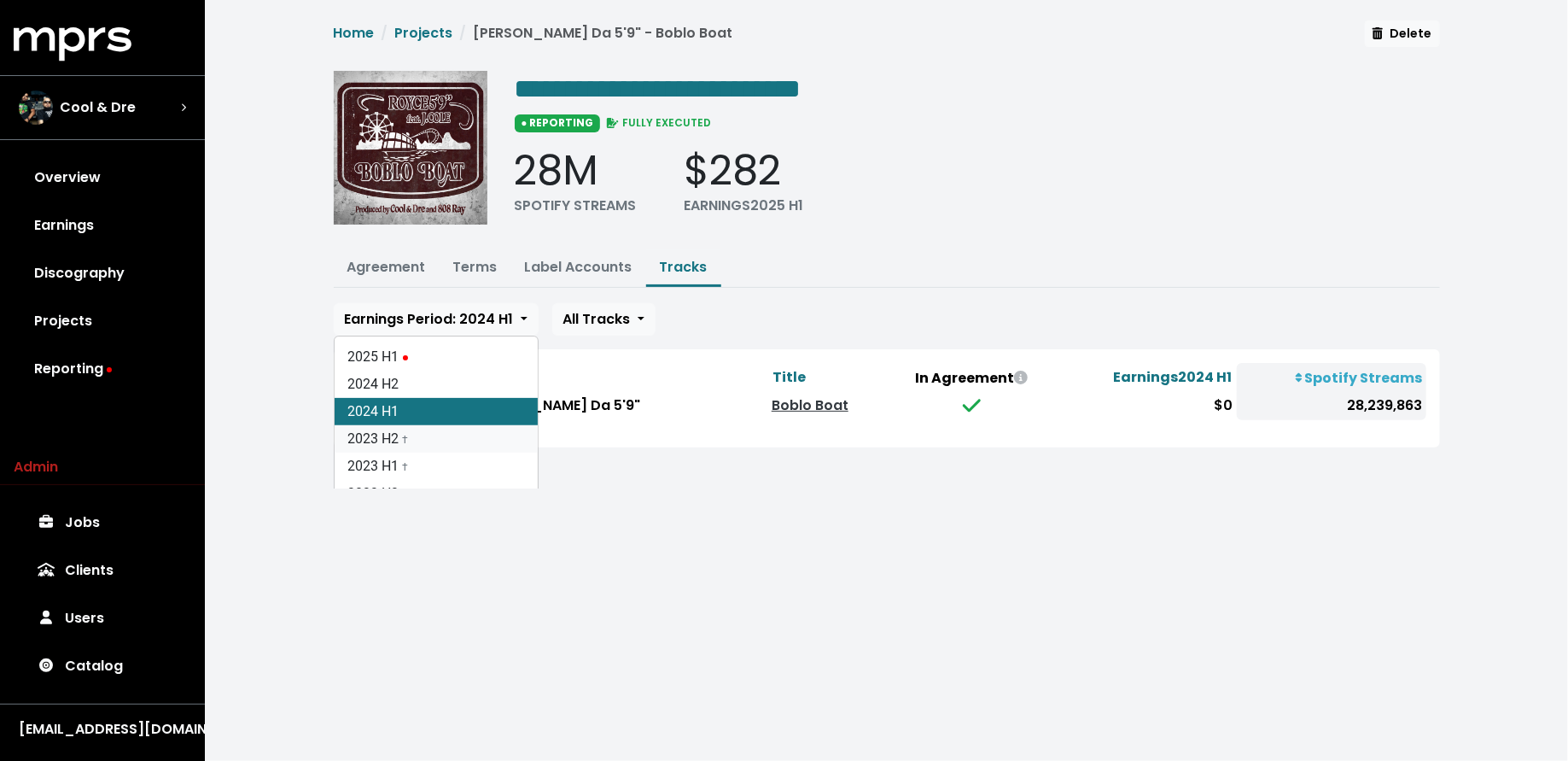
click at [448, 430] on link "2023 H2 †" at bounding box center [436, 438] width 203 height 27
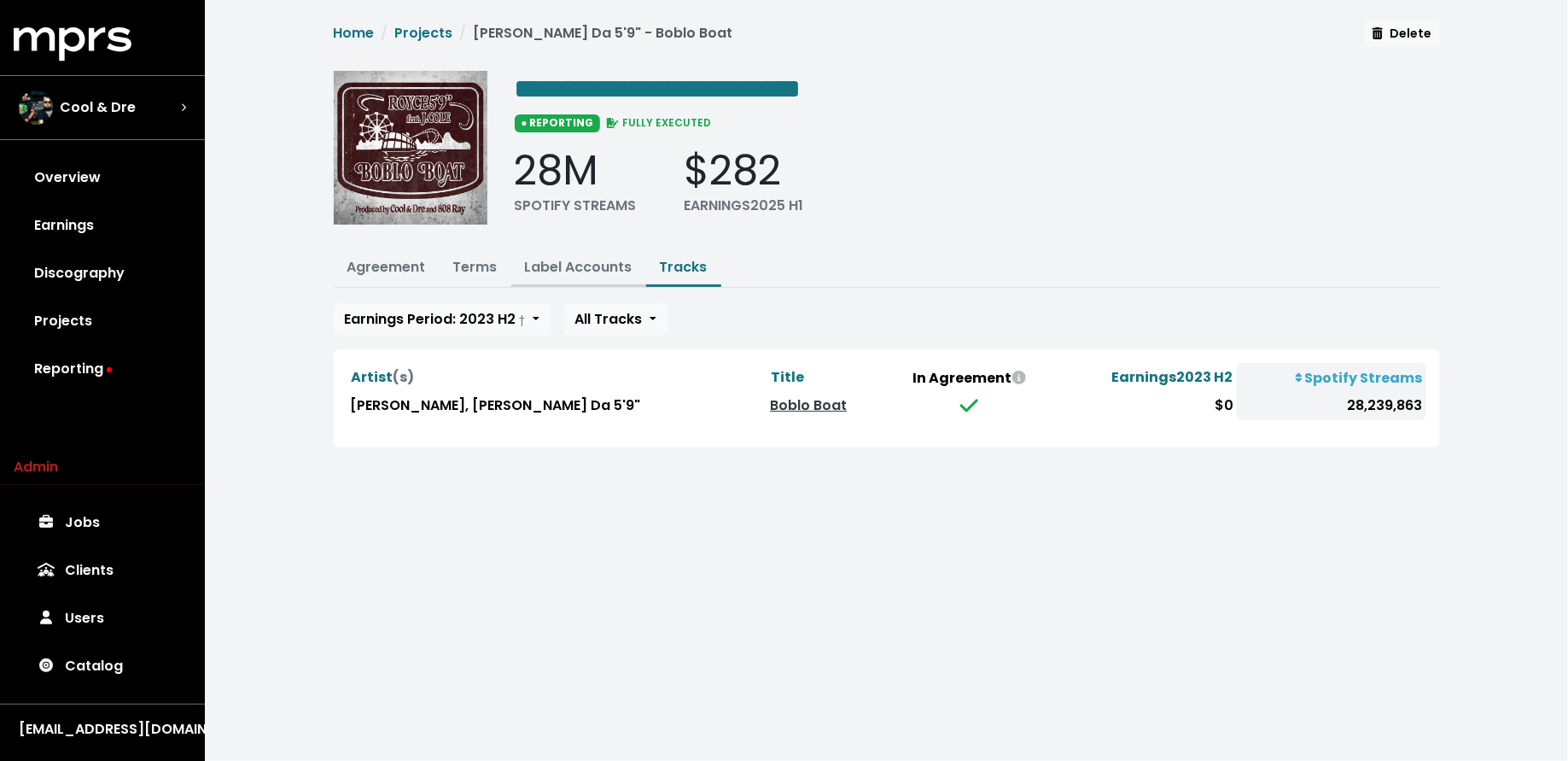
click at [555, 266] on link "Label Accounts" at bounding box center [579, 266] width 108 height 20
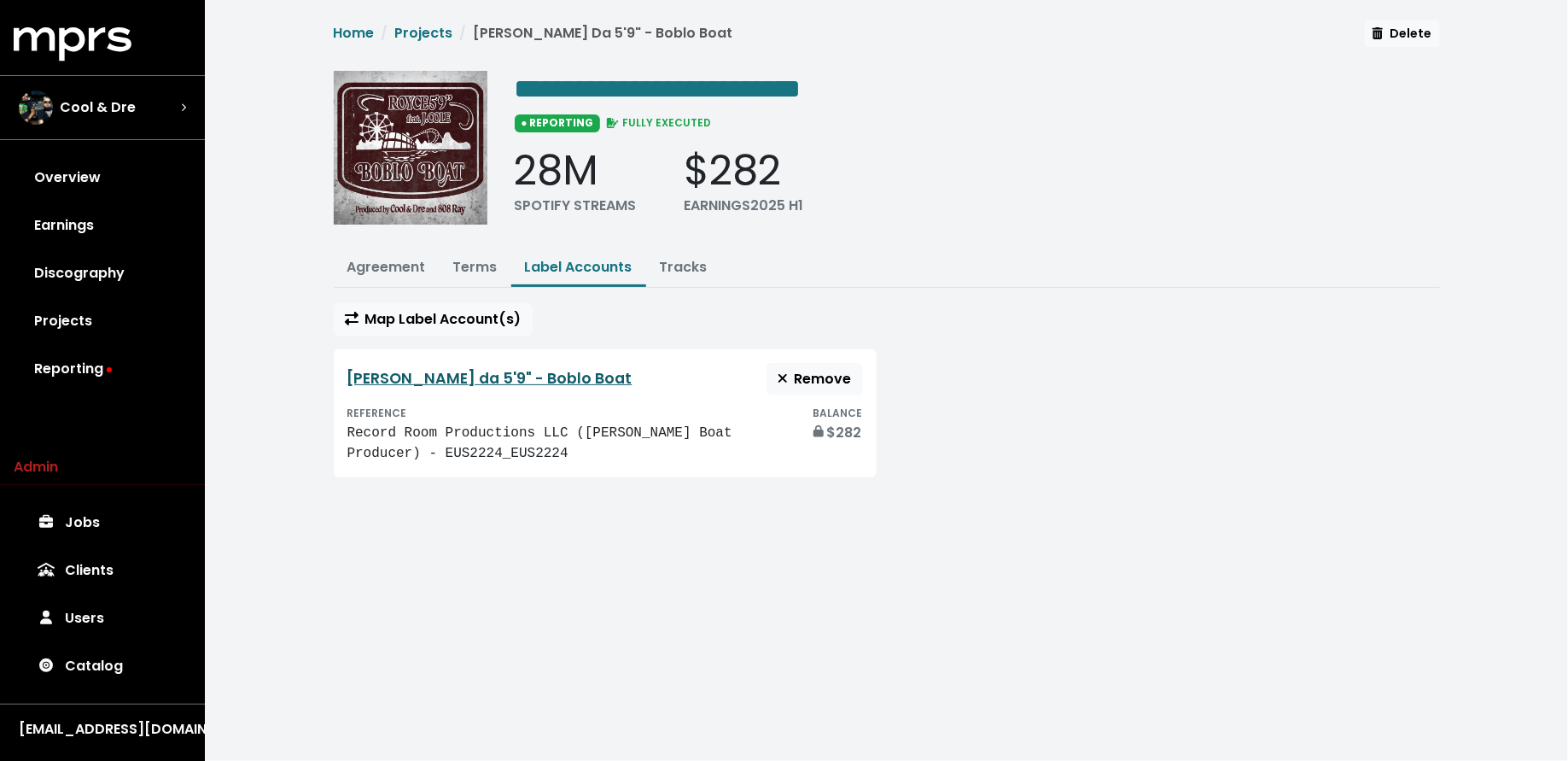
click at [464, 368] on link "[PERSON_NAME] da 5'9" - Boblo Boat" at bounding box center [489, 379] width 285 height 21
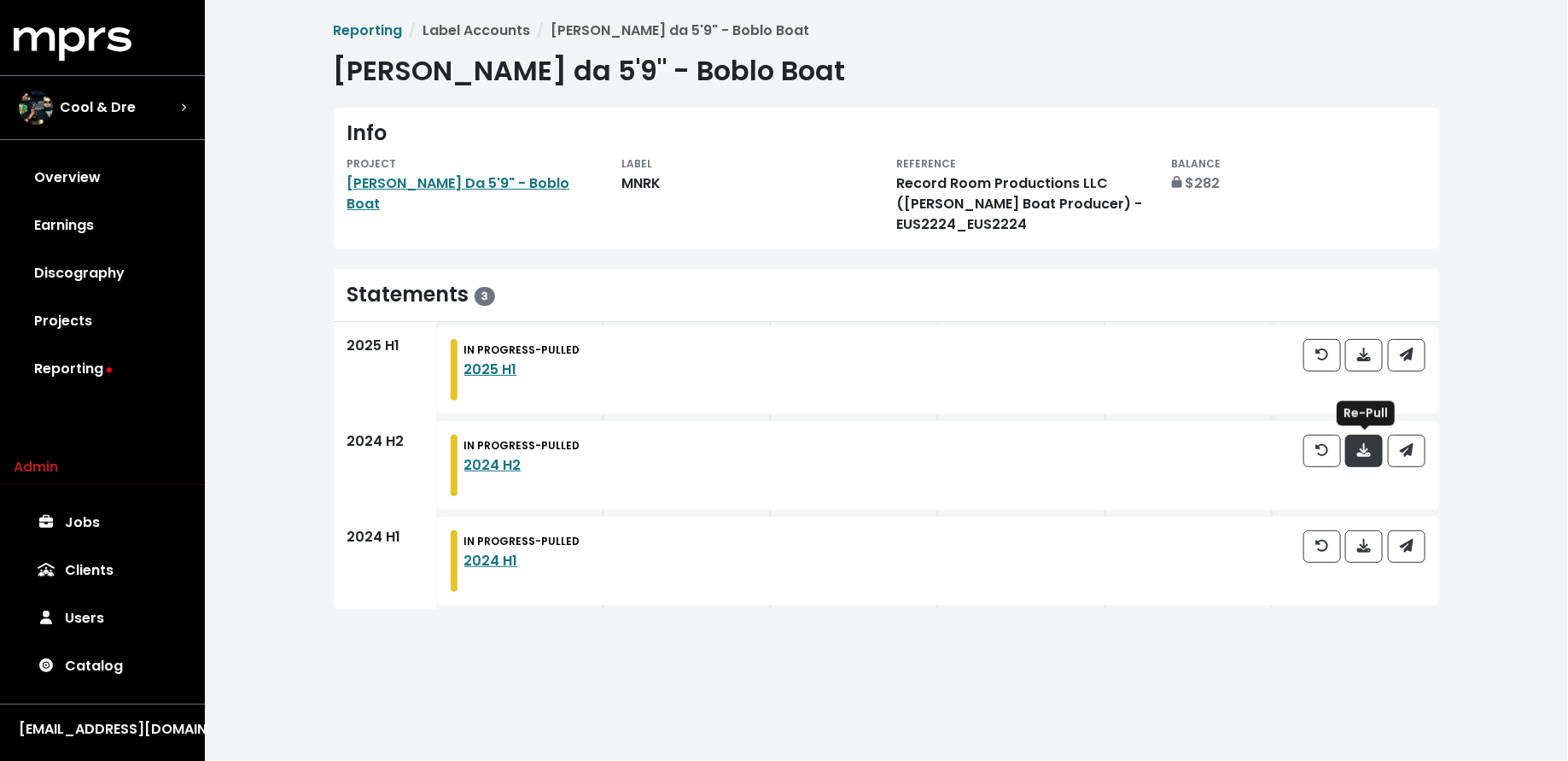
click at [1363, 454] on icon "button" at bounding box center [1364, 450] width 13 height 13
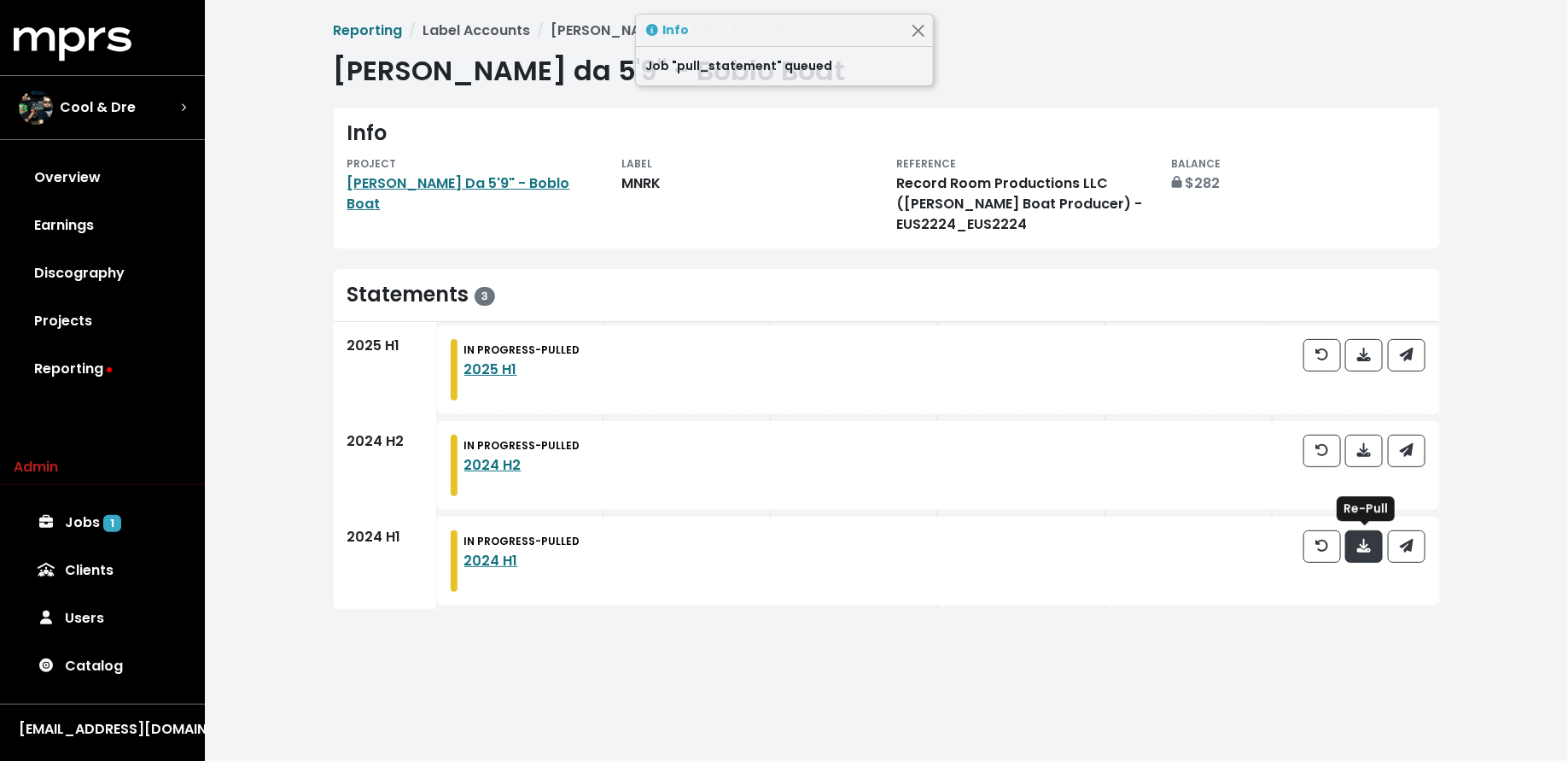
click at [1364, 556] on span "button" at bounding box center [1364, 546] width 15 height 21
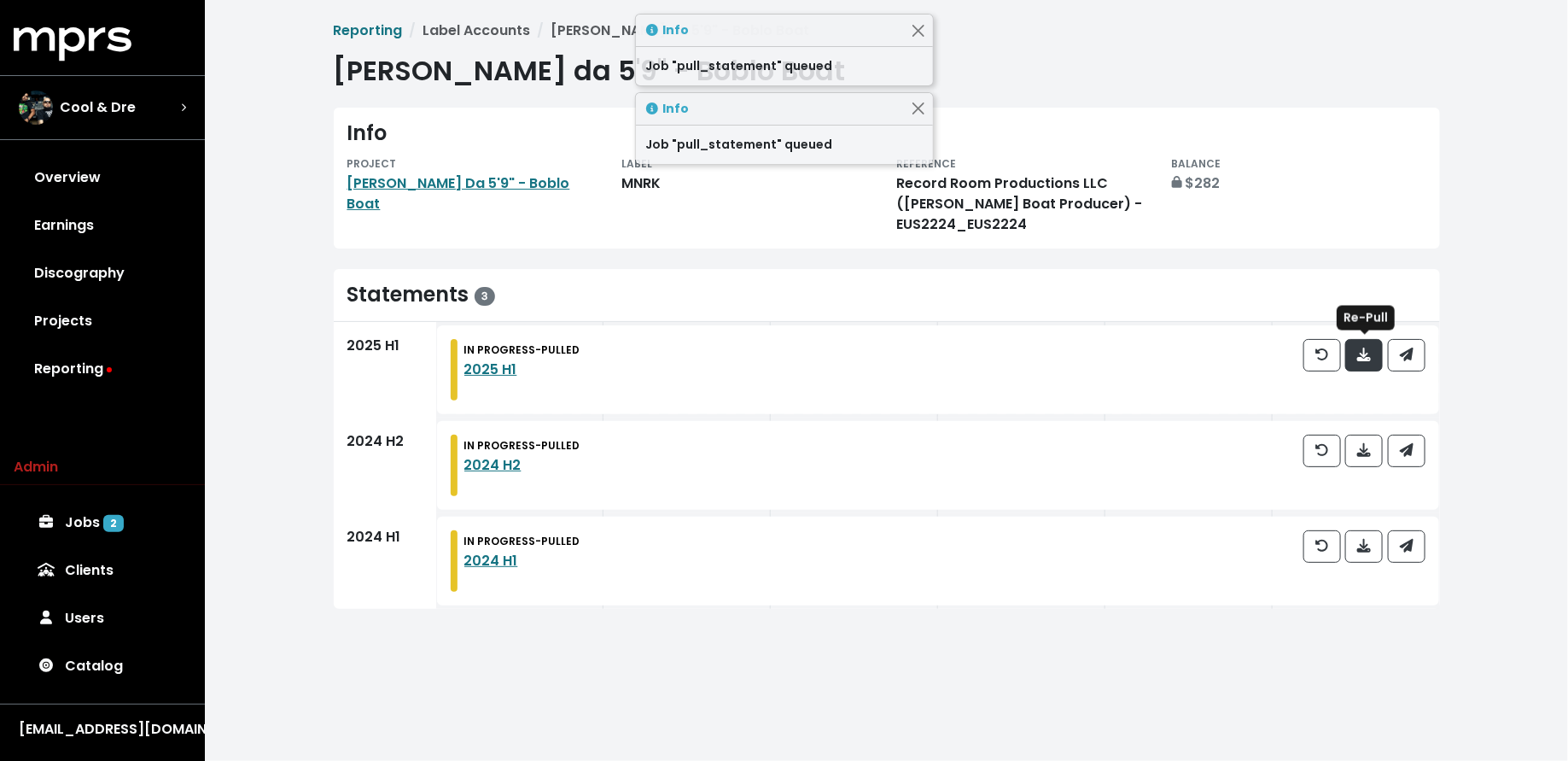
click at [1359, 361] on span "button" at bounding box center [1364, 354] width 13 height 20
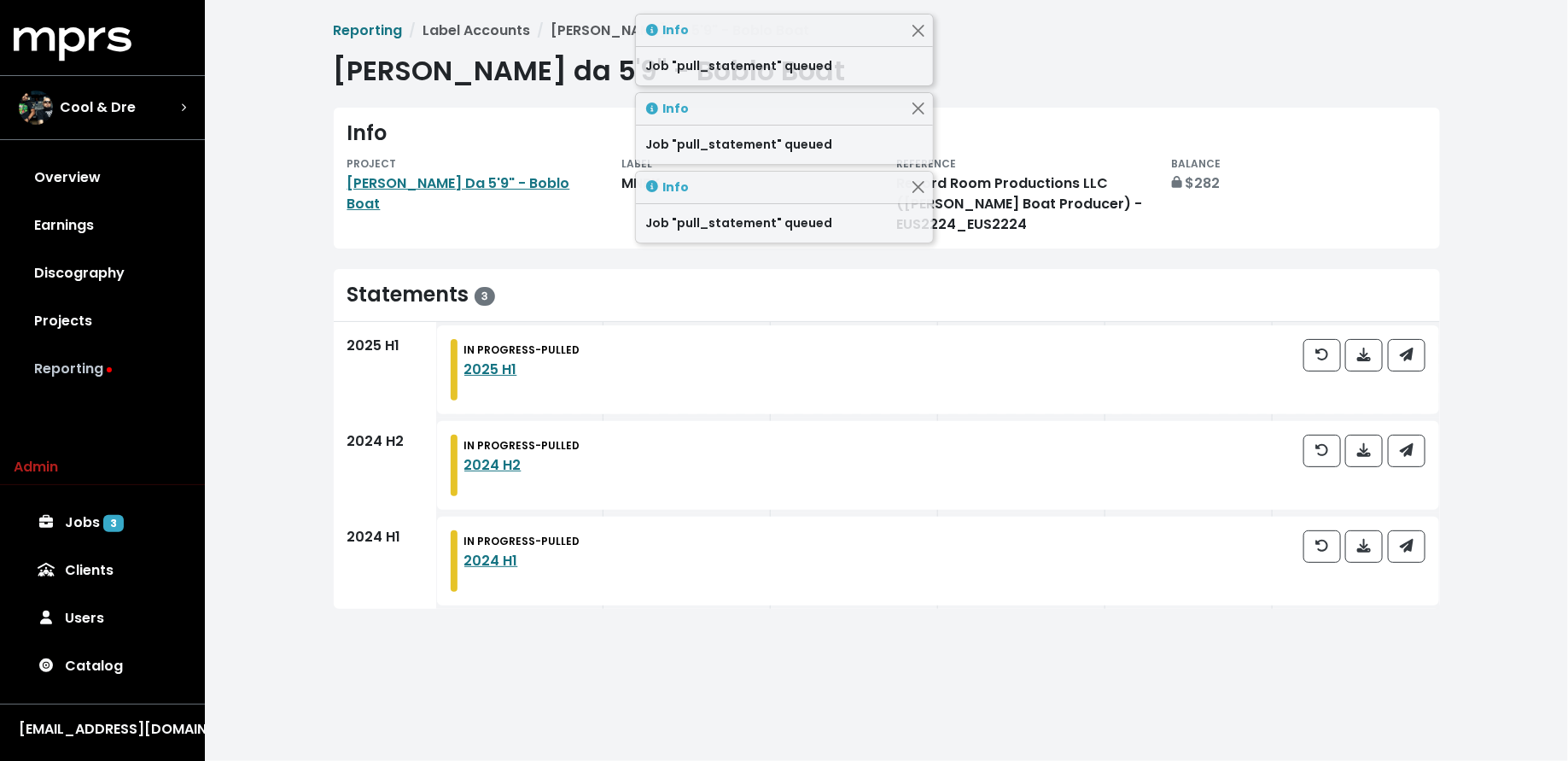
click at [125, 353] on link "Reporting" at bounding box center [102, 368] width 178 height 48
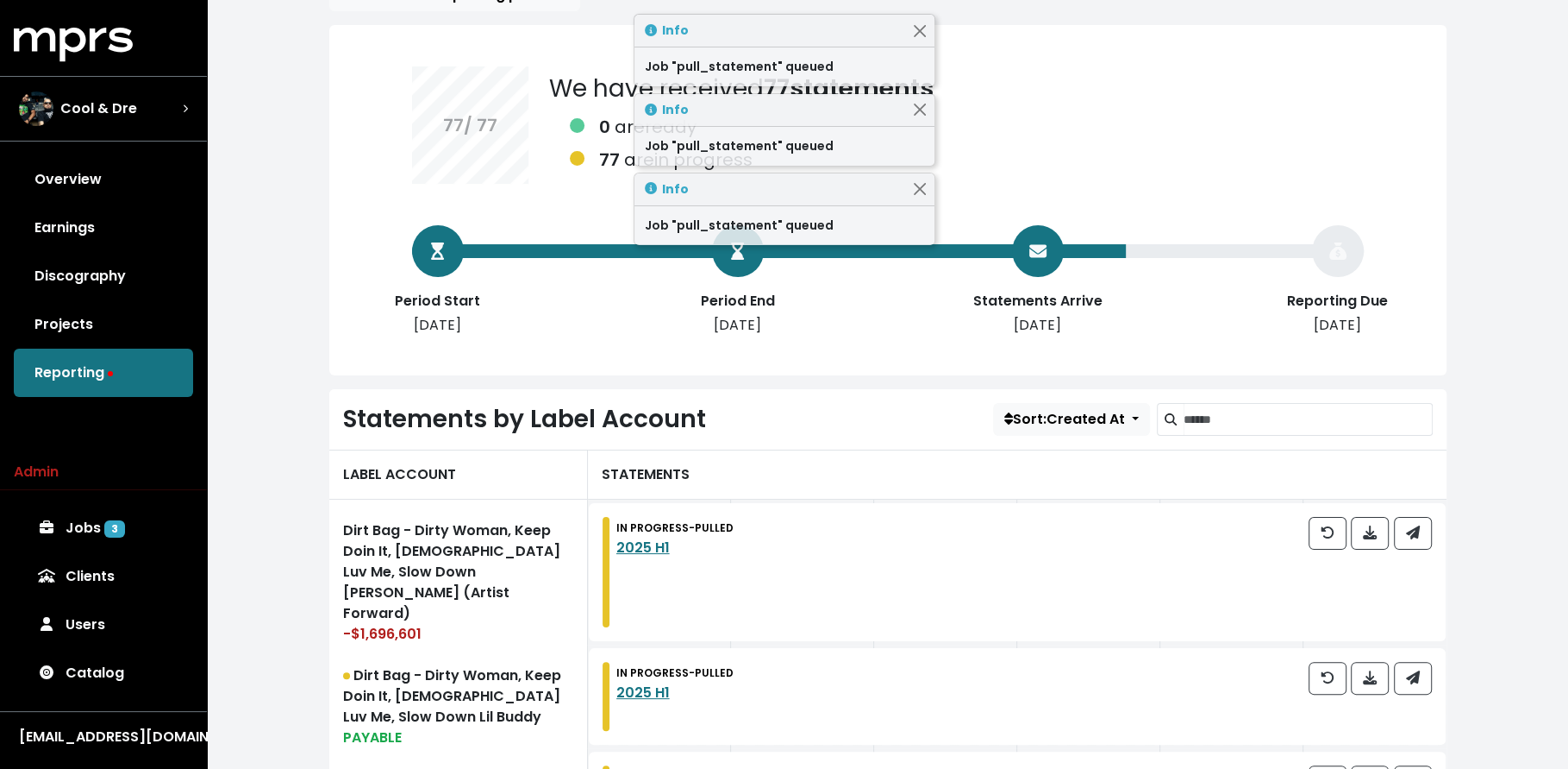
scroll to position [136, 0]
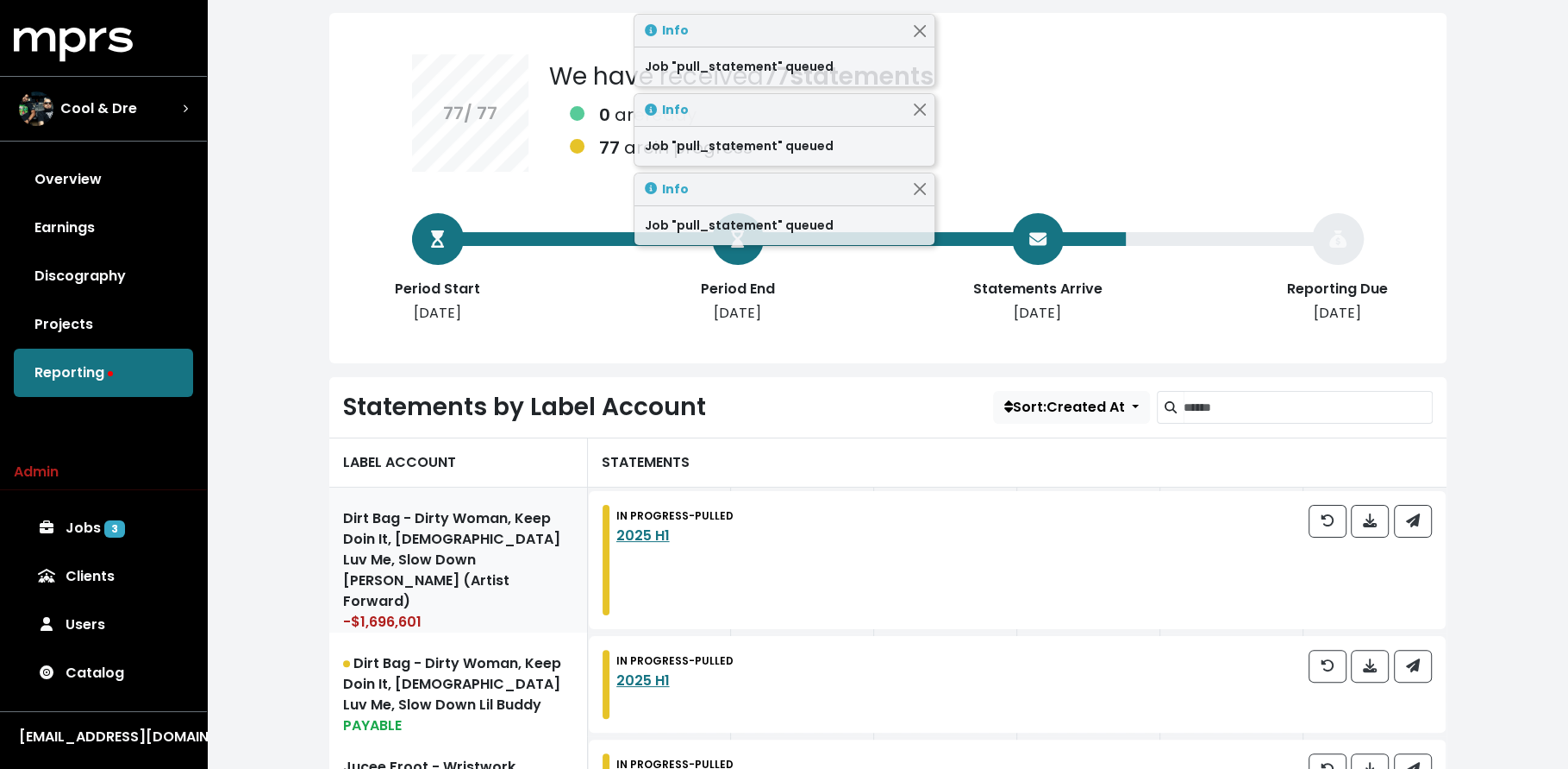
click at [450, 548] on link "Dirt Bag - Dirty Woman, Keep Doin It, Ladies Luv Me, Slow Down Lil Buddy (Artis…" at bounding box center [458, 560] width 259 height 145
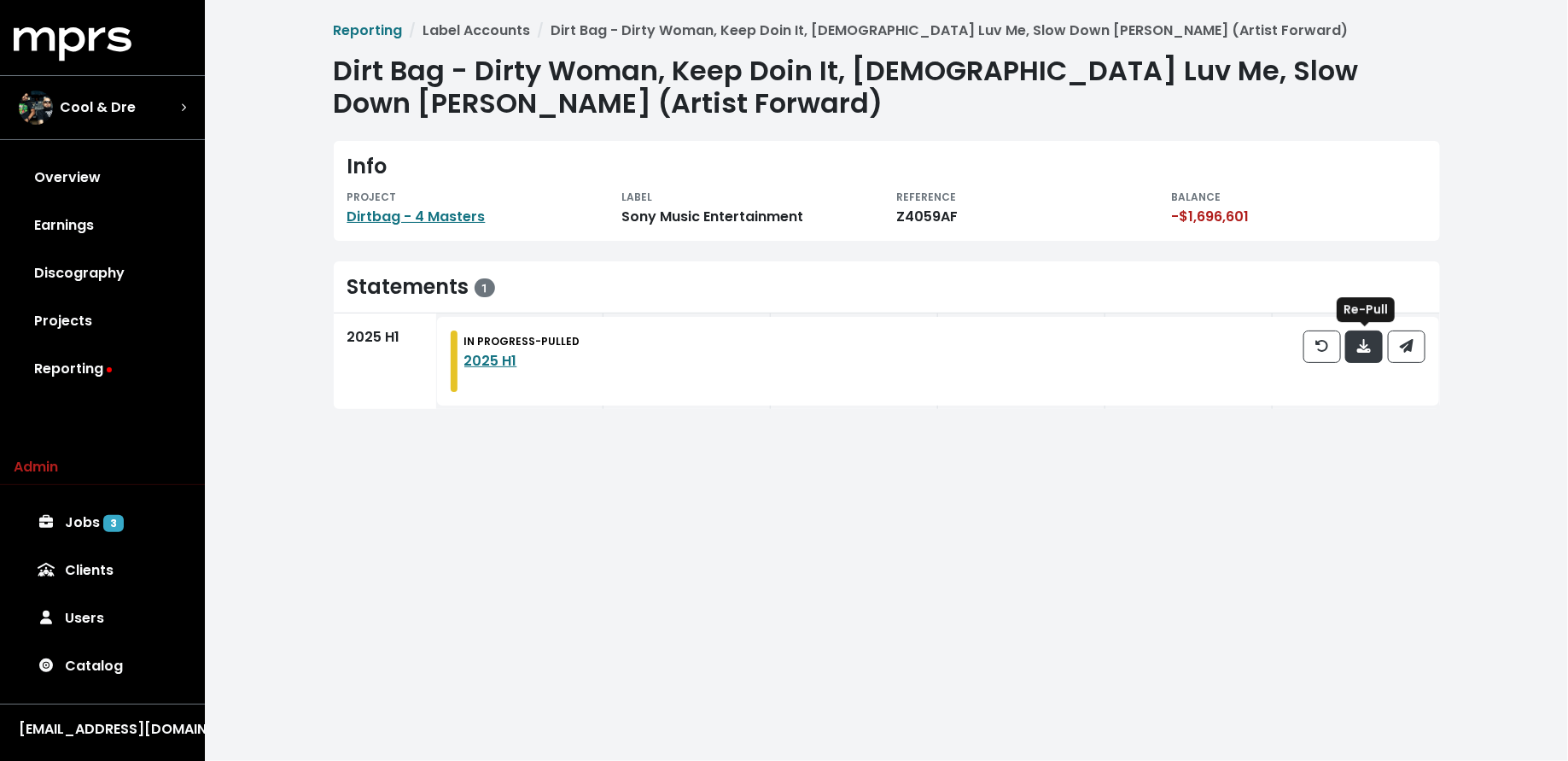
click at [1378, 346] on button "button" at bounding box center [1364, 346] width 38 height 32
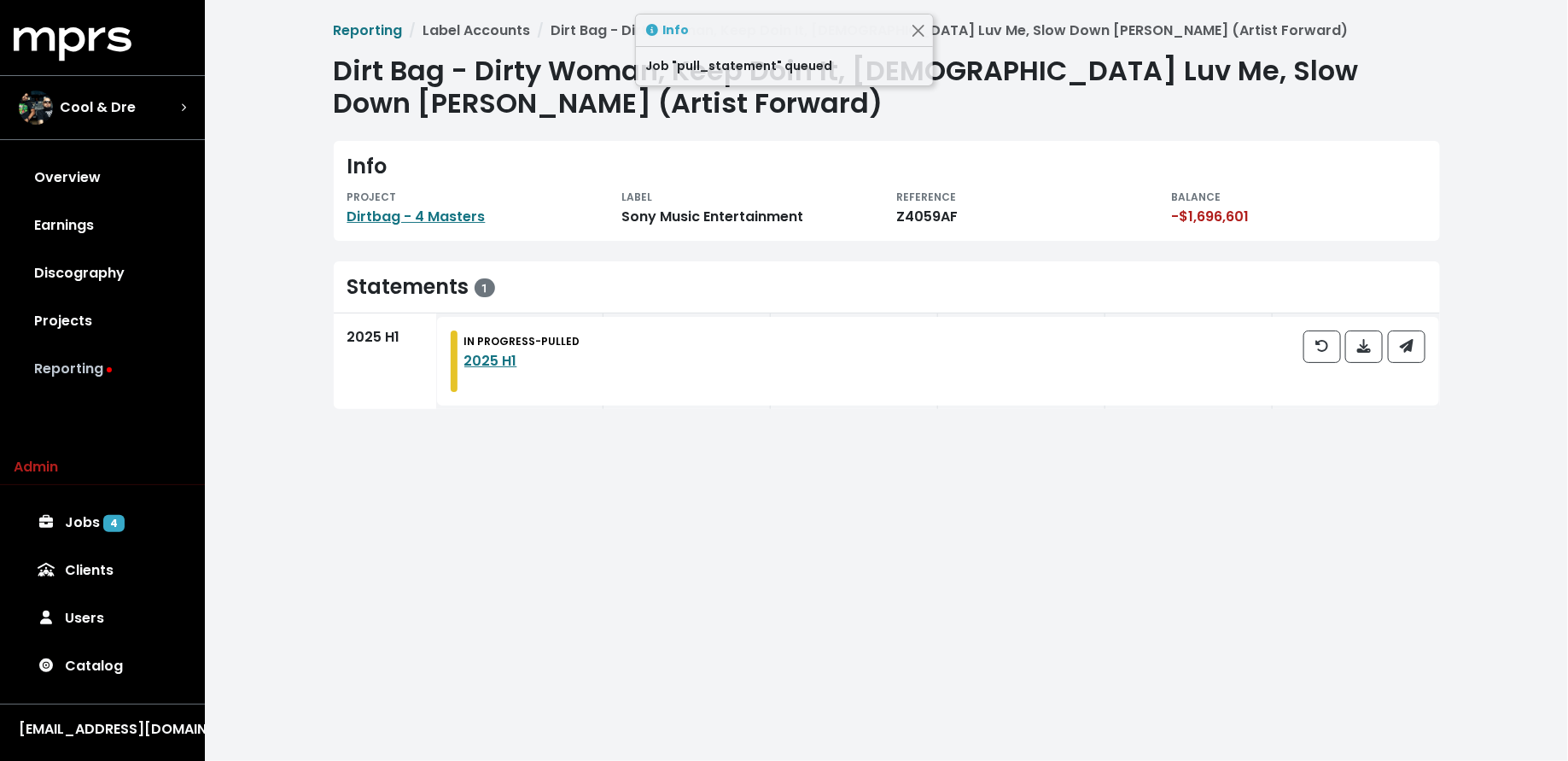
click at [151, 348] on link "Reporting" at bounding box center [102, 368] width 178 height 48
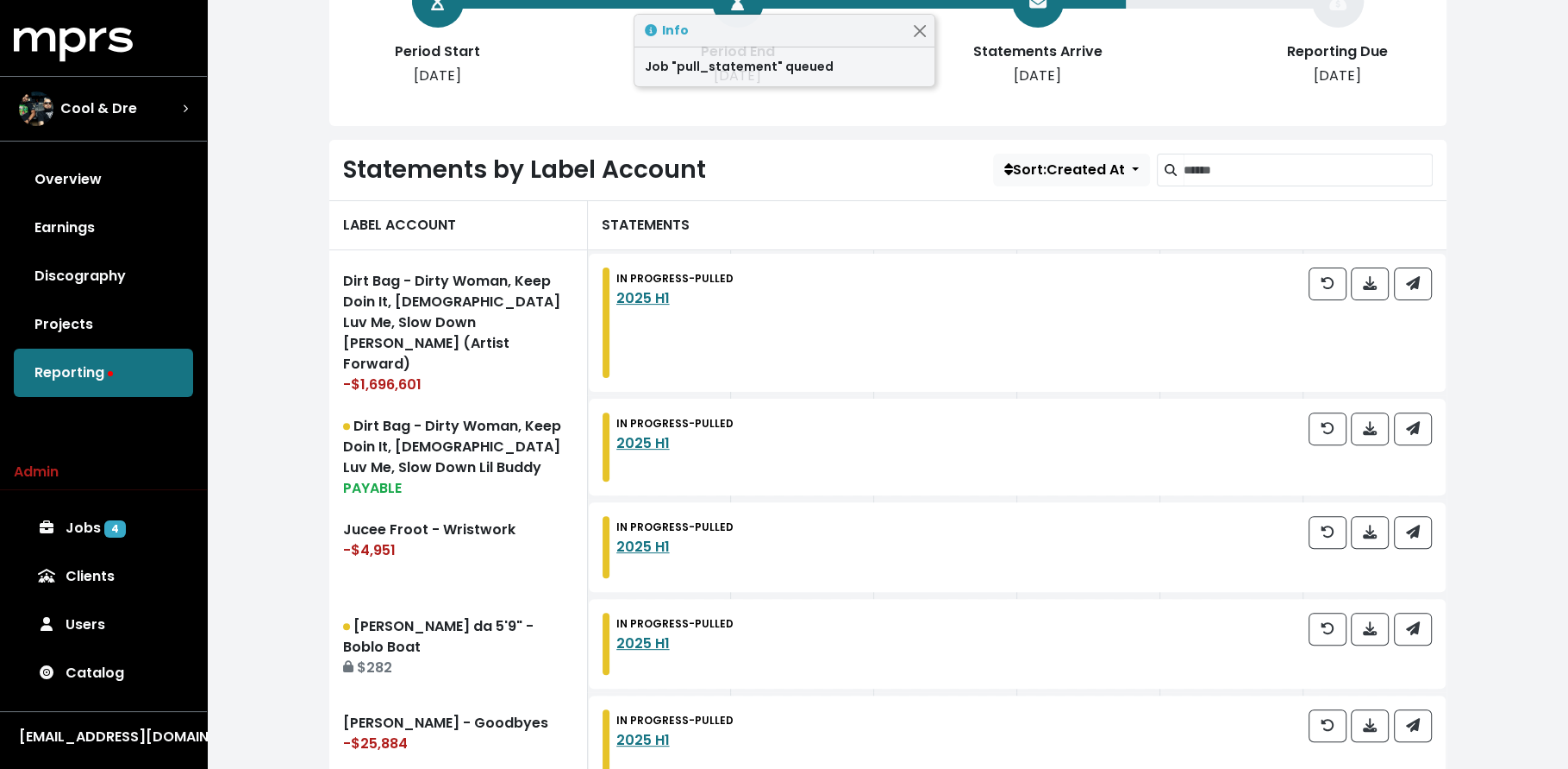
scroll to position [391, 0]
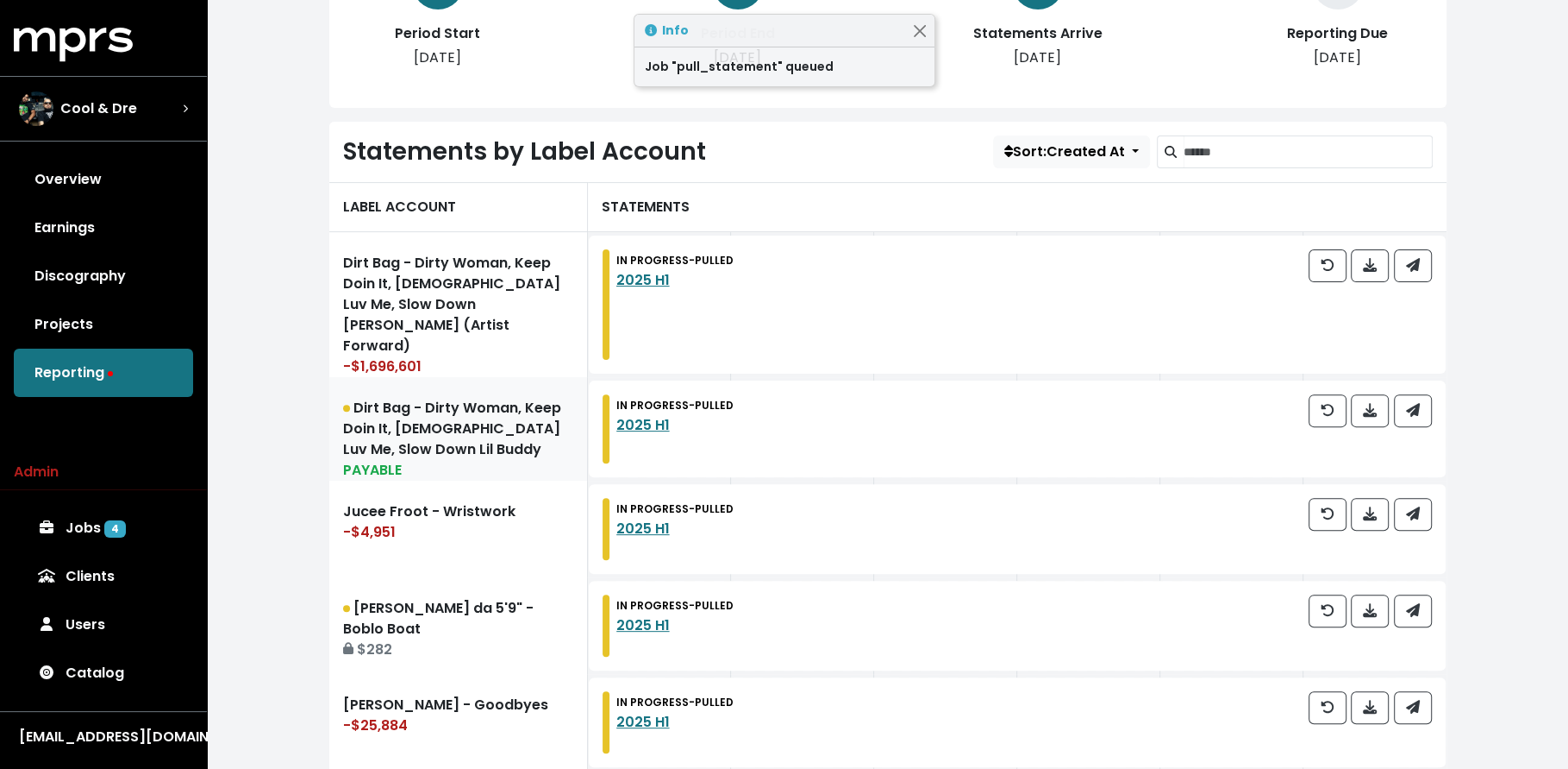
click at [501, 460] on div "PAYABLE" at bounding box center [458, 471] width 230 height 21
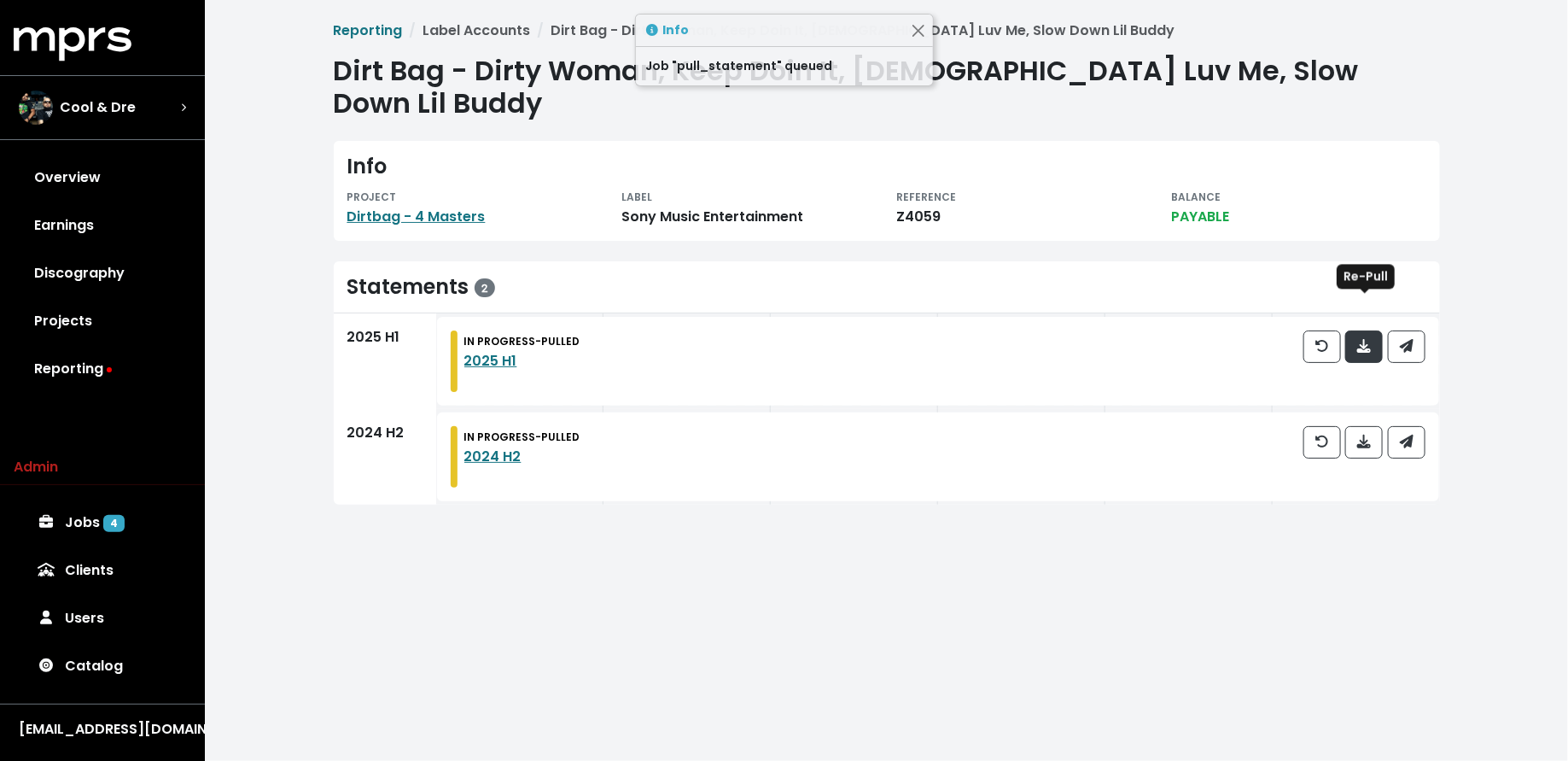
click at [1367, 339] on icon "button" at bounding box center [1364, 345] width 13 height 13
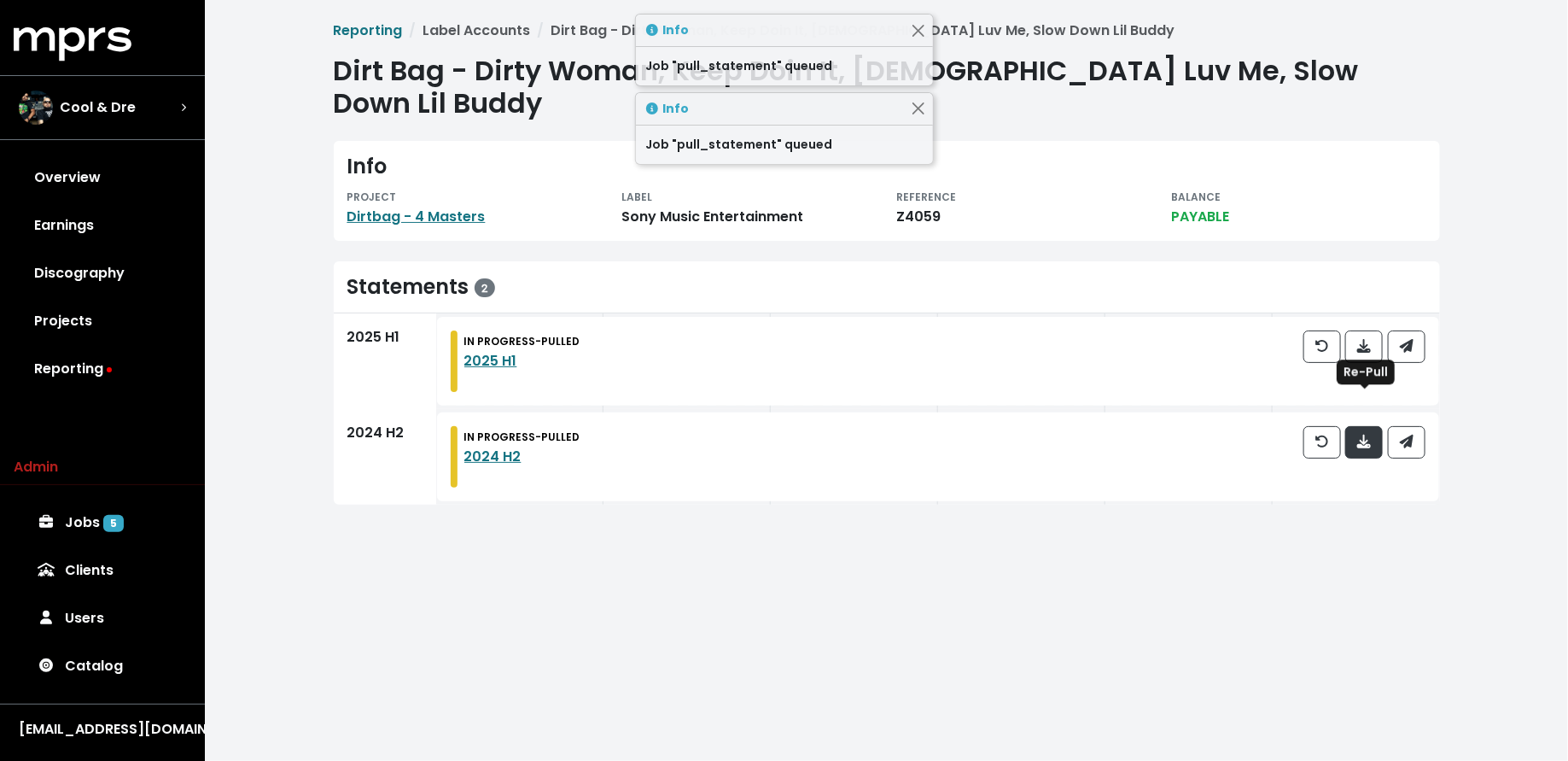
click at [1374, 426] on button "button" at bounding box center [1364, 442] width 38 height 32
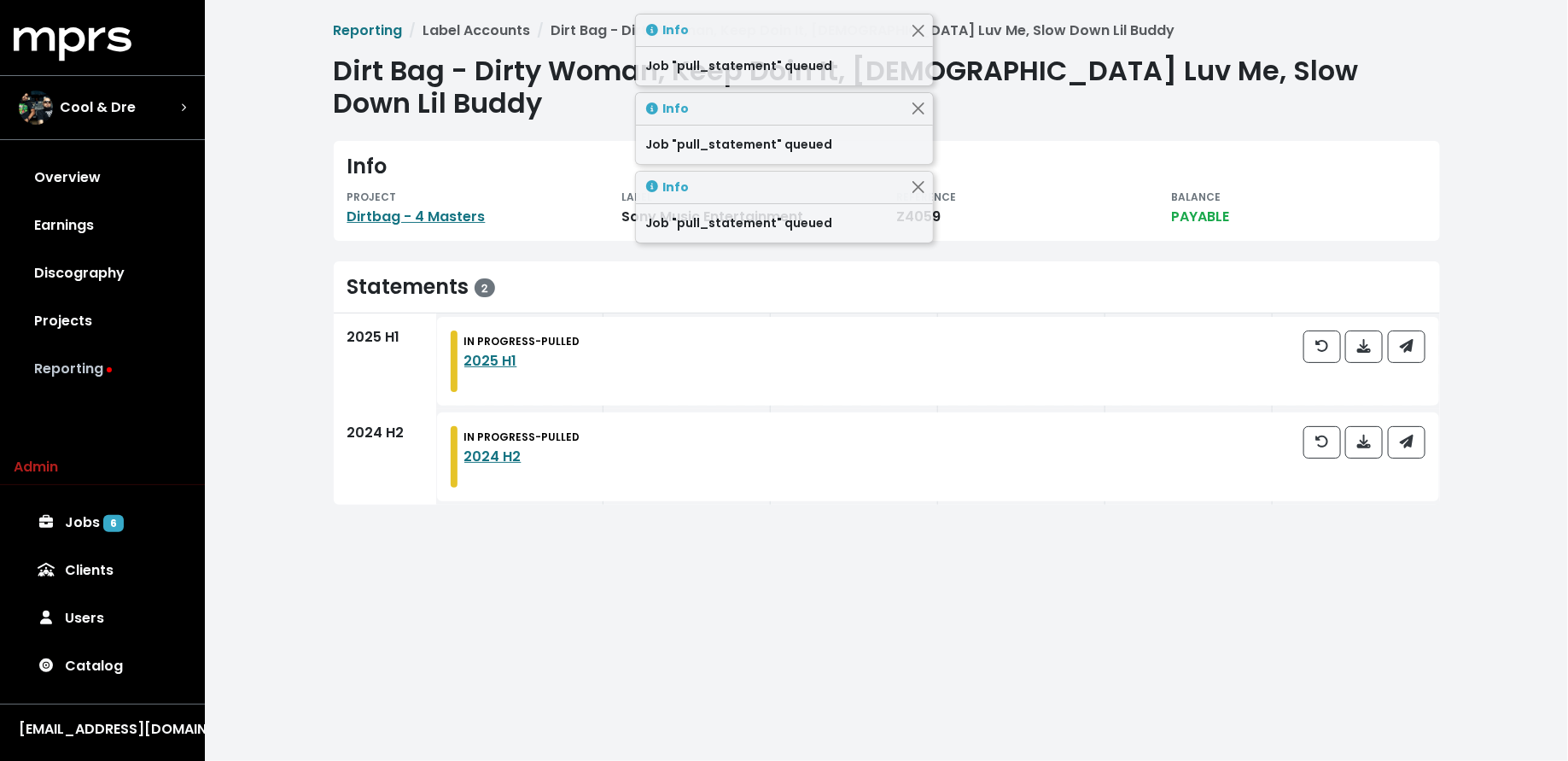
click at [180, 363] on link "Reporting" at bounding box center [102, 368] width 178 height 48
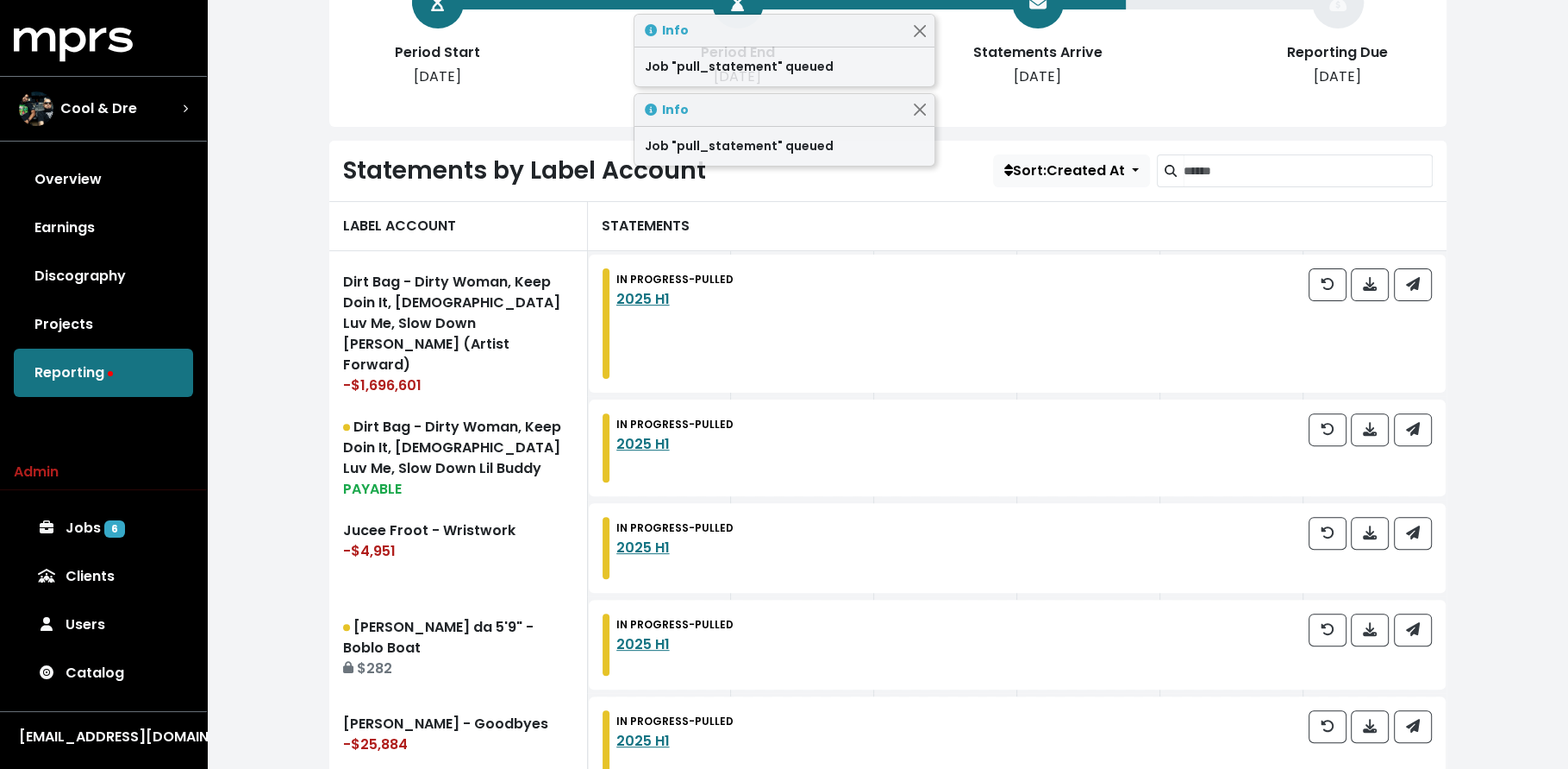
scroll to position [419, 0]
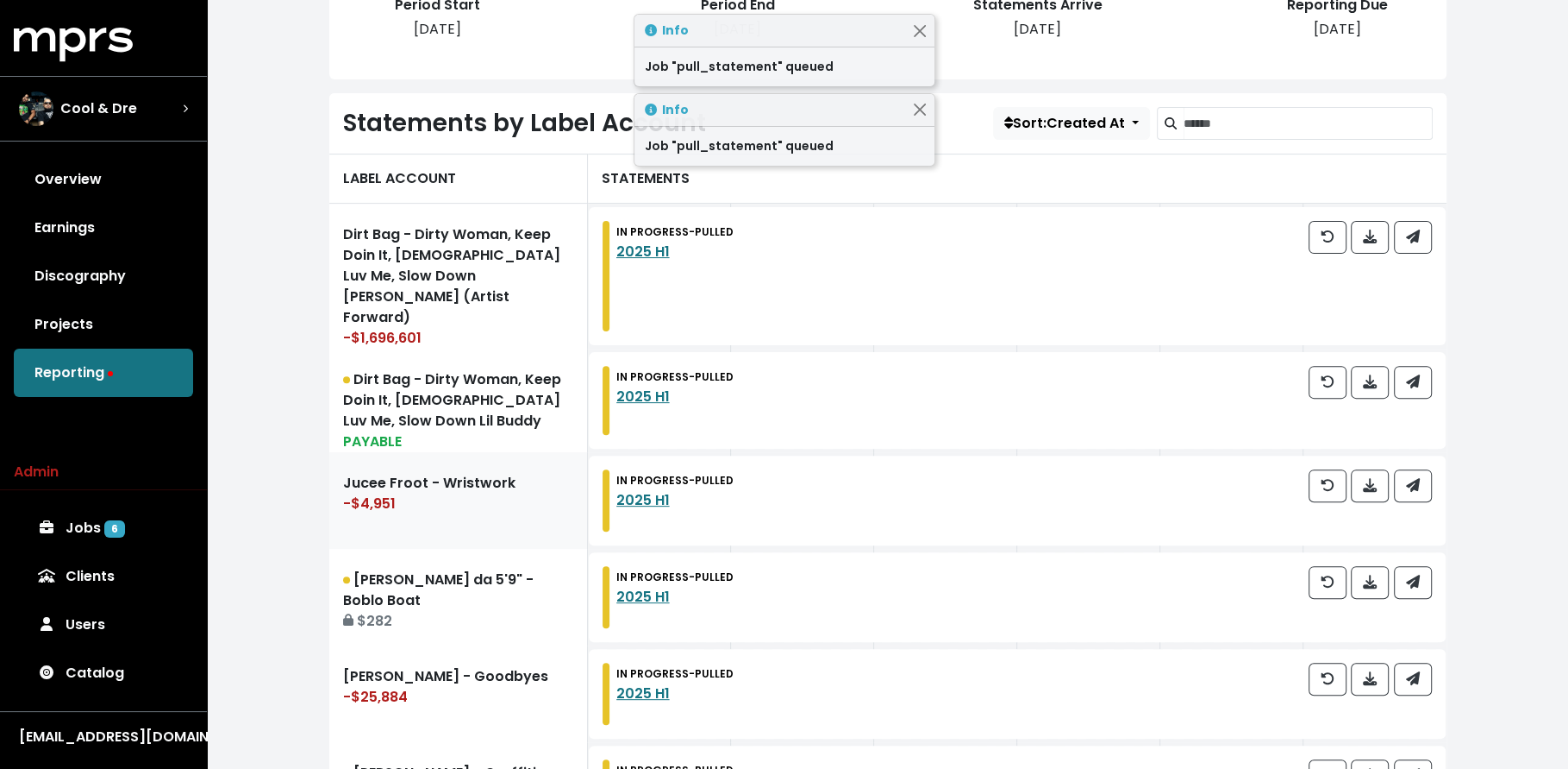
click at [555, 476] on link "Jucee Froot - Wristwork -$4,951" at bounding box center [458, 500] width 259 height 97
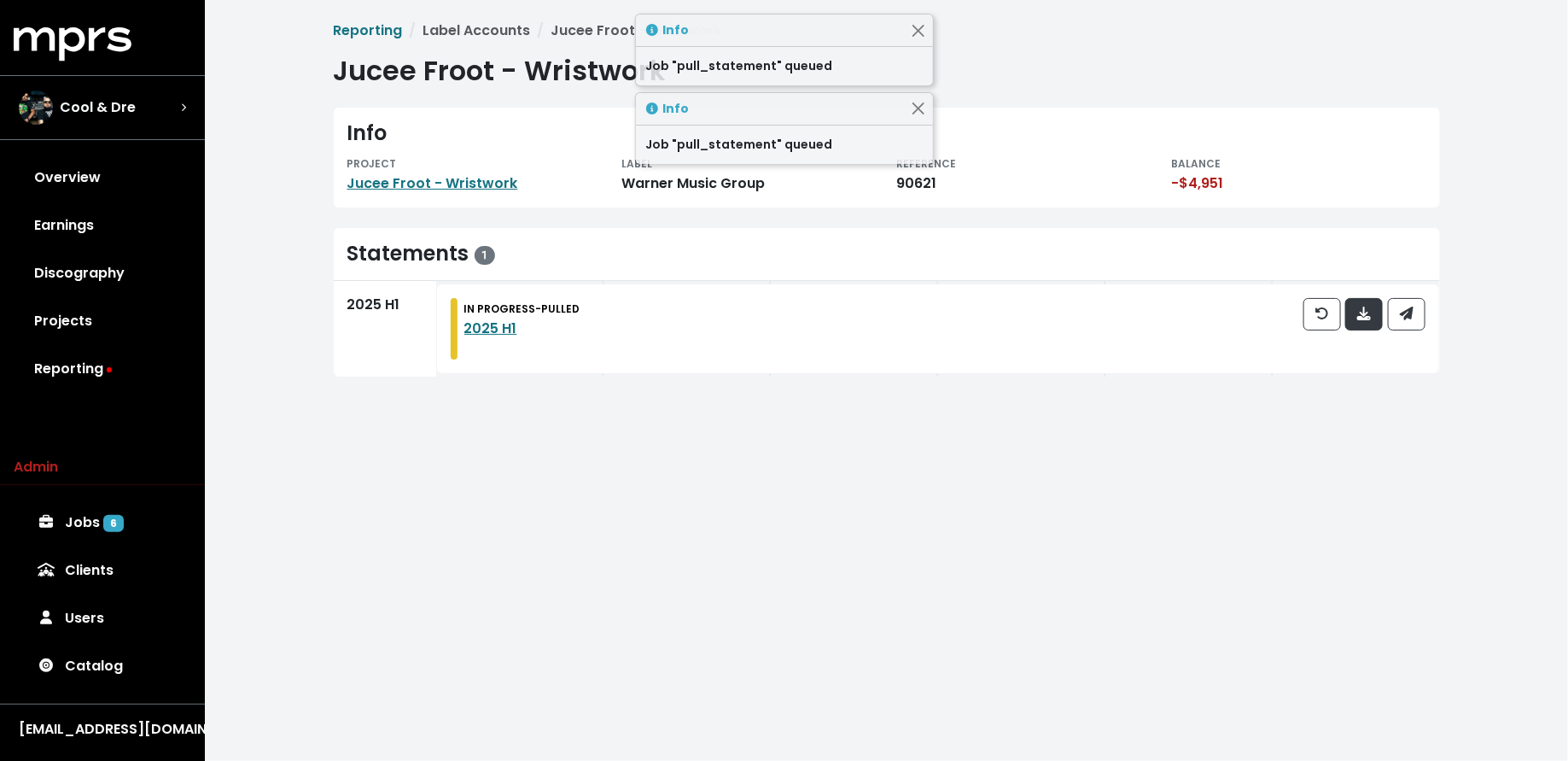
click at [1363, 323] on span "button" at bounding box center [1364, 314] width 15 height 21
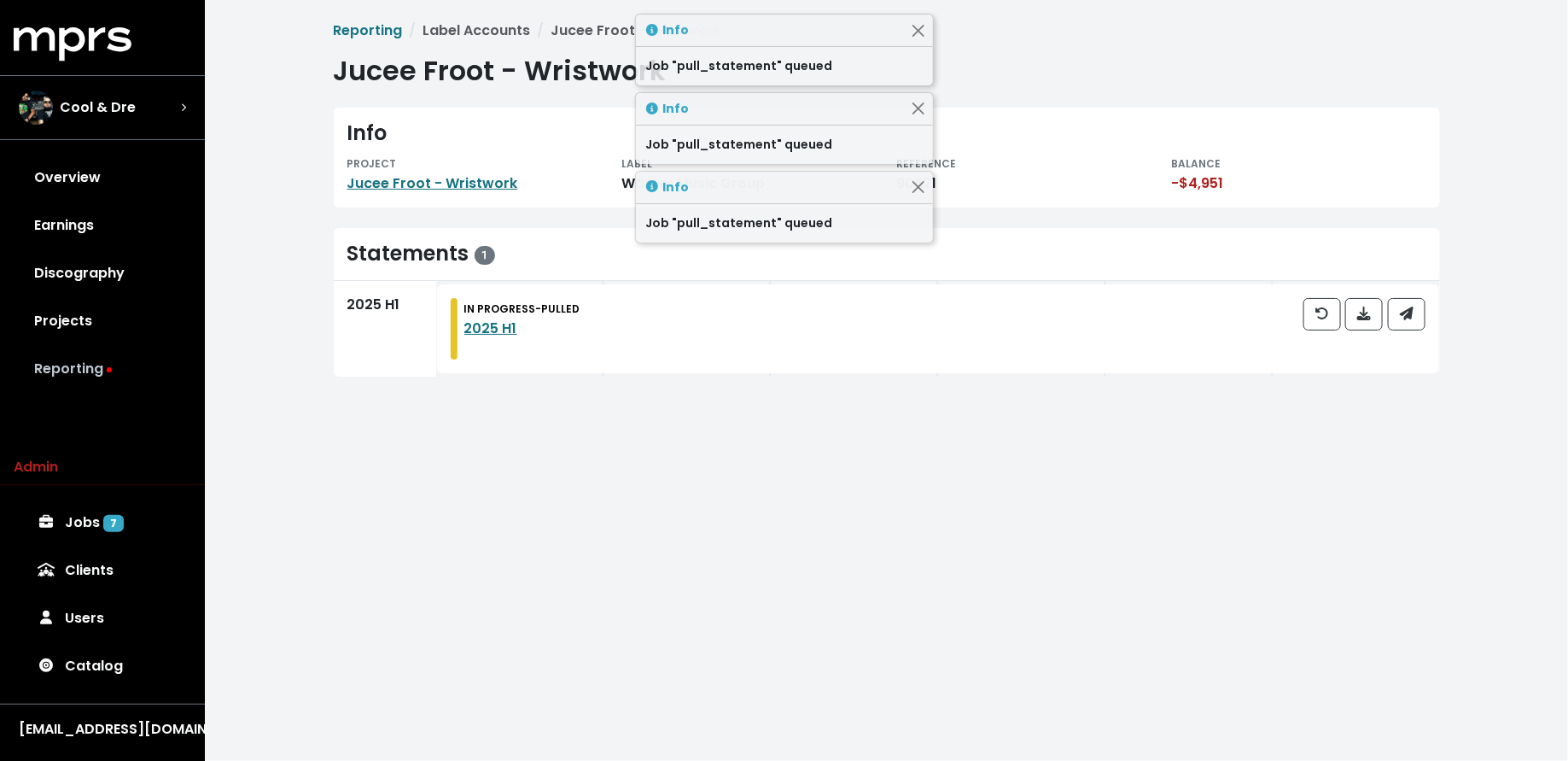
click at [112, 362] on link "Reporting" at bounding box center [102, 368] width 178 height 48
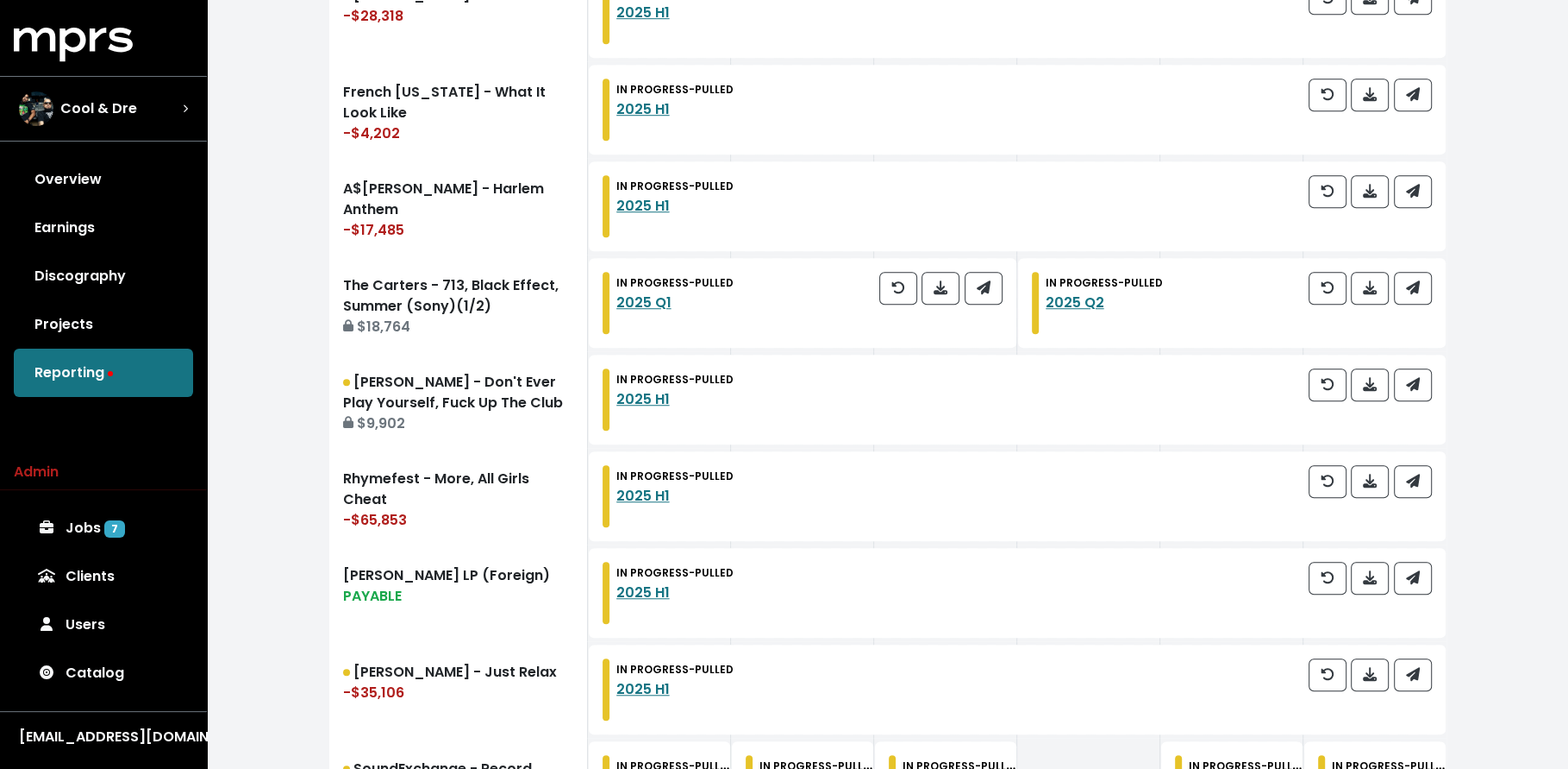
scroll to position [1567, 0]
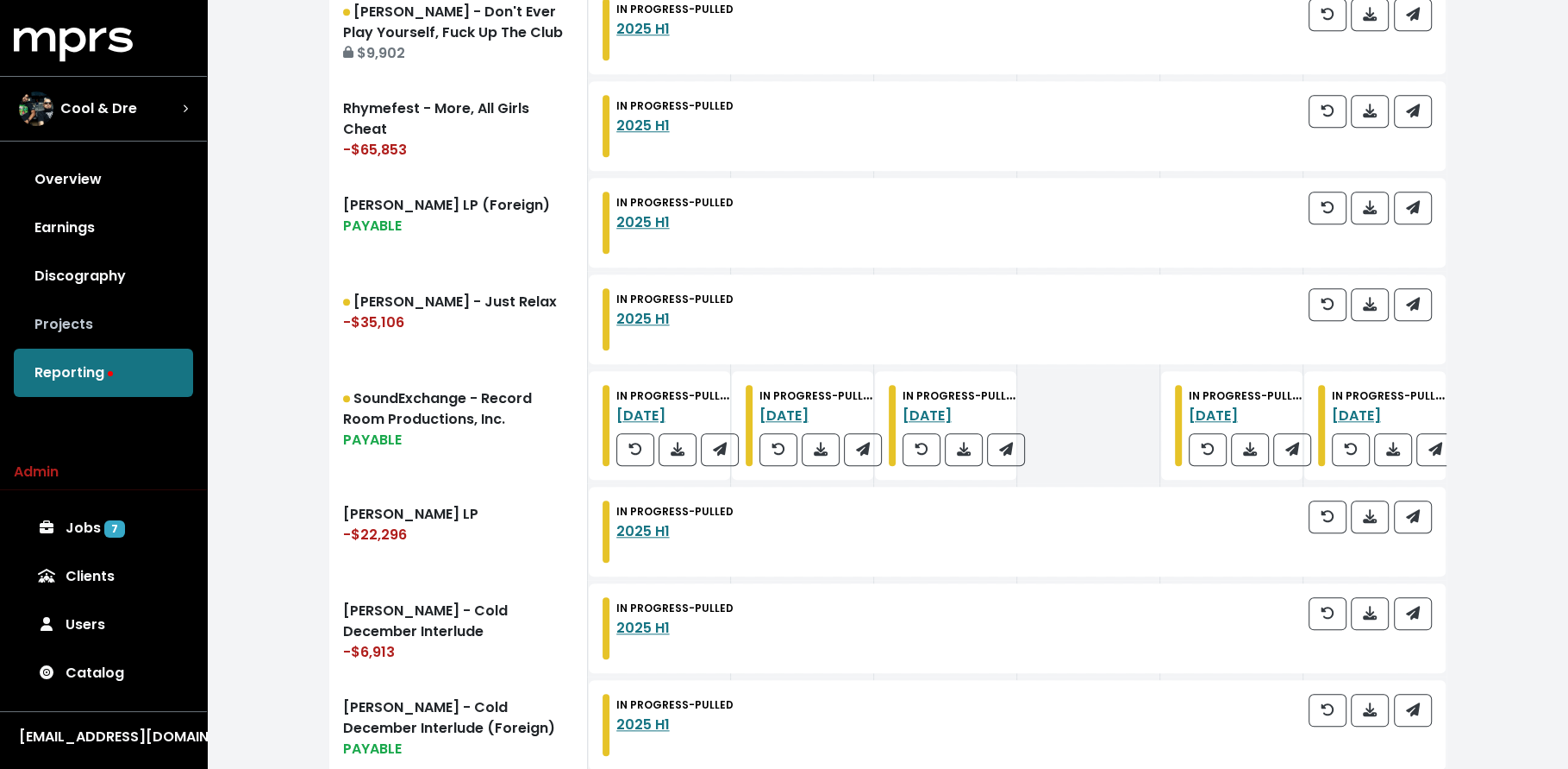
click at [120, 303] on link "Projects" at bounding box center [103, 324] width 180 height 49
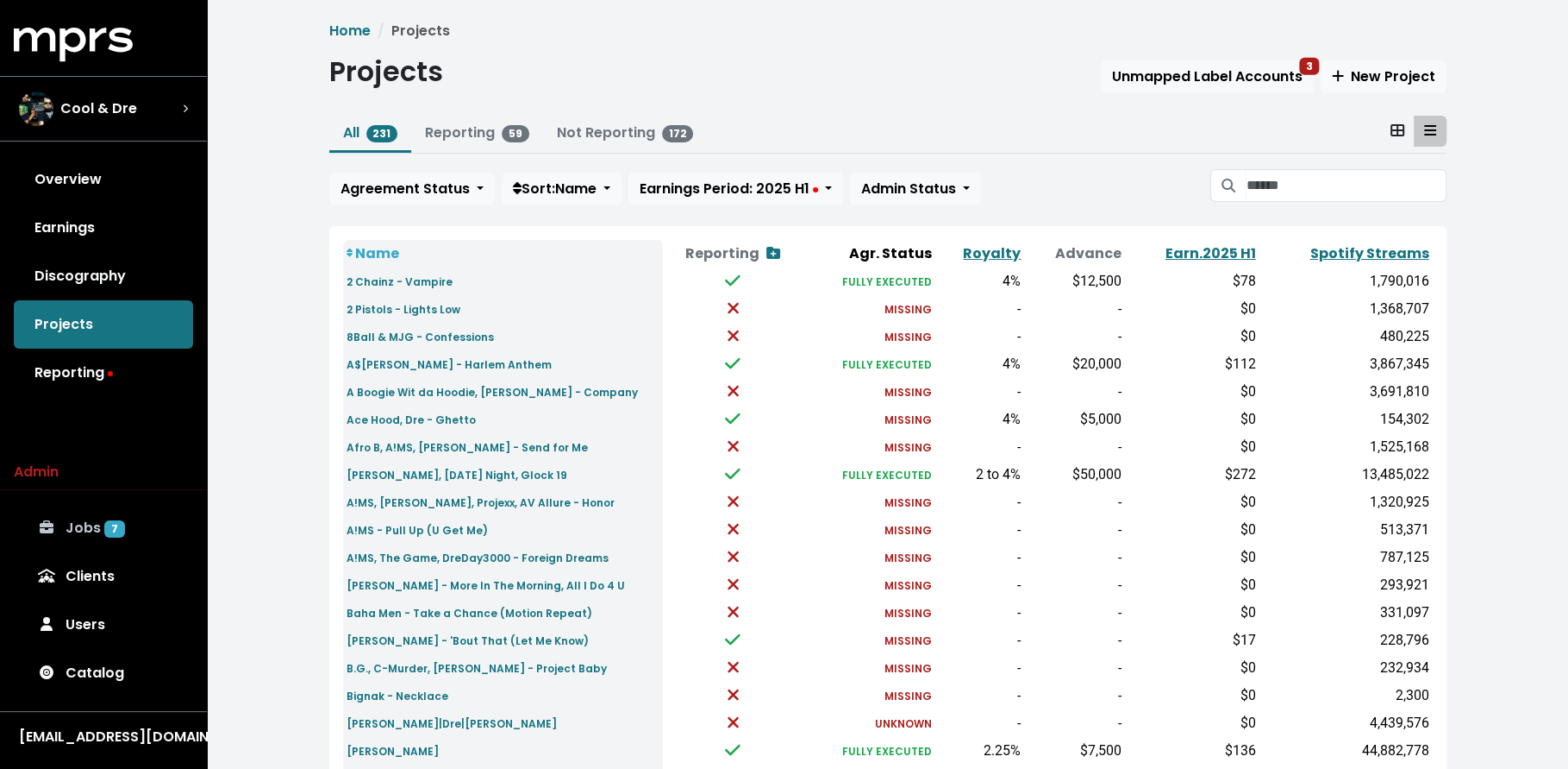
click at [119, 514] on link "Jobs 7" at bounding box center [103, 528] width 180 height 49
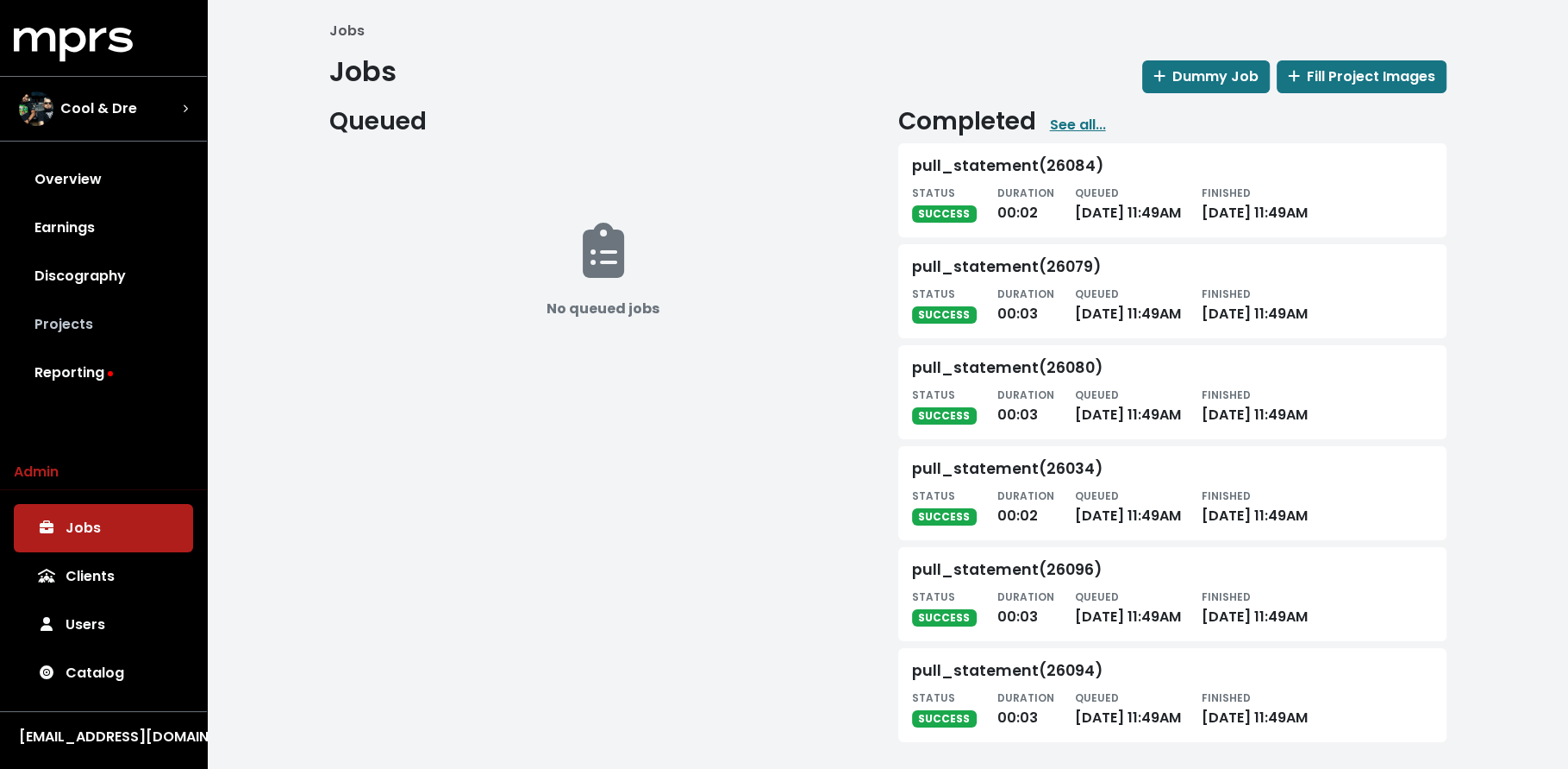
click at [98, 324] on link "Projects" at bounding box center [103, 324] width 180 height 49
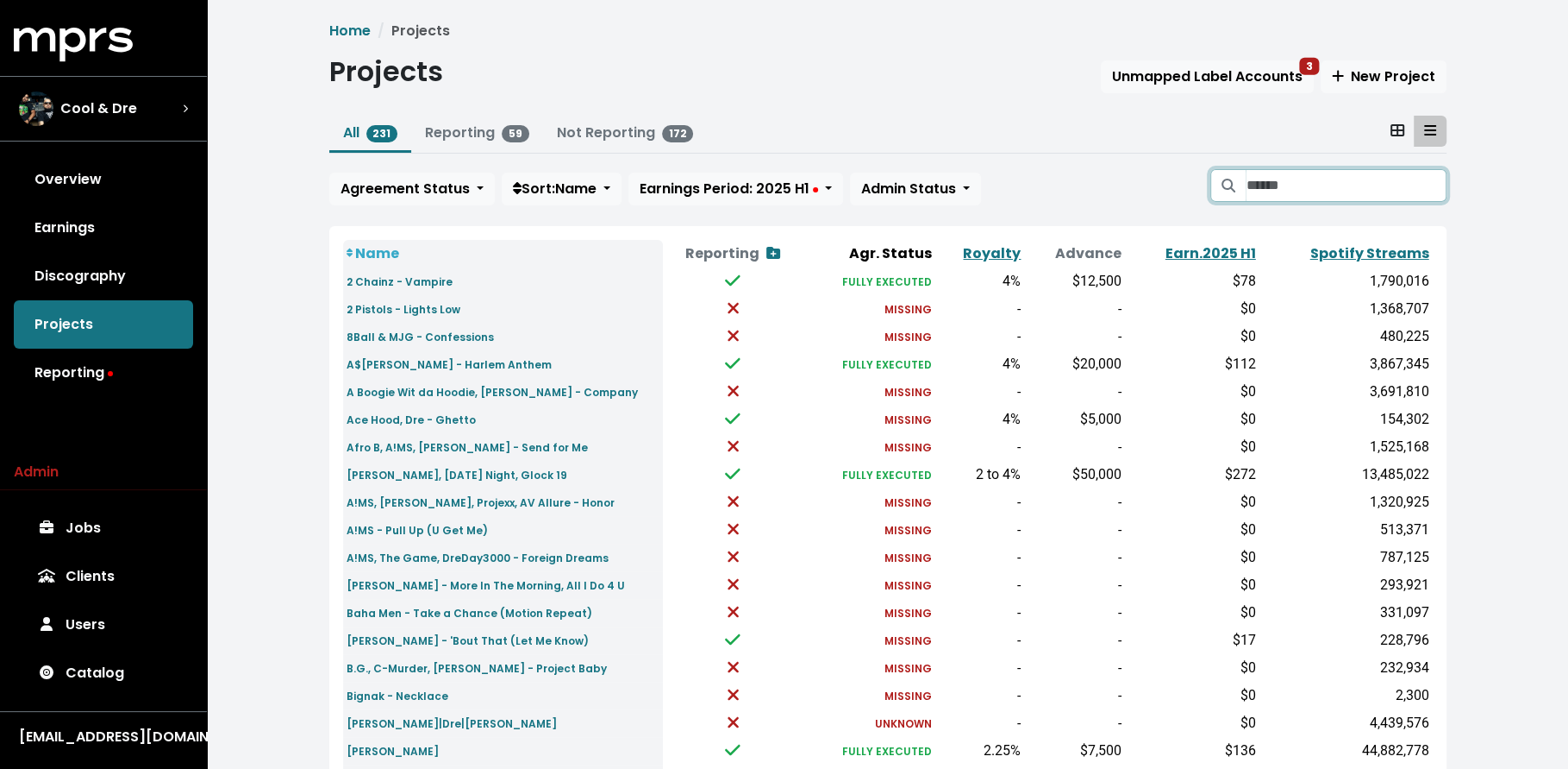
click at [1269, 187] on input "Search projects" at bounding box center [1345, 186] width 200 height 33
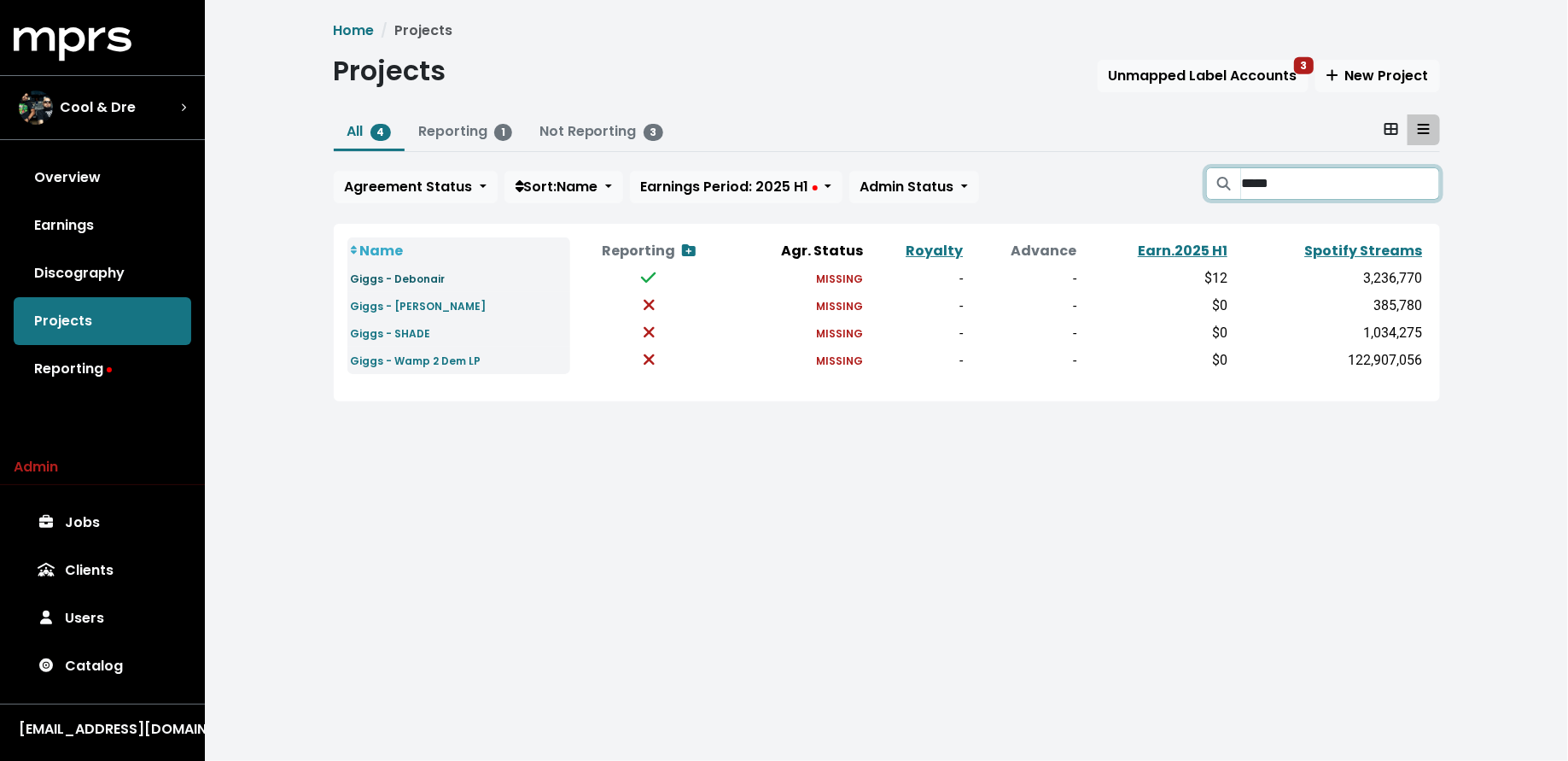
type input "*****"
click at [397, 277] on small "Giggs - Debonair" at bounding box center [398, 278] width 95 height 14
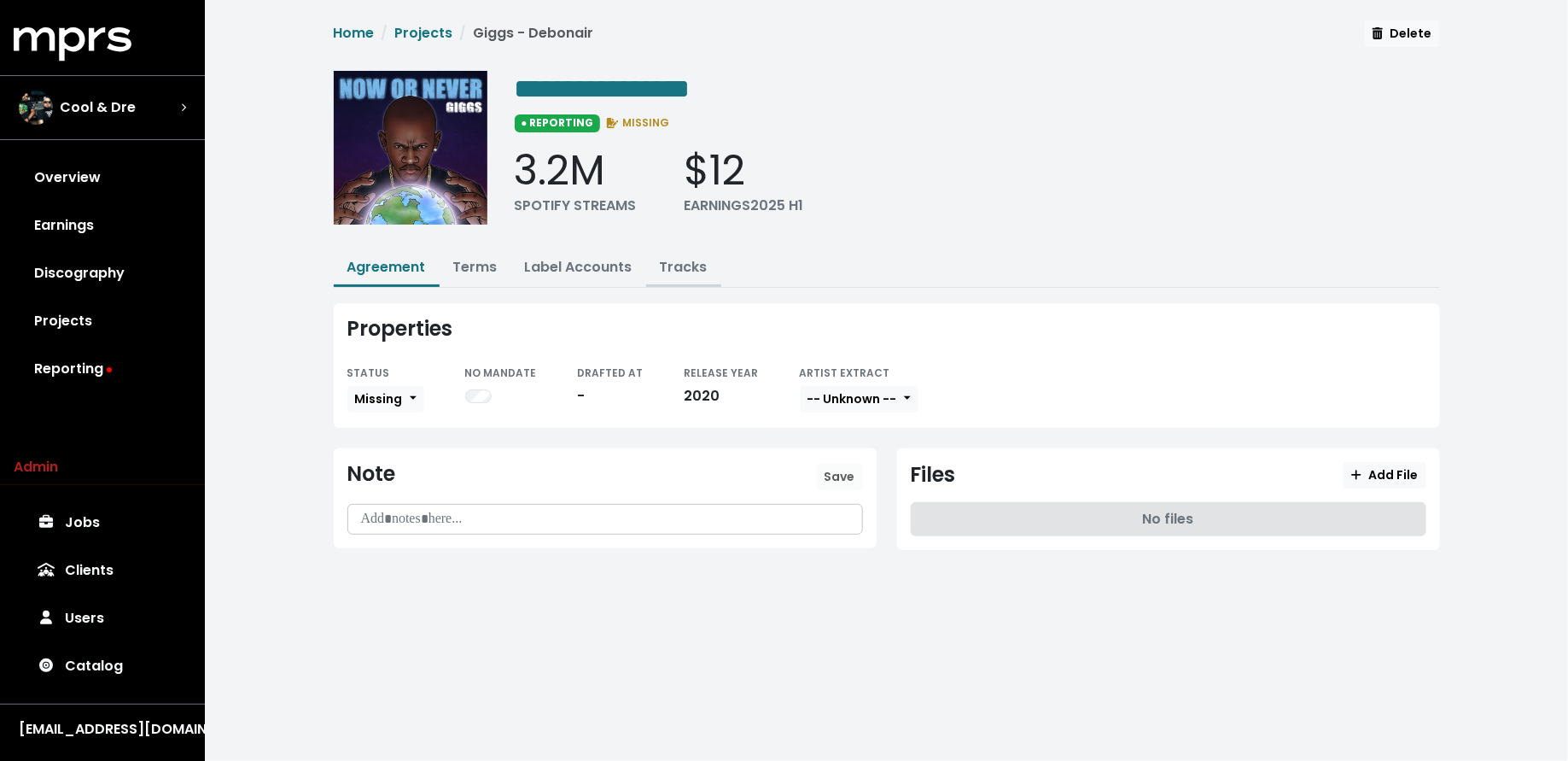
click at [682, 262] on link "Tracks" at bounding box center [683, 266] width 48 height 20
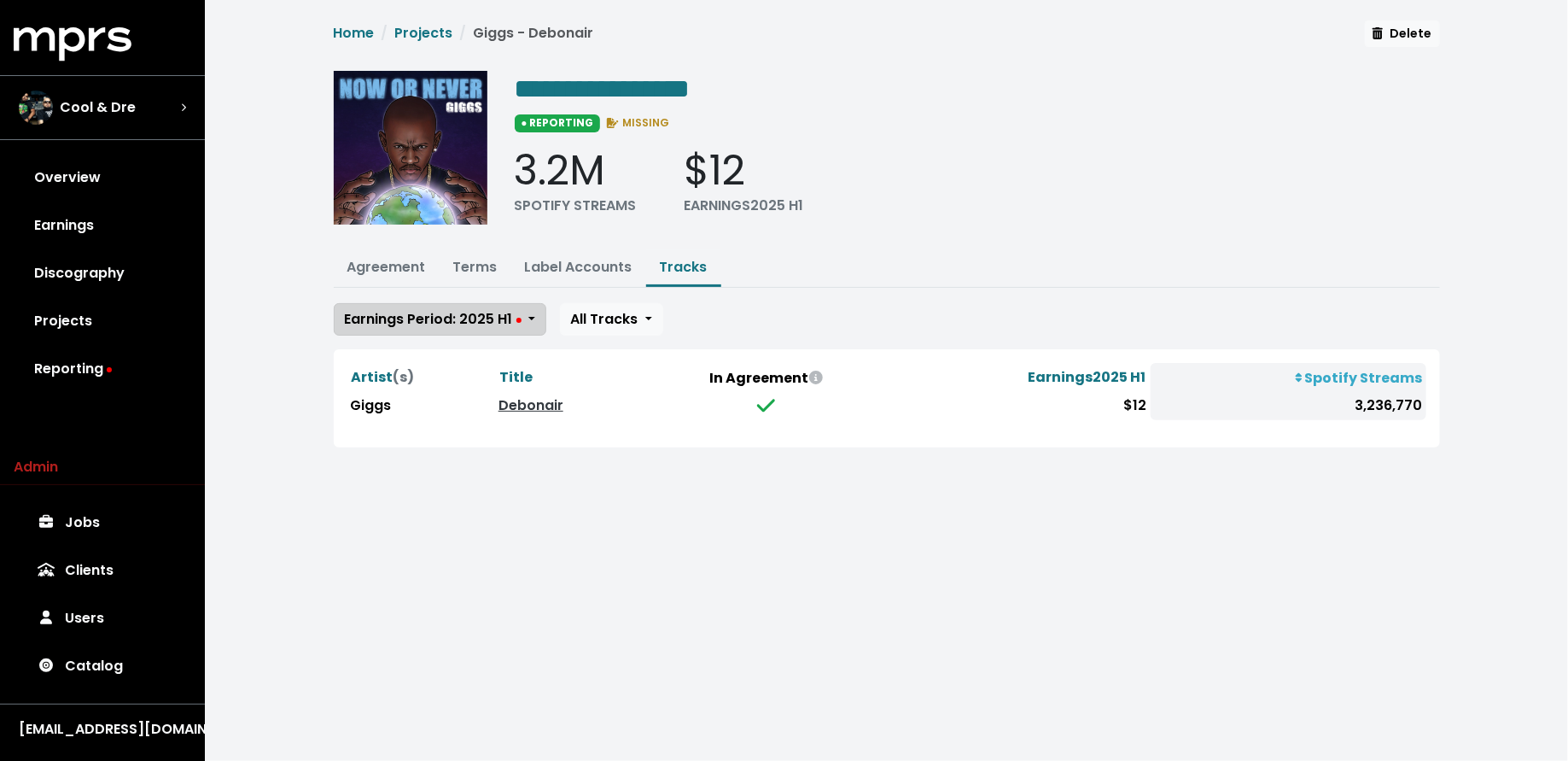
click at [375, 315] on span "Earnings Period: 2025 H1" at bounding box center [432, 318] width 177 height 20
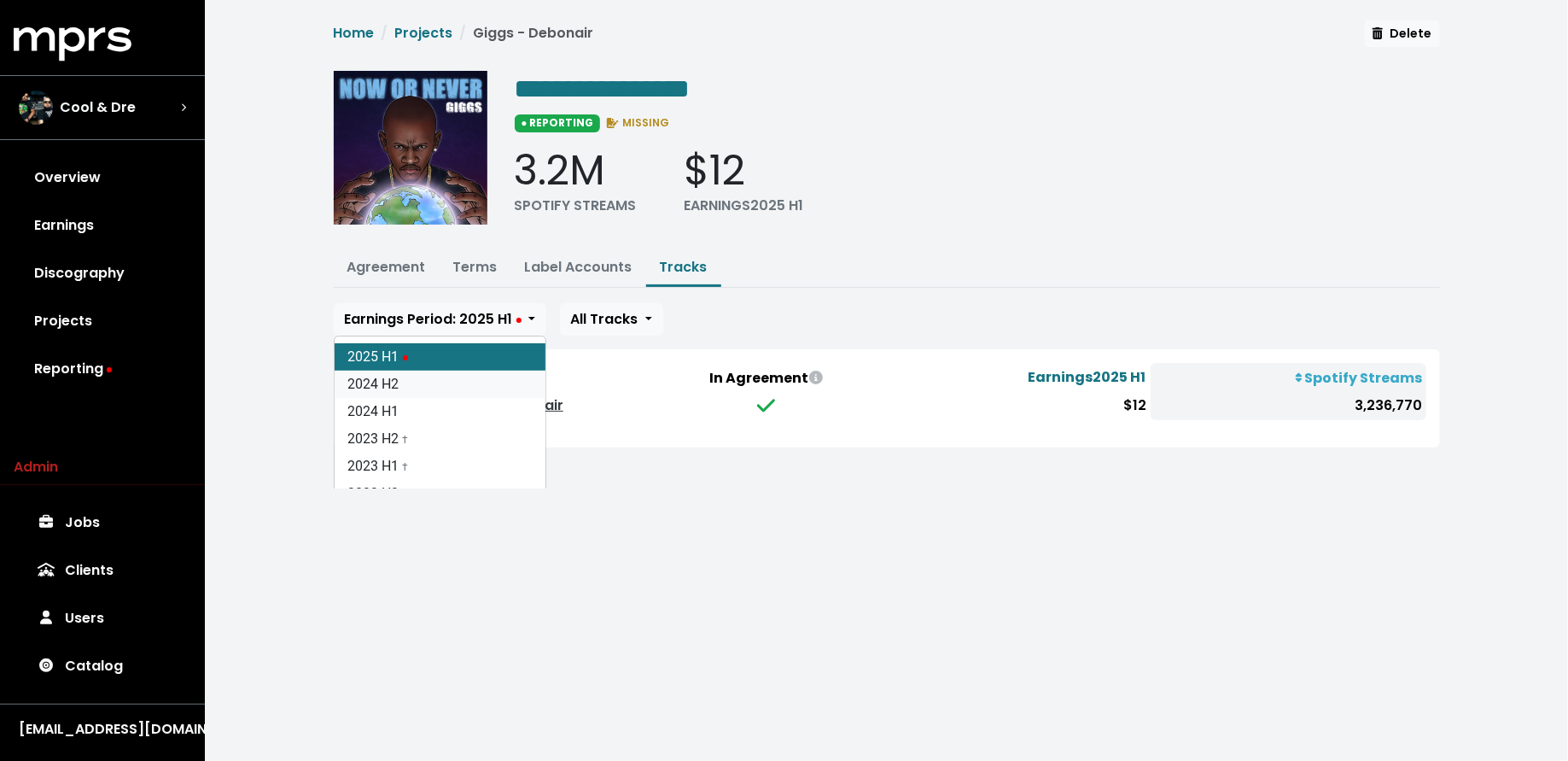
click at [380, 376] on link "2024 H2" at bounding box center [440, 383] width 211 height 27
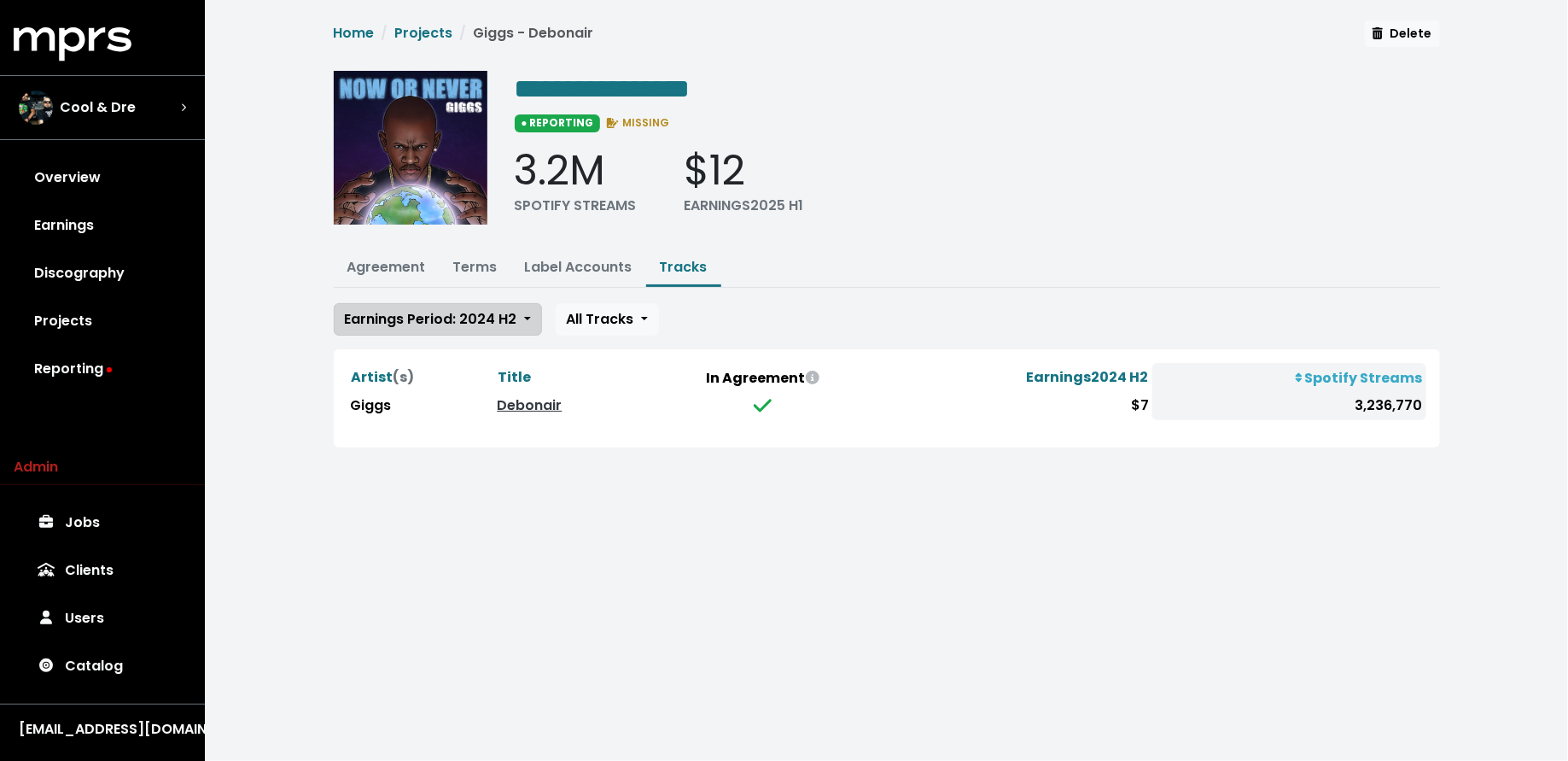
click at [385, 327] on button "Earnings Period: 2024 H2" at bounding box center [438, 319] width 208 height 32
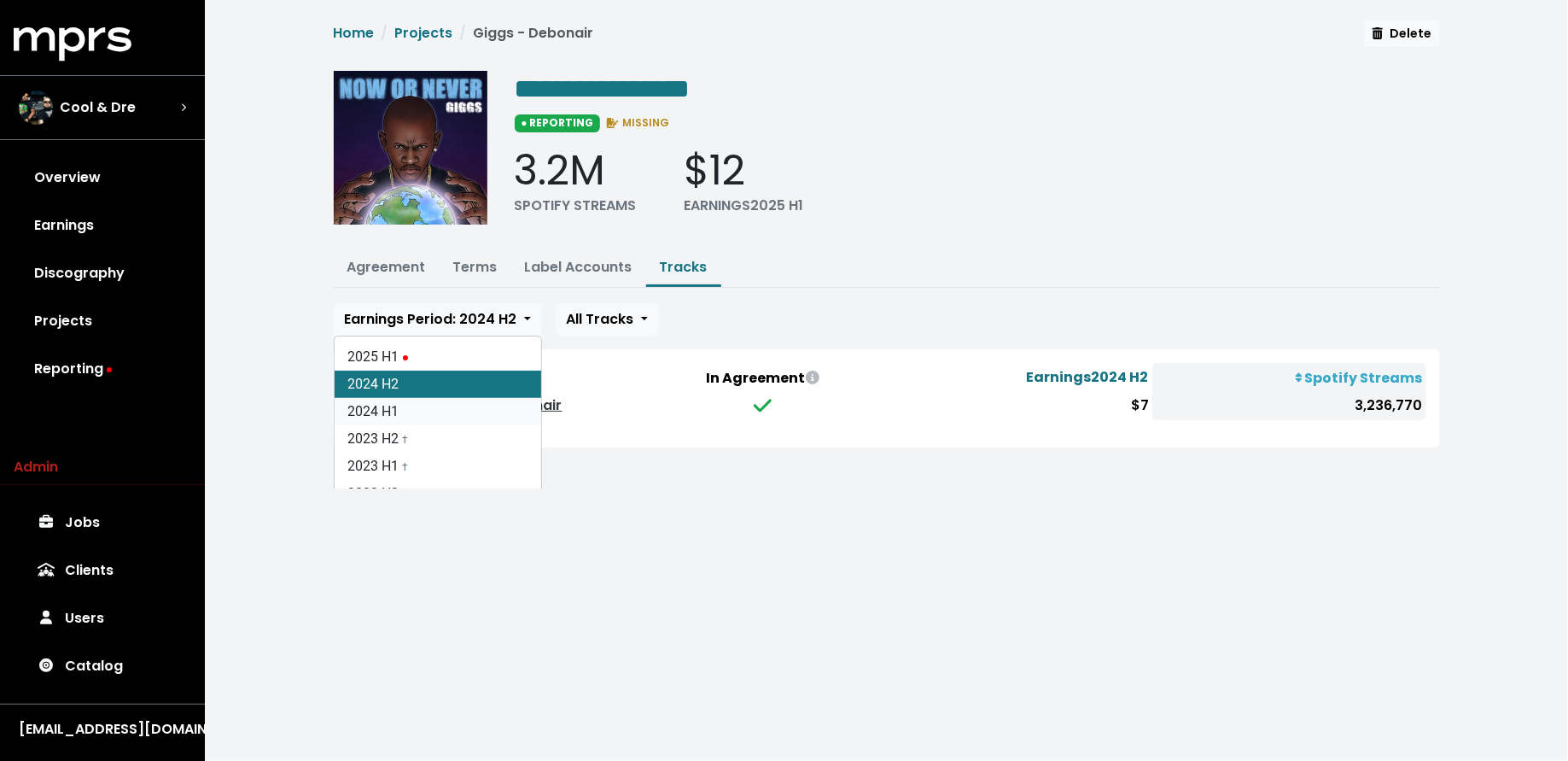
click at [392, 408] on link "2024 H1" at bounding box center [438, 411] width 206 height 27
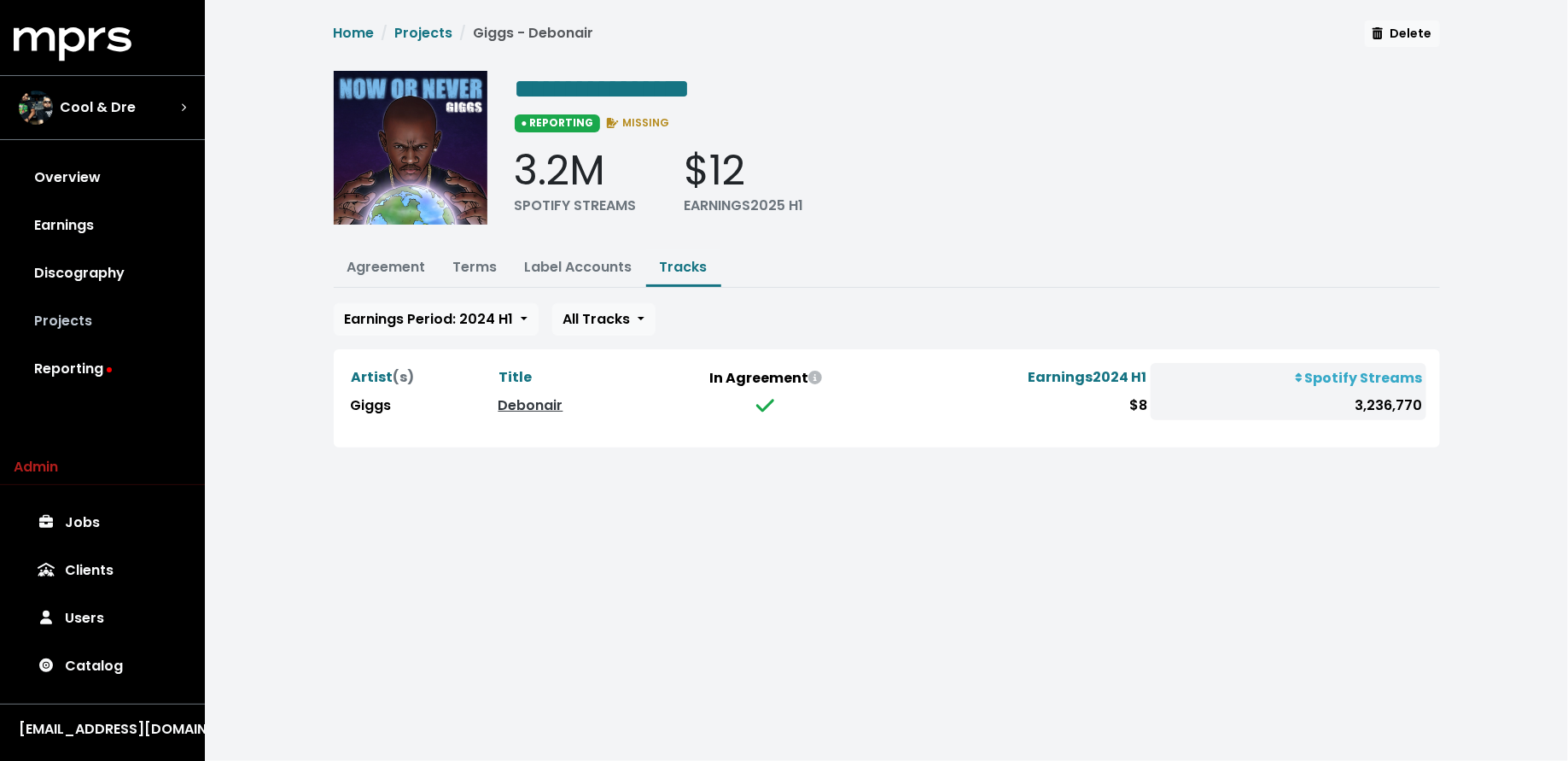
click at [79, 326] on link "Projects" at bounding box center [102, 321] width 178 height 48
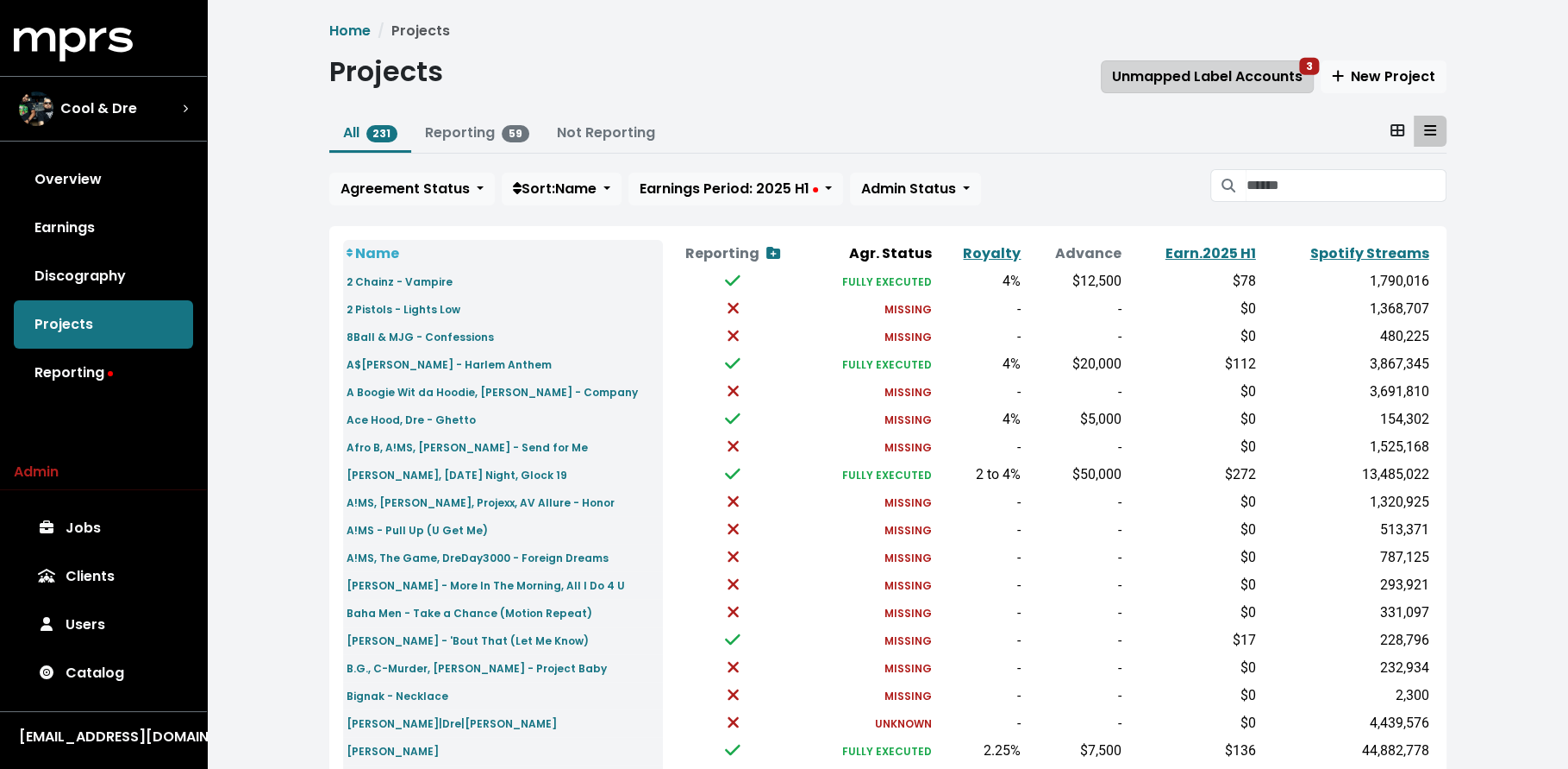
click at [1240, 84] on span "Unmapped Label Accounts 3" at bounding box center [1207, 76] width 190 height 20
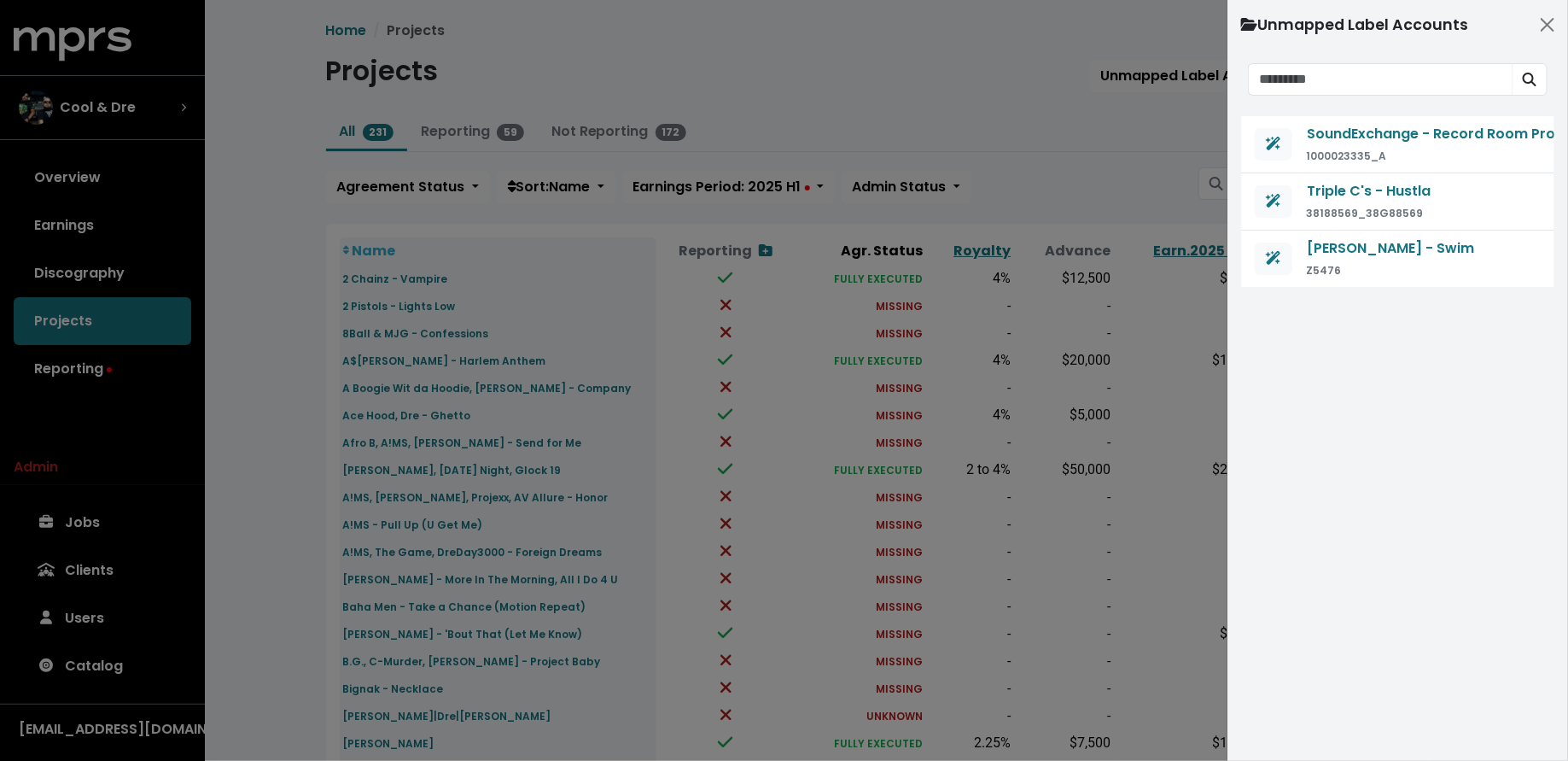
click at [1101, 204] on div at bounding box center [784, 380] width 1568 height 761
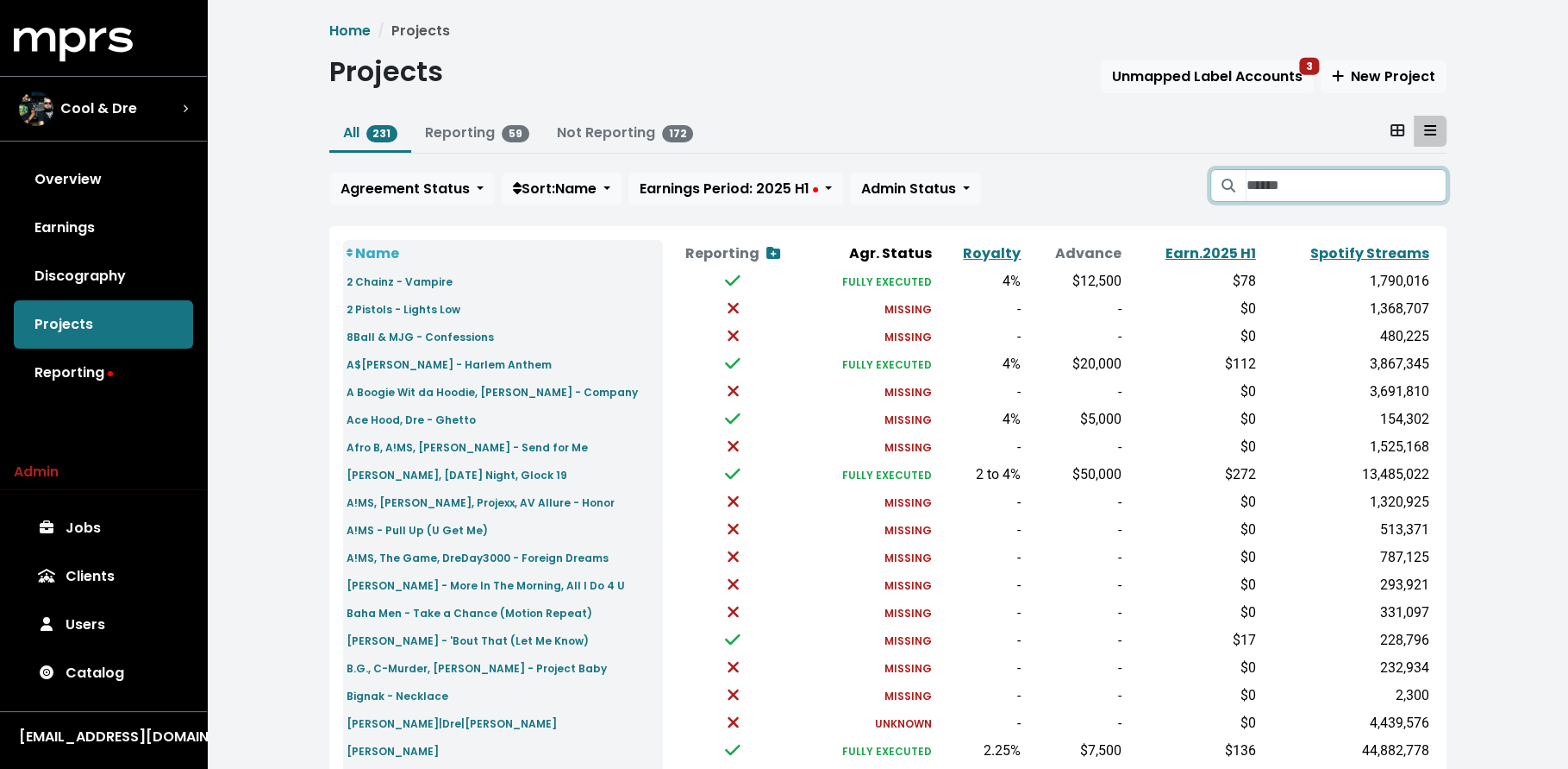
click at [1298, 187] on input "Search projects" at bounding box center [1345, 186] width 200 height 33
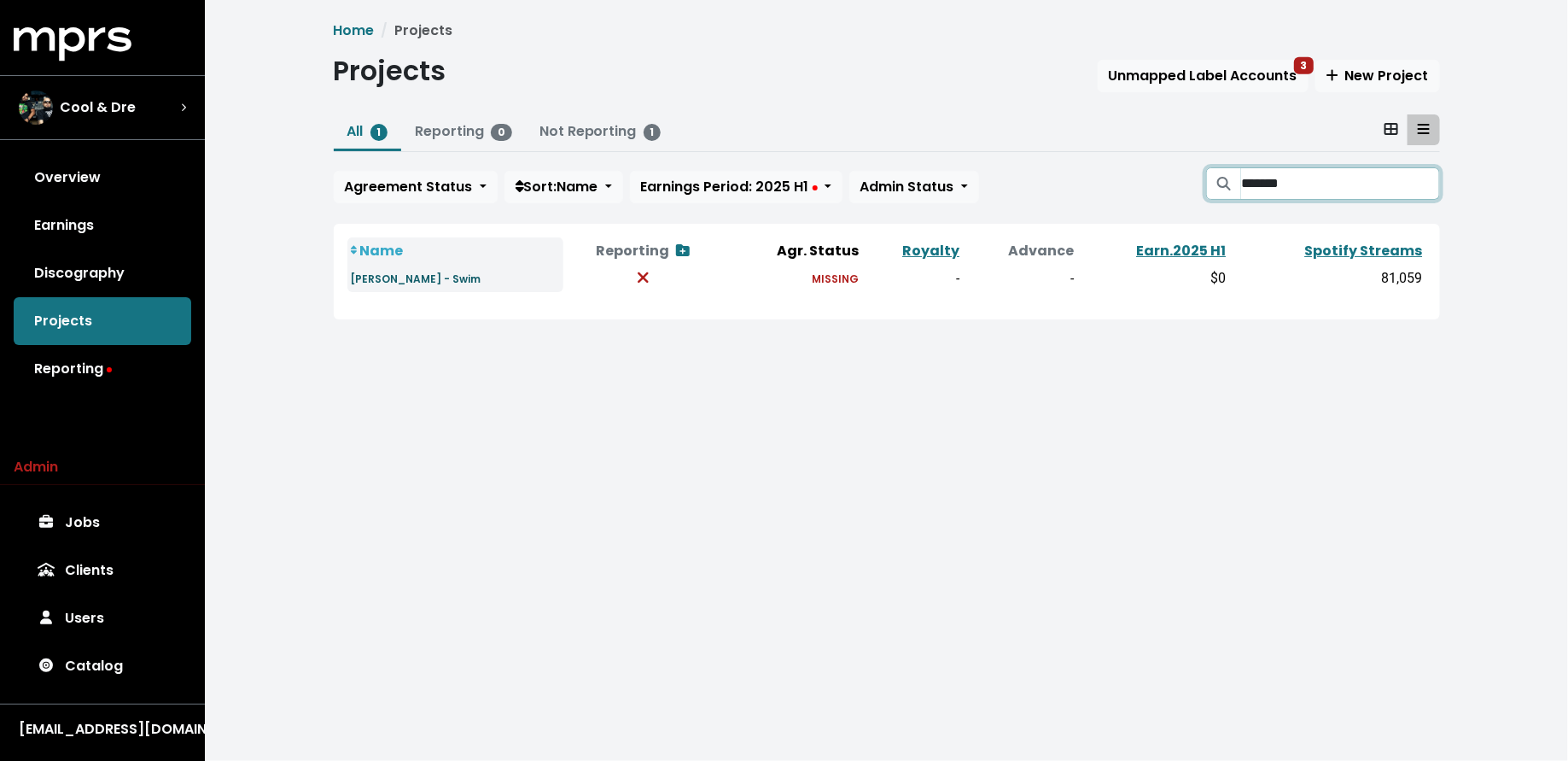
type input "*******"
click at [401, 280] on small "[PERSON_NAME] - Swim" at bounding box center [416, 278] width 131 height 14
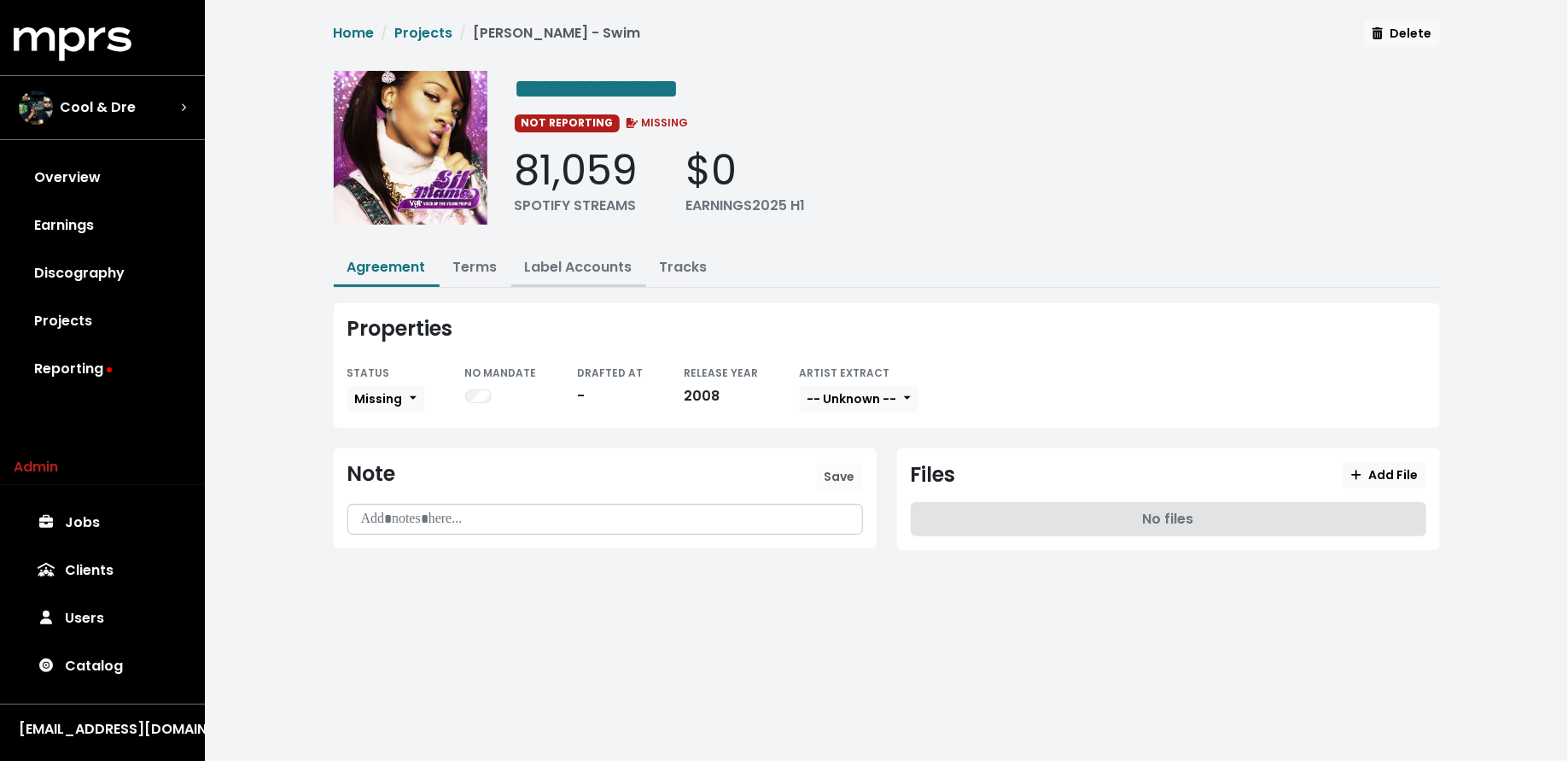
click at [555, 265] on link "Label Accounts" at bounding box center [579, 266] width 108 height 20
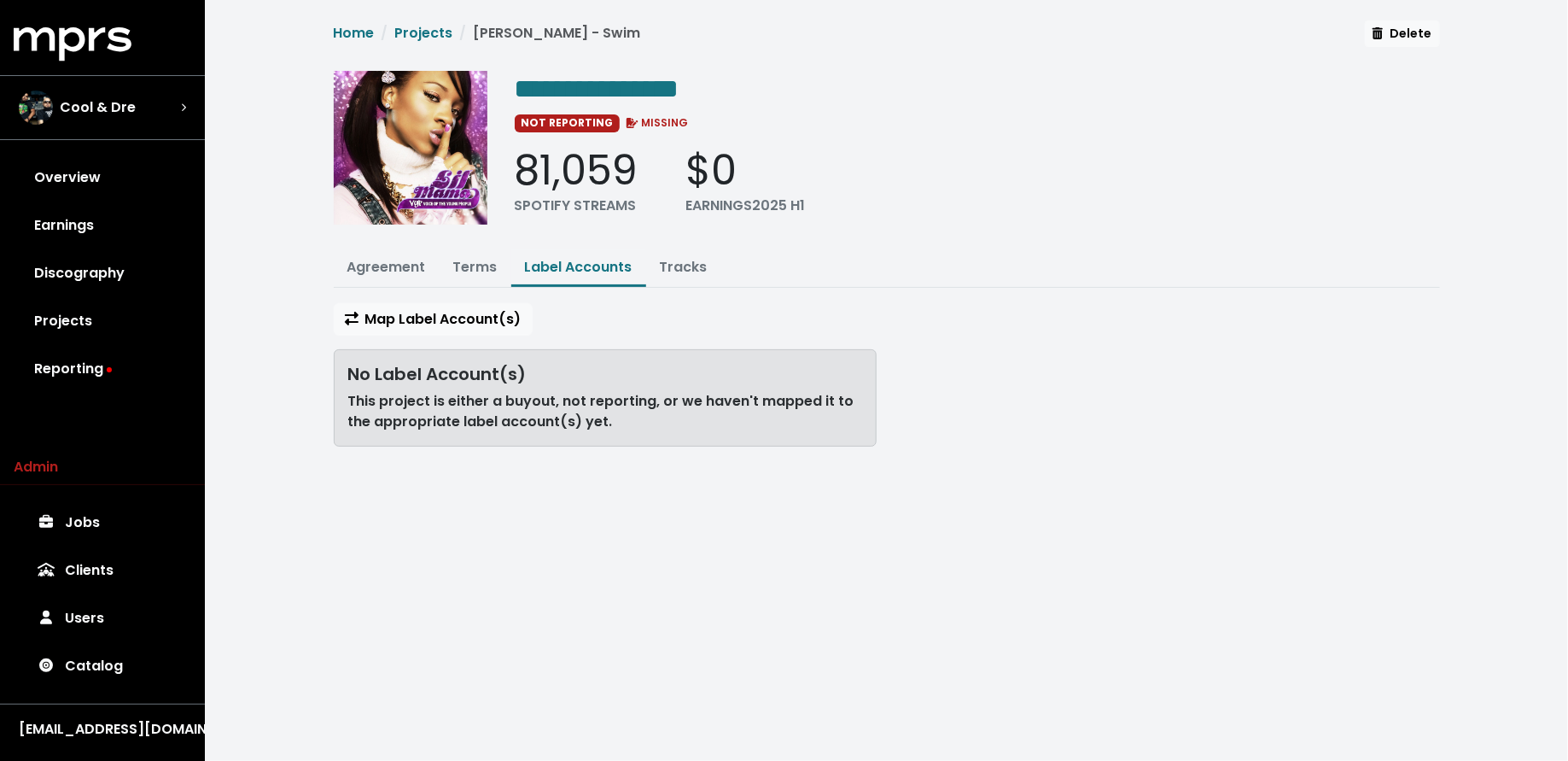
click at [463, 333] on div "Map Label Account(s) No Label Account(s) This project is either a buyout, not r…" at bounding box center [605, 381] width 563 height 157
click at [470, 325] on span "Map Label Account(s)" at bounding box center [432, 319] width 177 height 21
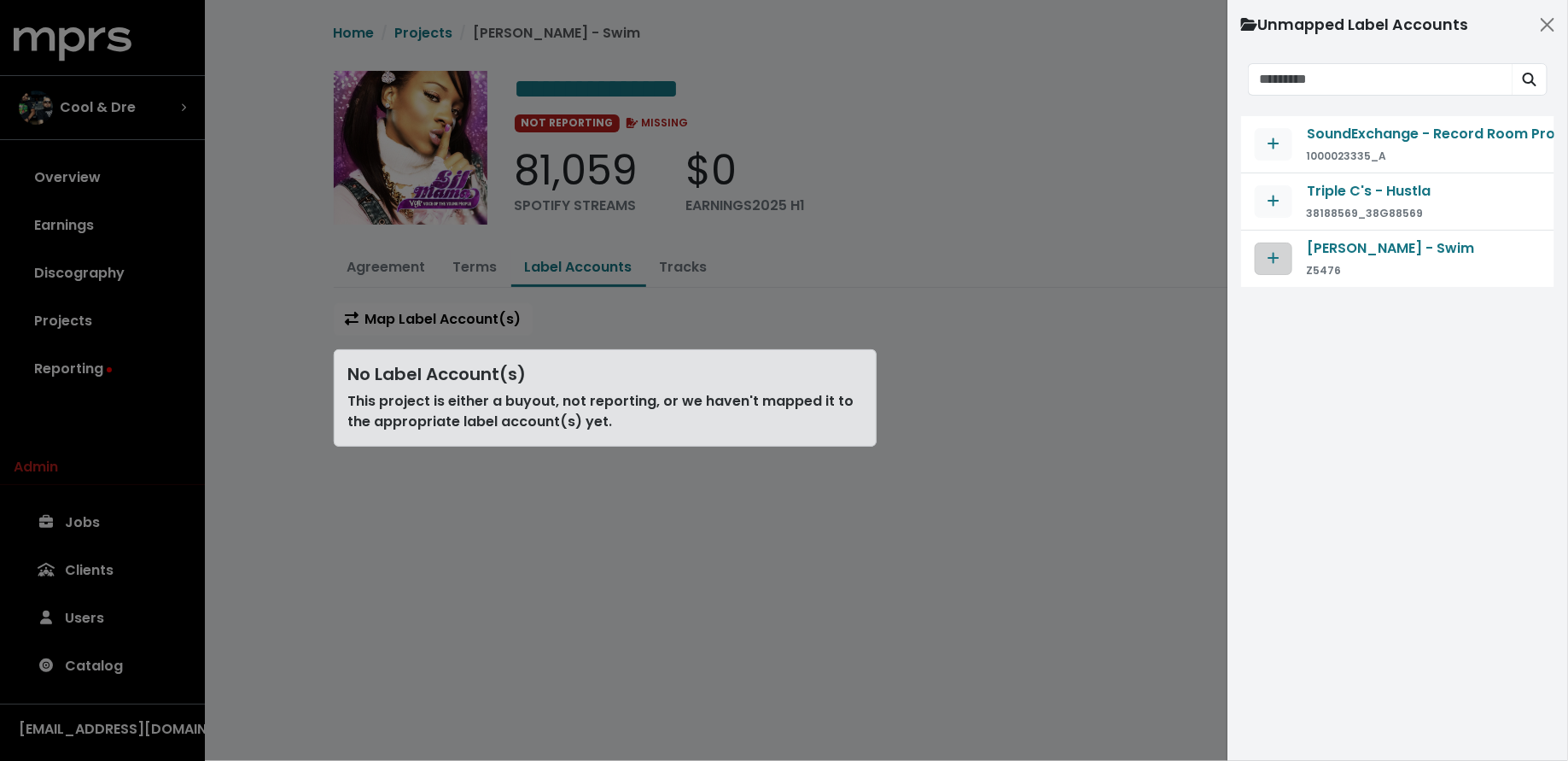
click at [1283, 248] on button "Map contract to selected agreement" at bounding box center [1274, 258] width 38 height 32
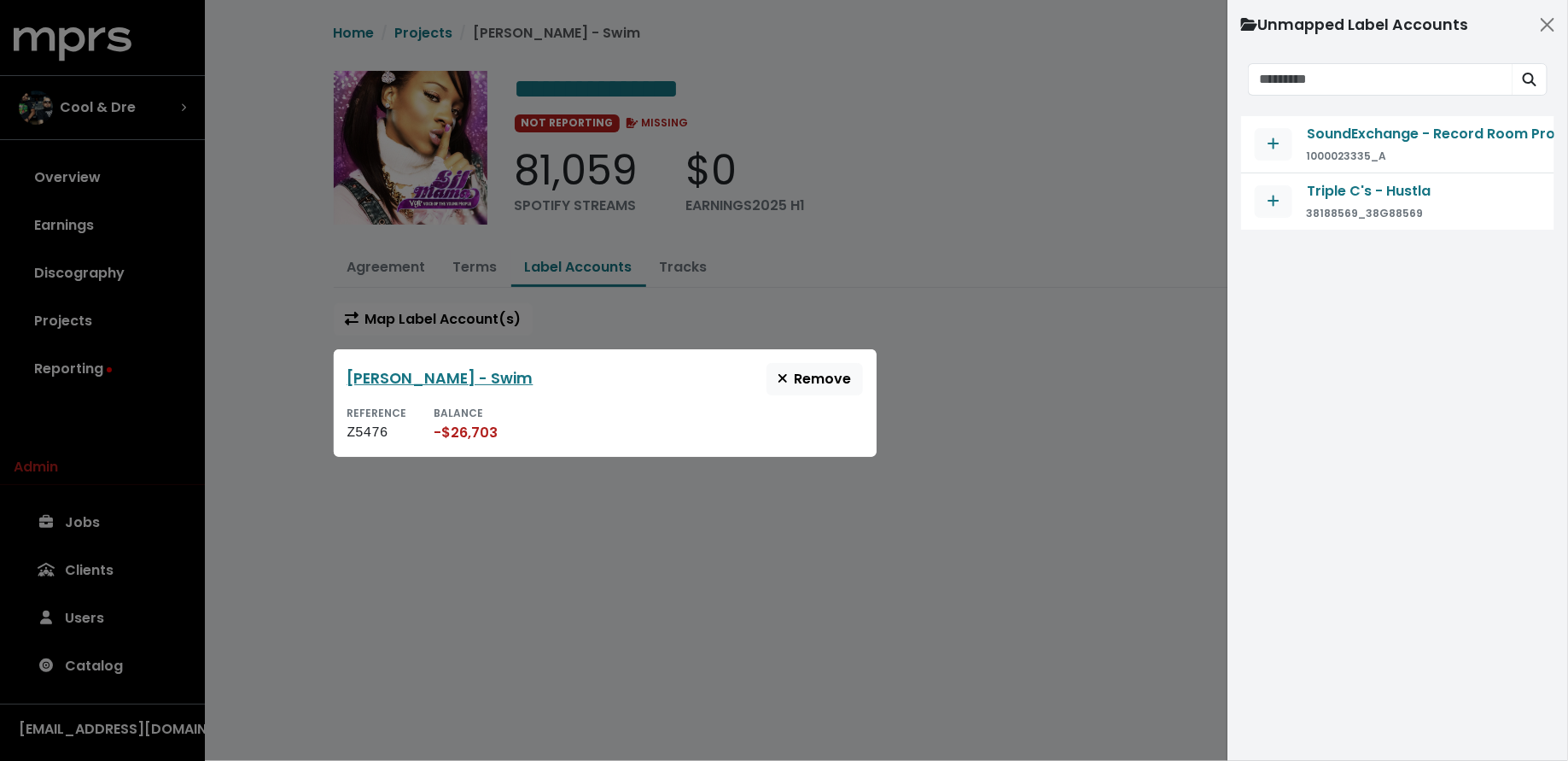
click at [984, 451] on div at bounding box center [784, 380] width 1568 height 761
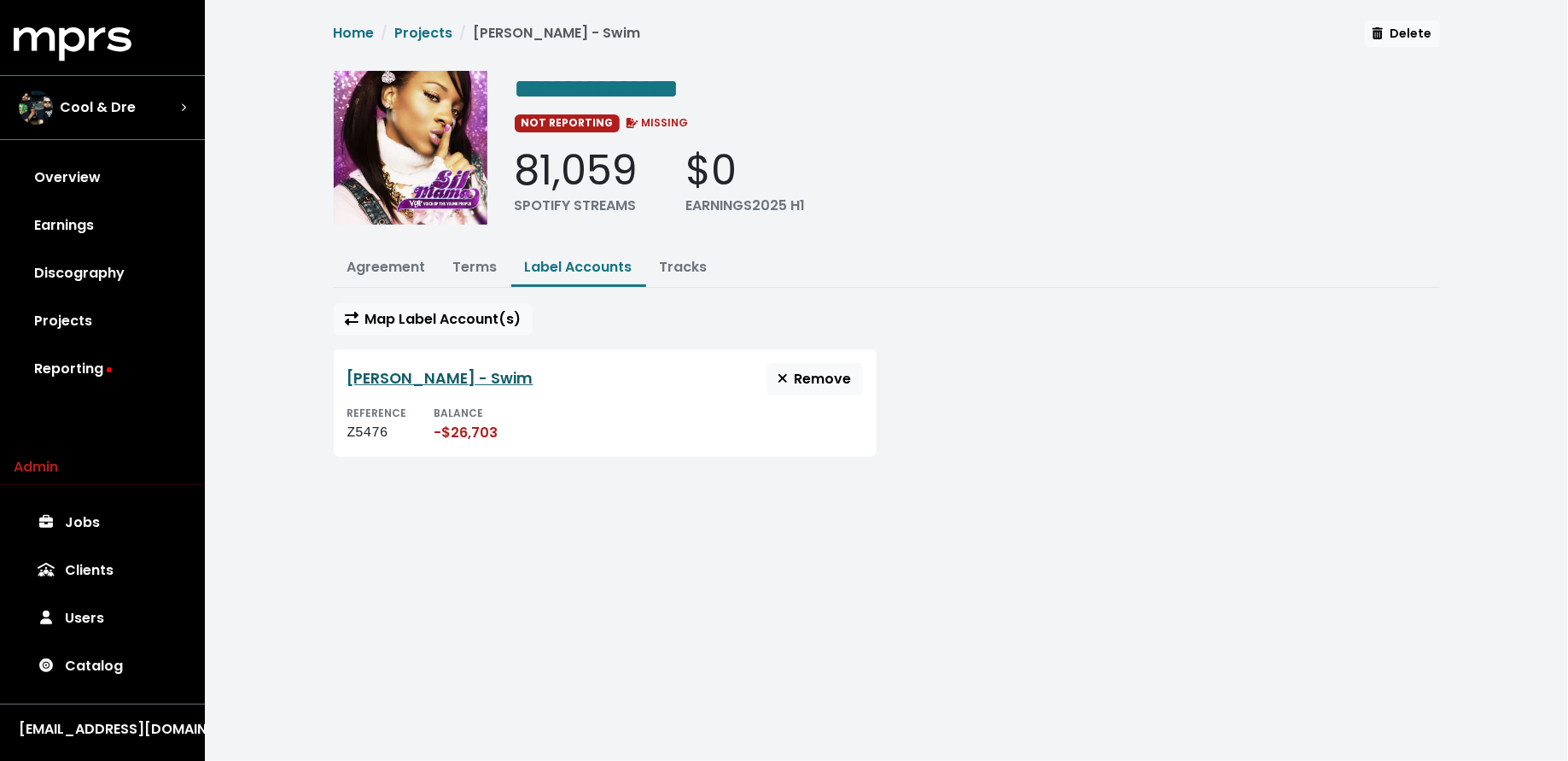
click at [431, 381] on link "[PERSON_NAME] - Swim" at bounding box center [440, 379] width 186 height 21
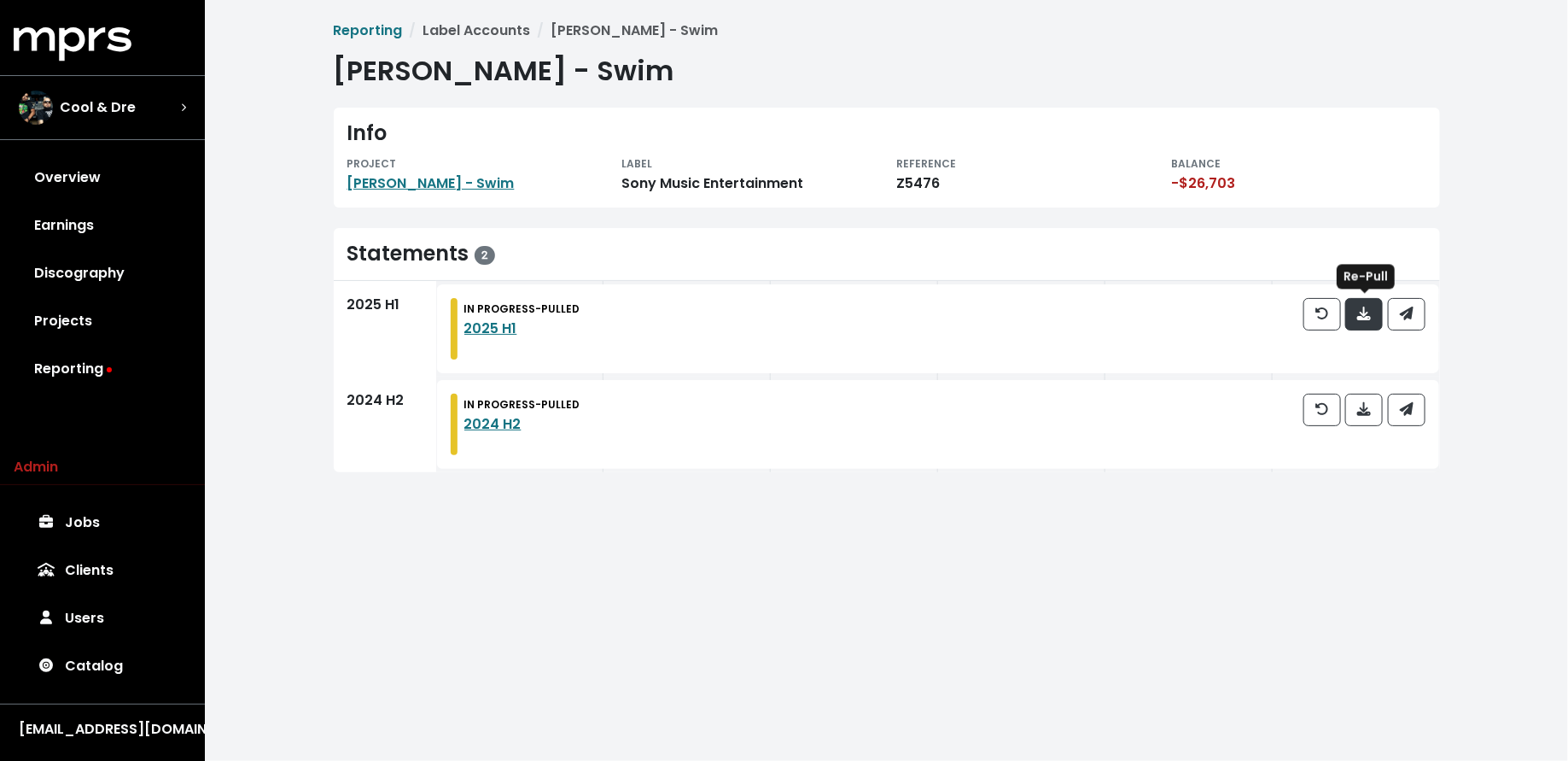
click at [1365, 312] on icon "button" at bounding box center [1364, 313] width 13 height 13
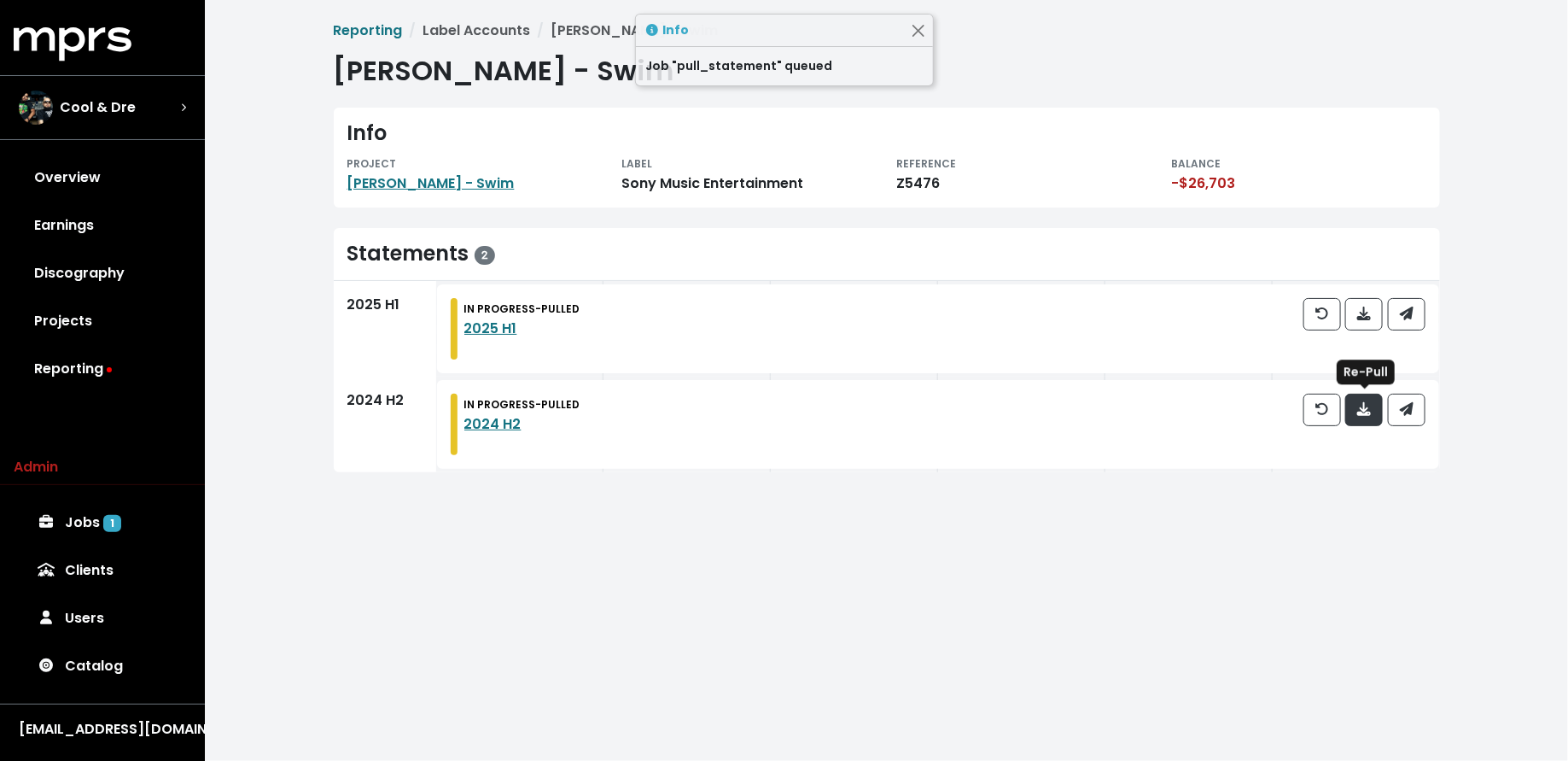
click at [1369, 399] on span "button" at bounding box center [1364, 409] width 13 height 20
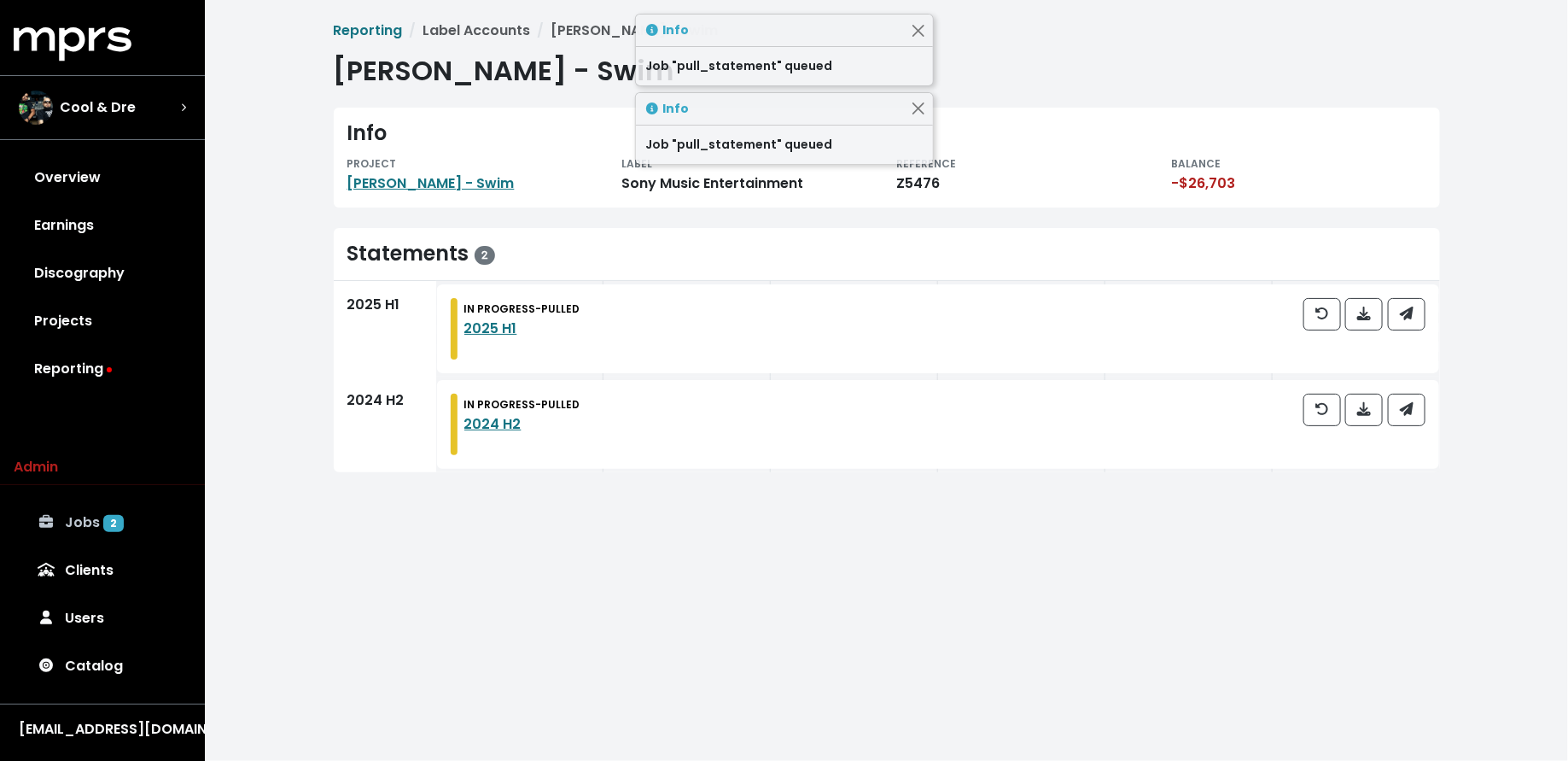
click at [115, 526] on span "2" at bounding box center [114, 523] width 21 height 17
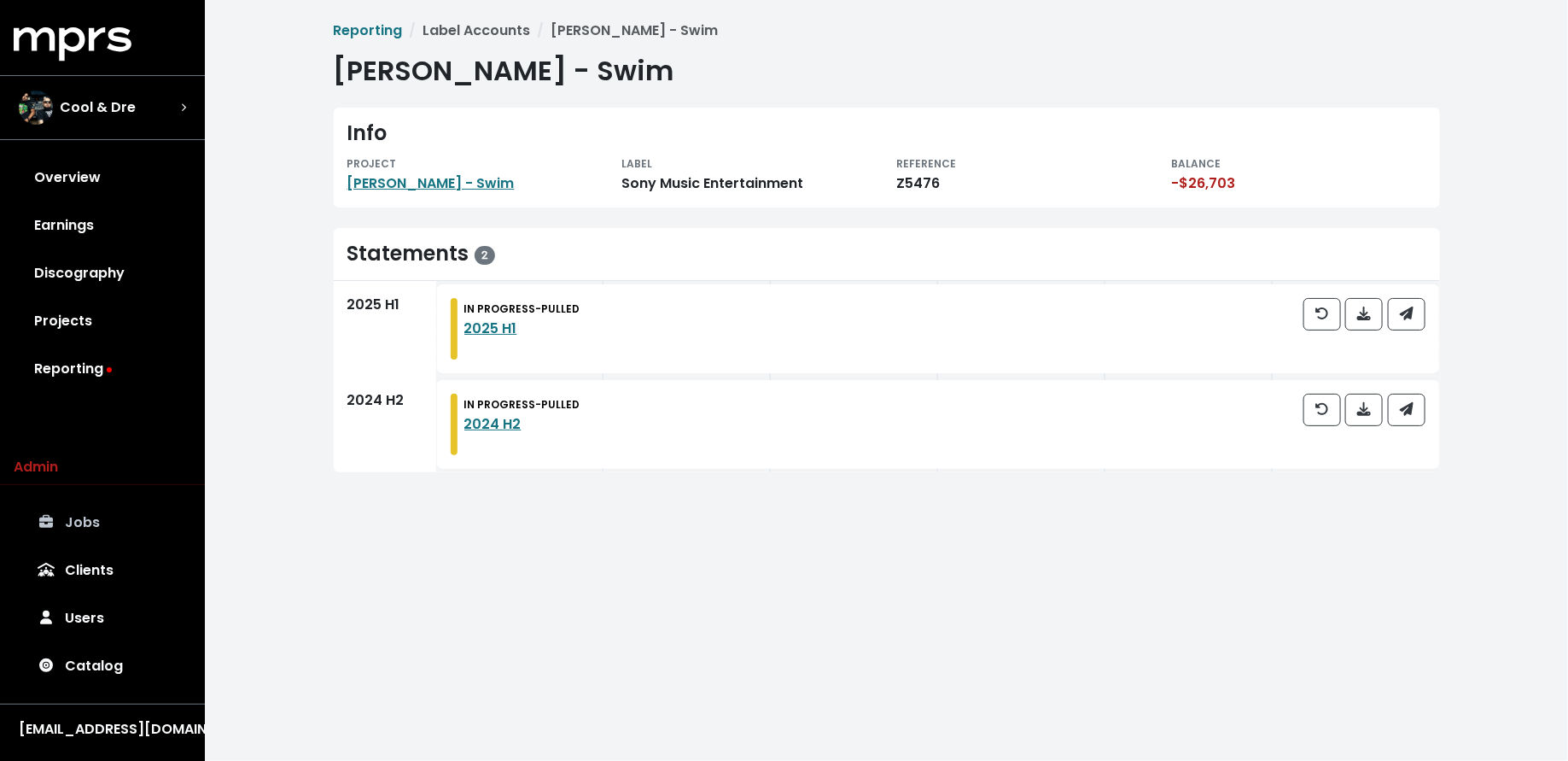
click at [466, 193] on div "[PERSON_NAME] - Swim" at bounding box center [474, 184] width 255 height 21
click at [456, 191] on link "[PERSON_NAME] - Swim" at bounding box center [431, 183] width 167 height 20
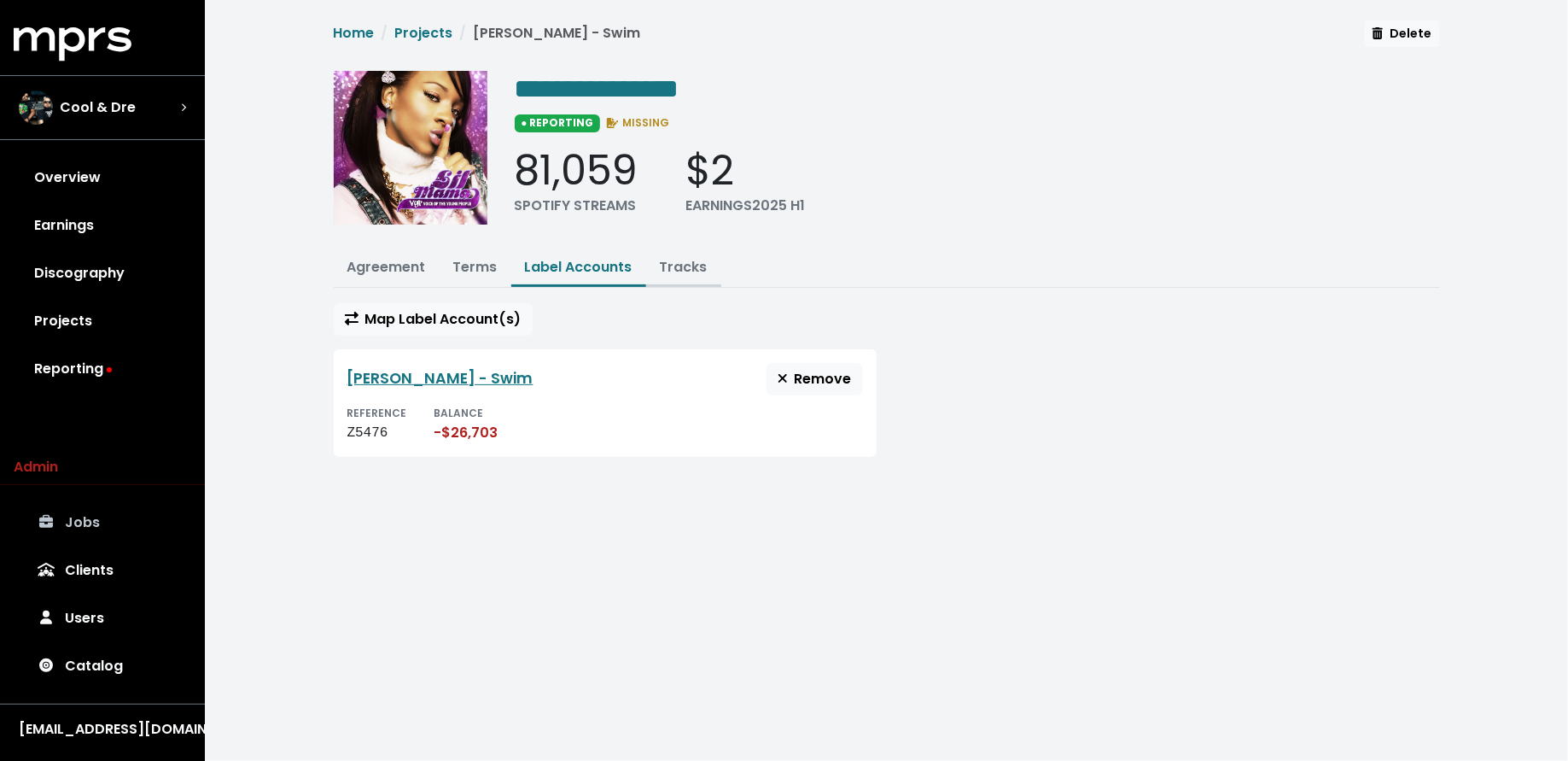
click at [678, 265] on link "Tracks" at bounding box center [683, 266] width 48 height 20
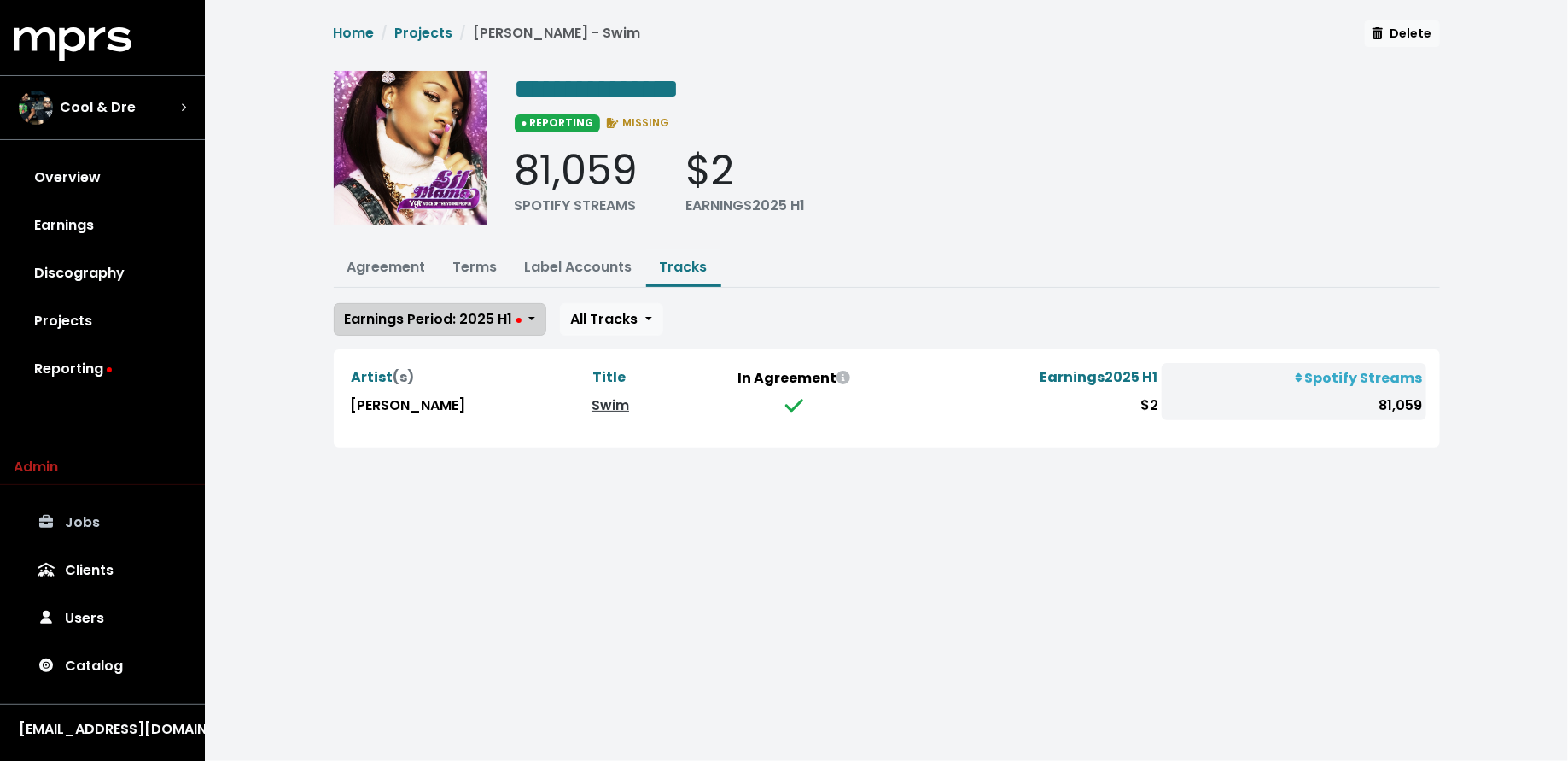
click at [508, 314] on span "Earnings Period: 2025 H1" at bounding box center [432, 318] width 177 height 20
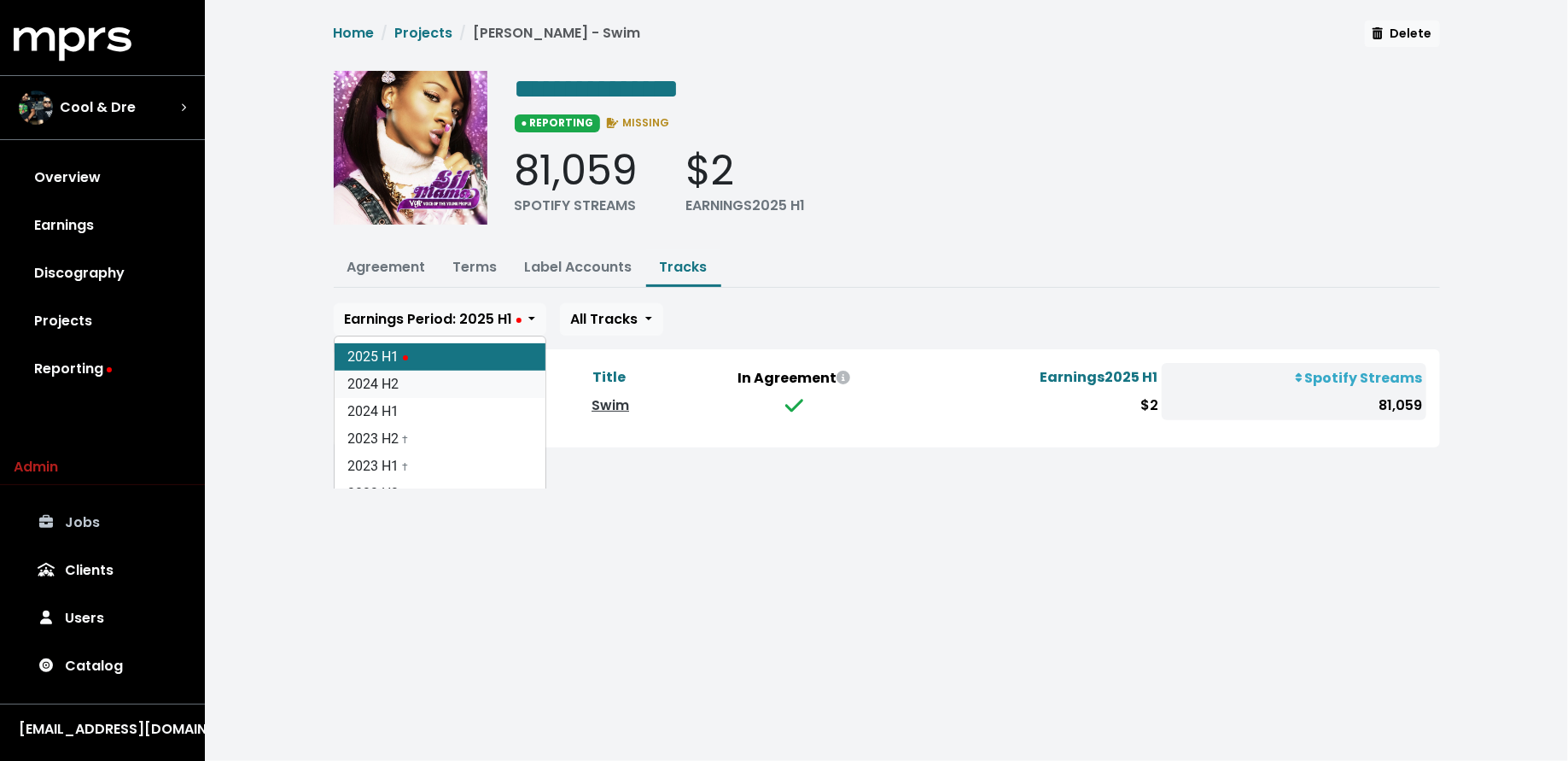
click at [490, 378] on link "2024 H2" at bounding box center [440, 383] width 211 height 27
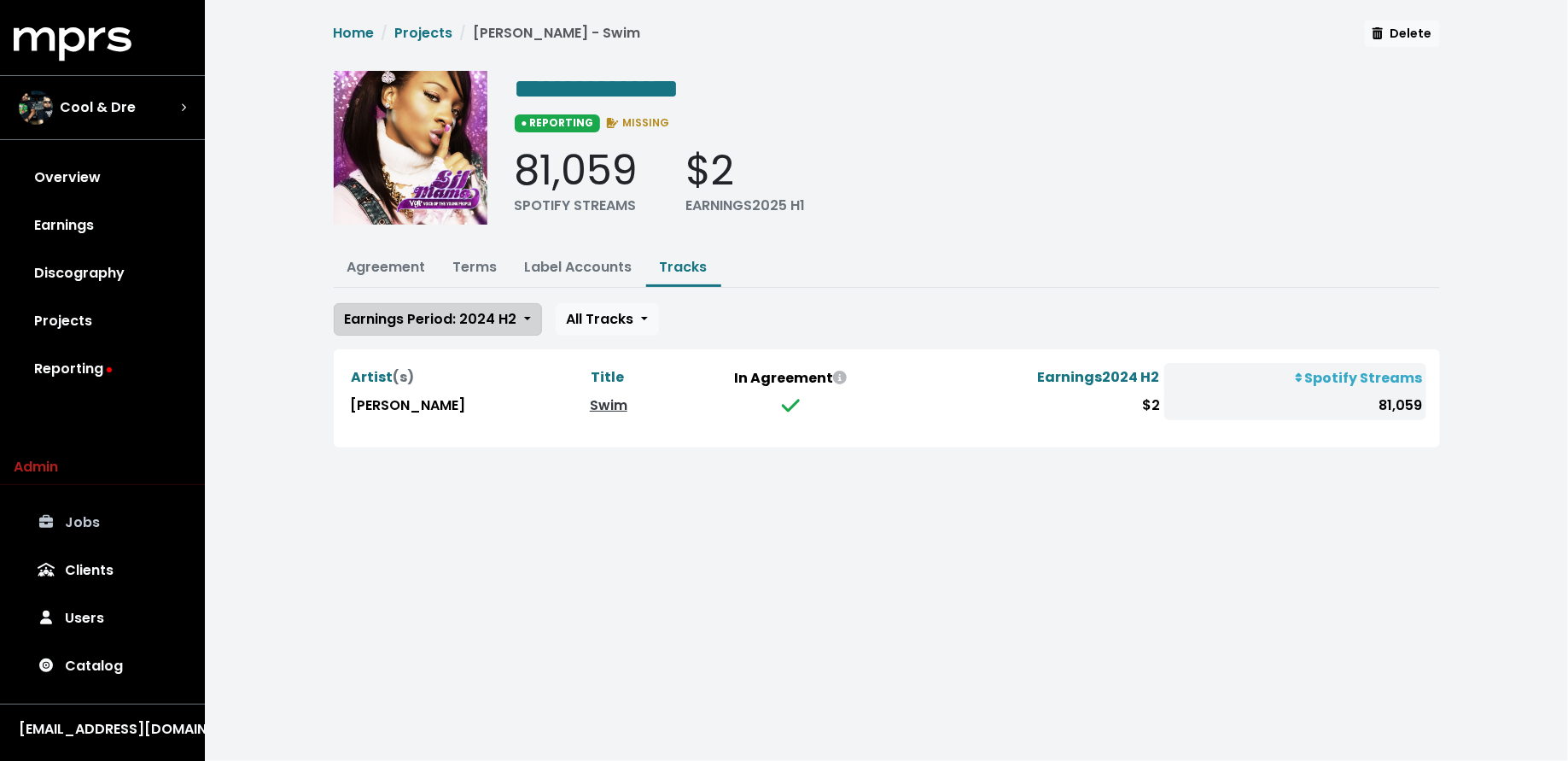
click at [455, 326] on button "Earnings Period: 2024 H2" at bounding box center [438, 319] width 208 height 32
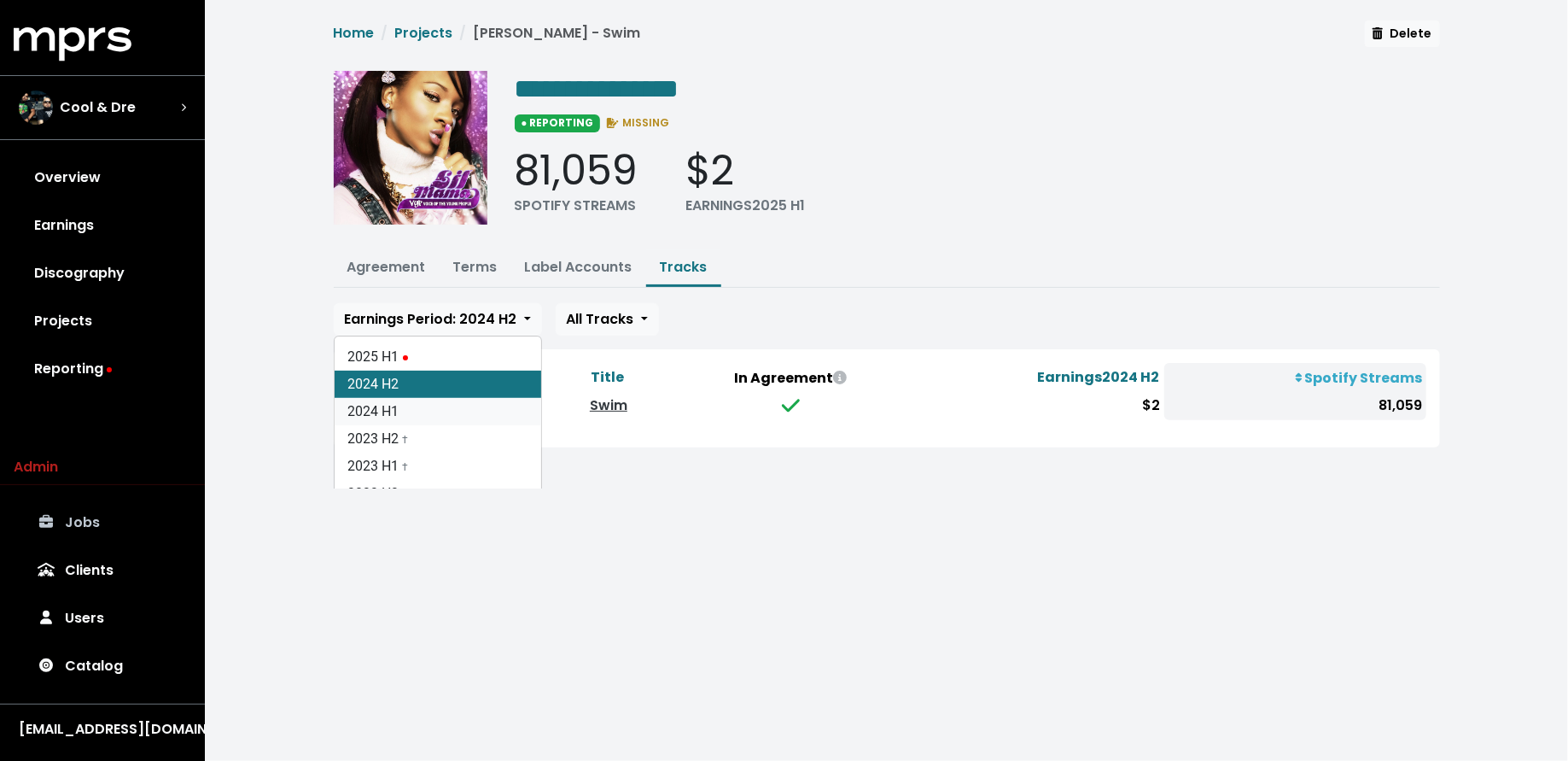
click at [441, 407] on link "2024 H1" at bounding box center [438, 411] width 206 height 27
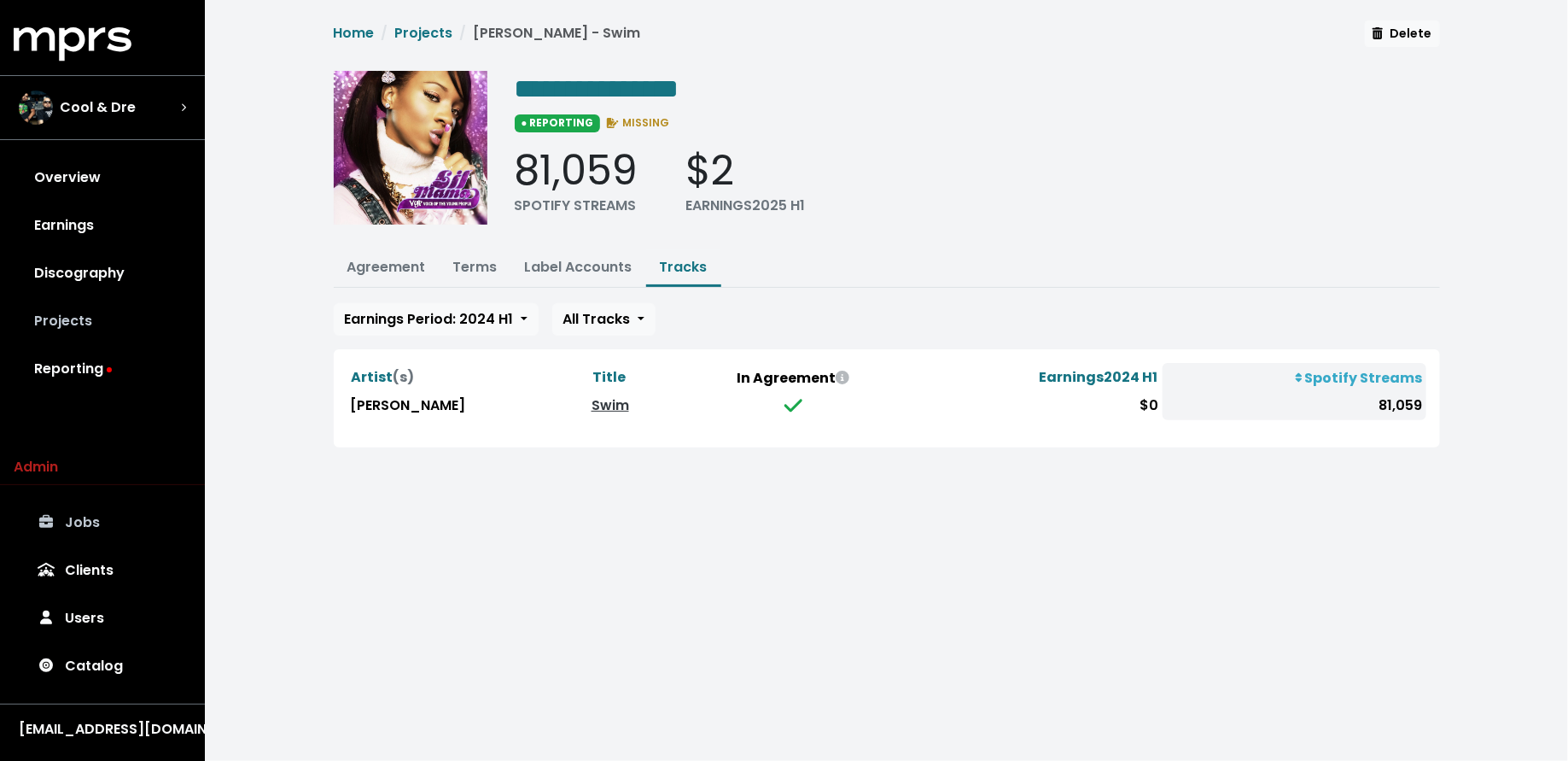
click at [148, 320] on link "Projects" at bounding box center [102, 321] width 178 height 48
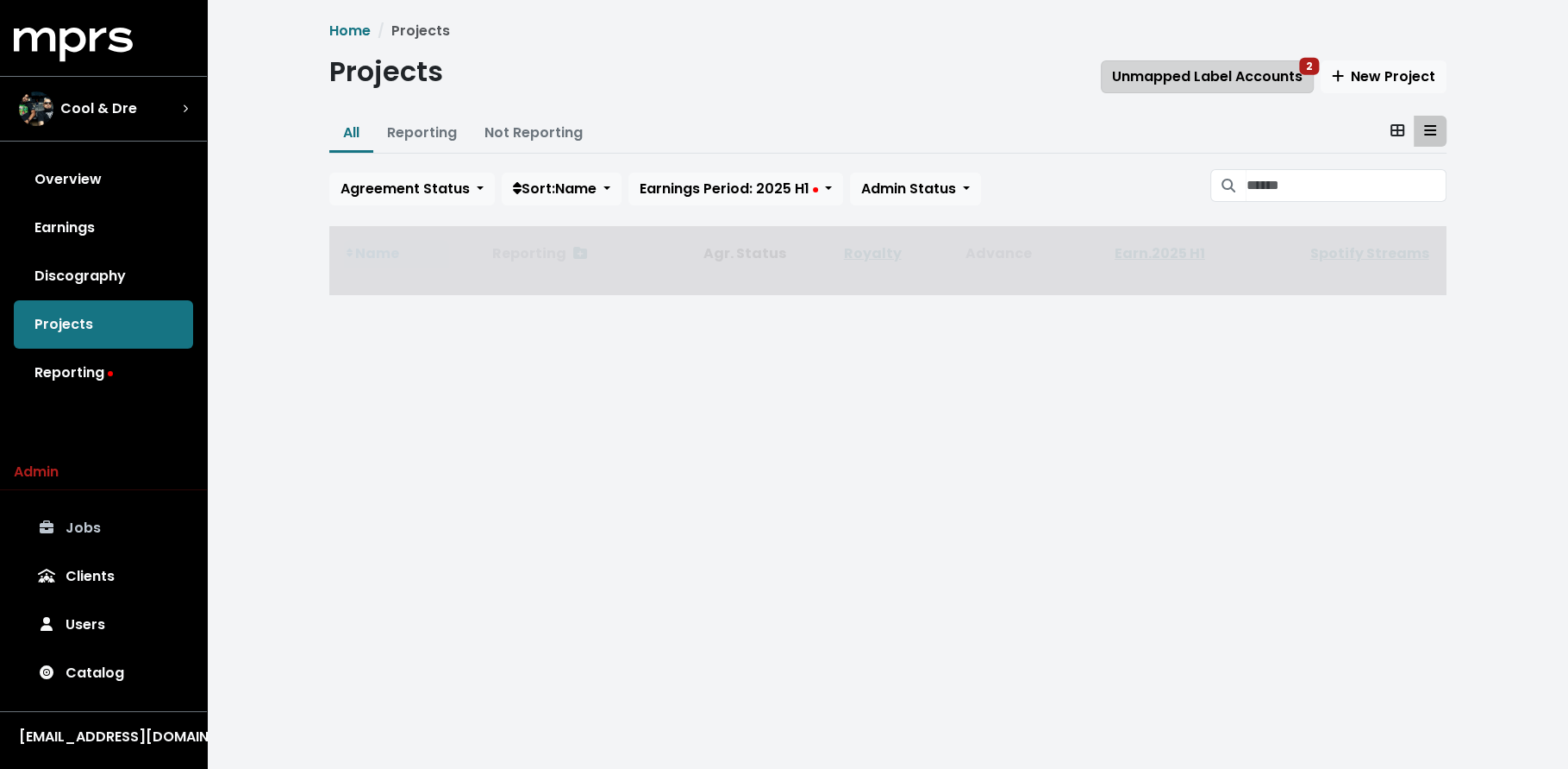
click at [1195, 83] on span "Unmapped Label Accounts 2" at bounding box center [1207, 76] width 190 height 20
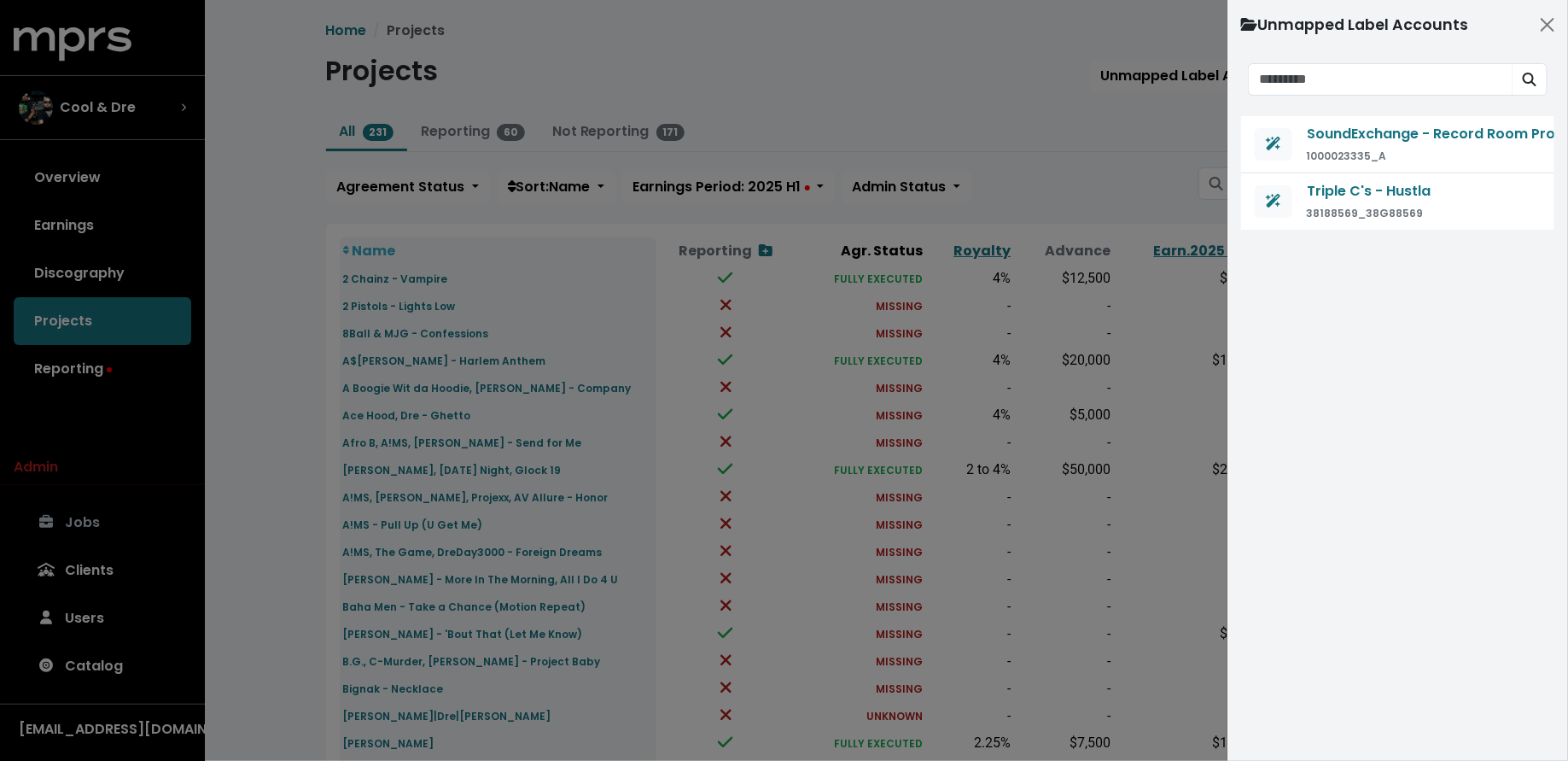
click at [1182, 136] on div at bounding box center [784, 380] width 1568 height 761
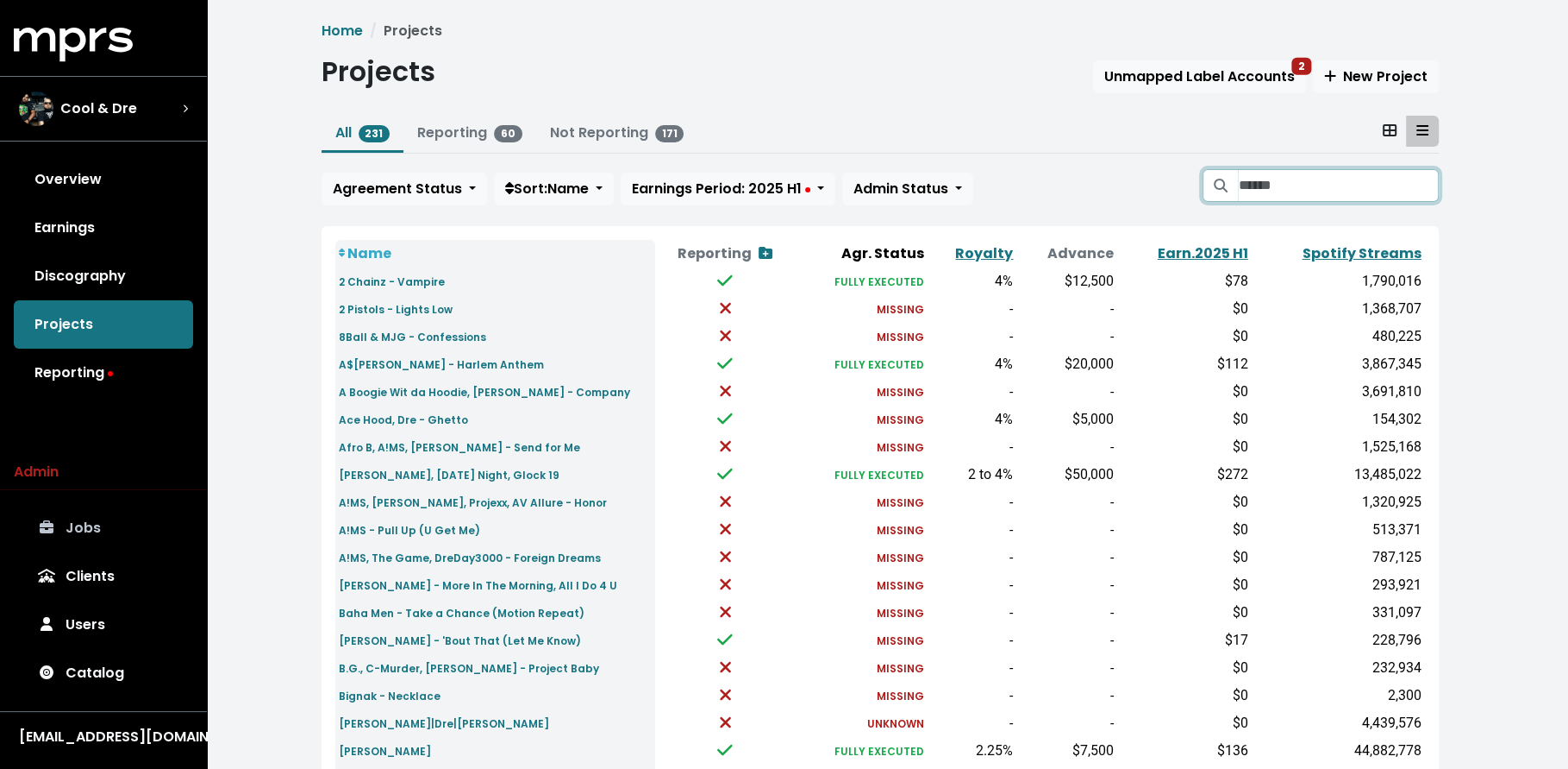
click at [1338, 180] on input "Search projects" at bounding box center [1338, 186] width 200 height 33
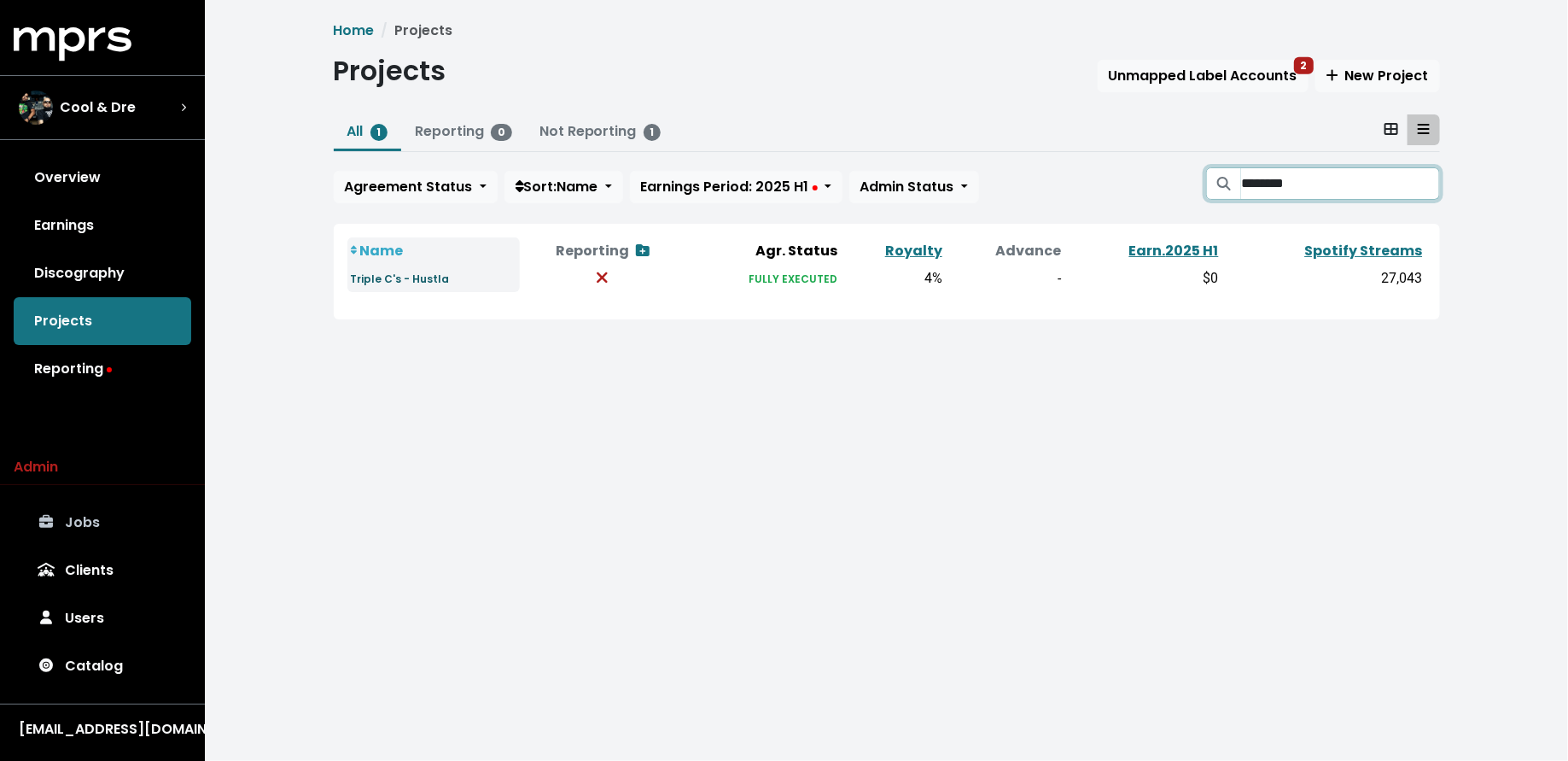
type input "********"
click at [431, 284] on small "Triple C's - Hustla" at bounding box center [400, 278] width 99 height 14
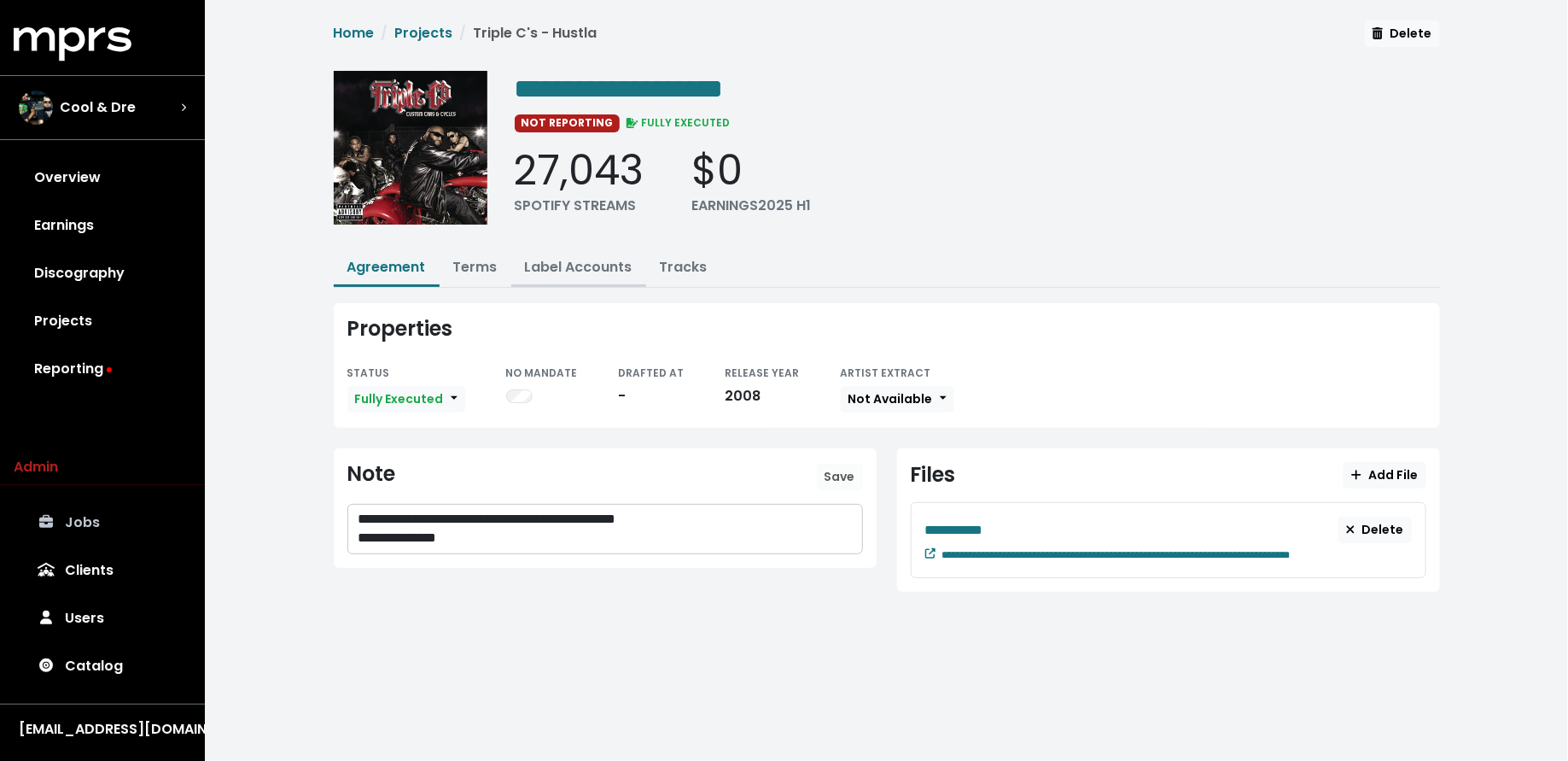
click at [565, 266] on link "Label Accounts" at bounding box center [579, 266] width 108 height 20
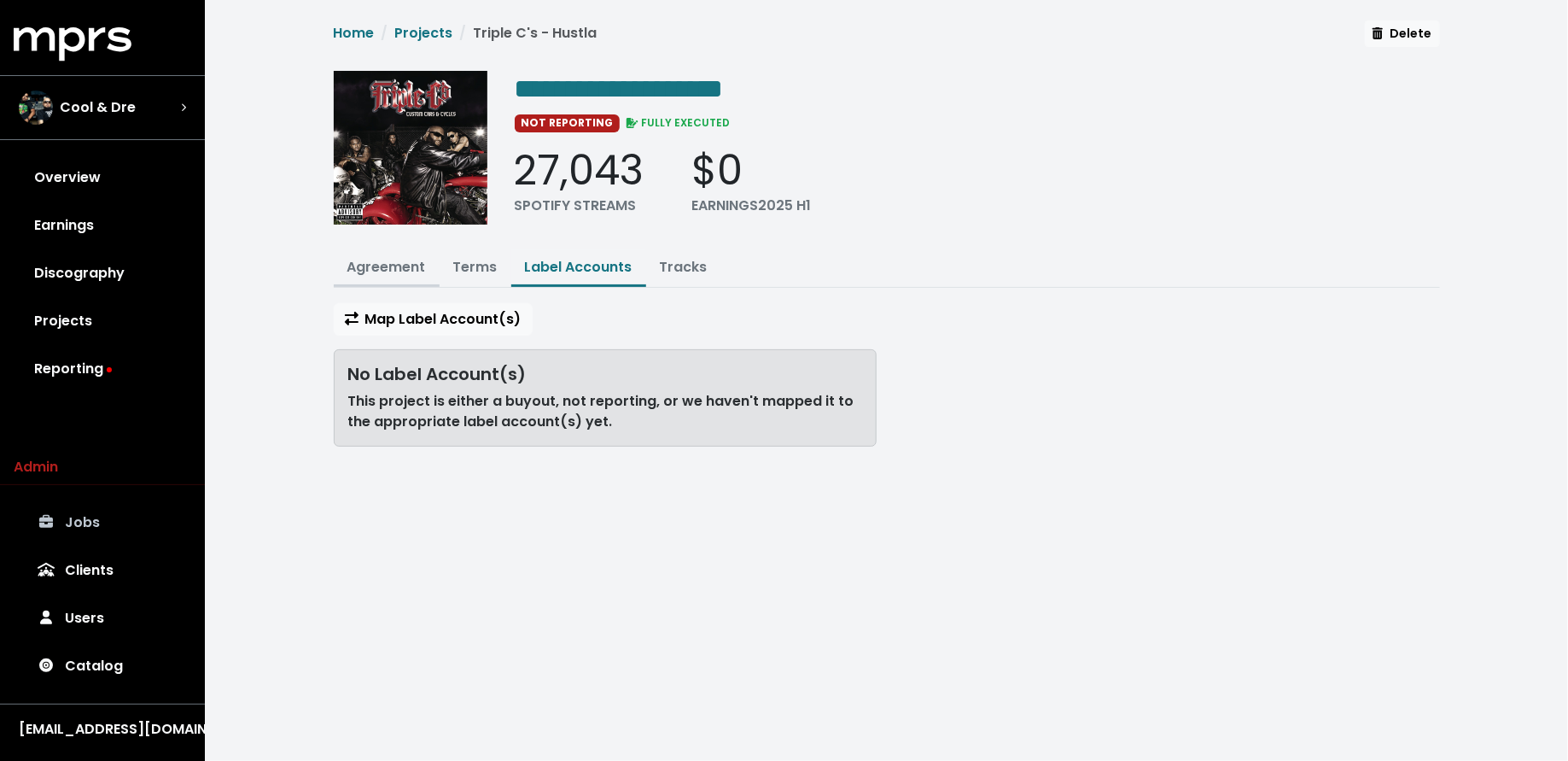
click at [359, 260] on link "Agreement" at bounding box center [386, 266] width 79 height 20
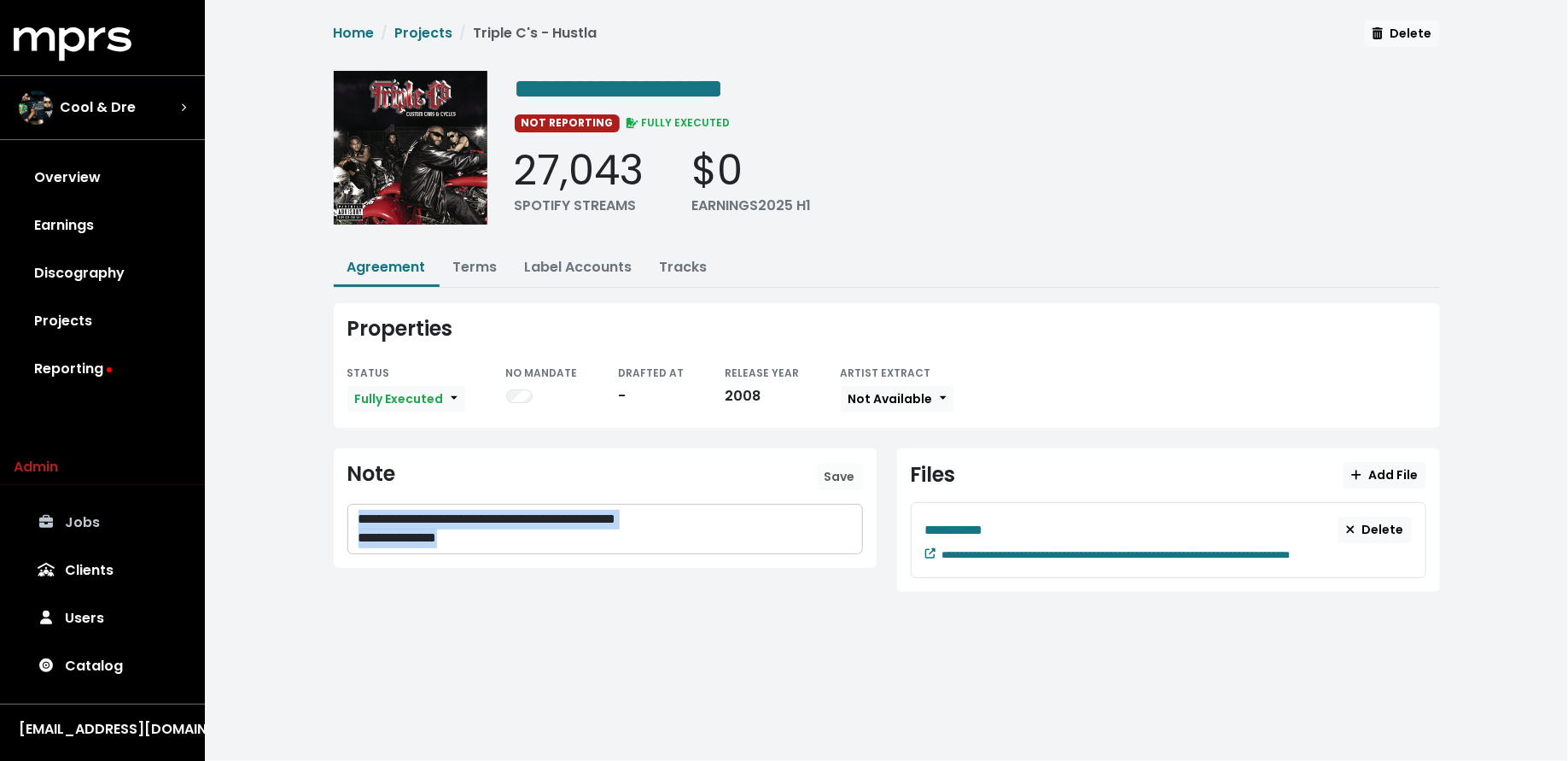
drag, startPoint x: 501, startPoint y: 539, endPoint x: 368, endPoint y: 504, distance: 137.5
click at [368, 504] on div "**********" at bounding box center [605, 528] width 514 height 48
click at [446, 609] on div "**********" at bounding box center [886, 319] width 1363 height 639
click at [542, 424] on div "**********" at bounding box center [887, 457] width 1126 height 309
drag, startPoint x: 484, startPoint y: 542, endPoint x: 318, endPoint y: 497, distance: 172.0
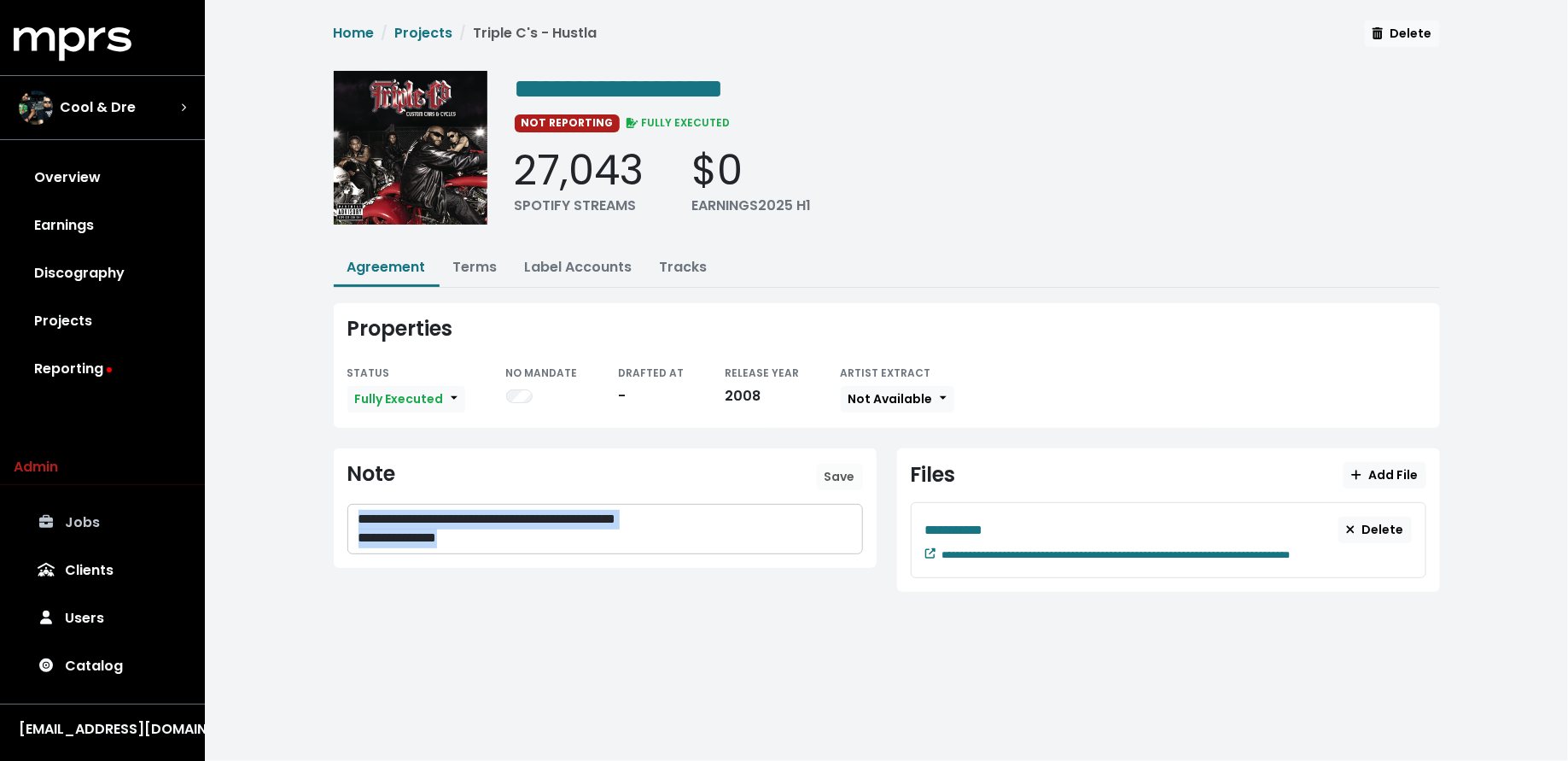
click at [318, 497] on div "**********" at bounding box center [886, 319] width 1363 height 639
click at [577, 259] on link "Label Accounts" at bounding box center [579, 266] width 108 height 20
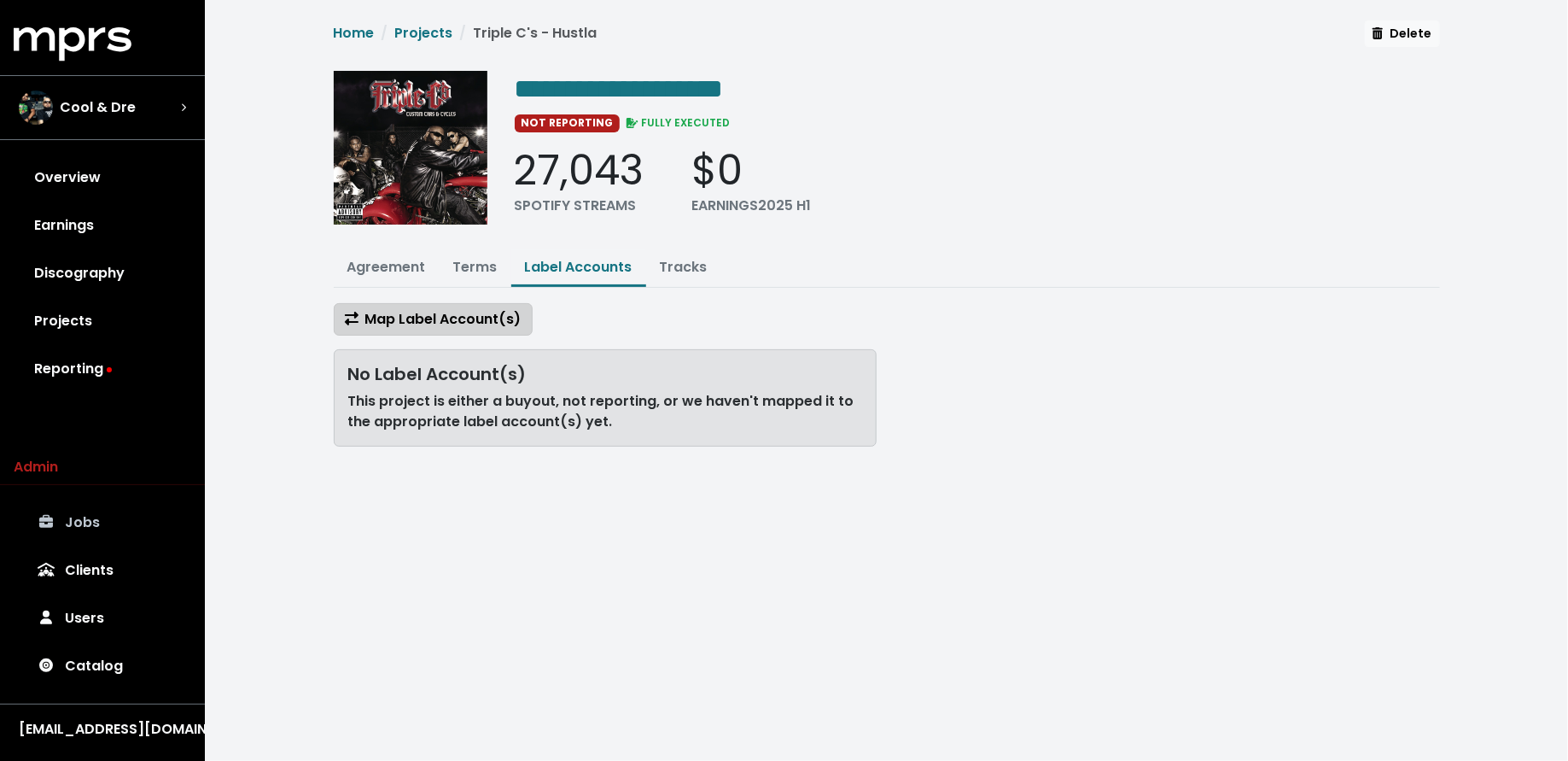
click at [460, 320] on span "Map Label Account(s)" at bounding box center [432, 318] width 177 height 20
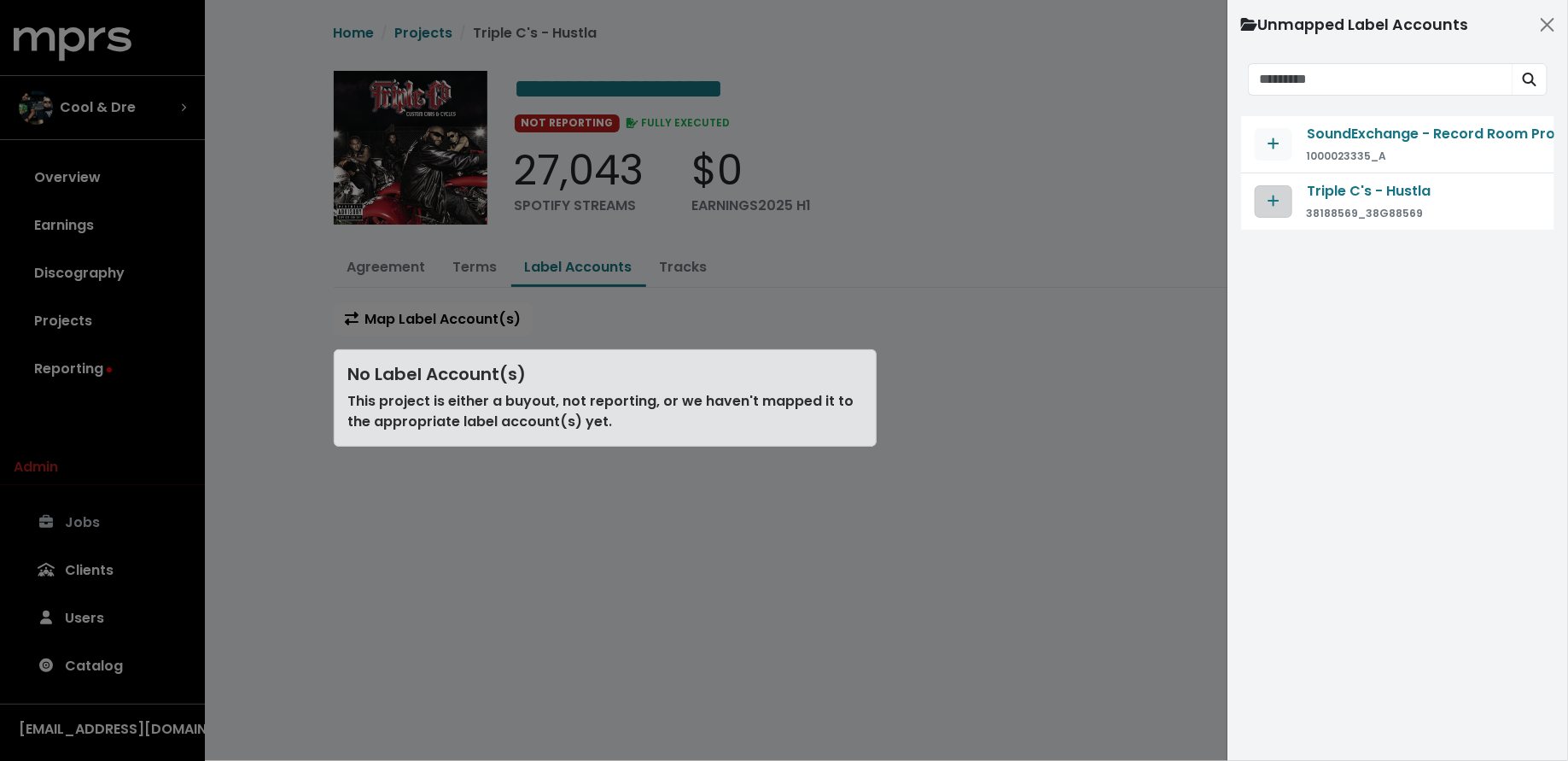
click at [1263, 202] on button "Map contract to selected agreement" at bounding box center [1274, 202] width 38 height 32
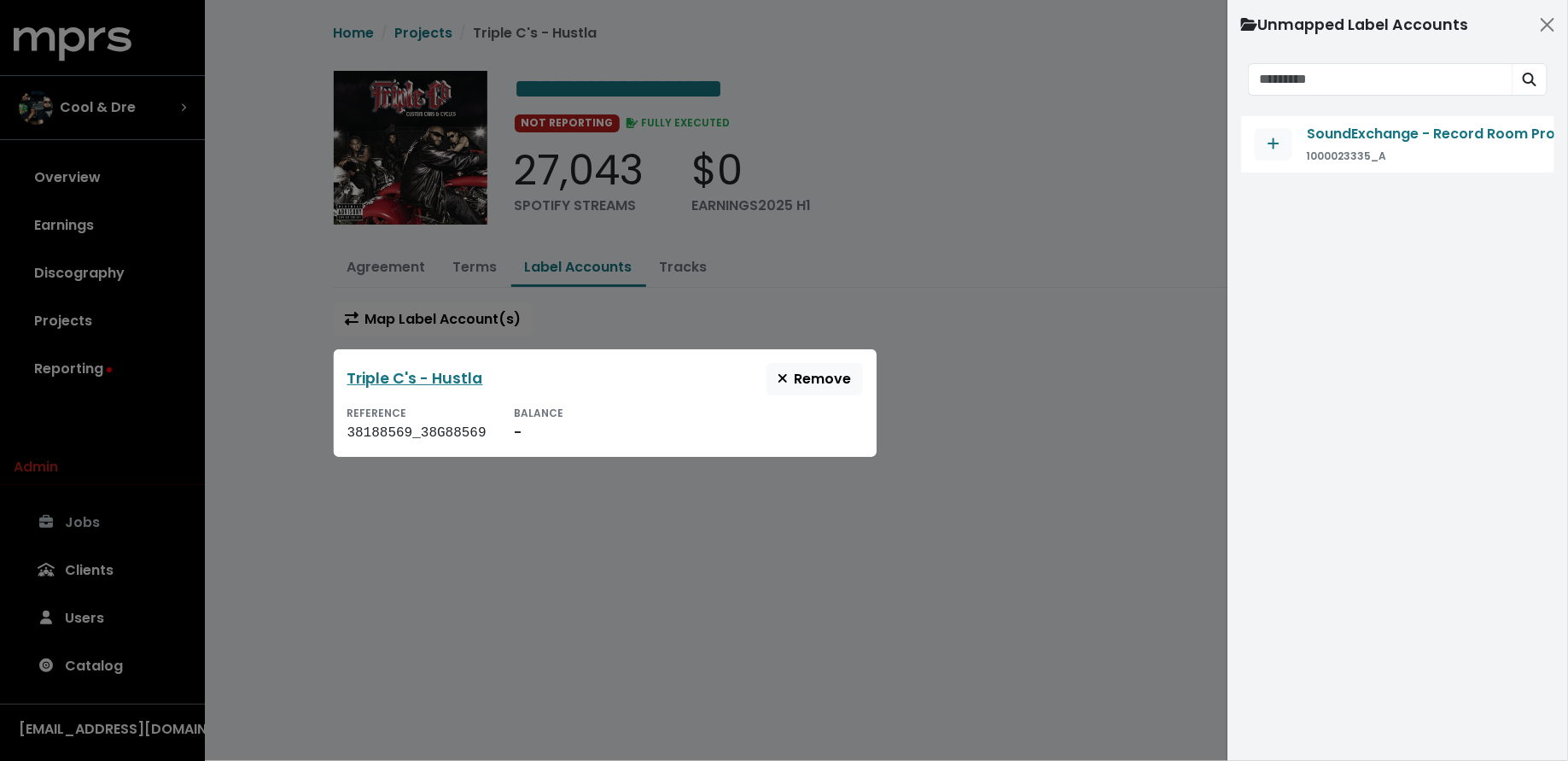
click at [1041, 393] on div at bounding box center [784, 380] width 1568 height 761
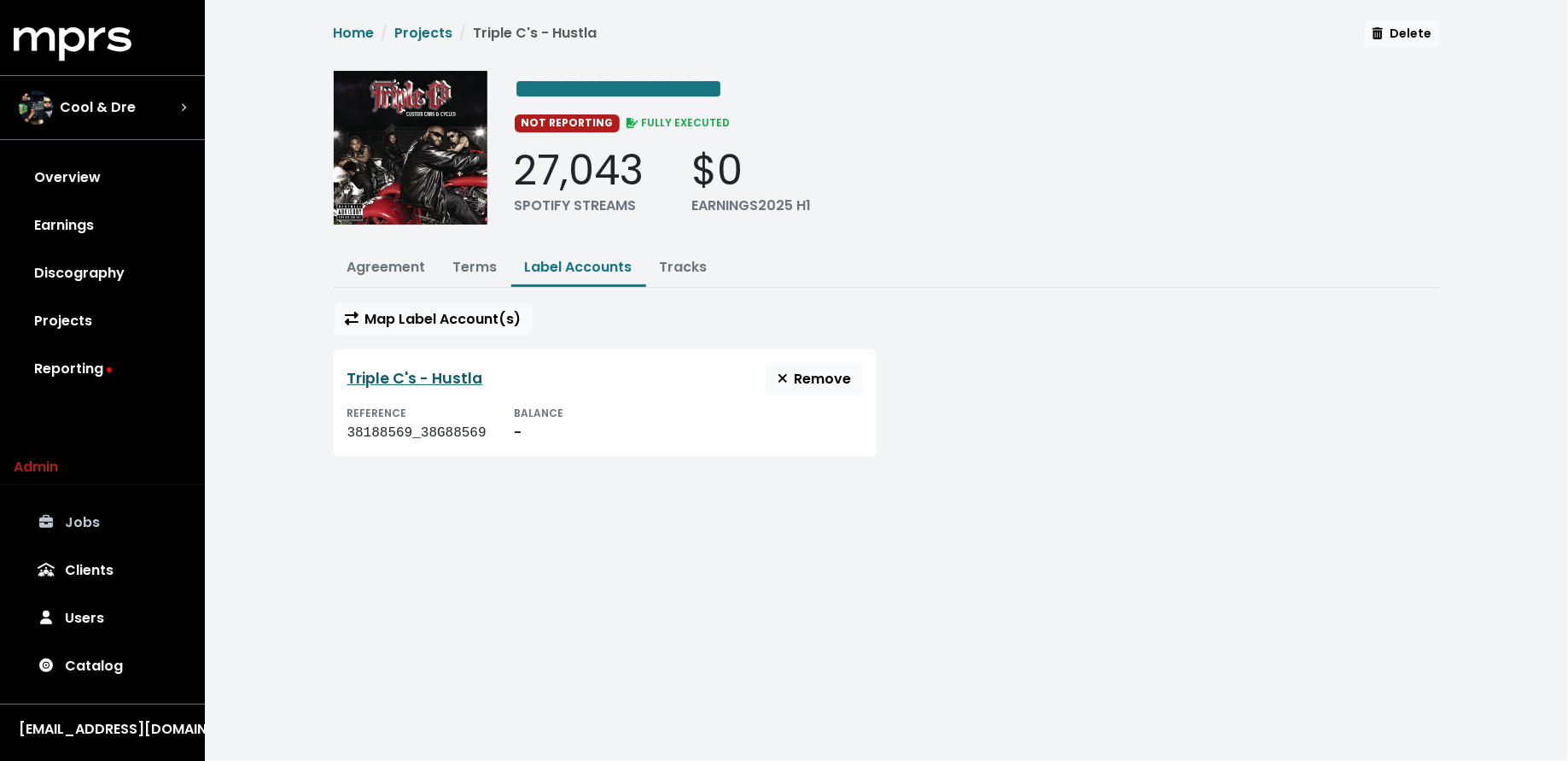
click at [405, 378] on link "Triple C's - Hustla" at bounding box center [414, 379] width 135 height 21
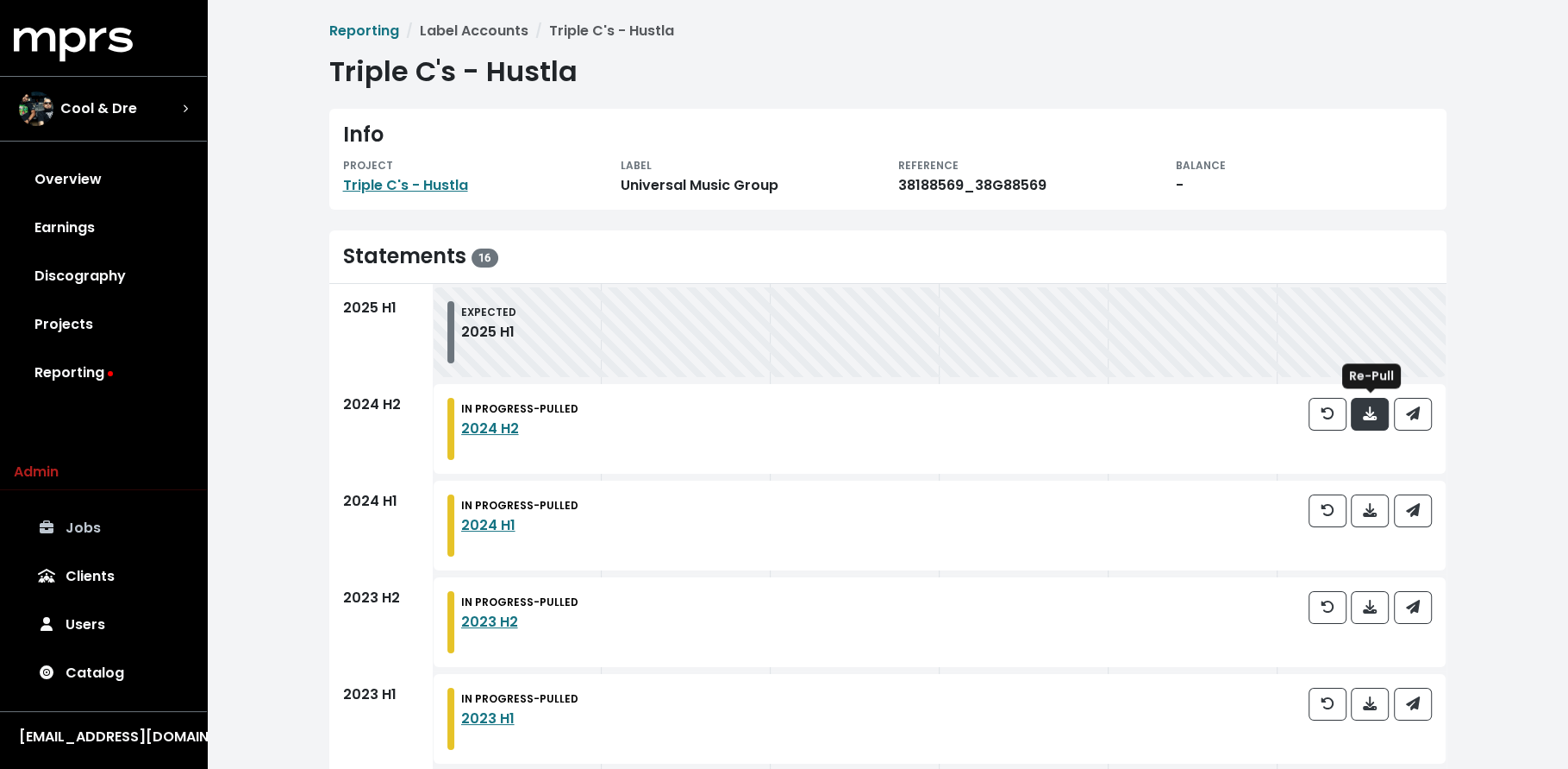
click at [1365, 421] on span "button" at bounding box center [1370, 413] width 13 height 20
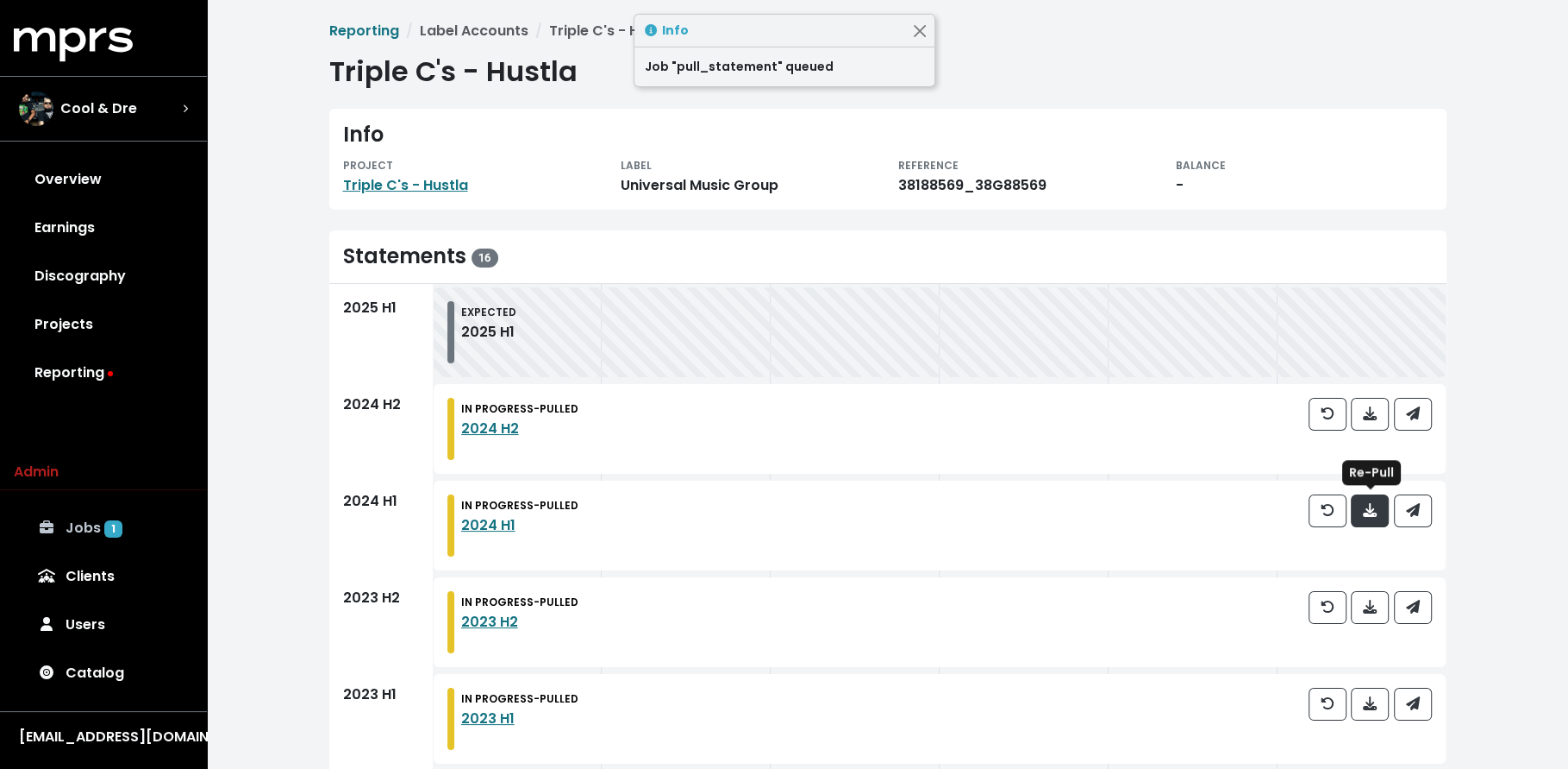
click at [1364, 503] on icon "button" at bounding box center [1370, 510] width 13 height 13
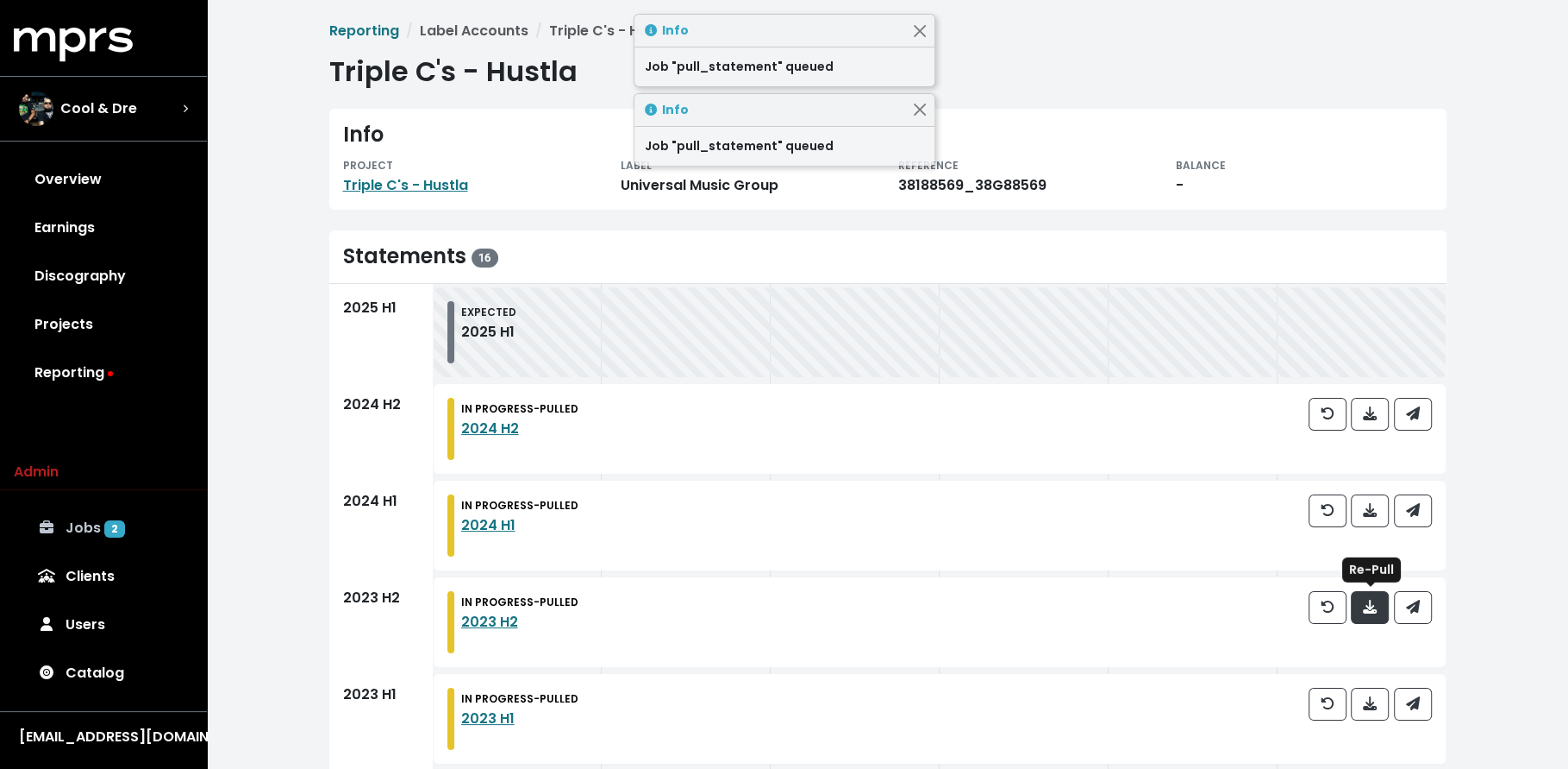
click at [1370, 612] on icon "button" at bounding box center [1370, 606] width 13 height 13
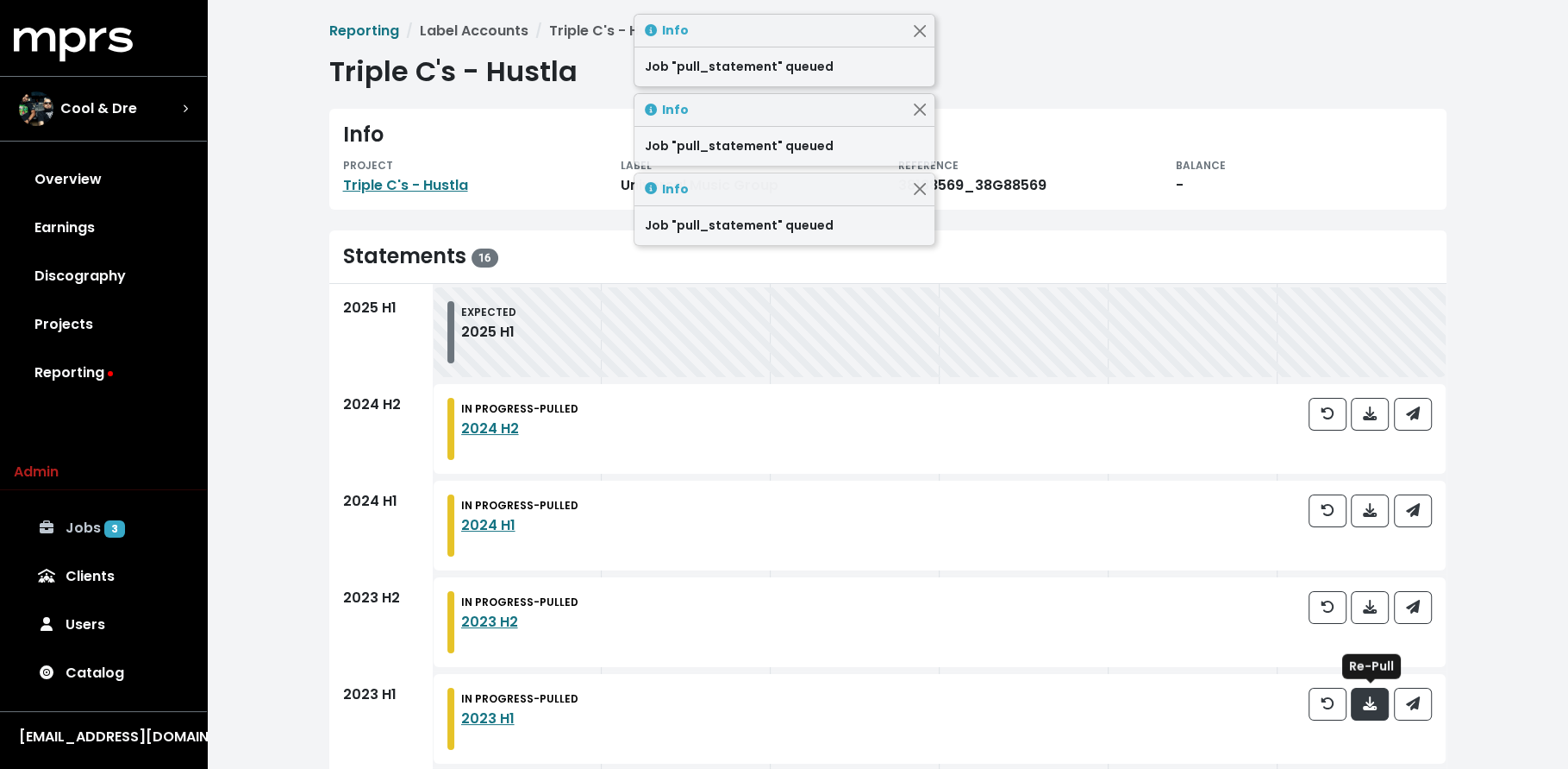
click at [1369, 711] on span "button" at bounding box center [1370, 703] width 13 height 20
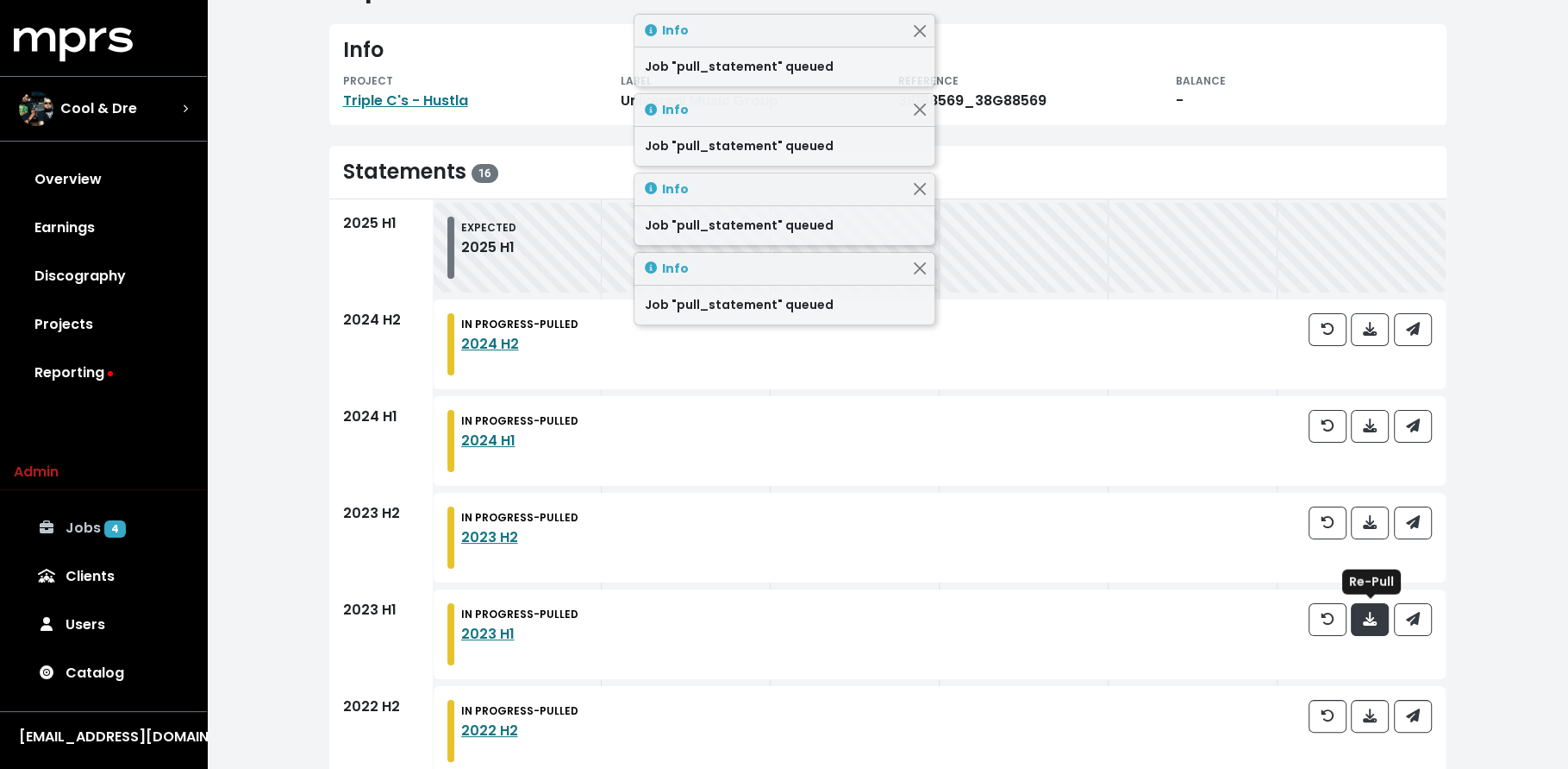
click at [1369, 711] on icon "button" at bounding box center [1370, 714] width 13 height 13
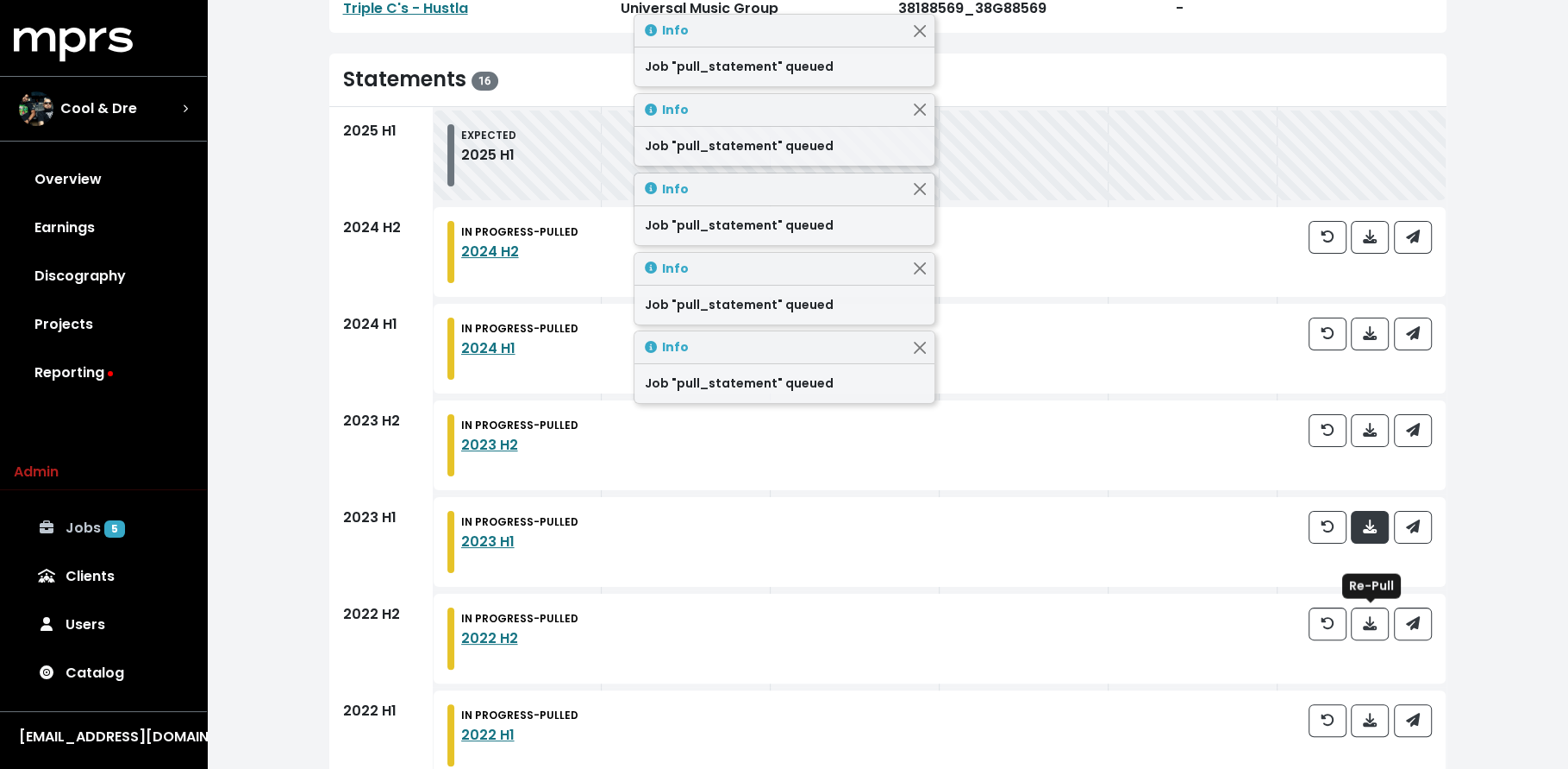
click at [1369, 713] on icon "button" at bounding box center [1370, 719] width 13 height 13
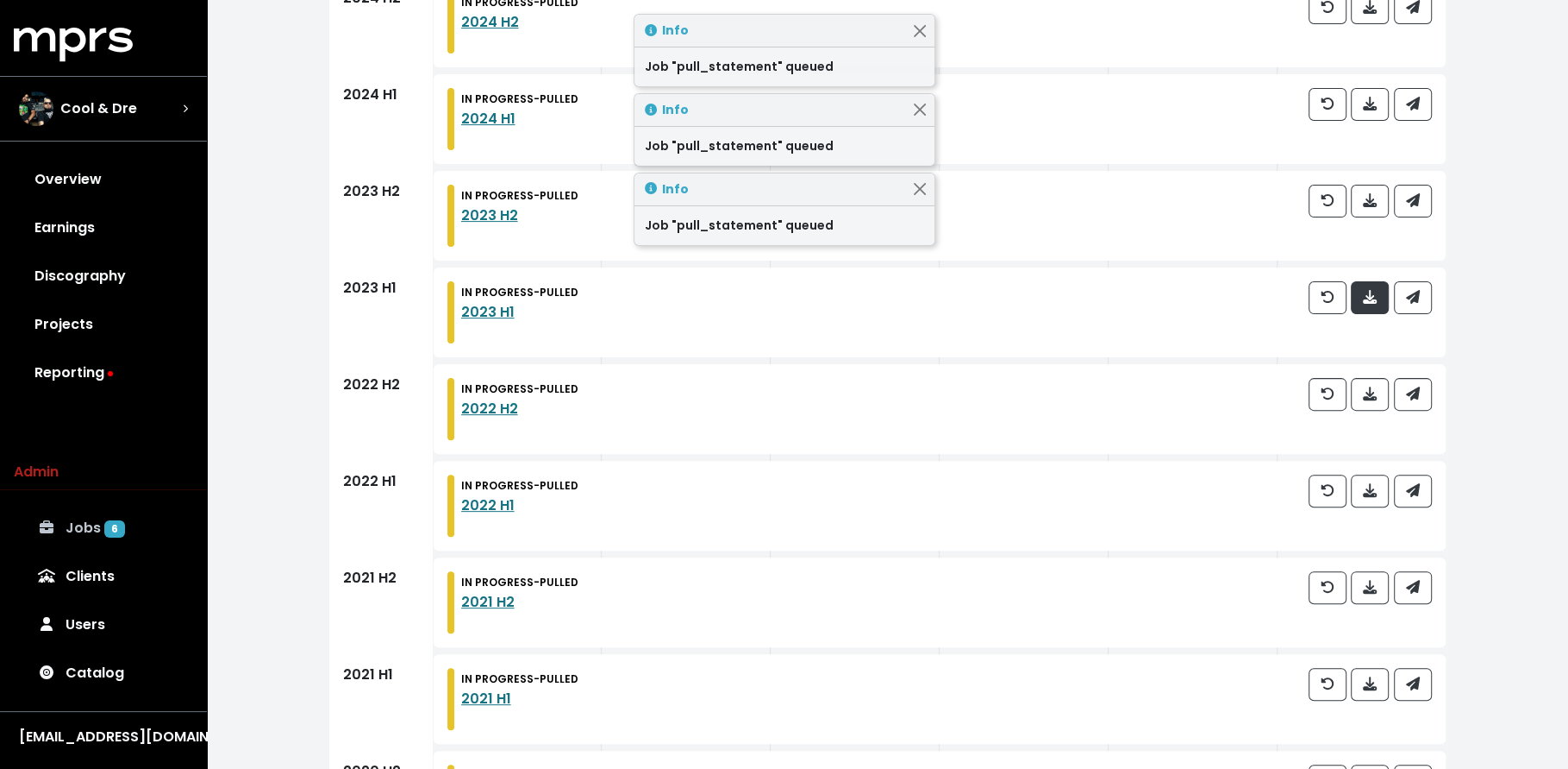
scroll to position [406, 0]
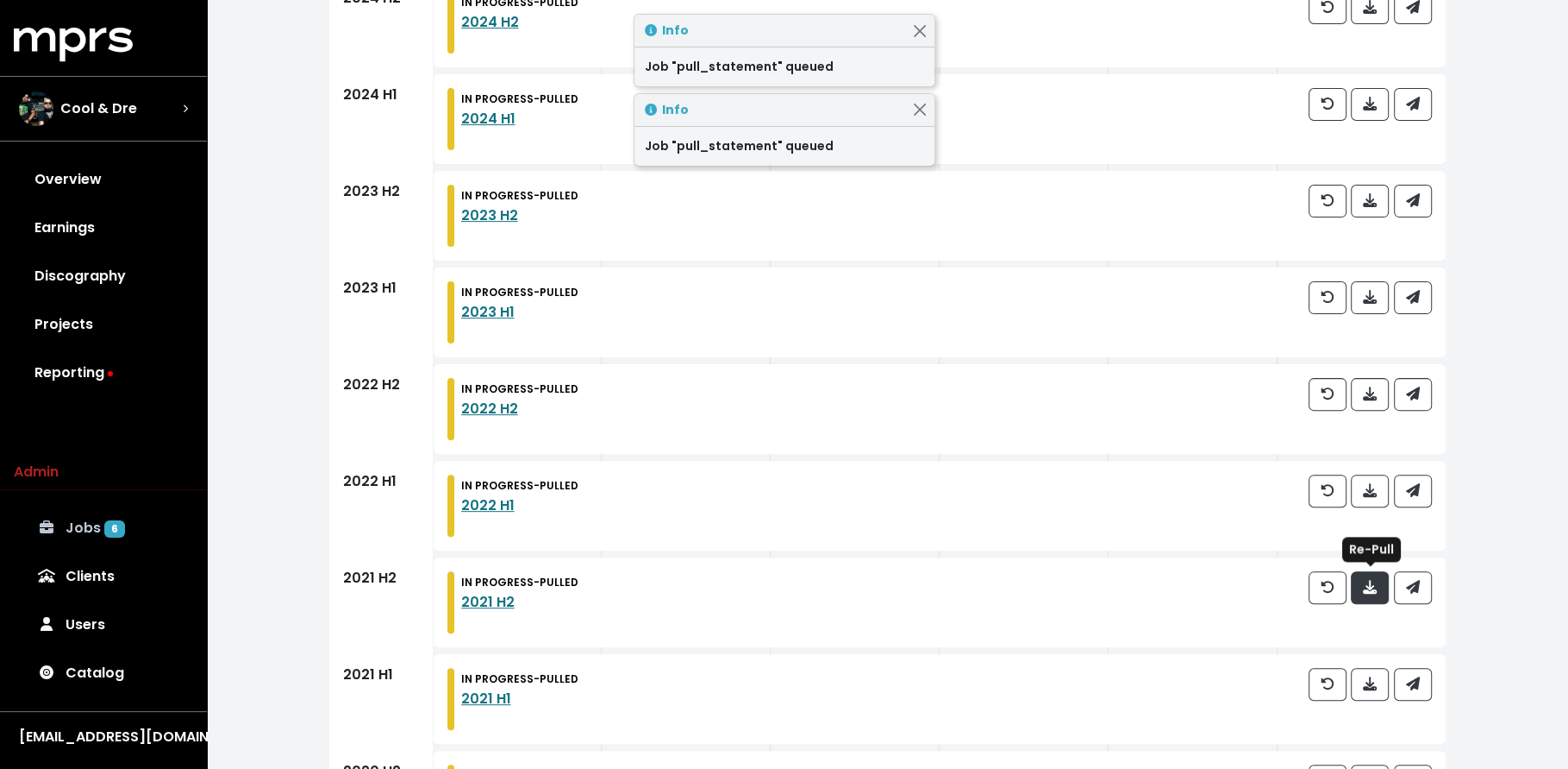
click at [1370, 593] on span "button" at bounding box center [1370, 586] width 13 height 20
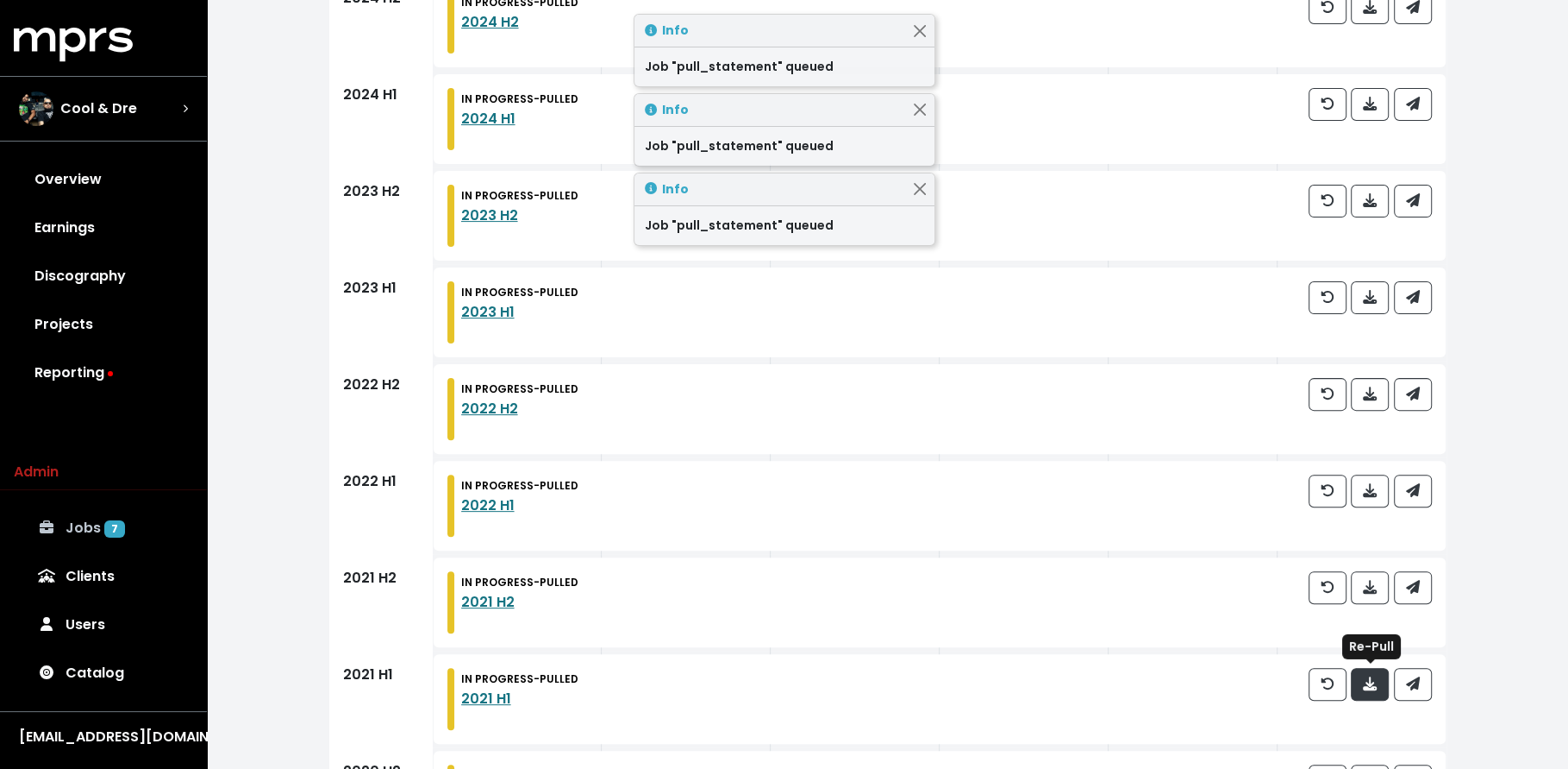
click at [1372, 677] on icon "button" at bounding box center [1370, 683] width 13 height 13
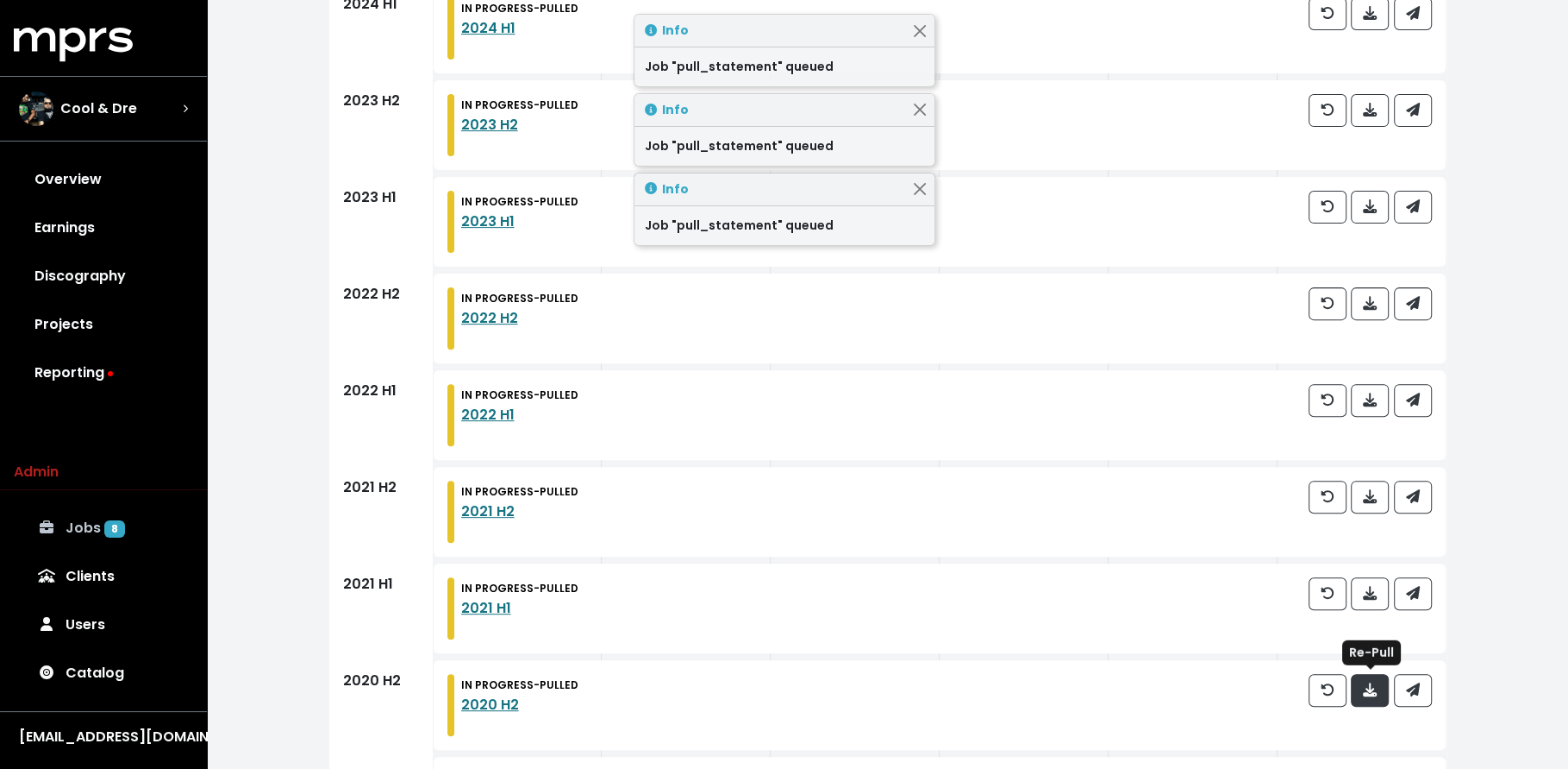
click at [1374, 699] on button "button" at bounding box center [1370, 690] width 38 height 33
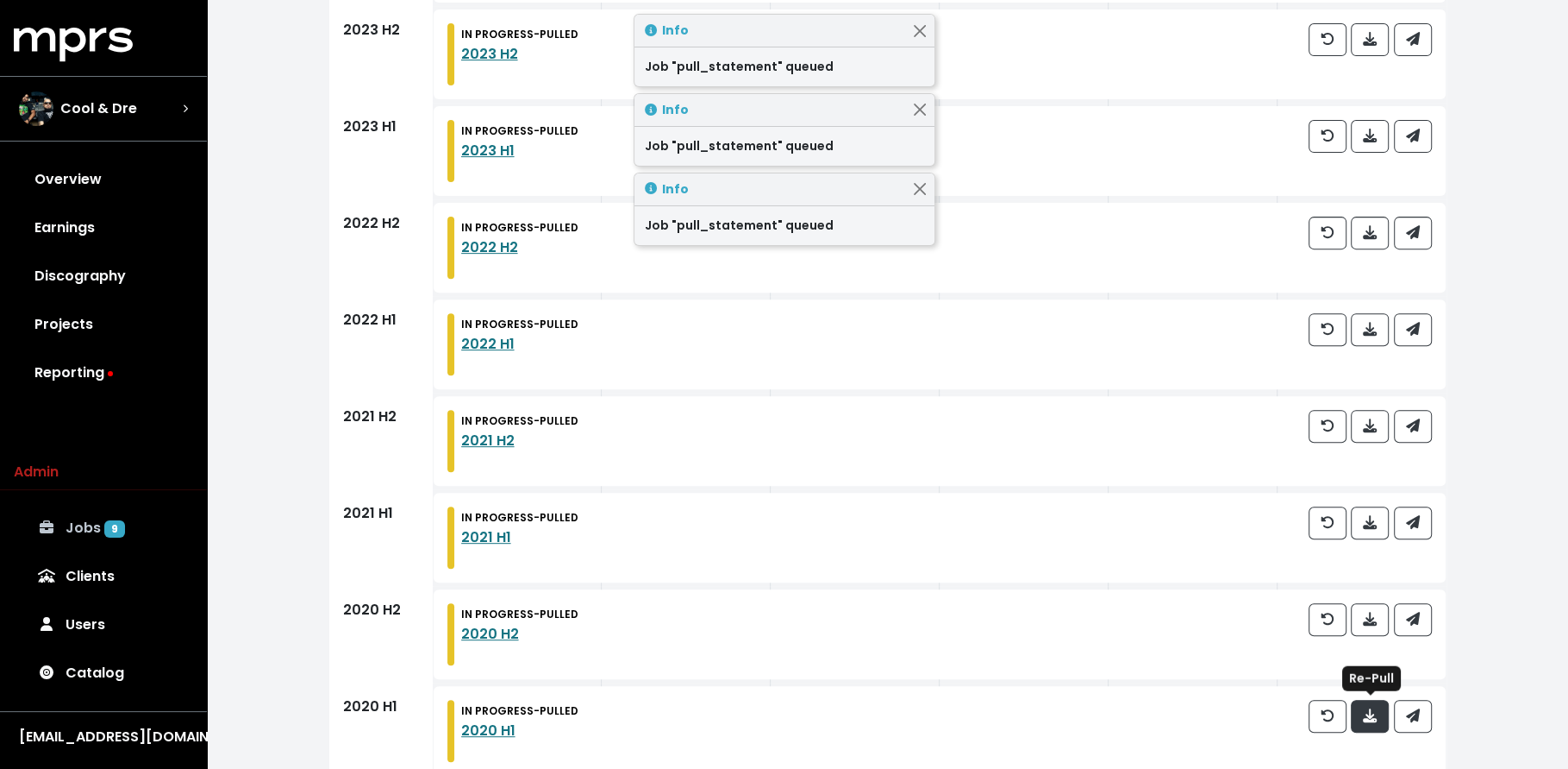
click at [1374, 710] on icon "button" at bounding box center [1370, 714] width 13 height 13
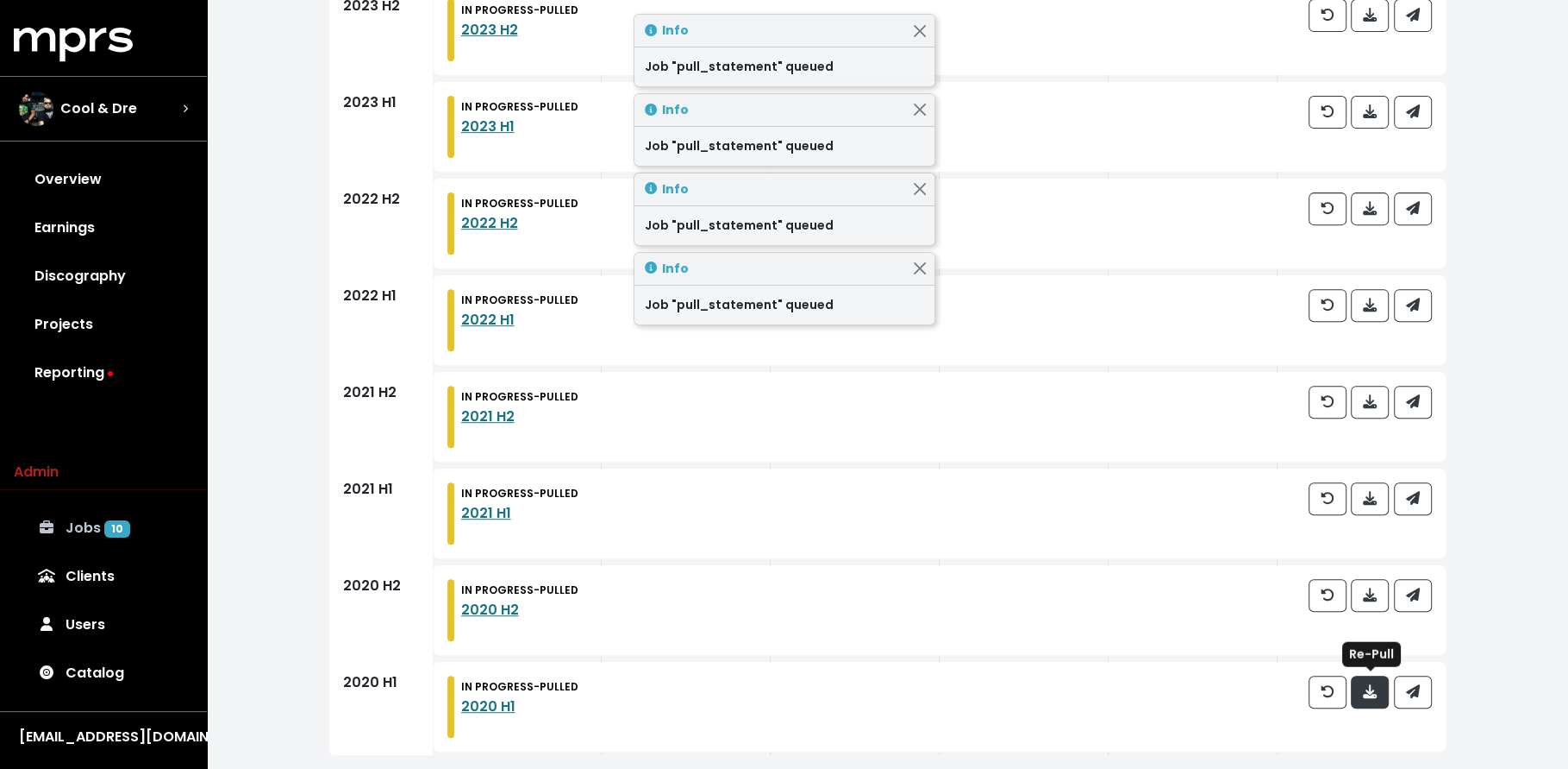
scroll to position [604, 0]
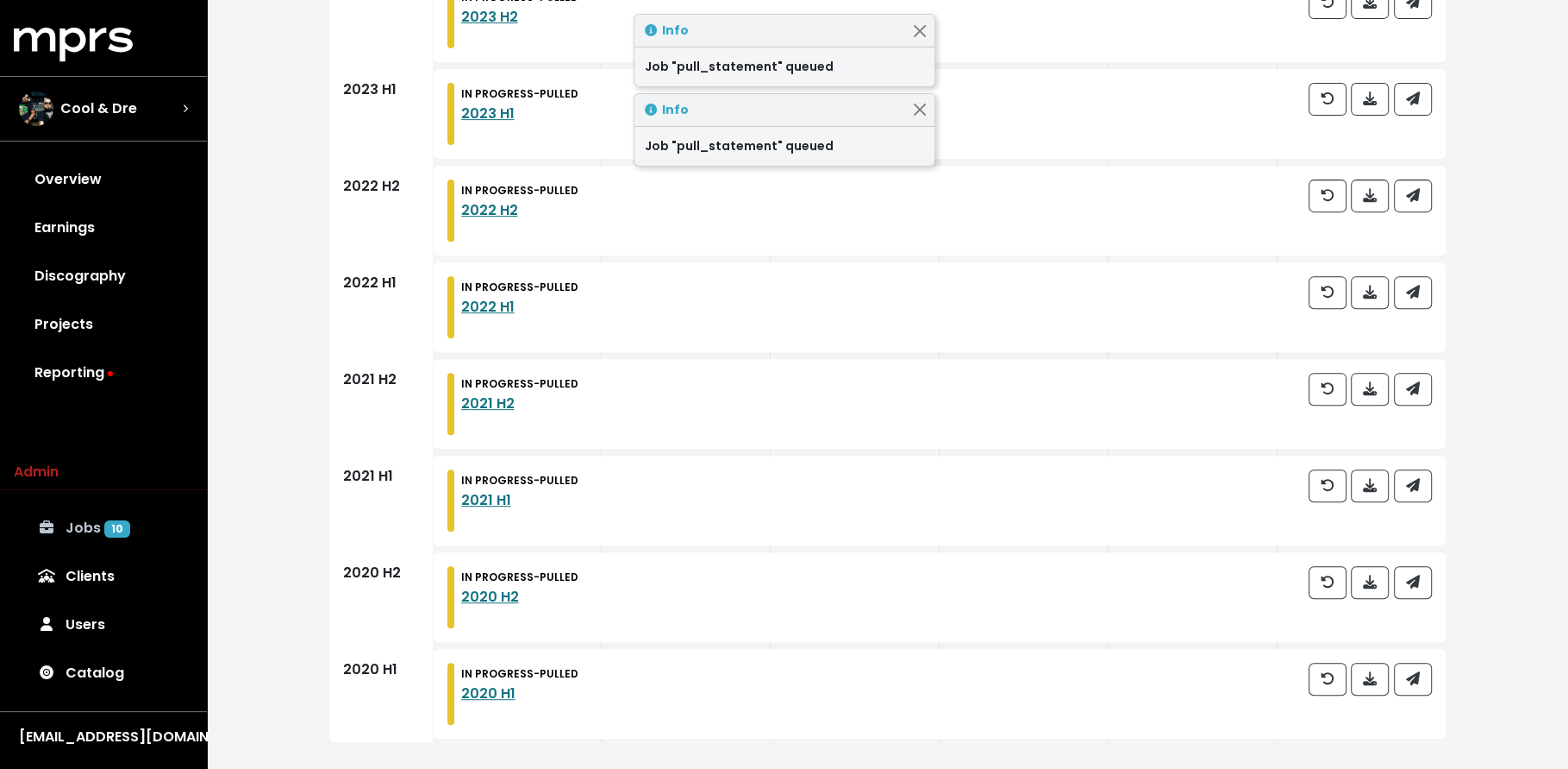
click at [167, 531] on link "Jobs 10" at bounding box center [103, 528] width 180 height 49
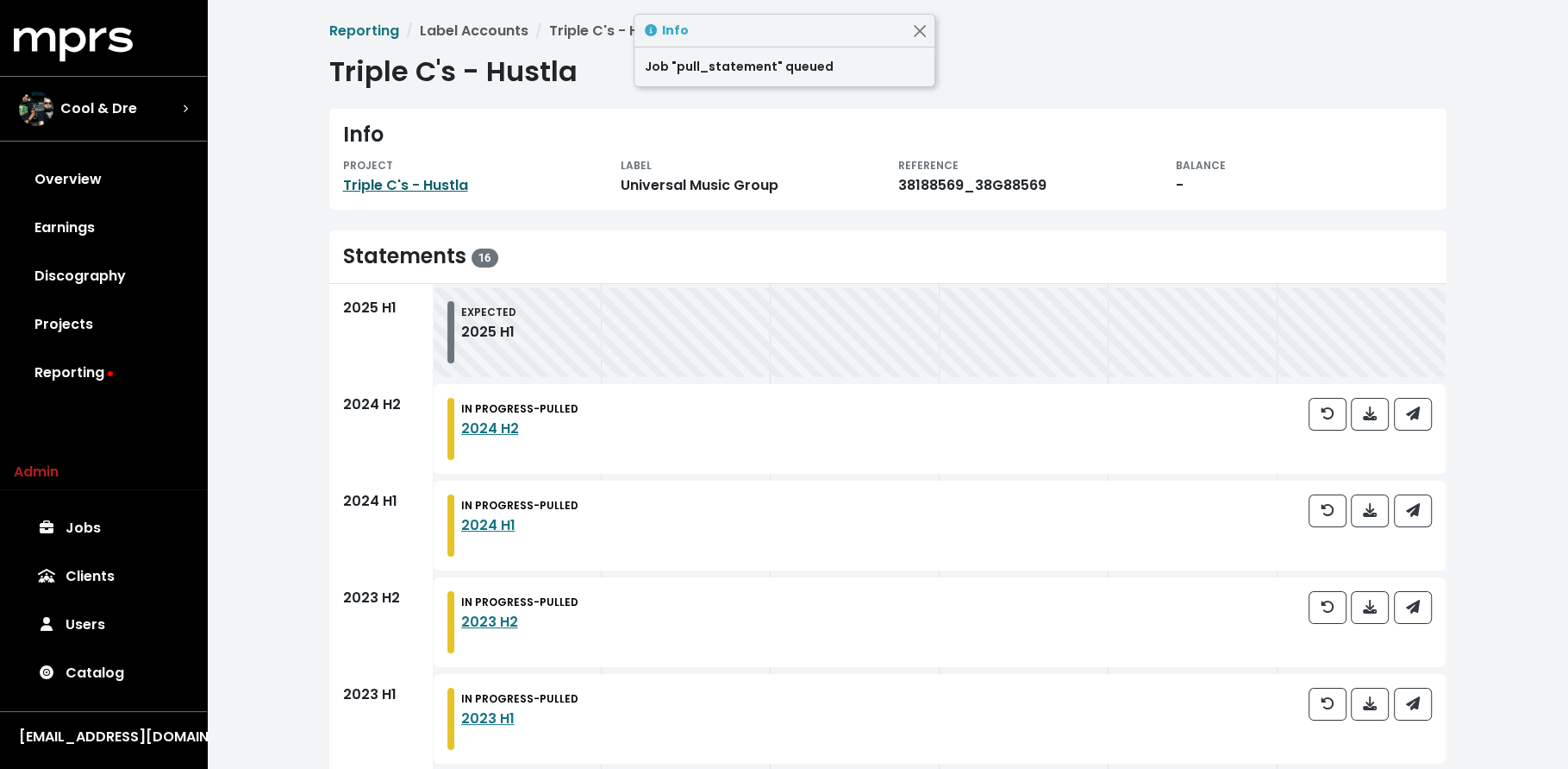
click at [417, 188] on link "Triple C's - Hustla" at bounding box center [405, 185] width 125 height 20
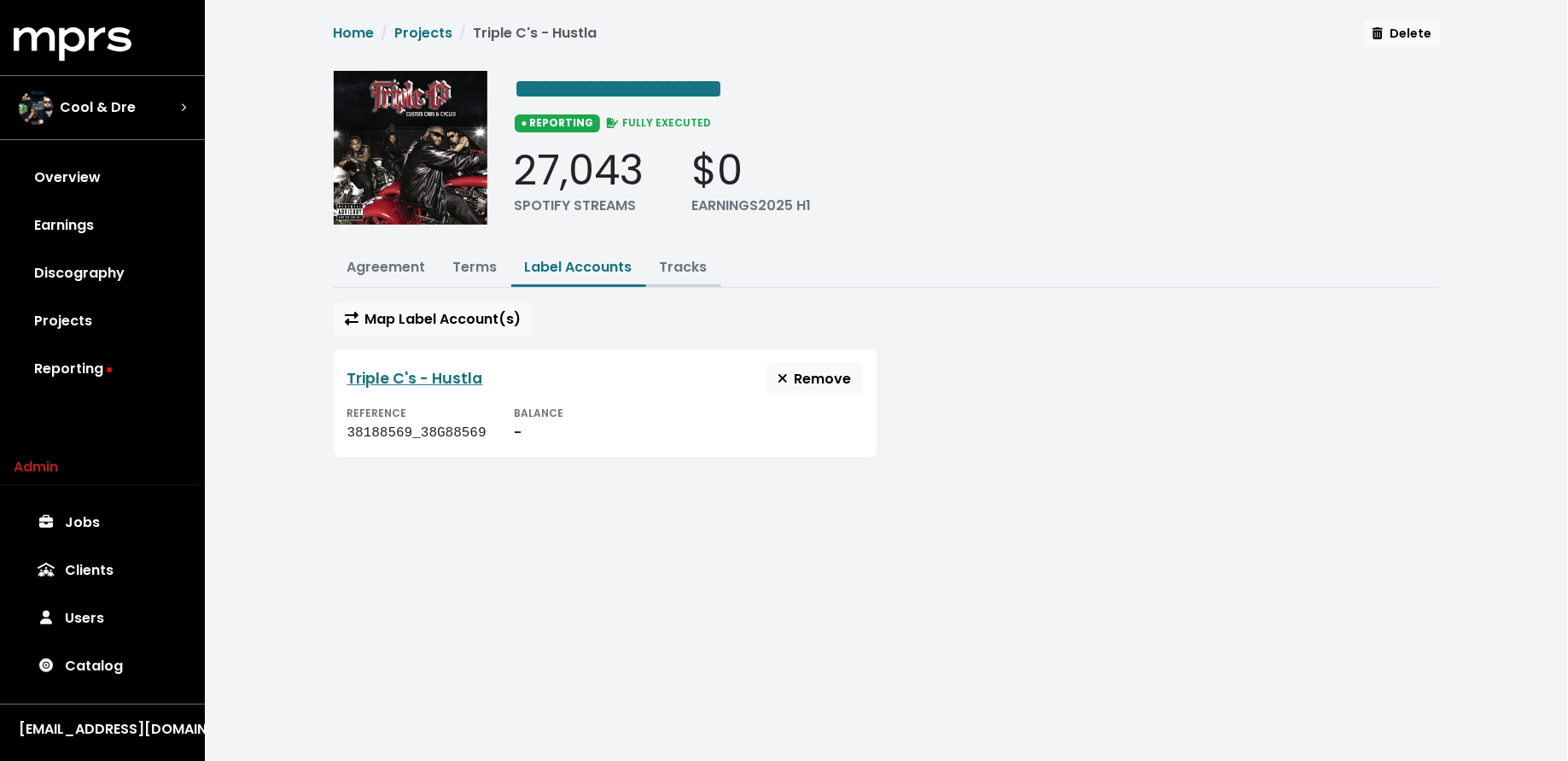
click at [682, 262] on link "Tracks" at bounding box center [683, 266] width 48 height 20
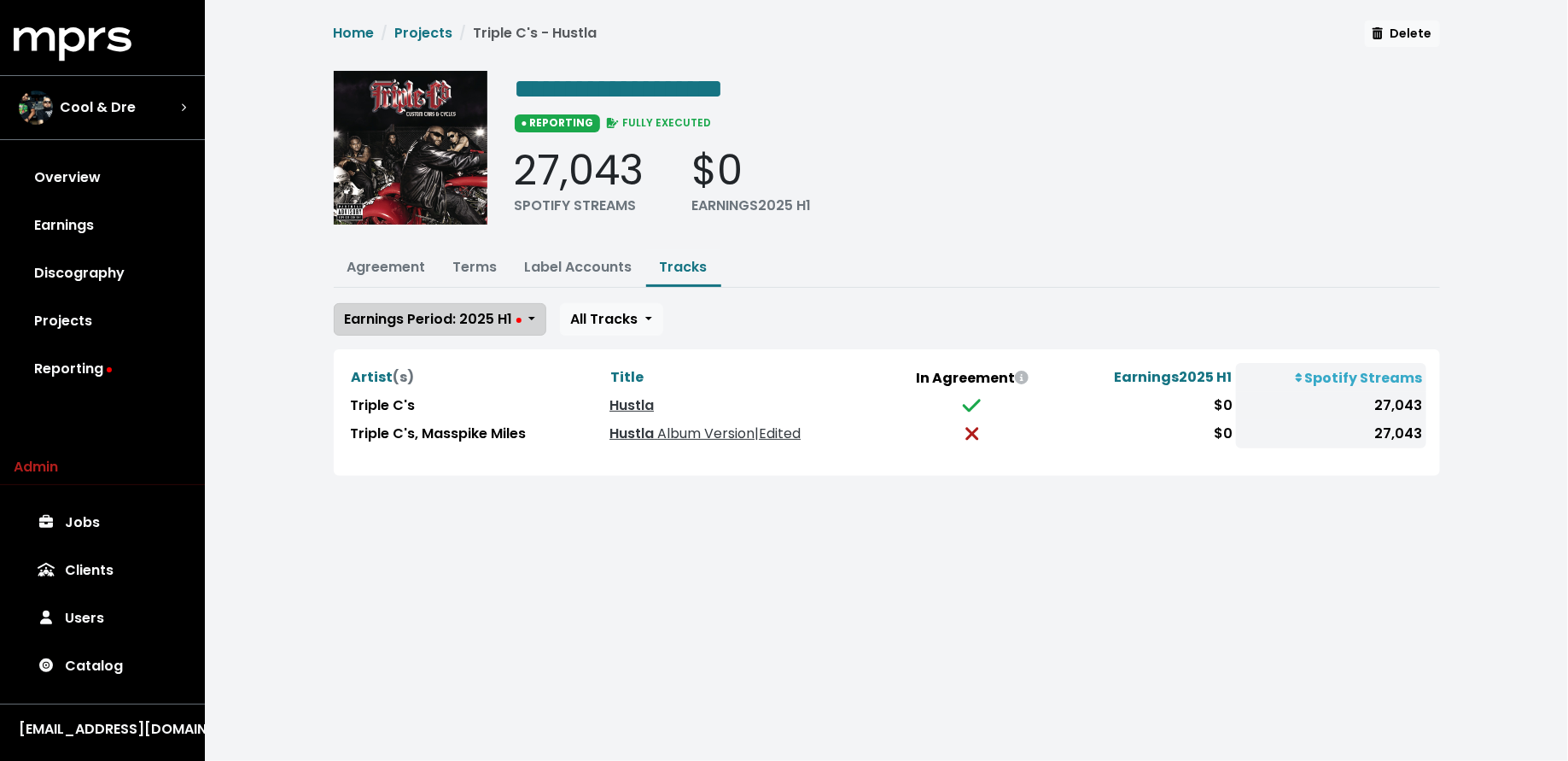
click at [483, 323] on span "Earnings Period: 2025 H1" at bounding box center [432, 318] width 177 height 20
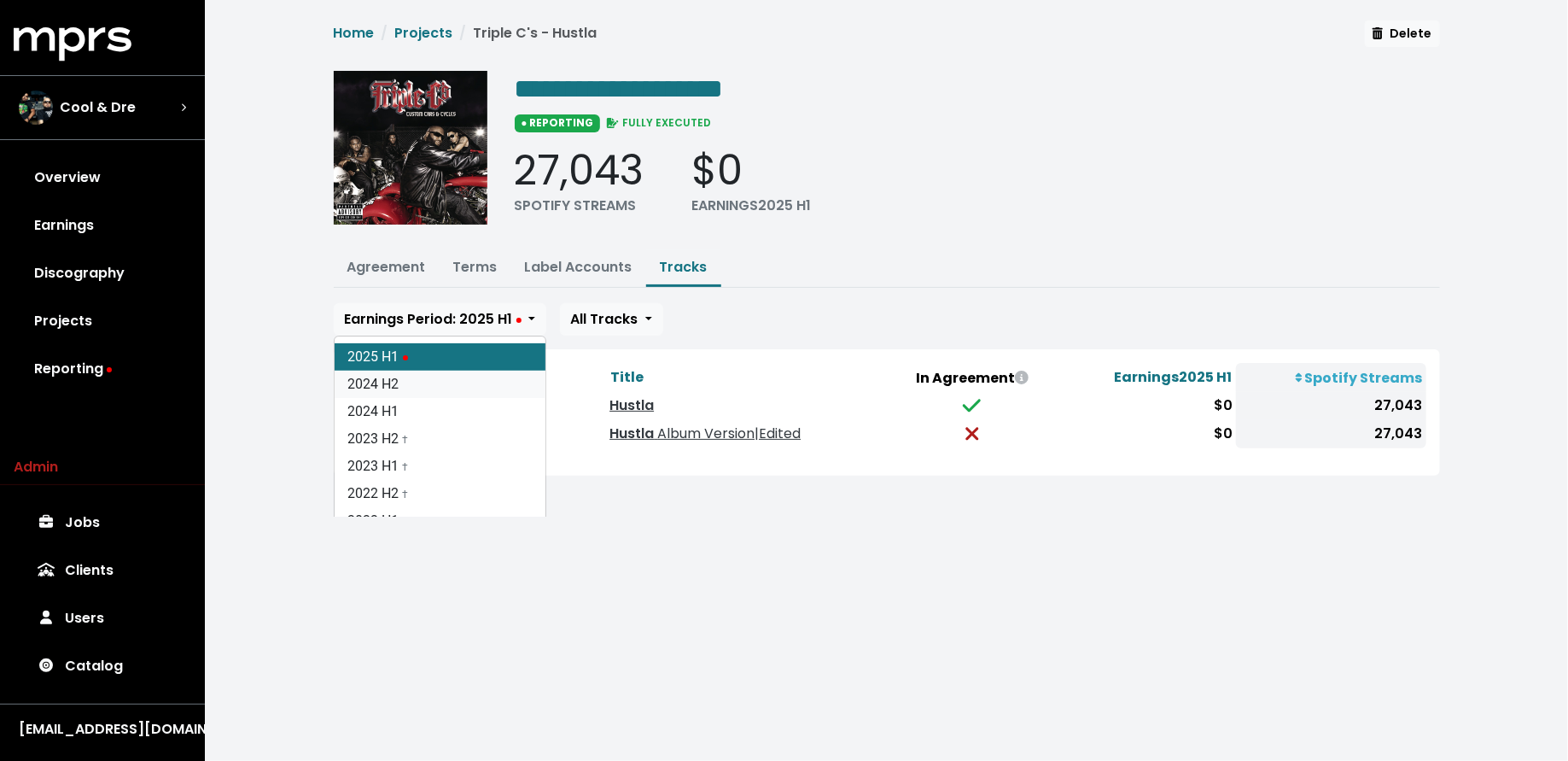
click at [479, 380] on link "2024 H2" at bounding box center [440, 383] width 211 height 27
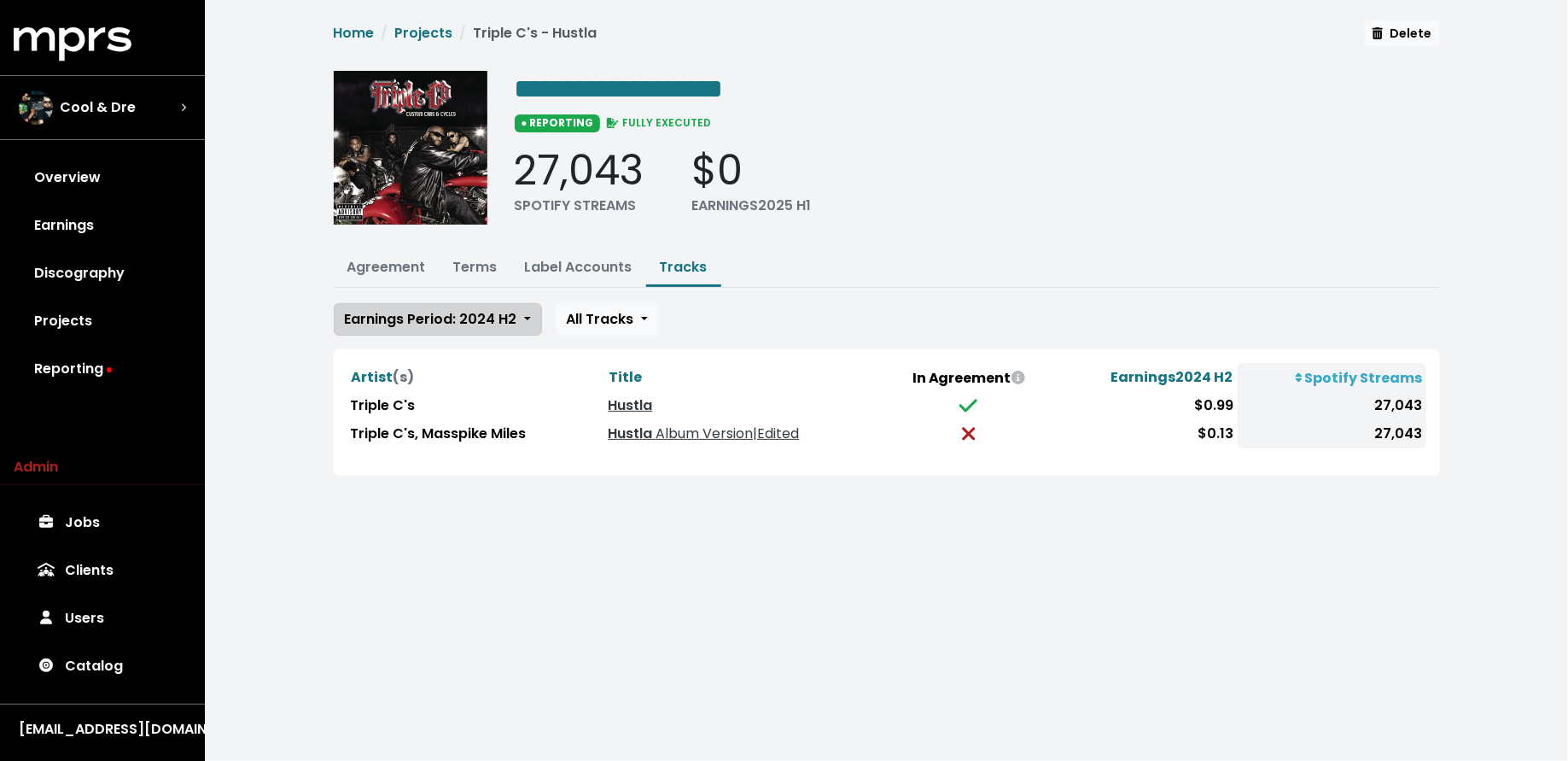
click at [428, 312] on span "Earnings Period: 2024 H2" at bounding box center [431, 318] width 172 height 20
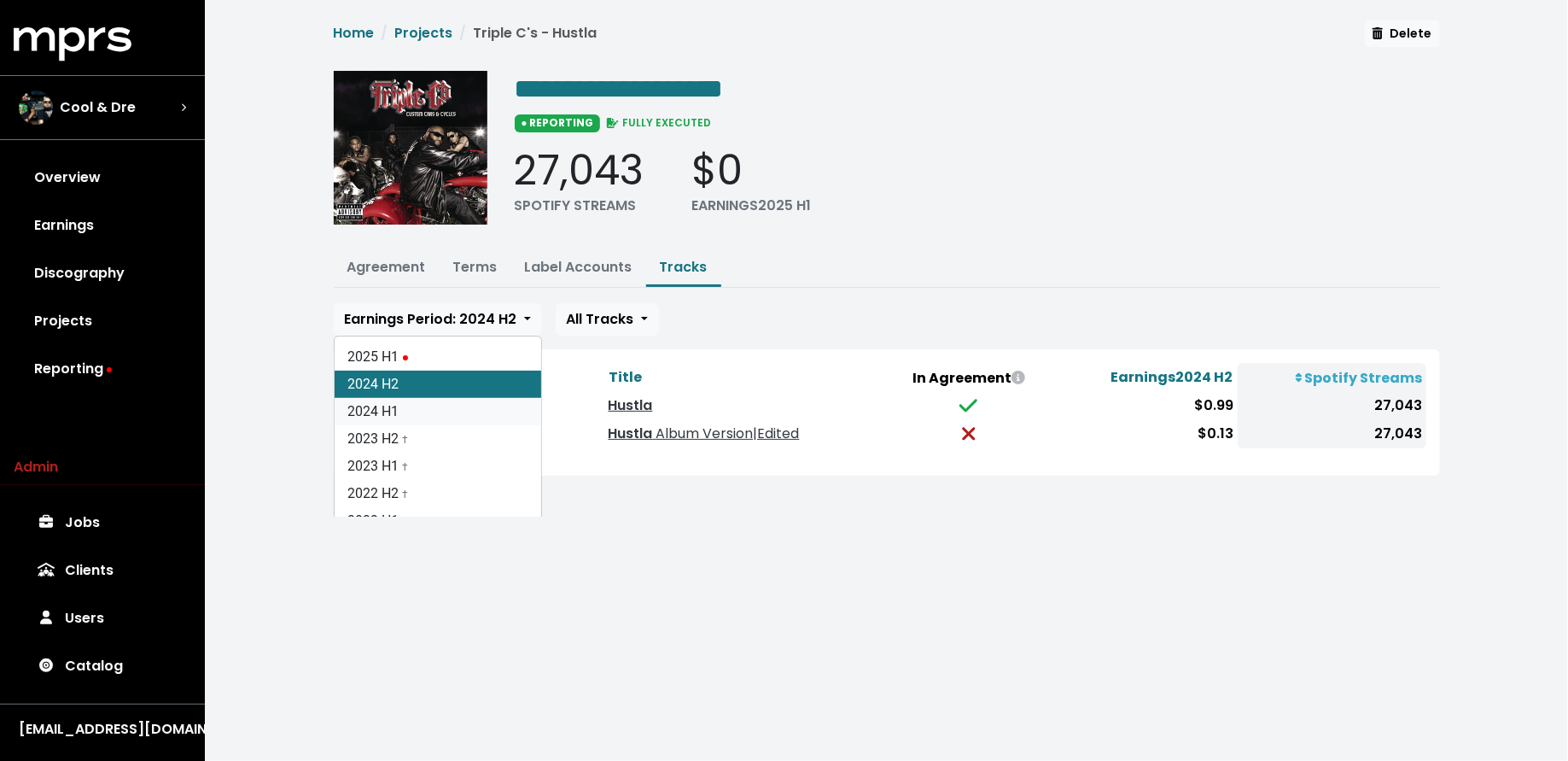
click at [432, 414] on link "2024 H1" at bounding box center [438, 411] width 206 height 27
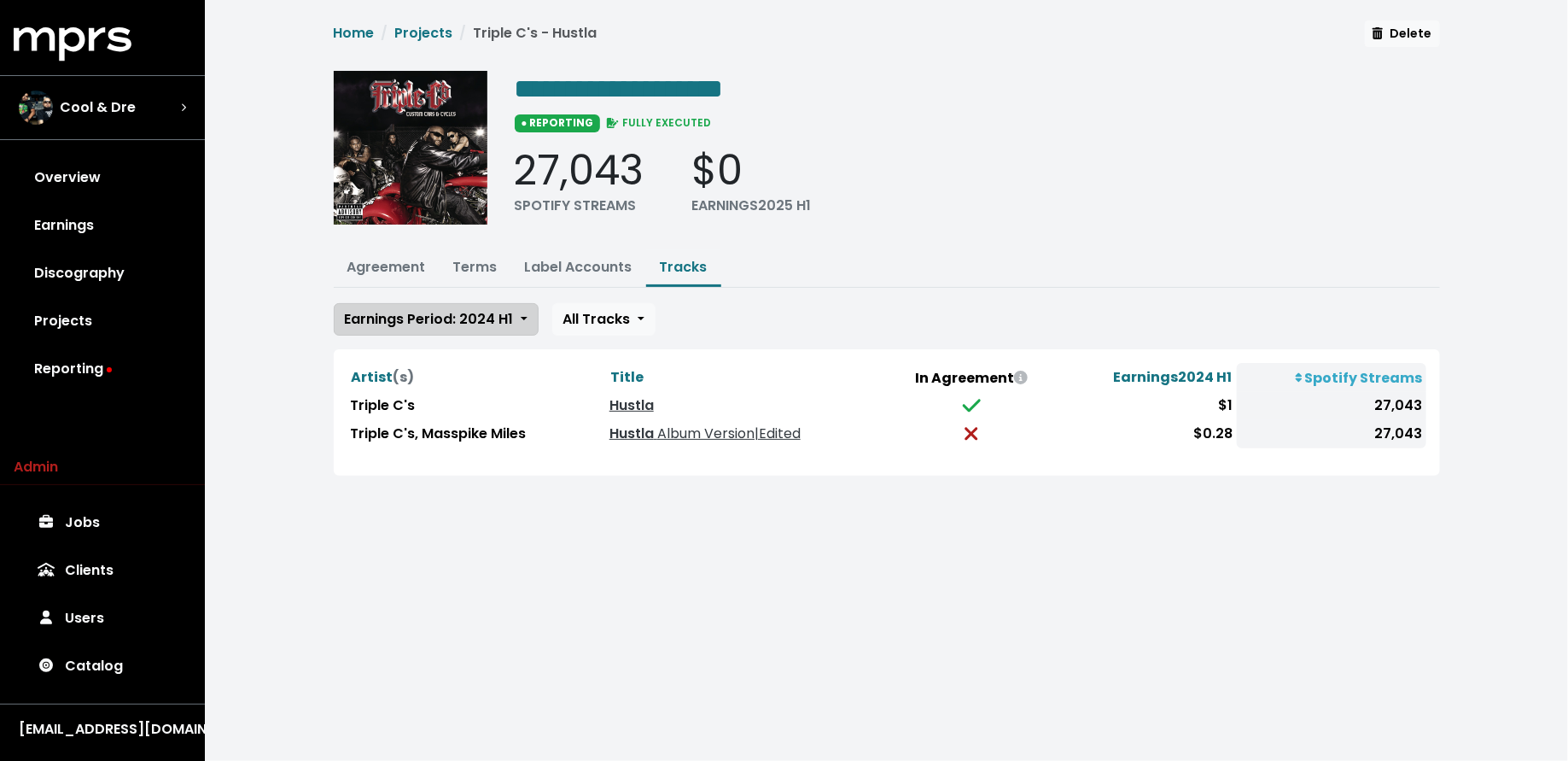
click at [434, 317] on span "Earnings Period: 2024 H1" at bounding box center [429, 318] width 169 height 20
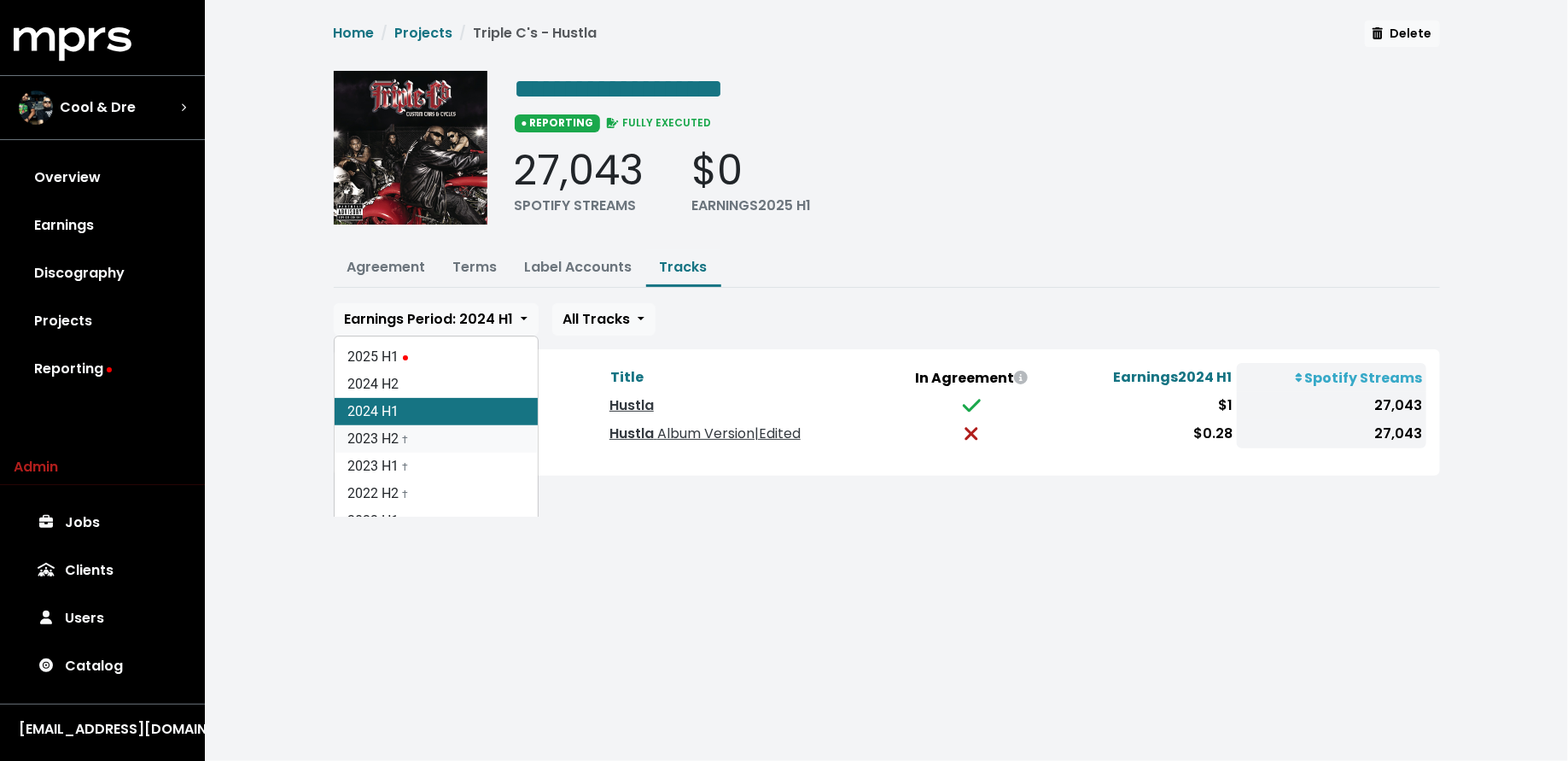
click at [433, 430] on link "2023 H2 †" at bounding box center [436, 438] width 203 height 27
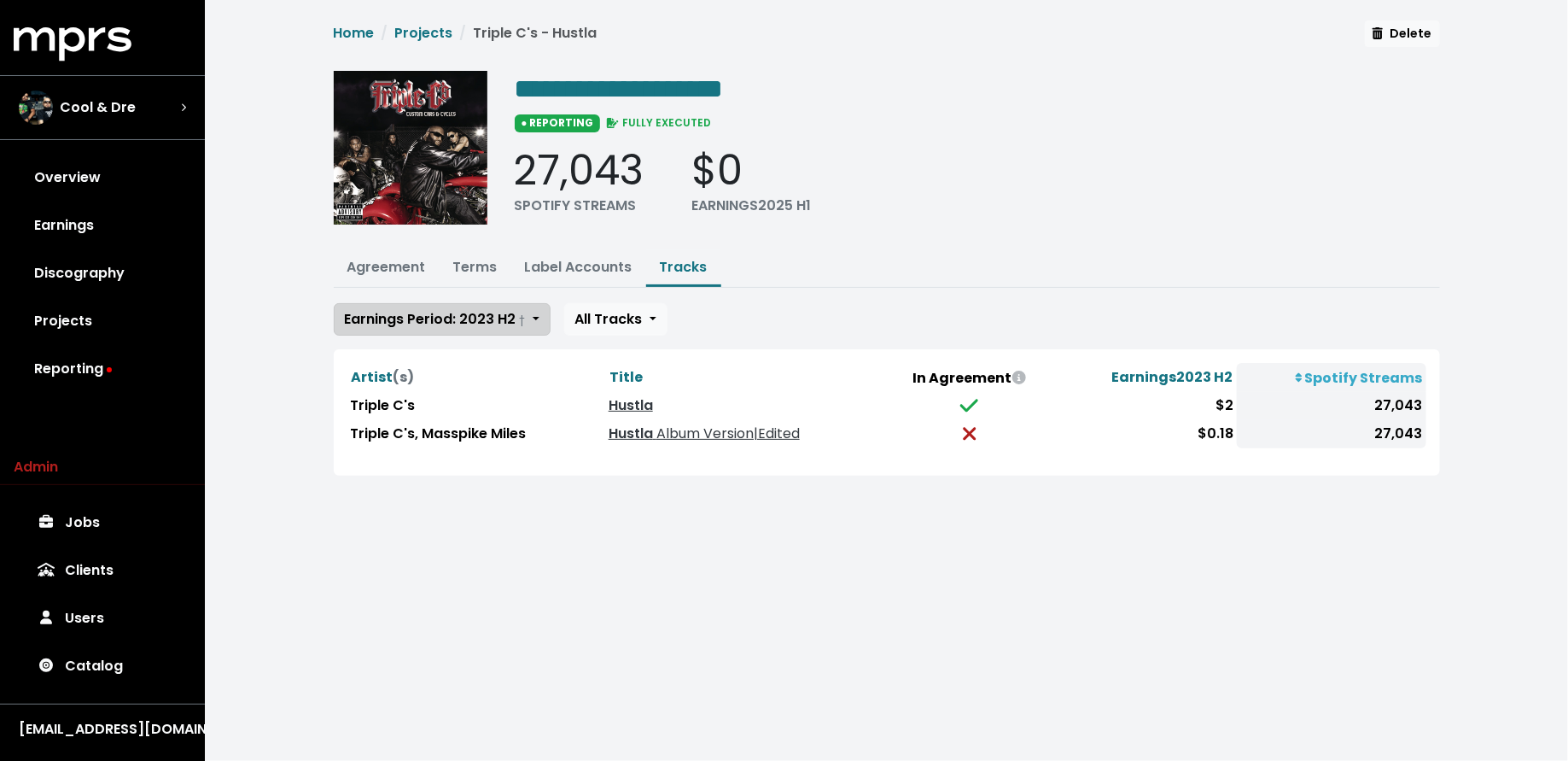
click at [434, 317] on span "Earnings Period: 2023 H2 †" at bounding box center [434, 318] width 181 height 20
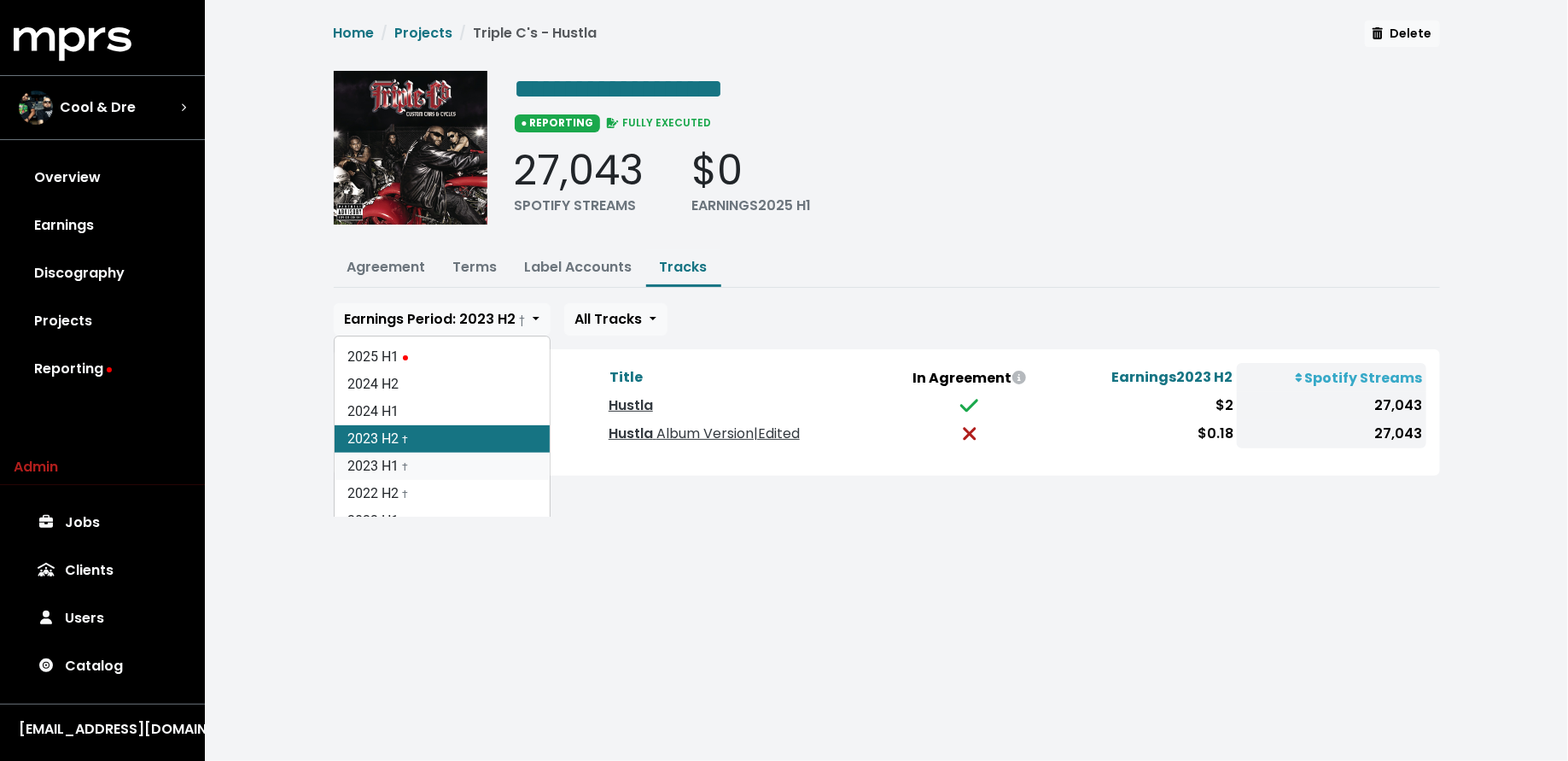
click at [440, 465] on link "2023 H1 †" at bounding box center [442, 466] width 215 height 27
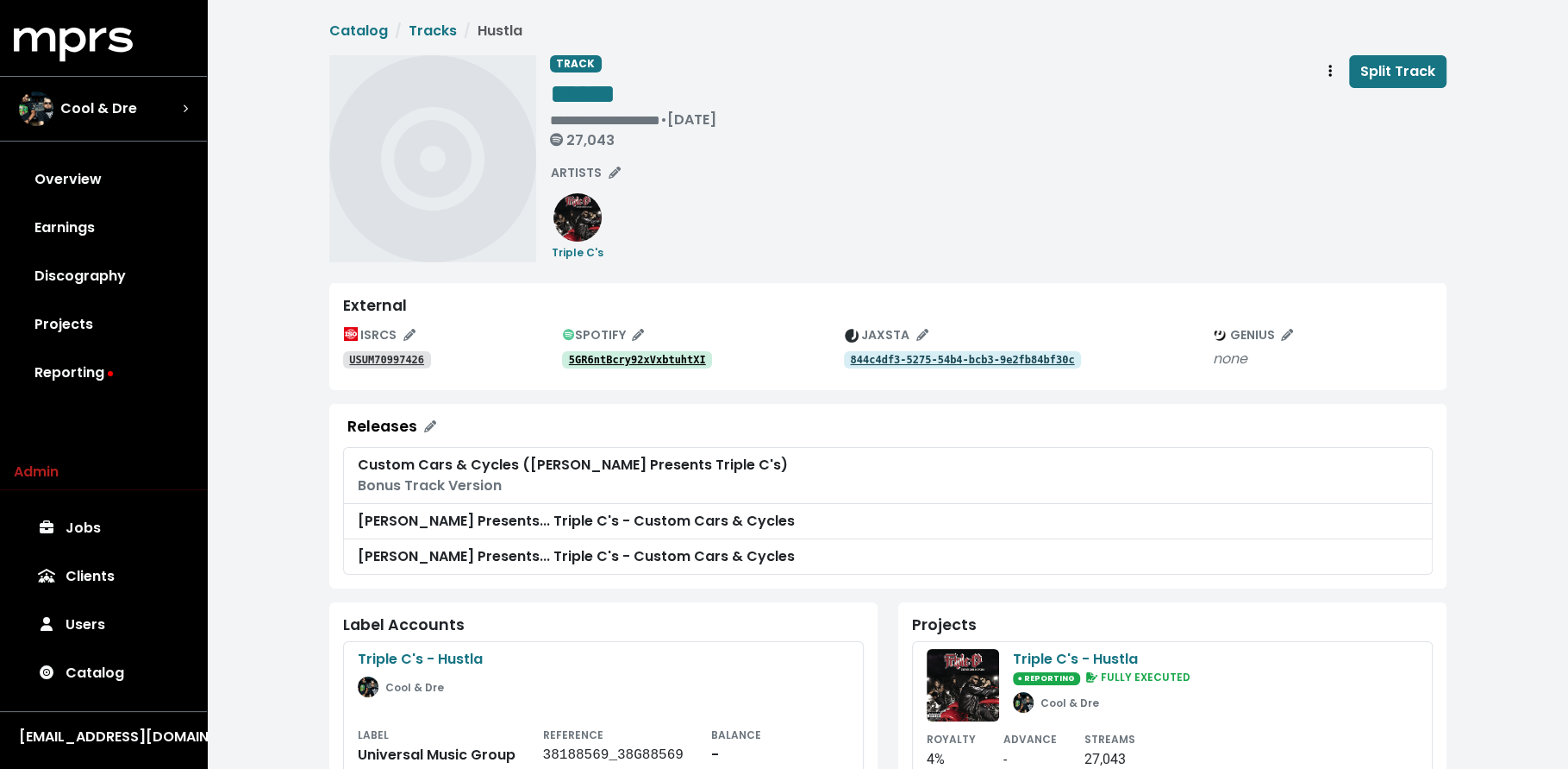
click at [627, 362] on tt "5GR6ntBcry92xVxbtuhtXI" at bounding box center [637, 360] width 137 height 12
click at [1326, 75] on span "Track actions" at bounding box center [1330, 72] width 15 height 21
click at [1328, 101] on link "Merge" at bounding box center [1381, 109] width 136 height 28
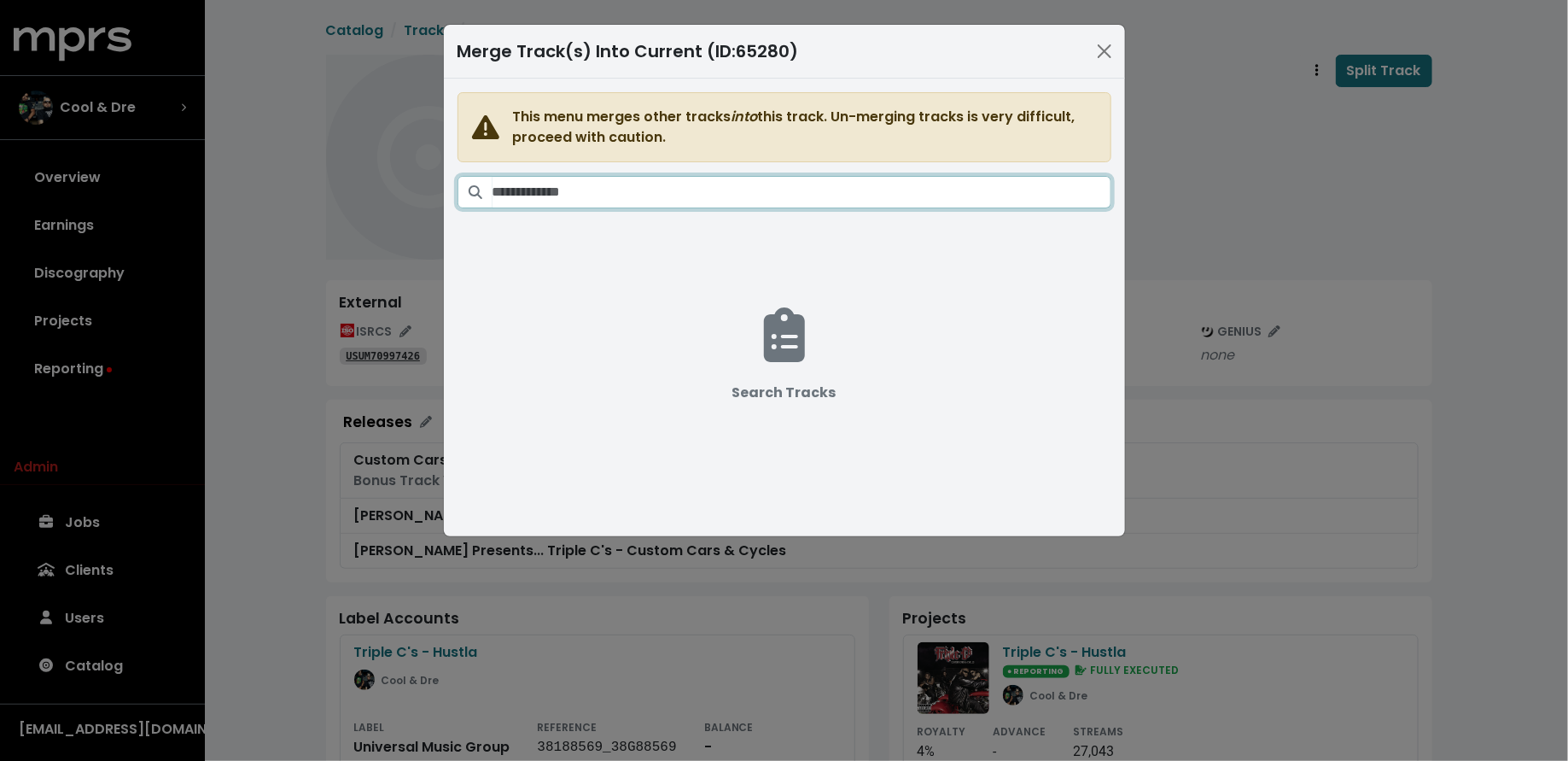
click at [854, 184] on input "Search tracks" at bounding box center [802, 192] width 619 height 32
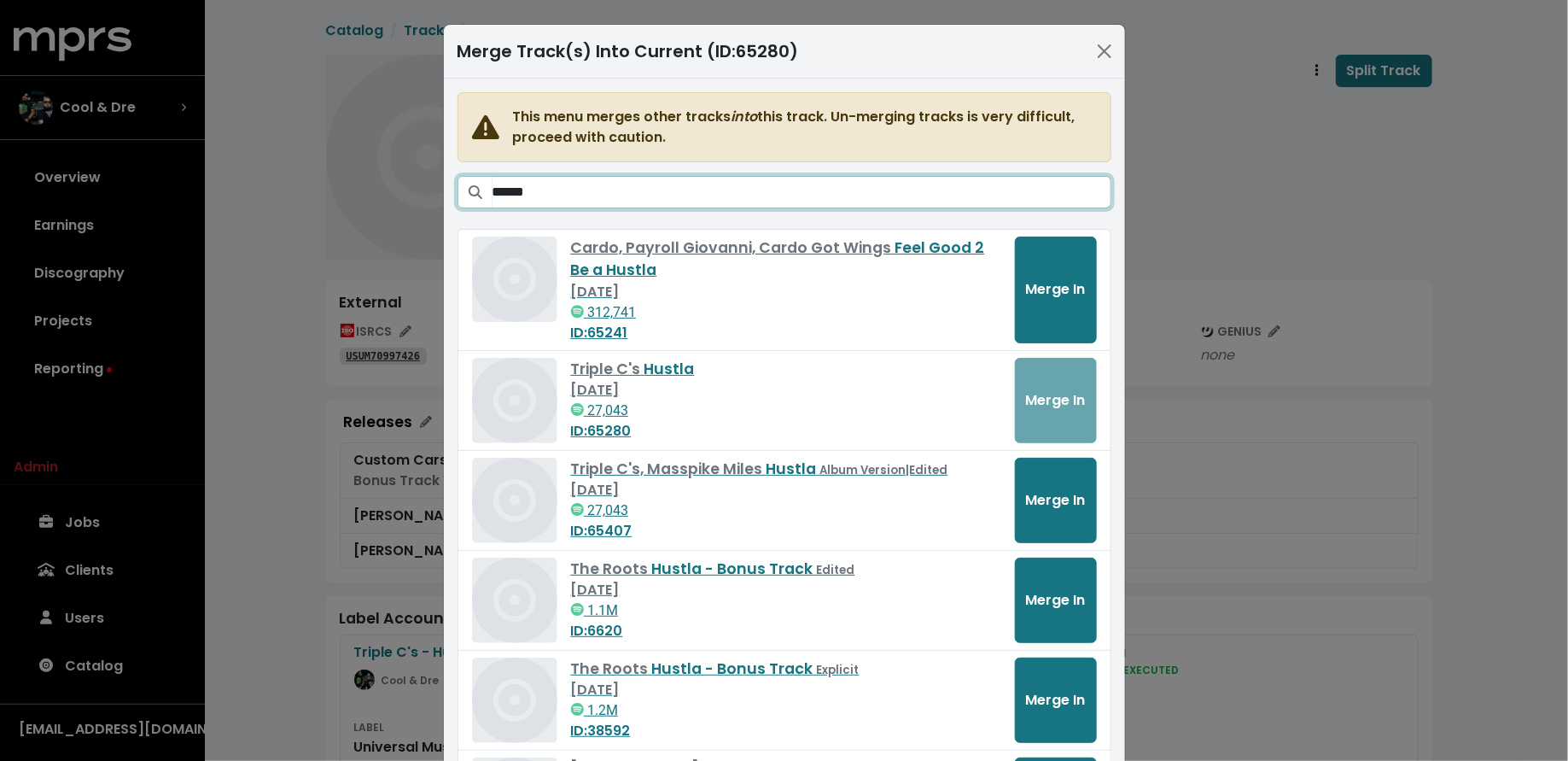
type input "******"
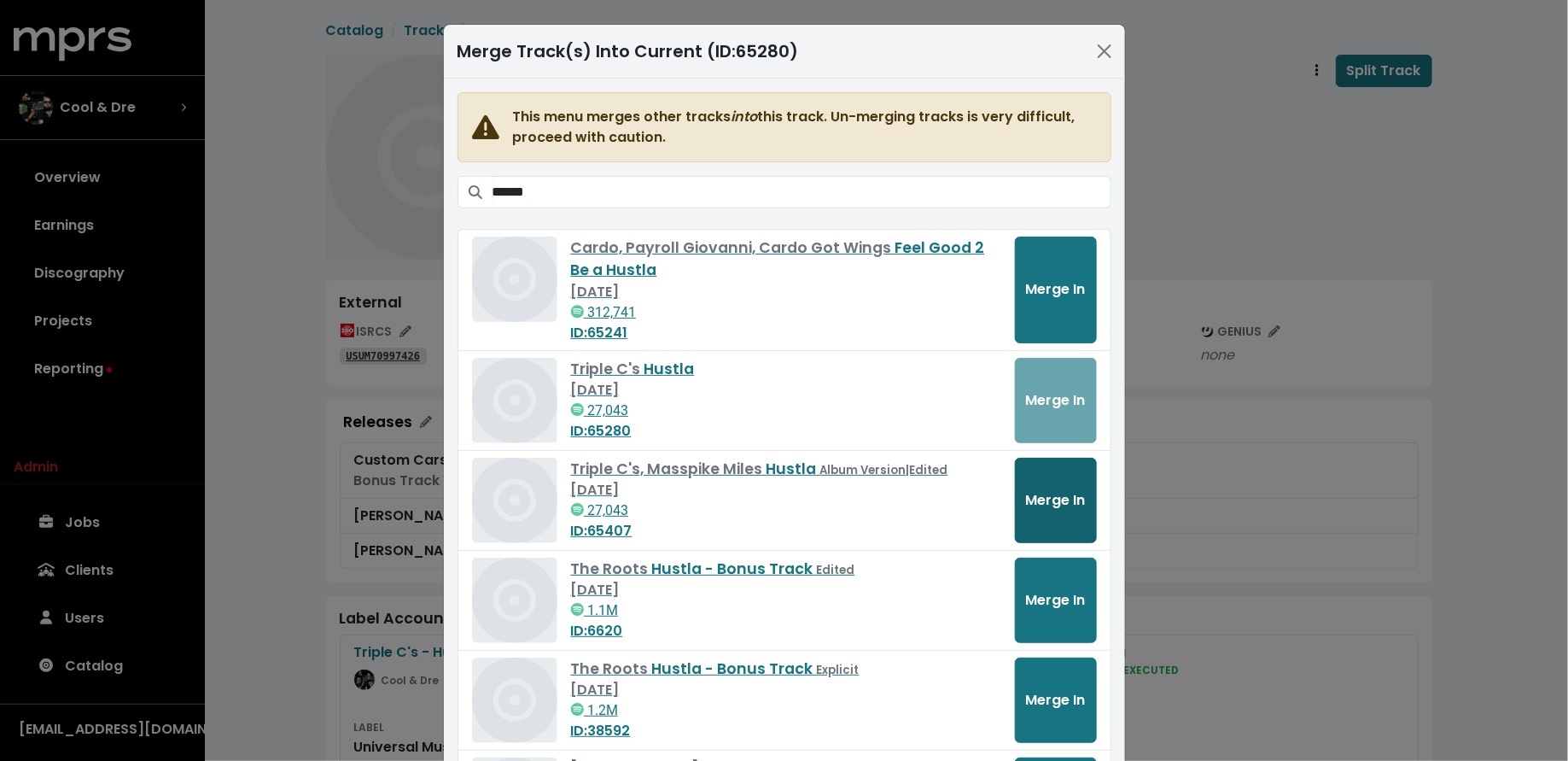
click at [1028, 500] on span "Merge In" at bounding box center [1055, 500] width 60 height 20
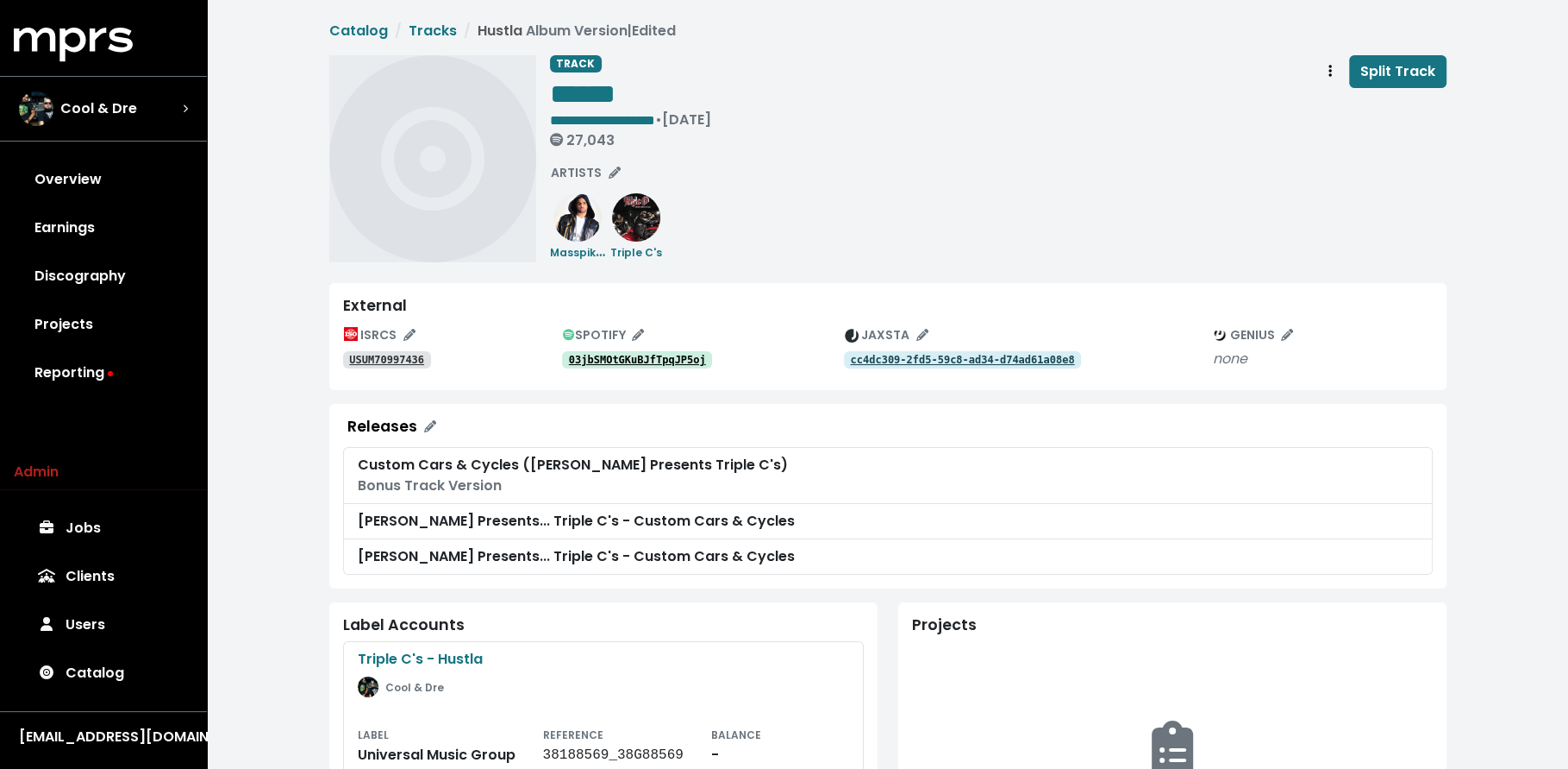
click at [595, 375] on div "ISRCS USUM70997436 SPOTIFY 03jbSMOtGKuBJfTpqJP5oj JAXSTA cc4dc309-2fd5-59c8-ad3…" at bounding box center [888, 348] width 1090 height 55
click at [608, 351] on link "03jbSMOtGKuBJfTpqJP5oj" at bounding box center [638, 360] width 151 height 17
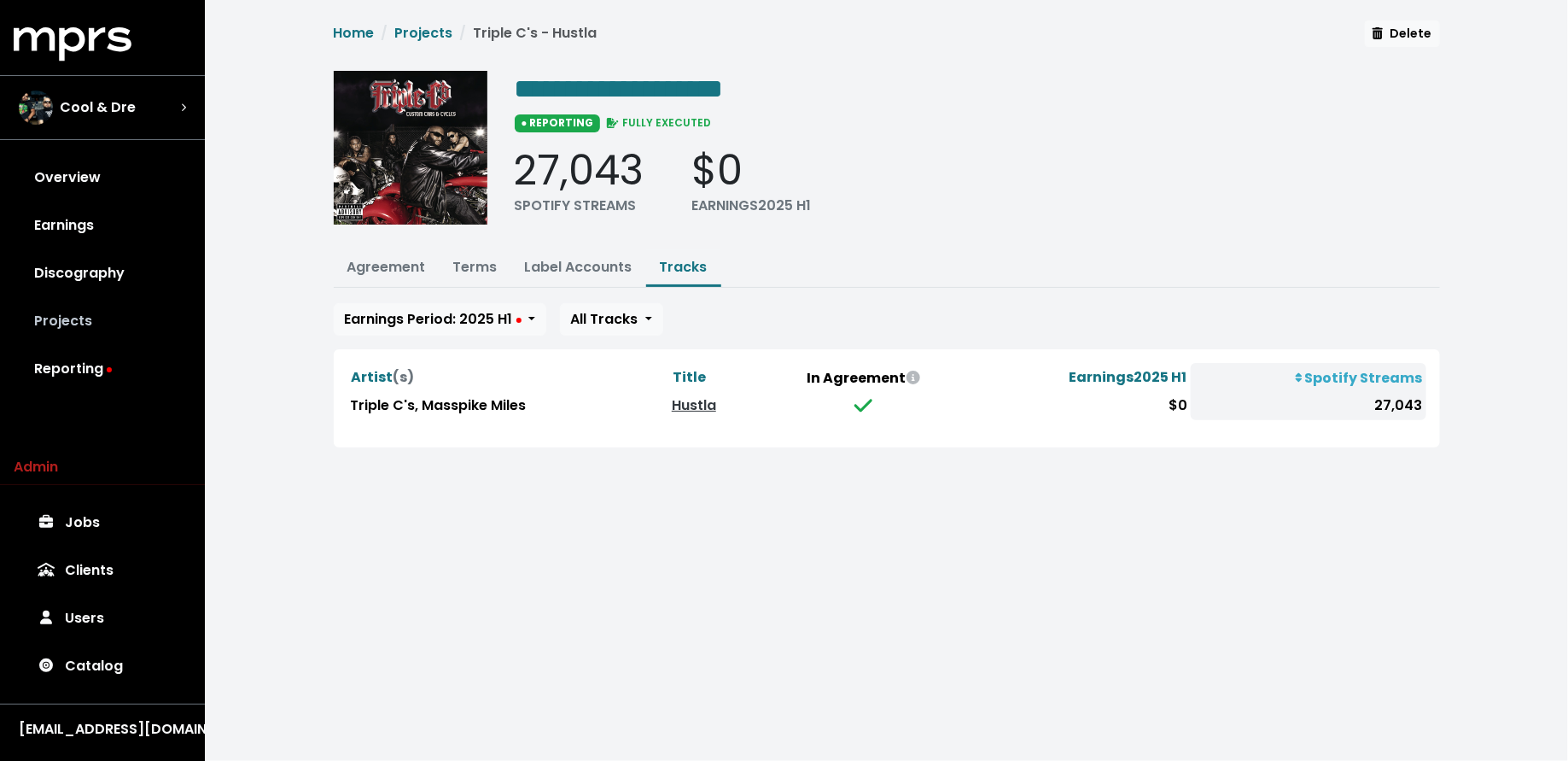
click at [97, 317] on link "Projects" at bounding box center [102, 321] width 178 height 48
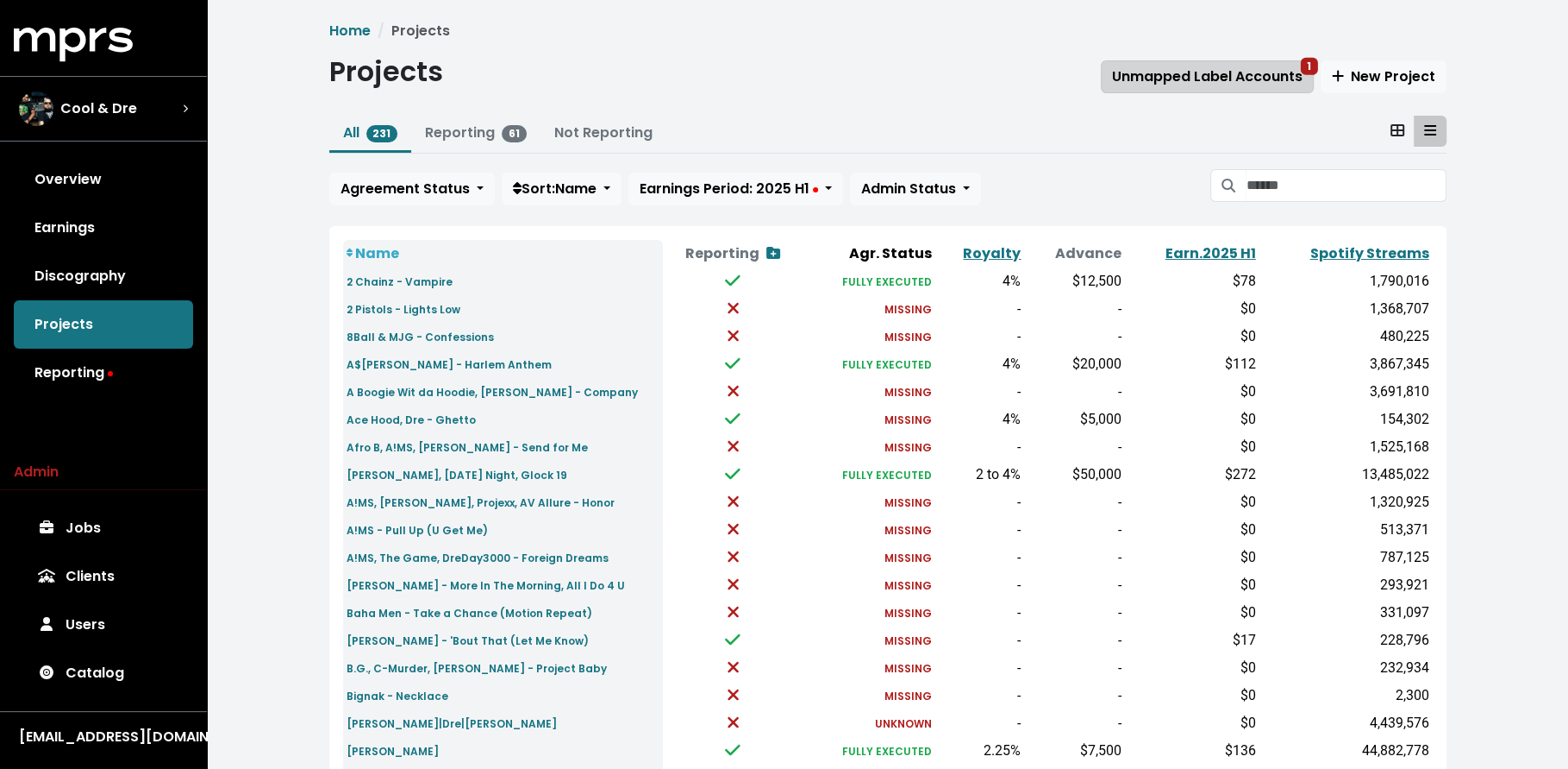
click at [1148, 83] on span "Unmapped Label Accounts 1" at bounding box center [1207, 76] width 190 height 20
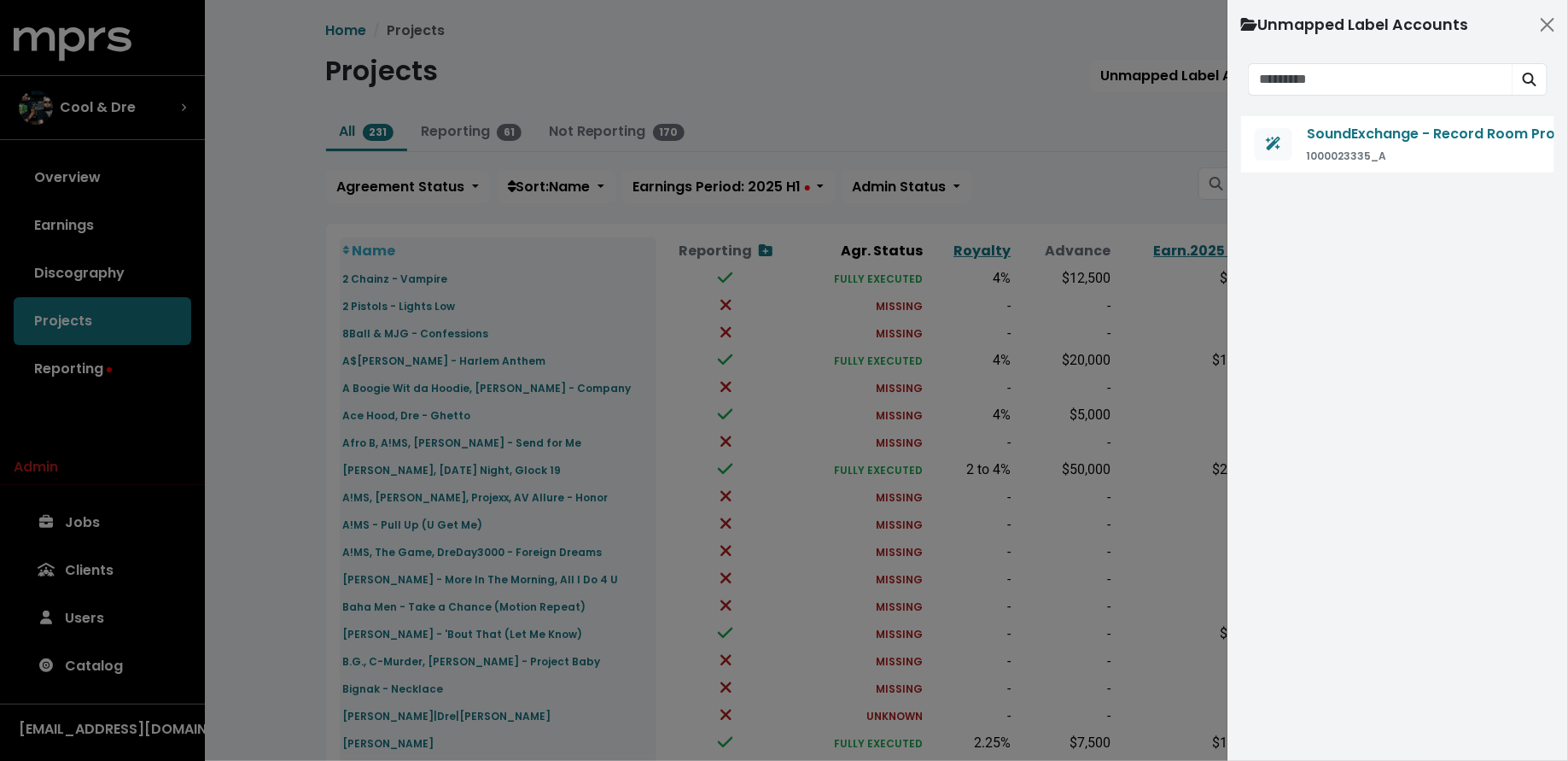
click at [226, 344] on div at bounding box center [784, 380] width 1568 height 761
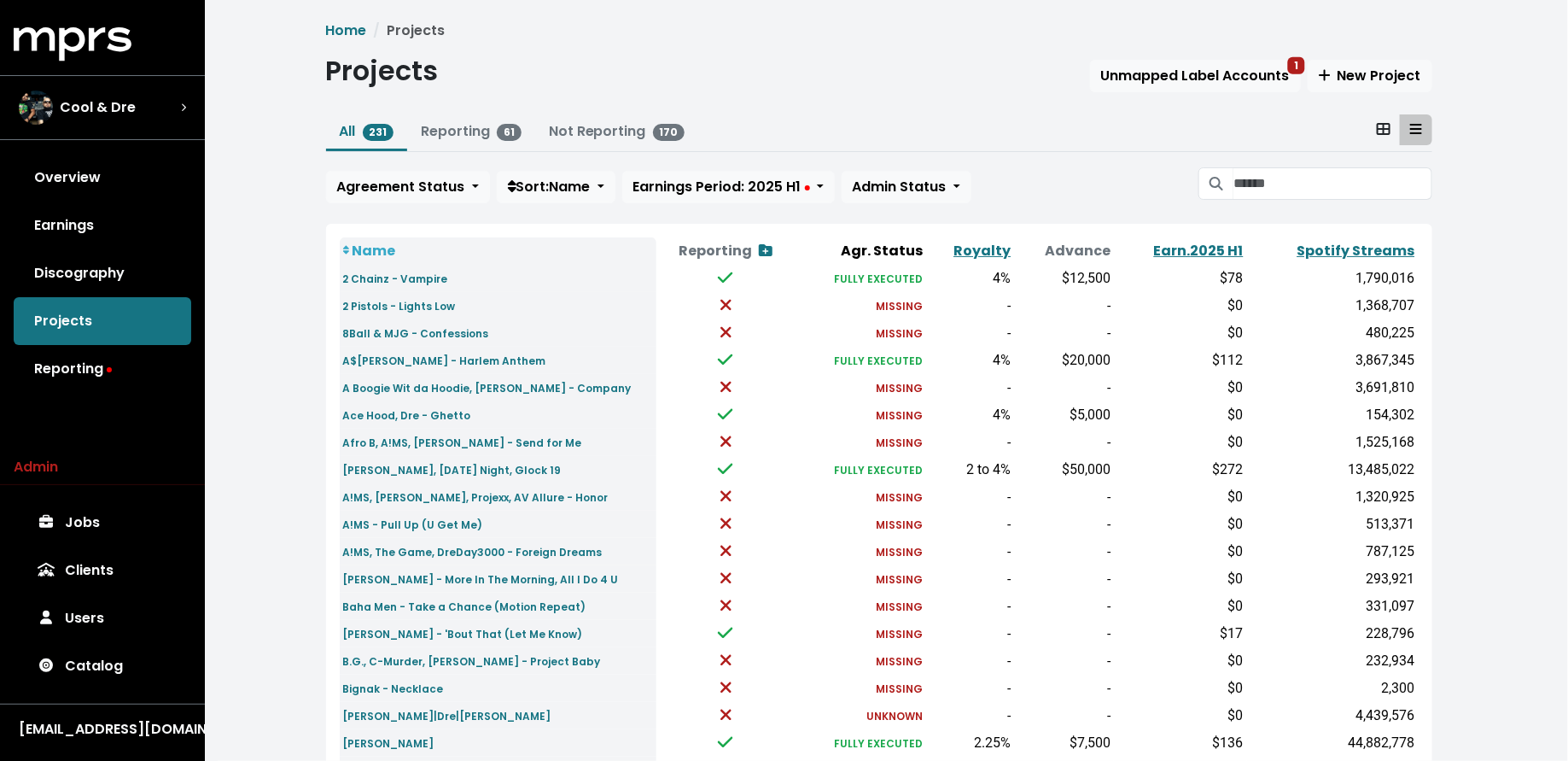
click at [143, 352] on div at bounding box center [784, 380] width 1568 height 761
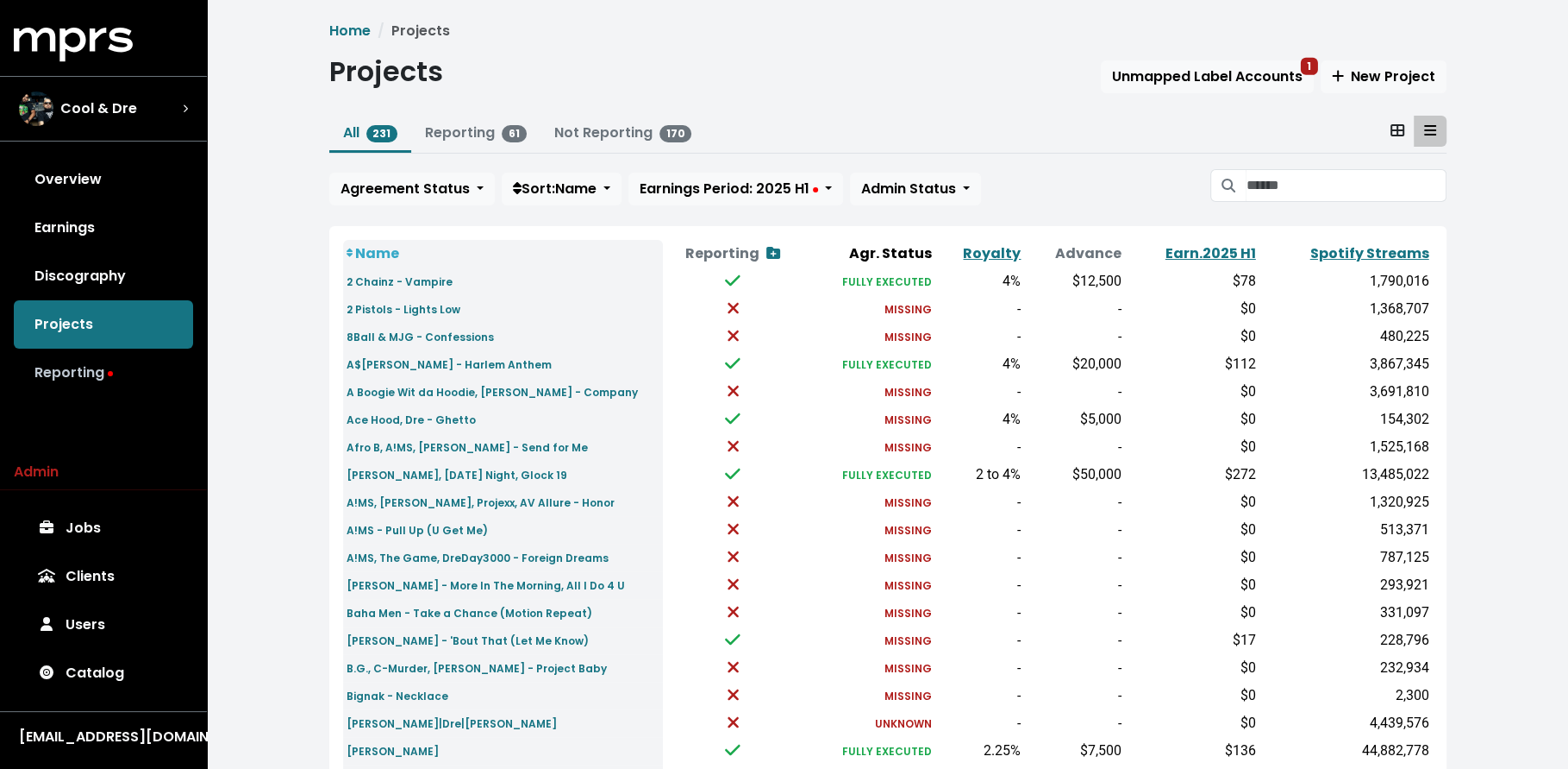
click at [145, 388] on link "Reporting" at bounding box center [103, 372] width 180 height 49
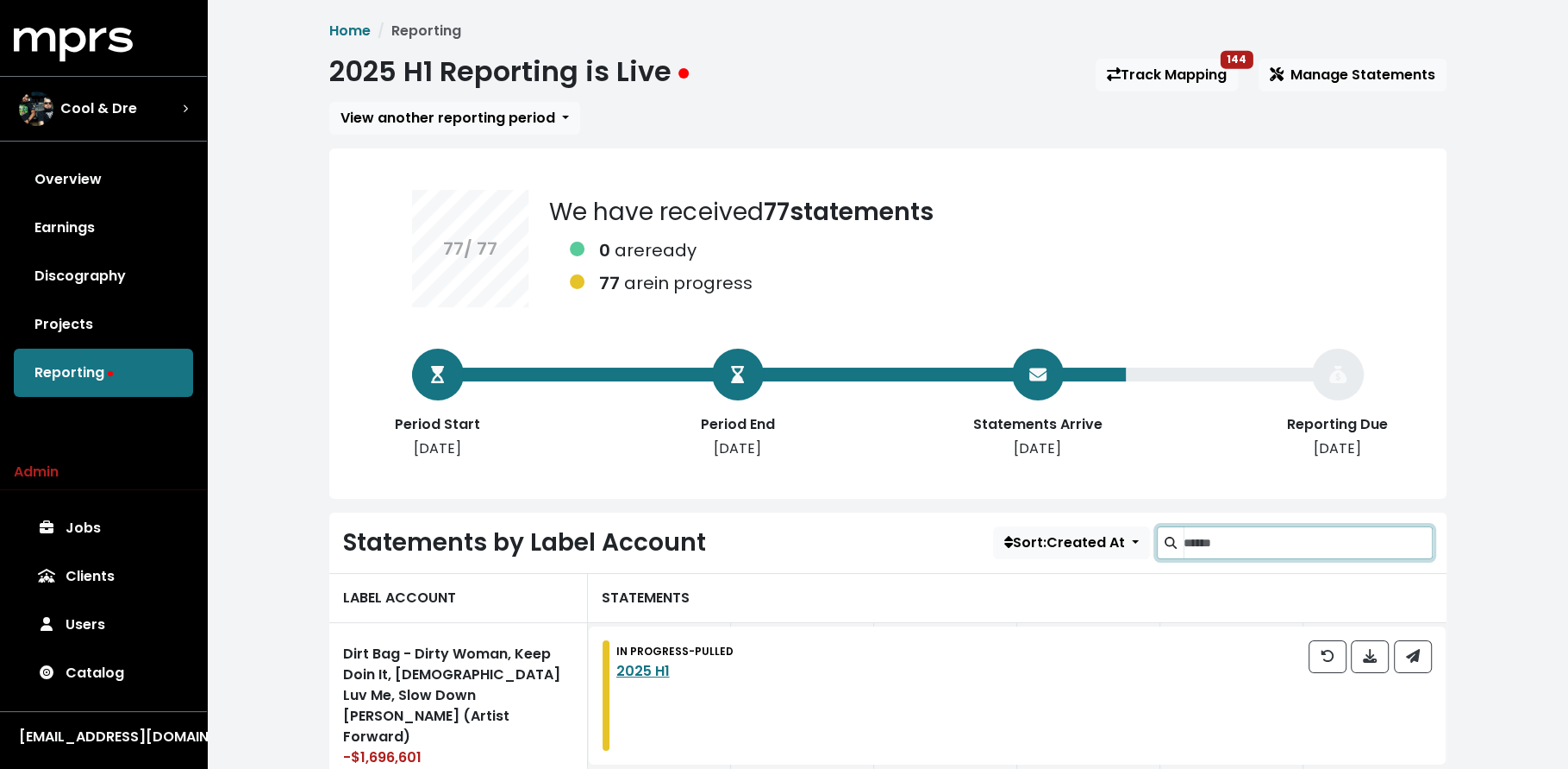
click at [1228, 540] on input "Search label accounts" at bounding box center [1308, 542] width 250 height 33
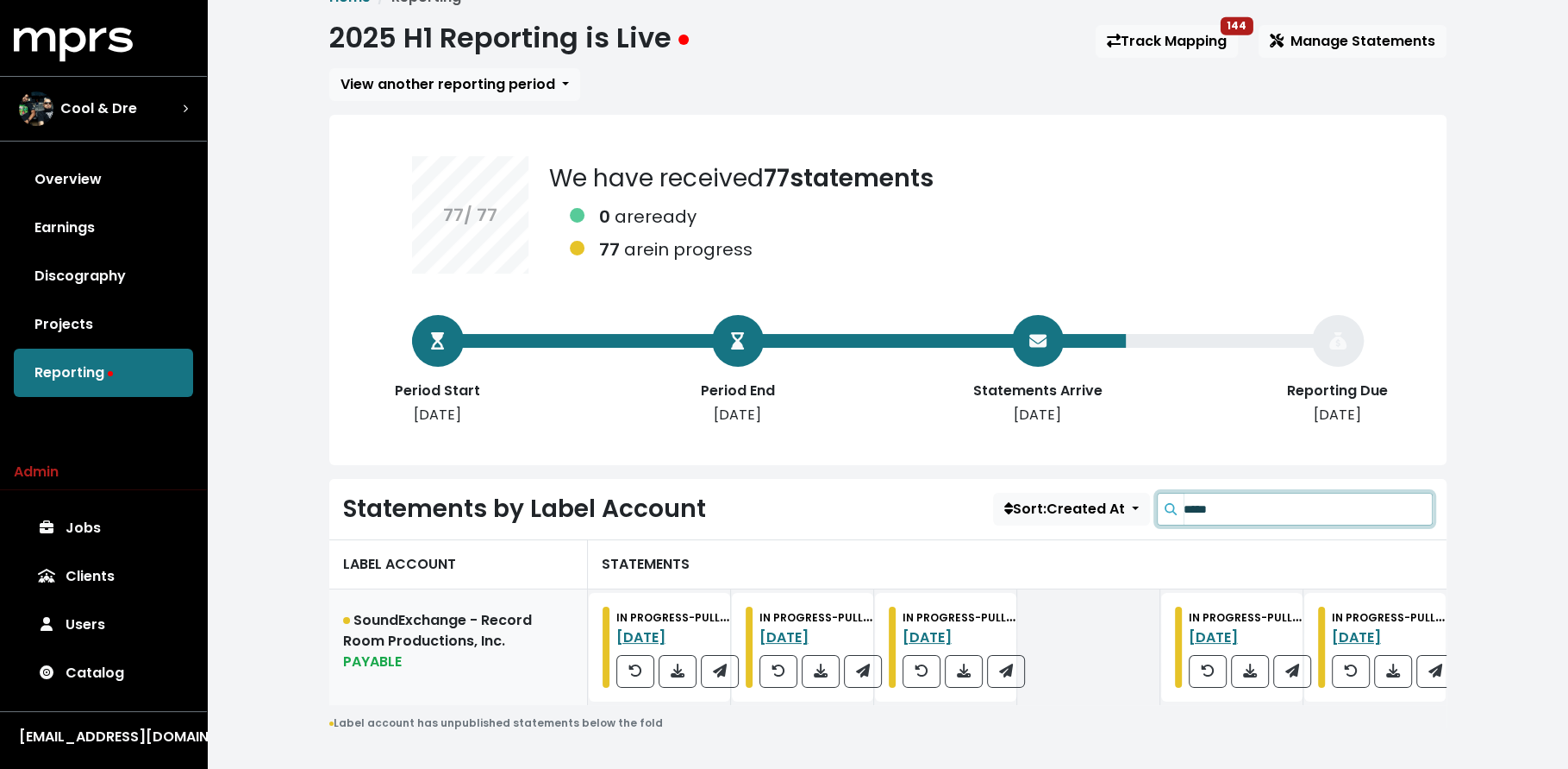
scroll to position [51, 0]
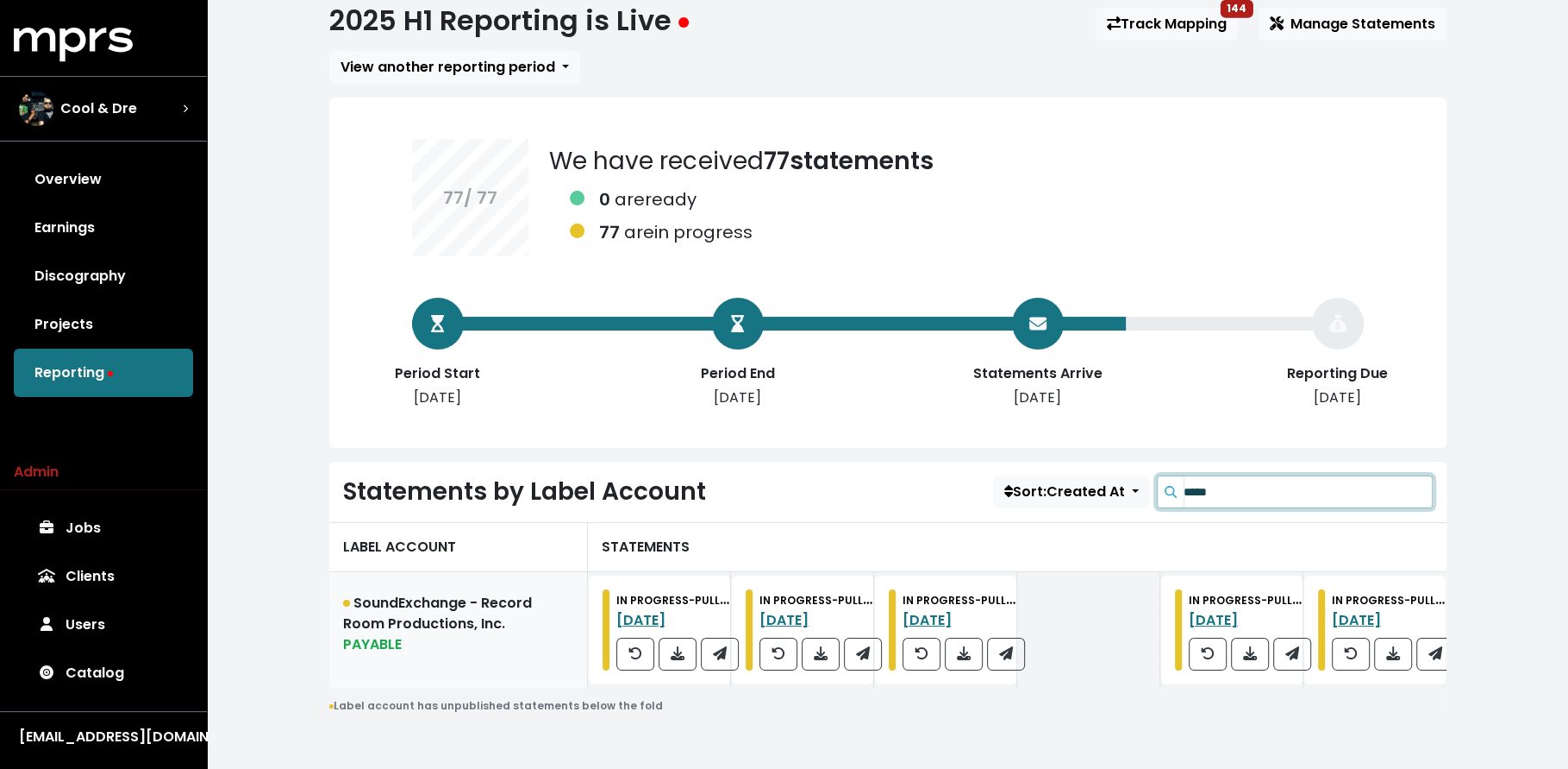
type input "*****"
click at [454, 637] on div "PAYABLE" at bounding box center [458, 645] width 230 height 21
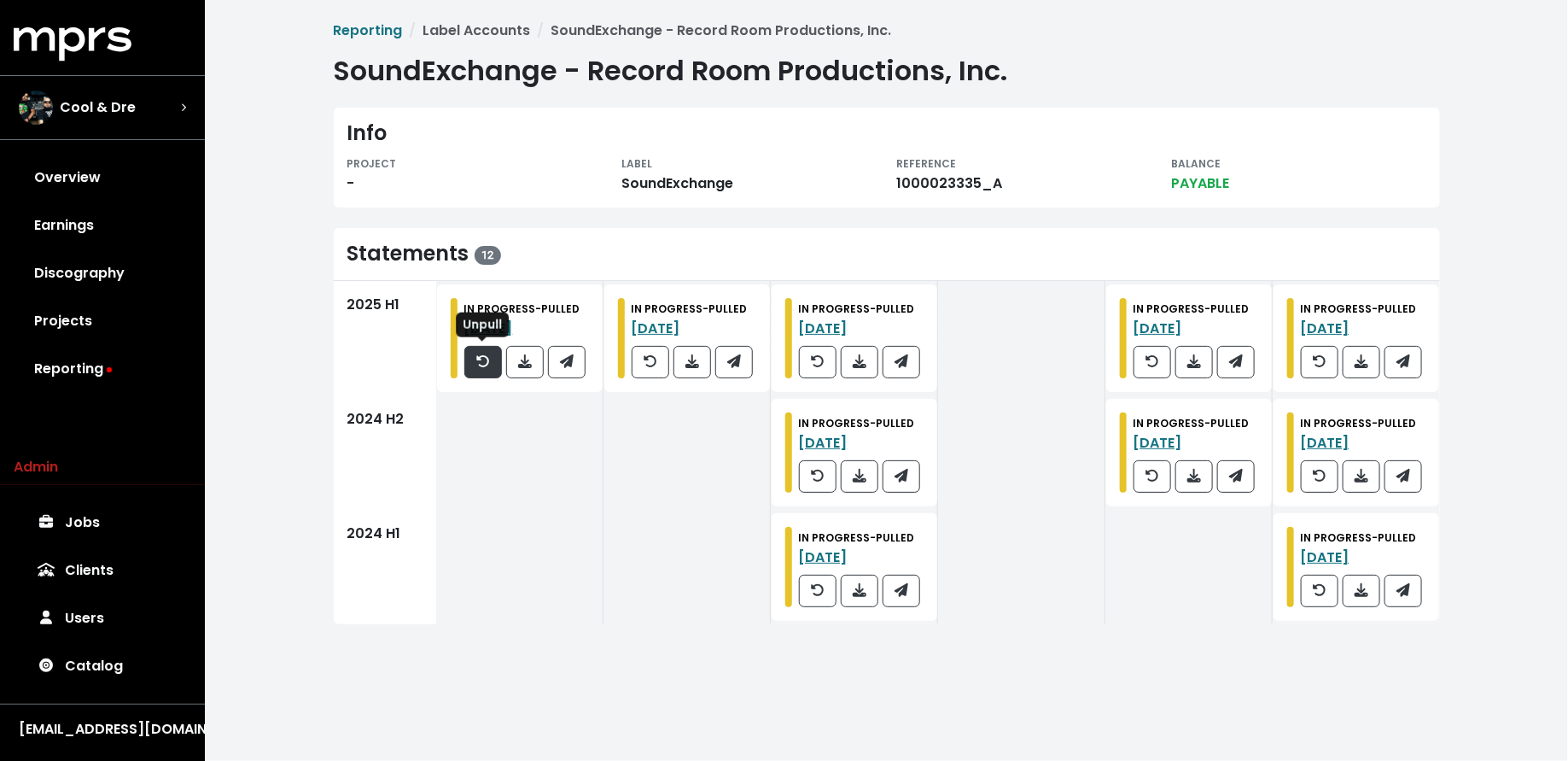
click at [479, 364] on icon "button" at bounding box center [483, 361] width 13 height 12
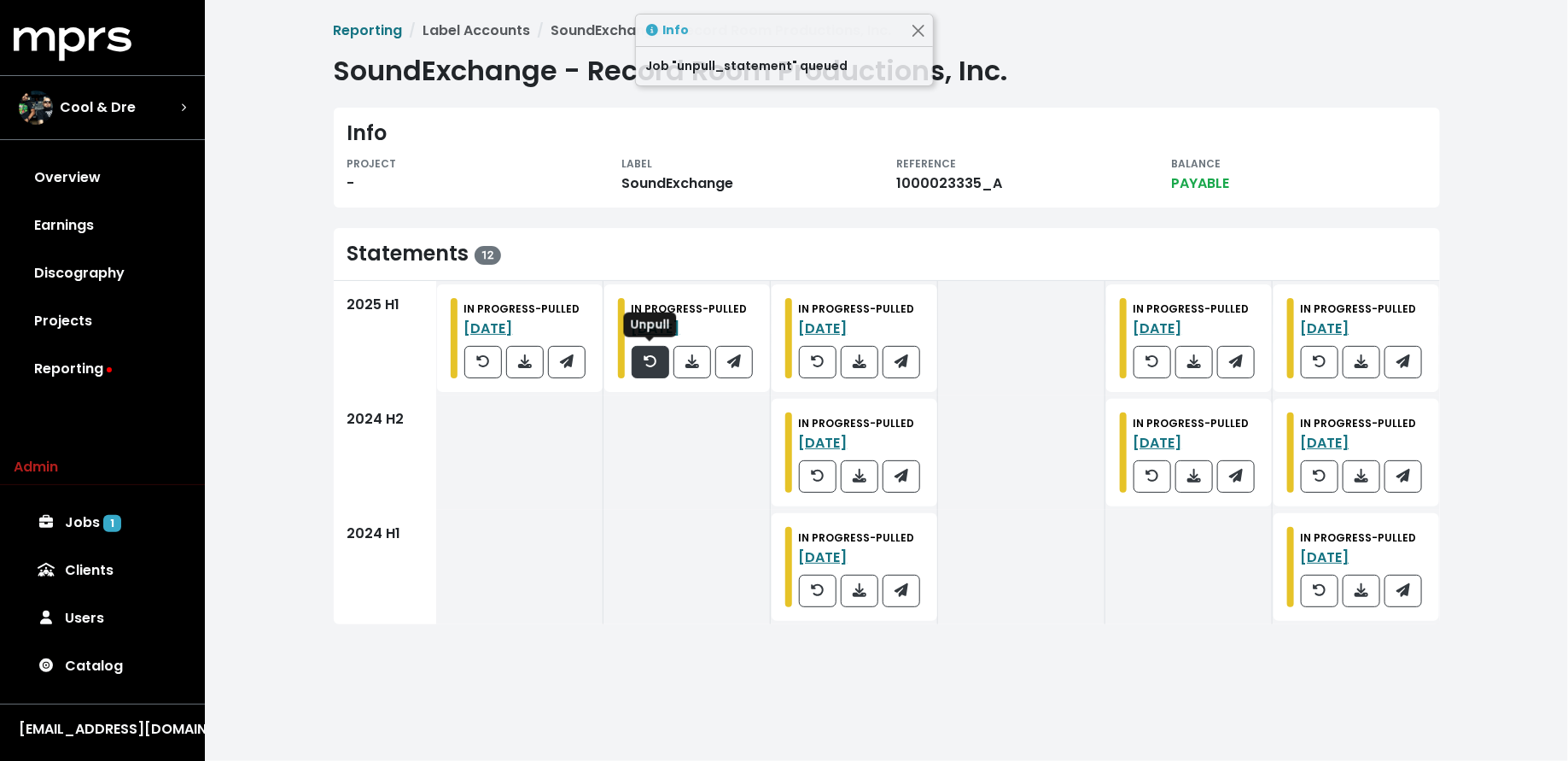
click at [634, 363] on button "button" at bounding box center [650, 362] width 38 height 32
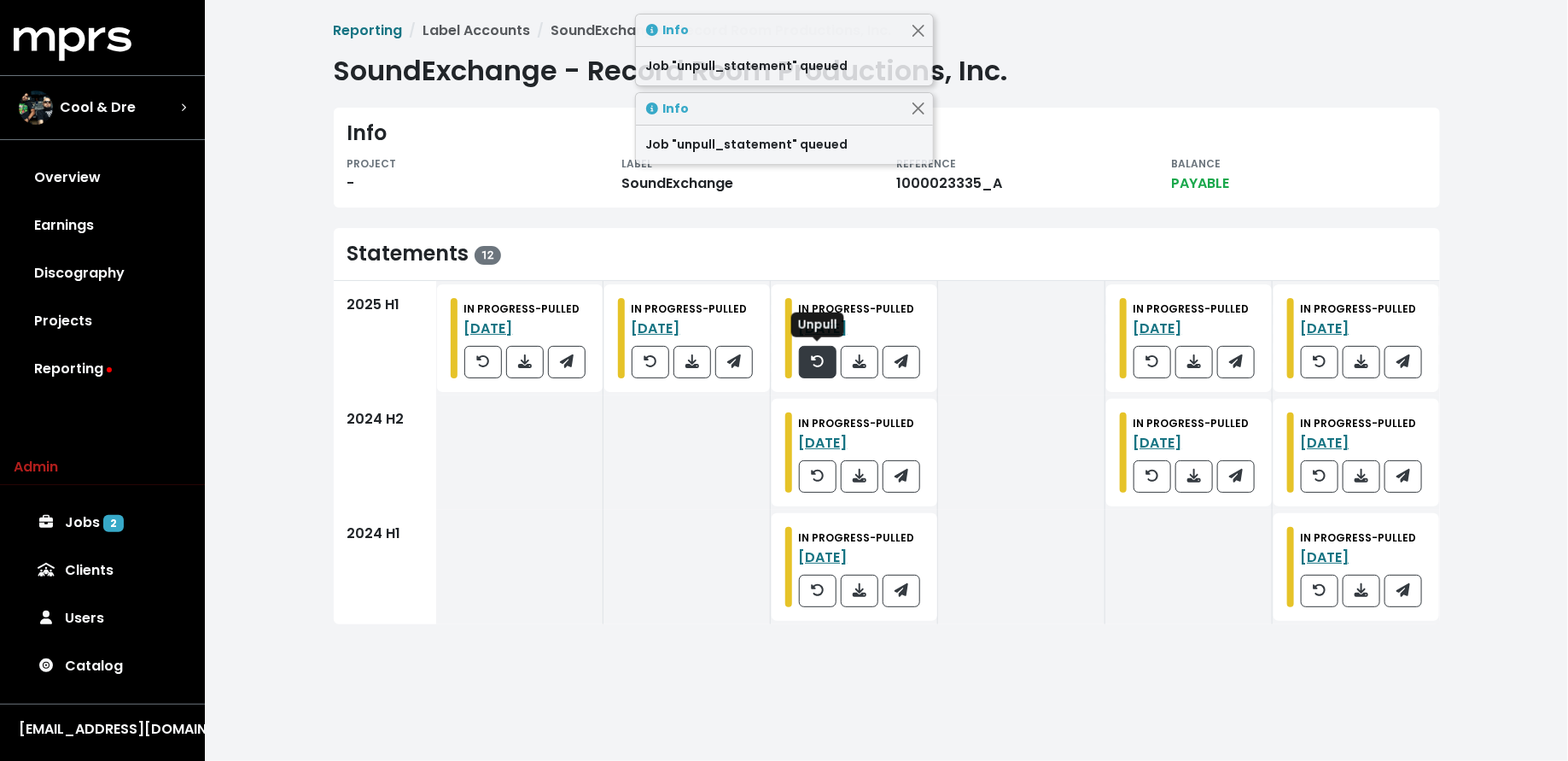
click at [815, 356] on icon "button" at bounding box center [818, 361] width 13 height 12
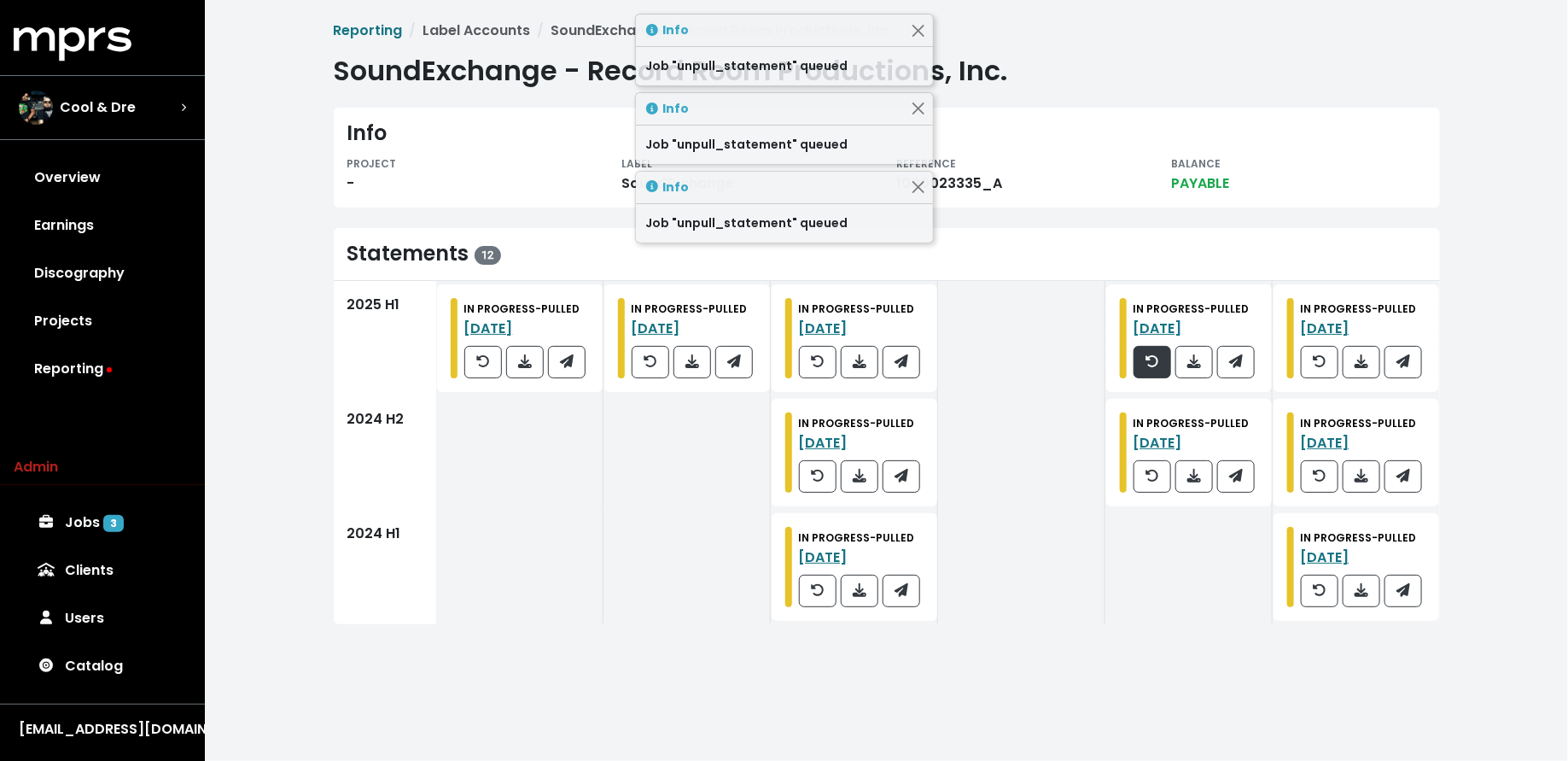
click at [1136, 362] on button "button" at bounding box center [1153, 362] width 38 height 32
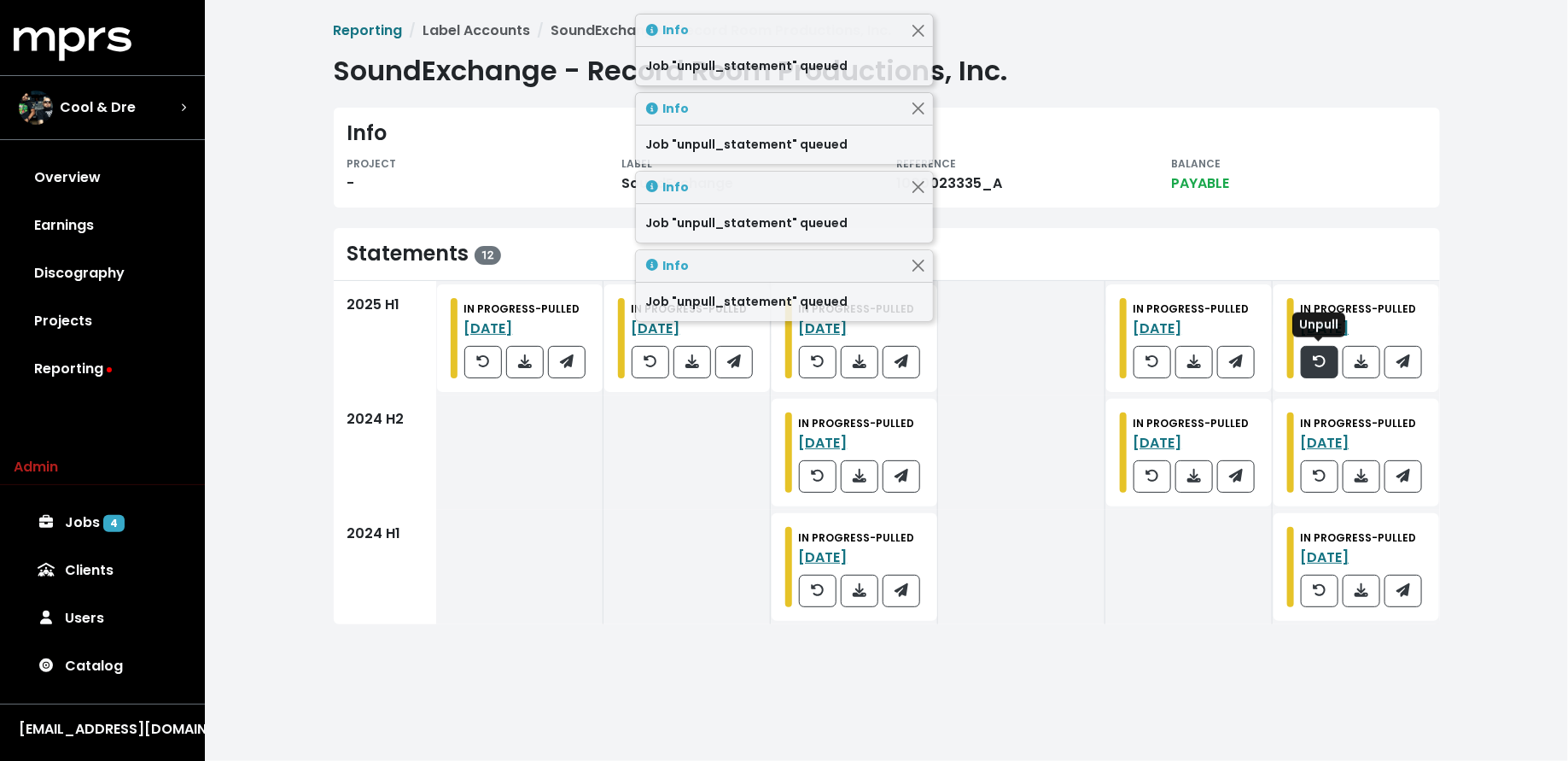
click at [1313, 361] on icon "button" at bounding box center [1319, 361] width 13 height 13
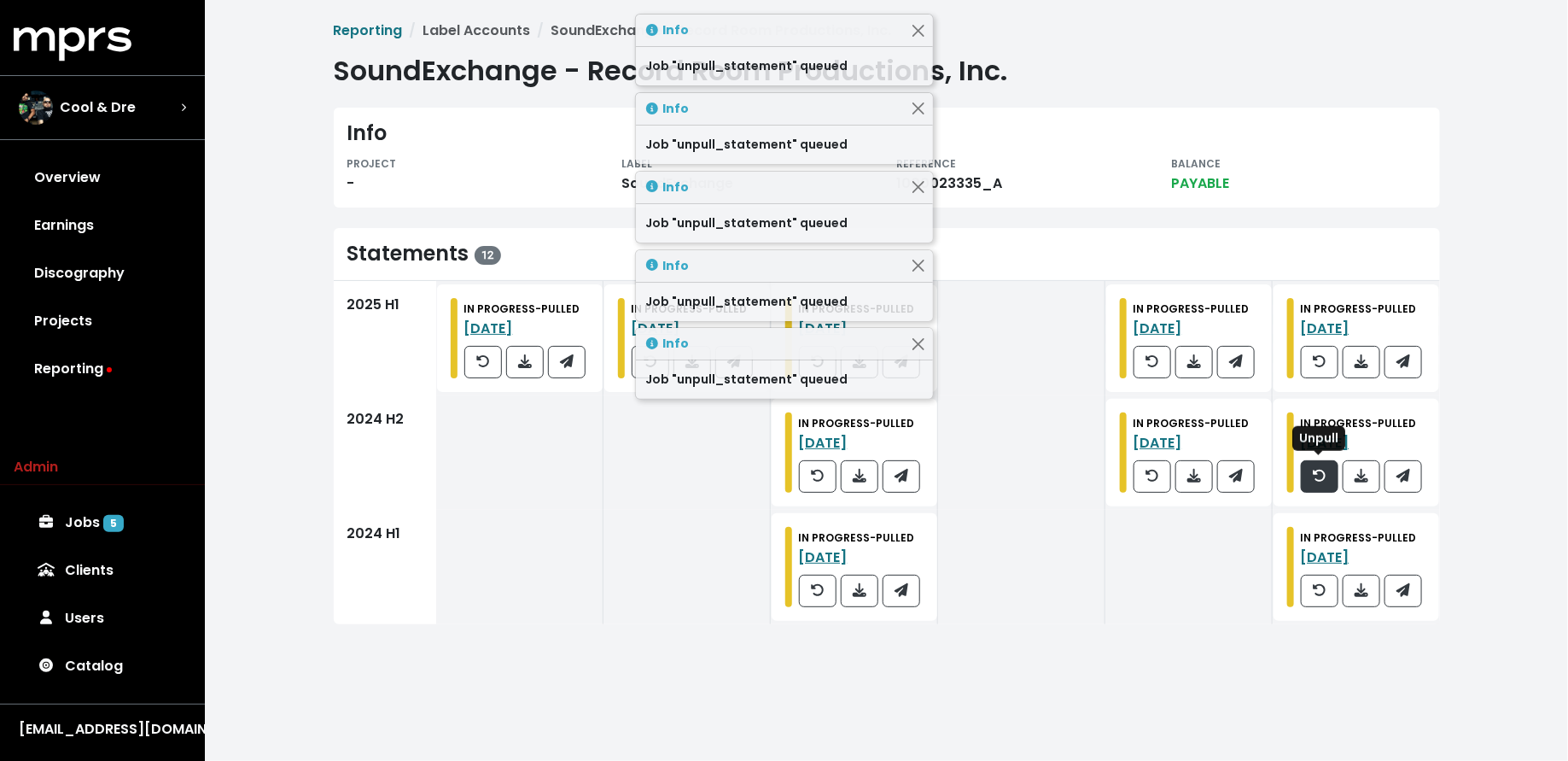
click at [1327, 474] on button "button" at bounding box center [1319, 476] width 38 height 32
click at [821, 480] on icon "button" at bounding box center [818, 475] width 13 height 13
click at [816, 583] on icon "button" at bounding box center [818, 590] width 13 height 13
click at [1308, 591] on button "button" at bounding box center [1319, 591] width 38 height 32
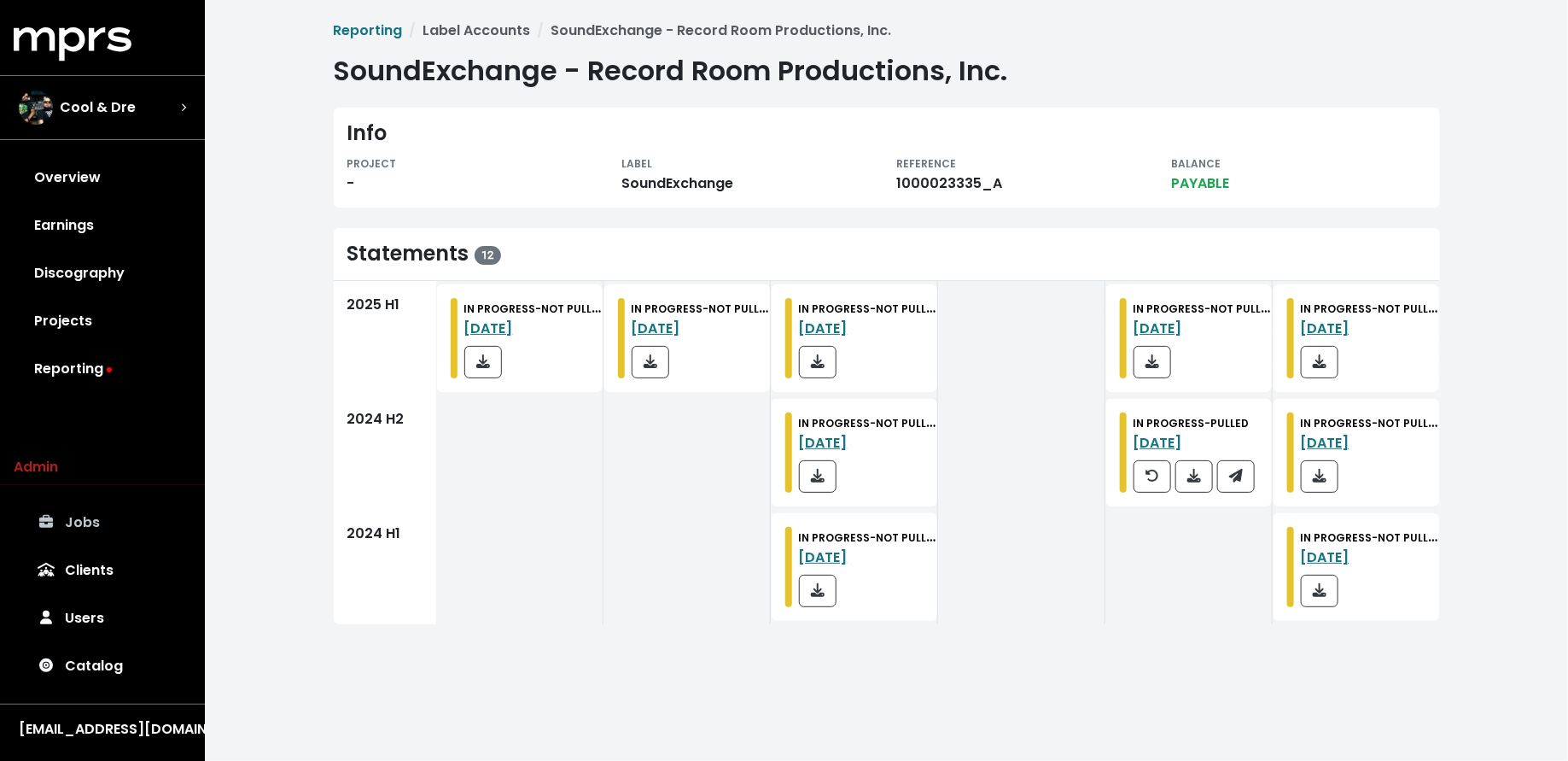
click at [102, 536] on link "Jobs" at bounding box center [102, 522] width 178 height 48
click at [1143, 479] on button "button" at bounding box center [1153, 476] width 38 height 32
click at [131, 559] on link "Clients" at bounding box center [102, 570] width 178 height 48
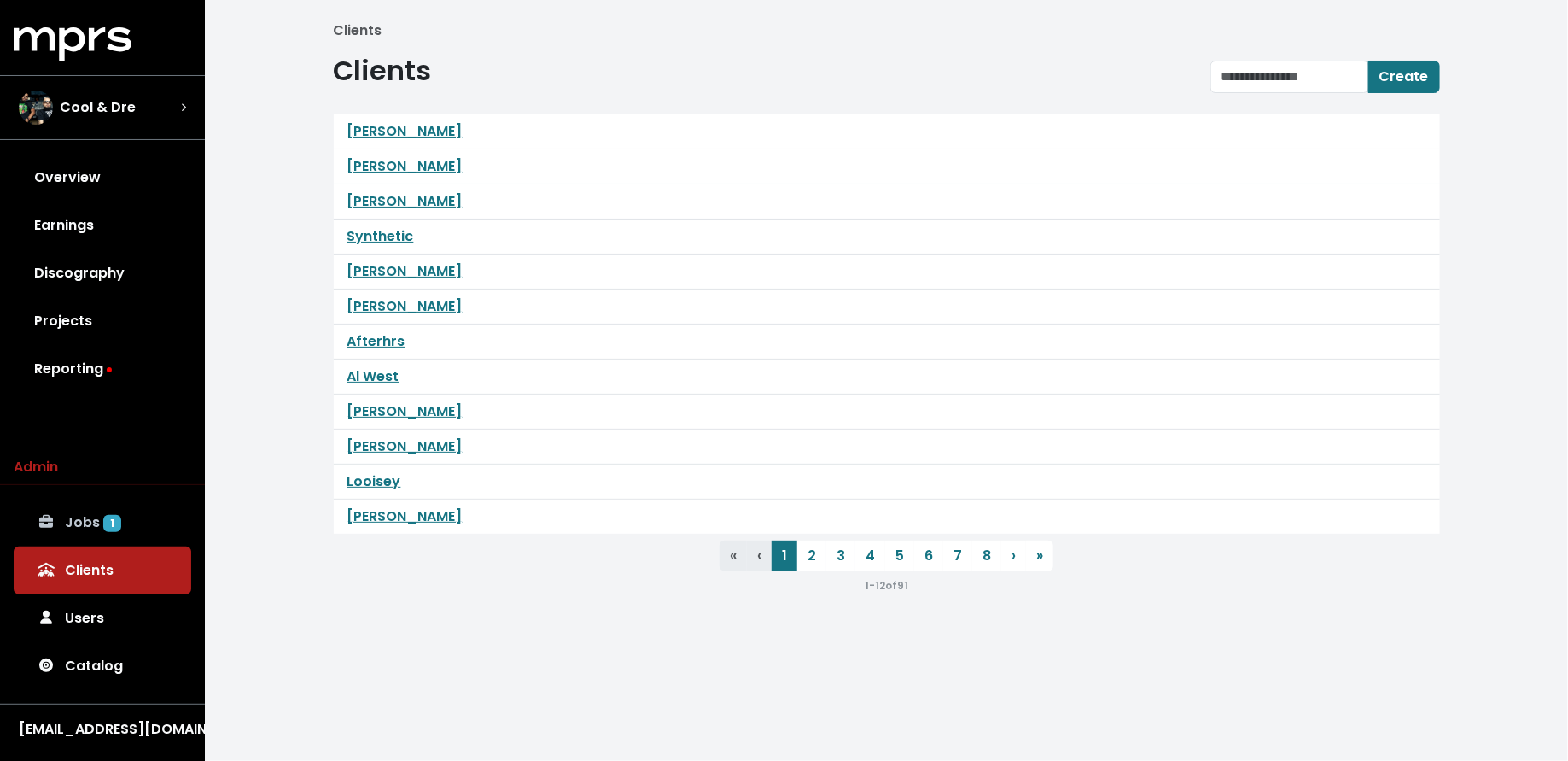
click at [119, 533] on link "Jobs 1" at bounding box center [102, 522] width 178 height 48
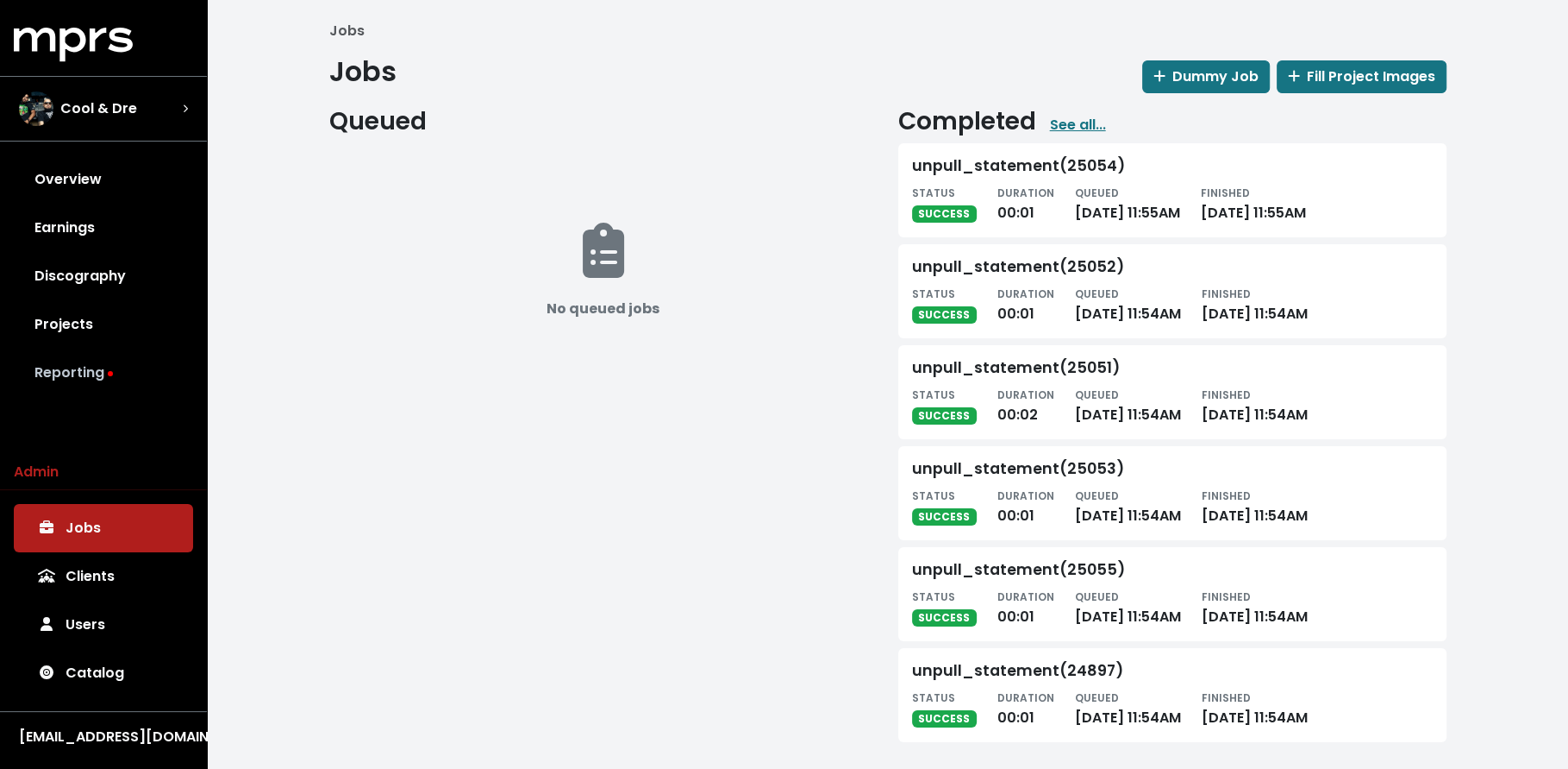
click at [125, 389] on link "Reporting" at bounding box center [103, 372] width 180 height 49
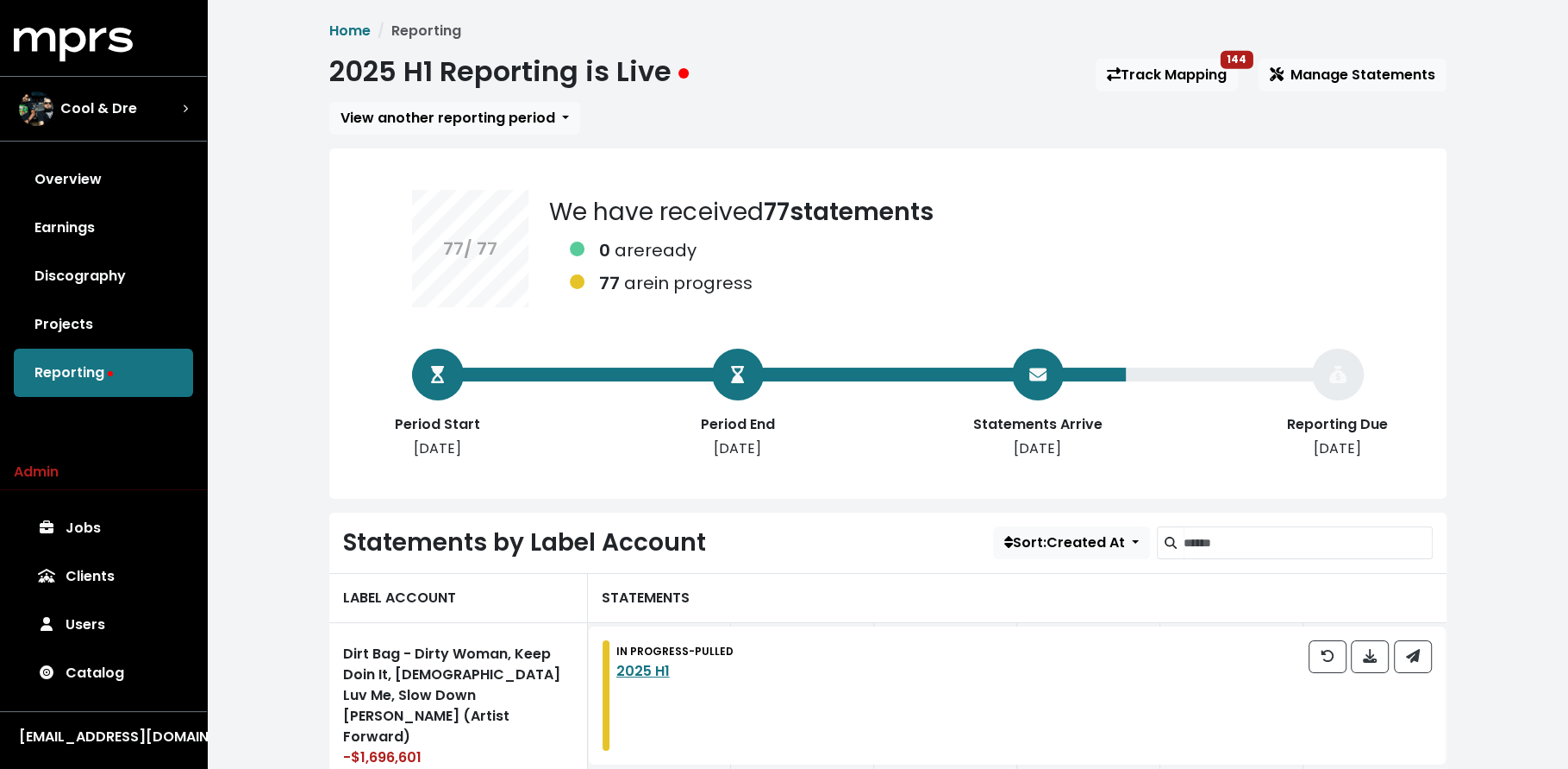
click at [1137, 74] on link "Track Mapping 144" at bounding box center [1166, 75] width 142 height 33
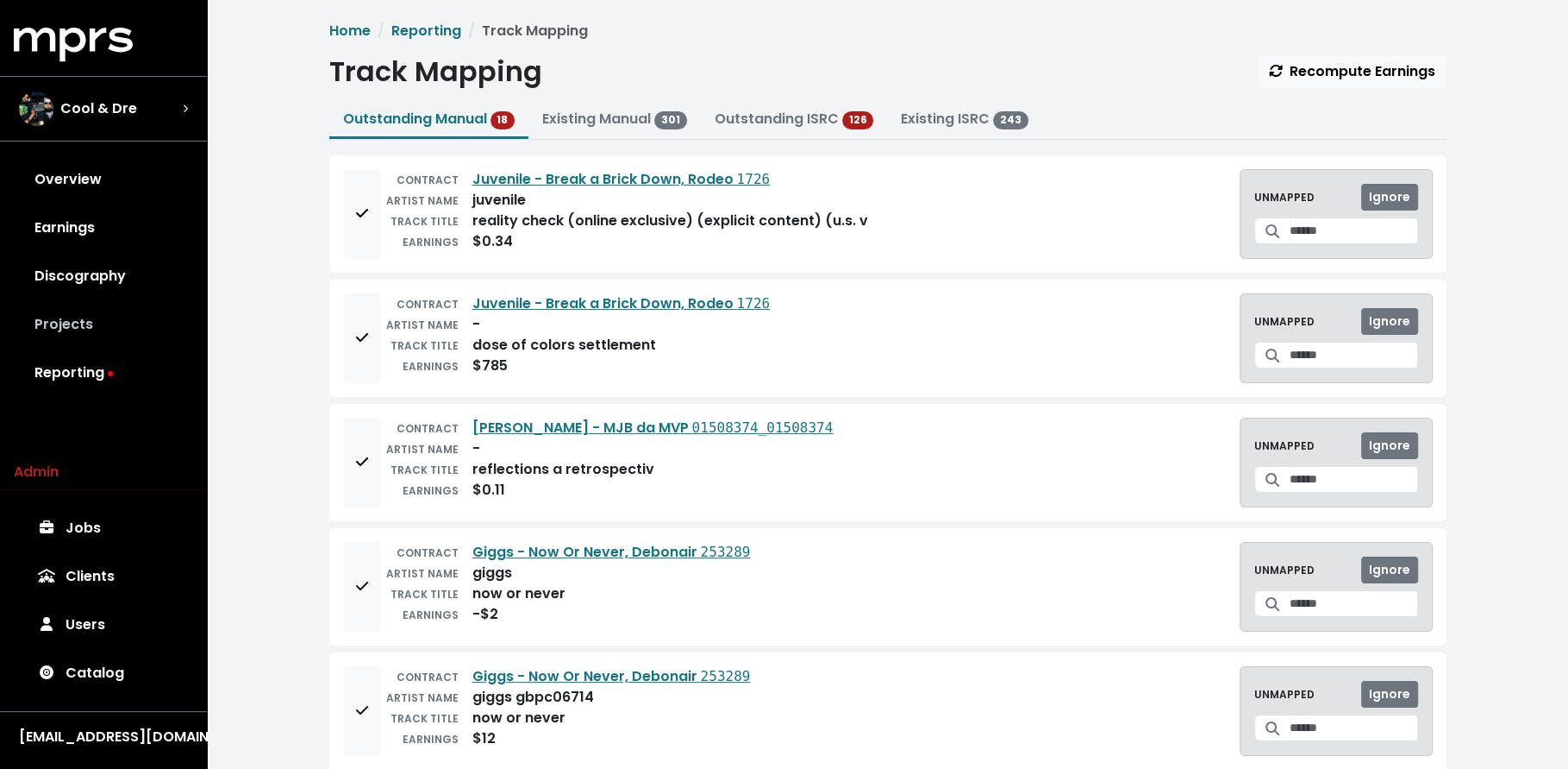
click at [100, 335] on link "Projects" at bounding box center [103, 324] width 180 height 49
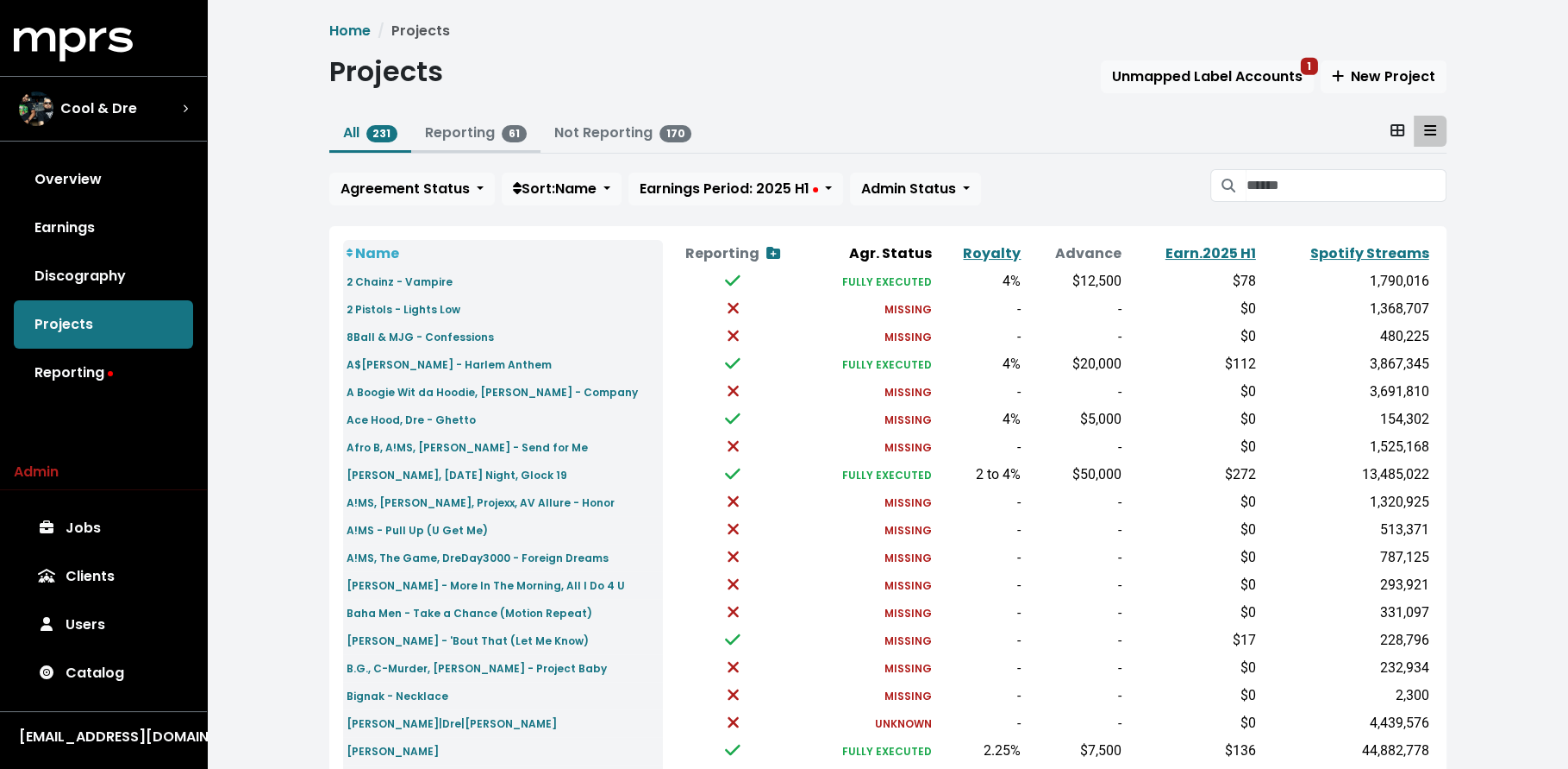
click at [476, 143] on link "Reporting 61" at bounding box center [476, 132] width 101 height 20
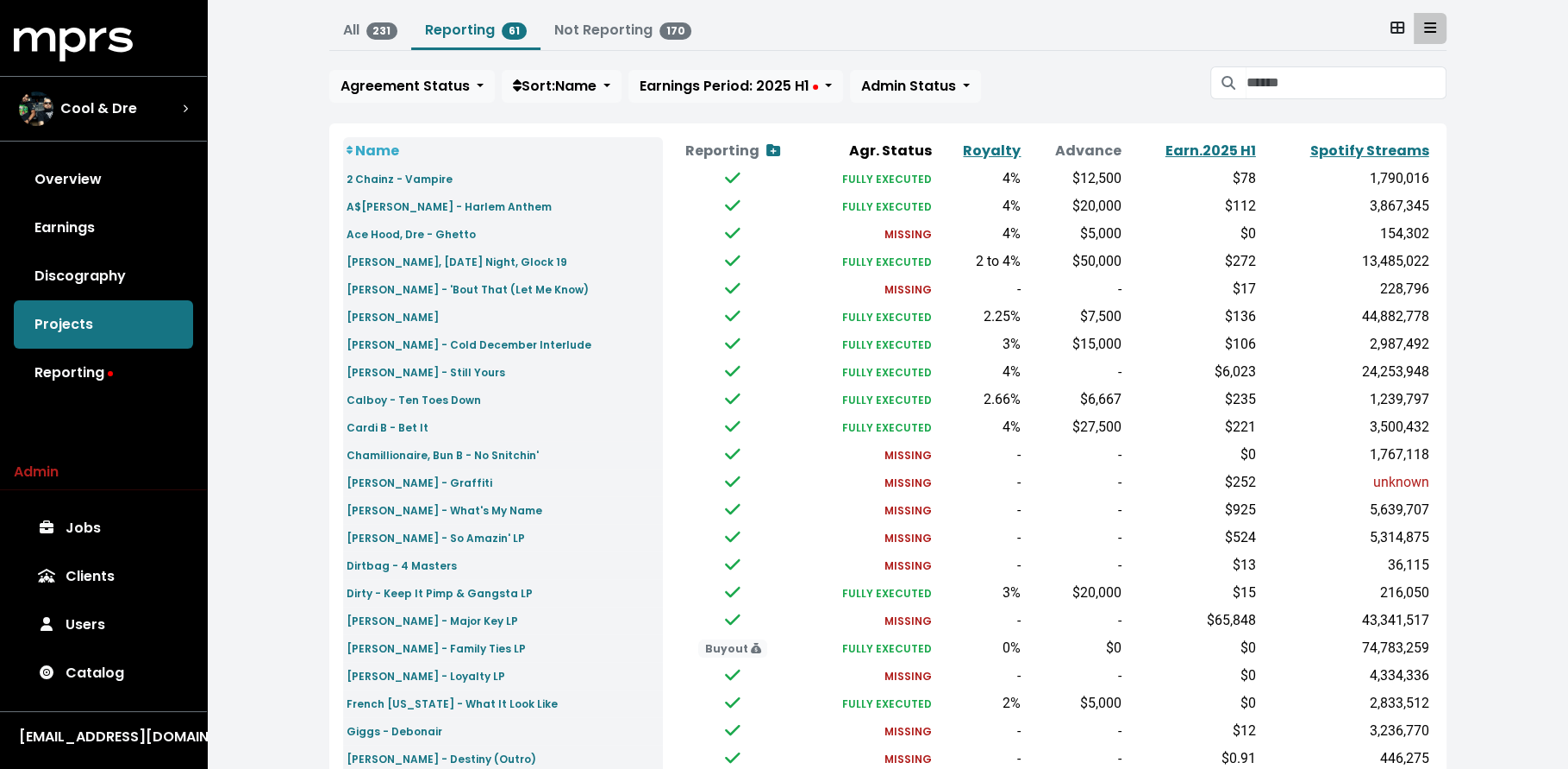
scroll to position [104, 0]
click at [432, 228] on small "Ace Hood, Dre - Ghetto" at bounding box center [411, 231] width 129 height 14
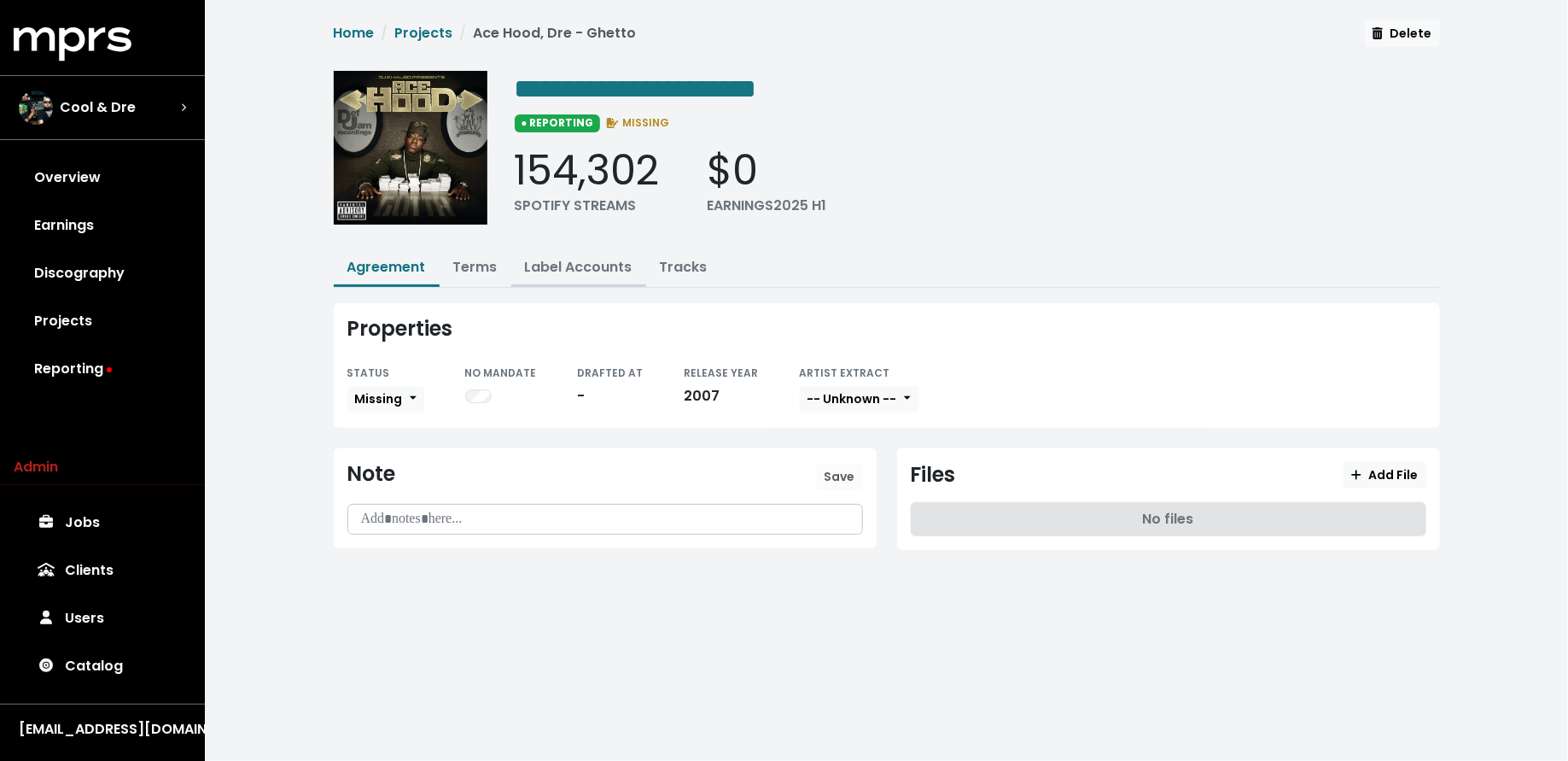
click at [557, 270] on link "Label Accounts" at bounding box center [579, 266] width 108 height 20
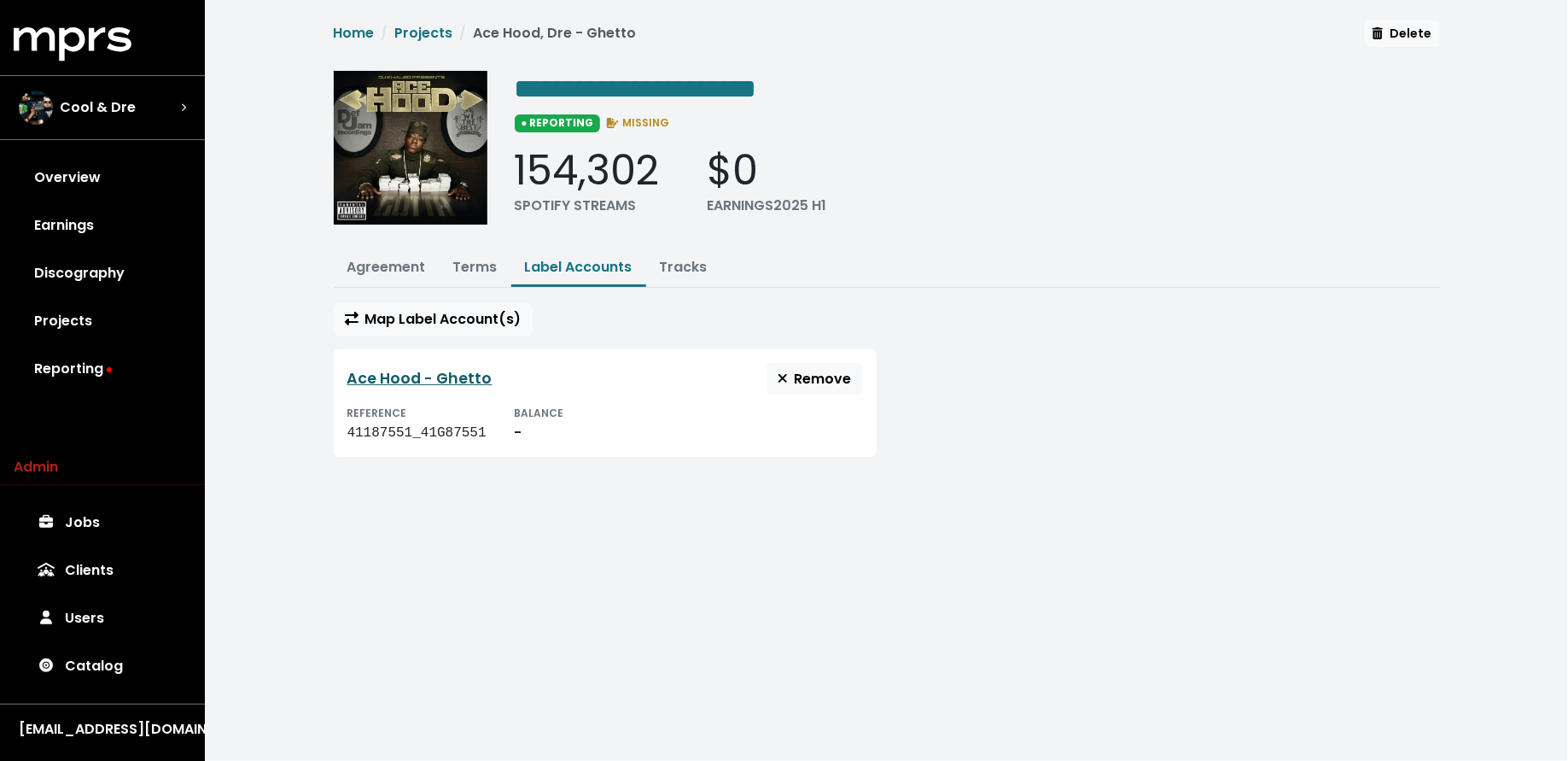
click at [437, 373] on link "Ace Hood - Ghetto" at bounding box center [419, 379] width 145 height 21
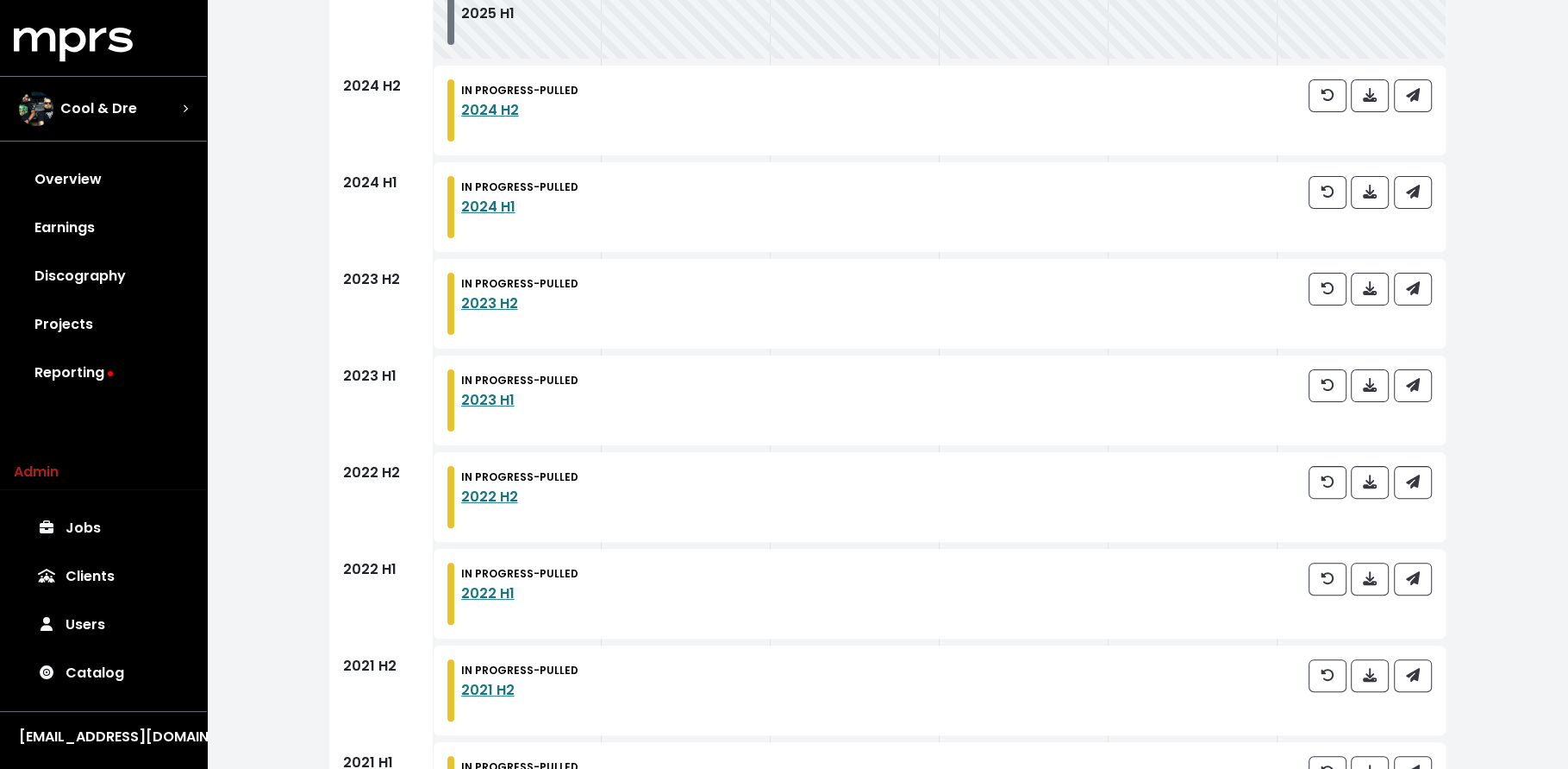
scroll to position [318, 0]
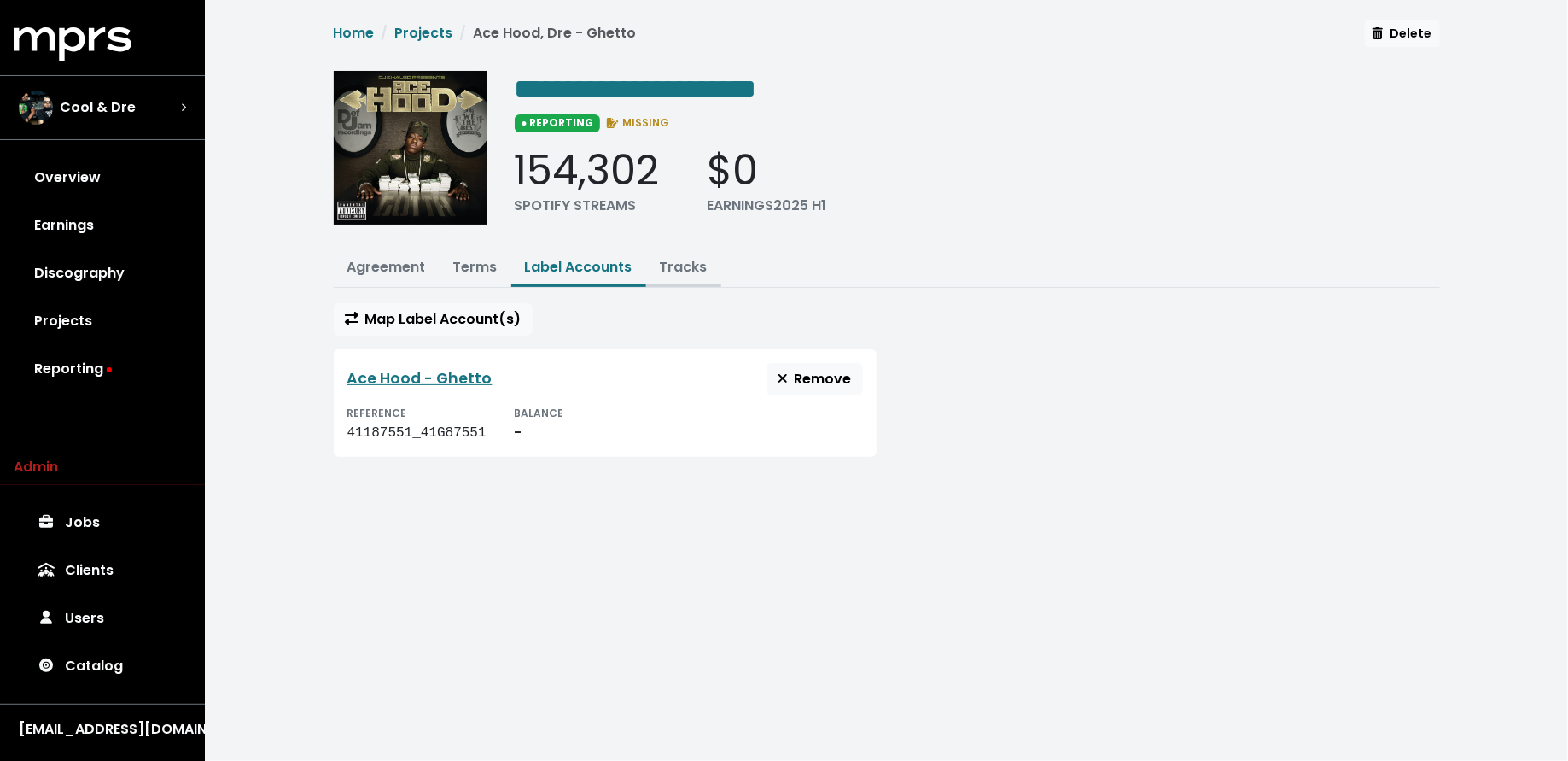
click at [664, 257] on link "Tracks" at bounding box center [683, 266] width 48 height 20
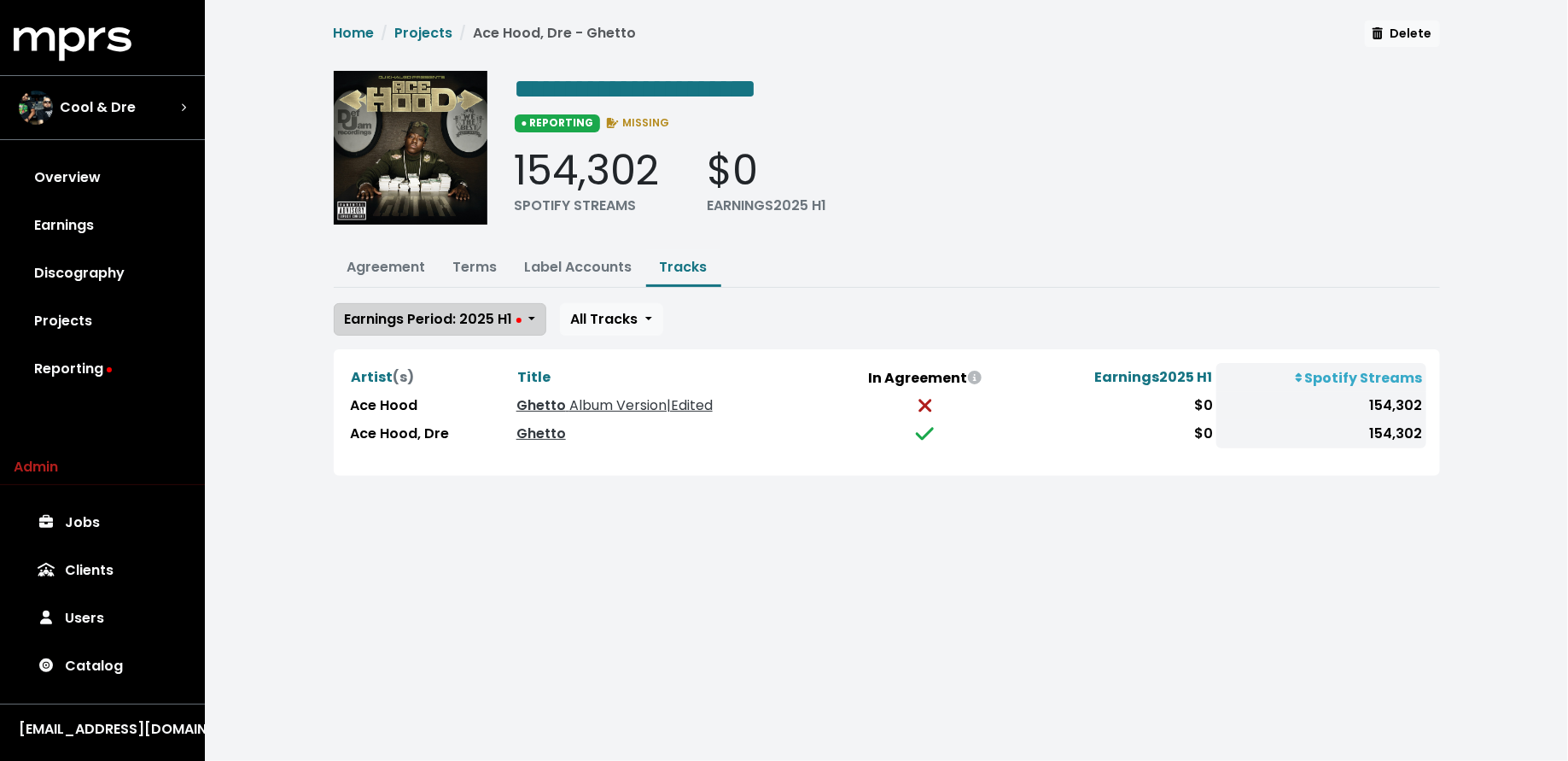
click at [493, 303] on button "Earnings Period: 2025 H1" at bounding box center [440, 319] width 213 height 32
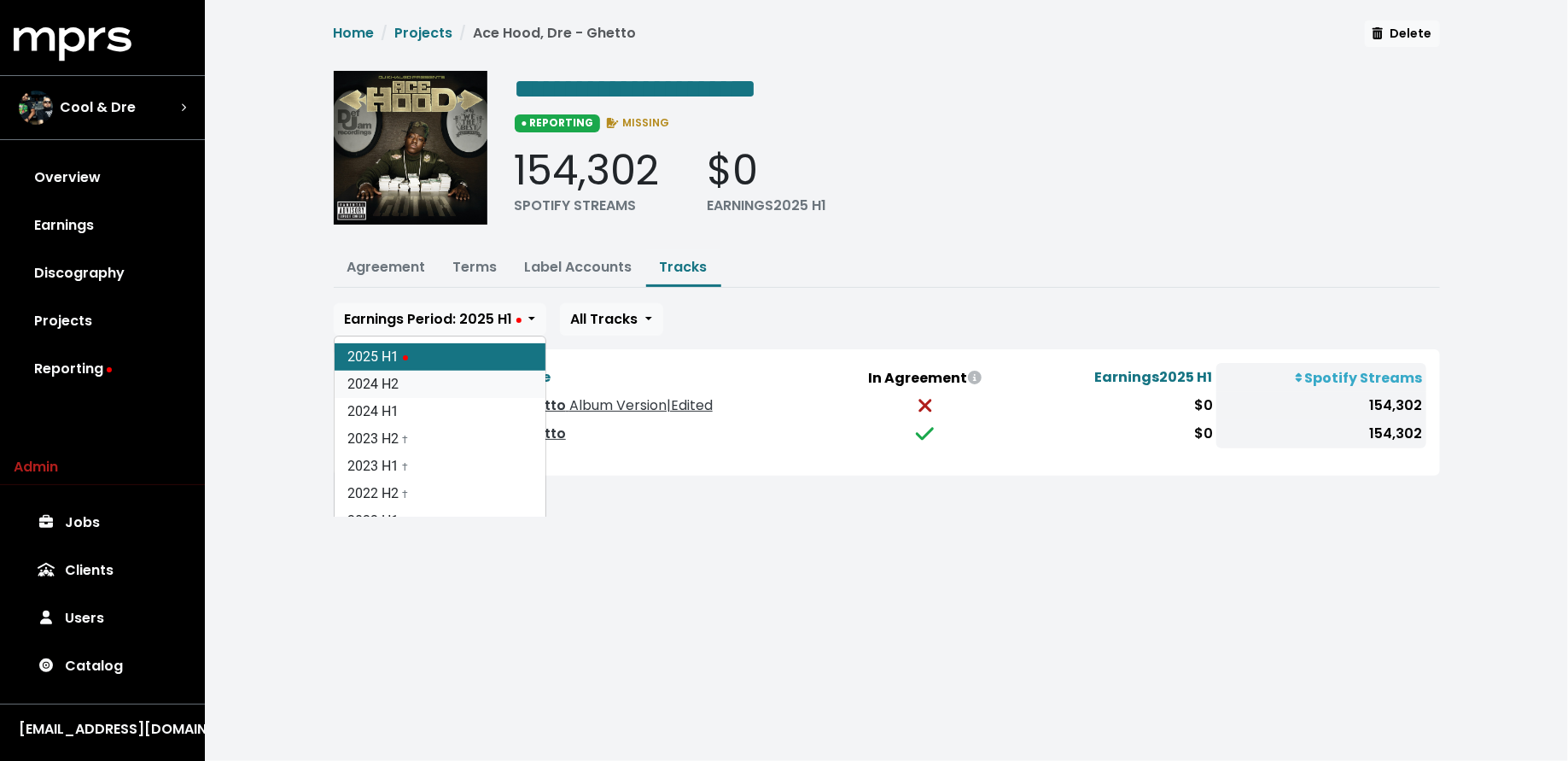
click at [479, 379] on link "2024 H2" at bounding box center [440, 383] width 211 height 27
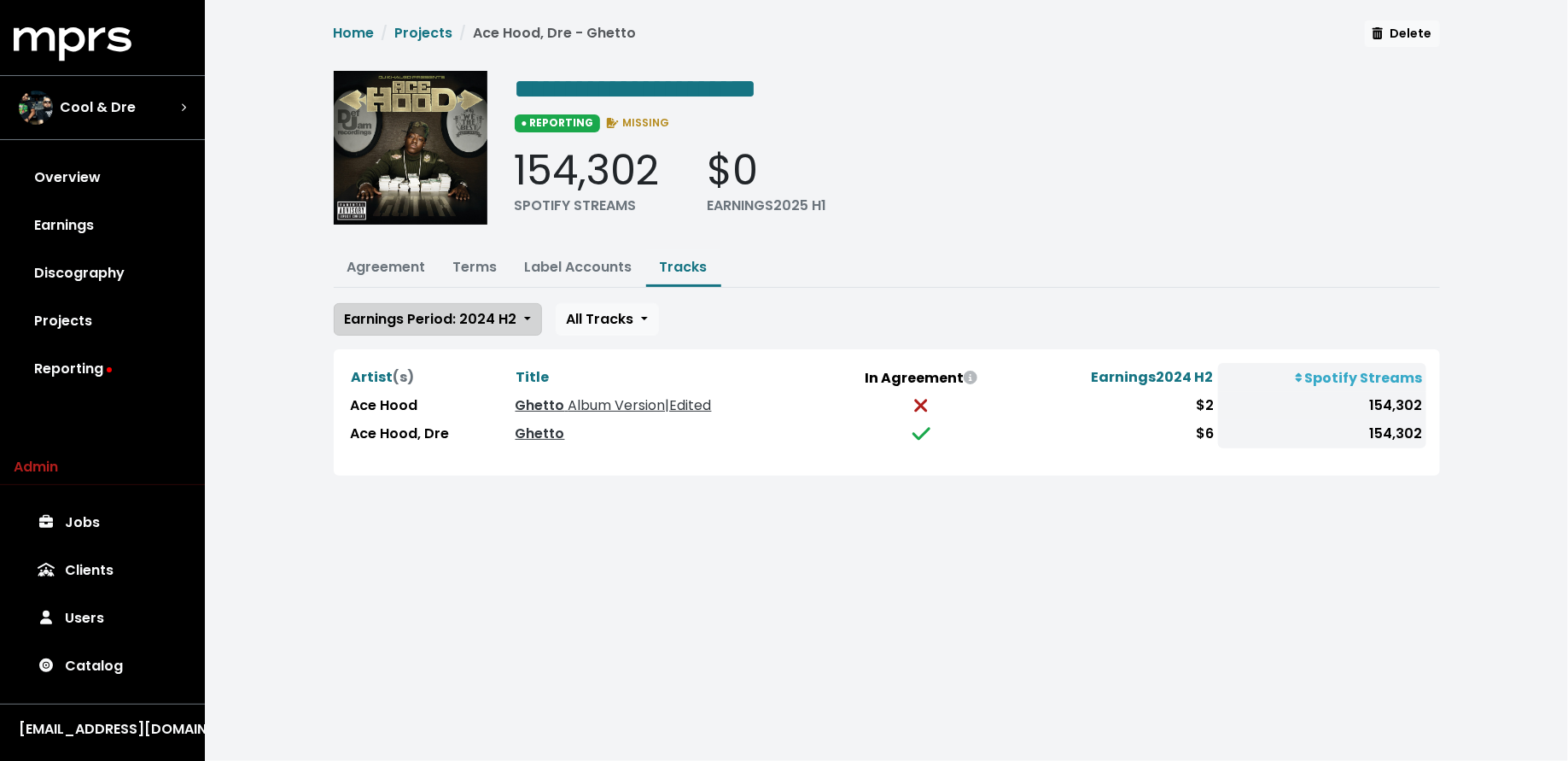
click at [449, 318] on span "Earnings Period: 2024 H2" at bounding box center [431, 318] width 172 height 20
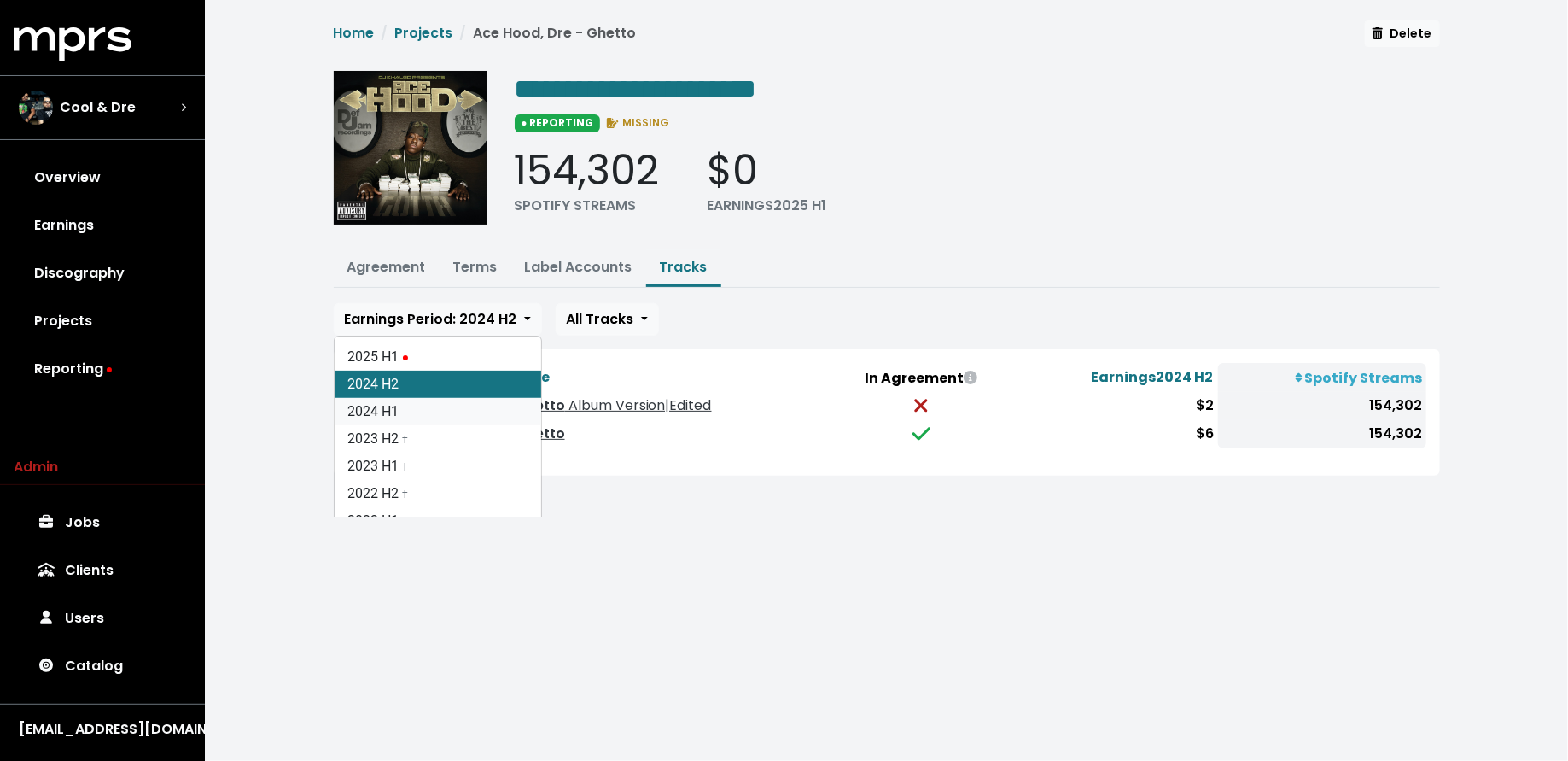
click at [456, 407] on link "2024 H1" at bounding box center [438, 411] width 206 height 27
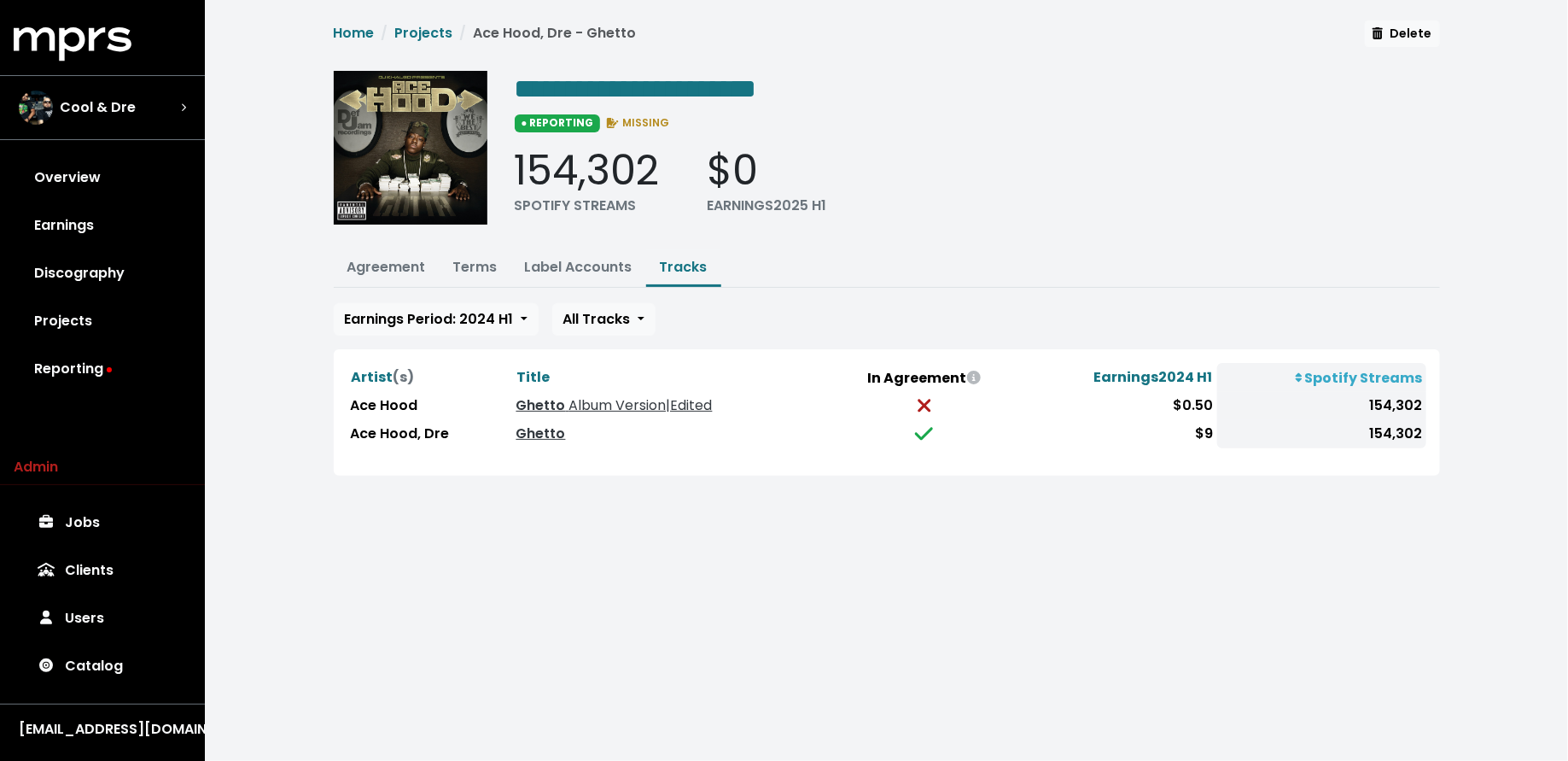
click at [435, 296] on div "**********" at bounding box center [887, 248] width 1126 height 455
click at [438, 313] on span "Earnings Period: 2024 H1" at bounding box center [429, 318] width 169 height 20
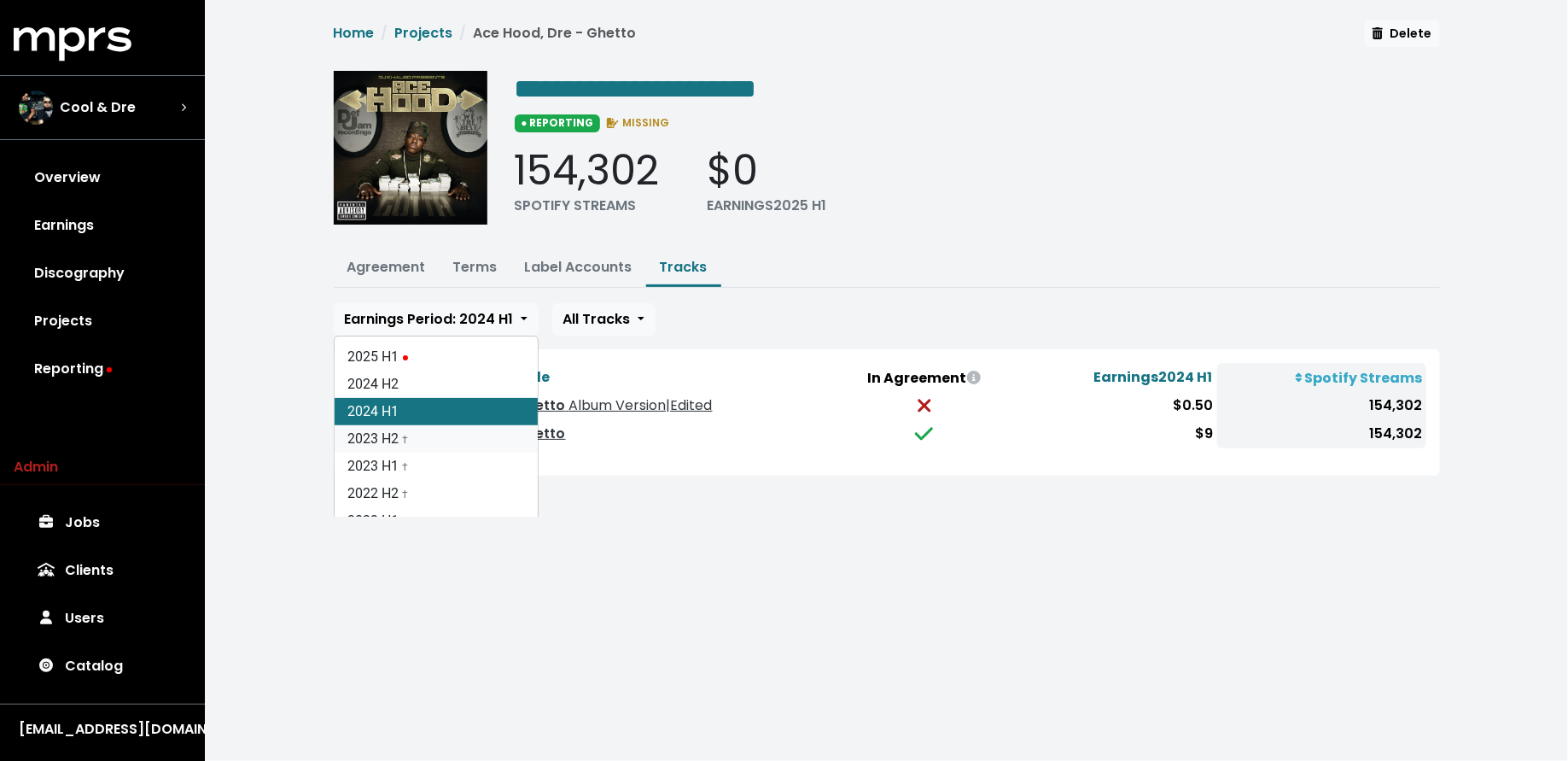
click at [439, 425] on link "2023 H2 †" at bounding box center [436, 438] width 203 height 27
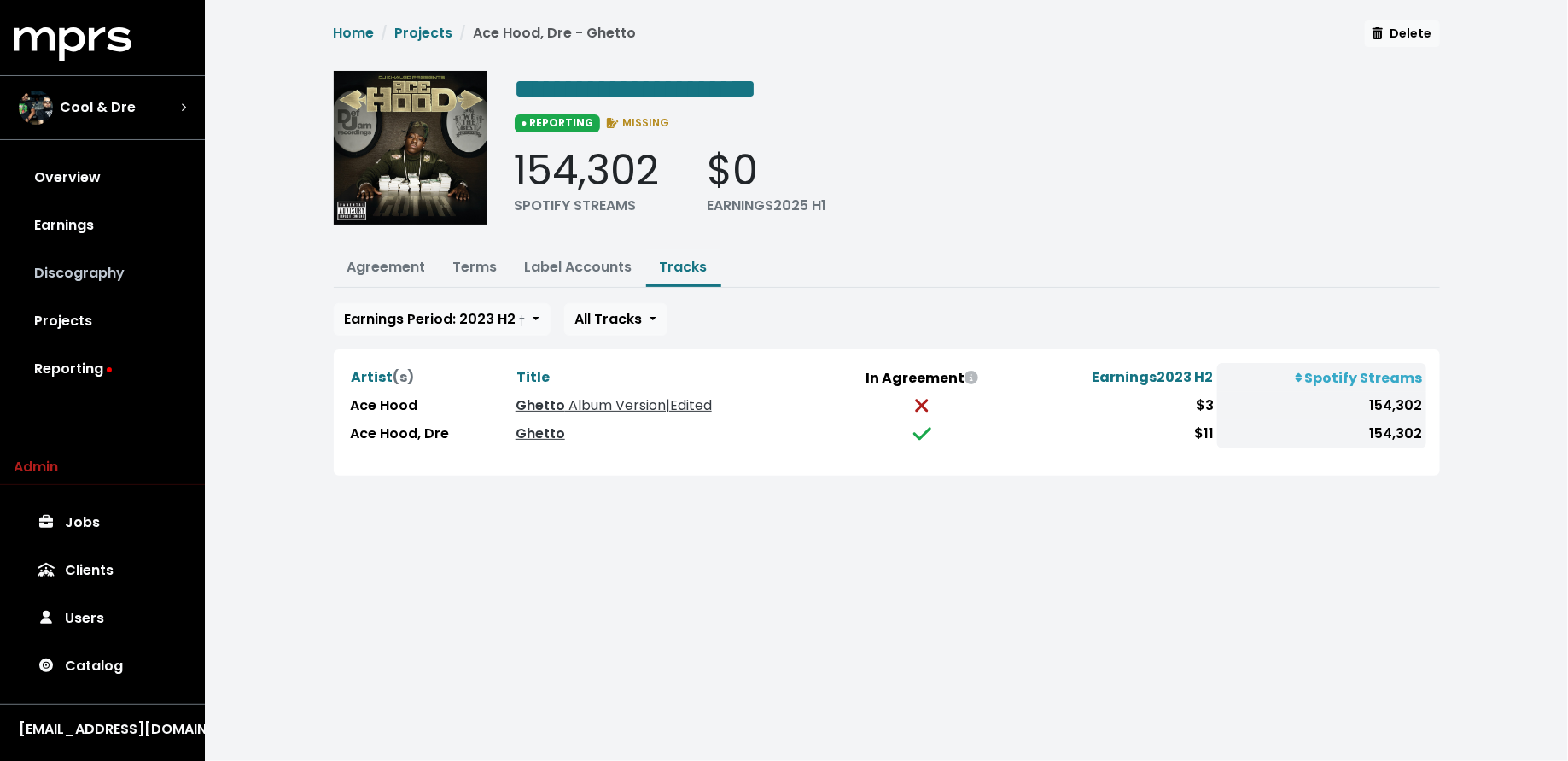
click at [159, 292] on link "Discography" at bounding box center [102, 273] width 178 height 48
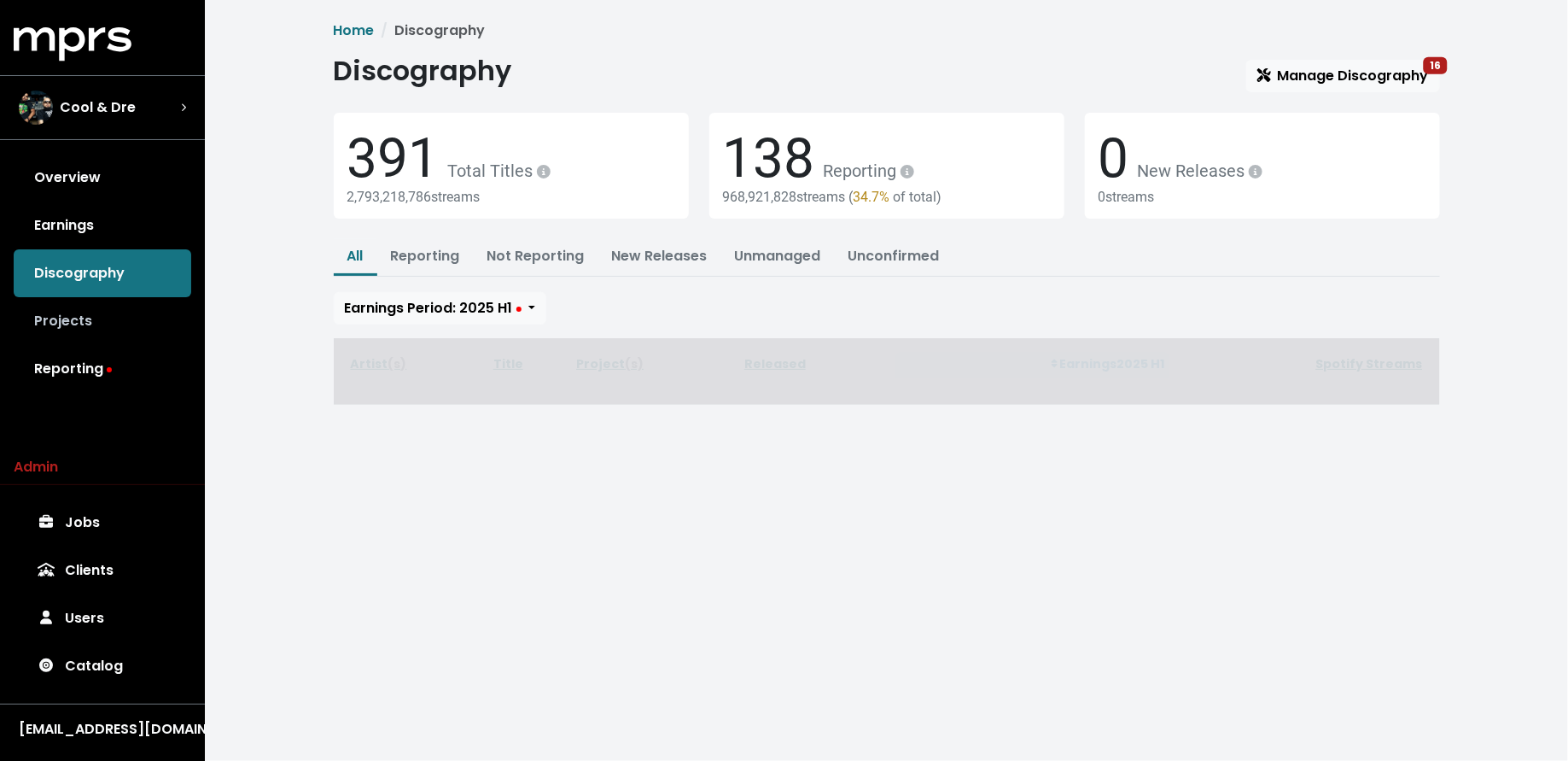
click at [144, 322] on link "Projects" at bounding box center [102, 321] width 178 height 48
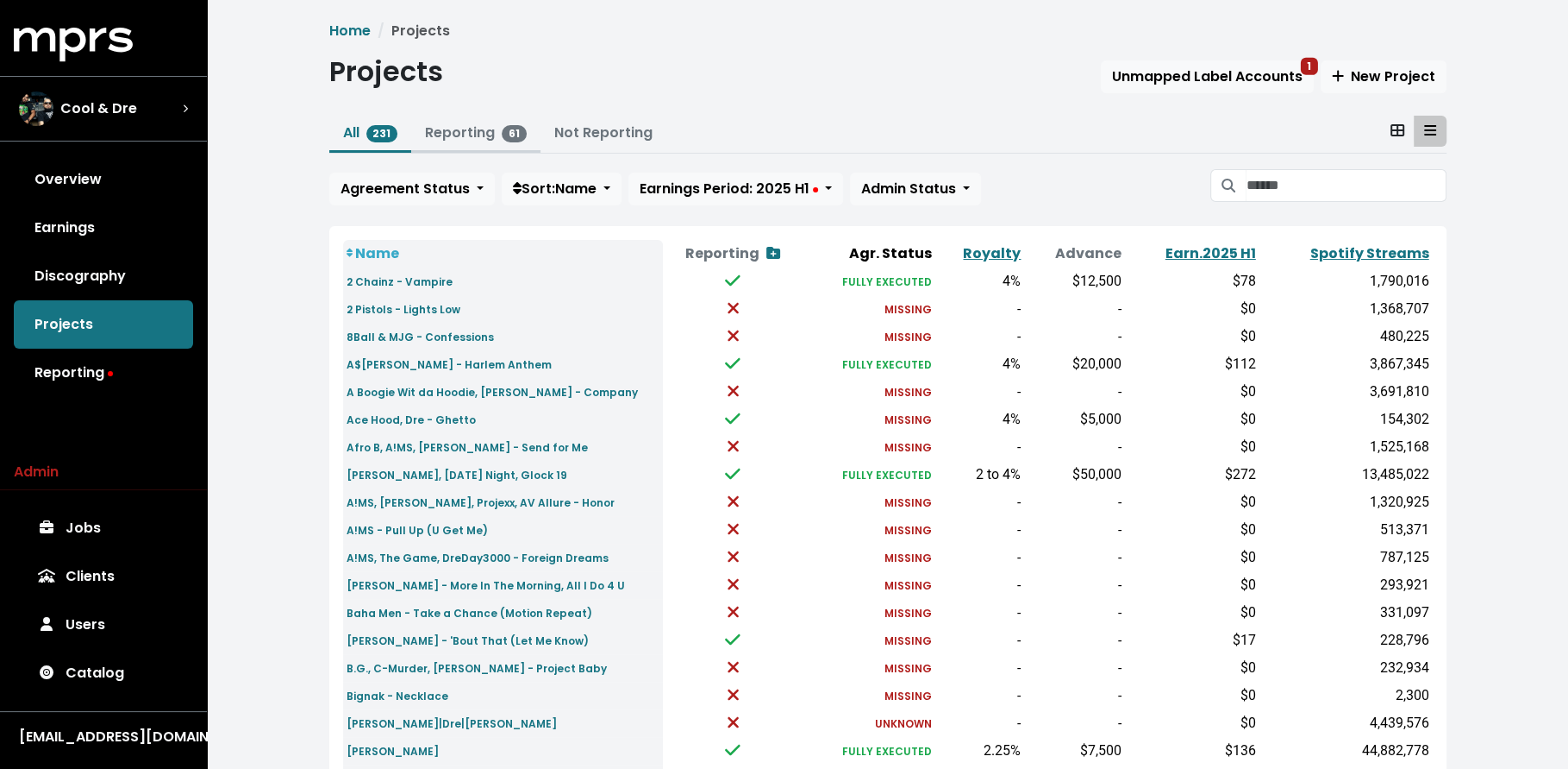
click at [453, 141] on link "Reporting 61" at bounding box center [476, 132] width 101 height 20
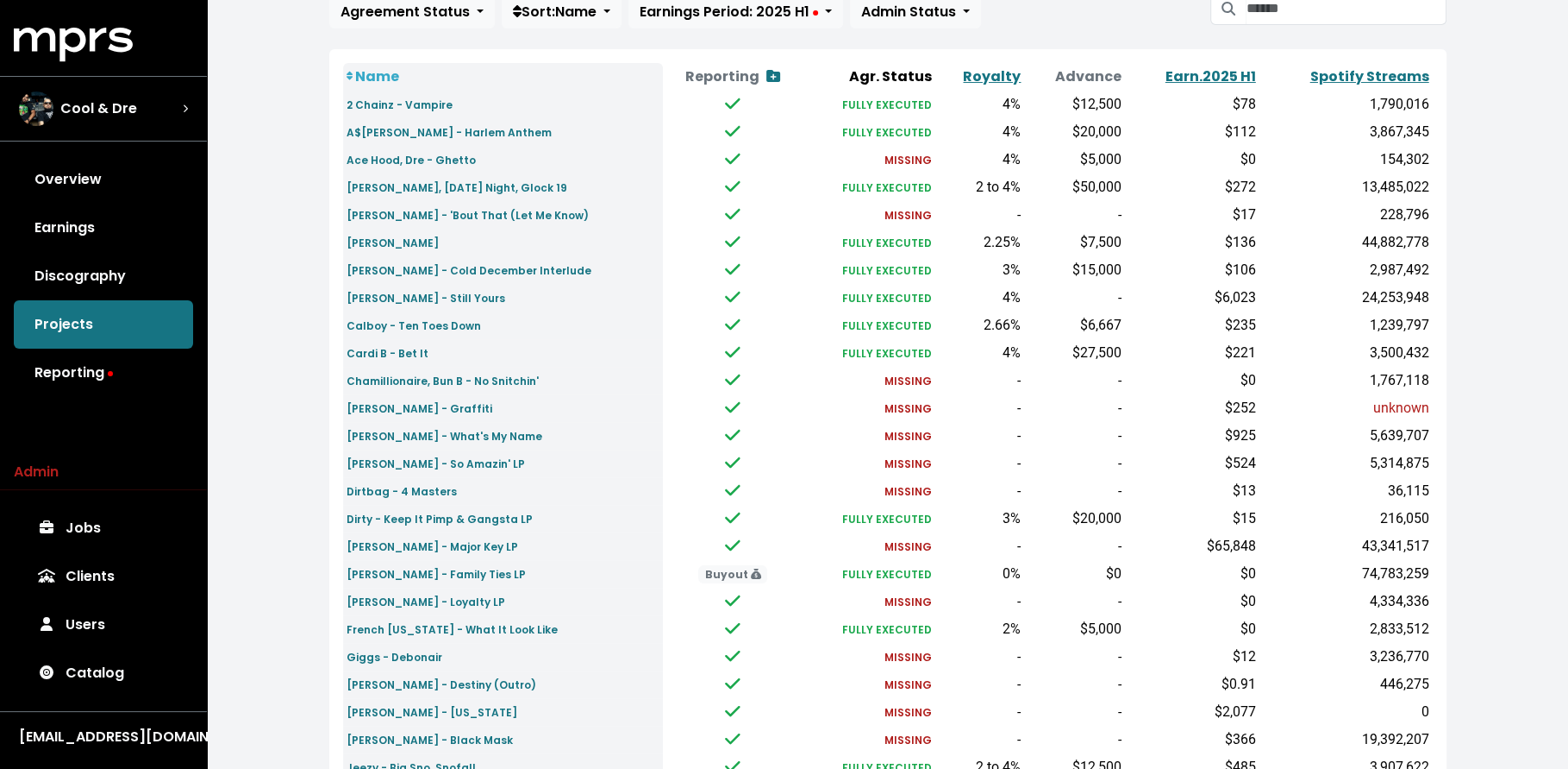
scroll to position [180, 0]
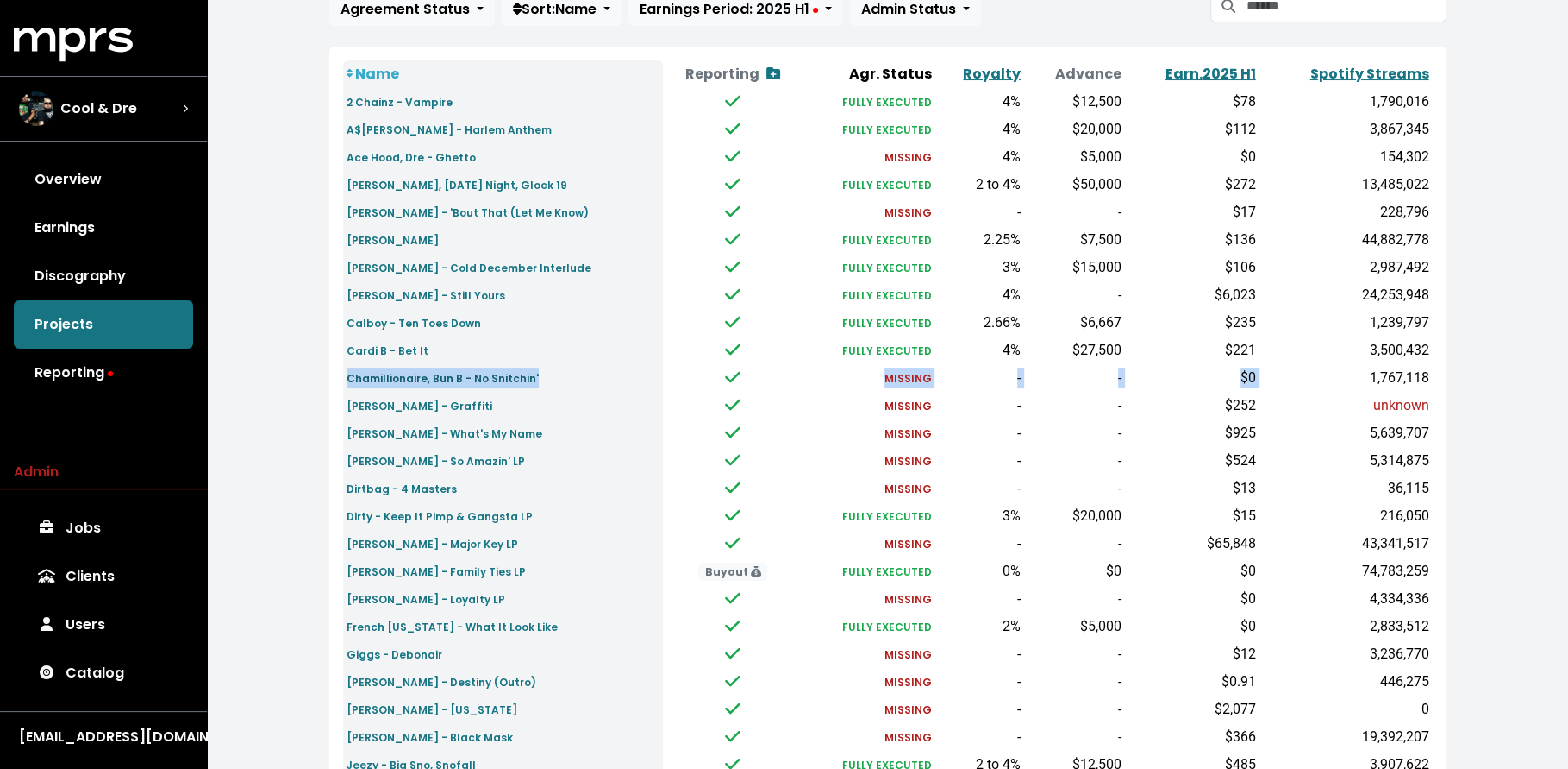
drag, startPoint x: 1269, startPoint y: 377, endPoint x: 347, endPoint y: 381, distance: 922.0
click at [347, 381] on tr "Chamillionaire, Bun B - No Snitchin' MISSING - - $0 1,767,118" at bounding box center [888, 378] width 1090 height 28
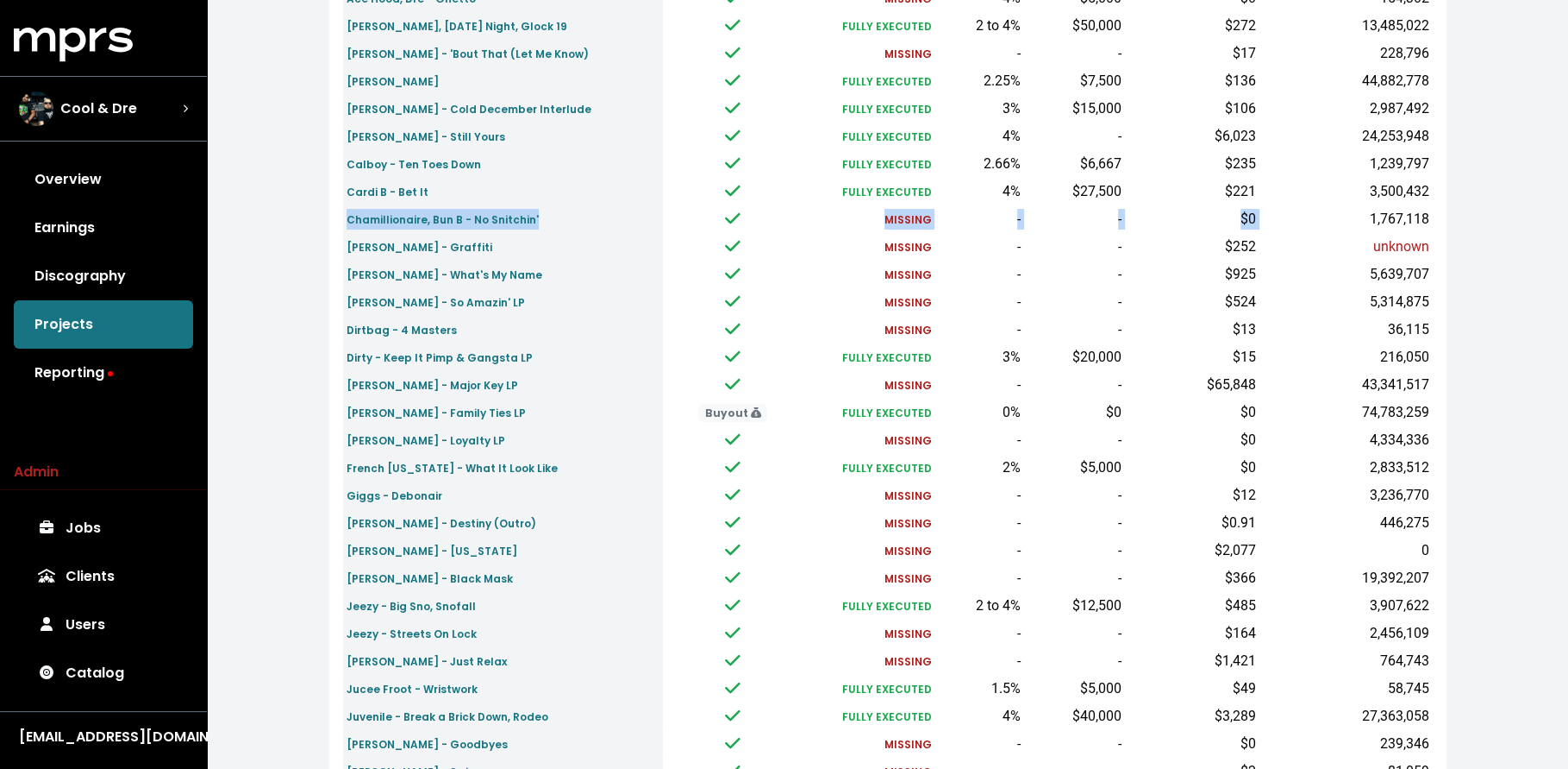
scroll to position [339, 0]
click at [322, 450] on div "Home Projects Projects Unmapped Label Accounts 1 New Project All 231 Reporting …" at bounding box center [888, 298] width 1138 height 1234
click at [468, 220] on small "Chamillionaire, Bun B - No Snitchin'" at bounding box center [443, 218] width 192 height 14
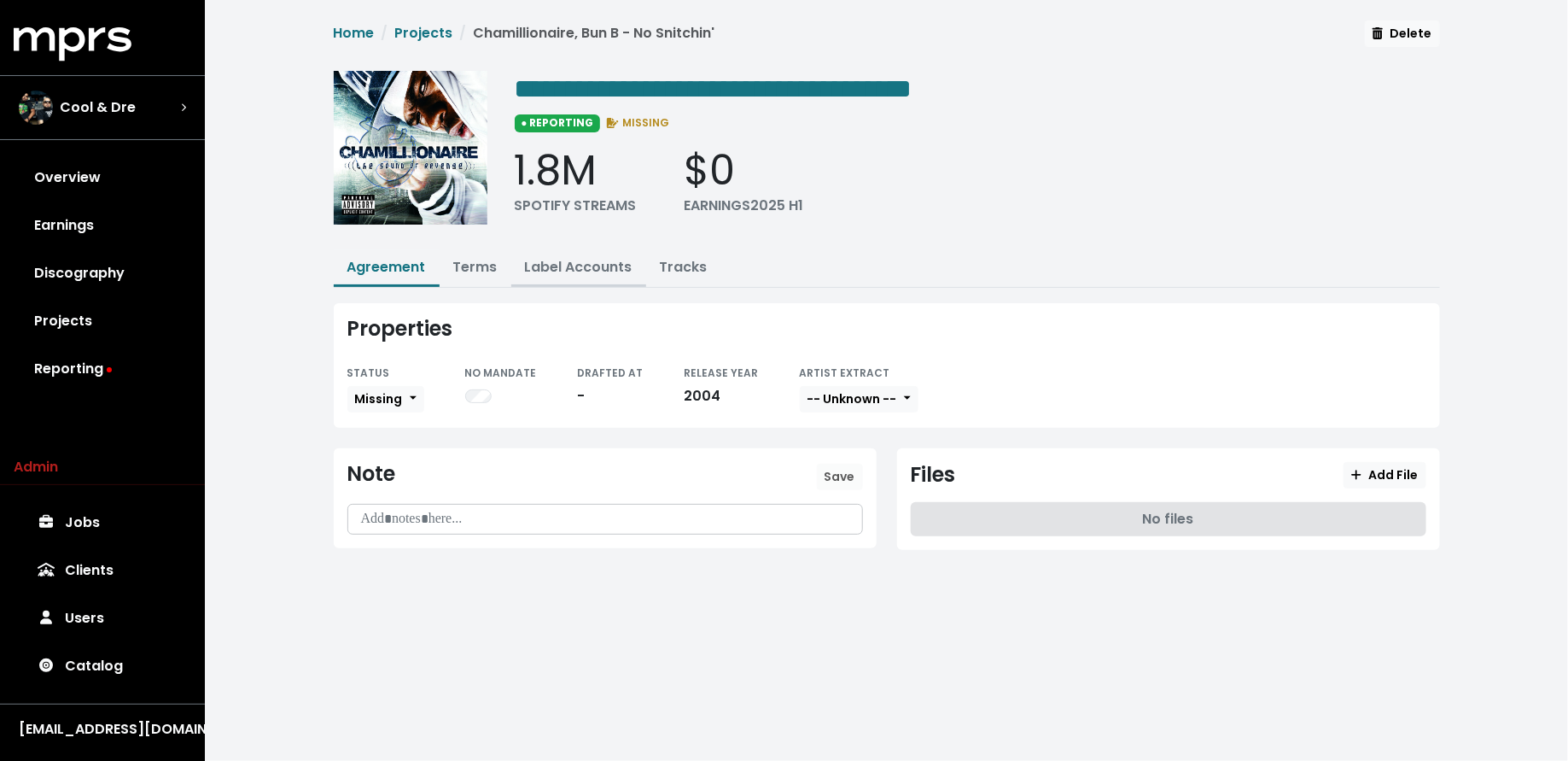
click at [612, 267] on link "Label Accounts" at bounding box center [579, 266] width 108 height 20
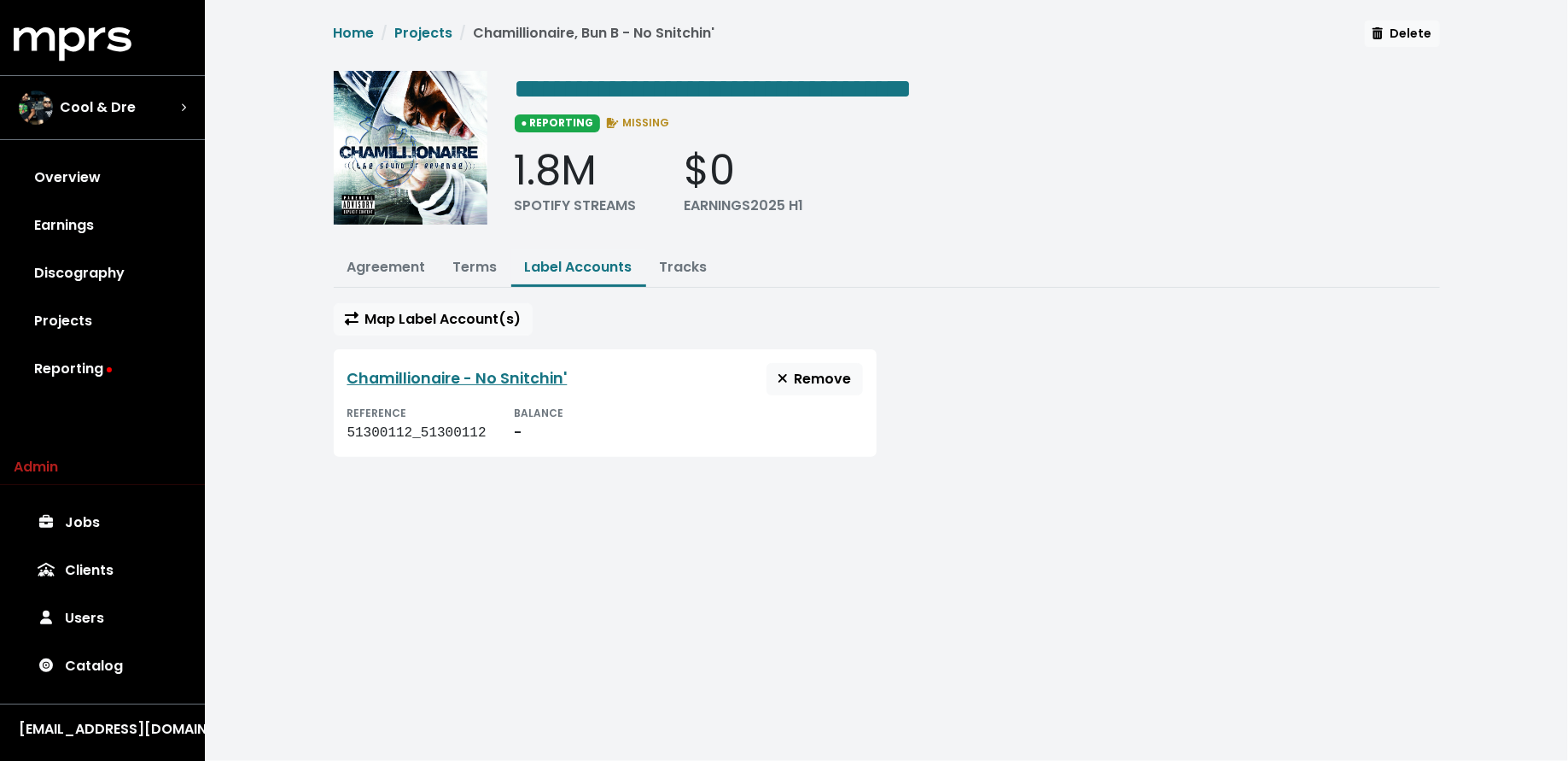
click at [479, 387] on div "Chamillionaire - No Snitchin' Remove" at bounding box center [605, 379] width 516 height 32
click at [479, 368] on link "Chamillionaire - No Snitchin'" at bounding box center [457, 379] width 220 height 21
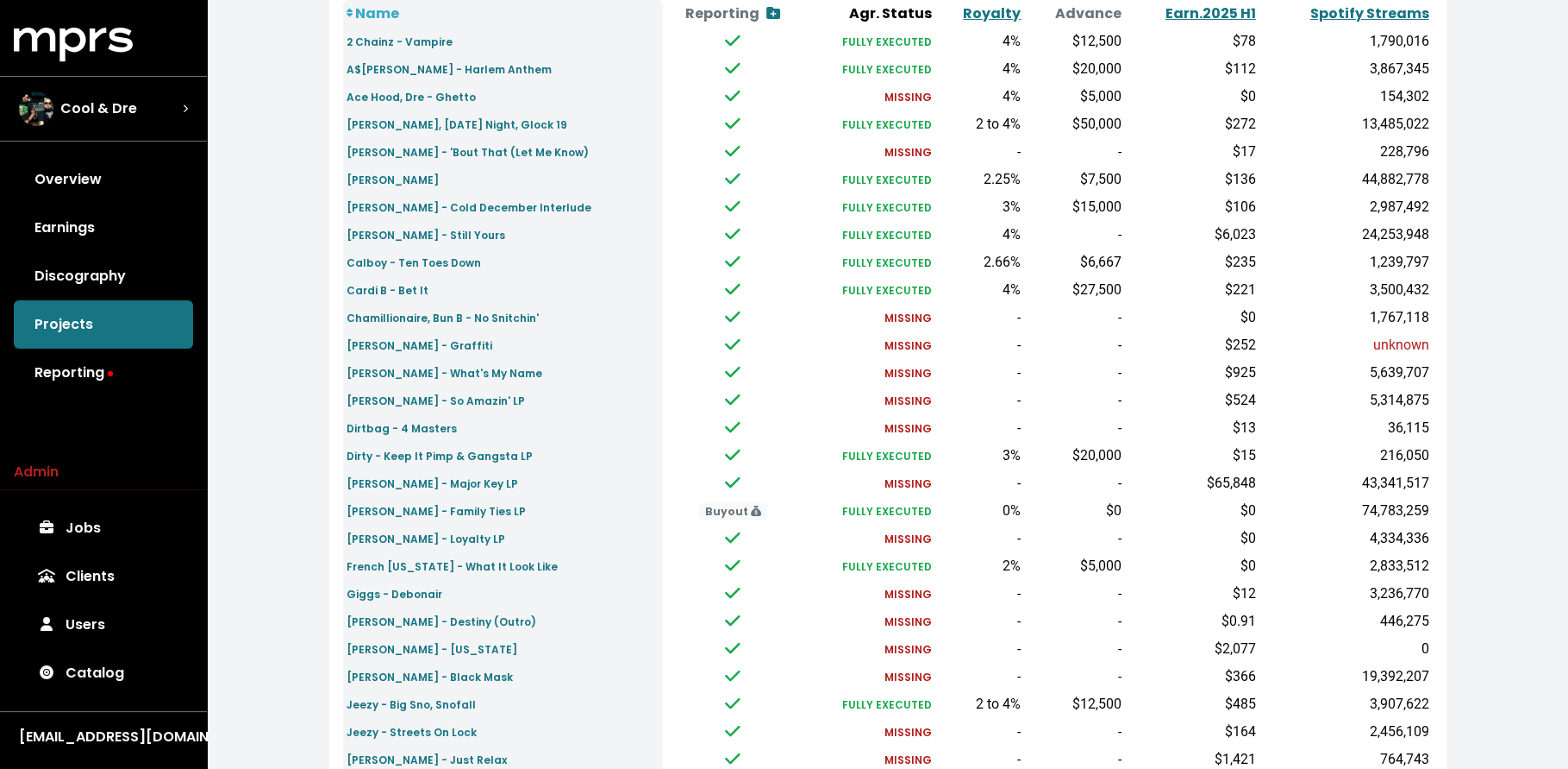
scroll to position [364, 0]
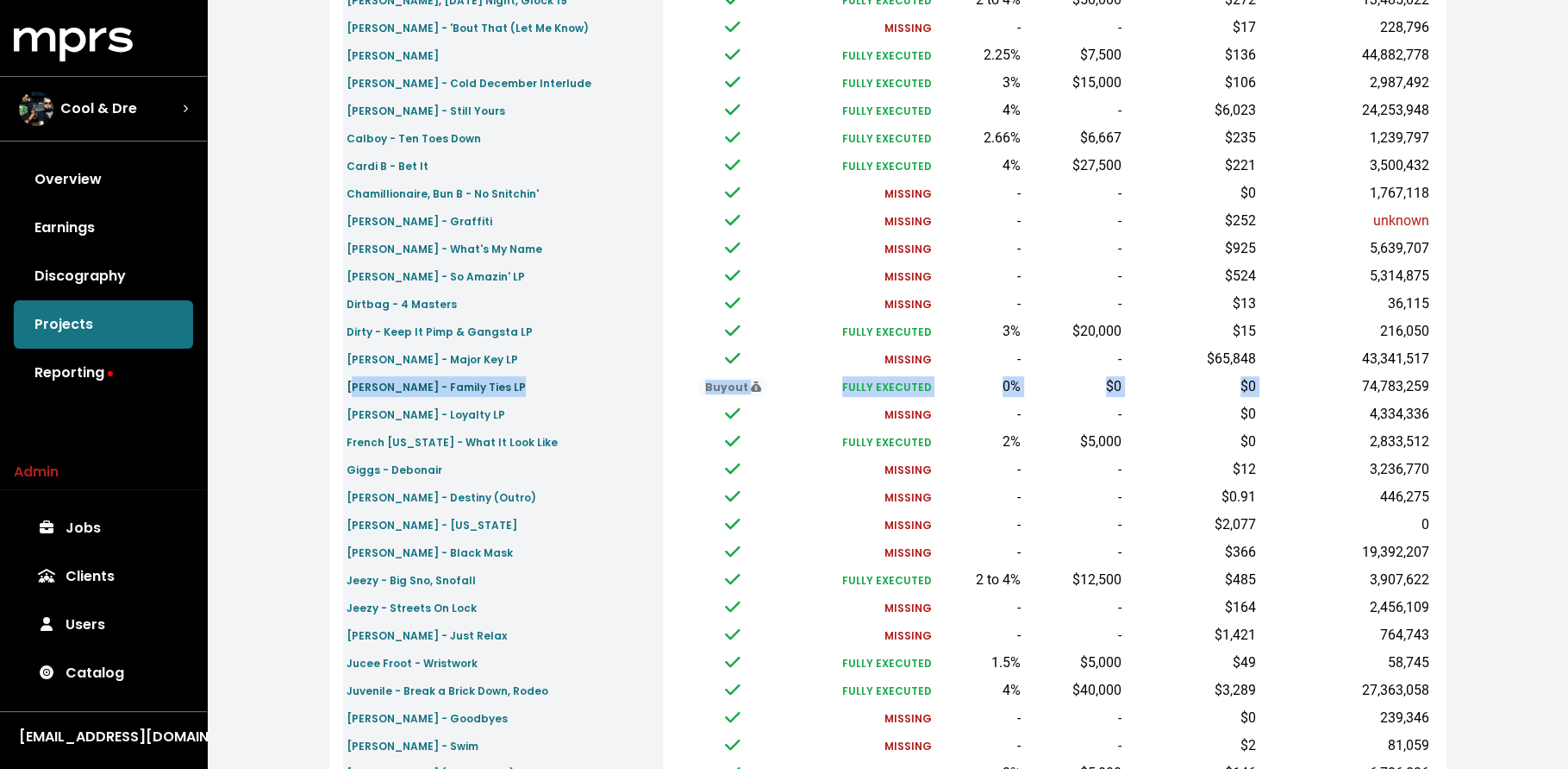
drag, startPoint x: 1264, startPoint y: 384, endPoint x: 350, endPoint y: 391, distance: 914.0
click at [350, 391] on tr "Fat Joe - Family Ties LP Buyout FULLY EXECUTED 0% $0 $0 74,783,259" at bounding box center [888, 386] width 1090 height 28
click at [302, 397] on div "Home Projects Projects Unmapped Label Accounts 1 New Project All 231 Reporting …" at bounding box center [887, 279] width 1361 height 1288
click at [368, 441] on small "French Montana - What It Look Like" at bounding box center [452, 442] width 211 height 14
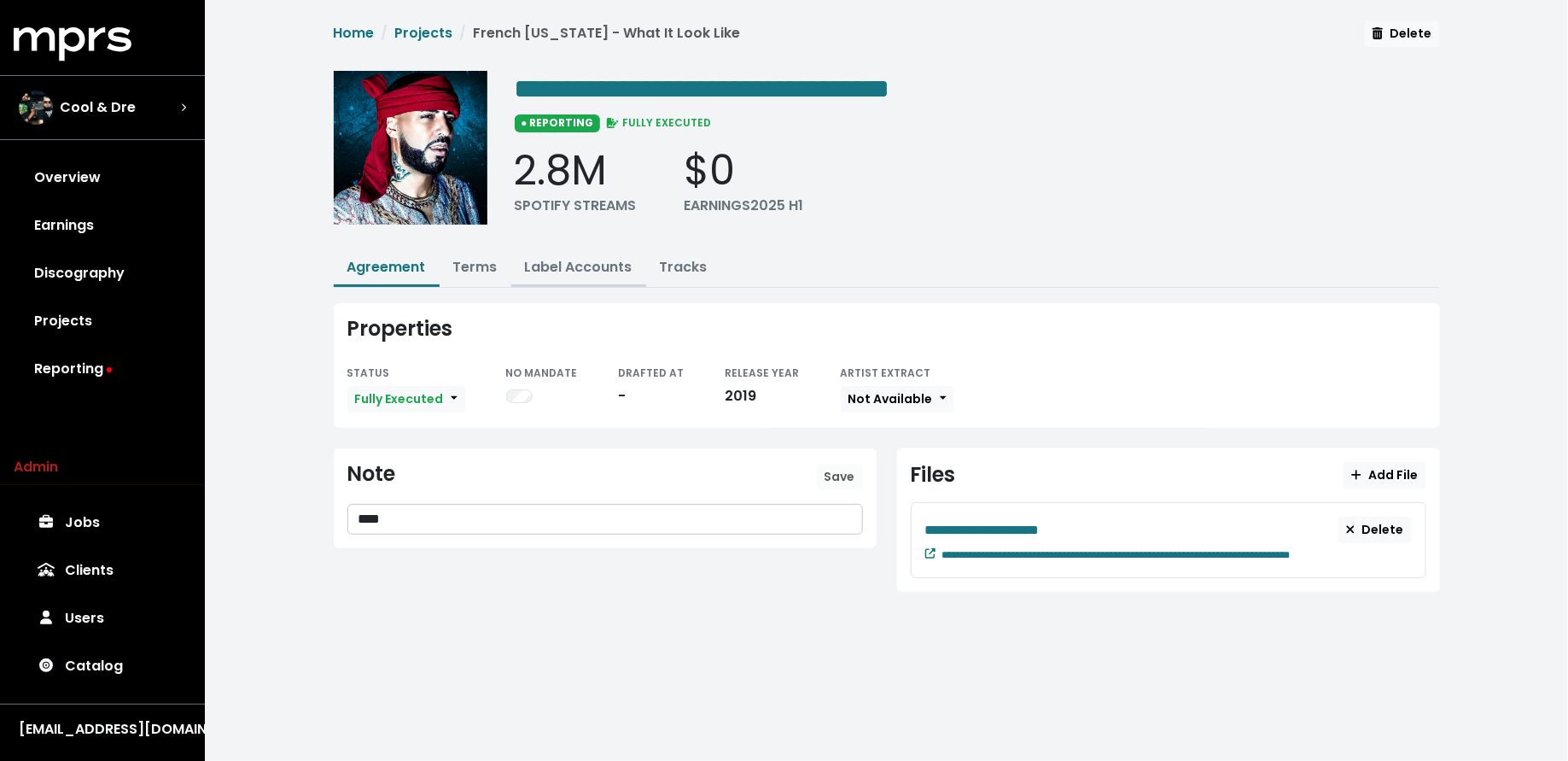
click at [583, 253] on button "Label Accounts" at bounding box center [578, 268] width 134 height 37
click at [557, 265] on link "Label Accounts" at bounding box center [579, 266] width 108 height 20
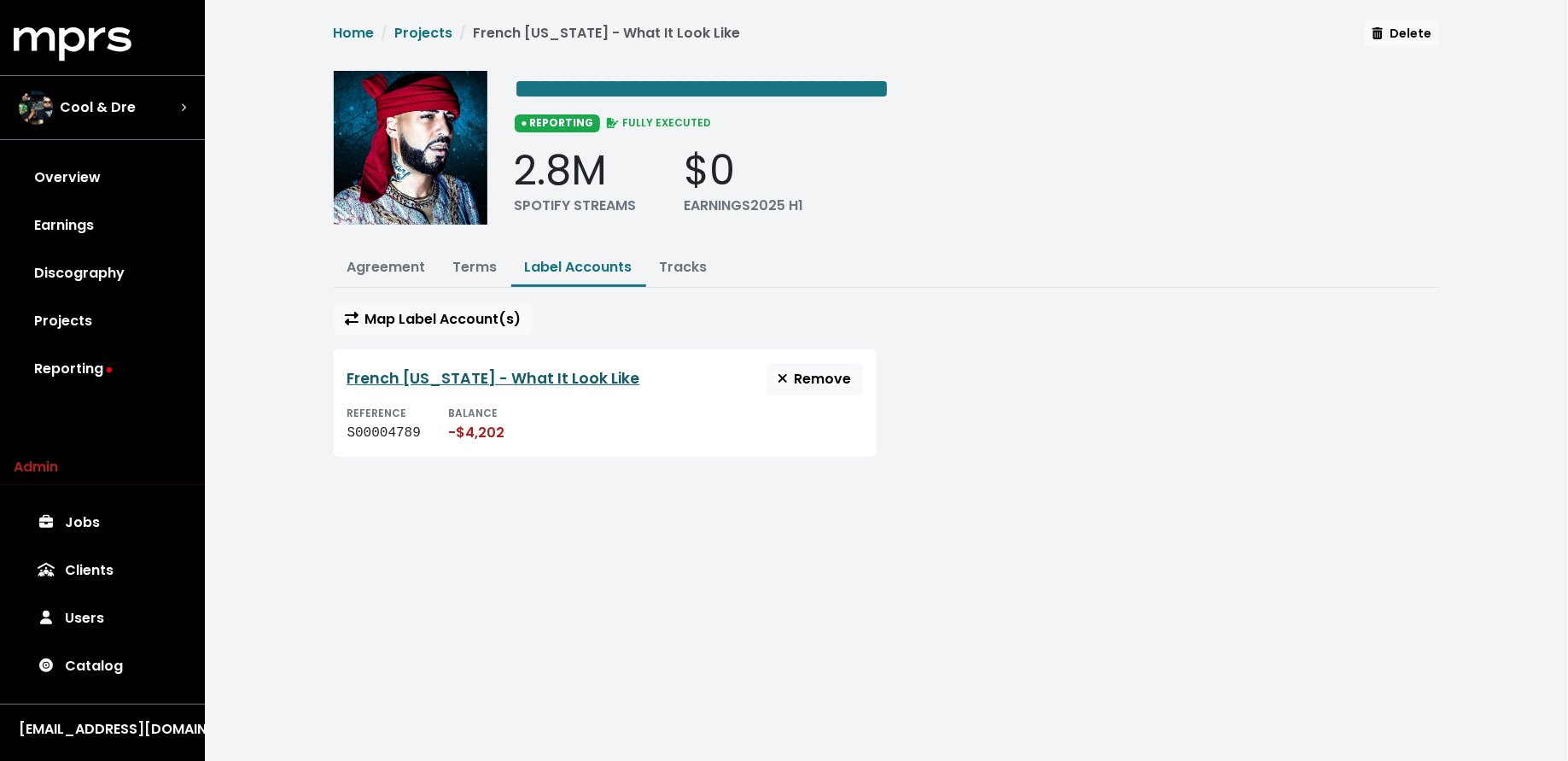
click at [464, 379] on link "French Montana - What It Look Like" at bounding box center [493, 379] width 292 height 21
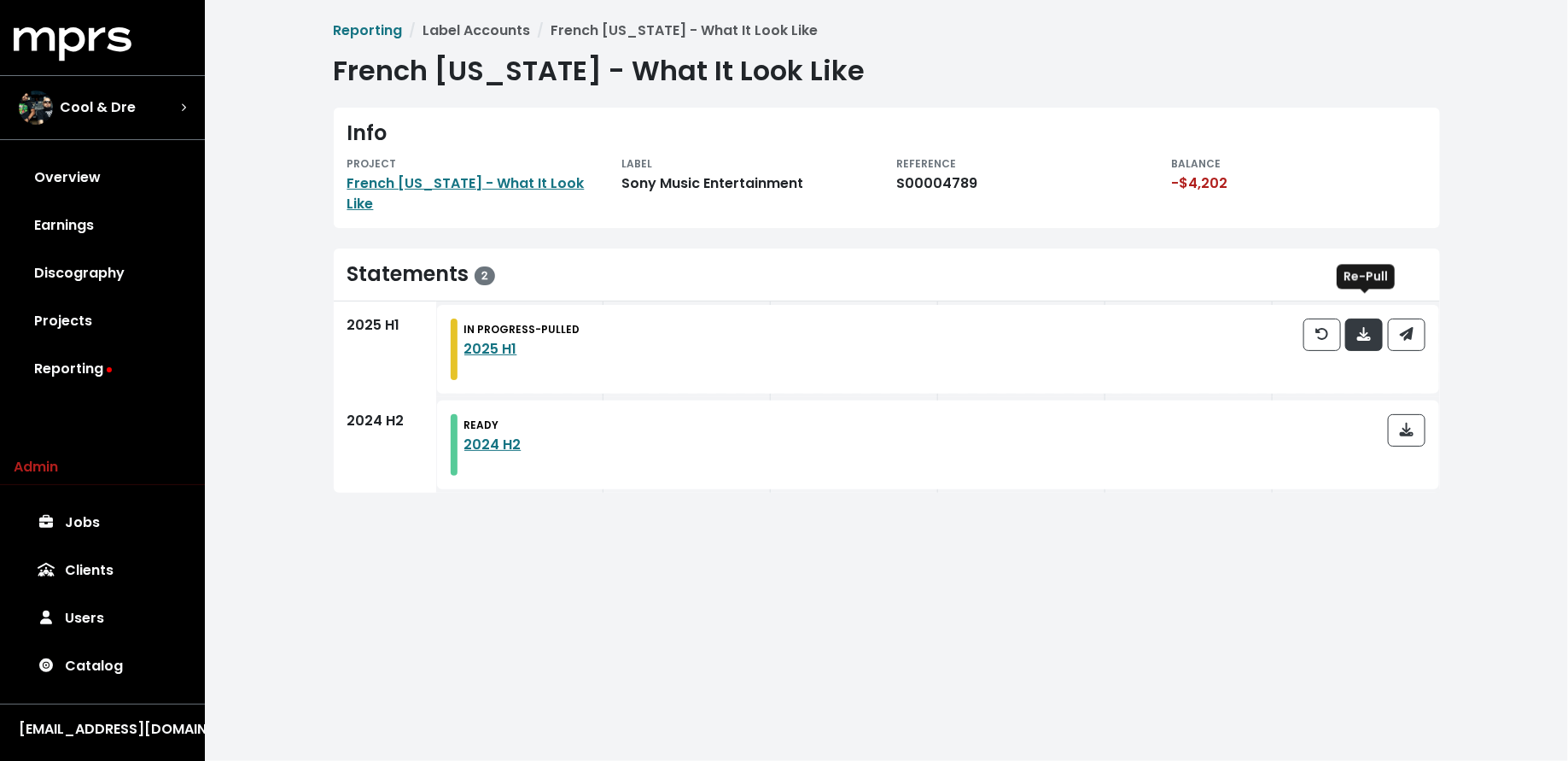
click at [1365, 327] on icon "button" at bounding box center [1364, 333] width 13 height 13
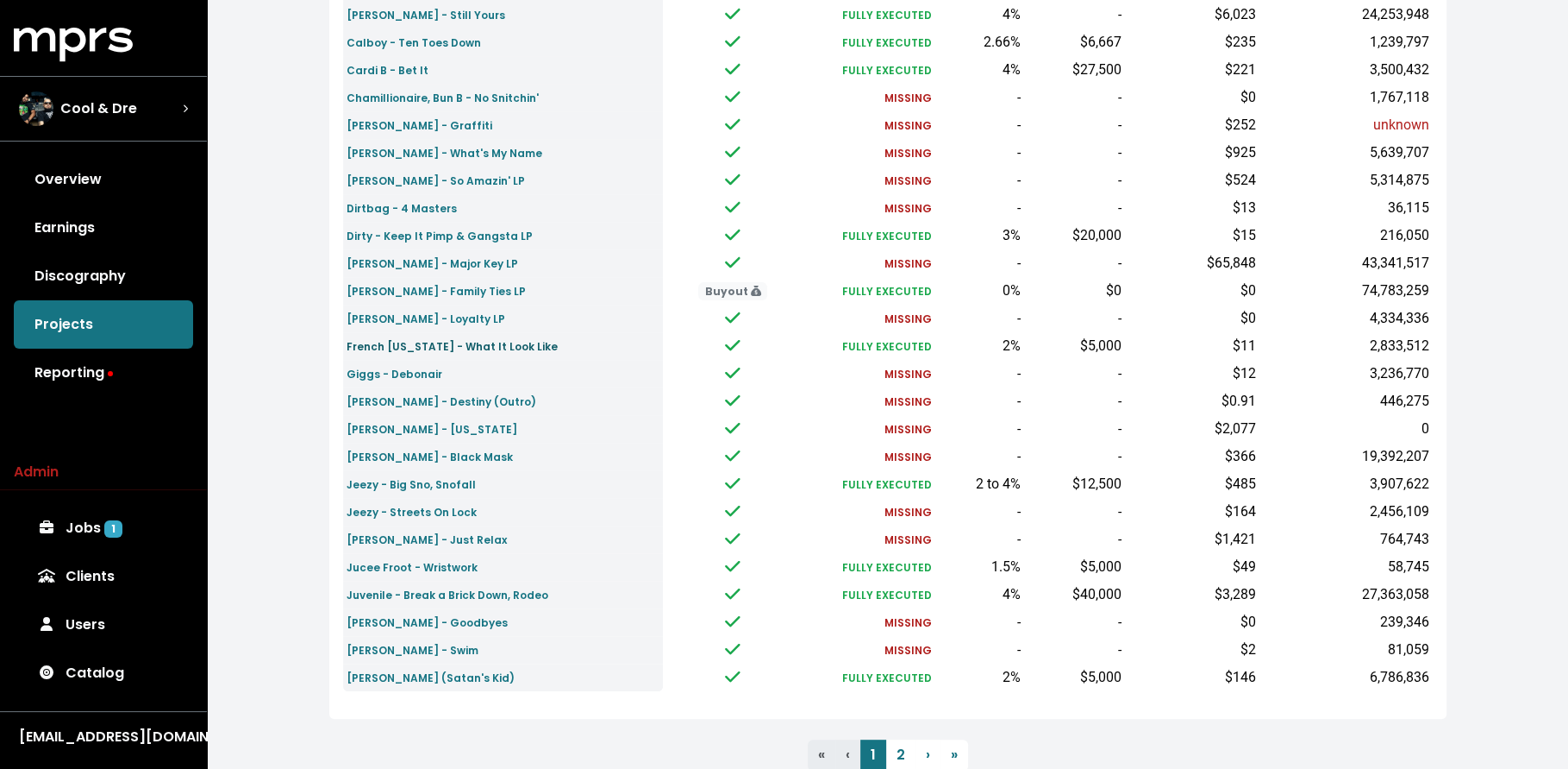
scroll to position [461, 0]
click at [417, 620] on small "Kelis - Goodbyes" at bounding box center [427, 620] width 162 height 14
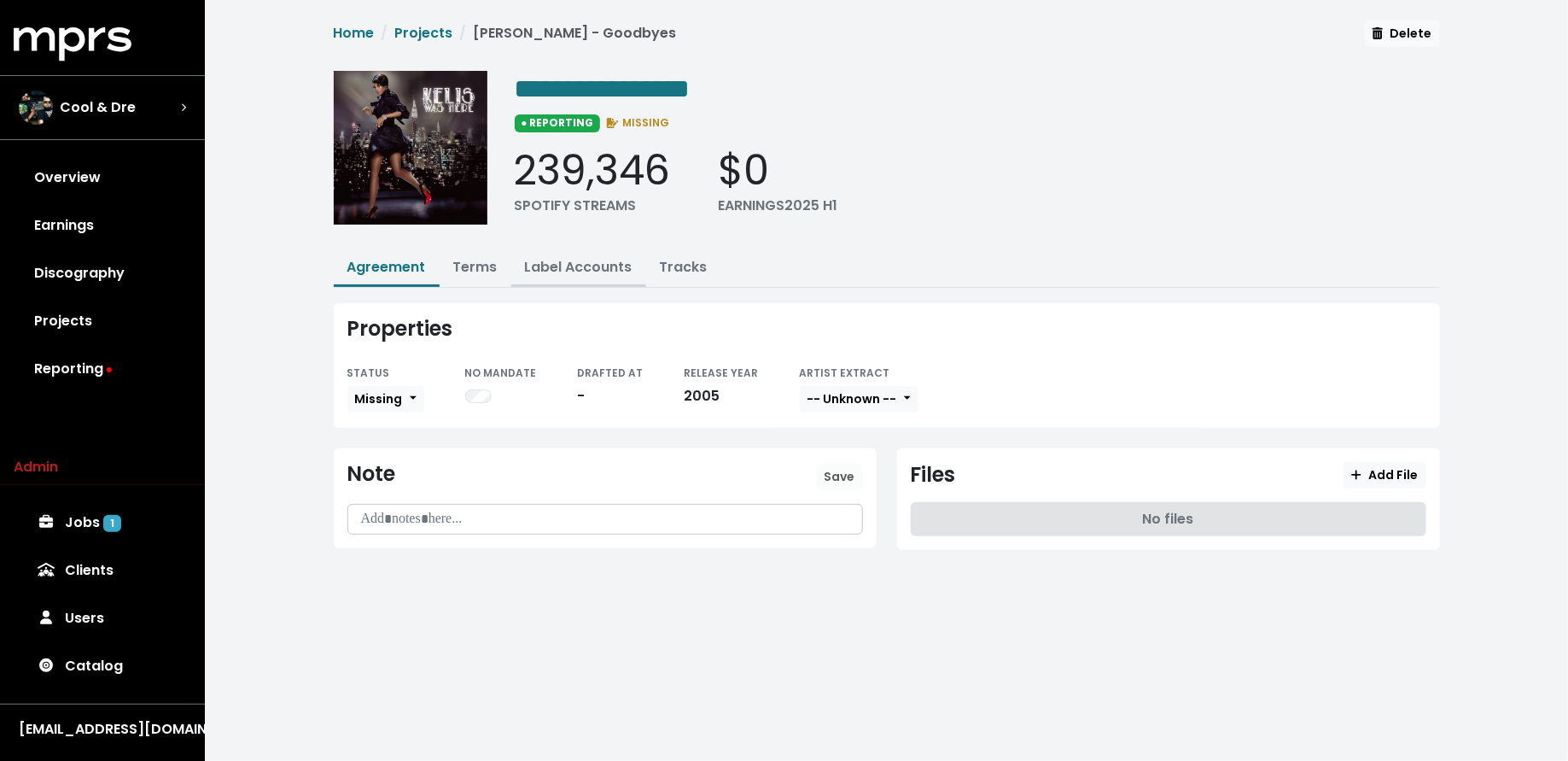
click at [567, 272] on link "Label Accounts" at bounding box center [579, 266] width 108 height 20
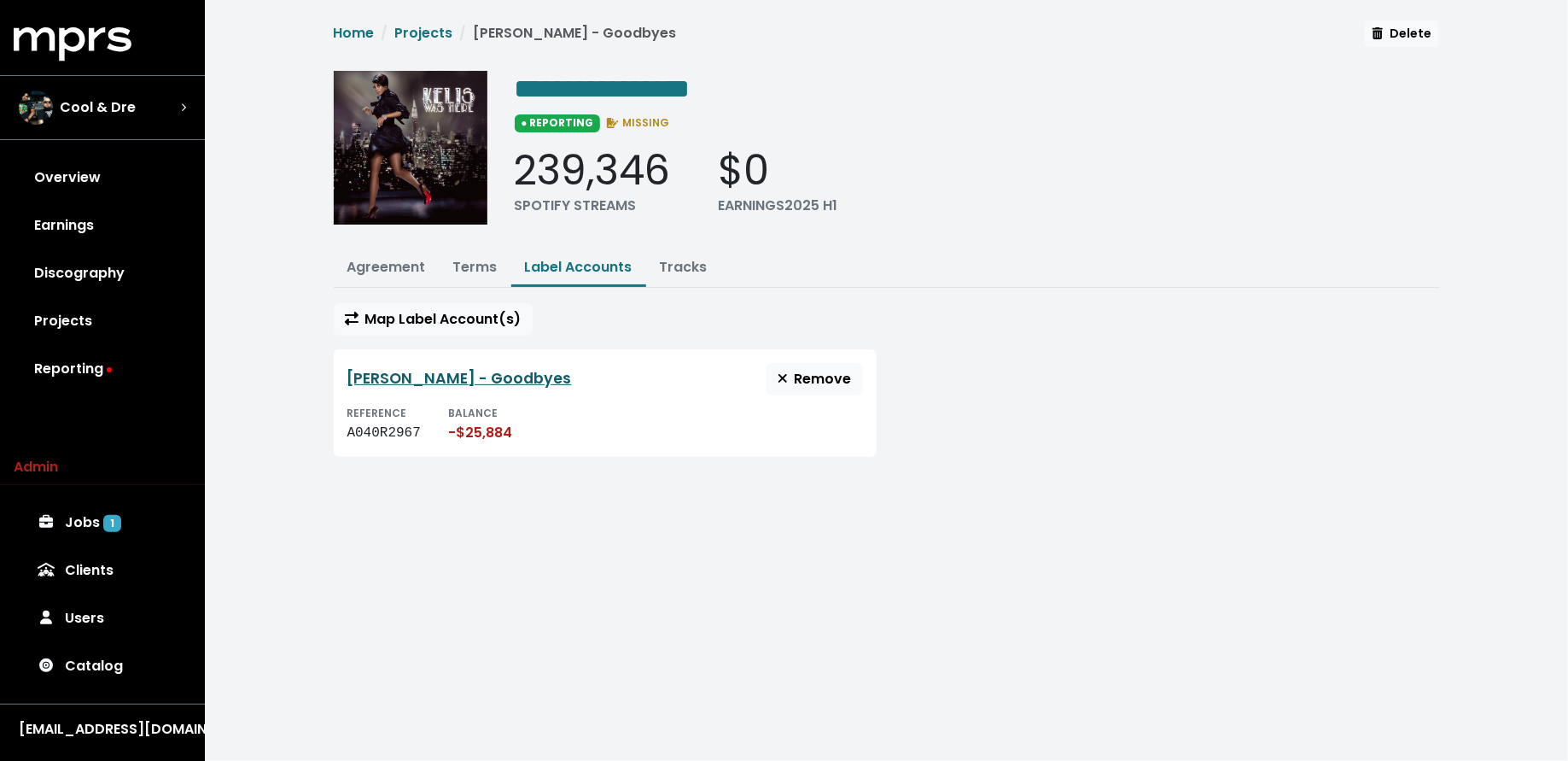
click at [446, 368] on link "Kelis - Goodbyes" at bounding box center [459, 379] width 224 height 21
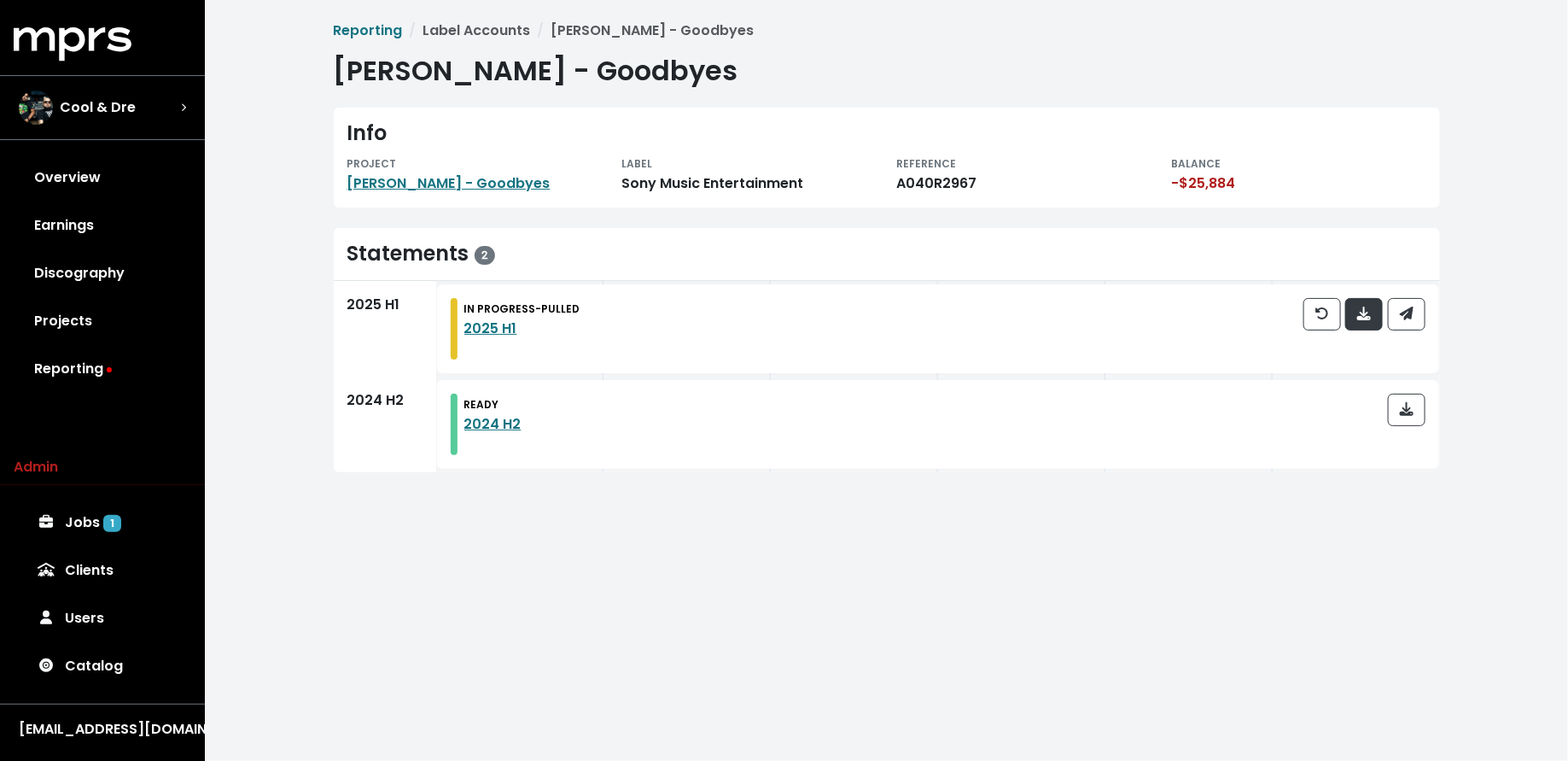
click at [1363, 317] on icon "button" at bounding box center [1364, 313] width 13 height 13
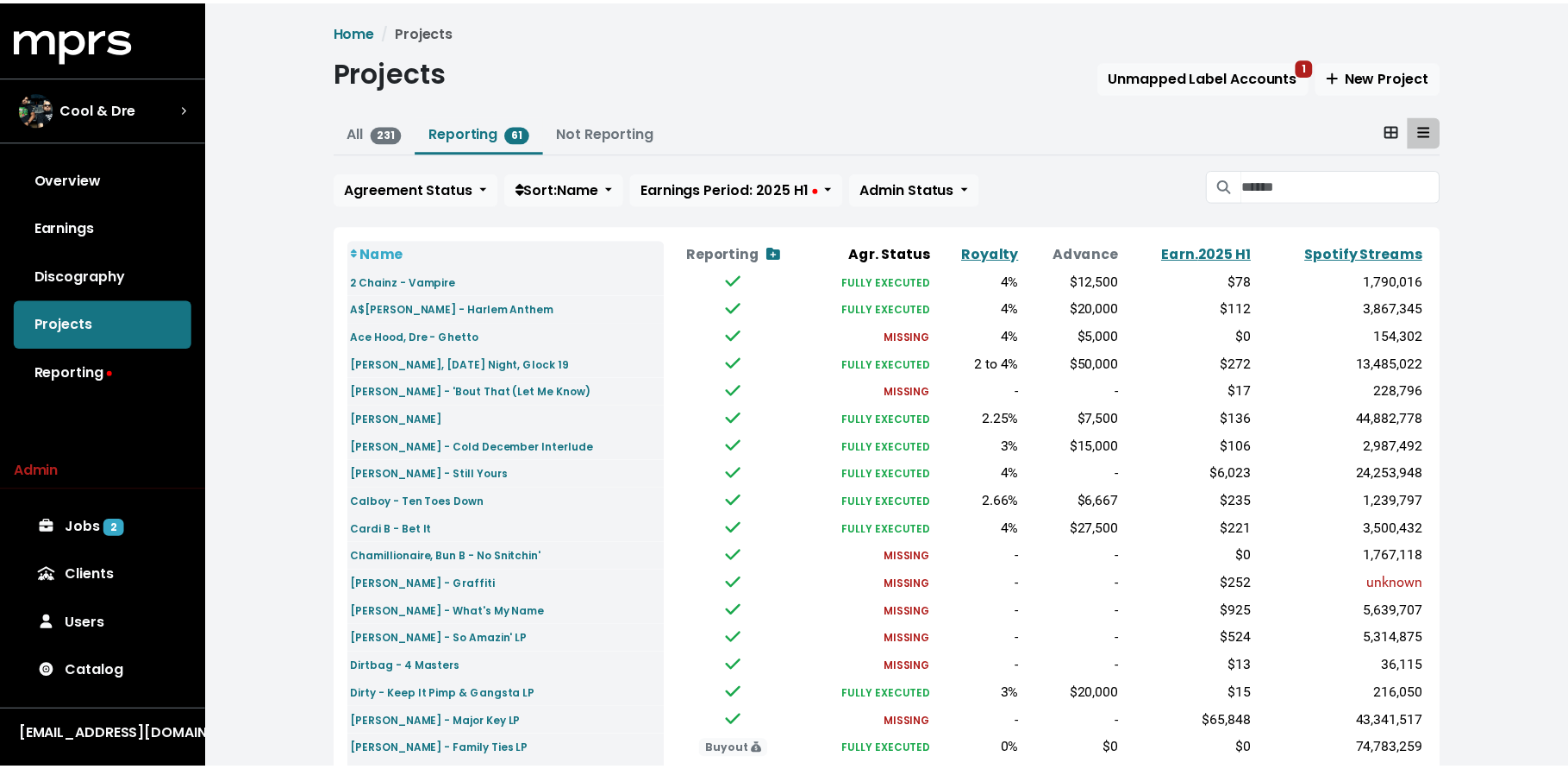
scroll to position [517, 0]
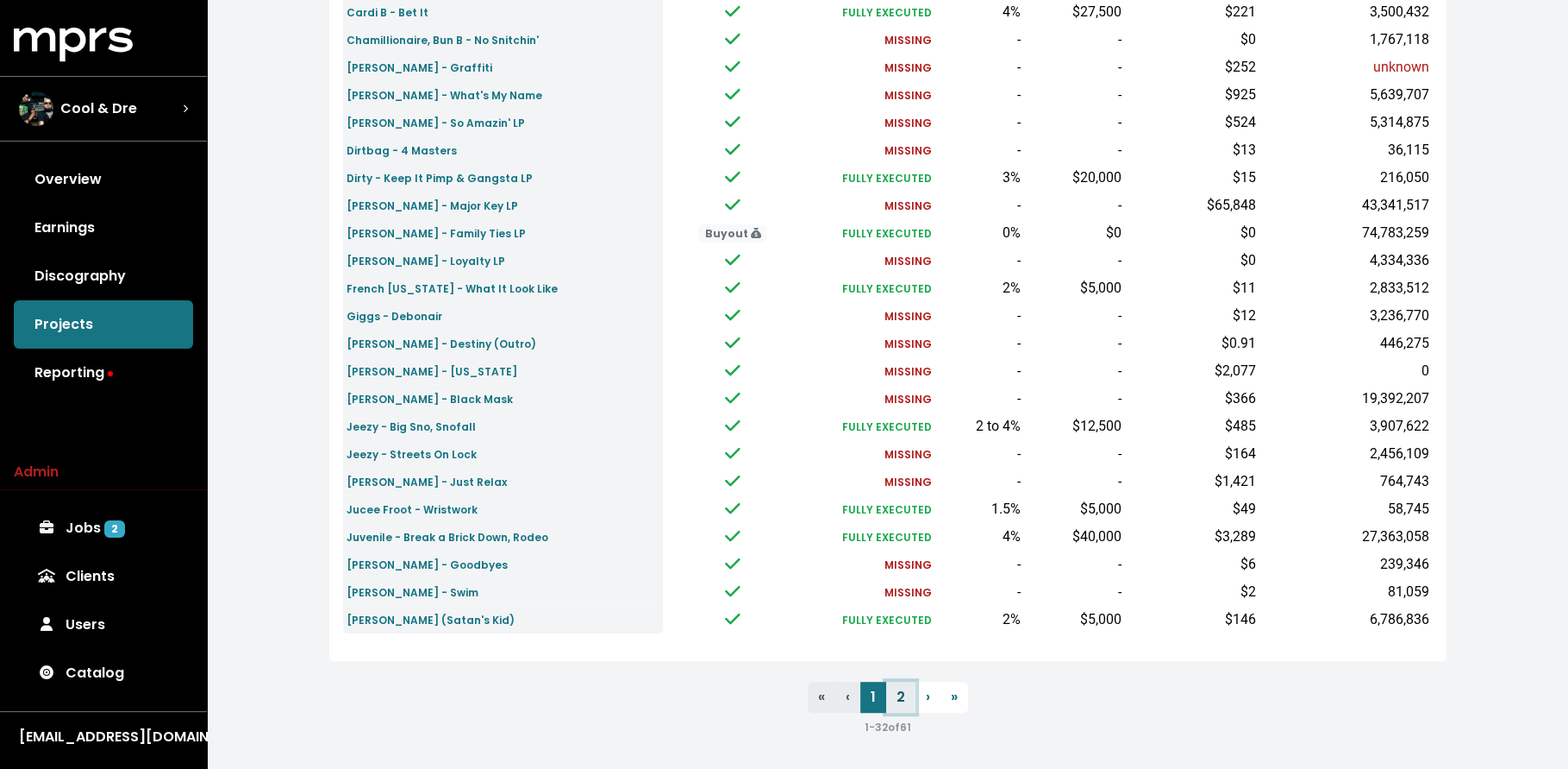
click at [900, 701] on link "2" at bounding box center [901, 696] width 30 height 31
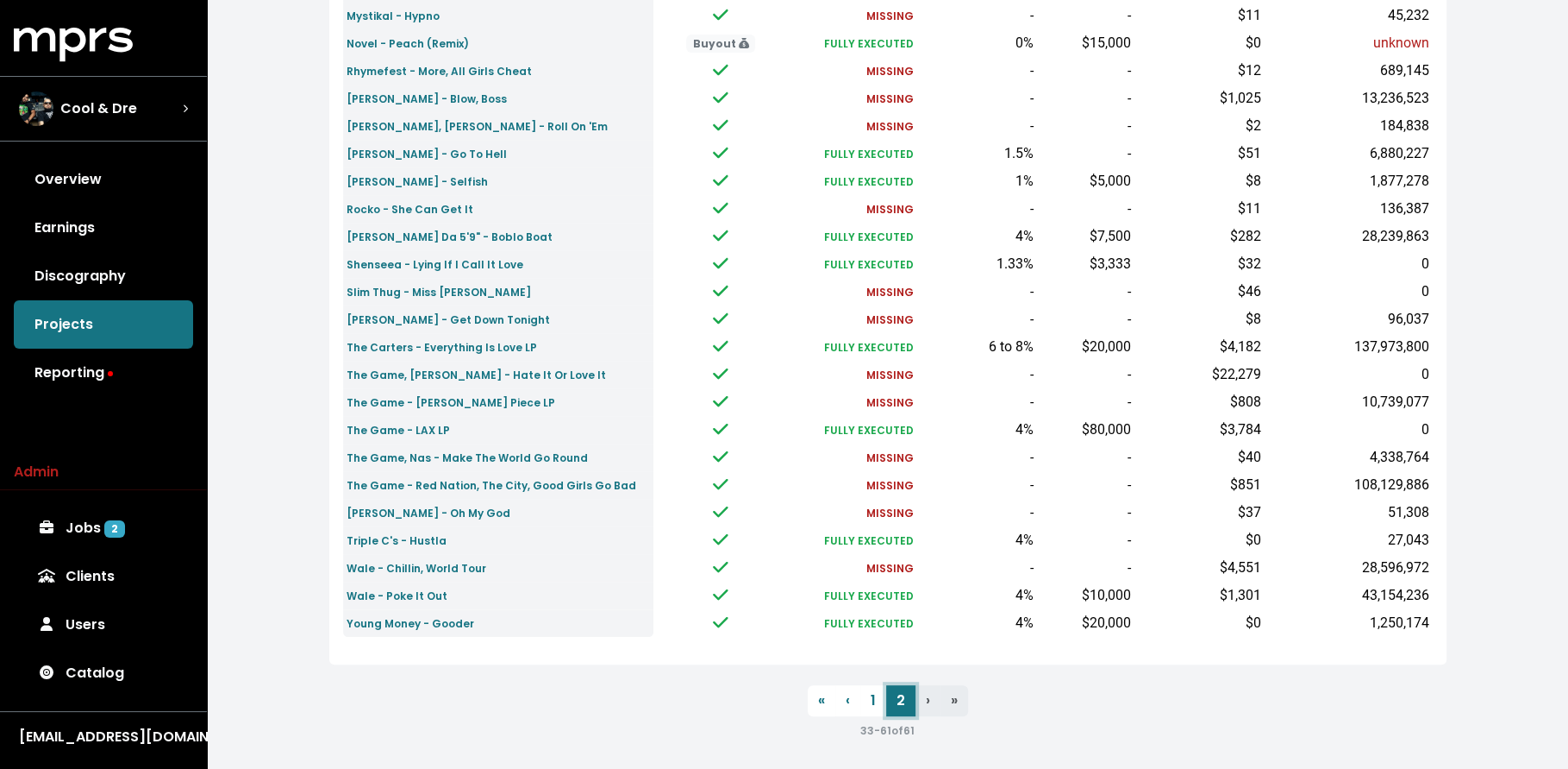
scroll to position [435, 0]
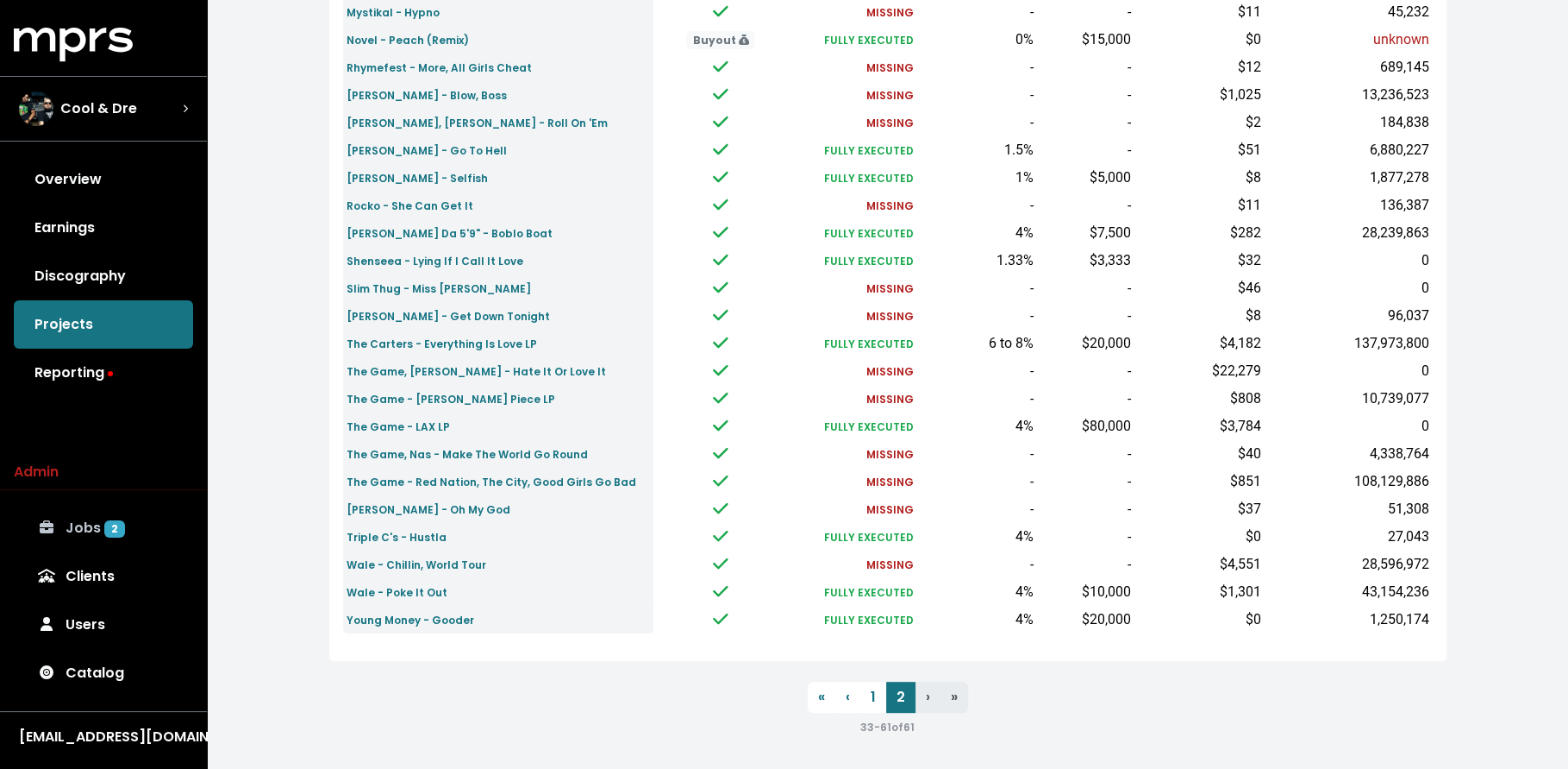
click at [100, 523] on link "Jobs 2" at bounding box center [103, 528] width 180 height 49
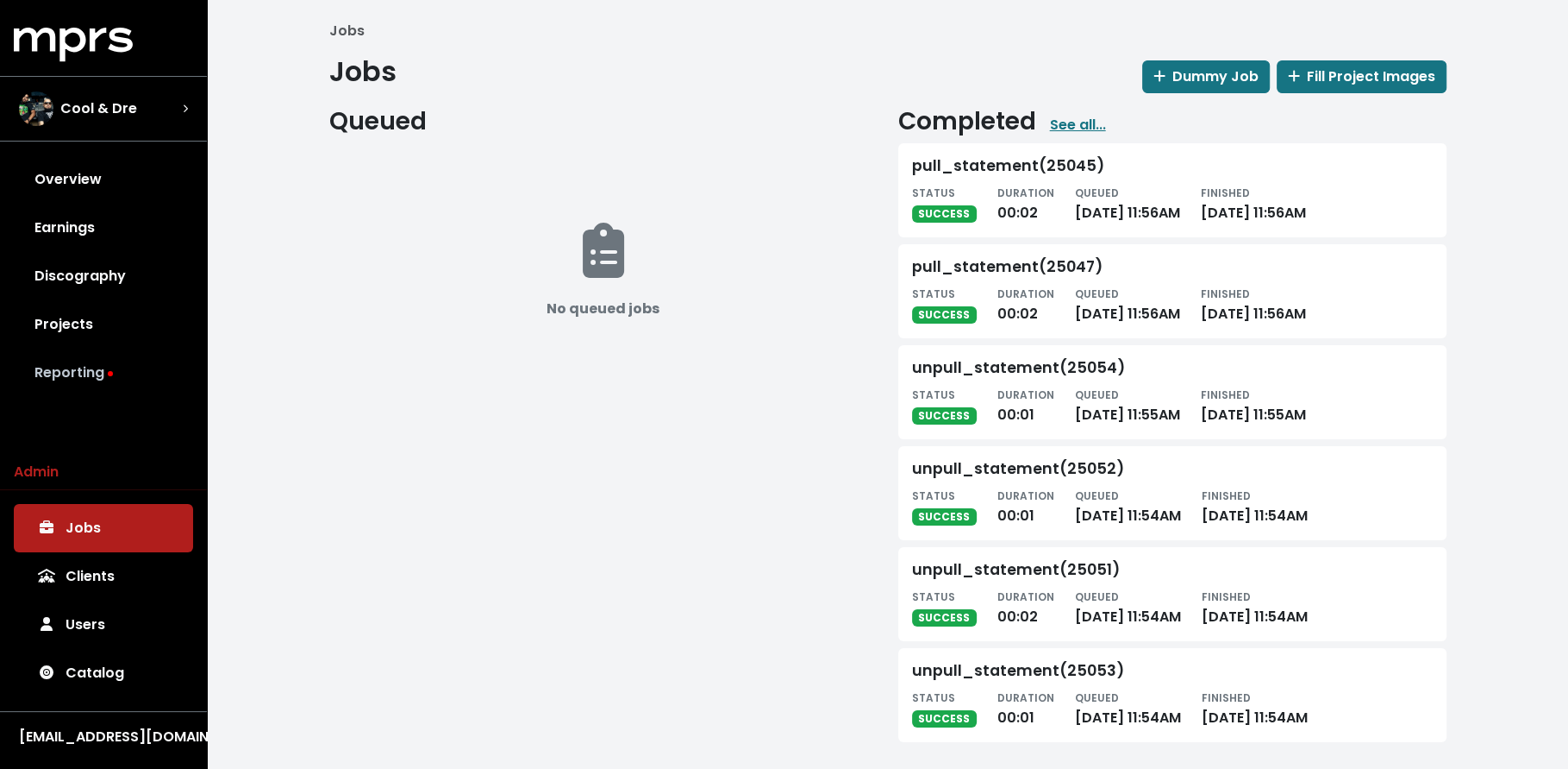
click at [86, 383] on link "Reporting" at bounding box center [103, 372] width 180 height 49
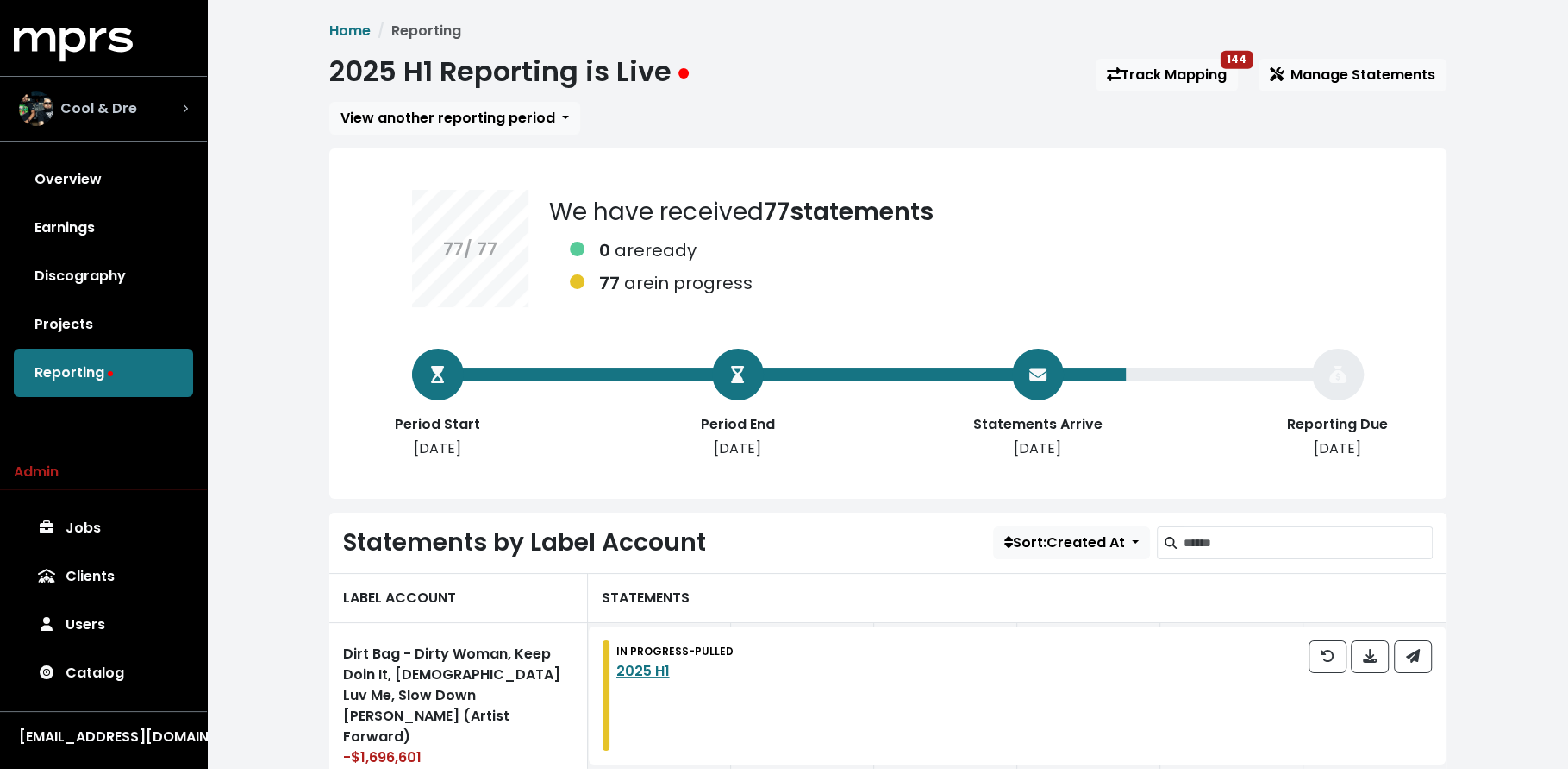
click at [147, 123] on div "Cool & Dre" at bounding box center [103, 109] width 169 height 34
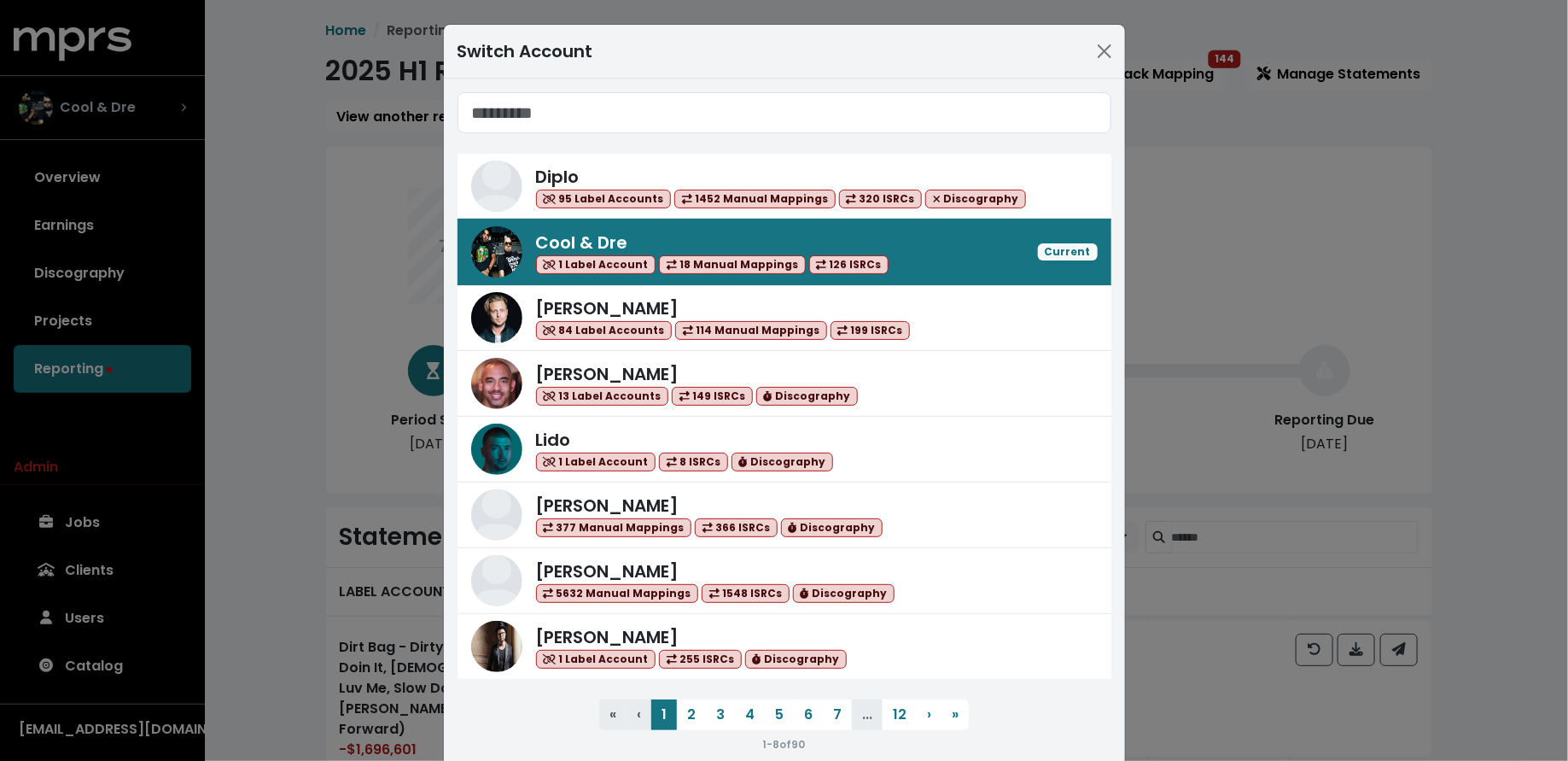
type input "*"
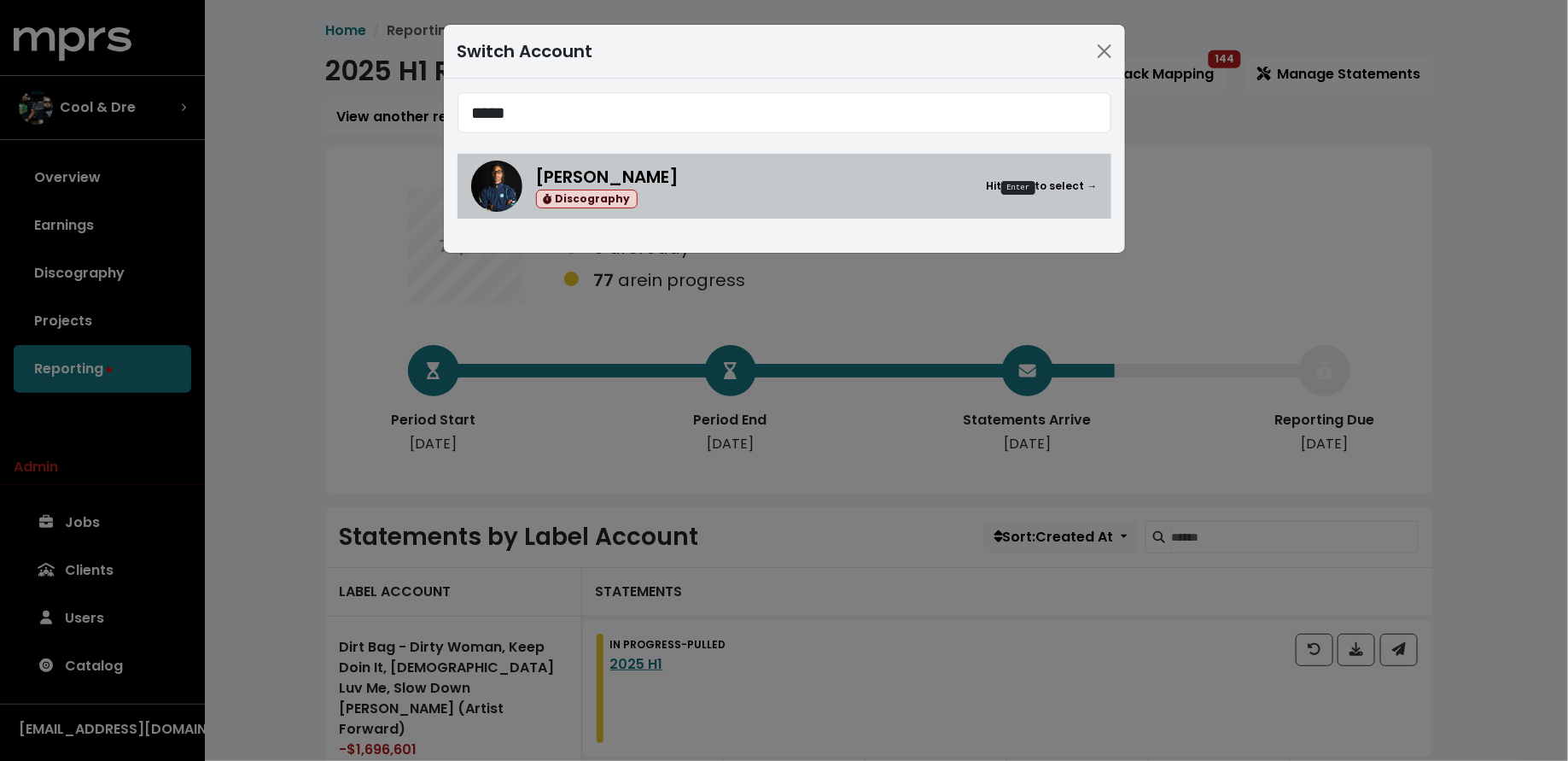
type input "*****"
click at [703, 192] on div "Donnie Scantz Discography Hit Enter to select →" at bounding box center [816, 186] width 561 height 45
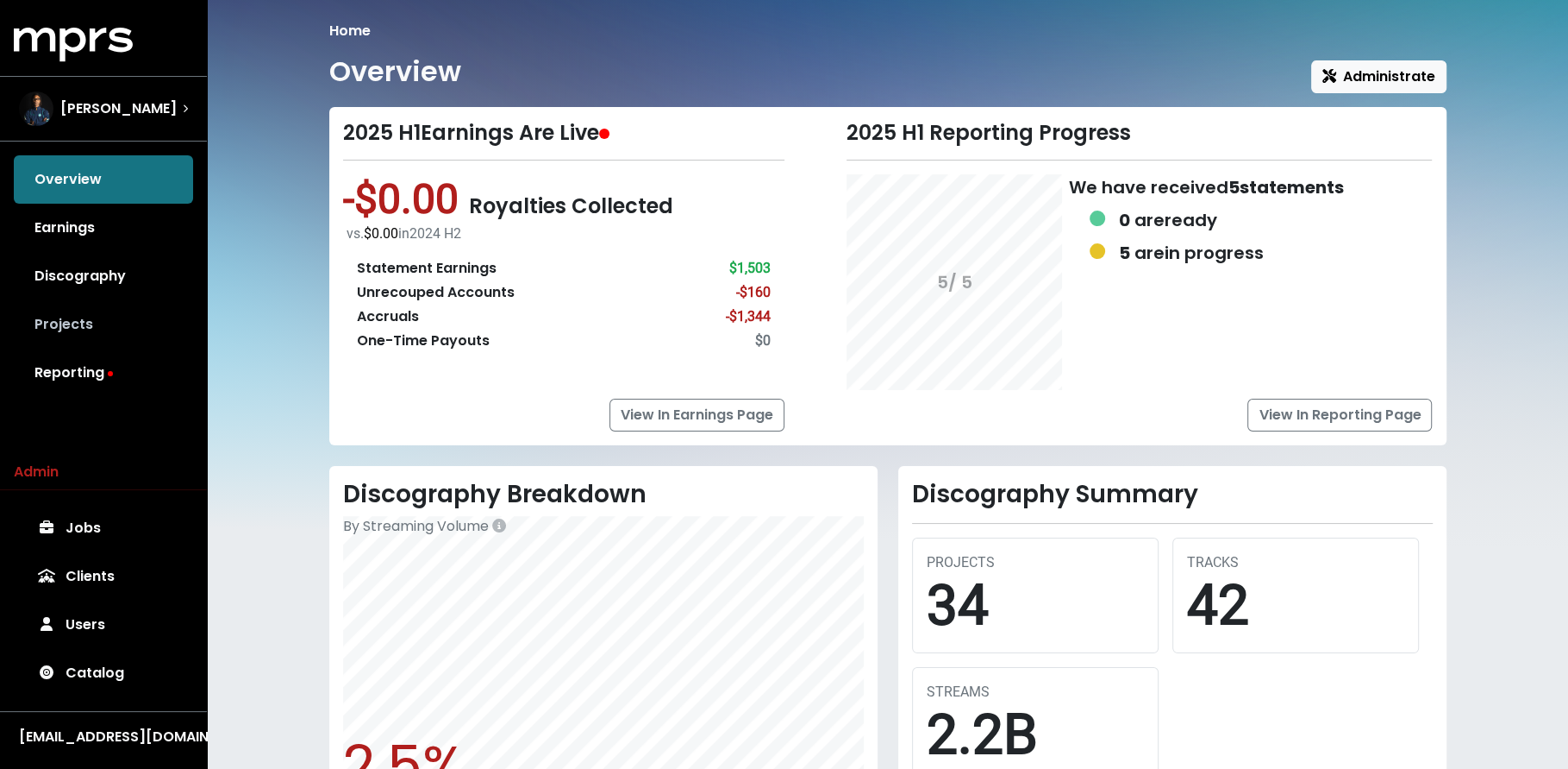
click at [119, 336] on link "Projects" at bounding box center [103, 324] width 180 height 49
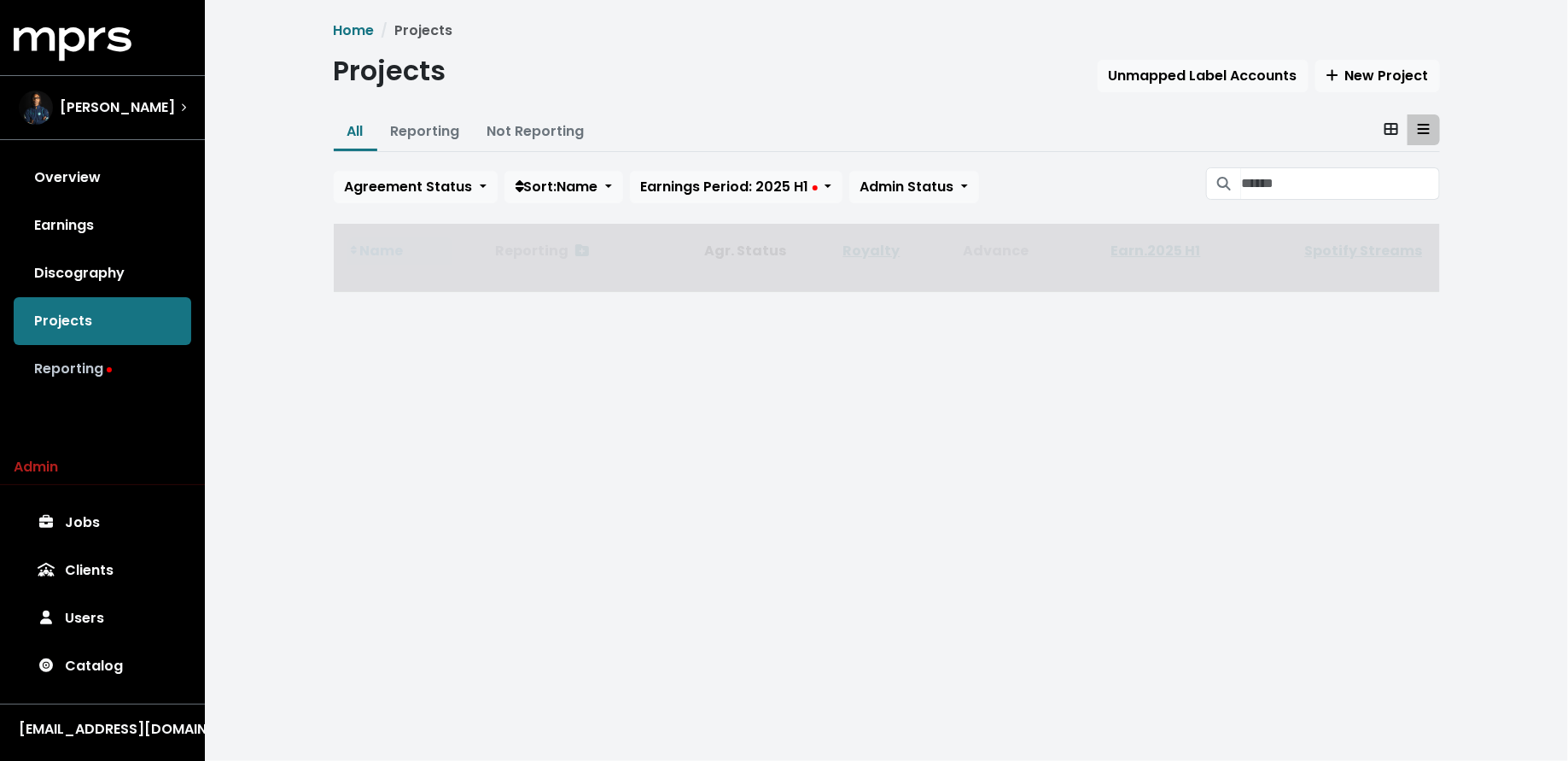
click at [112, 370] on link "Reporting" at bounding box center [102, 368] width 178 height 48
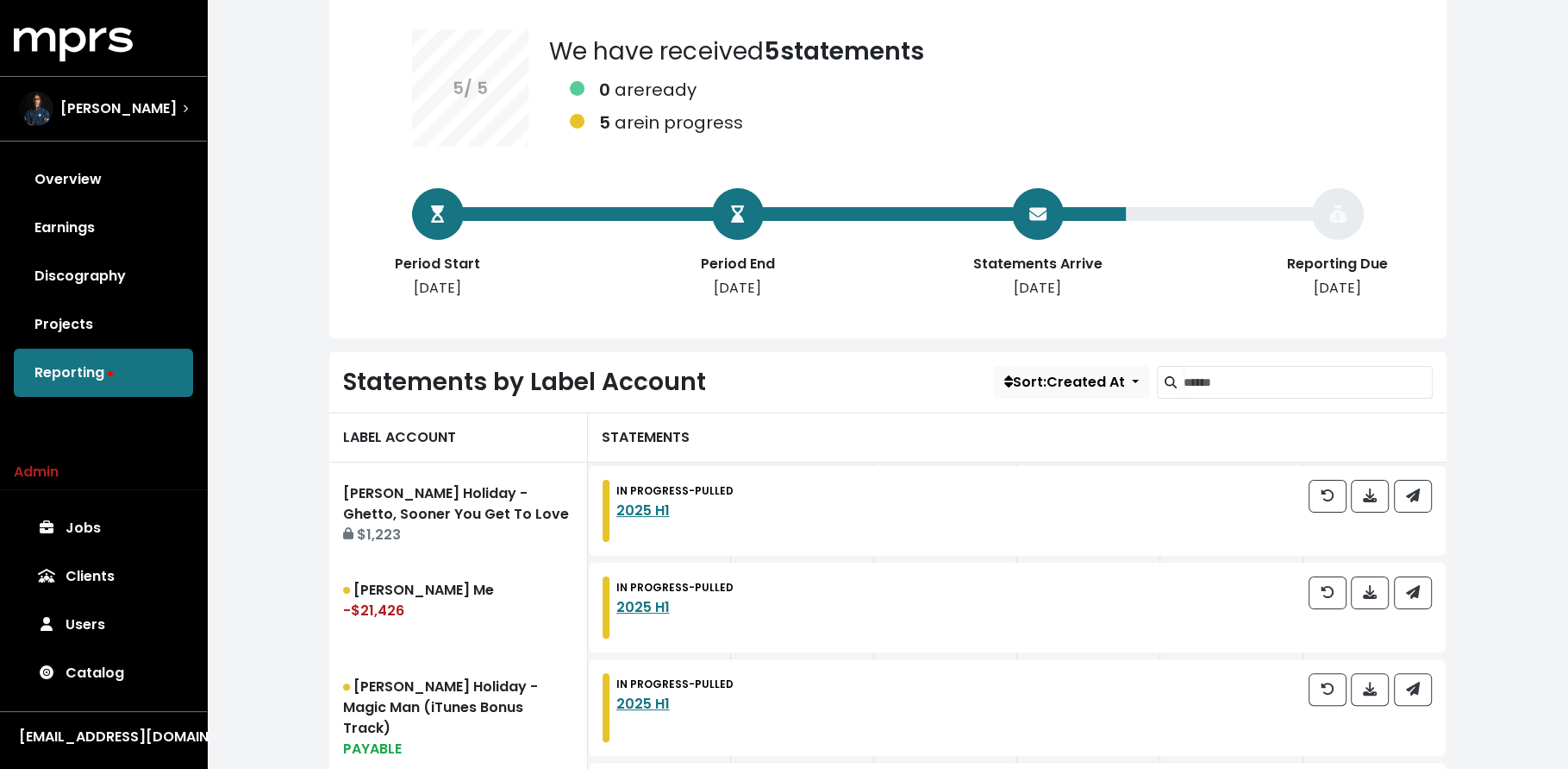
scroll to position [382, 0]
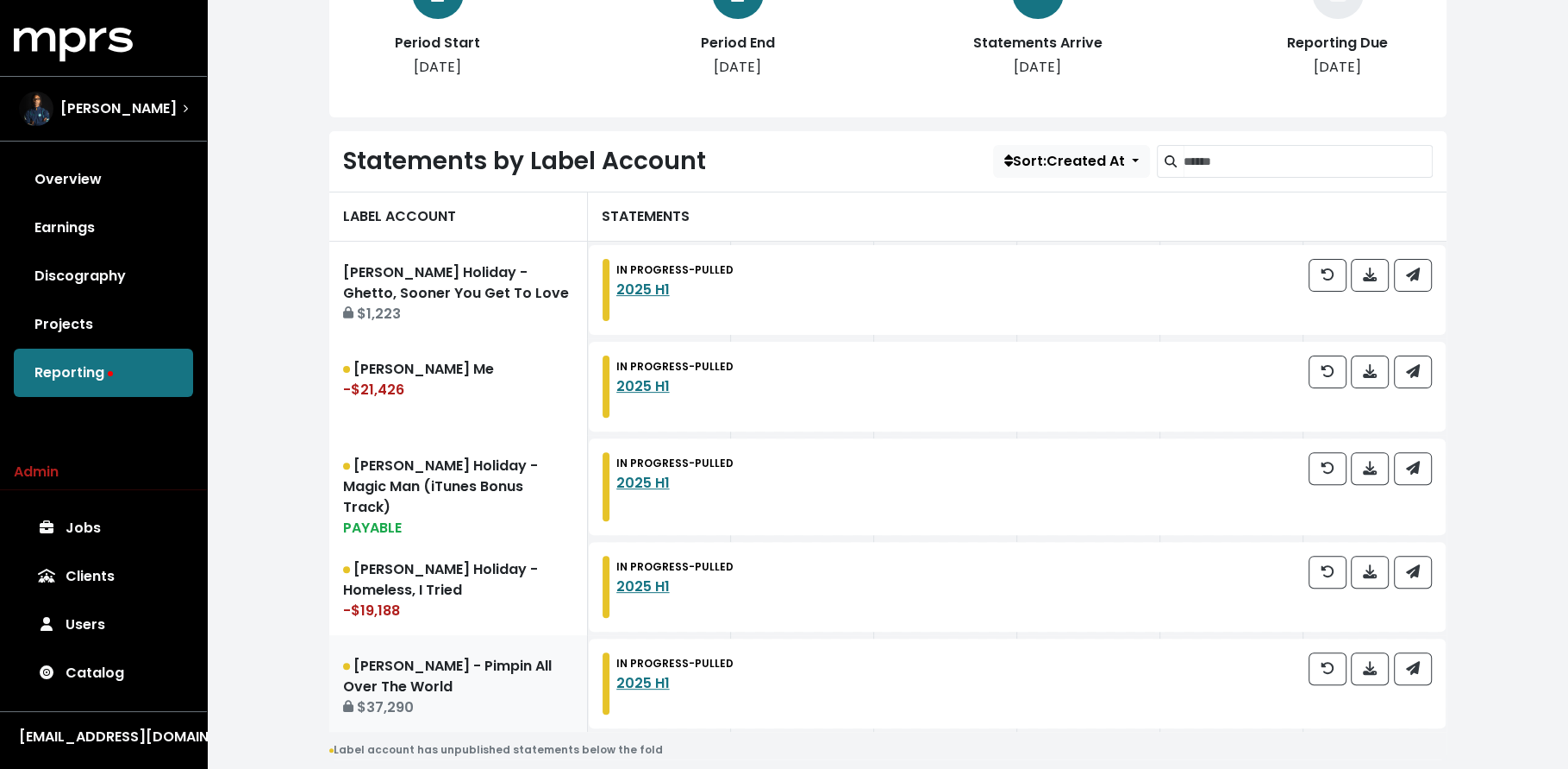
click at [458, 680] on link "Ludacris - Pimpin All Over The World $37,290" at bounding box center [458, 683] width 259 height 97
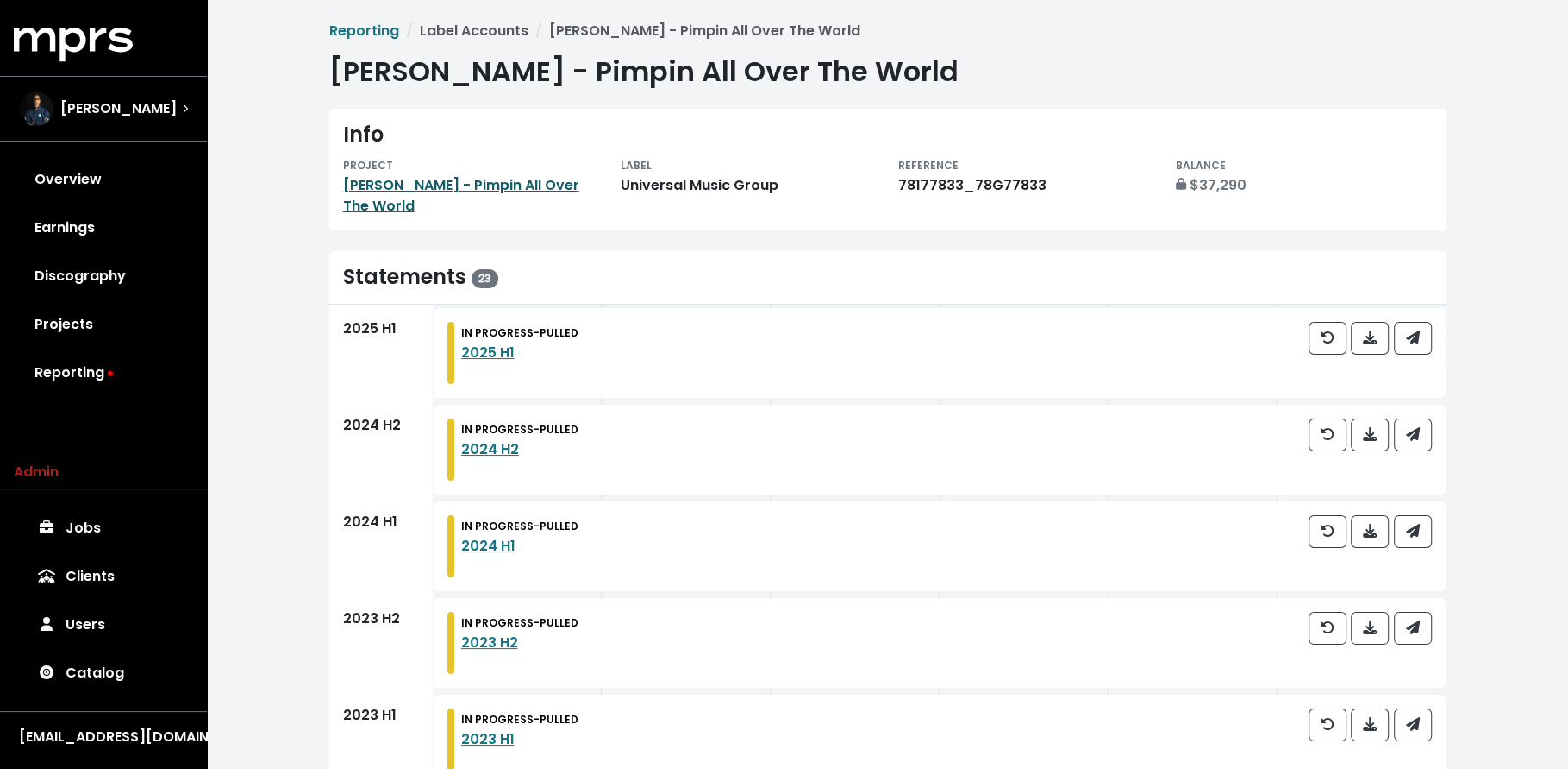
click at [420, 185] on link "[PERSON_NAME] - Pimpin All Over The World" at bounding box center [461, 195] width 236 height 40
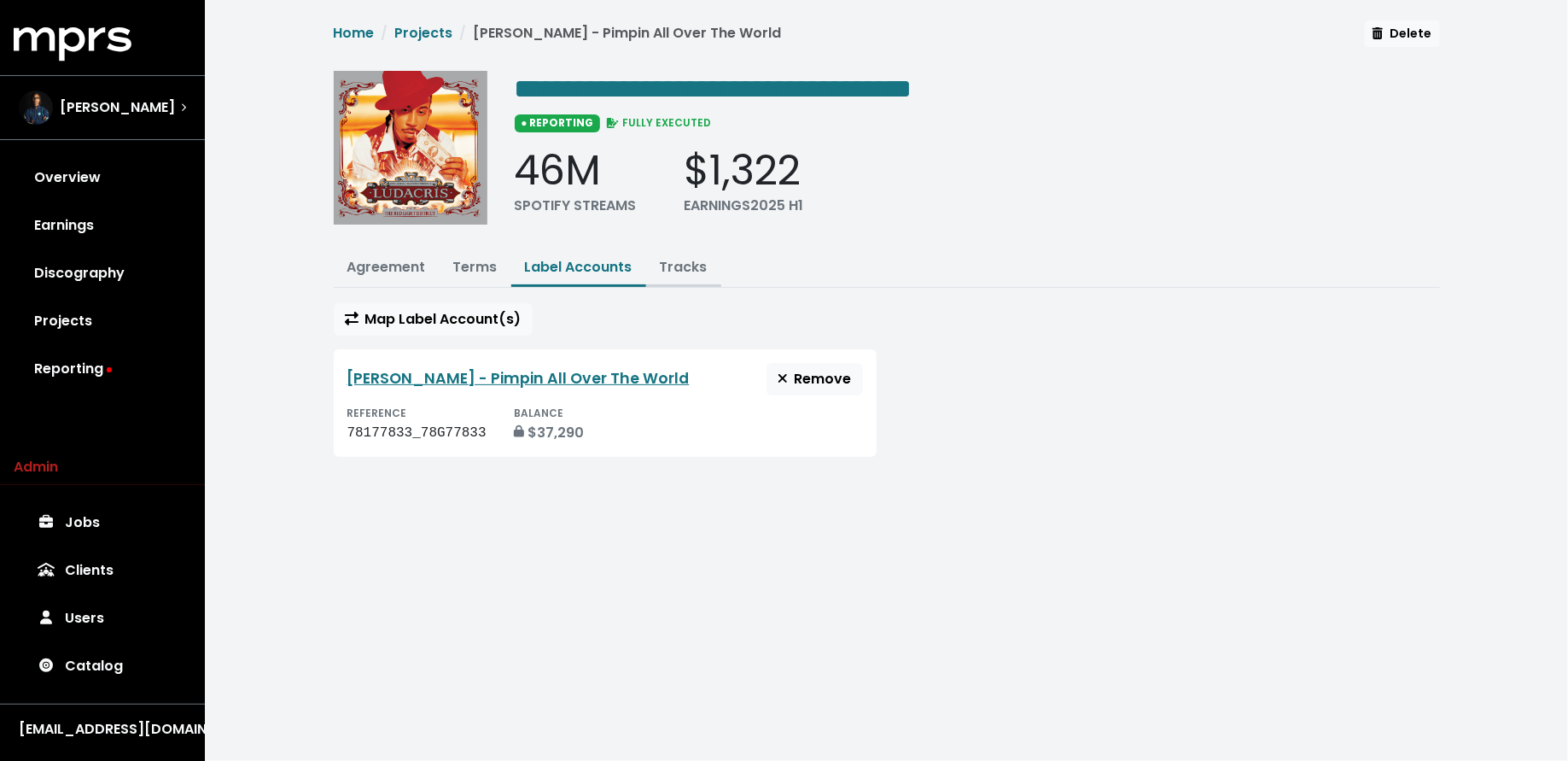
click at [680, 260] on link "Tracks" at bounding box center [683, 266] width 48 height 20
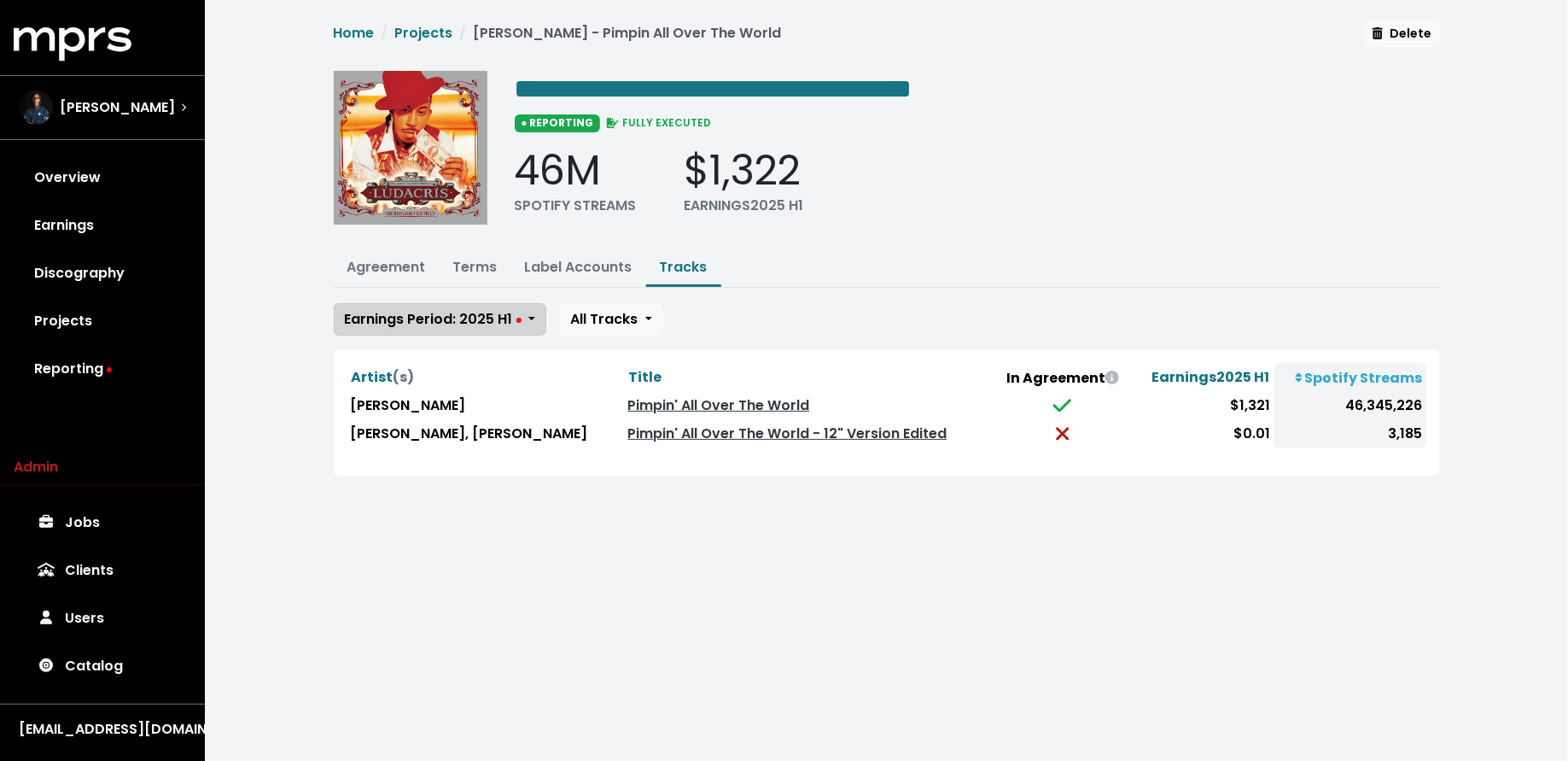
click at [507, 315] on span "Earnings Period: 2025 H1" at bounding box center [432, 318] width 177 height 20
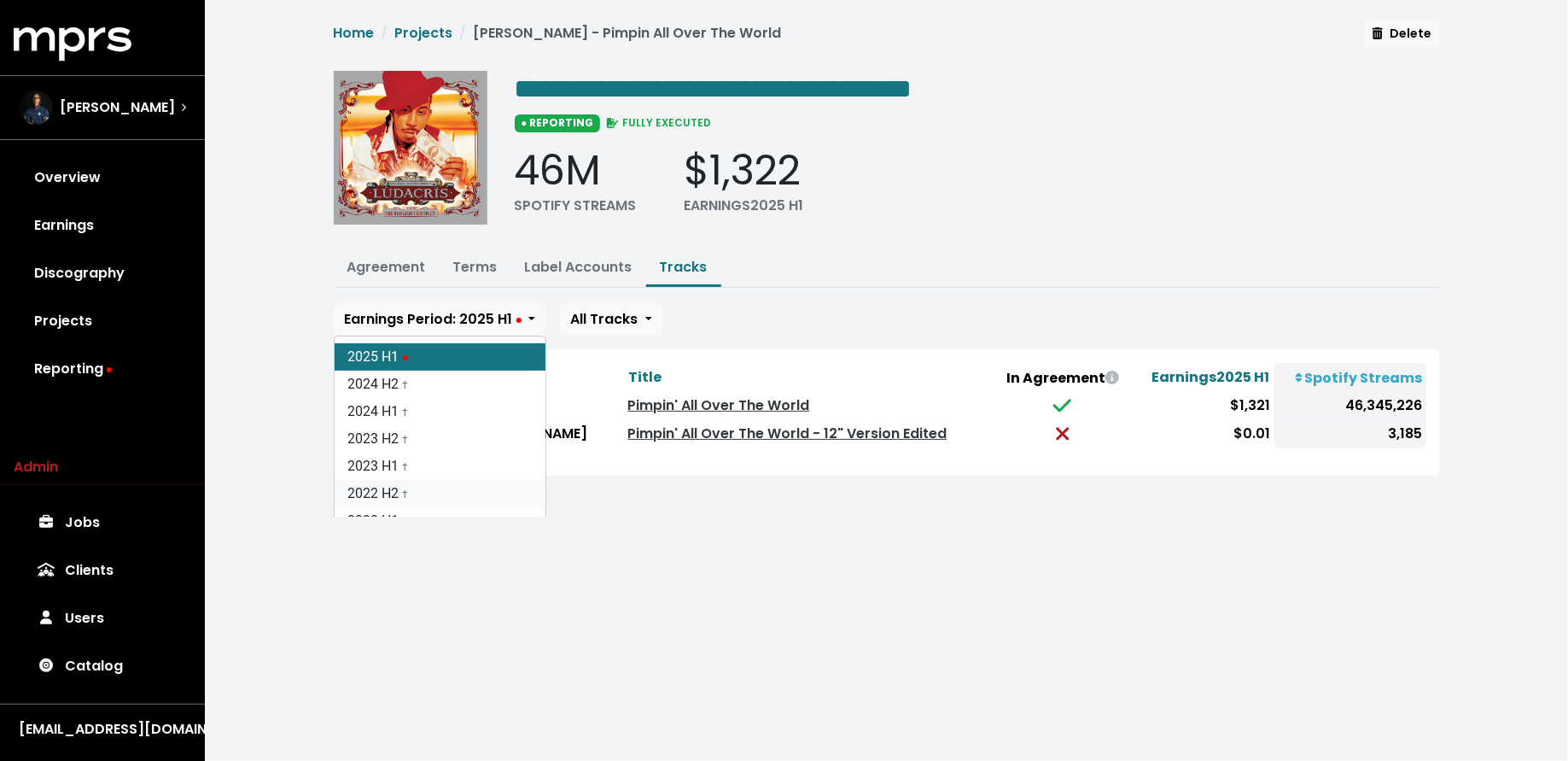
scroll to position [239, 0]
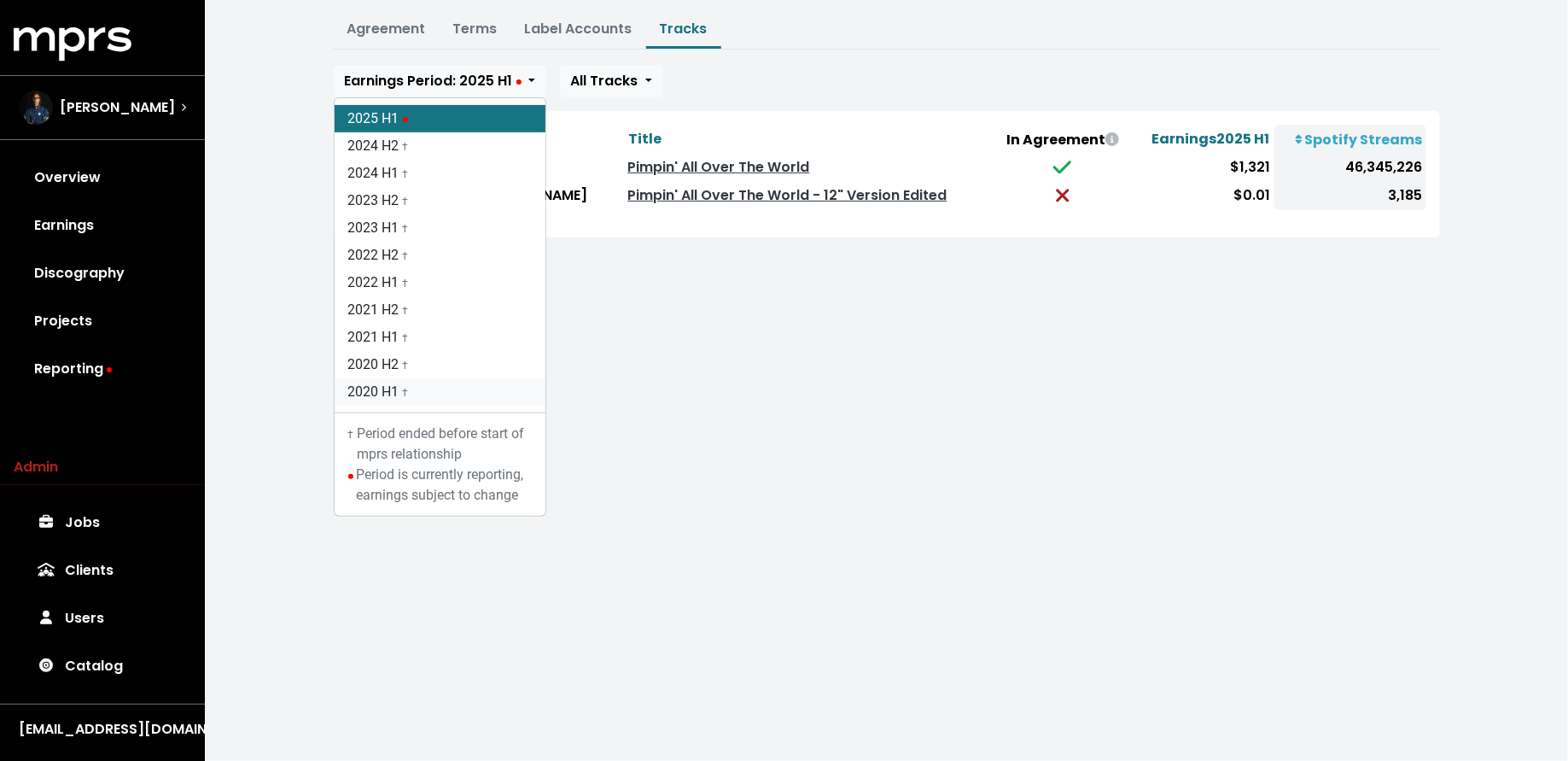
click at [465, 379] on link "2020 H1 †" at bounding box center [440, 392] width 211 height 27
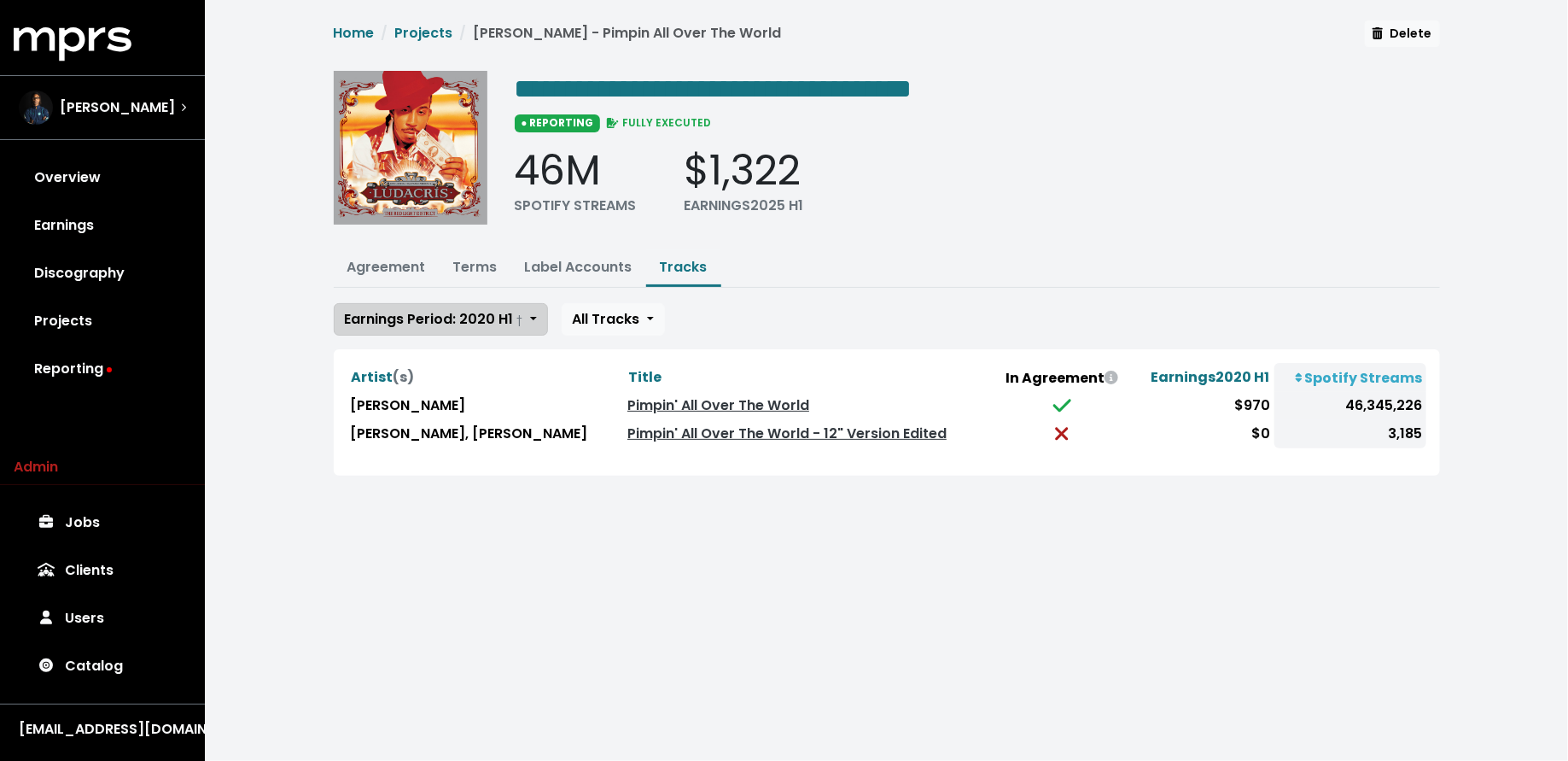
click at [458, 309] on span "Earnings Period: 2020 H1 †" at bounding box center [433, 318] width 178 height 20
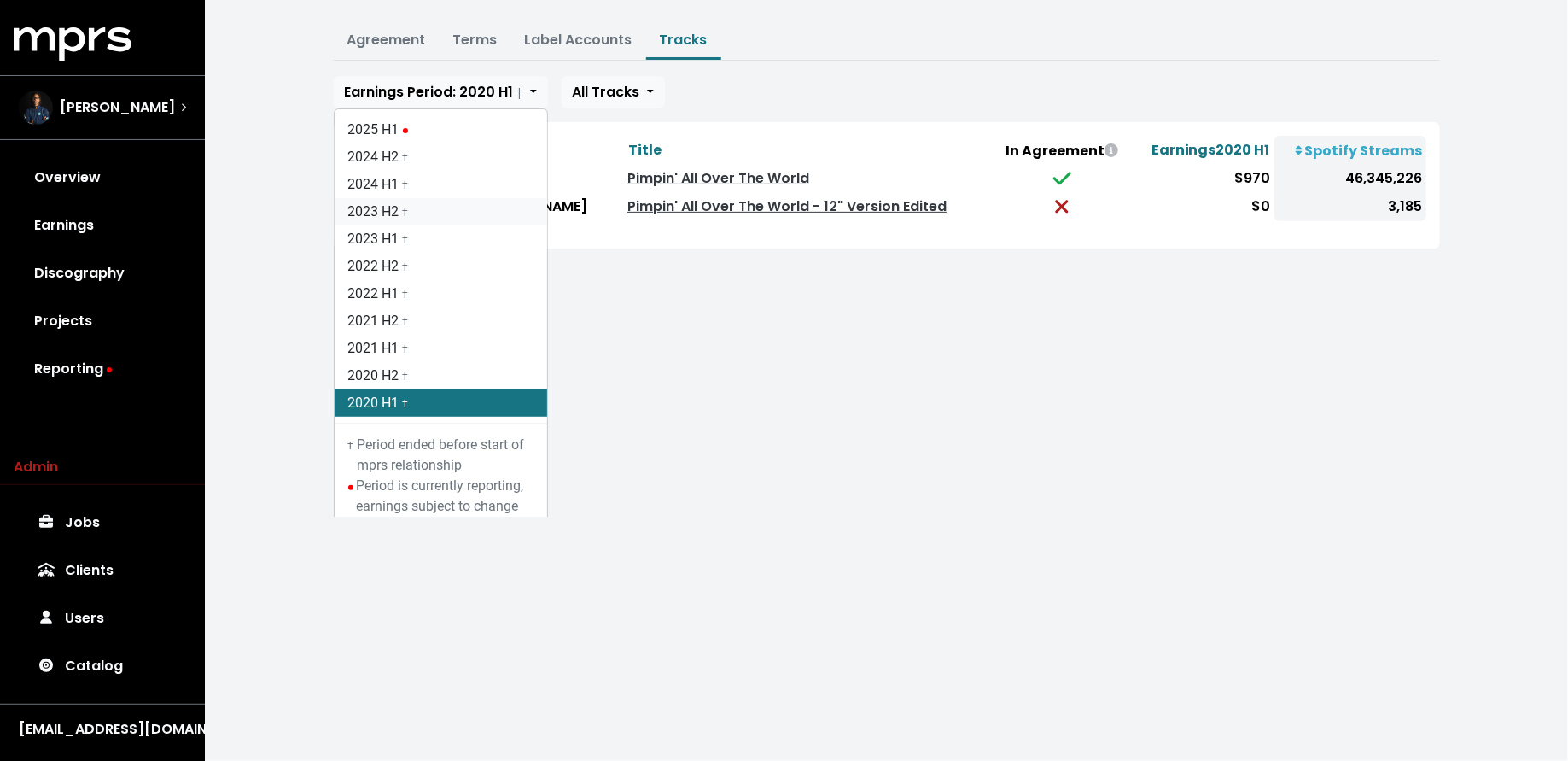
scroll to position [239, 0]
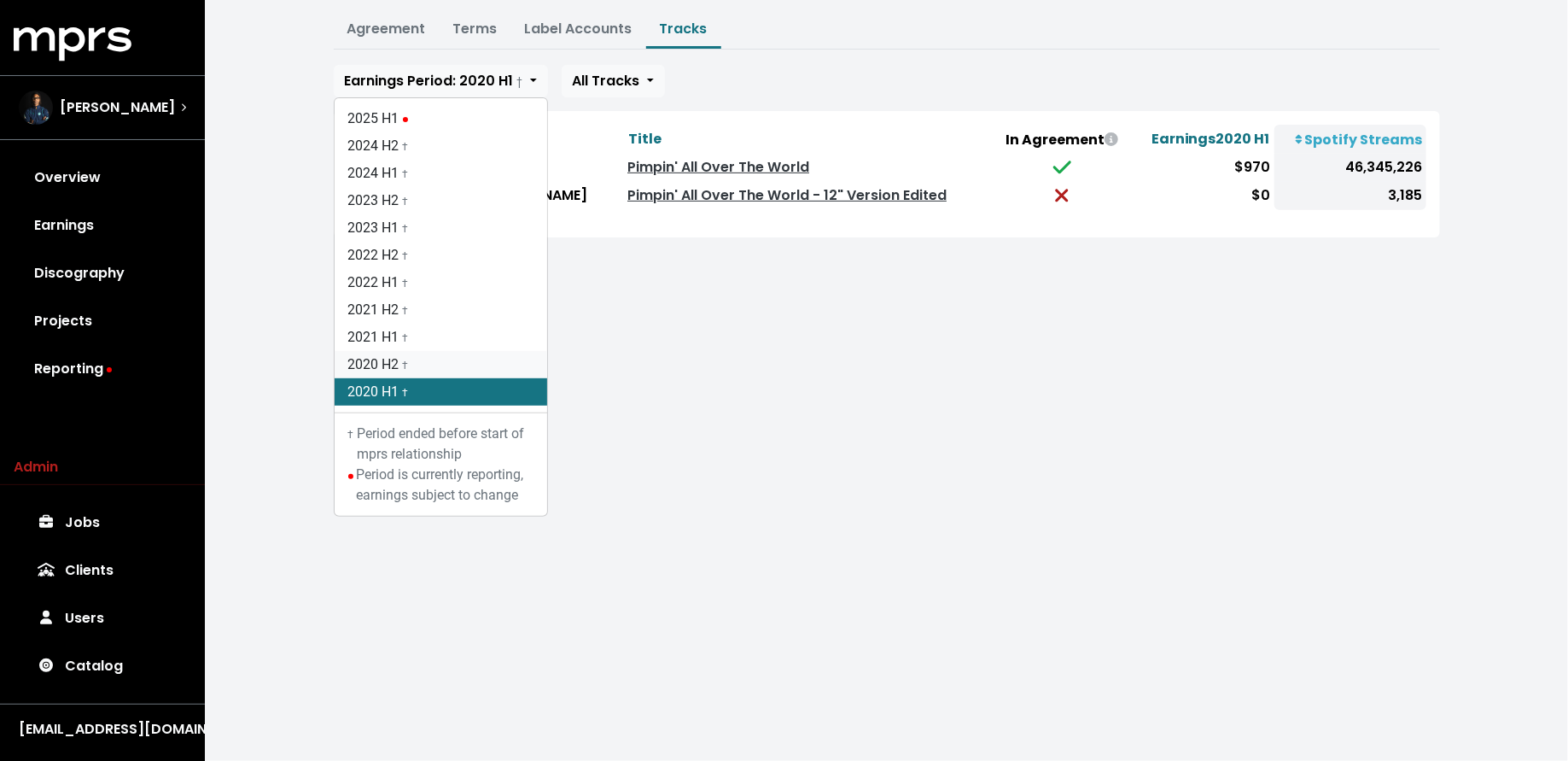
click at [448, 353] on link "2020 H2 †" at bounding box center [441, 364] width 213 height 27
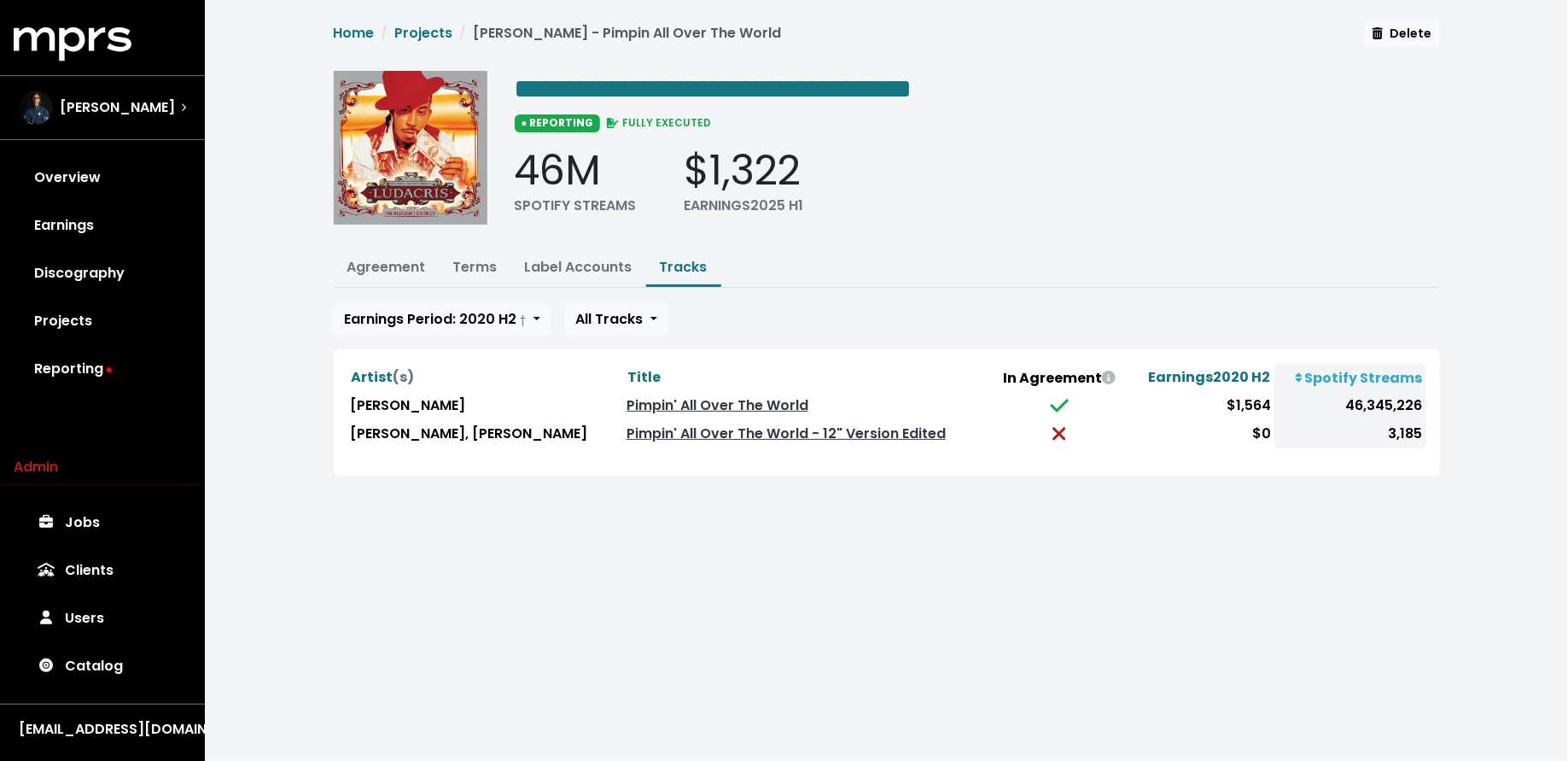
click at [466, 333] on div "Earnings Period: 2020 H2 † 2025 H1 2024 H2 † 2024 H1 † 2023 H2 † 2023 H1 † 2022…" at bounding box center [887, 389] width 1106 height 172
click at [466, 321] on span "Earnings Period: 2020 H2 †" at bounding box center [435, 318] width 182 height 20
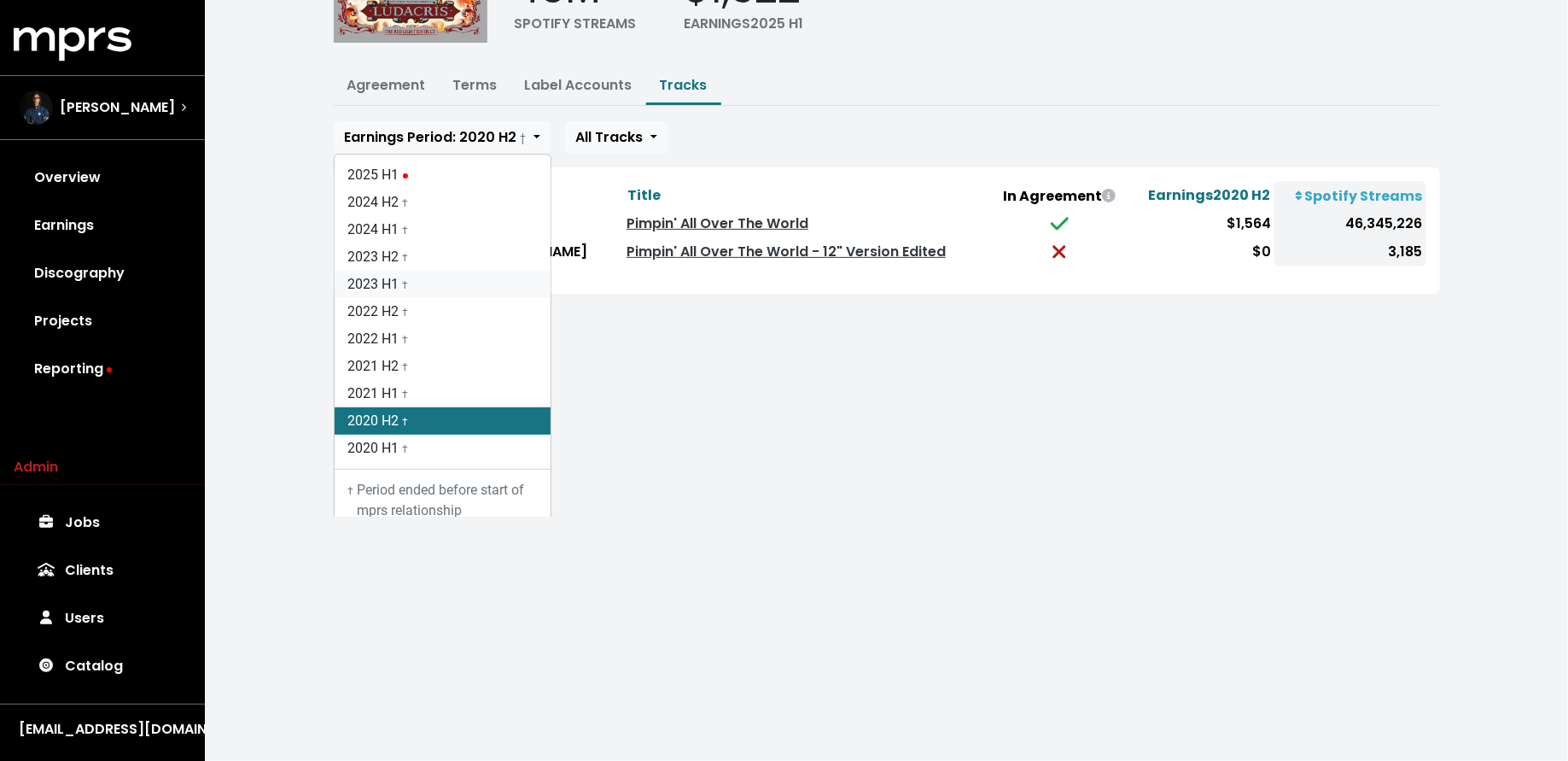
scroll to position [239, 0]
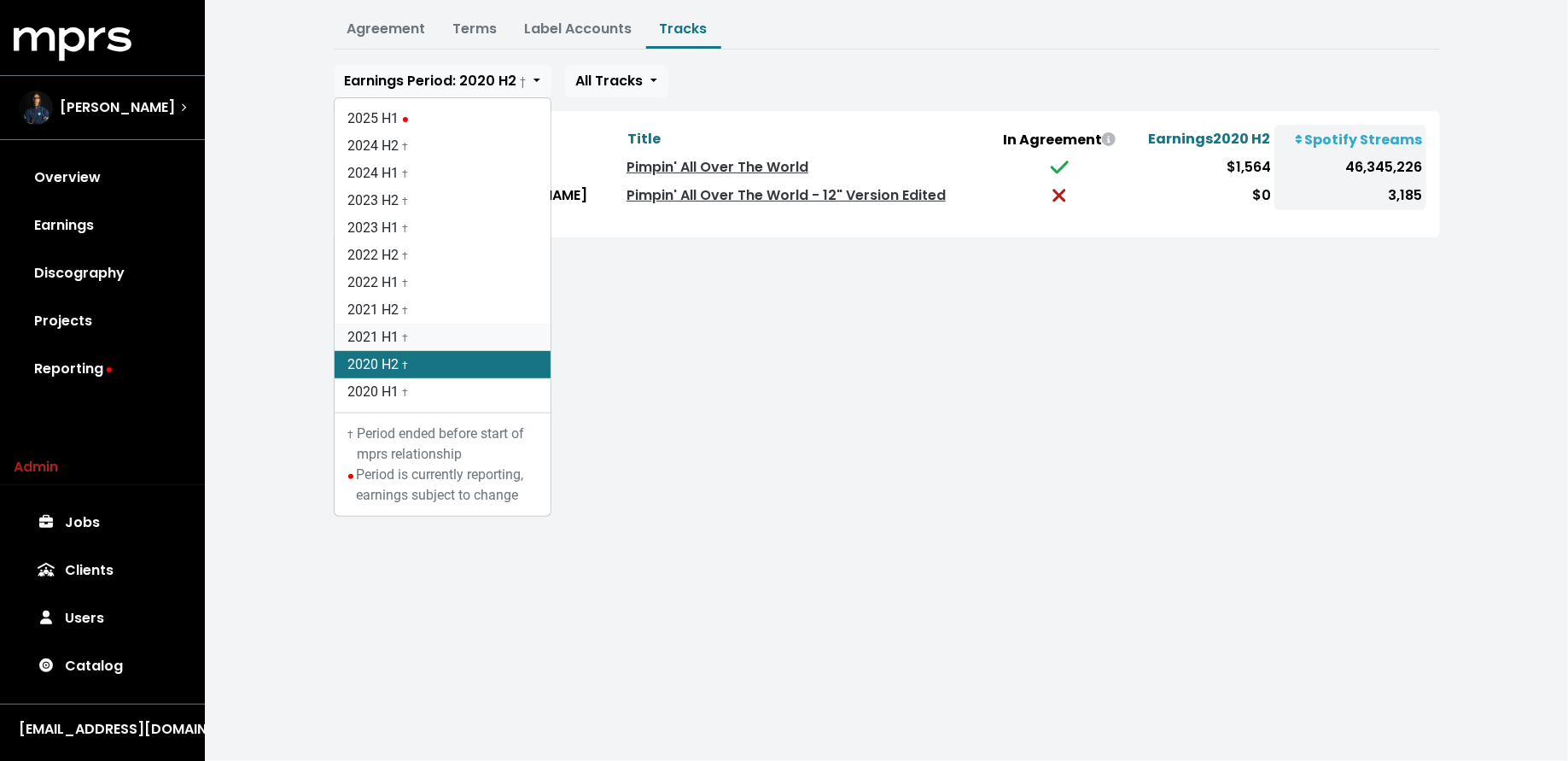
click at [449, 326] on link "2021 H1 †" at bounding box center [443, 337] width 216 height 27
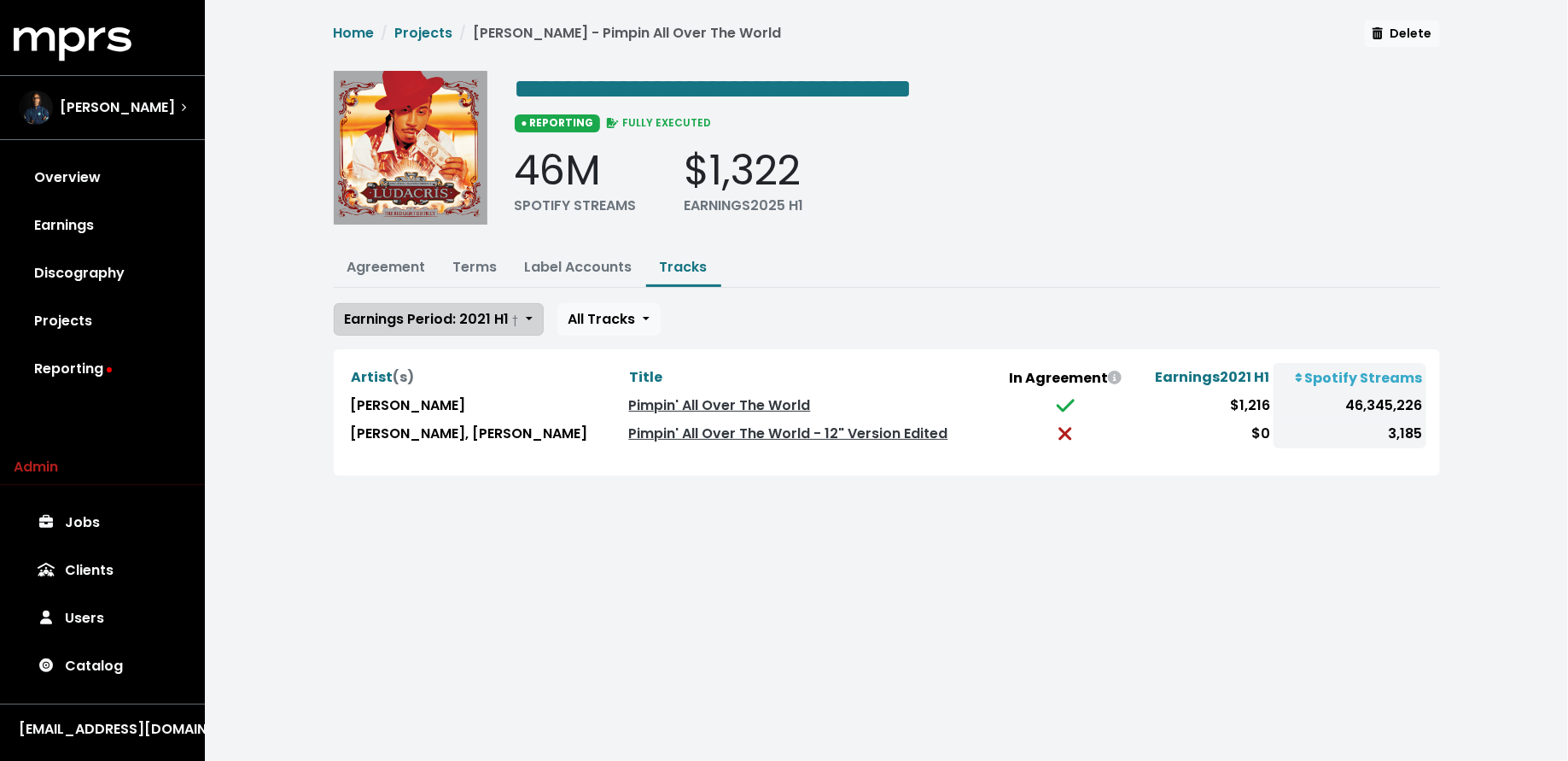
click at [465, 313] on span "Earnings Period: 2021 H1 †" at bounding box center [432, 318] width 174 height 20
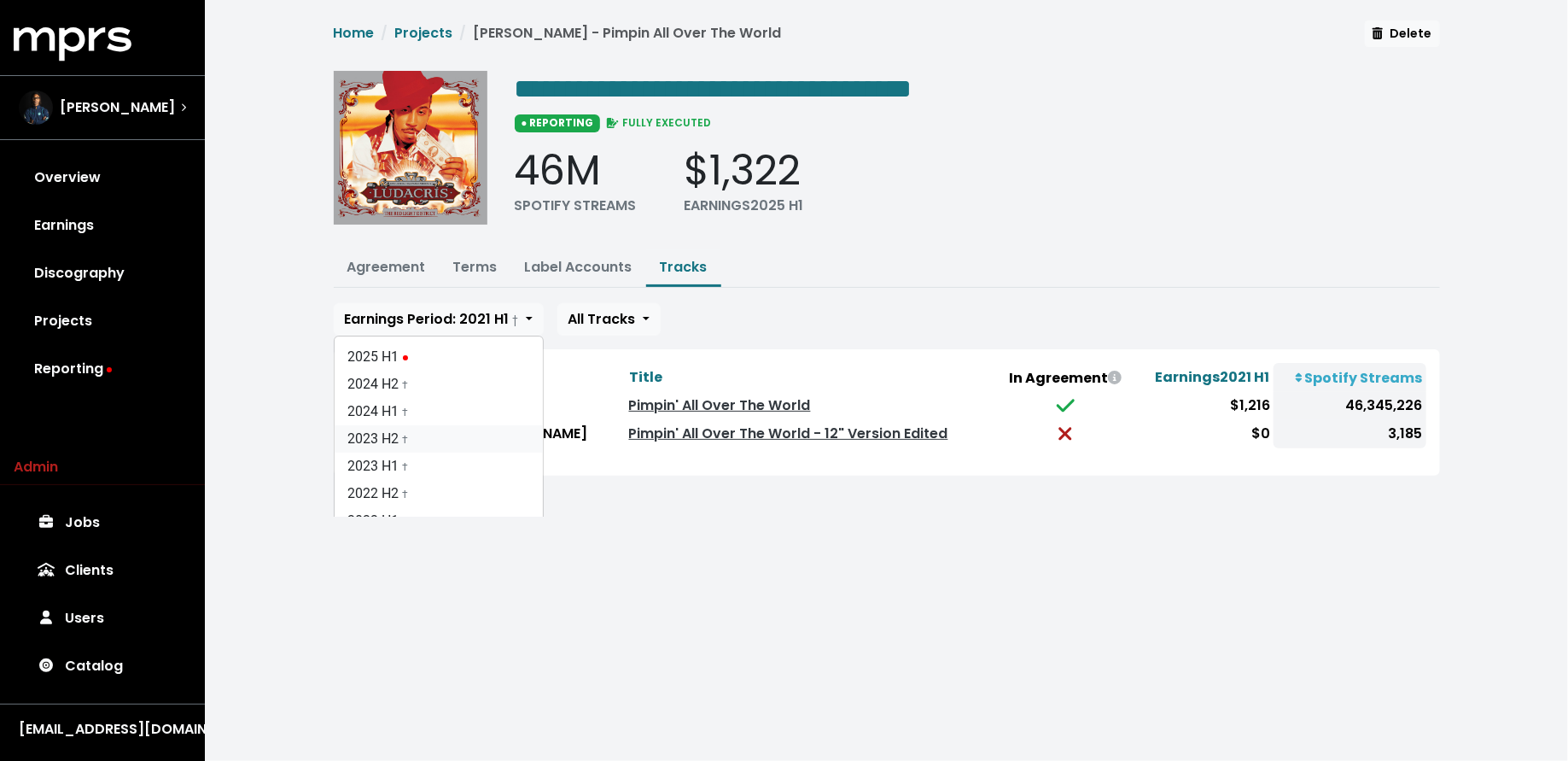
scroll to position [258, 0]
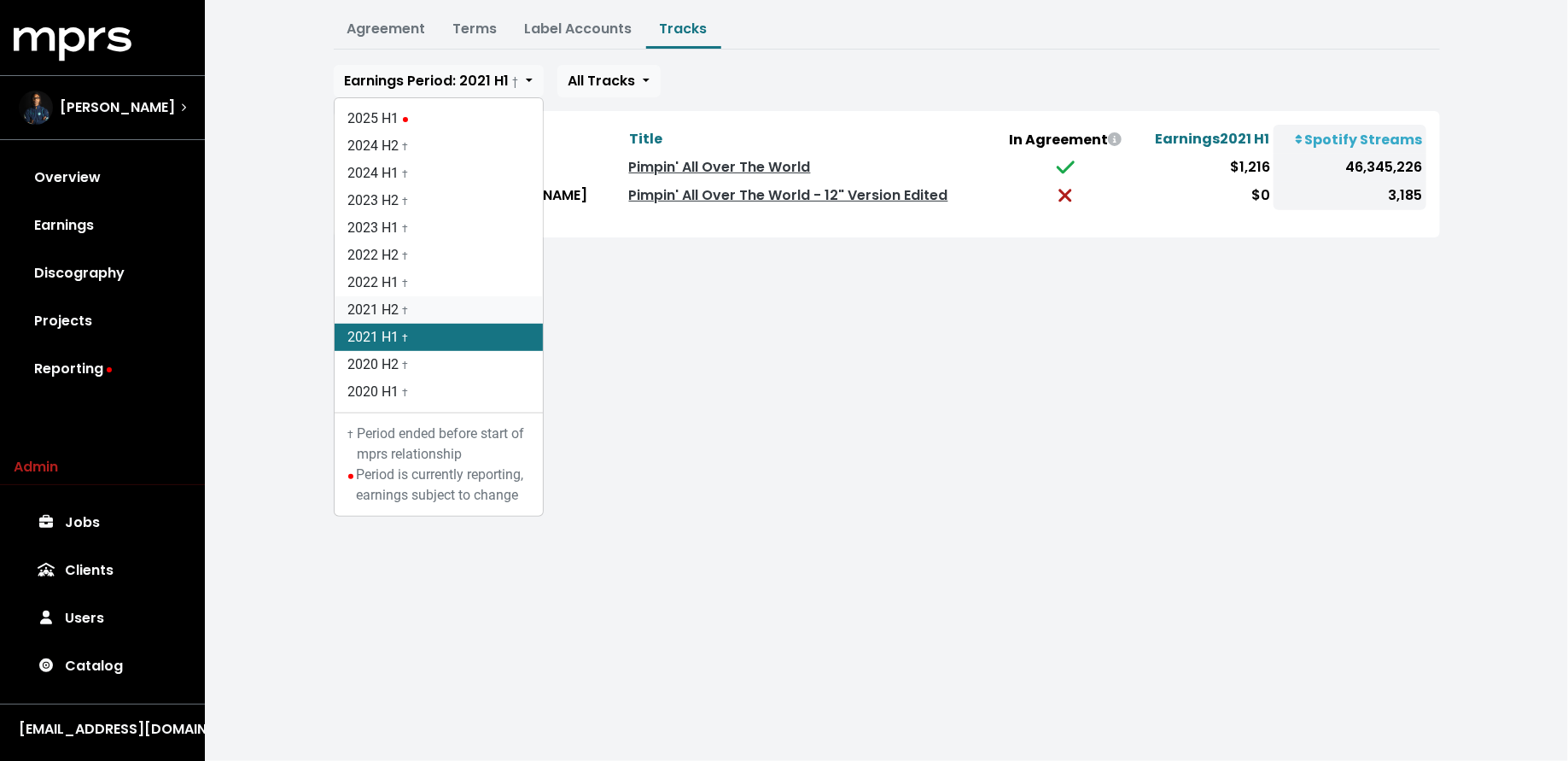
click at [430, 296] on link "2021 H2 †" at bounding box center [439, 310] width 208 height 27
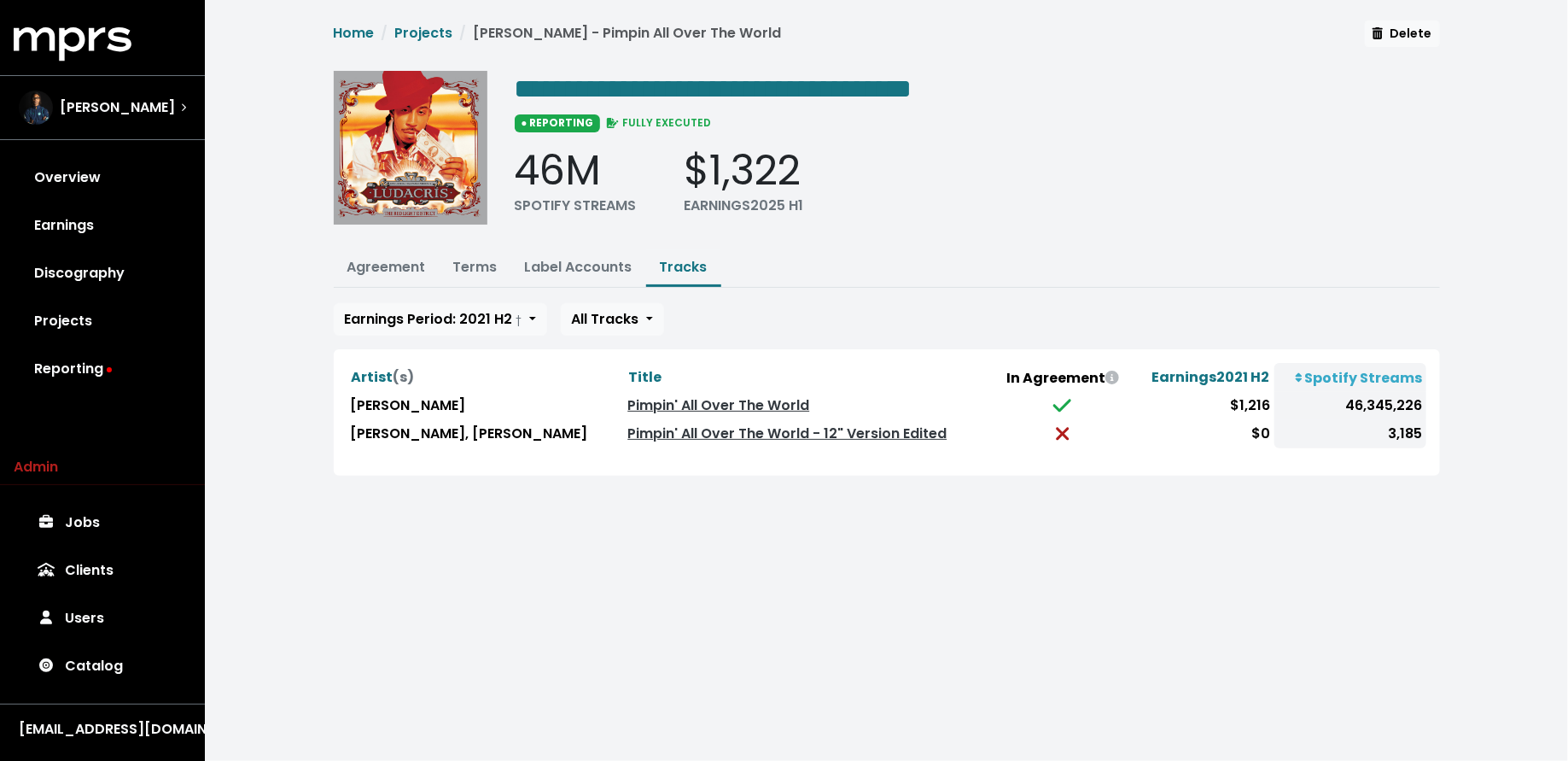
scroll to position [0, 0]
click at [451, 293] on div "**********" at bounding box center [887, 248] width 1126 height 455
click at [451, 317] on span "Earnings Period: 2021 H2 †" at bounding box center [433, 318] width 178 height 20
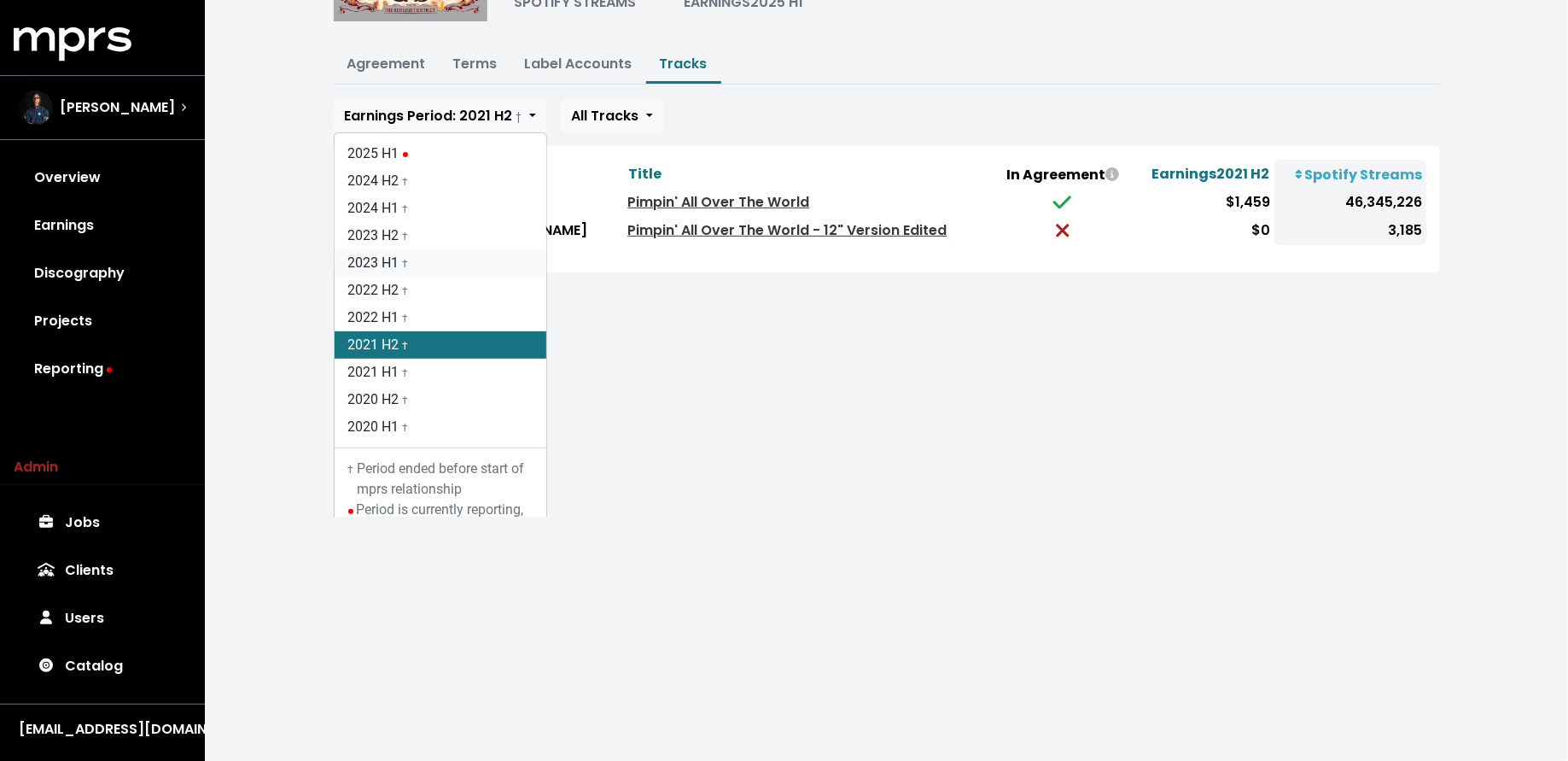
scroll to position [239, 0]
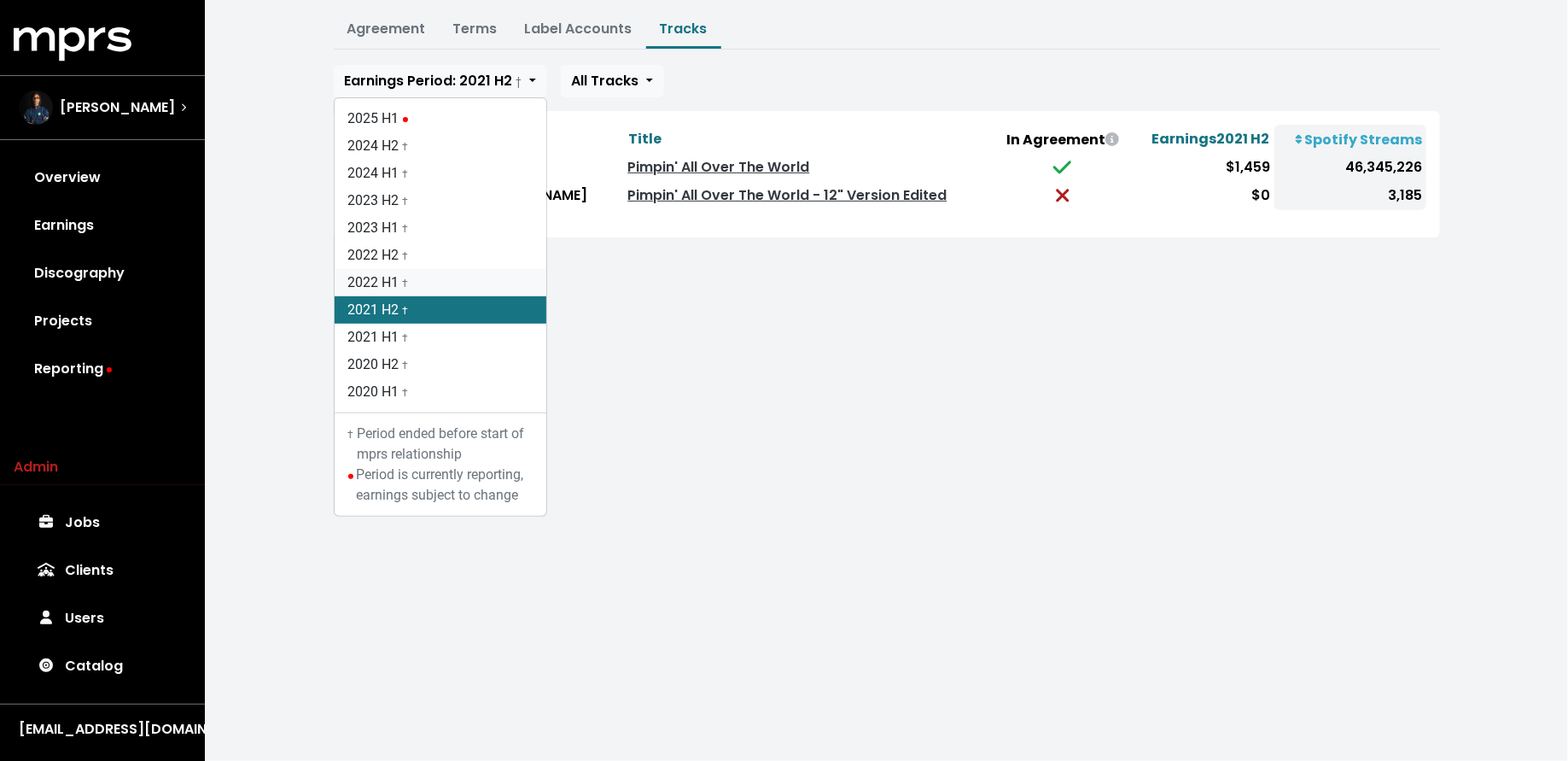
click at [428, 269] on link "2022 H1 †" at bounding box center [441, 282] width 212 height 27
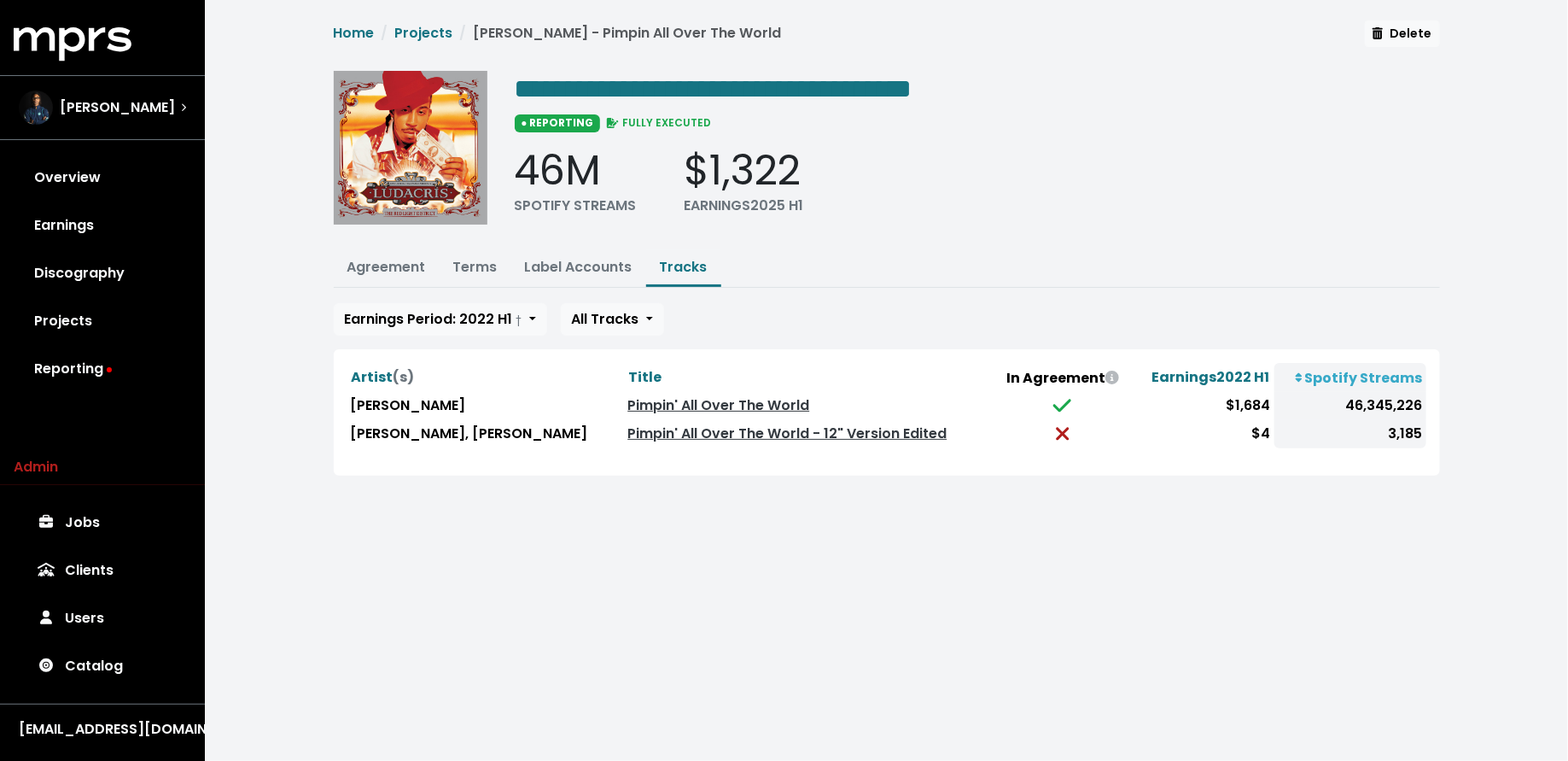
click at [449, 500] on div "**********" at bounding box center [886, 258] width 1363 height 517
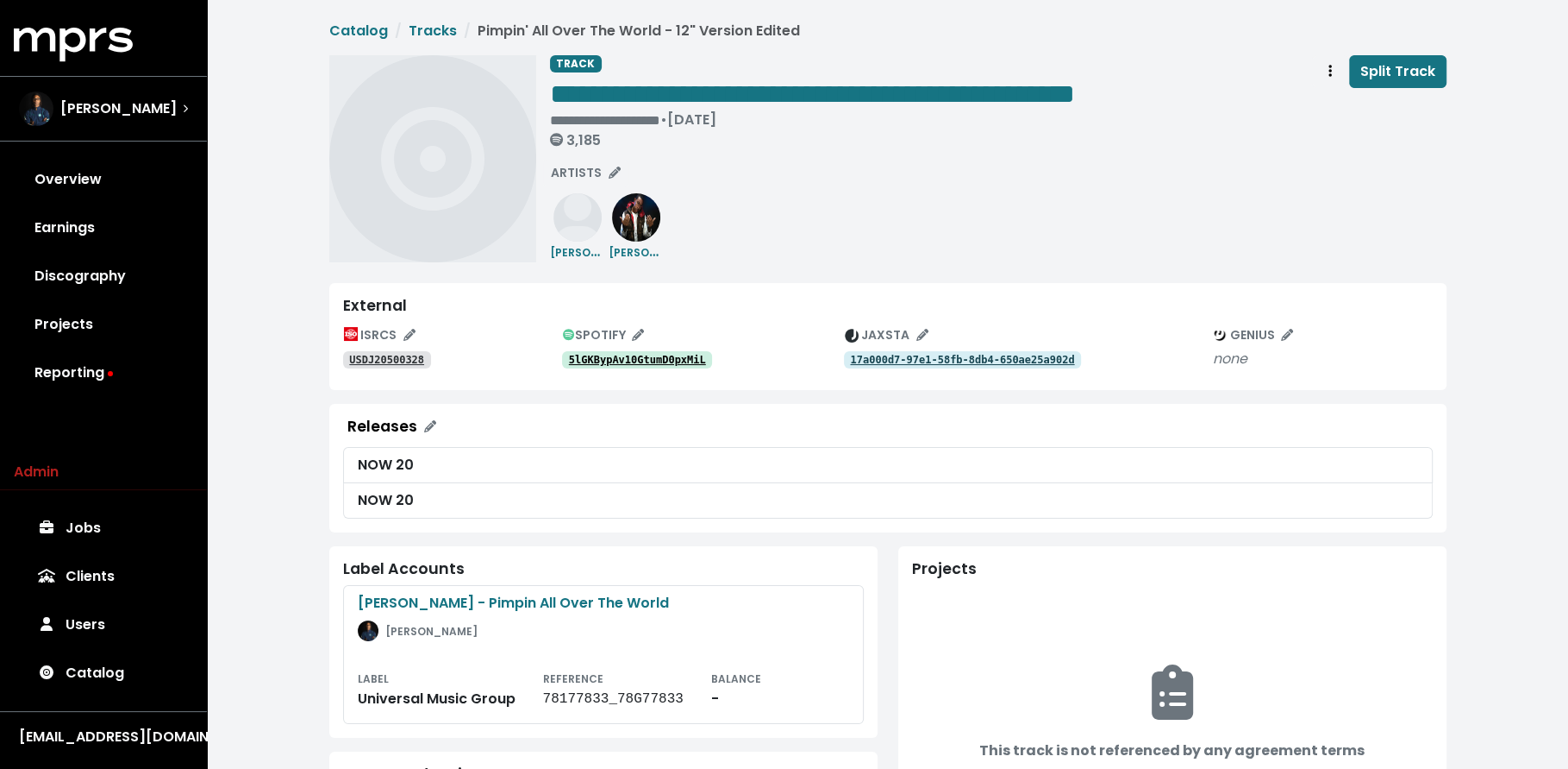
click at [658, 363] on tt "5lGKBypAv10GtumD0pxMiL" at bounding box center [637, 360] width 137 height 12
